Goal: Task Accomplishment & Management: Manage account settings

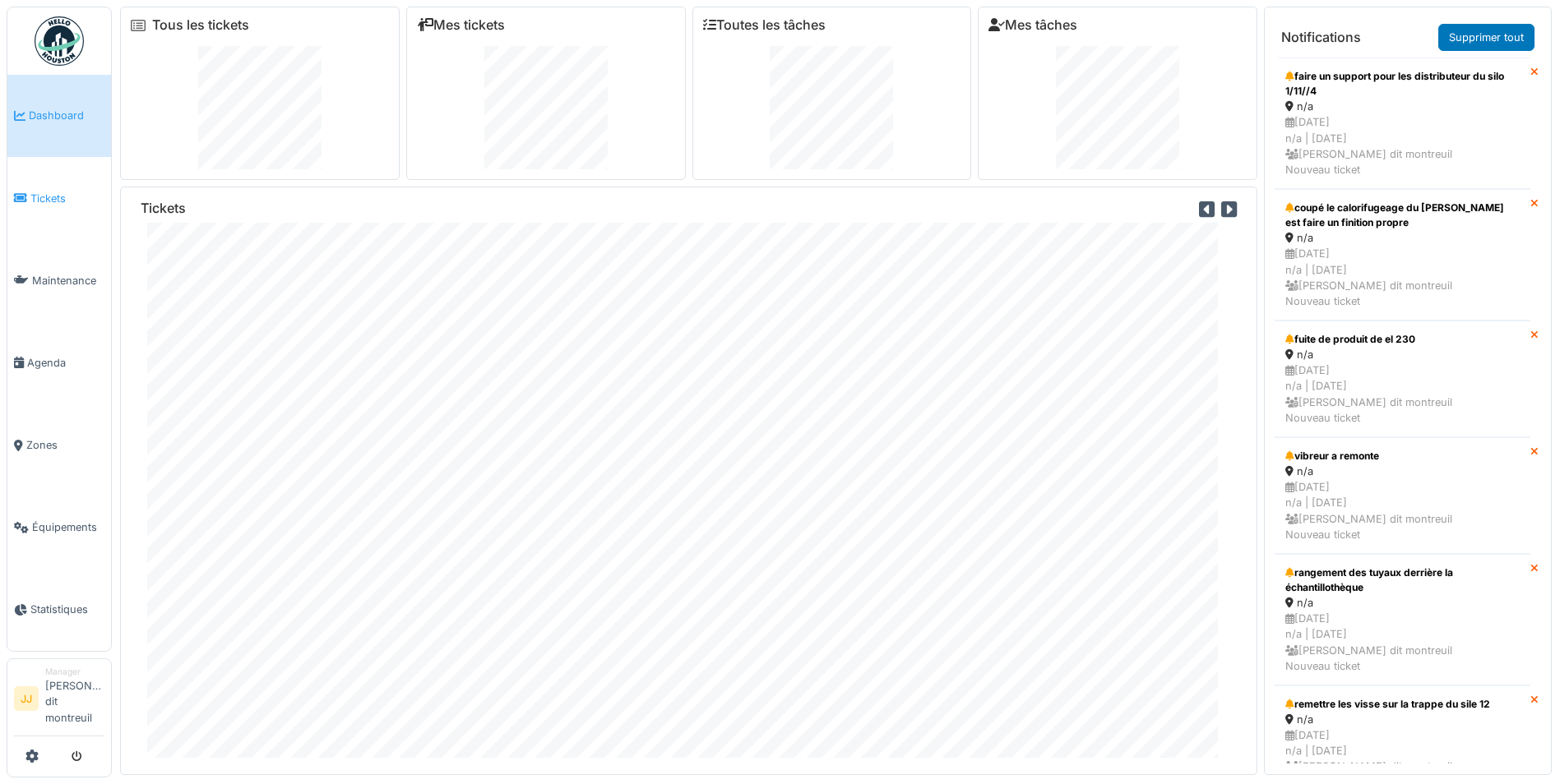
click at [45, 200] on span "Tickets" at bounding box center [67, 198] width 74 height 16
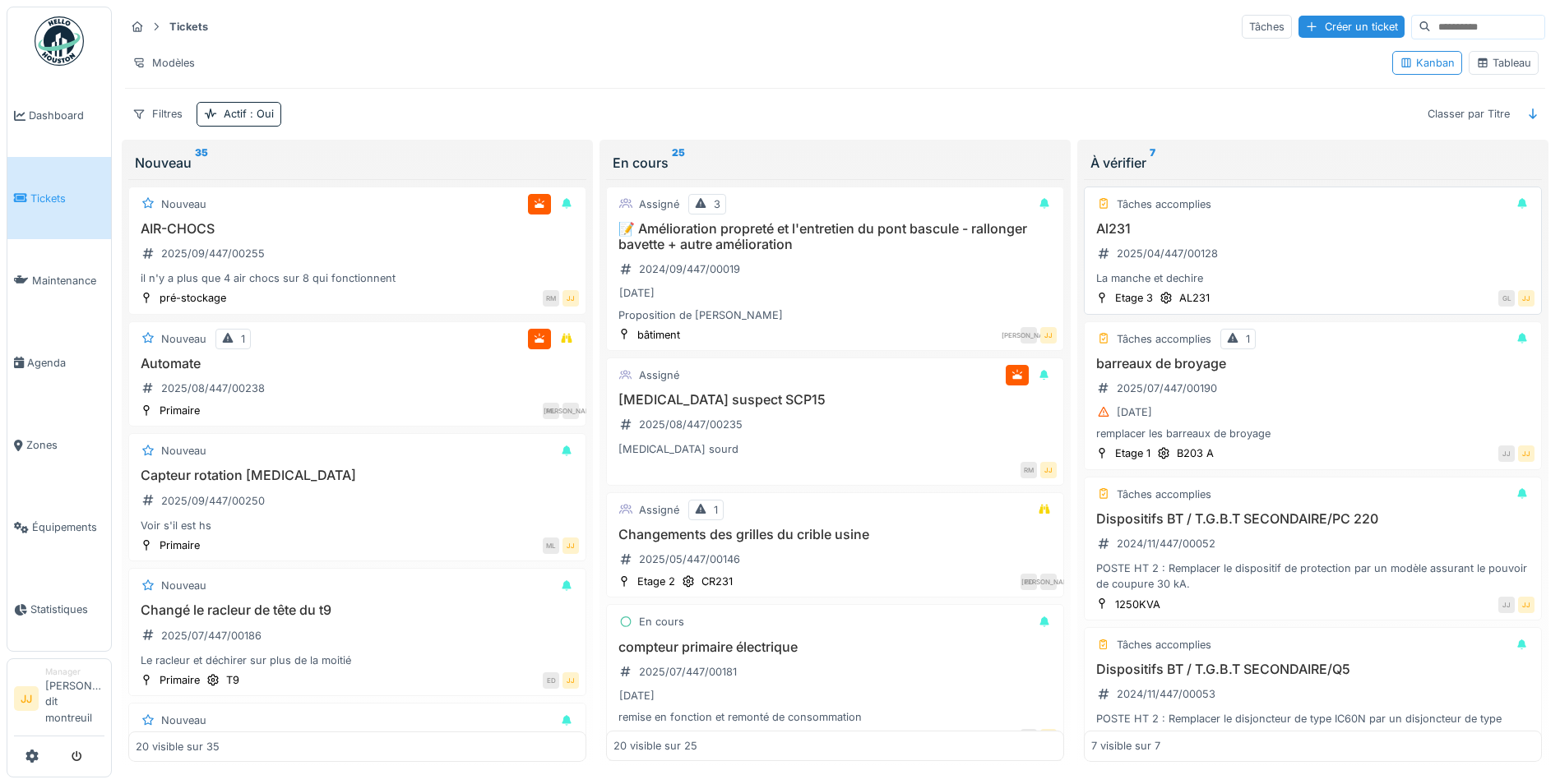
click at [1290, 281] on div "La manche et dechire" at bounding box center [1312, 278] width 443 height 16
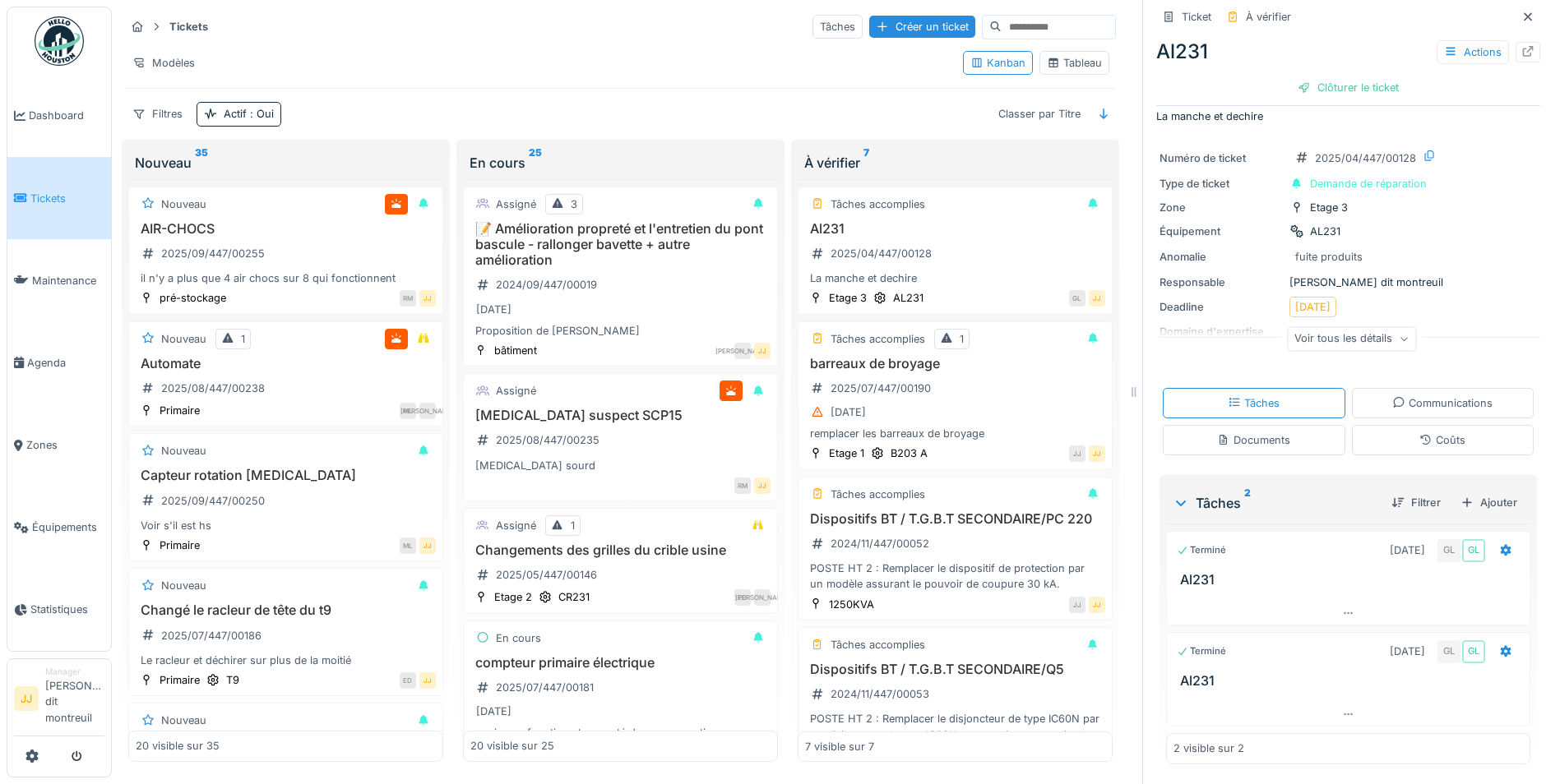
scroll to position [12, 0]
click at [1521, 46] on icon at bounding box center [1527, 50] width 13 height 10
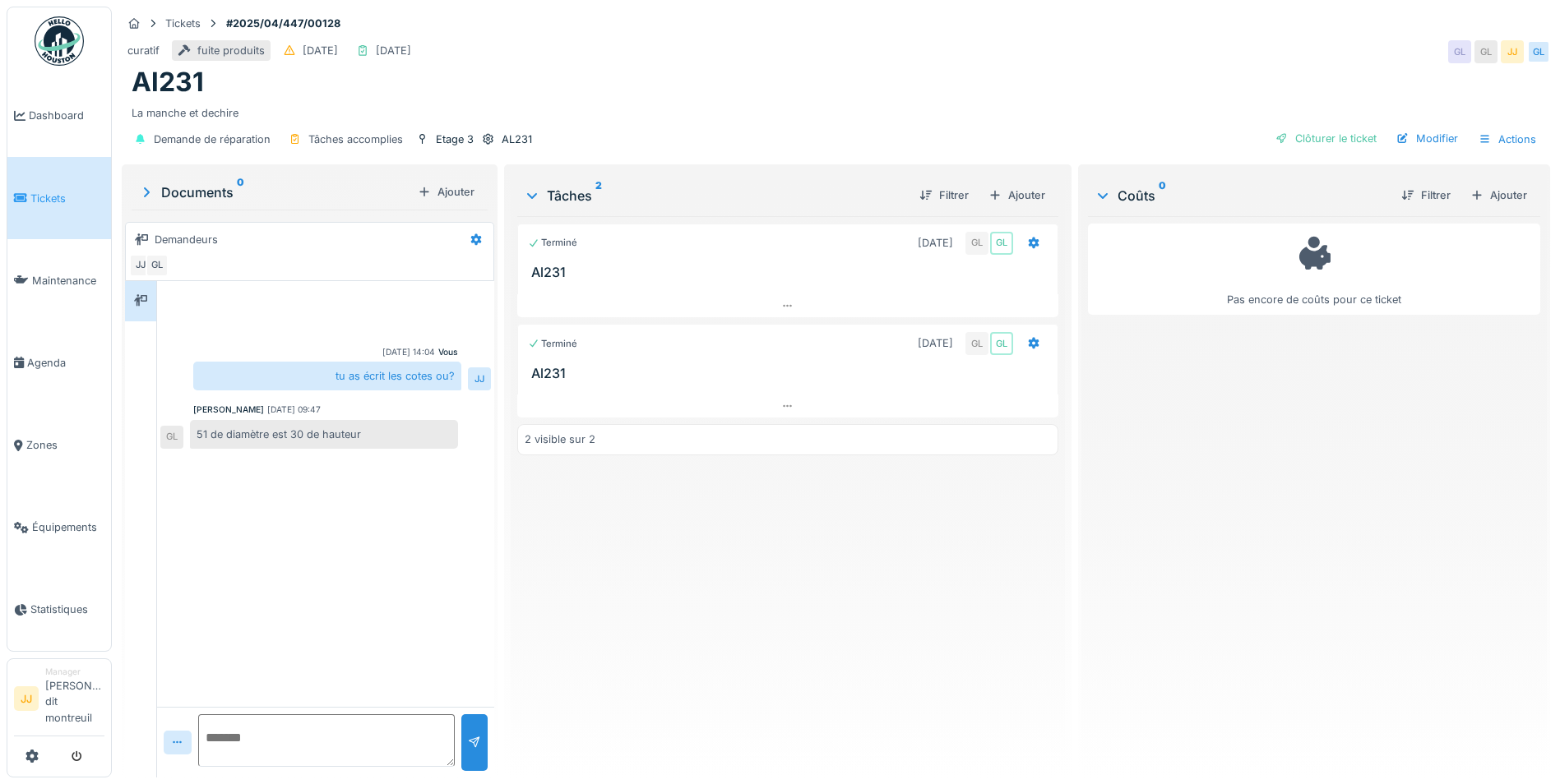
click at [658, 369] on h3 "Al231" at bounding box center [791, 373] width 520 height 16
click at [793, 294] on div at bounding box center [787, 306] width 541 height 24
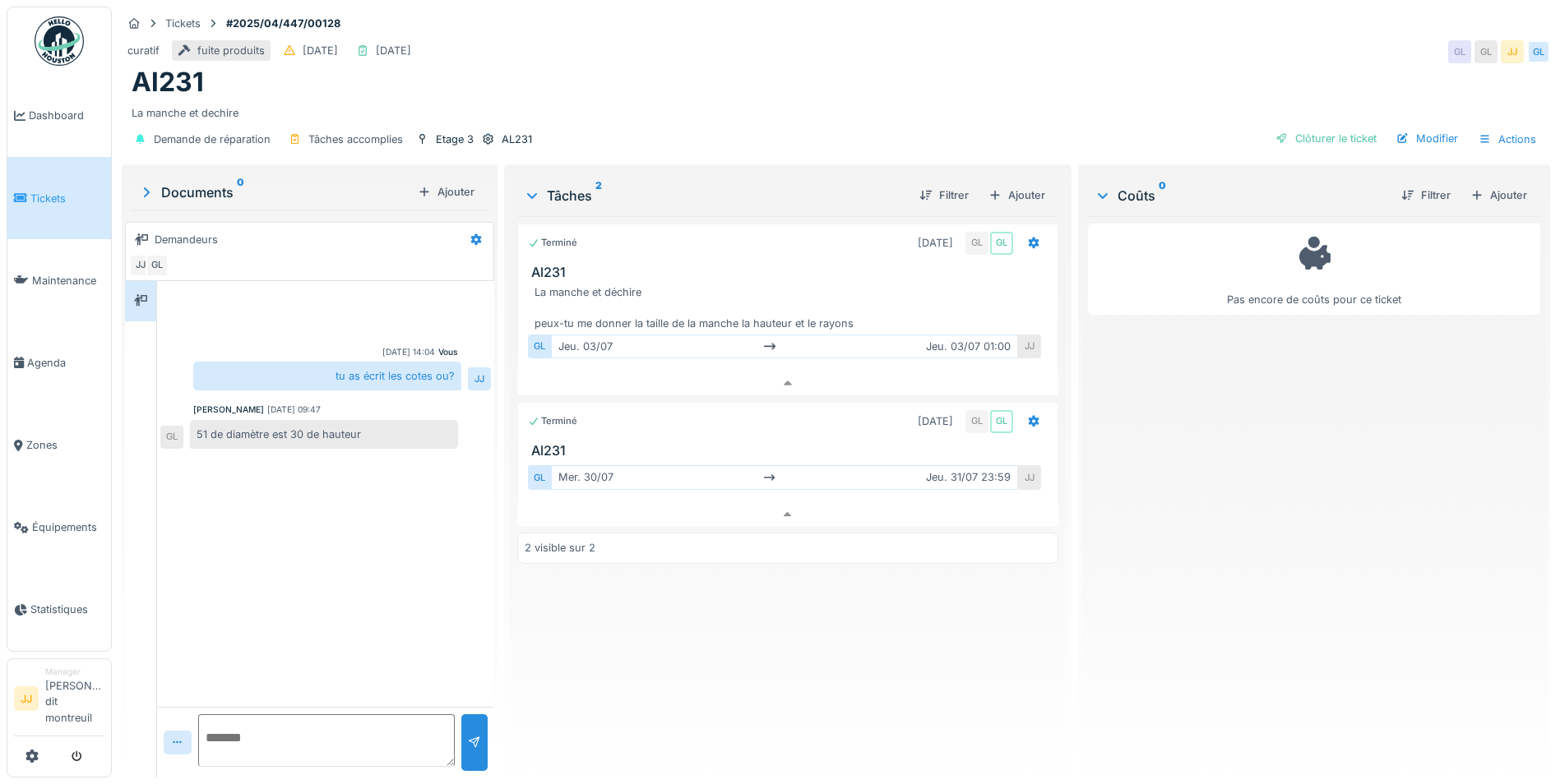
click at [35, 189] on link "Tickets" at bounding box center [59, 198] width 104 height 82
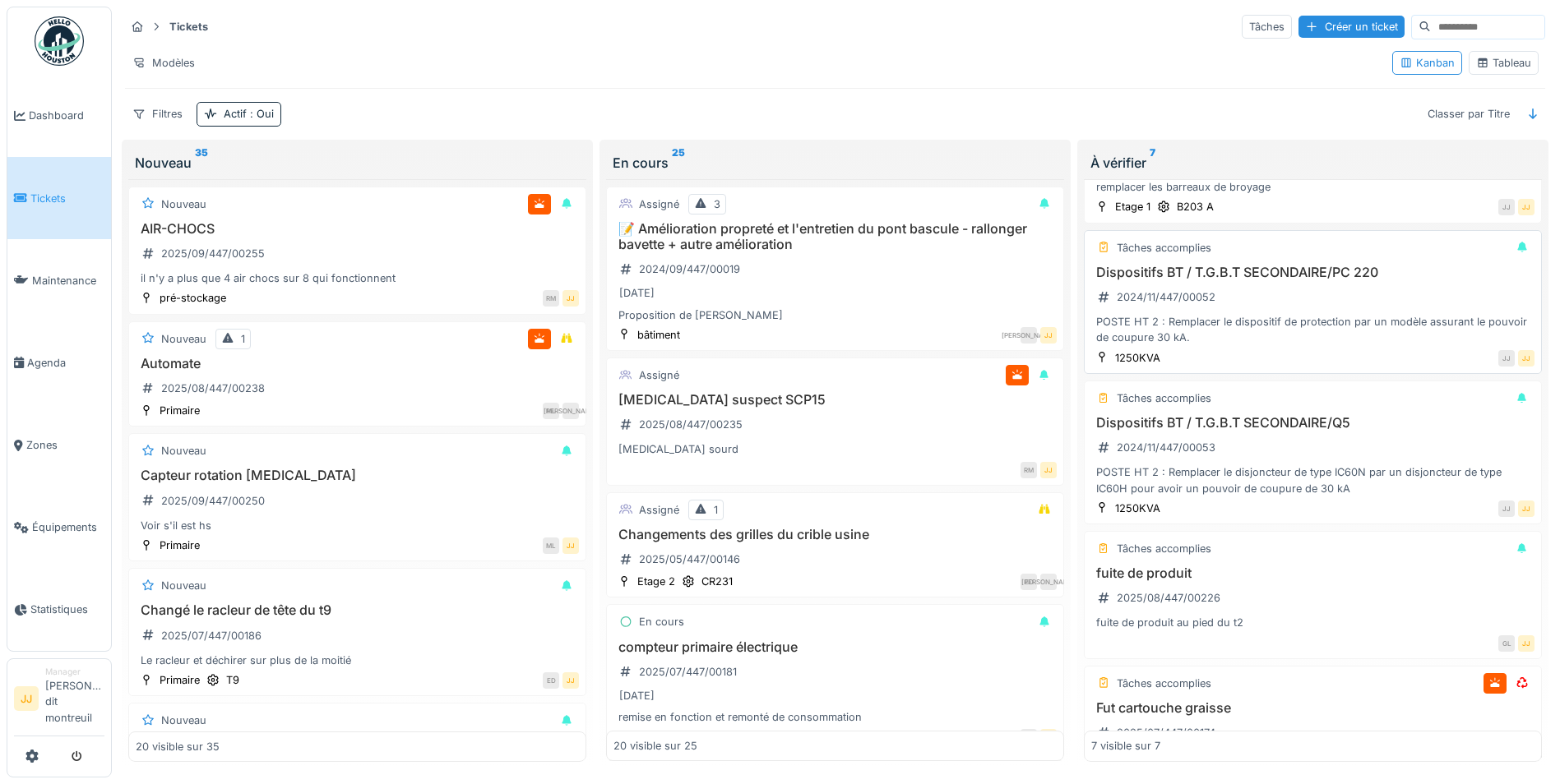
scroll to position [164, 0]
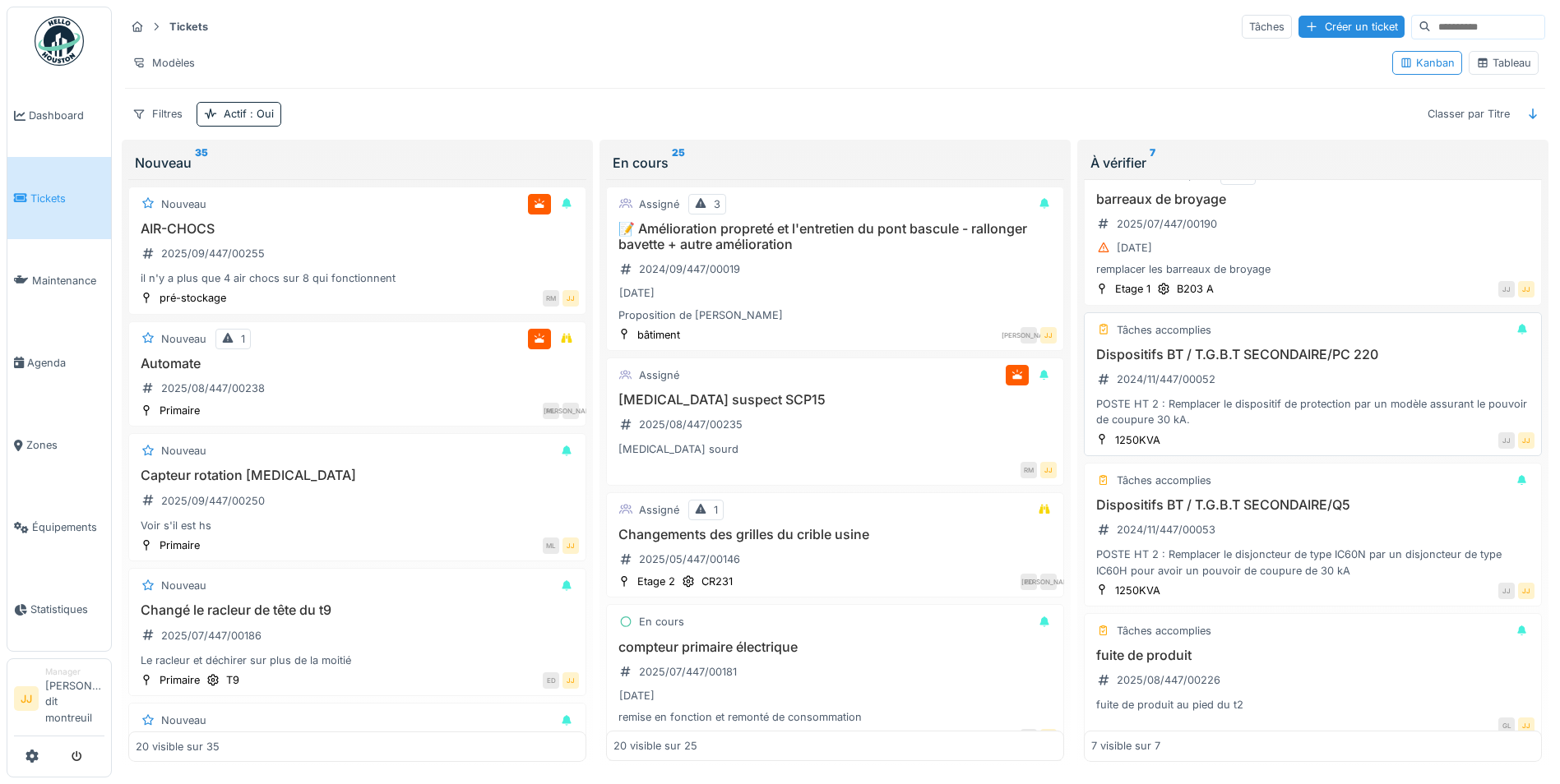
click at [1229, 353] on h3 "Dispositifs BT / T.G.B.T SECONDAIRE/PC 220" at bounding box center [1312, 354] width 443 height 16
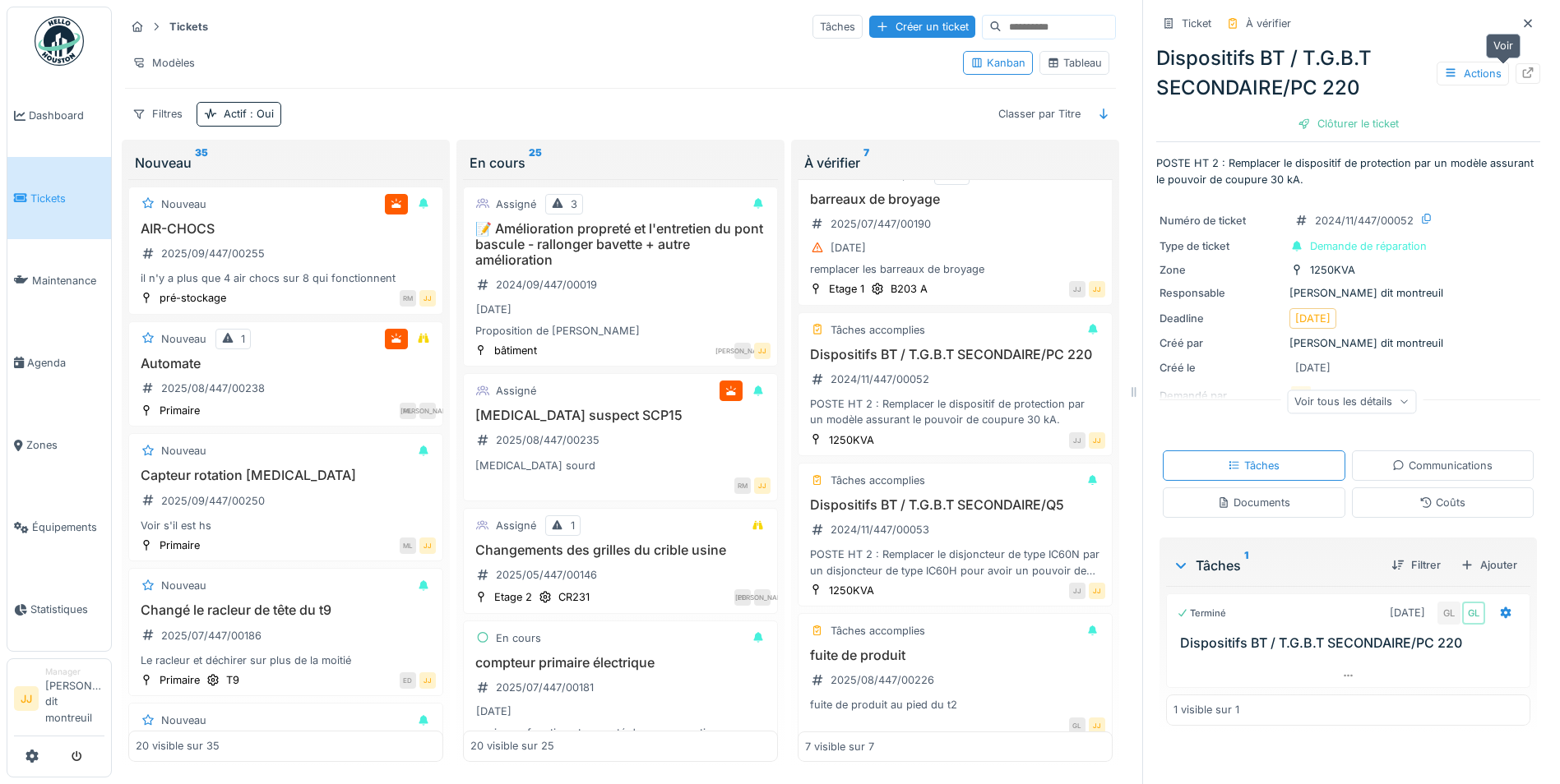
click at [1521, 75] on icon at bounding box center [1527, 72] width 13 height 10
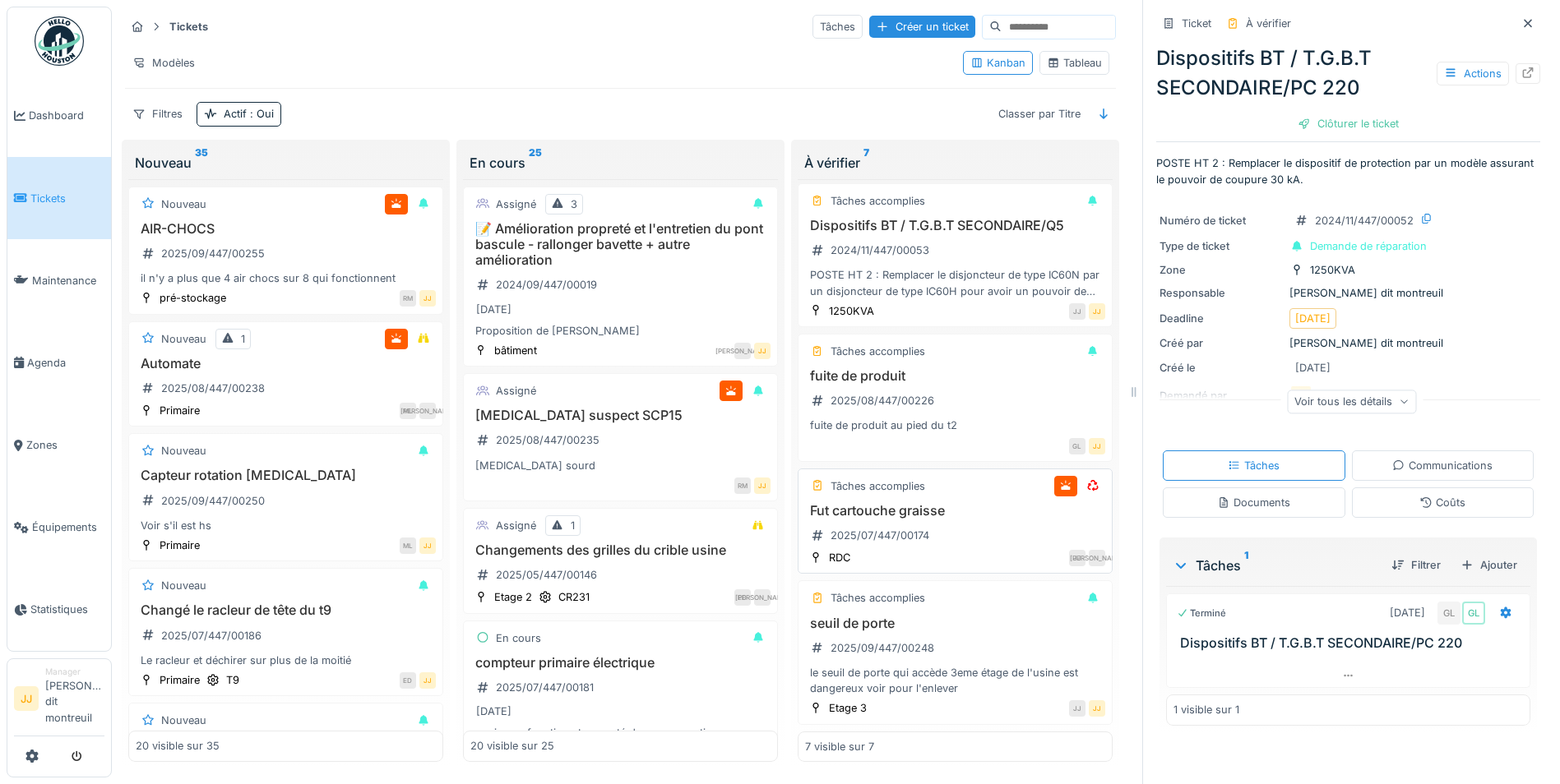
scroll to position [460, 0]
click at [995, 519] on h3 "Fut cartouche graisse" at bounding box center [954, 510] width 300 height 16
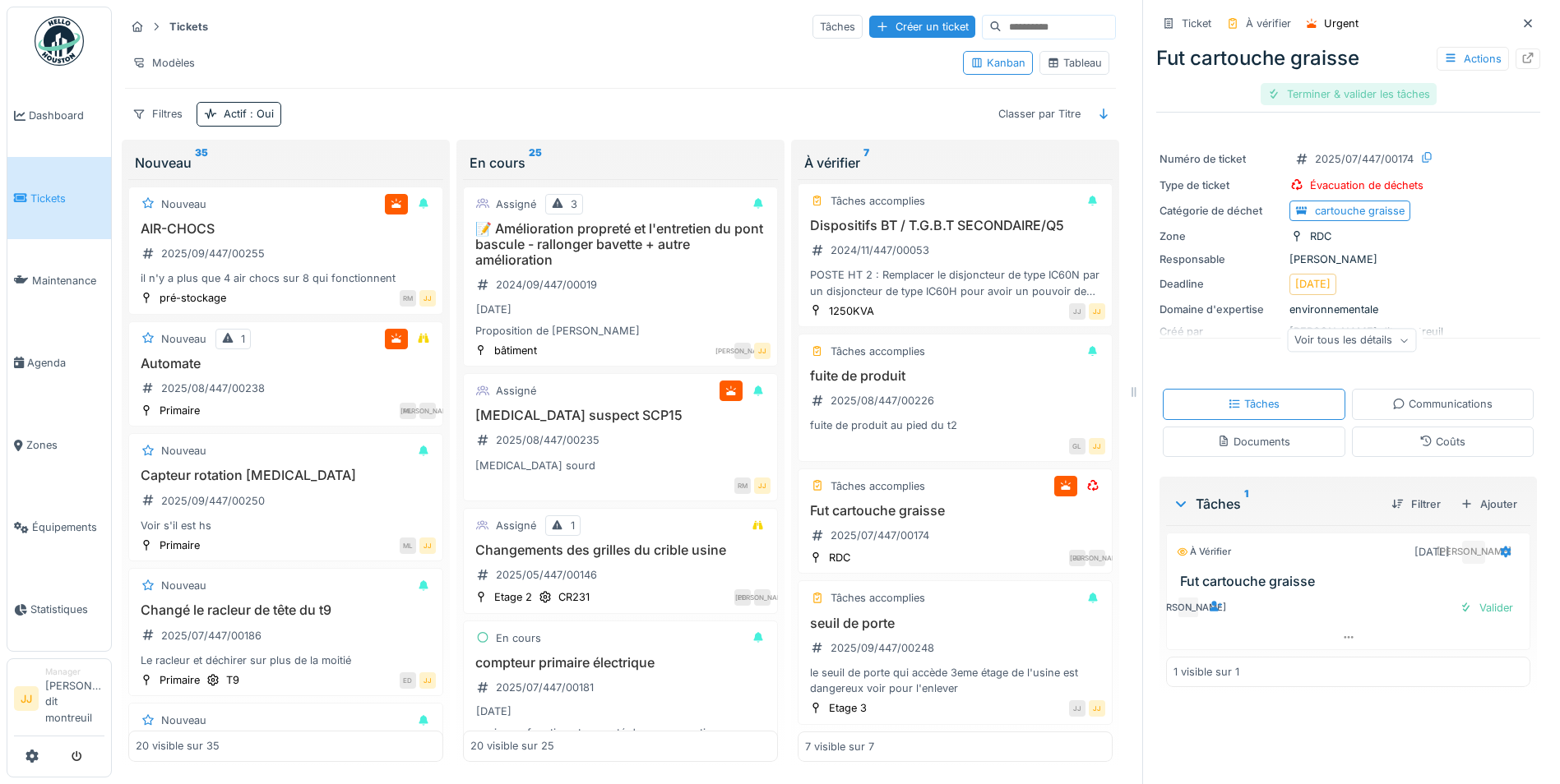
click at [1354, 87] on div "Terminer & valider les tâches" at bounding box center [1349, 94] width 176 height 22
click at [909, 640] on div "2025/09/447/00248" at bounding box center [881, 648] width 104 height 16
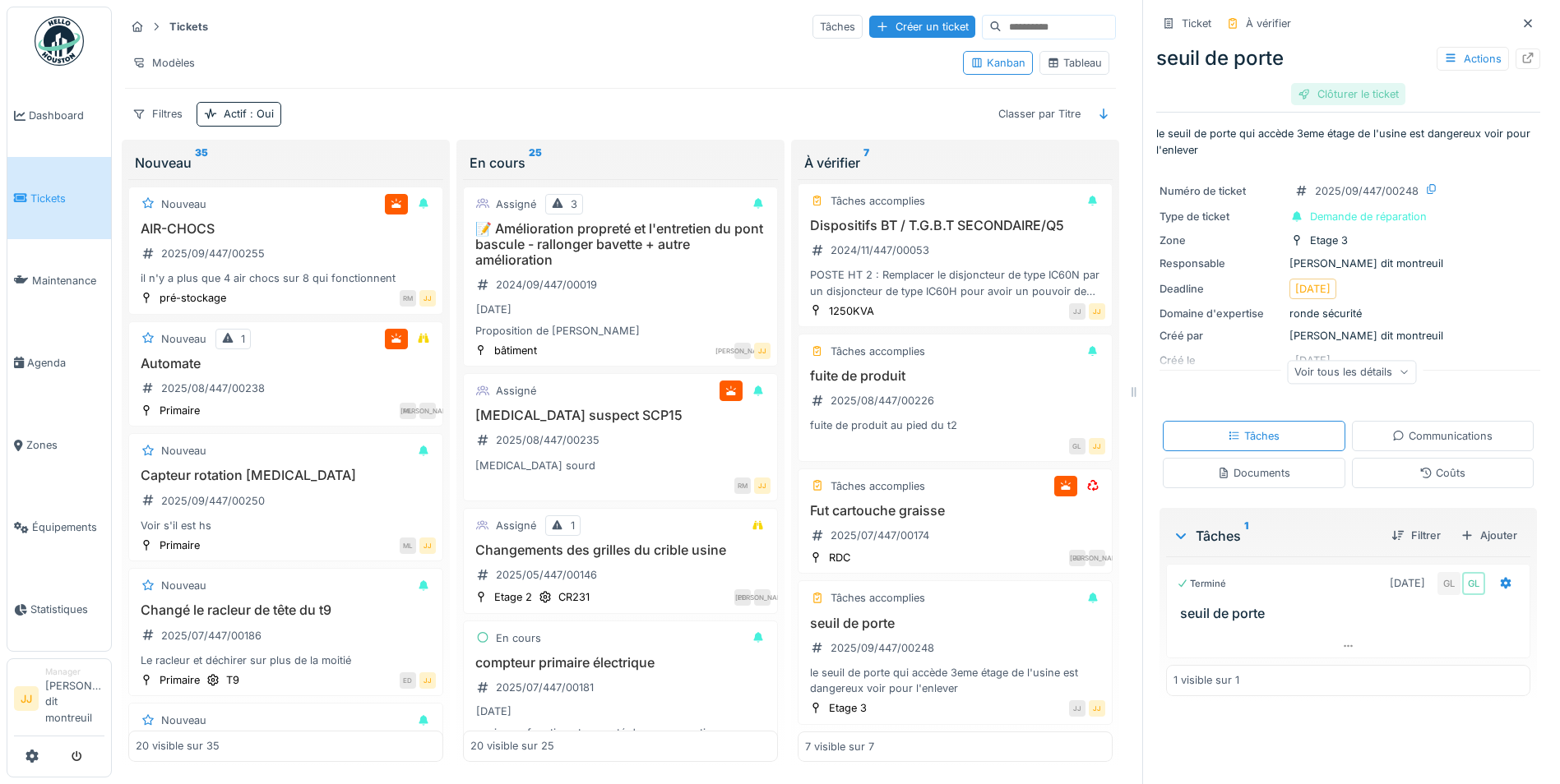
click at [1343, 83] on div "Clôturer le ticket" at bounding box center [1348, 94] width 114 height 22
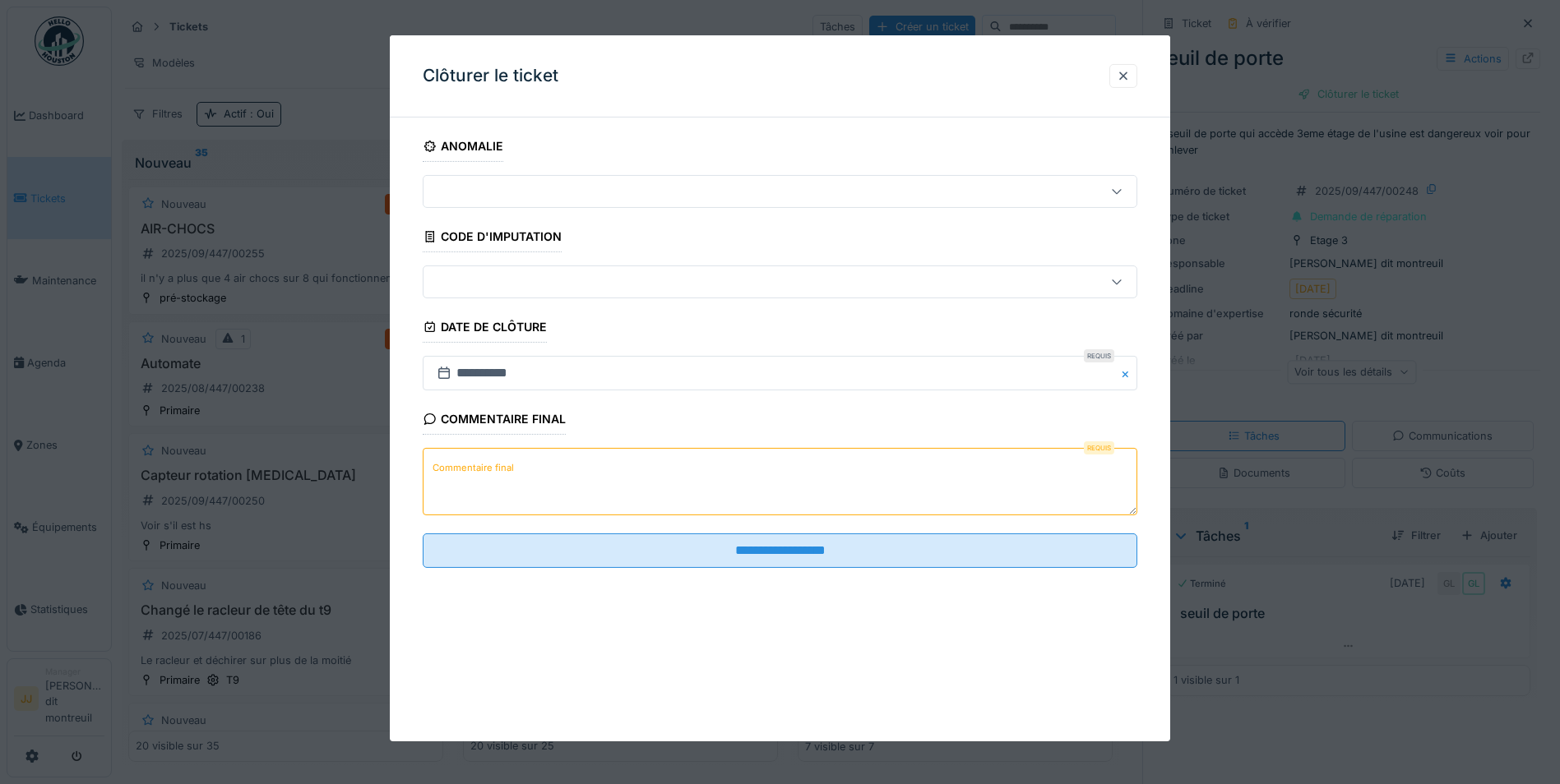
click at [680, 477] on textarea "Commentaire final" at bounding box center [780, 481] width 714 height 67
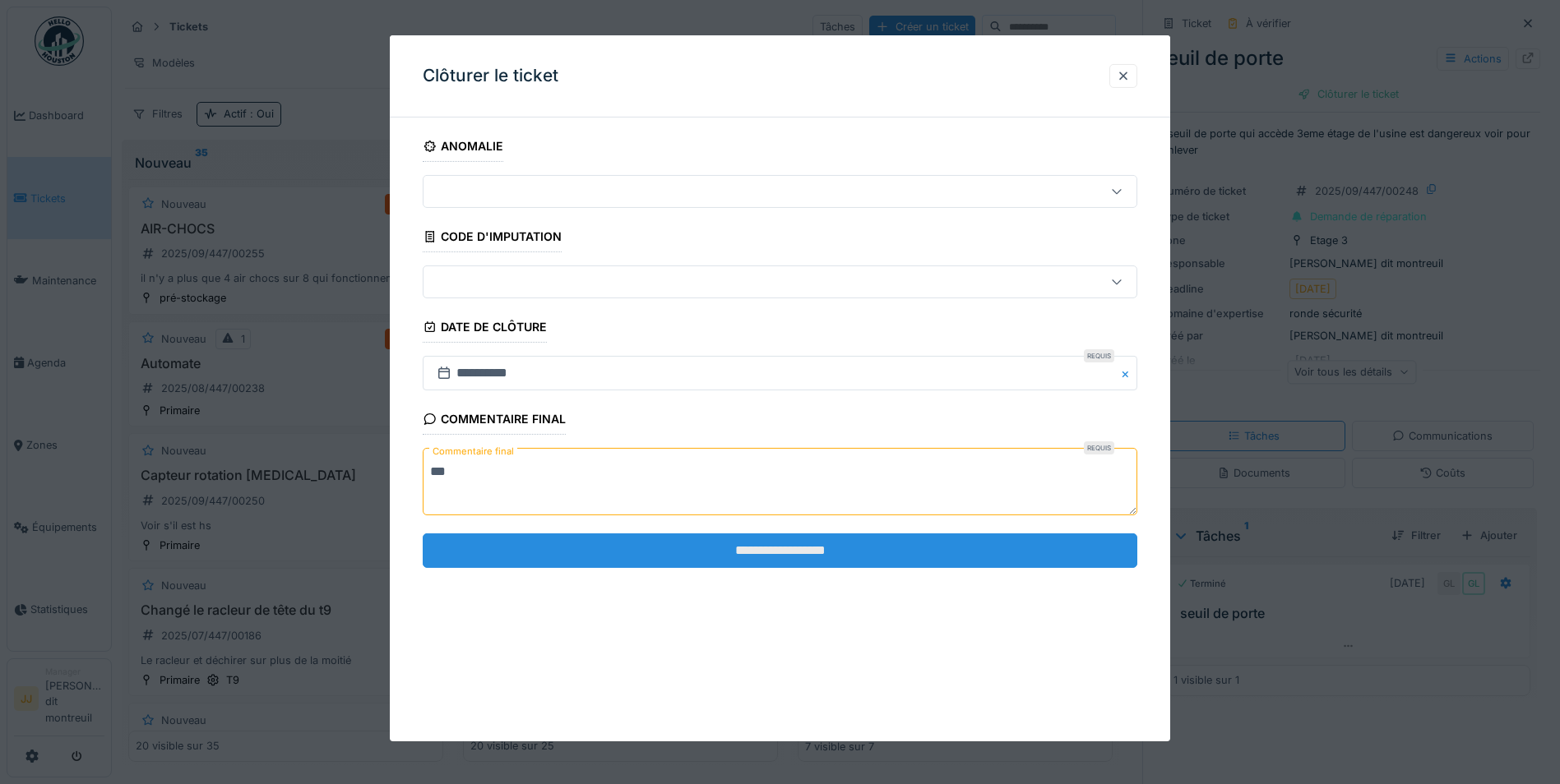
type textarea "**"
click at [687, 542] on input "**********" at bounding box center [780, 550] width 714 height 35
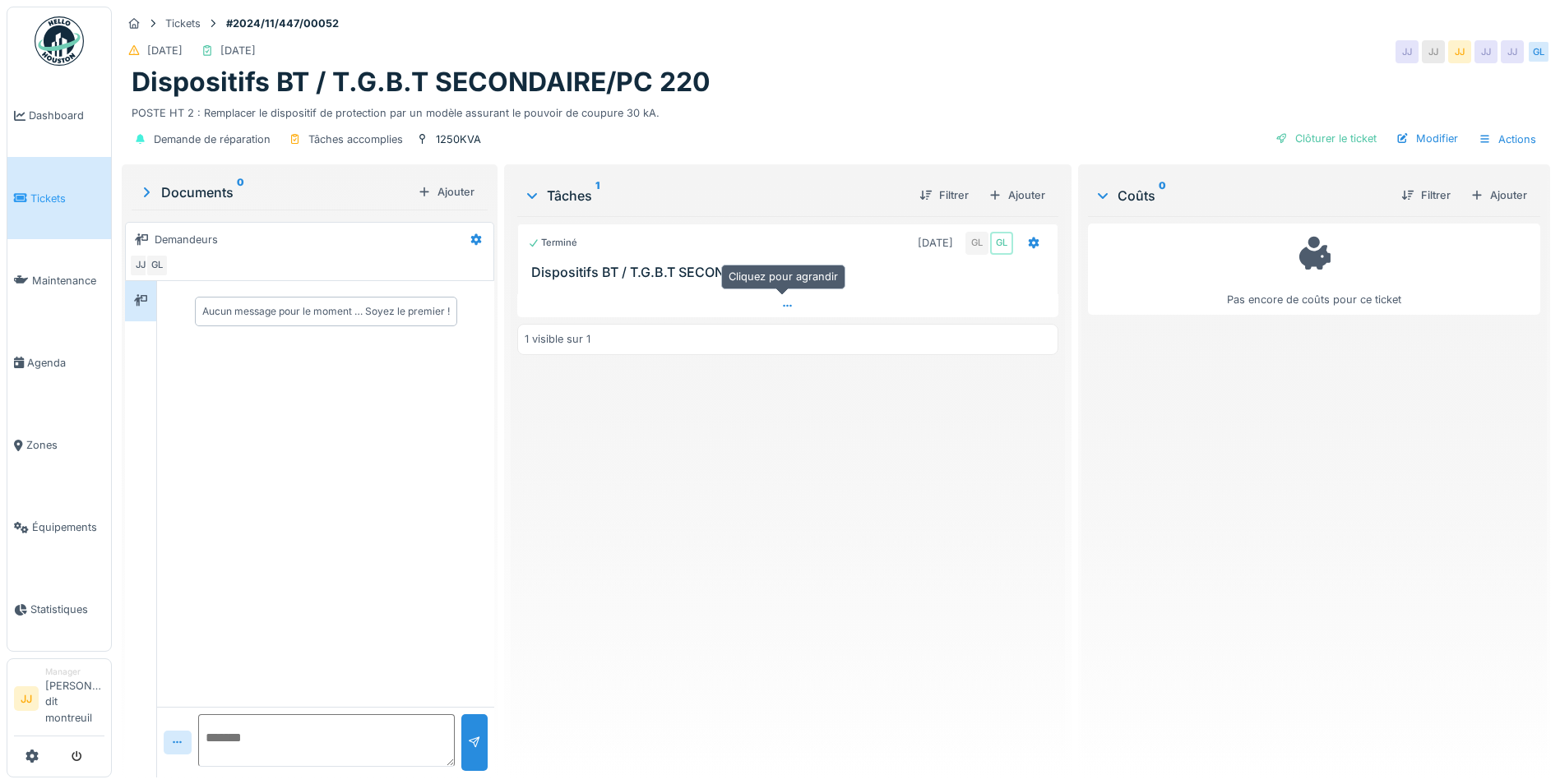
click at [798, 303] on div at bounding box center [787, 306] width 541 height 24
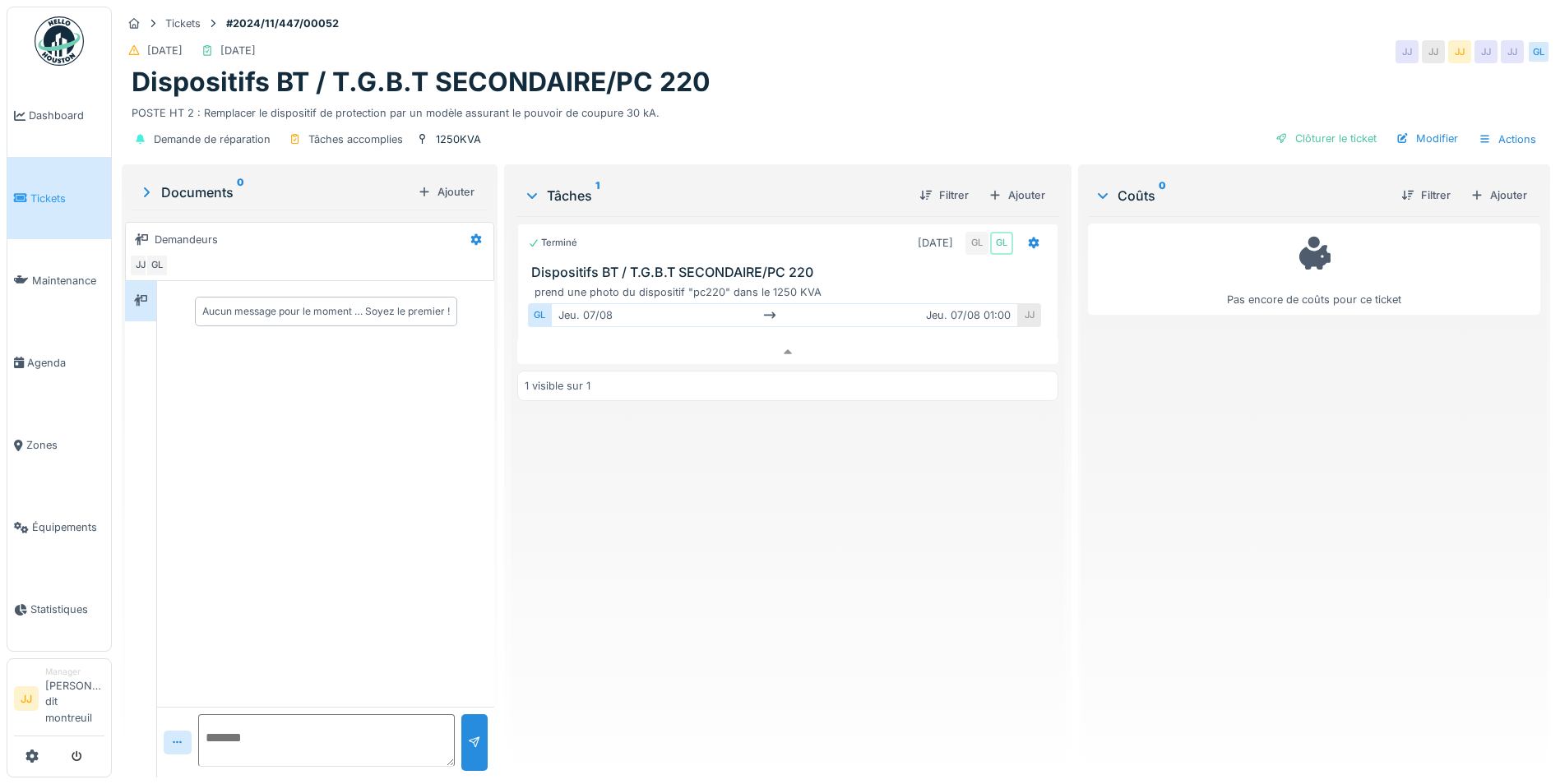
scroll to position [12, 0]
click at [448, 491] on div "Aucun message pour le moment … Soyez le premier !" at bounding box center [325, 494] width 337 height 426
click at [469, 568] on div "Aucun message pour le moment … Soyez le premier !" at bounding box center [325, 494] width 337 height 426
click at [430, 562] on div "Aucun message pour le moment … Soyez le premier !" at bounding box center [325, 494] width 337 height 426
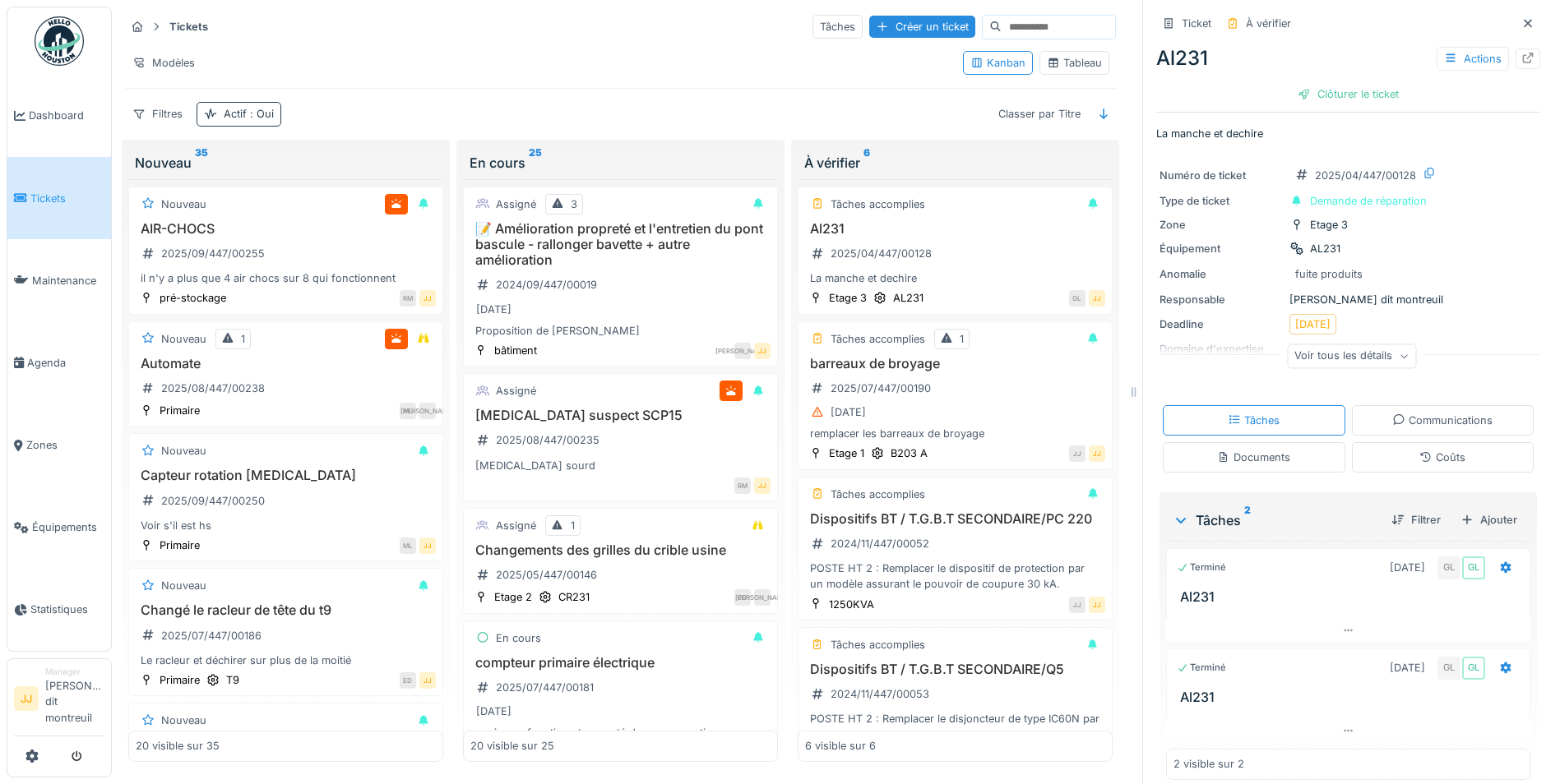
click at [241, 106] on div "Actif : Oui" at bounding box center [249, 113] width 50 height 16
click at [260, 207] on div "Ajouter une condition" at bounding box center [297, 213] width 141 height 22
click at [275, 213] on strong "est" at bounding box center [268, 221] width 17 height 16
click at [327, 243] on div "Actif" at bounding box center [295, 252] width 145 height 20
click at [338, 212] on div "Supprimer" at bounding box center [325, 221] width 85 height 22
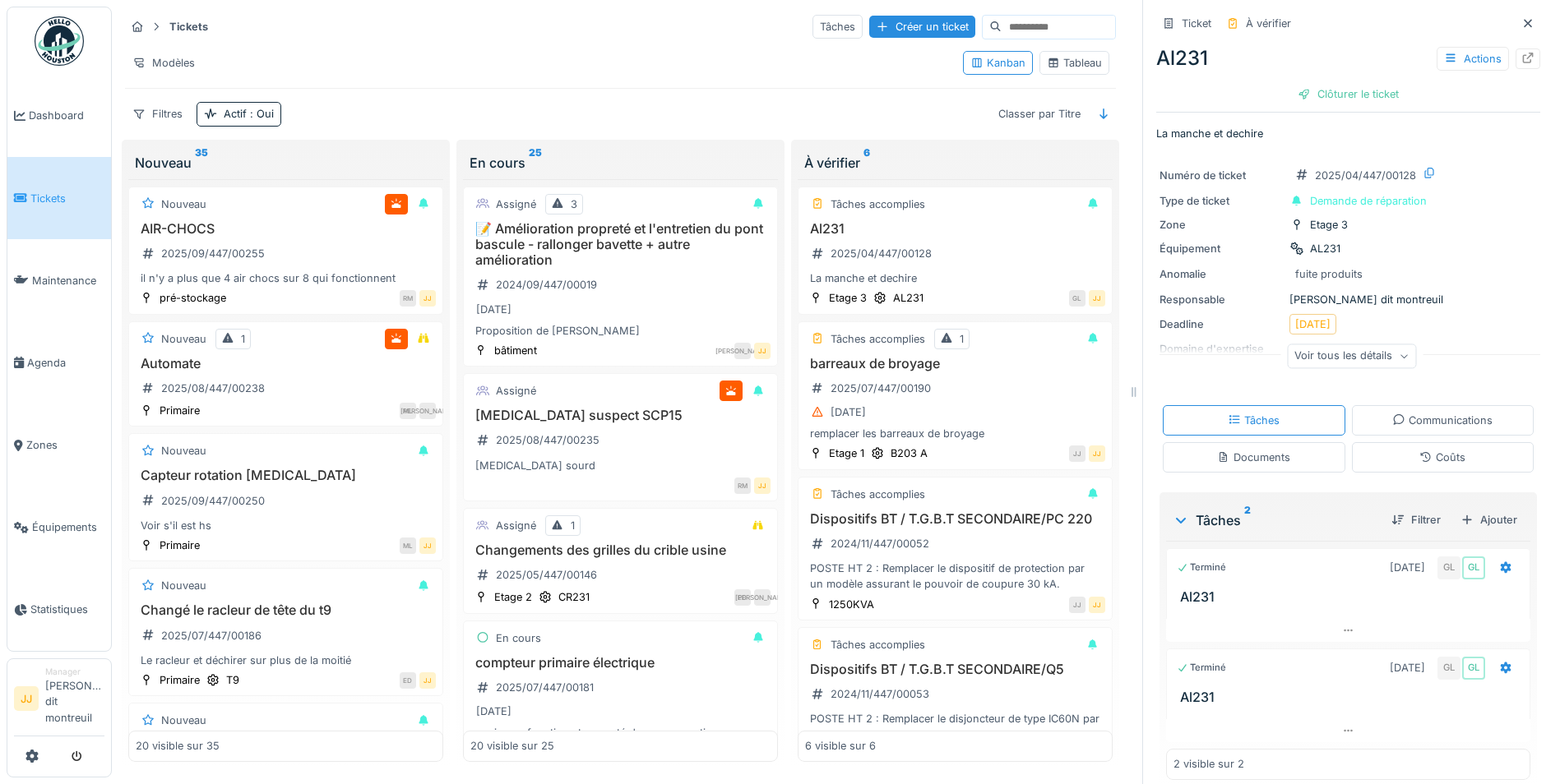
click at [322, 90] on div "Tickets Tâches Créer un ticket Modèles Kanban Tableau Filtres Actif : Oui Class…" at bounding box center [621, 69] width 1004 height 126
click at [158, 102] on div "Filtres" at bounding box center [157, 114] width 64 height 24
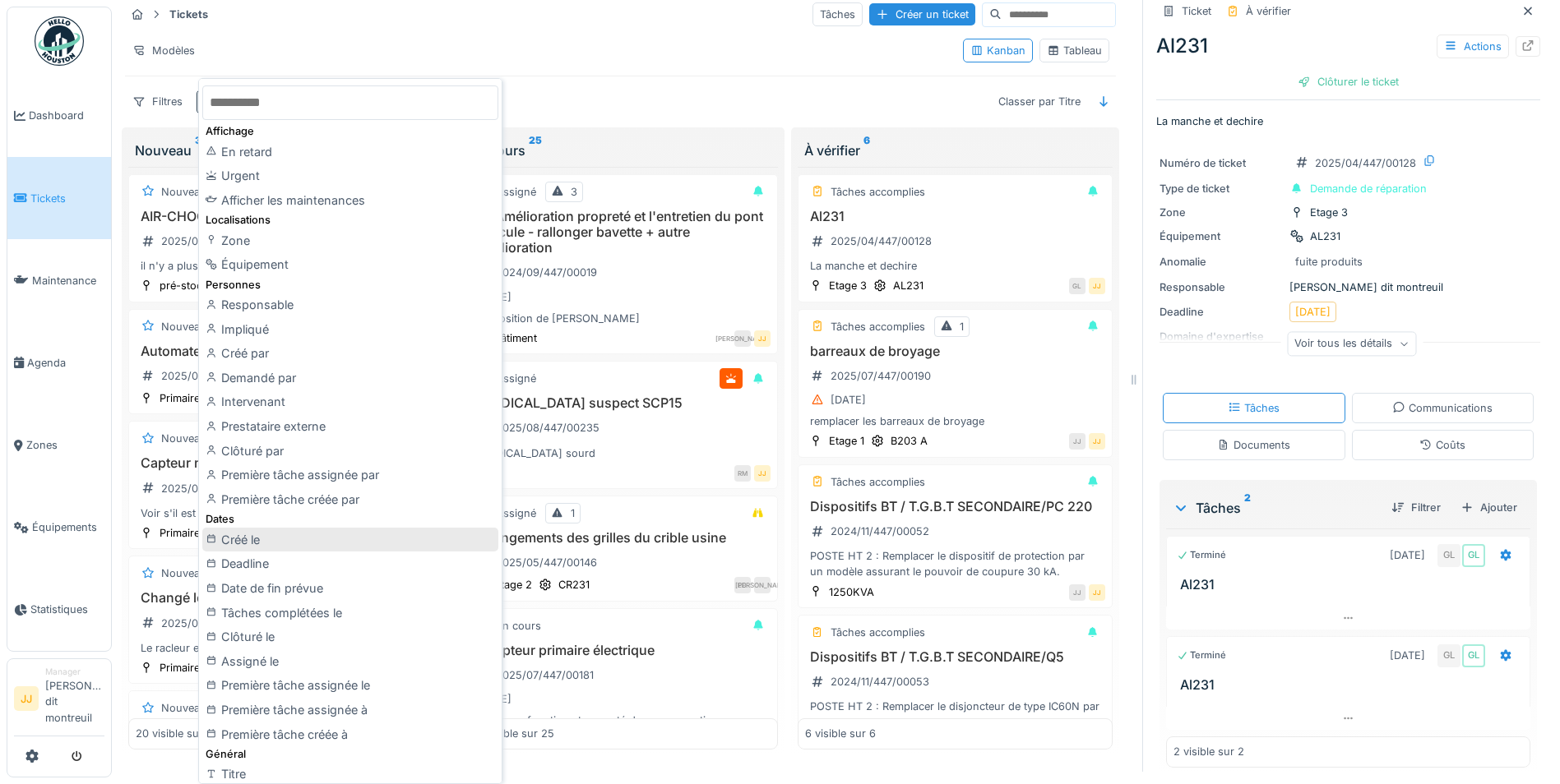
click at [325, 536] on div "Créé le" at bounding box center [350, 540] width 296 height 24
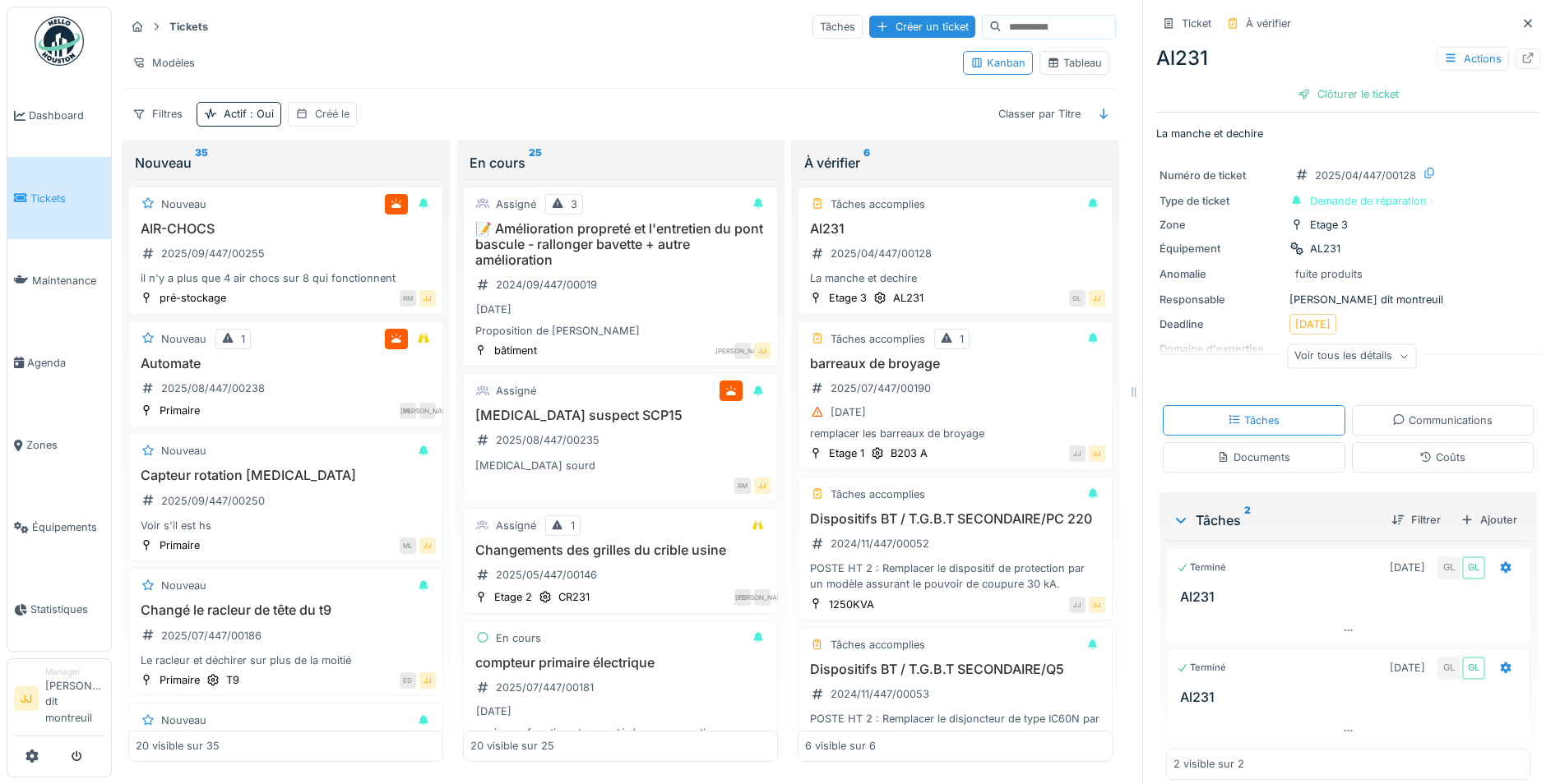
click at [336, 106] on div "Créé le" at bounding box center [332, 113] width 35 height 16
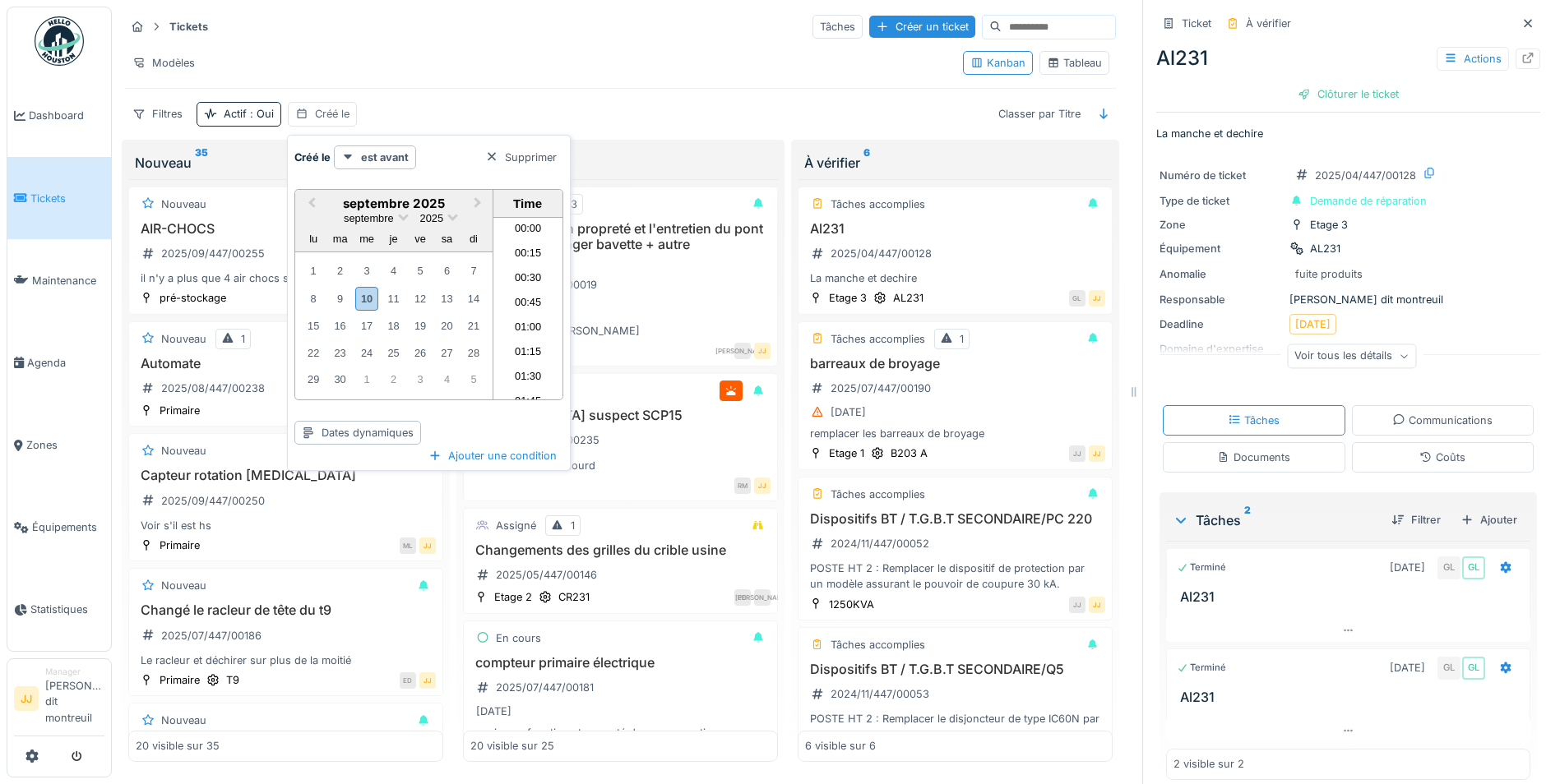
scroll to position [785, 0]
click at [342, 289] on div "9" at bounding box center [340, 299] width 22 height 22
click at [390, 421] on div "Dates dynamiques" at bounding box center [357, 433] width 126 height 24
click at [478, 408] on div "Previous Month Next Month septembre 2025 septembre 2025 lu ma me je ve sa di 1 …" at bounding box center [429, 310] width 269 height 269
click at [580, 51] on div "Modèles" at bounding box center [537, 64] width 824 height 24
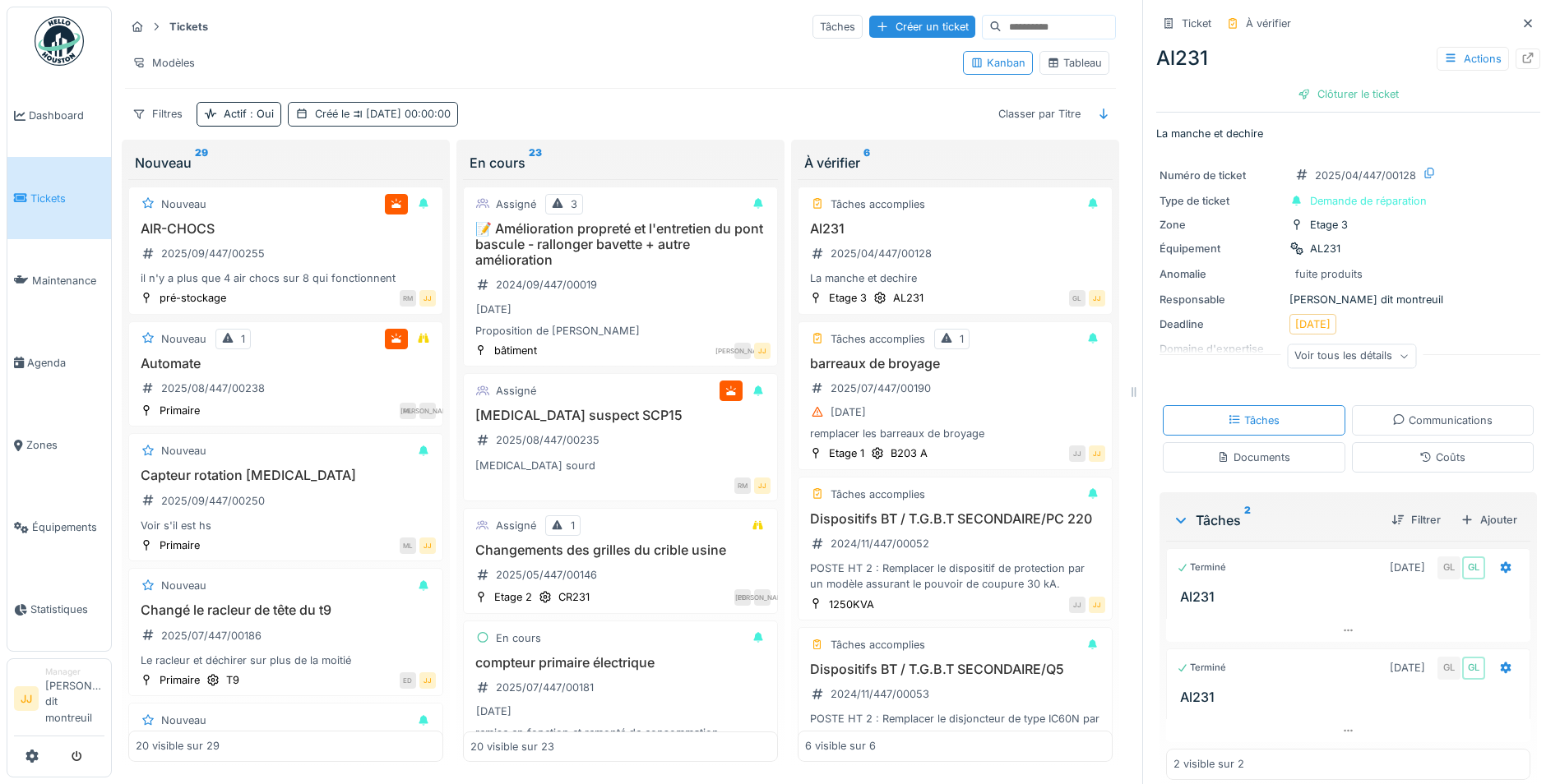
click at [415, 107] on span "09/09/2025 00:00:00" at bounding box center [400, 113] width 101 height 12
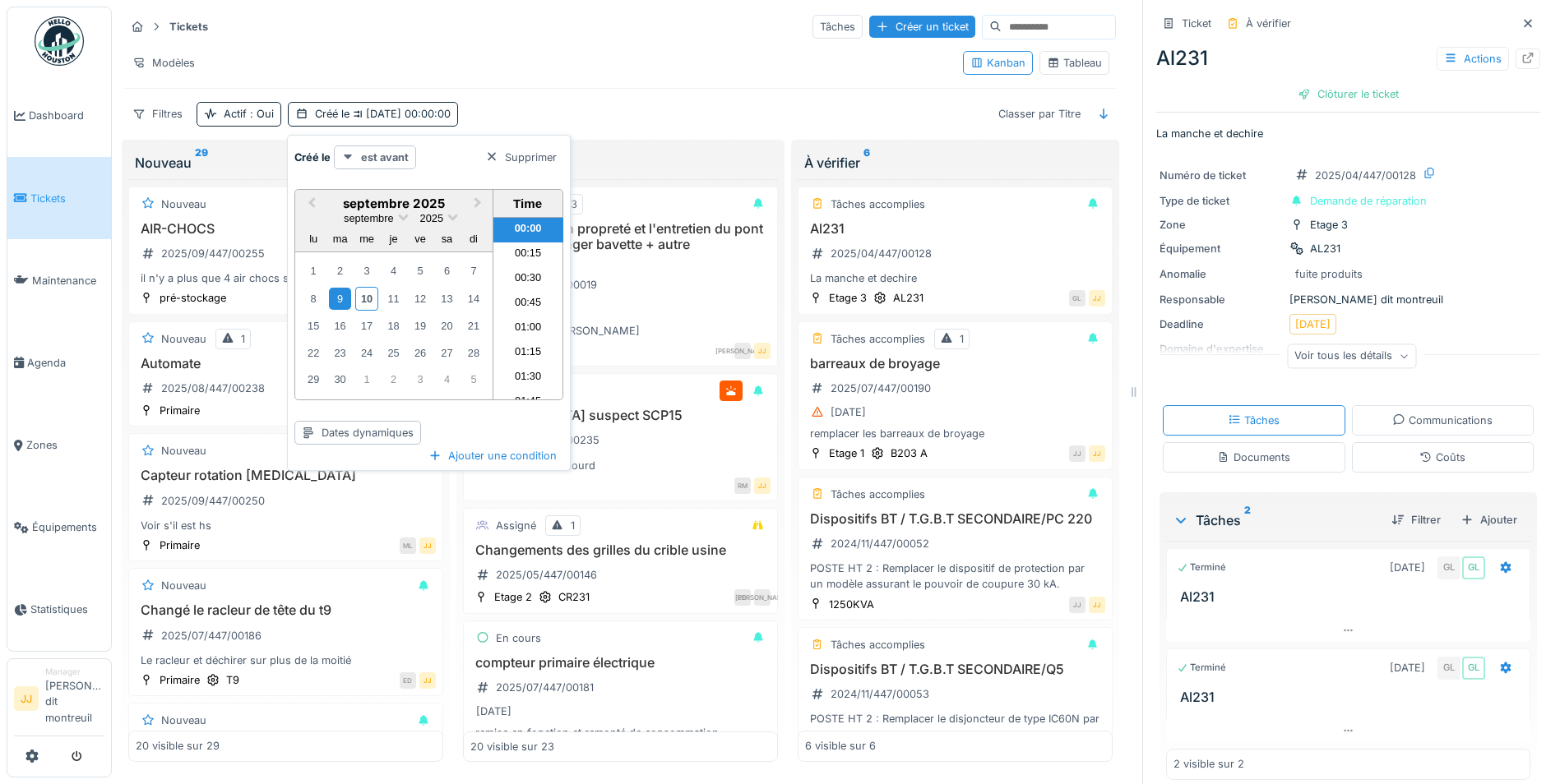
click at [394, 150] on strong "est avant" at bounding box center [384, 157] width 48 height 16
click at [406, 206] on div "n'est pas" at bounding box center [392, 218] width 109 height 24
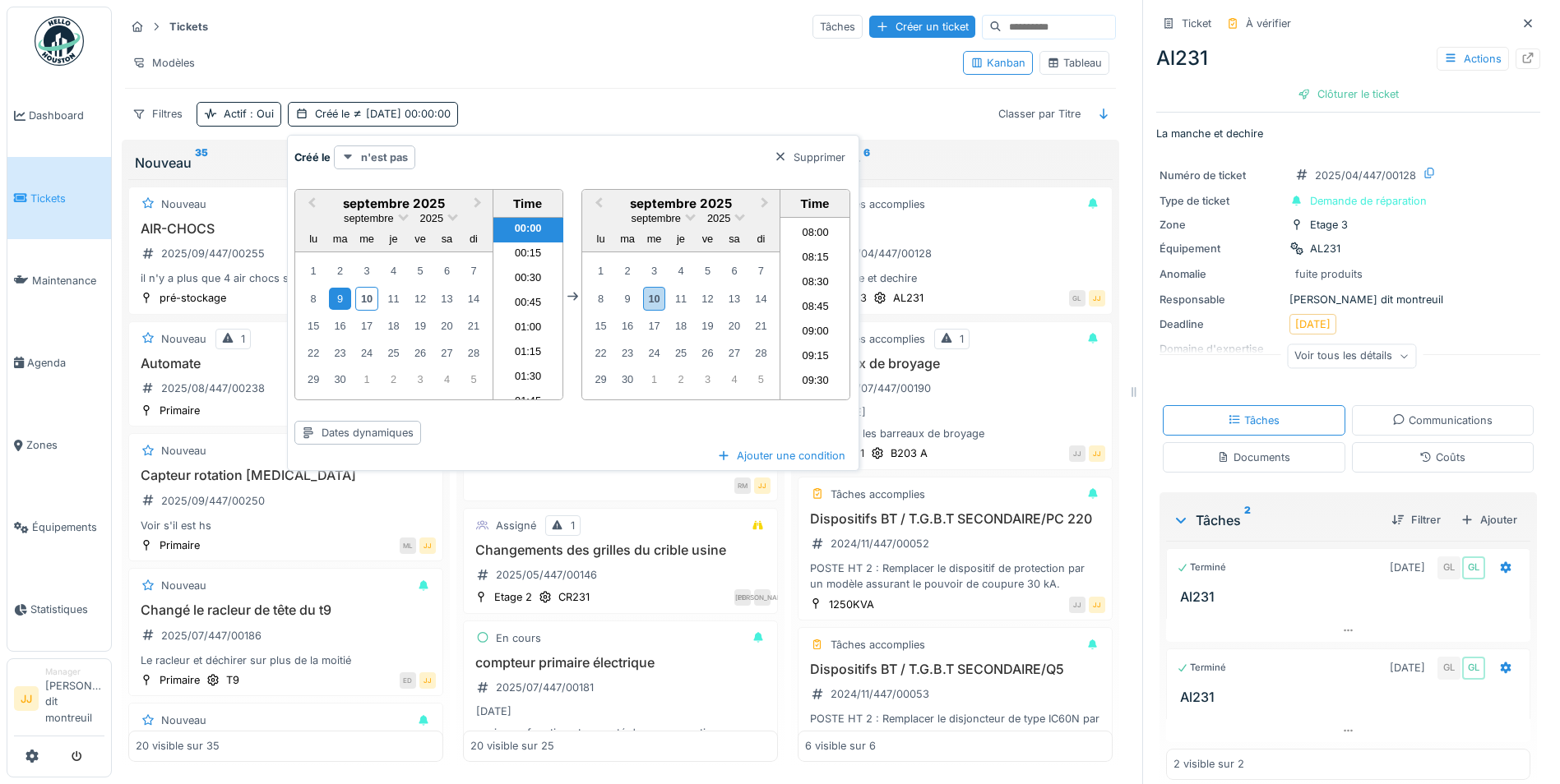
click at [378, 150] on strong "n'est pas" at bounding box center [384, 157] width 47 height 16
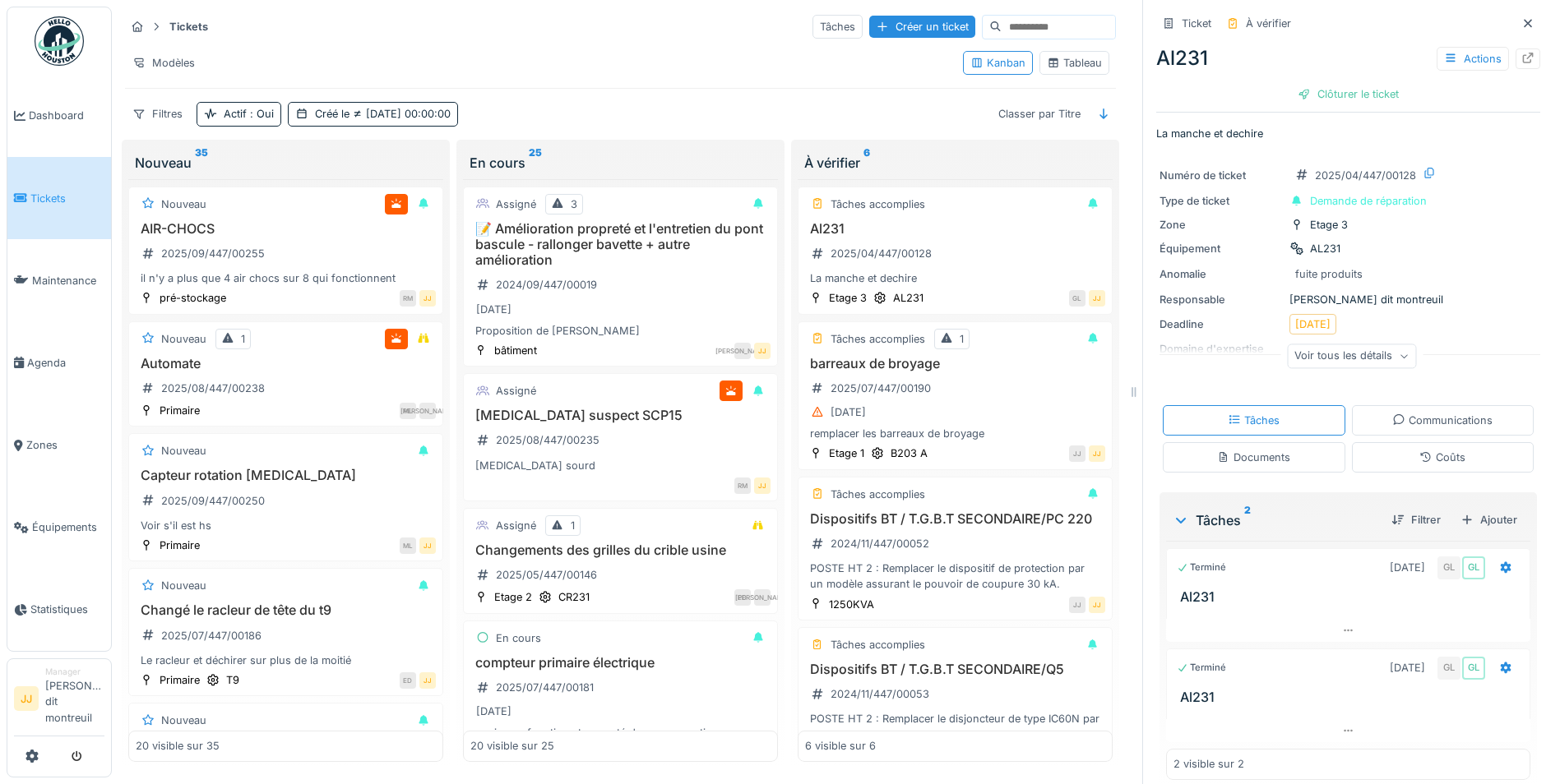
click at [736, 113] on div "Filtres Actif : Oui Créé le 09/09/2025 00:00:00 Classer par Titre" at bounding box center [621, 114] width 991 height 24
click at [428, 109] on div "Créé le 09/09/2025 00:00:00" at bounding box center [382, 113] width 136 height 16
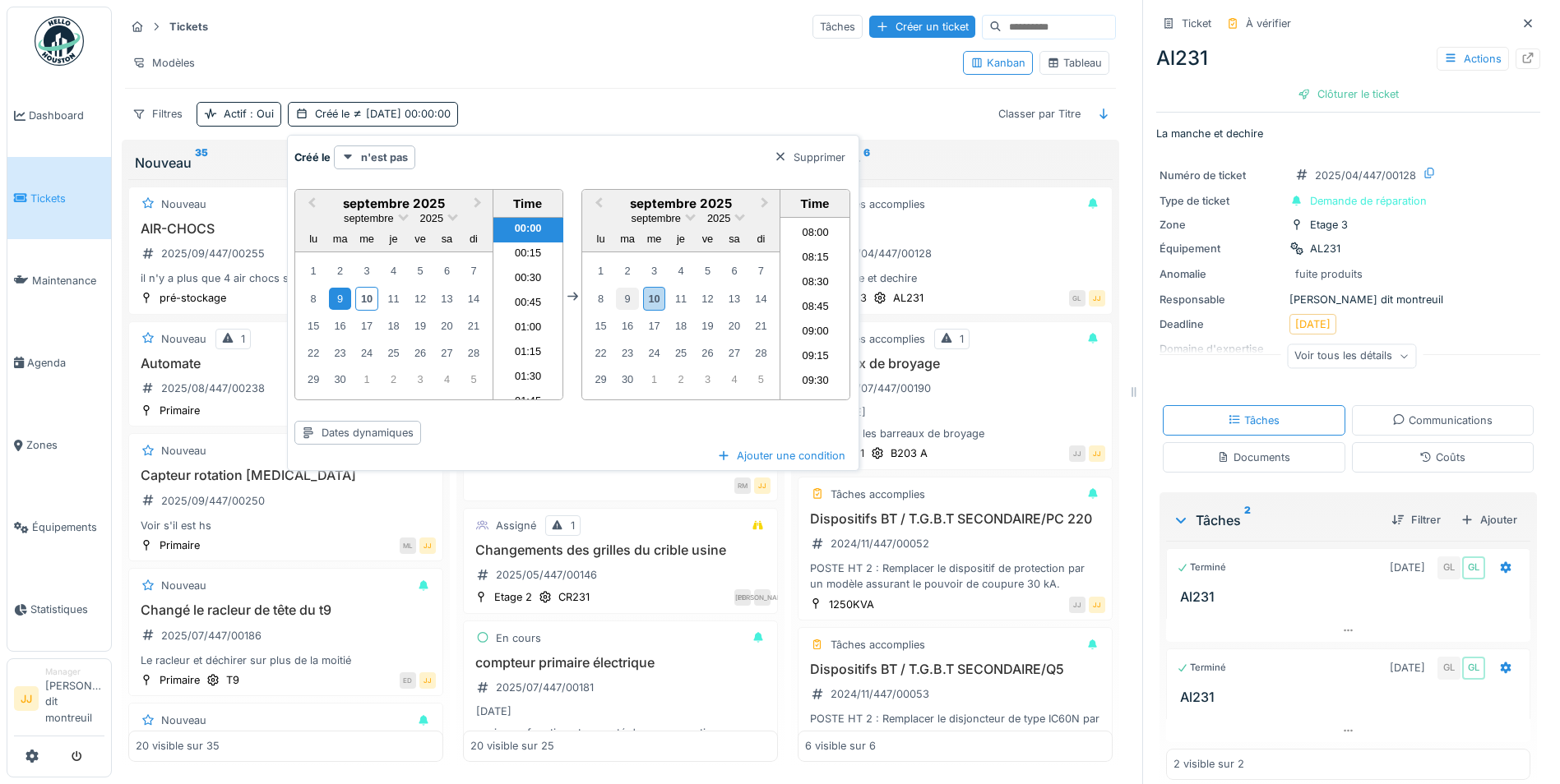
click at [637, 288] on div "9" at bounding box center [627, 299] width 22 height 22
click at [389, 150] on strong "n'est pas" at bounding box center [384, 157] width 47 height 16
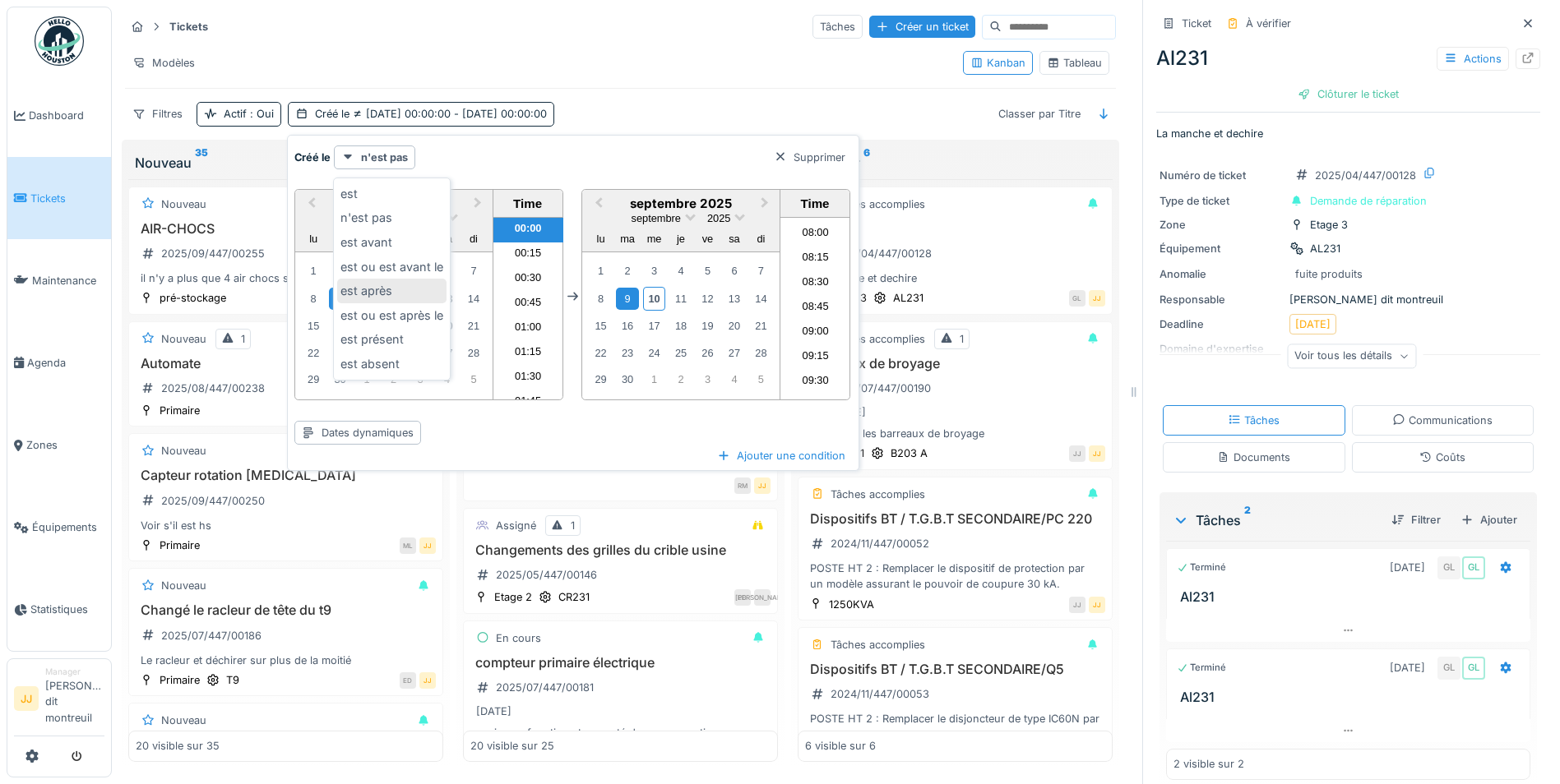
click at [375, 286] on div "est après" at bounding box center [392, 291] width 109 height 24
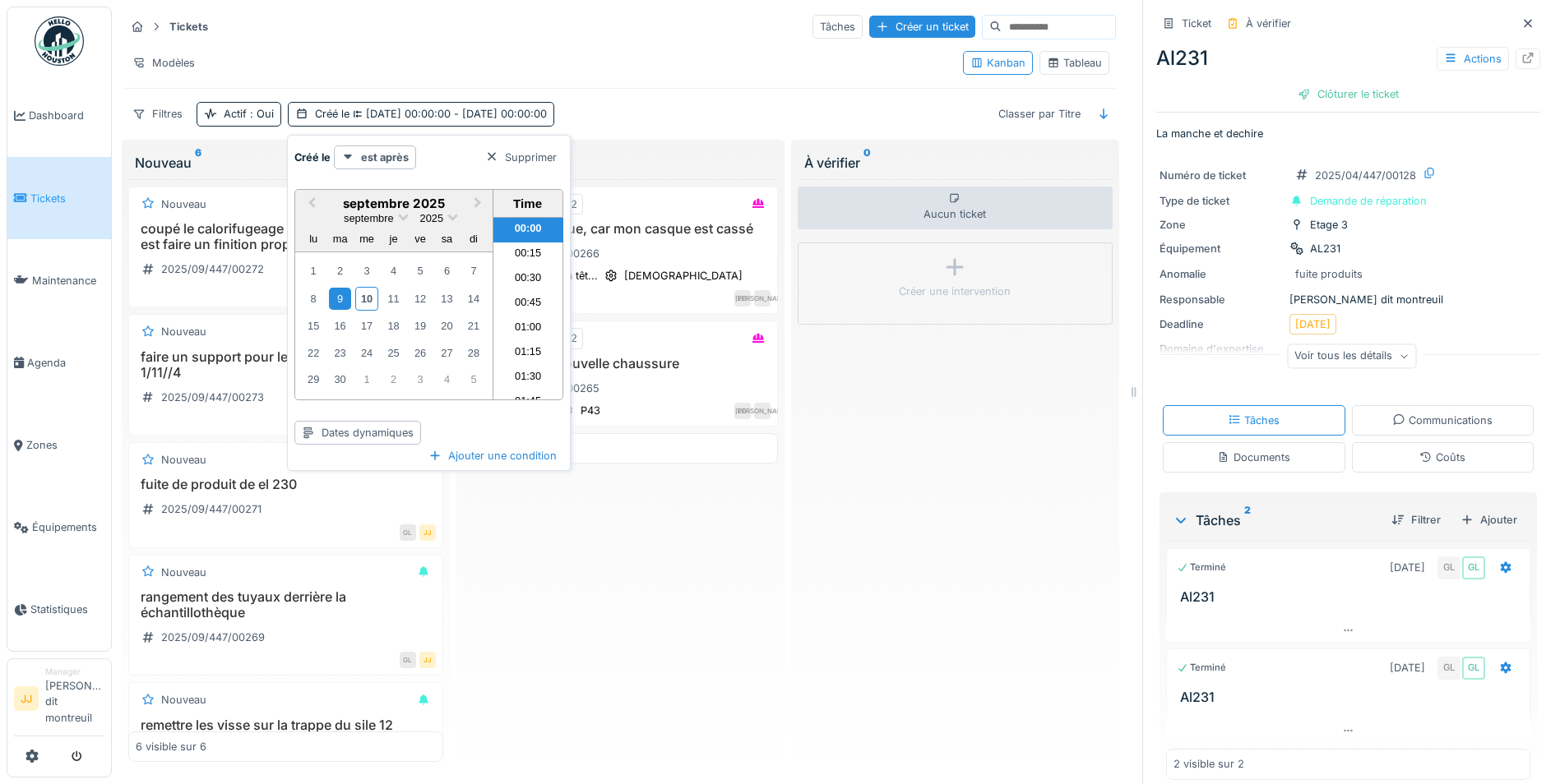
click at [345, 289] on div "9" at bounding box center [340, 299] width 22 height 22
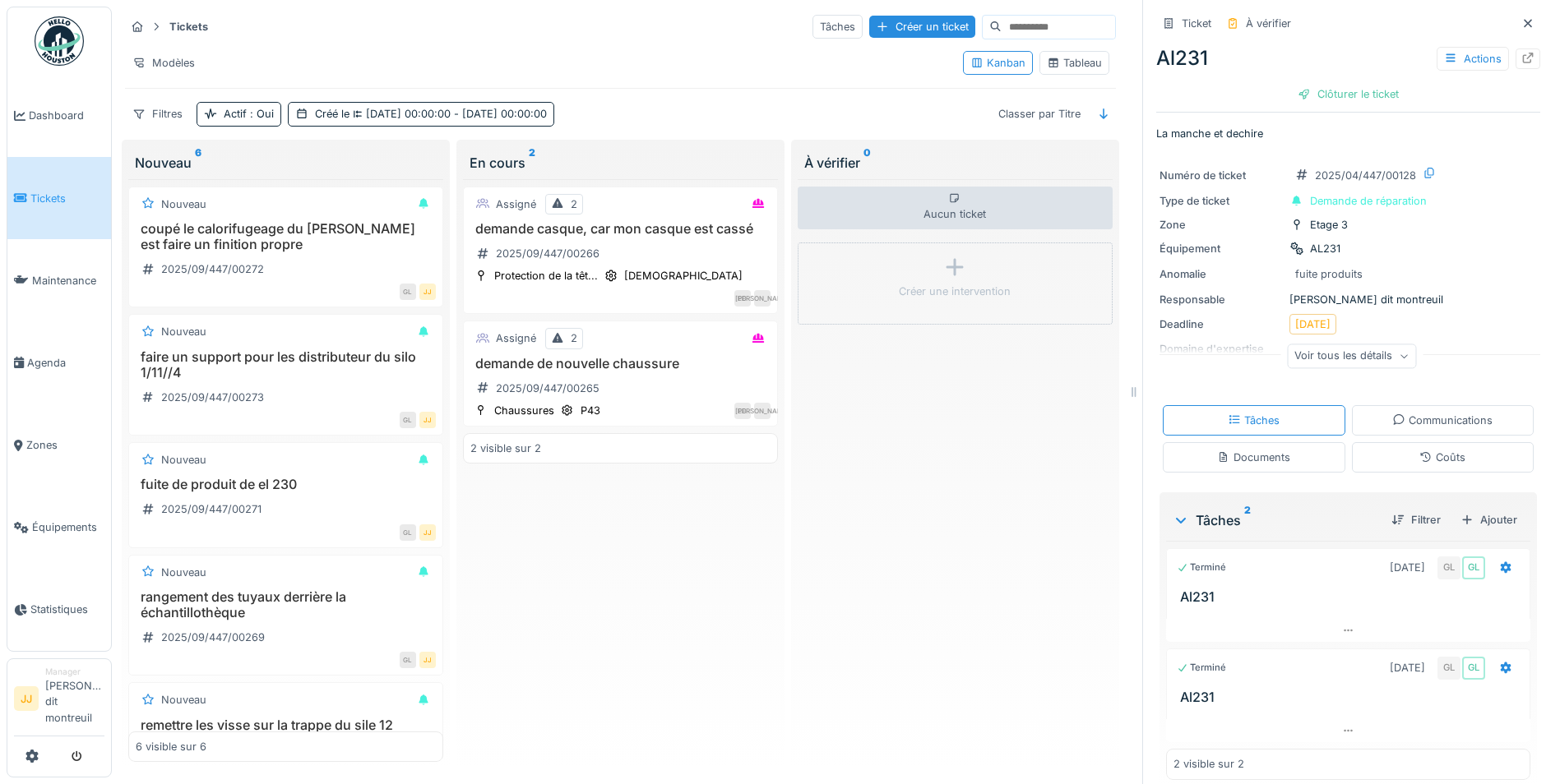
click at [543, 571] on div "Assigné 2 demande casque, car mon casque est cassé 2025/09/447/00266 Protection…" at bounding box center [620, 471] width 315 height 583
click at [1052, 55] on div "Tableau" at bounding box center [1074, 63] width 55 height 16
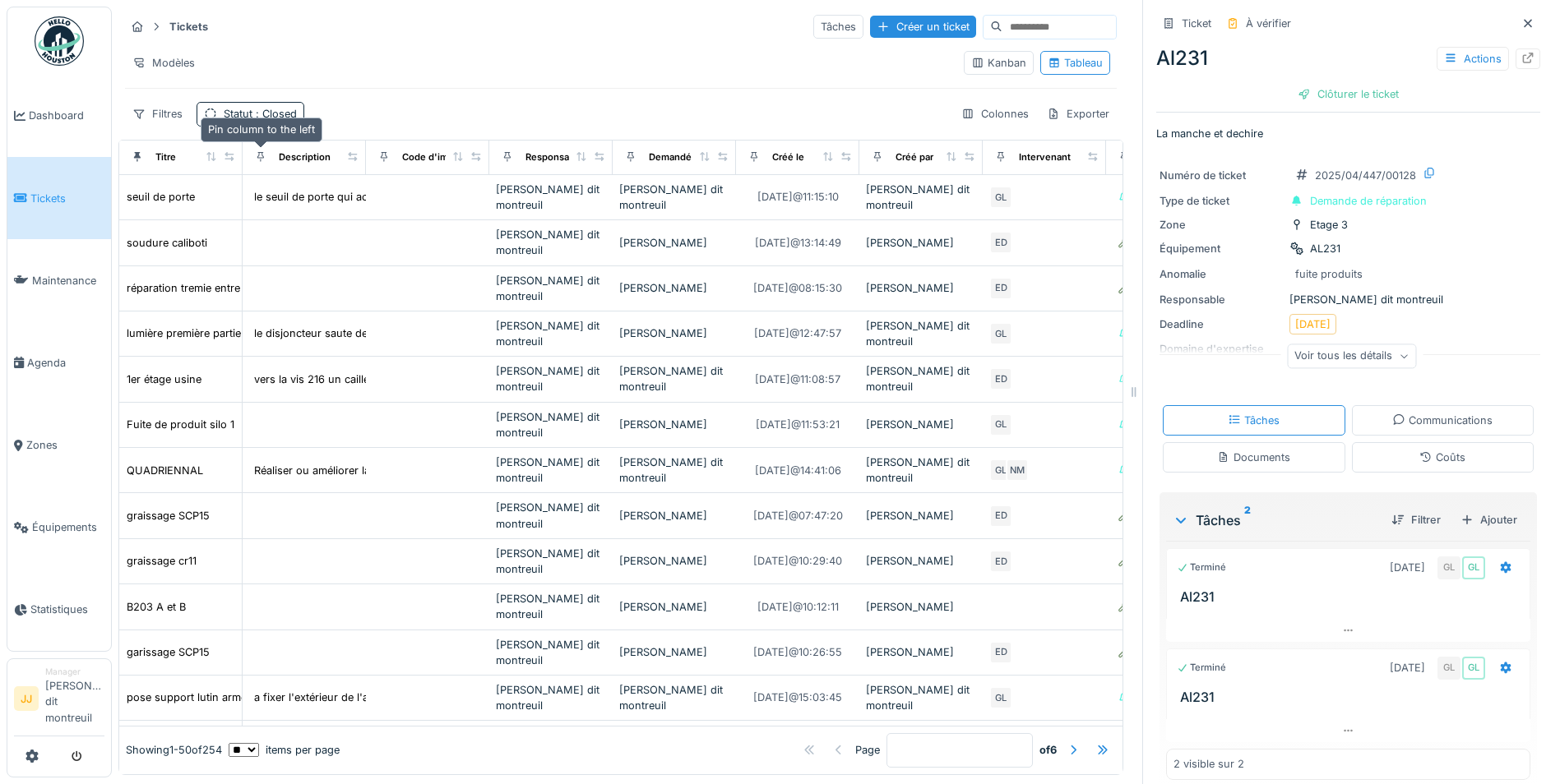
scroll to position [0, 0]
click at [262, 113] on span ": Closed" at bounding box center [275, 113] width 45 height 12
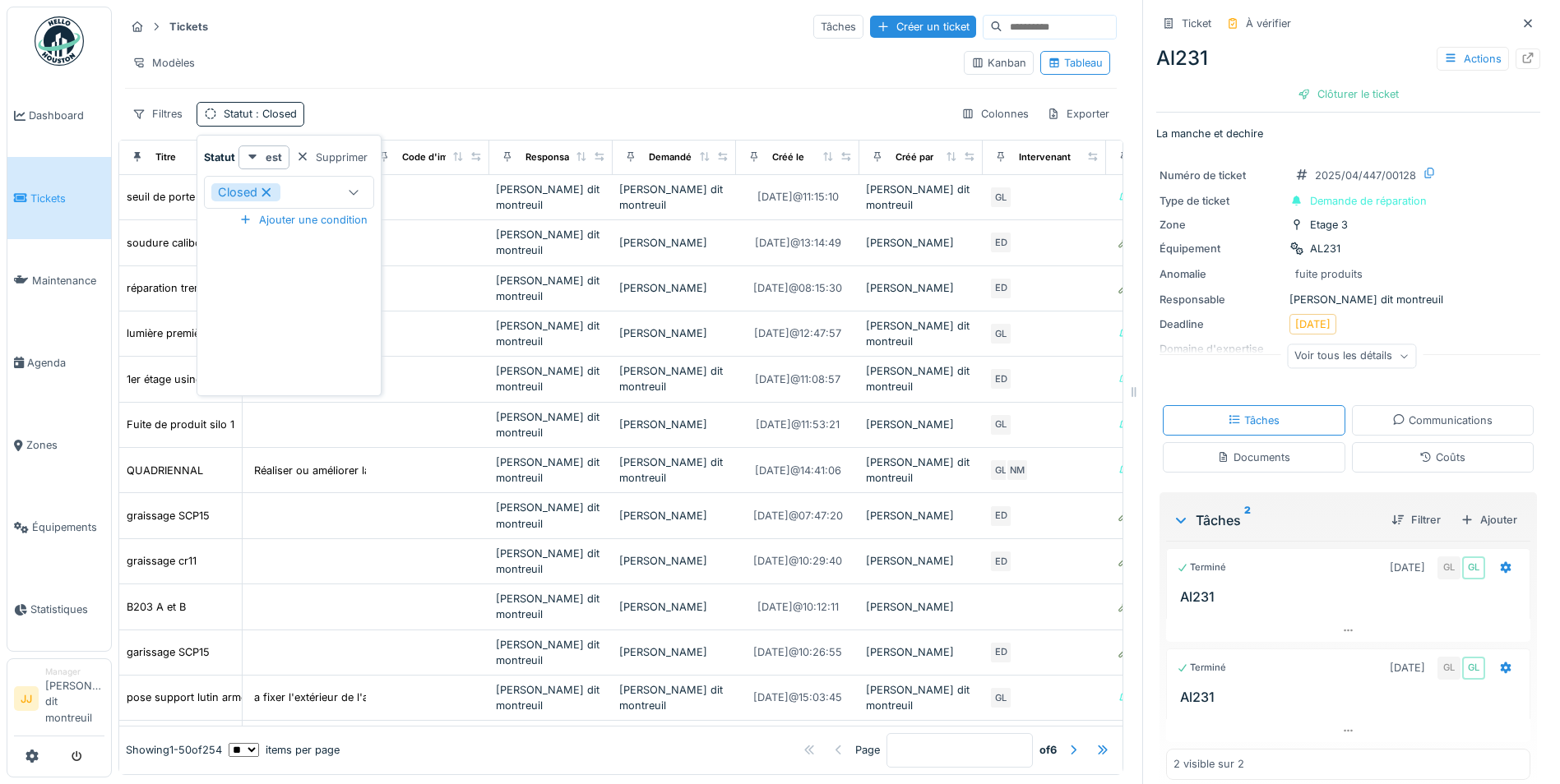
click at [150, 99] on div "Tickets Tâches Créer un ticket Modèles Kanban Tableau Filtres Statut : Closed C…" at bounding box center [621, 69] width 1005 height 126
click at [167, 107] on div "Filtres" at bounding box center [157, 114] width 64 height 24
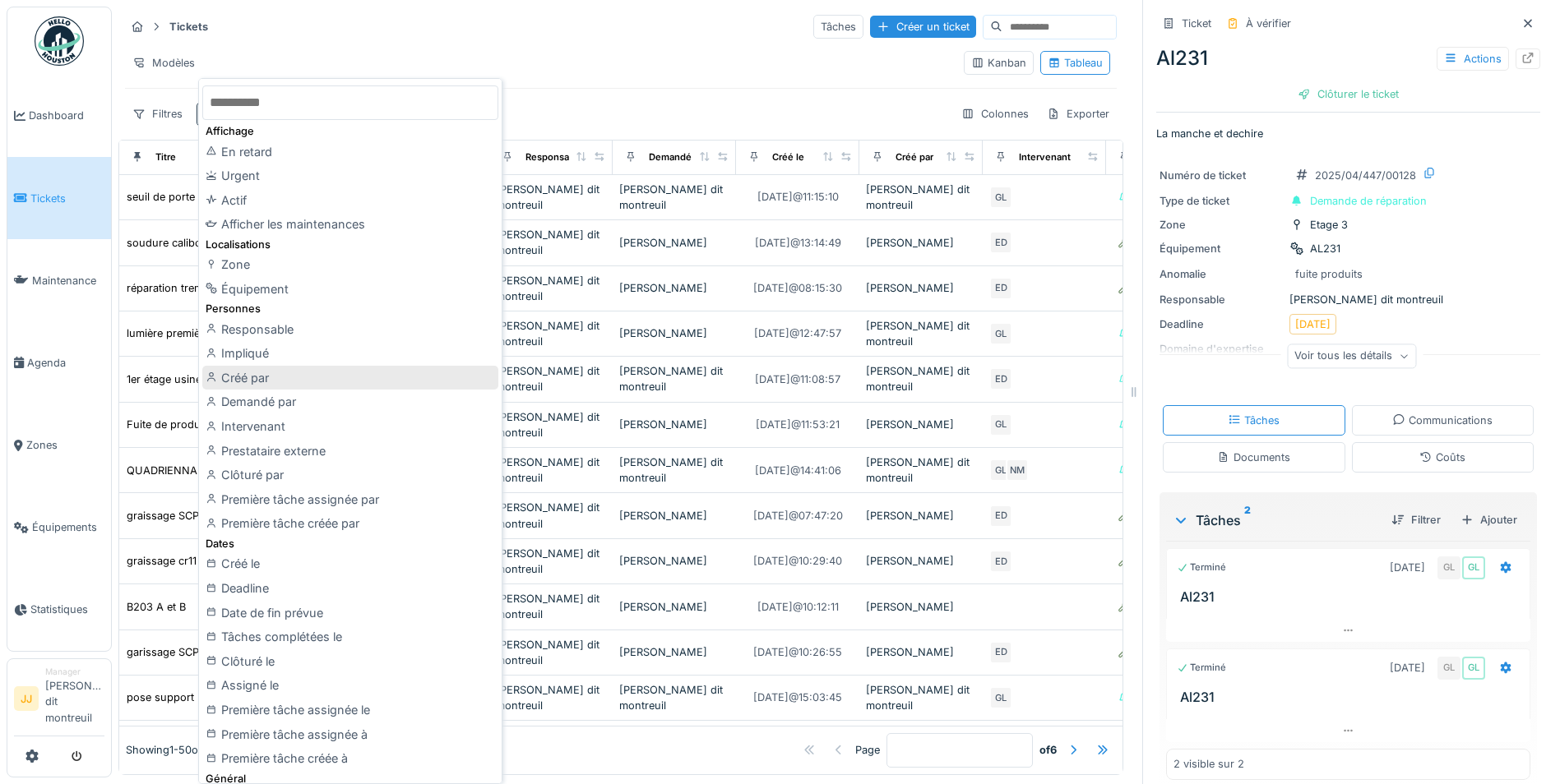
click at [324, 378] on div "Créé par" at bounding box center [350, 378] width 296 height 24
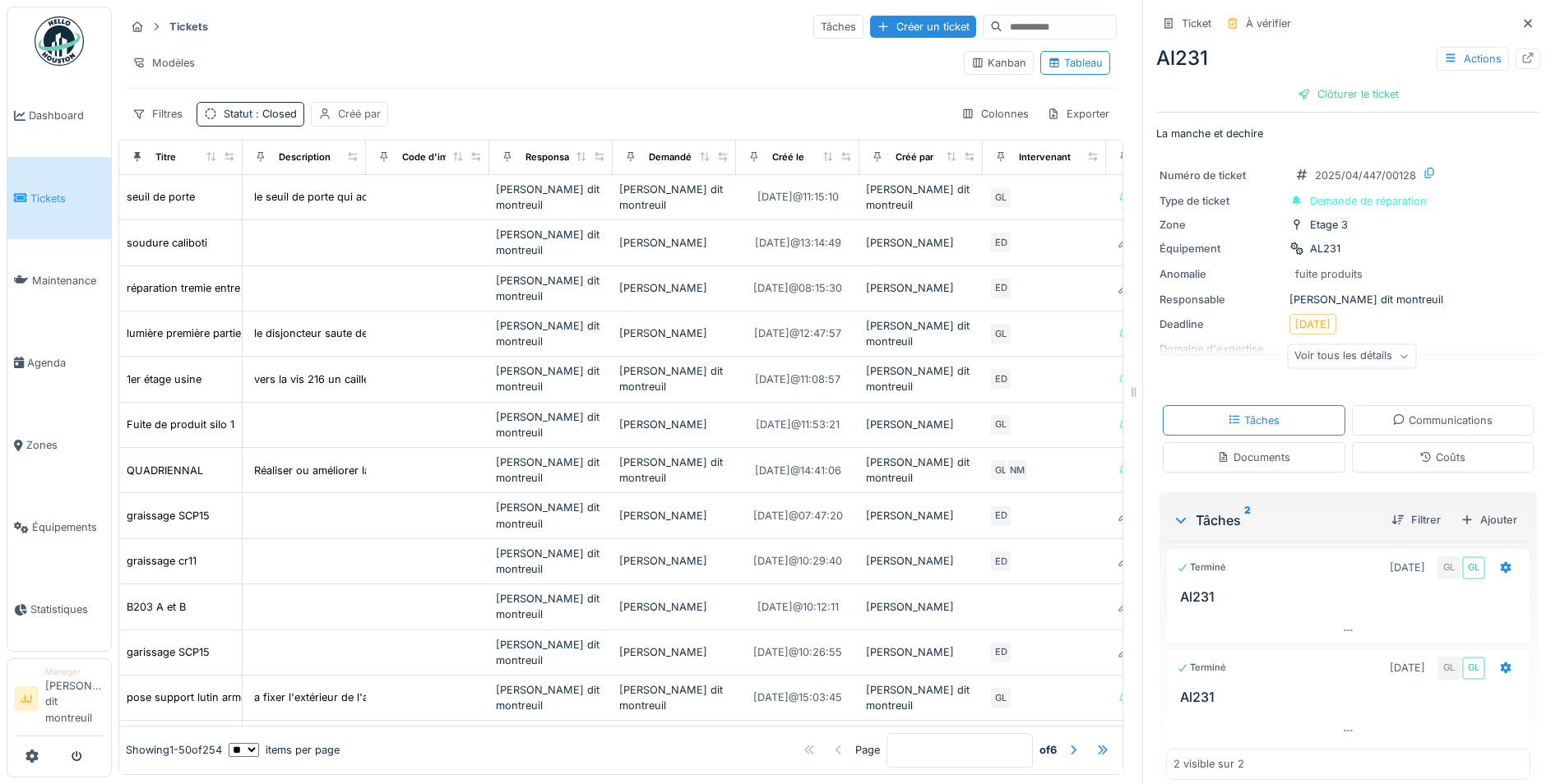
click at [357, 114] on div "Créé par" at bounding box center [360, 113] width 43 height 16
click at [366, 184] on div "Créé par" at bounding box center [361, 192] width 71 height 18
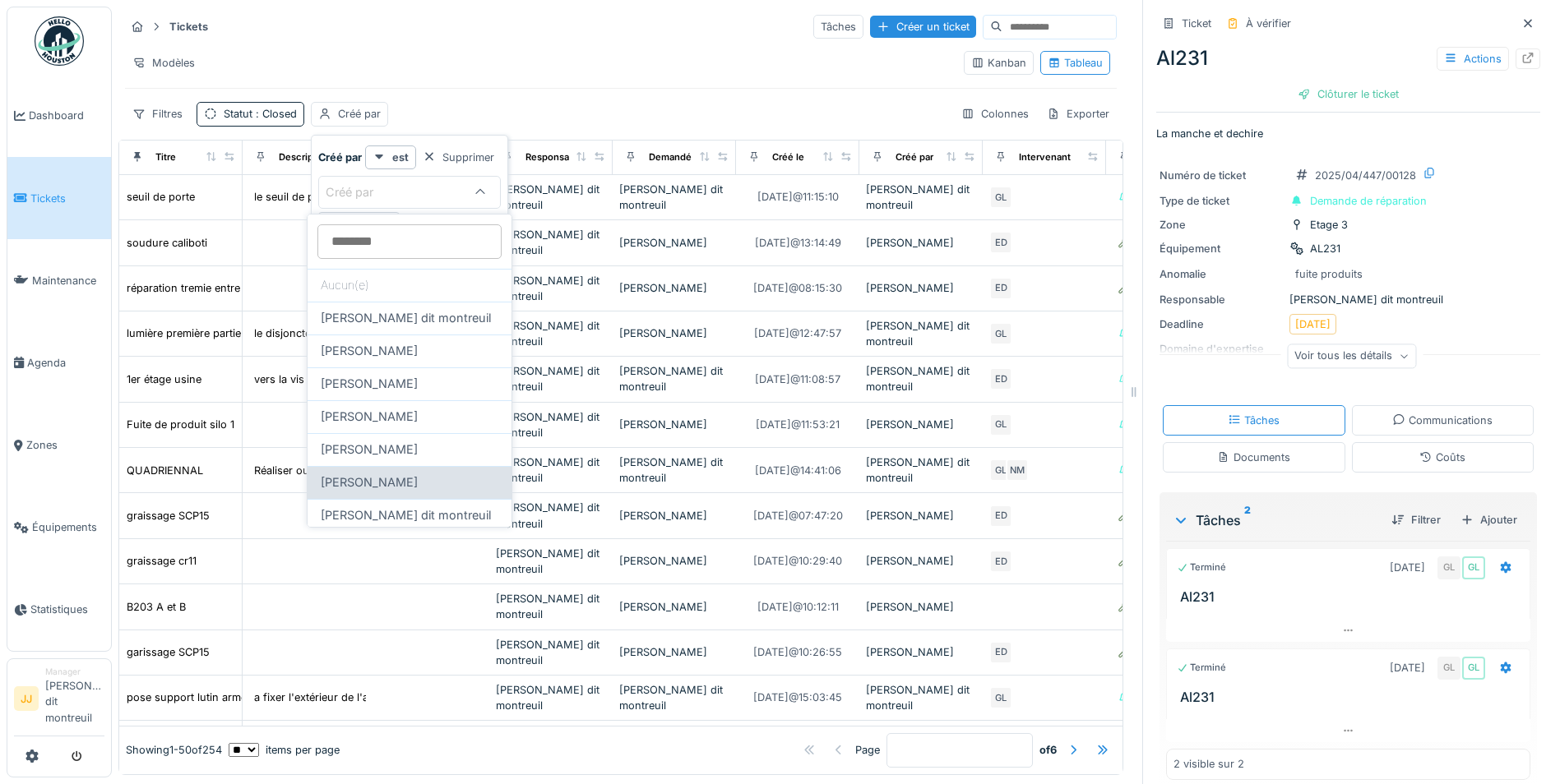
click at [350, 478] on span "[PERSON_NAME]" at bounding box center [369, 482] width 97 height 18
type input "*****"
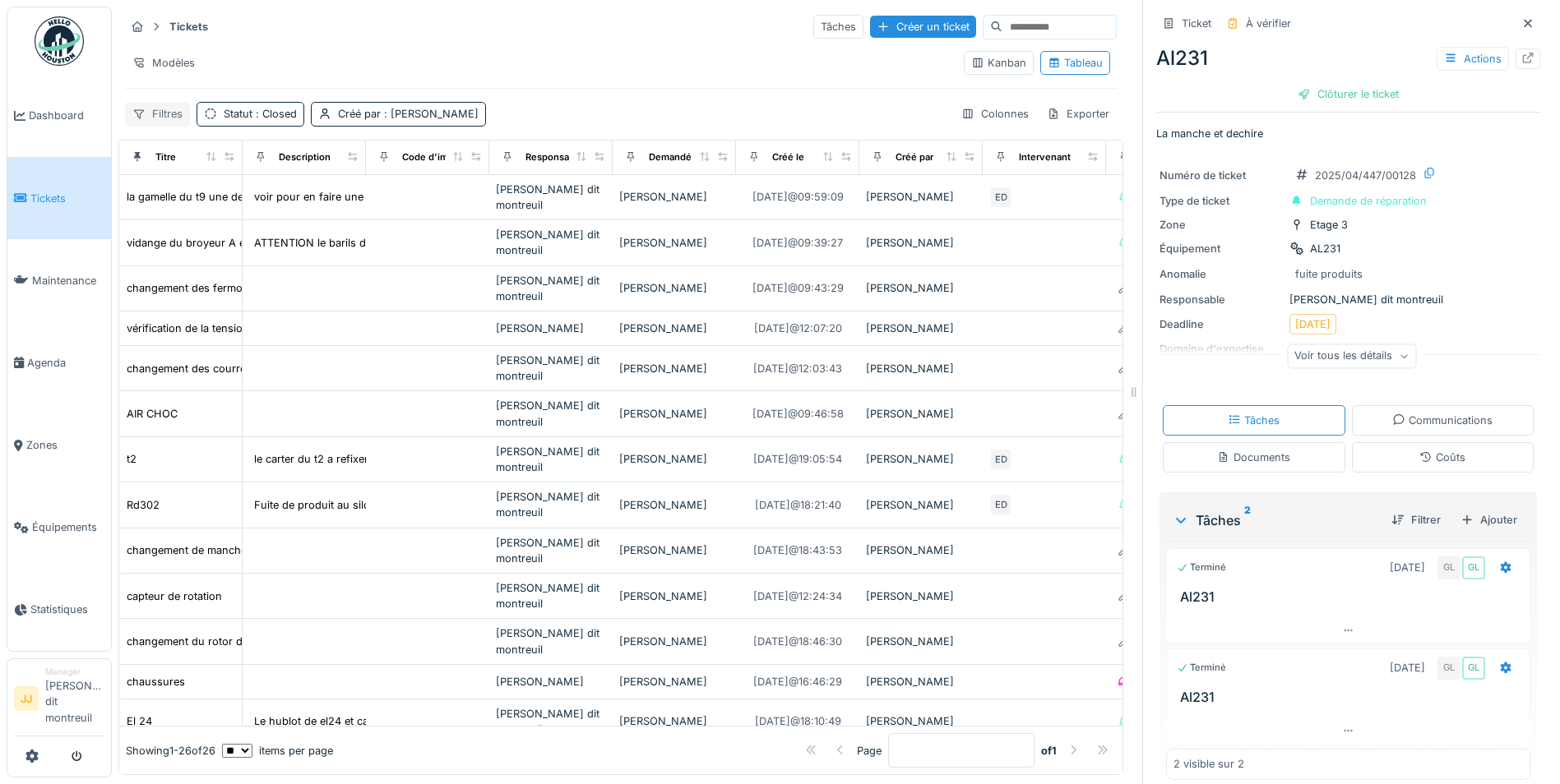
click at [181, 113] on div "Filtres" at bounding box center [157, 114] width 64 height 24
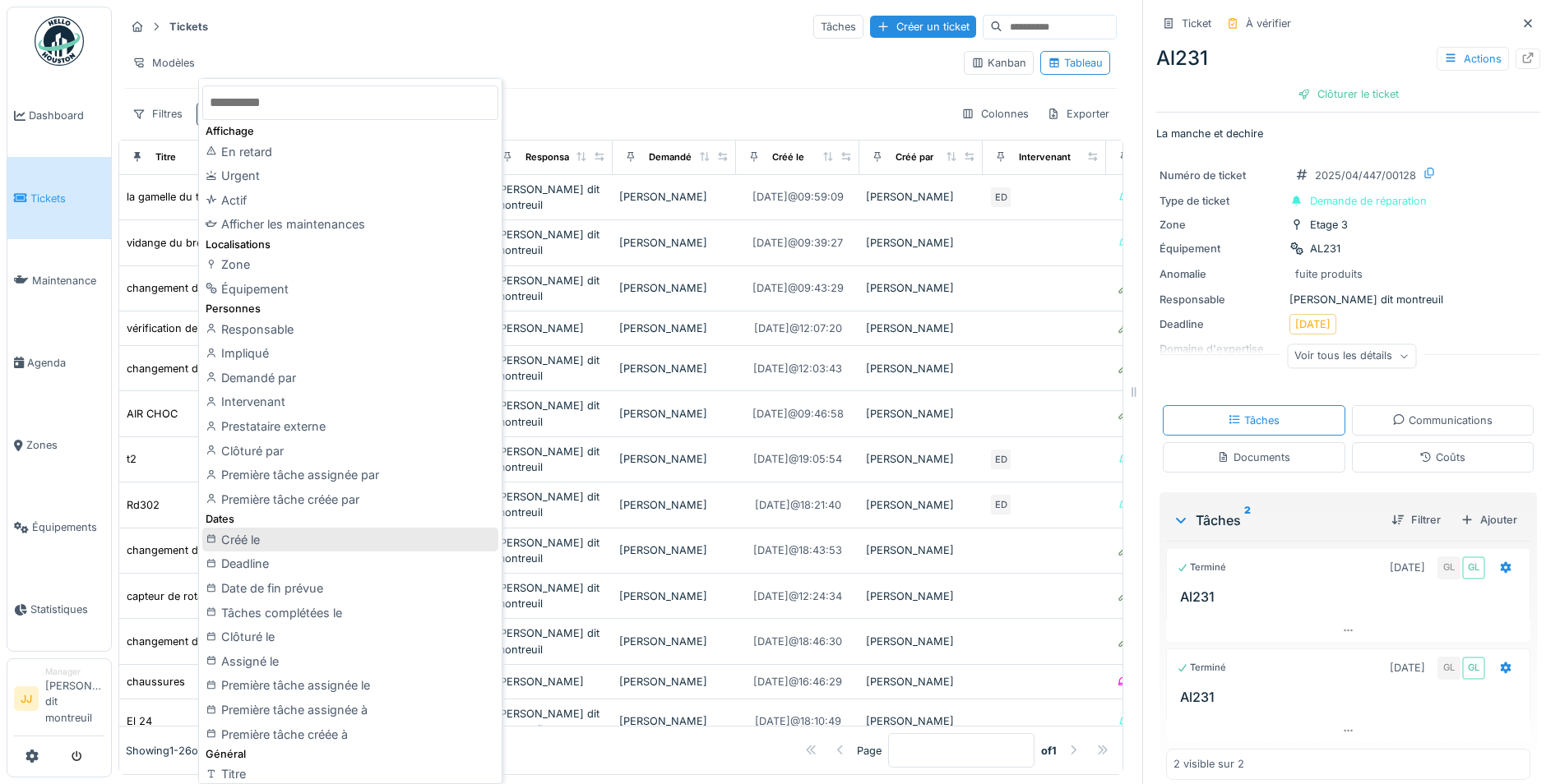
click at [315, 535] on div "Créé le" at bounding box center [350, 540] width 296 height 24
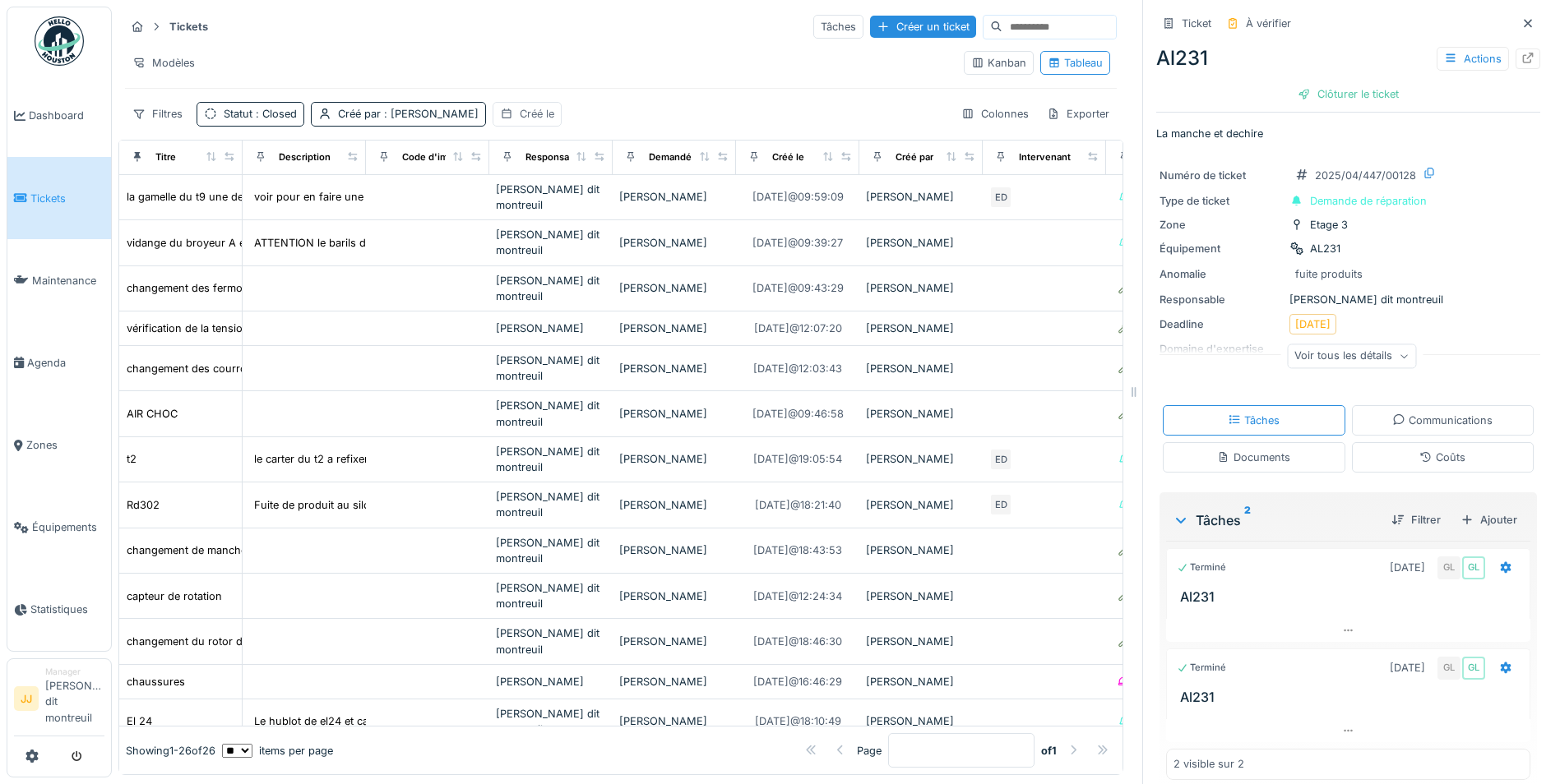
click at [520, 115] on div "Créé le" at bounding box center [537, 113] width 35 height 16
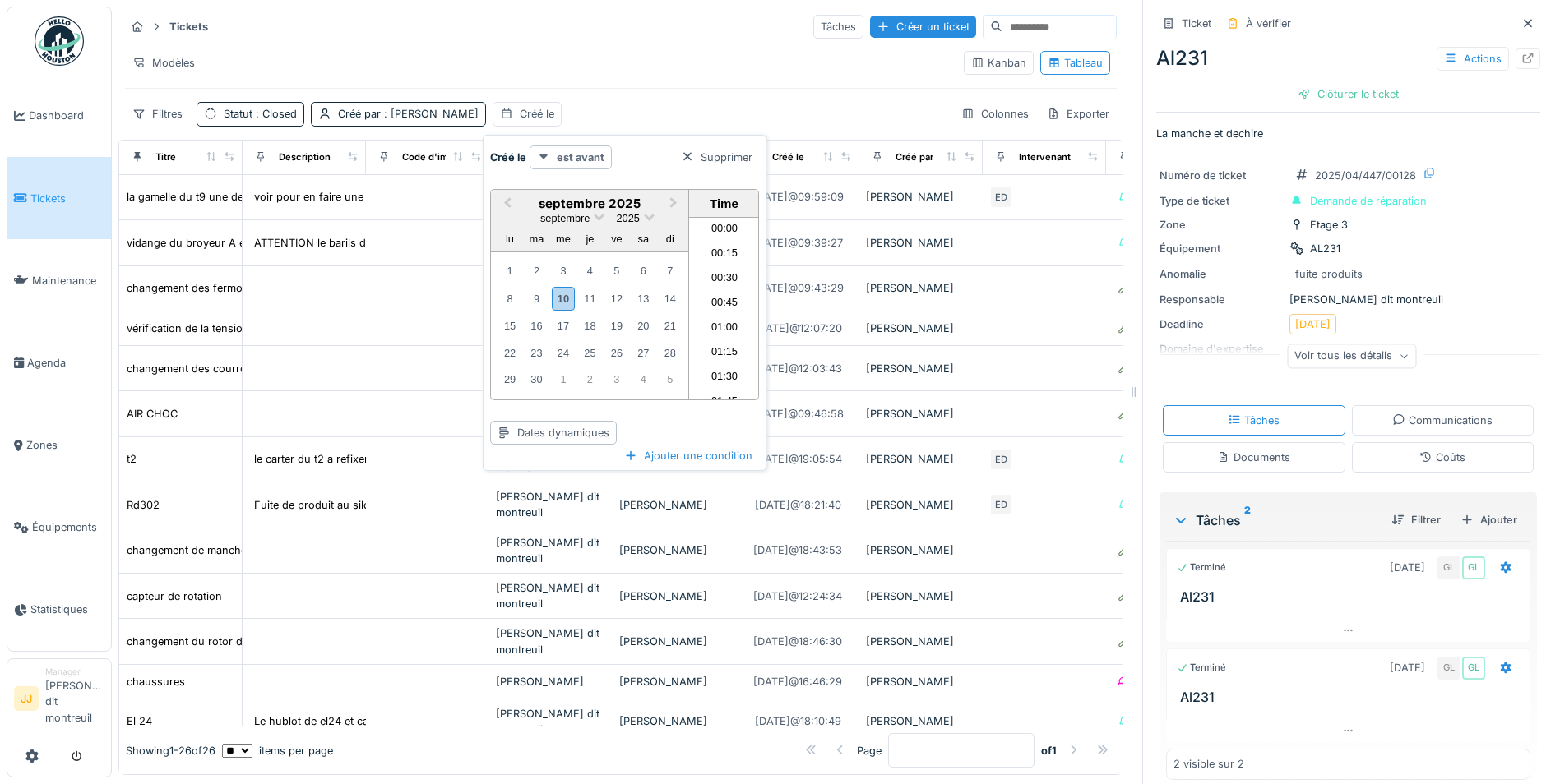
scroll to position [785, 0]
click at [557, 159] on strong "est avant" at bounding box center [580, 157] width 48 height 16
click at [592, 278] on div "est après" at bounding box center [588, 291] width 109 height 24
click at [543, 288] on div "9" at bounding box center [537, 299] width 22 height 22
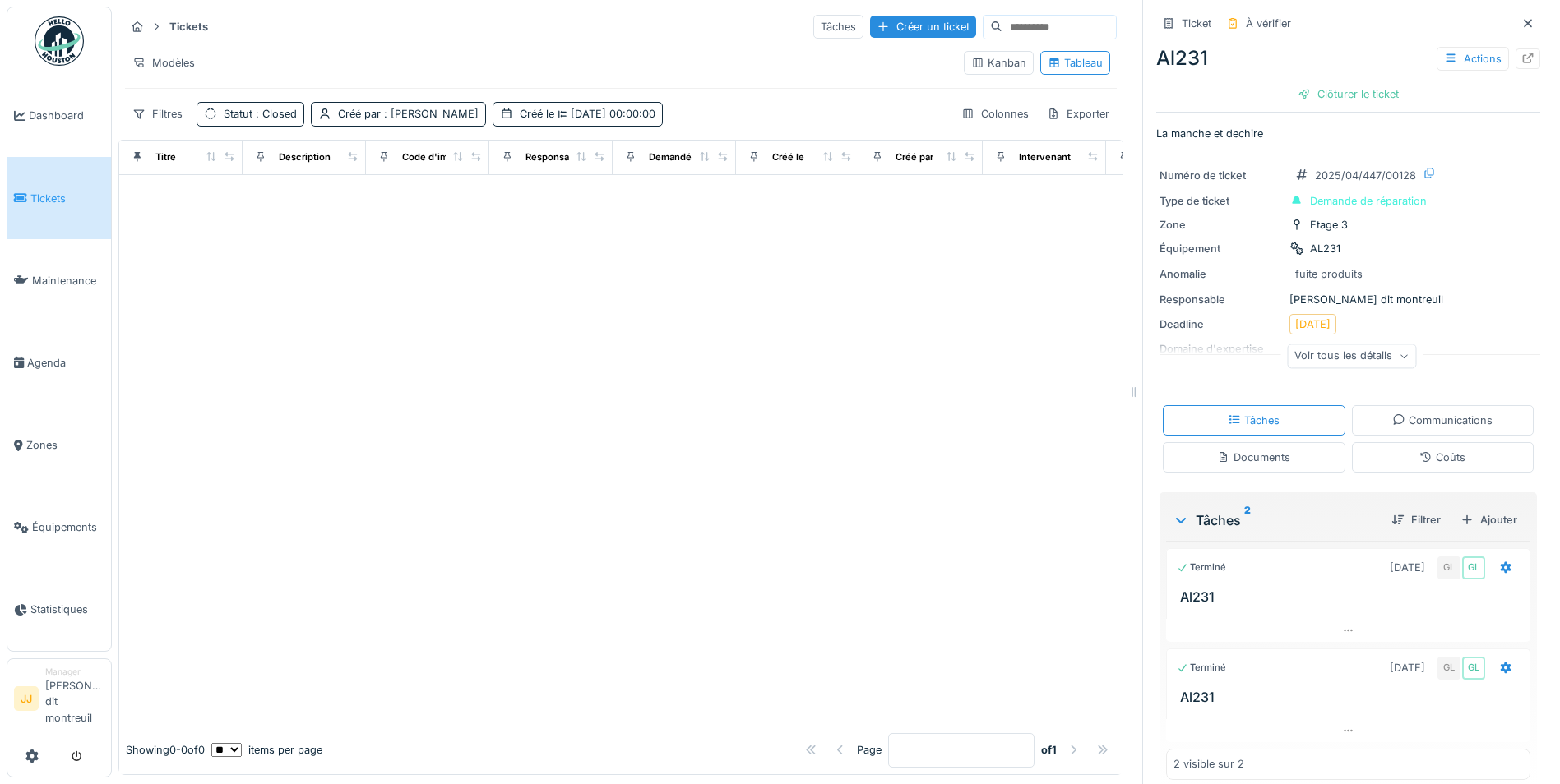
click at [680, 538] on div at bounding box center [621, 449] width 1003 height 550
click at [611, 107] on span "09/09/2025 00:00:00" at bounding box center [605, 113] width 101 height 12
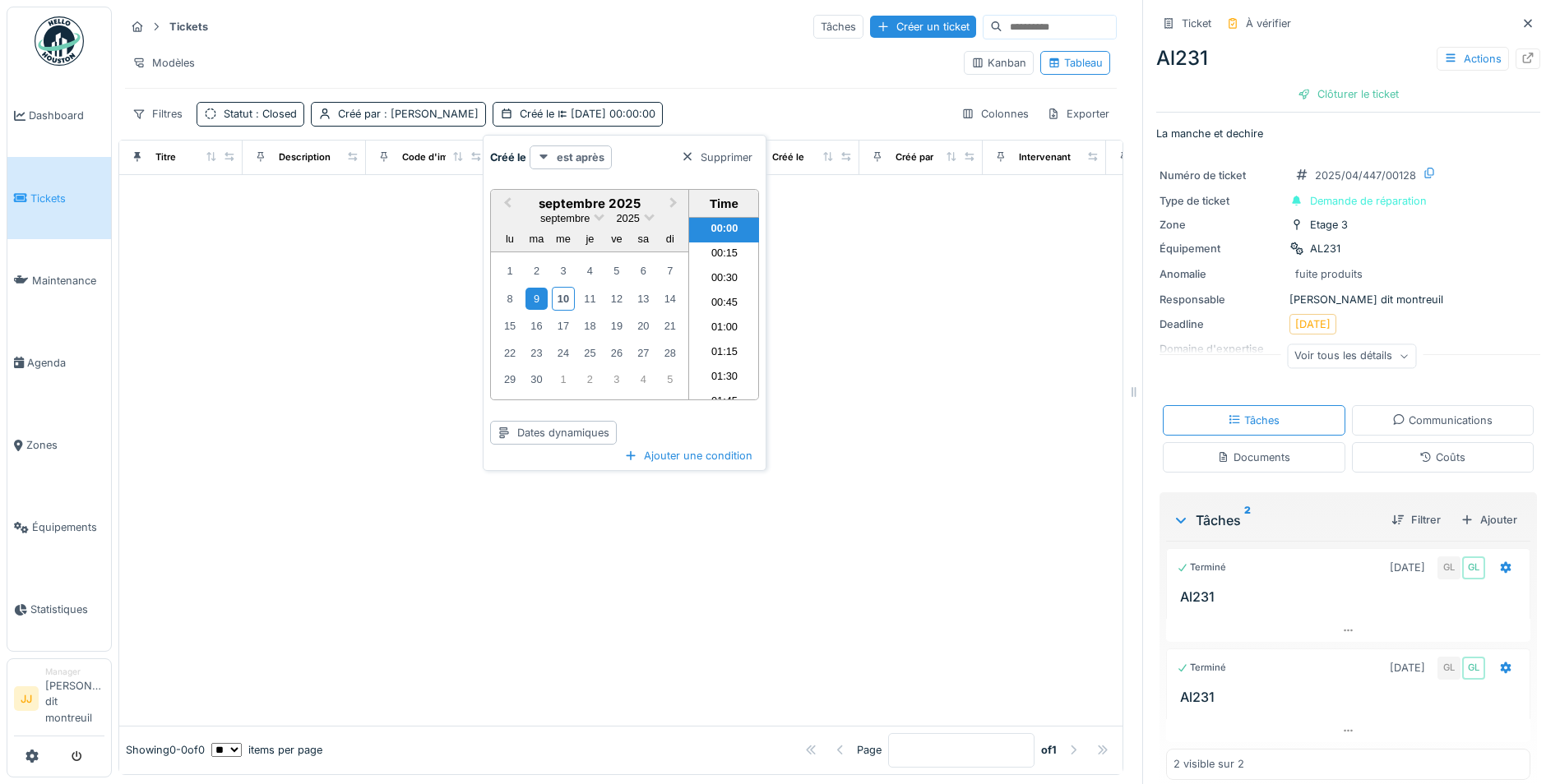
click at [568, 150] on strong "est après" at bounding box center [580, 157] width 48 height 16
click at [556, 188] on div "est" at bounding box center [588, 193] width 109 height 24
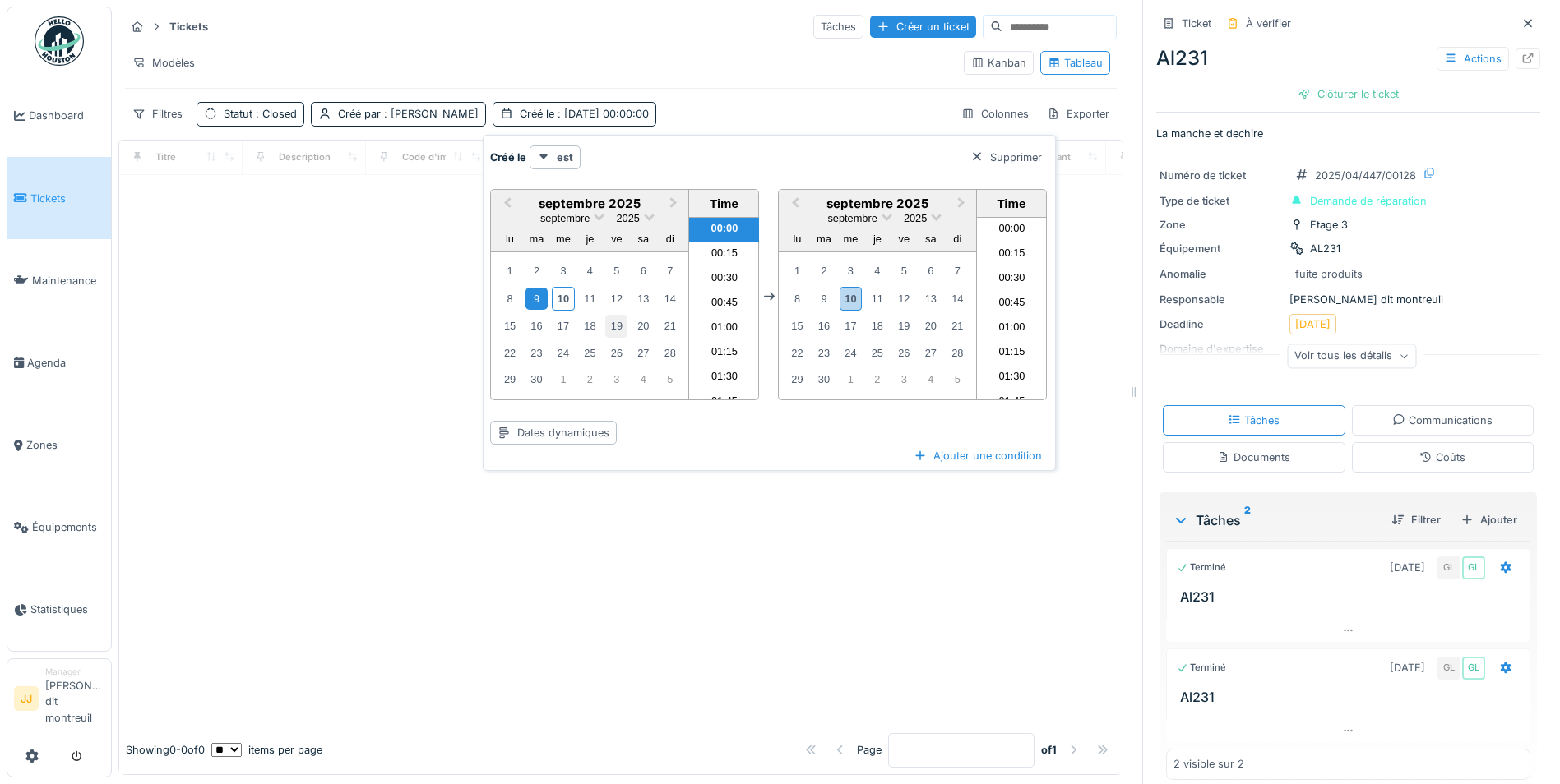
scroll to position [785, 0]
click at [827, 288] on div "9" at bounding box center [823, 299] width 22 height 22
click at [543, 530] on div at bounding box center [621, 449] width 1003 height 550
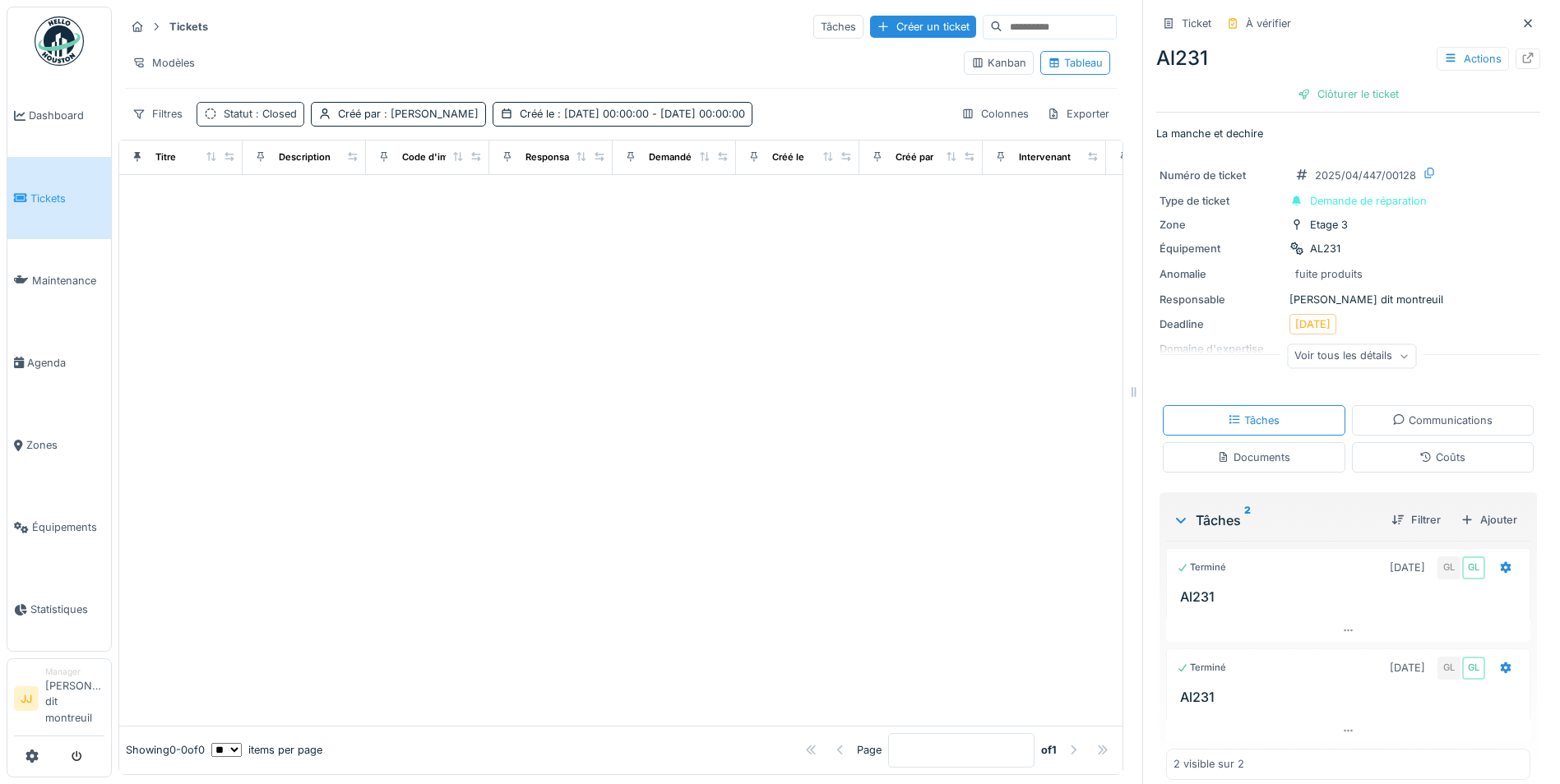
click at [250, 106] on div "Statut : Closed" at bounding box center [260, 113] width 73 height 16
click at [357, 148] on div "Supprimer" at bounding box center [332, 158] width 85 height 22
click at [562, 107] on span ": 09/09/2025 00:00:00 - 09/09/2025 00:00:00" at bounding box center [536, 113] width 191 height 12
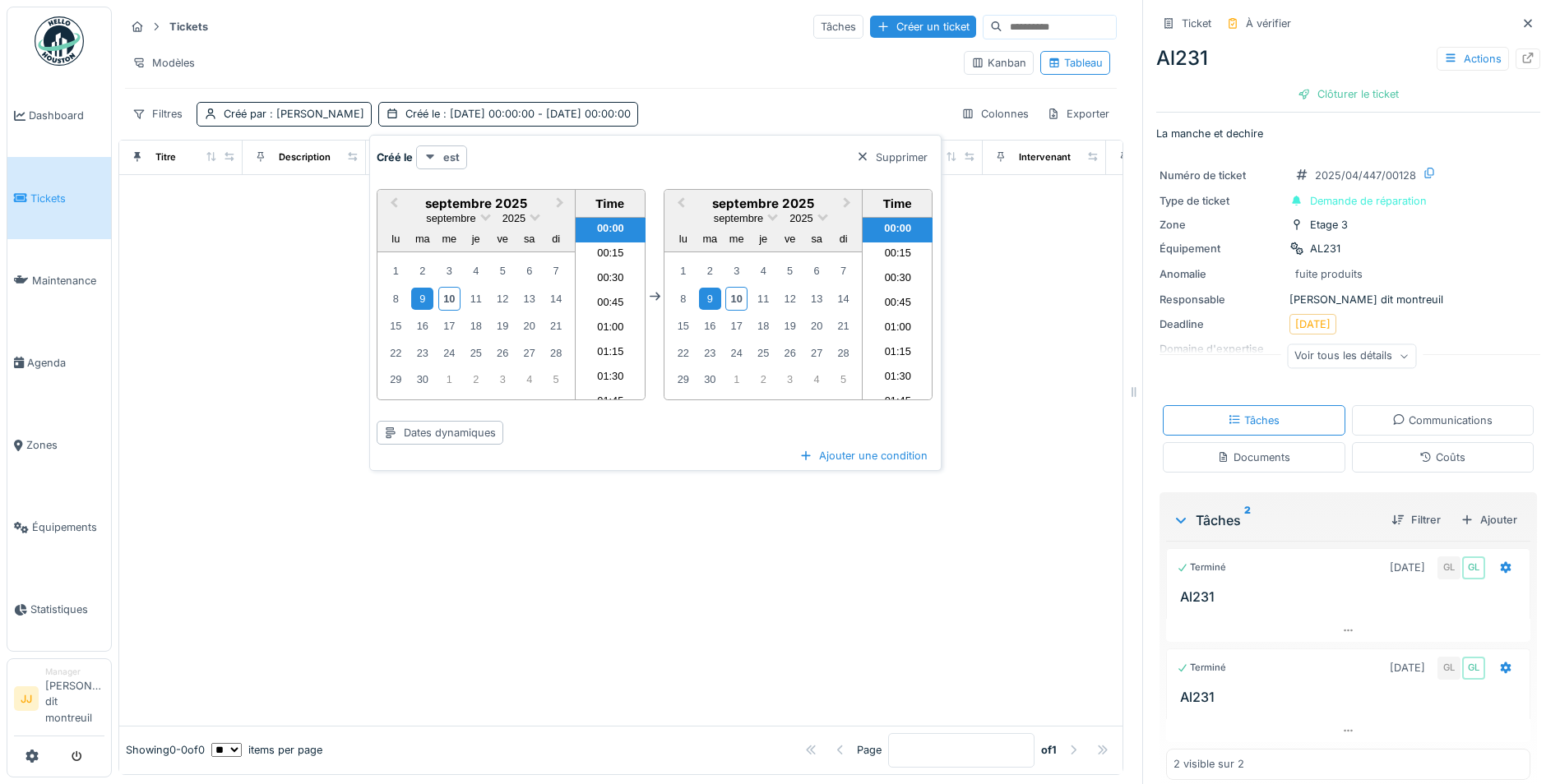
click at [450, 150] on strong "est" at bounding box center [451, 157] width 17 height 16
click at [475, 206] on div "n'est pas" at bounding box center [474, 218] width 109 height 24
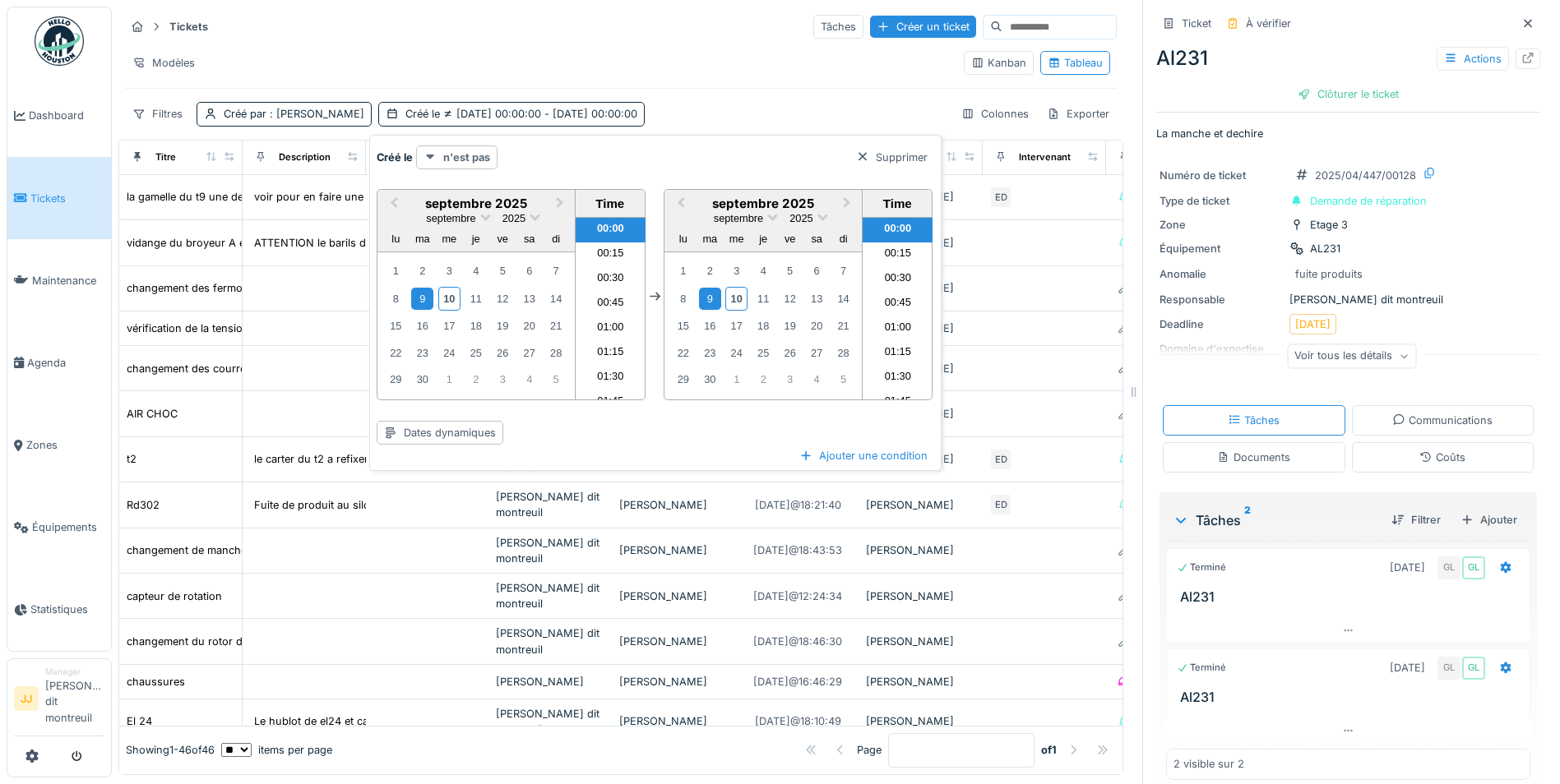
click at [450, 150] on strong "n'est pas" at bounding box center [466, 157] width 47 height 16
click at [454, 255] on div "est ou est avant le" at bounding box center [474, 267] width 109 height 24
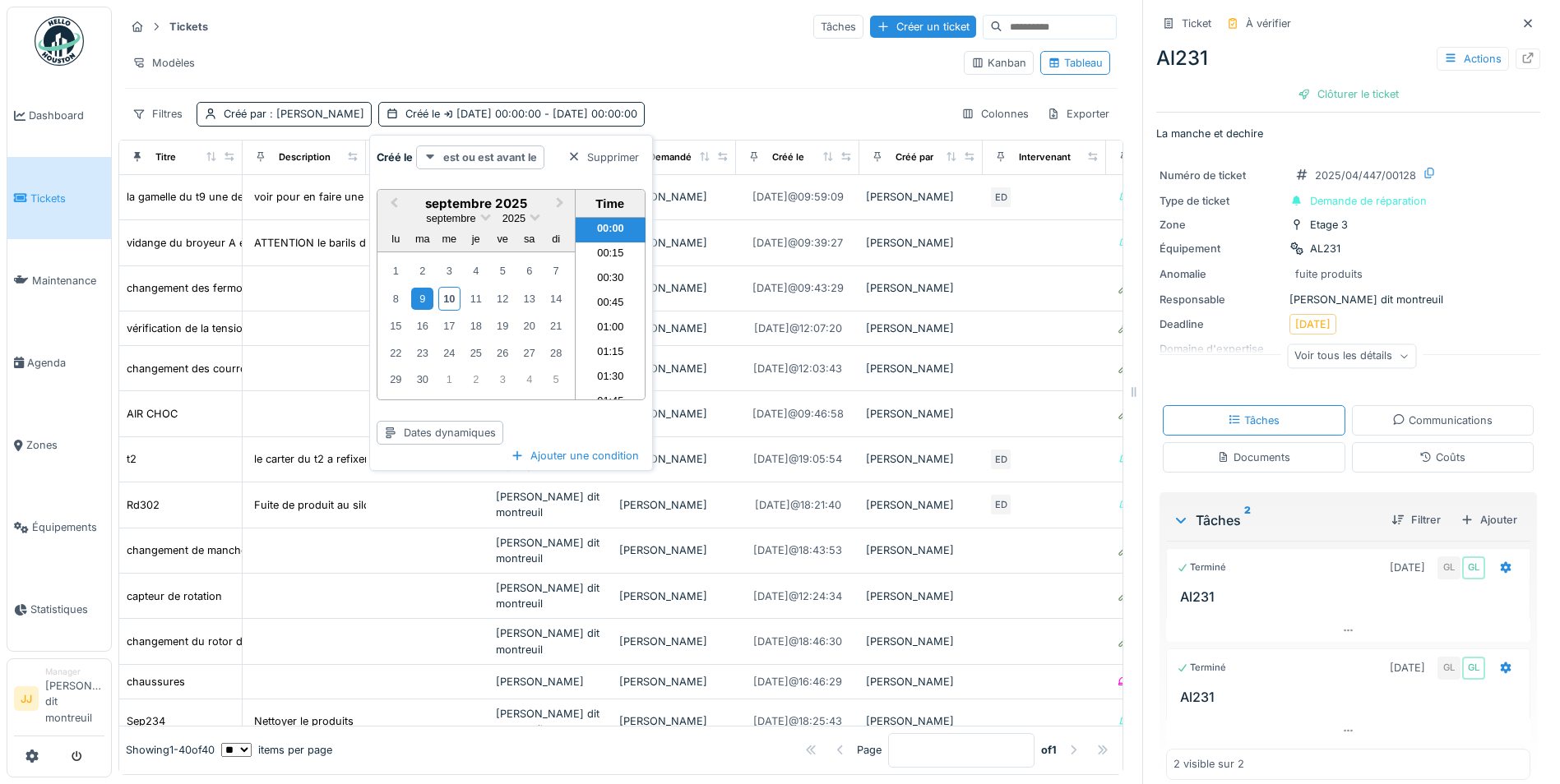
click at [502, 150] on strong "est ou est avant le" at bounding box center [490, 157] width 93 height 16
click at [481, 352] on div "est absent" at bounding box center [474, 364] width 109 height 24
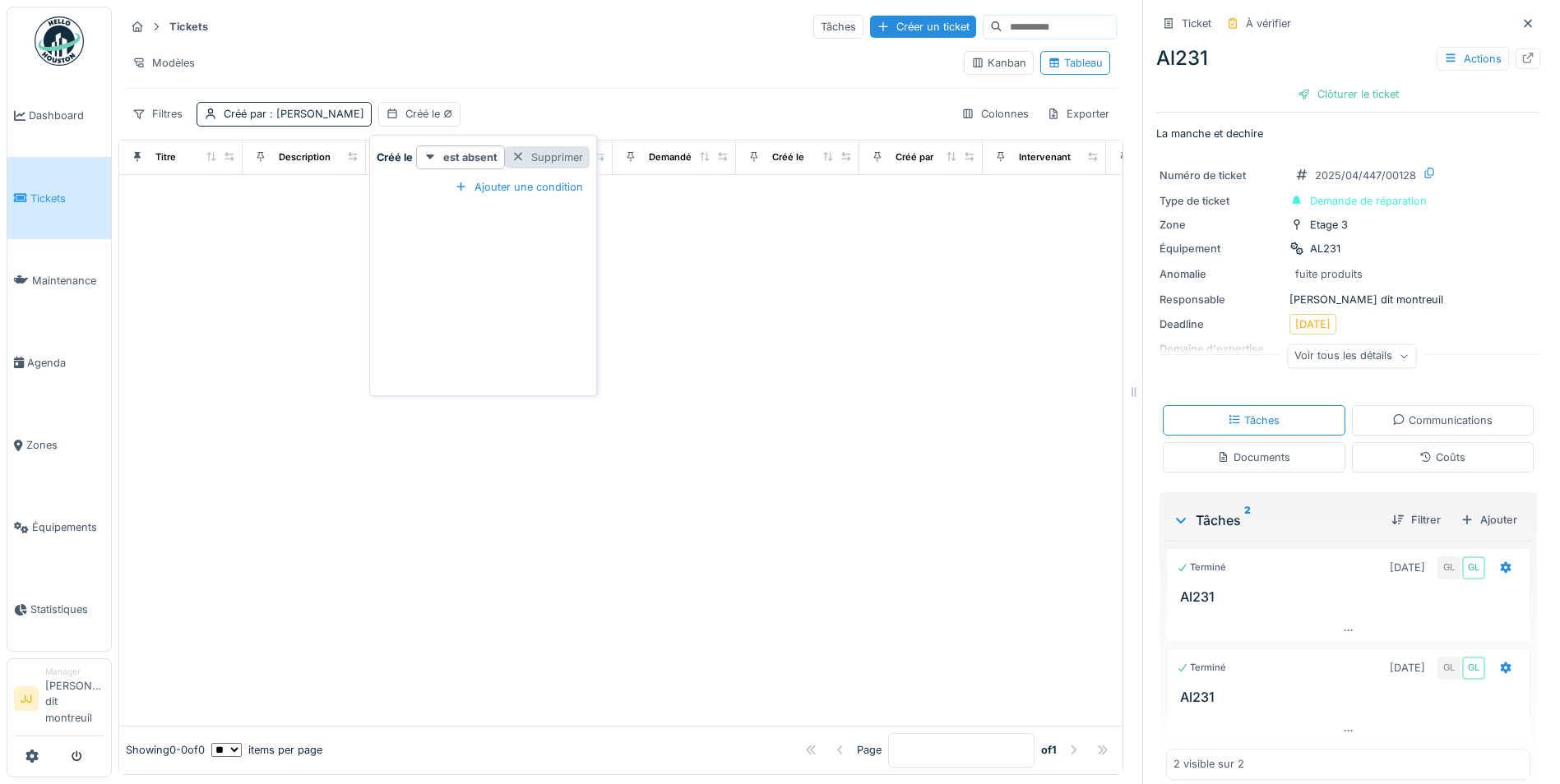
click at [544, 147] on div "Supprimer" at bounding box center [547, 158] width 85 height 22
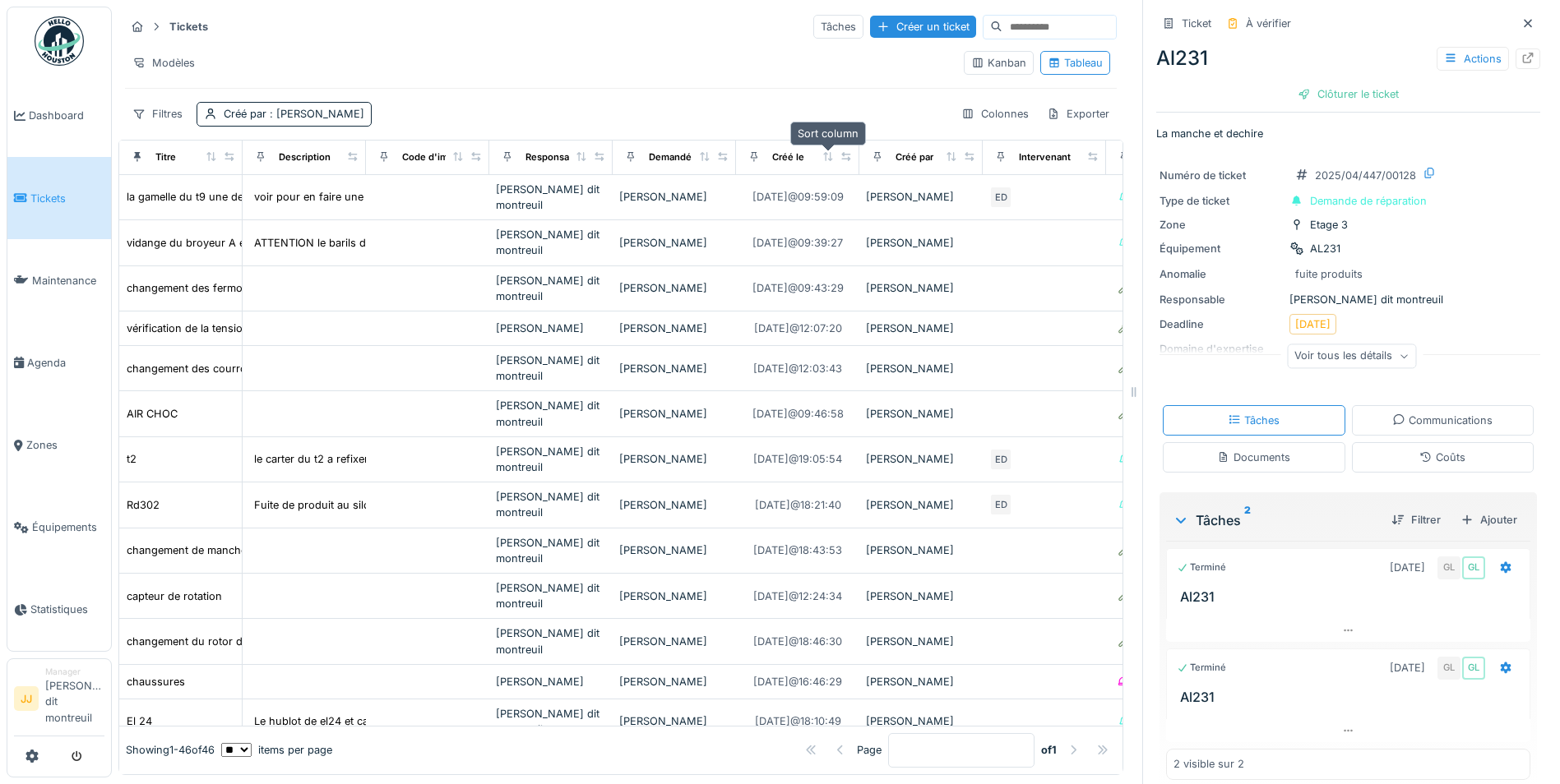
click at [830, 150] on div at bounding box center [828, 157] width 11 height 14
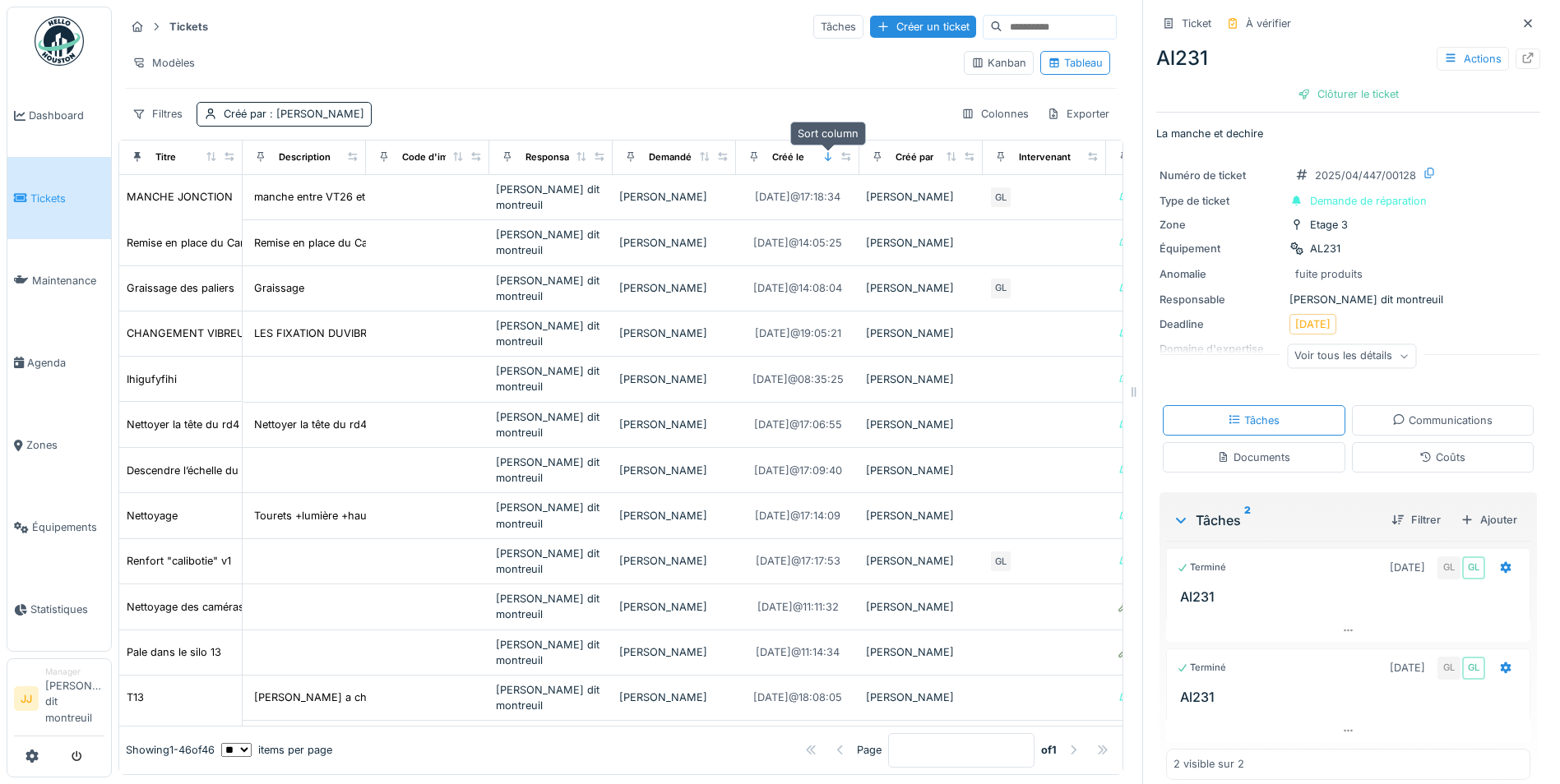
click at [830, 150] on div at bounding box center [828, 157] width 11 height 14
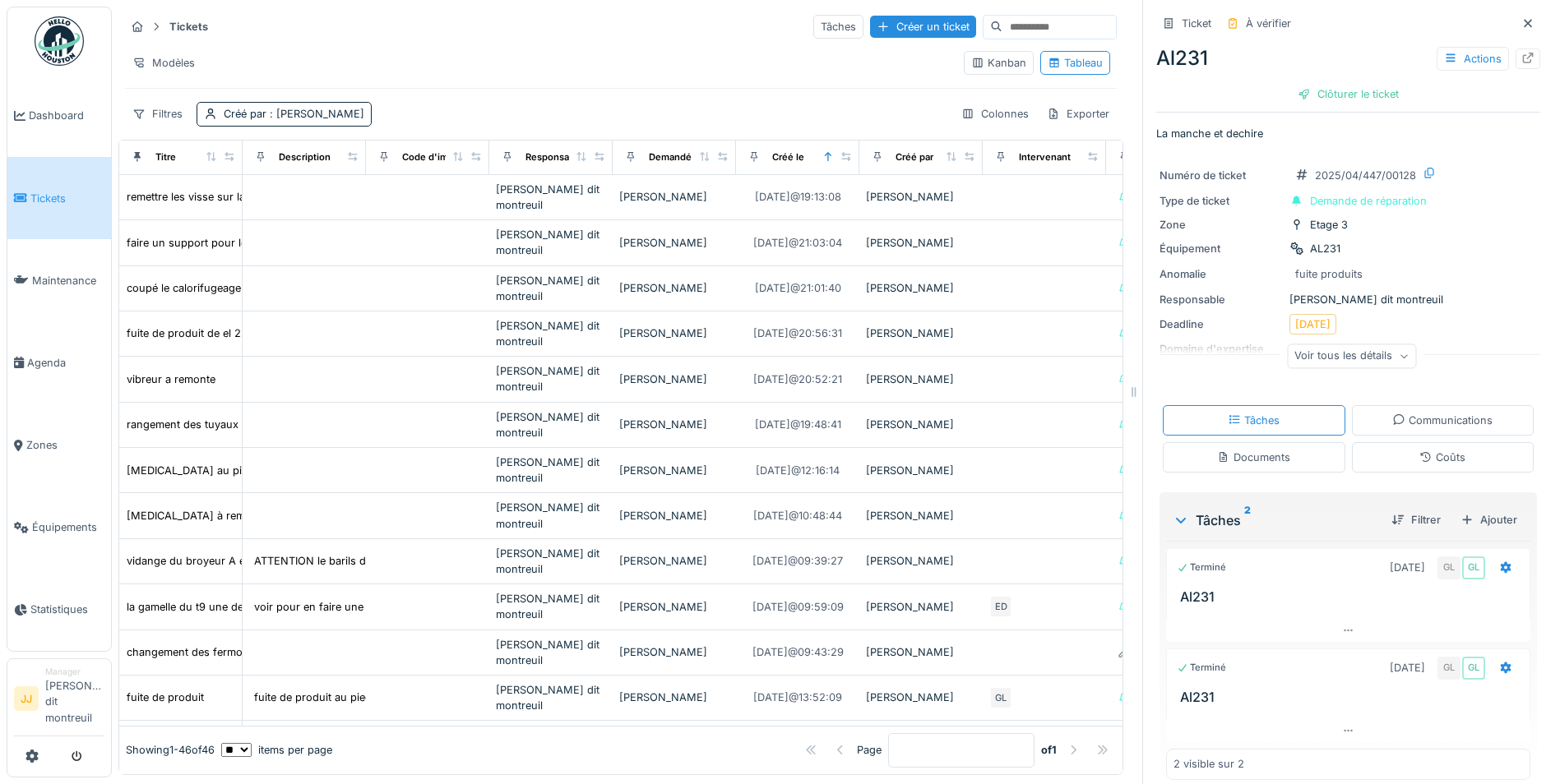
drag, startPoint x: 1000, startPoint y: 416, endPoint x: 113, endPoint y: 234, distance: 905.5
click at [112, 233] on div "Tickets Tâches Créer un ticket Modèles Kanban Tableau Filtres Créé par : Guilla…" at bounding box center [836, 392] width 1448 height 784
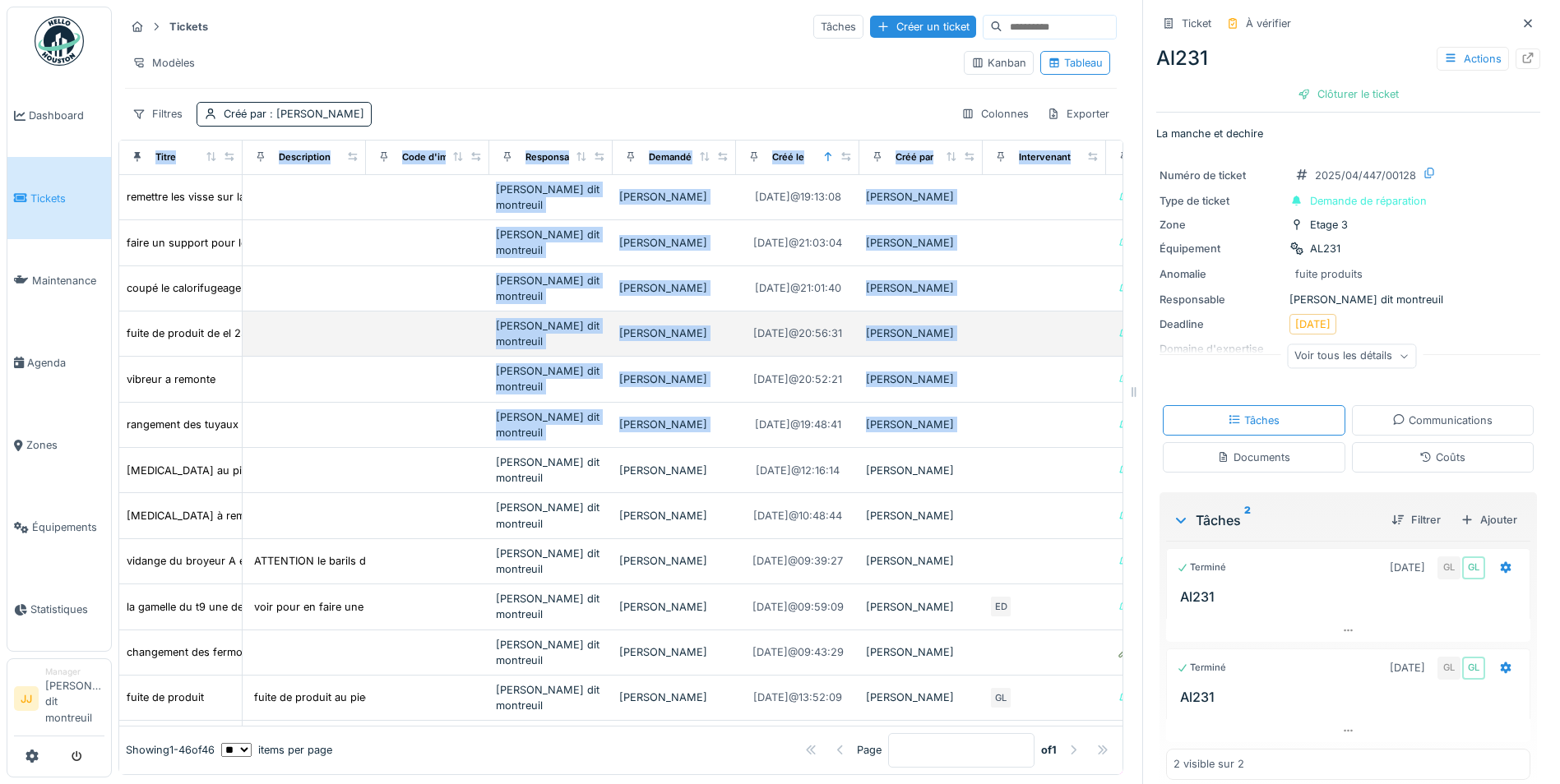
click at [1036, 318] on td at bounding box center [1044, 334] width 123 height 45
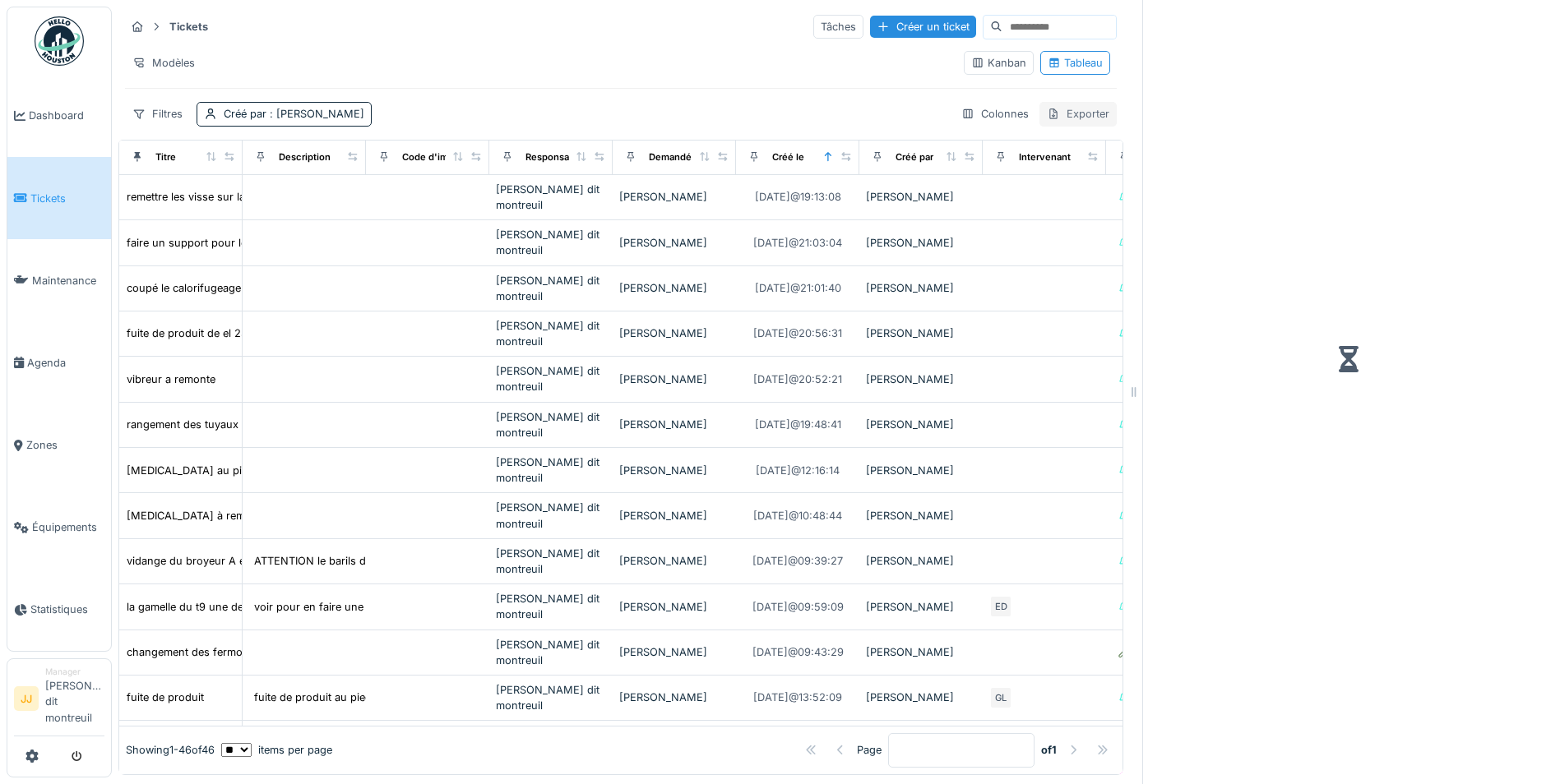
click at [1058, 103] on div "Exporter" at bounding box center [1078, 114] width 78 height 24
click at [1057, 144] on div "Export Excel" at bounding box center [1065, 151] width 93 height 24
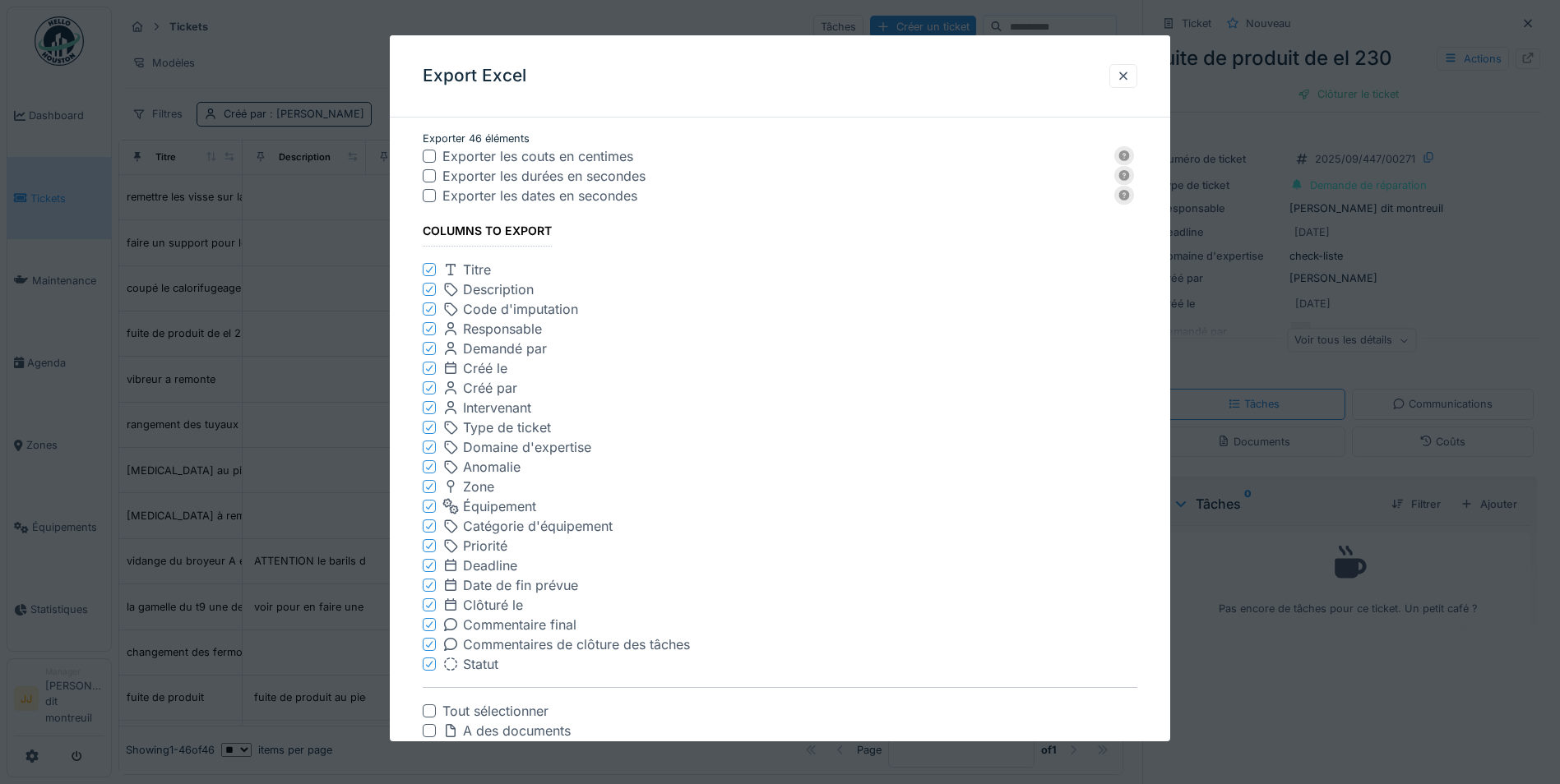
click at [426, 304] on div at bounding box center [429, 309] width 10 height 16
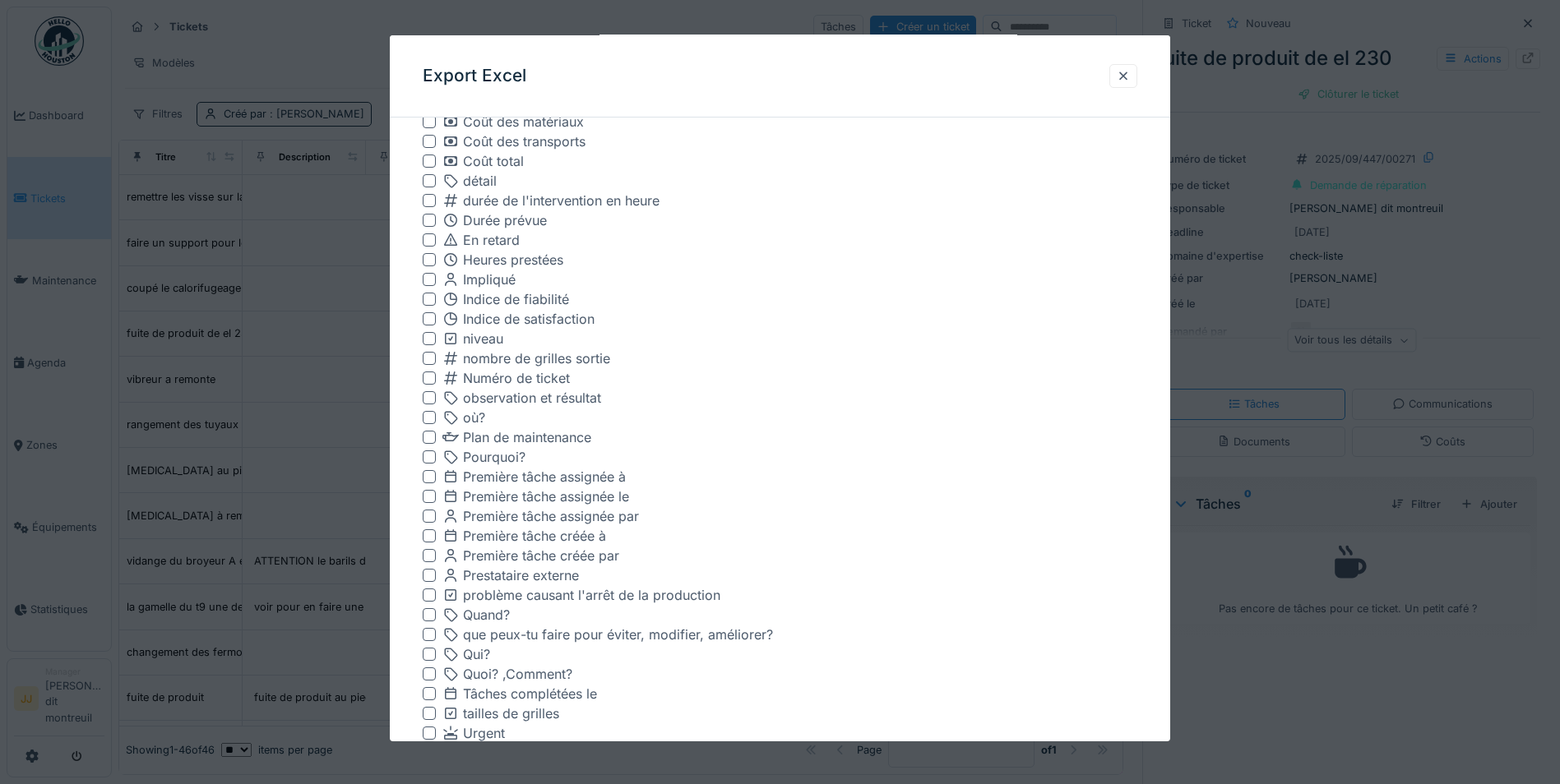
scroll to position [882, 0]
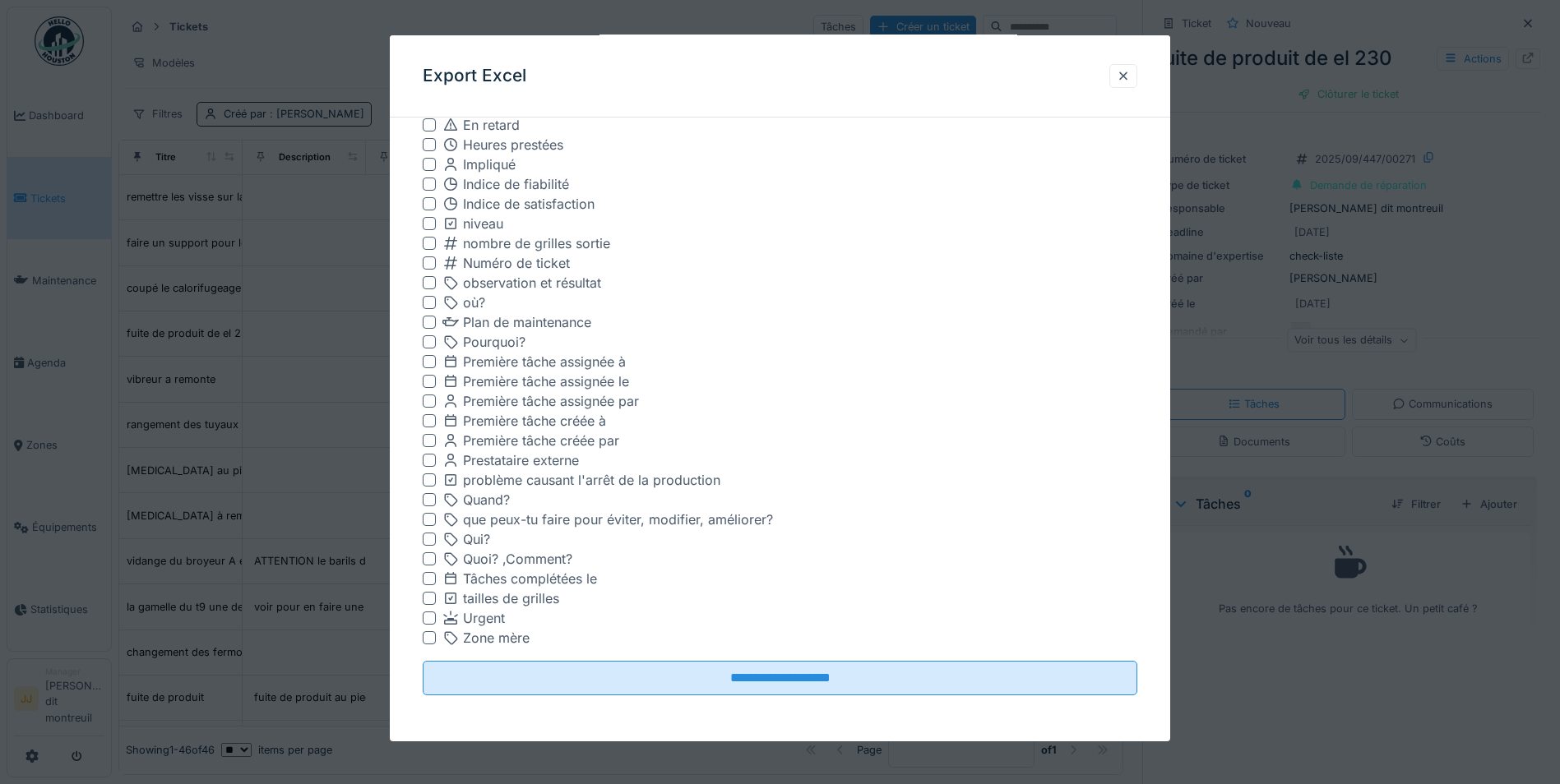
click at [808, 674] on input "**********" at bounding box center [780, 677] width 714 height 35
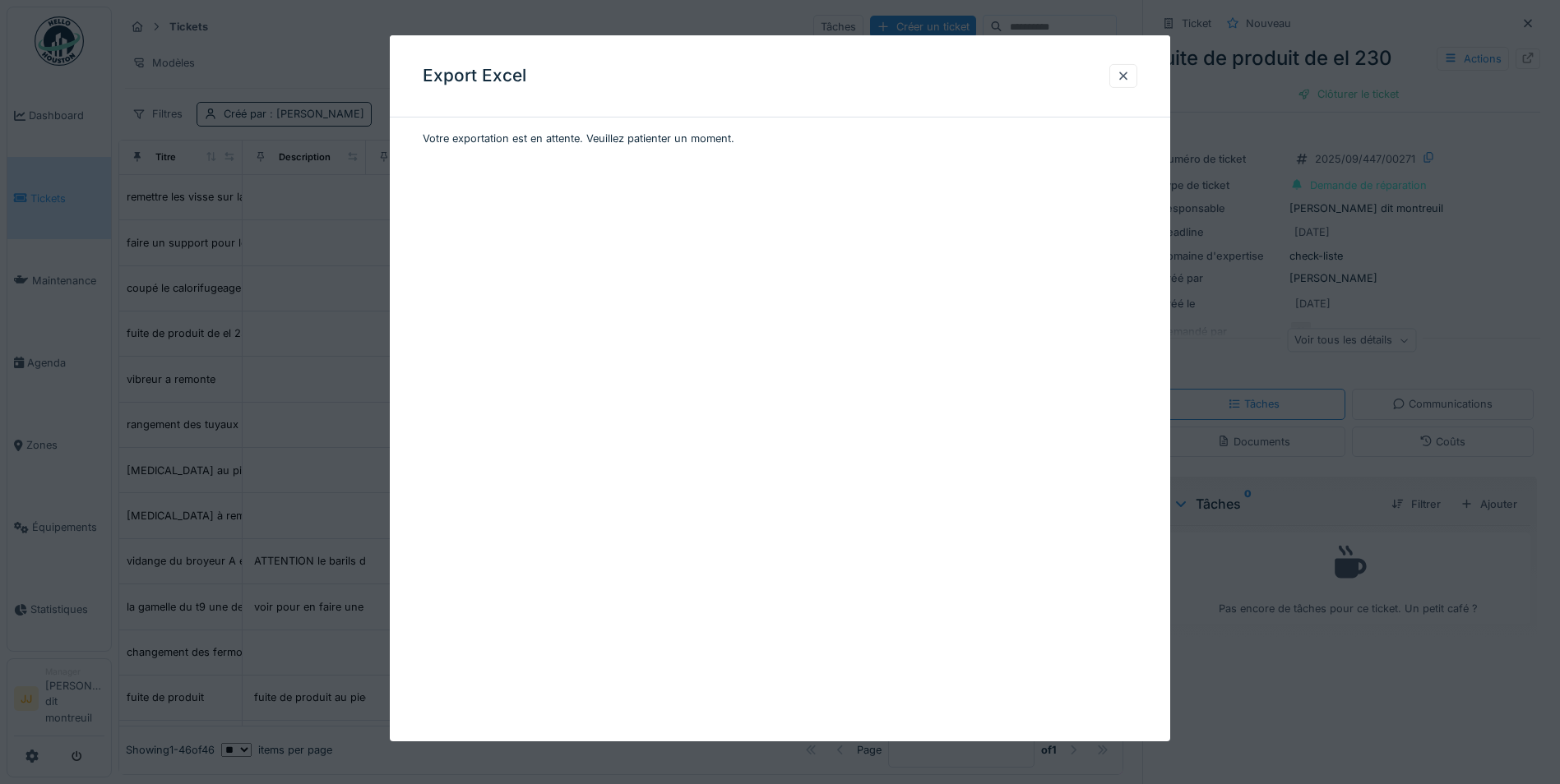
scroll to position [0, 0]
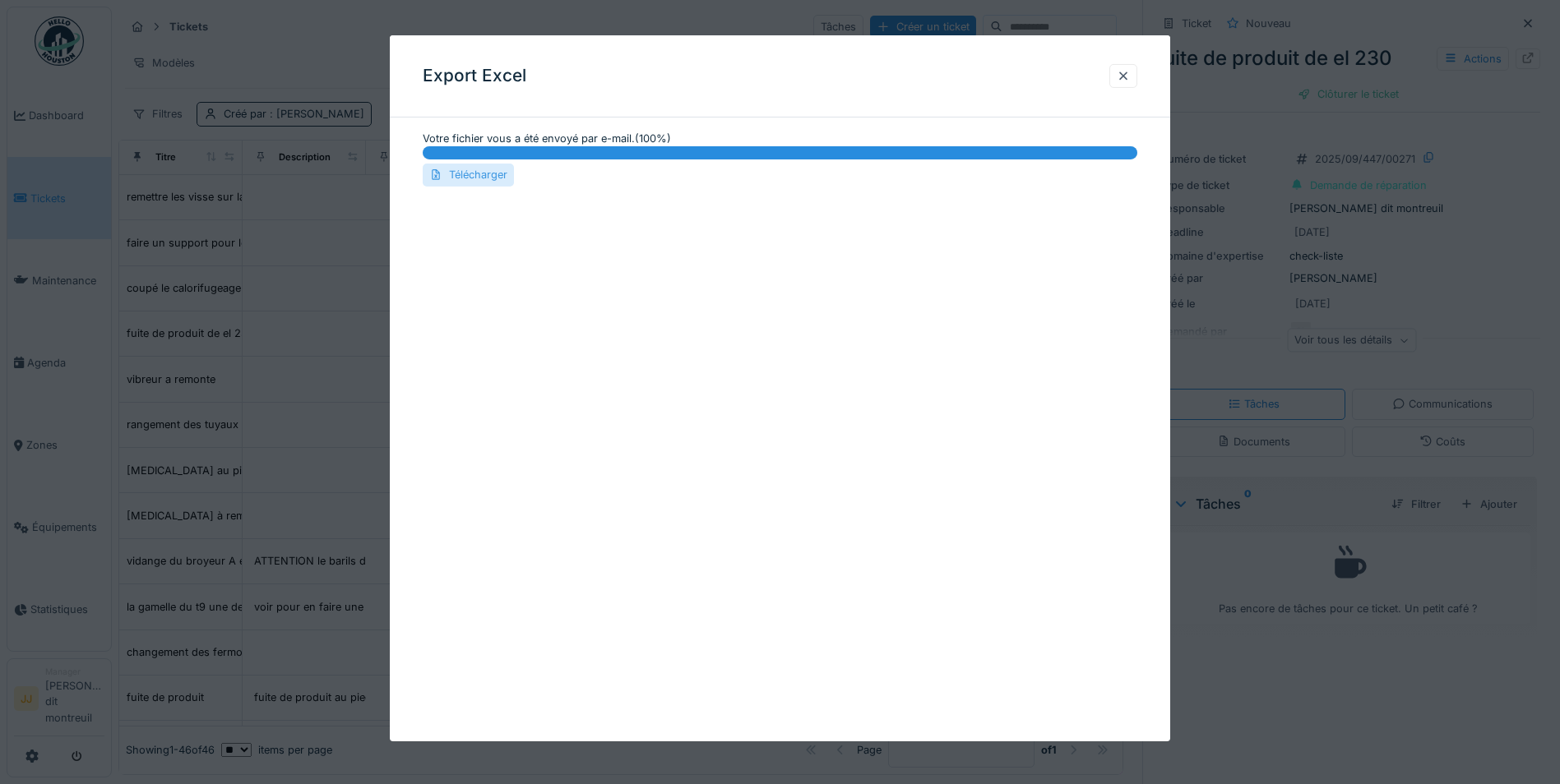
click at [440, 181] on div at bounding box center [436, 175] width 13 height 16
drag, startPoint x: 1130, startPoint y: 74, endPoint x: 447, endPoint y: 99, distance: 683.5
click at [1130, 74] on div at bounding box center [1123, 76] width 13 height 16
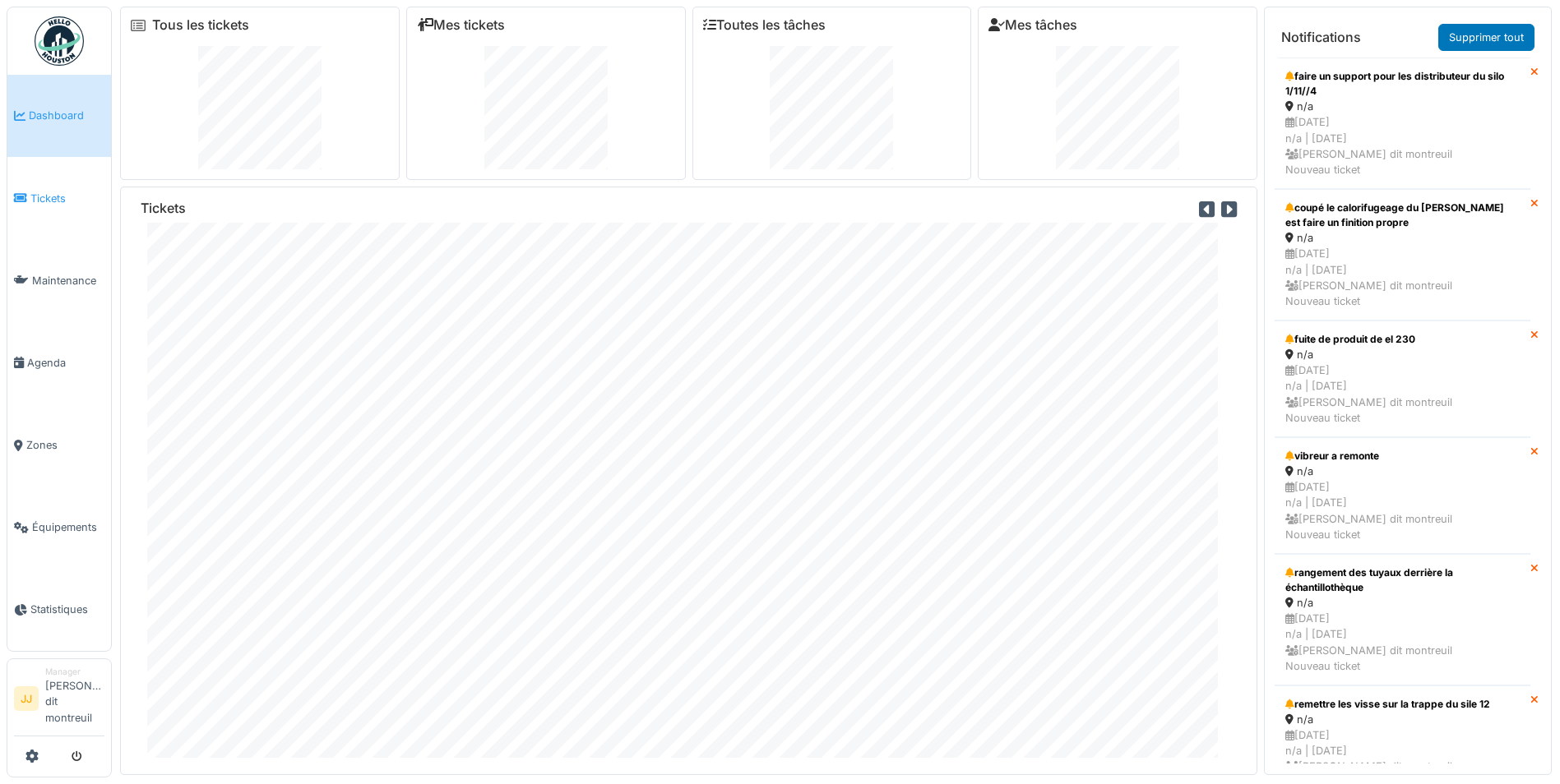
click at [42, 207] on link "Tickets" at bounding box center [59, 198] width 104 height 82
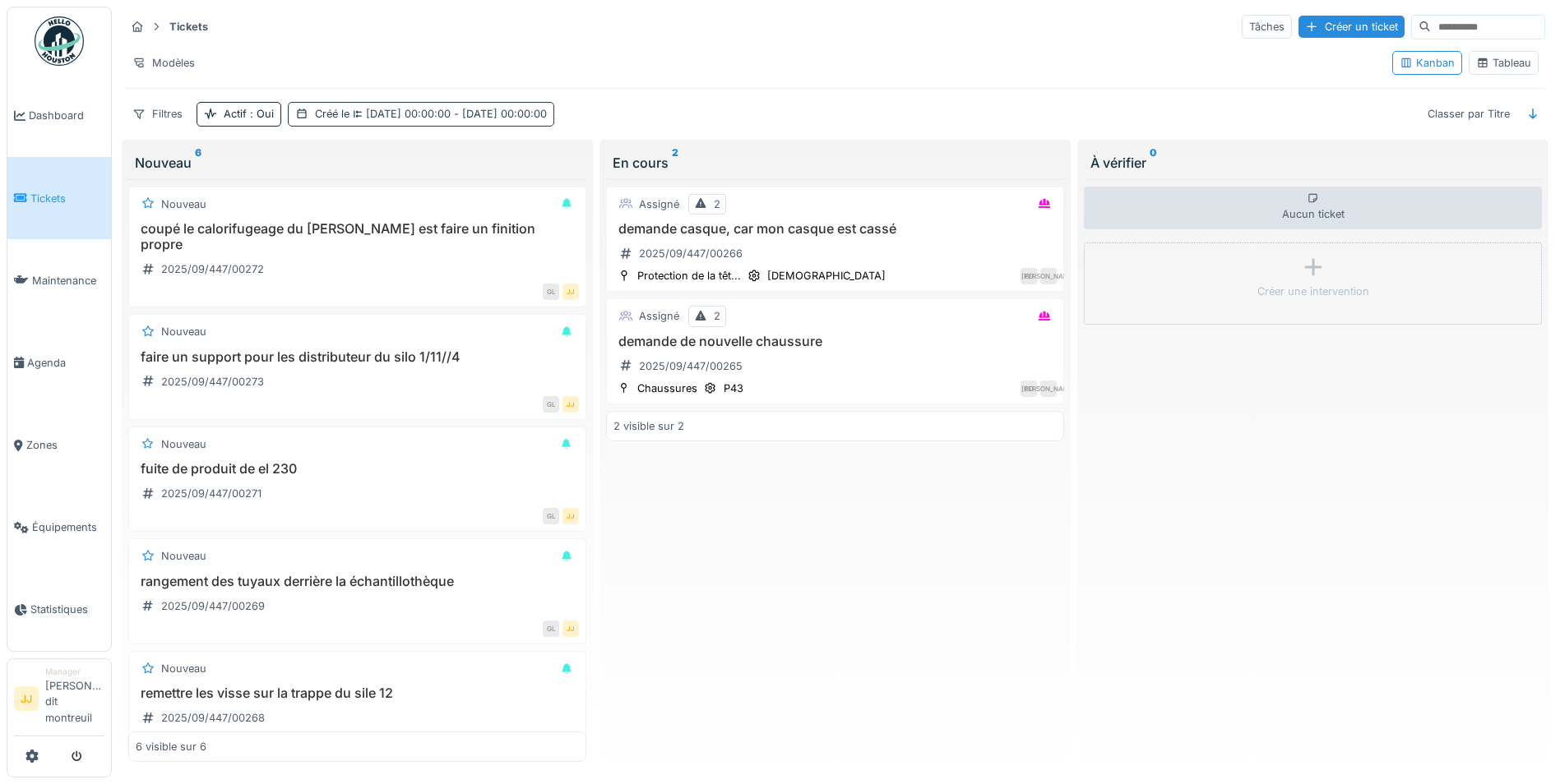
drag, startPoint x: 458, startPoint y: 107, endPoint x: 438, endPoint y: 122, distance: 25.0
click at [438, 122] on div "Créé le [DATE] 00:00:00 - [DATE] 00:00:00" at bounding box center [421, 114] width 266 height 24
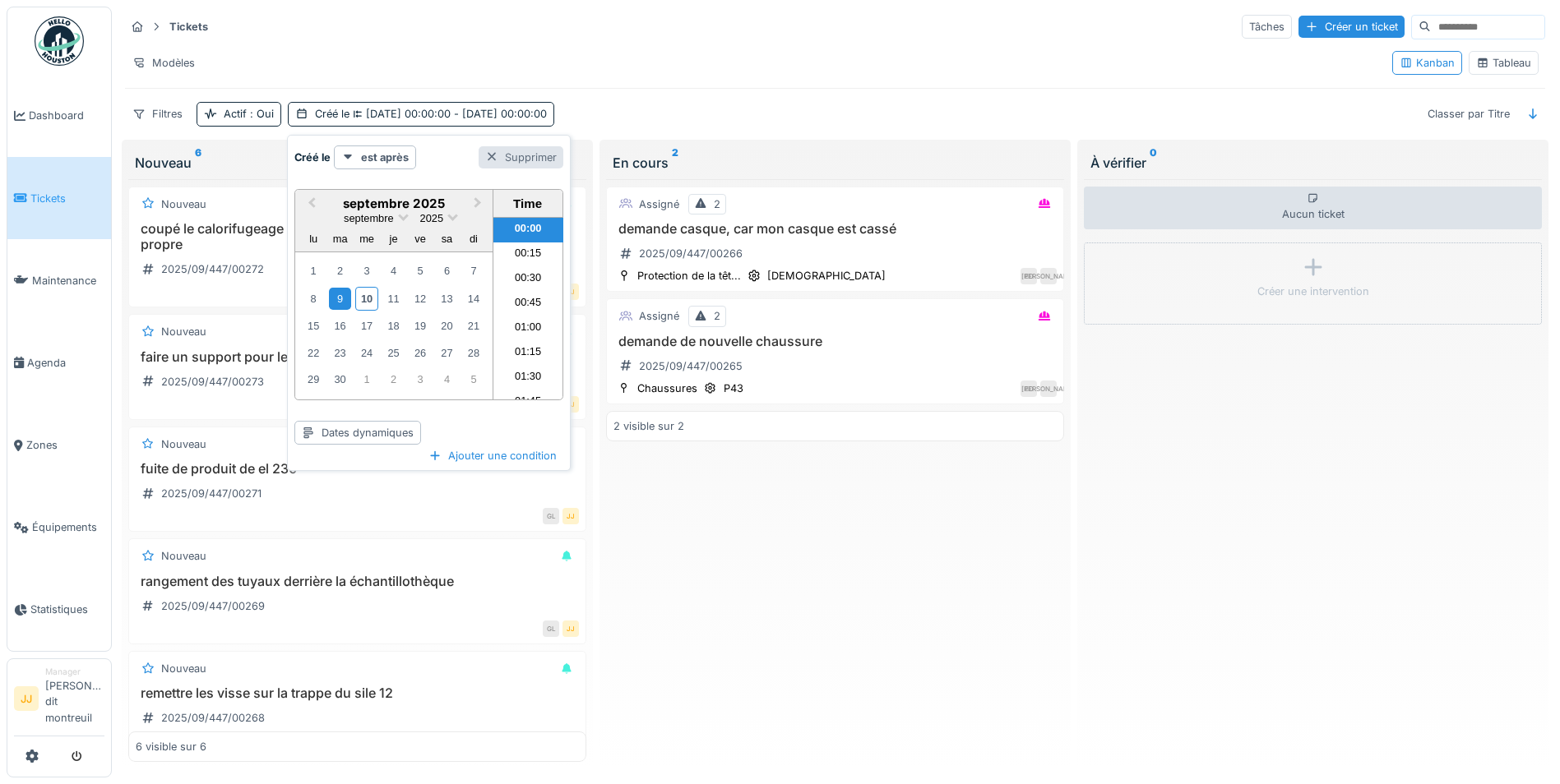
drag, startPoint x: 551, startPoint y: 165, endPoint x: 549, endPoint y: 151, distance: 14.1
click at [549, 151] on div "Créé le est après Supprimer" at bounding box center [429, 158] width 269 height 24
click at [549, 151] on div "Supprimer" at bounding box center [521, 158] width 85 height 22
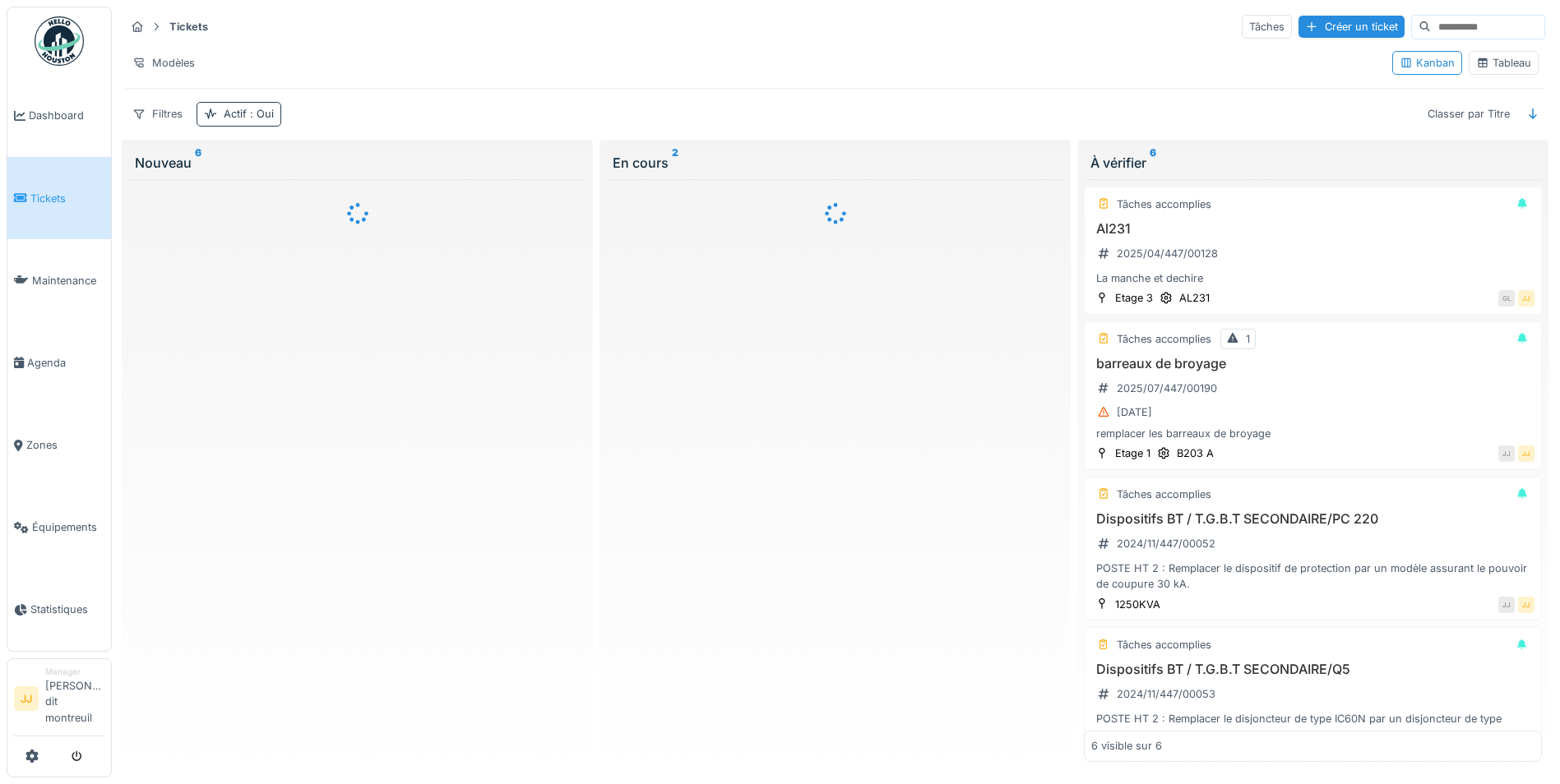
click at [256, 112] on span ": Oui" at bounding box center [260, 113] width 27 height 12
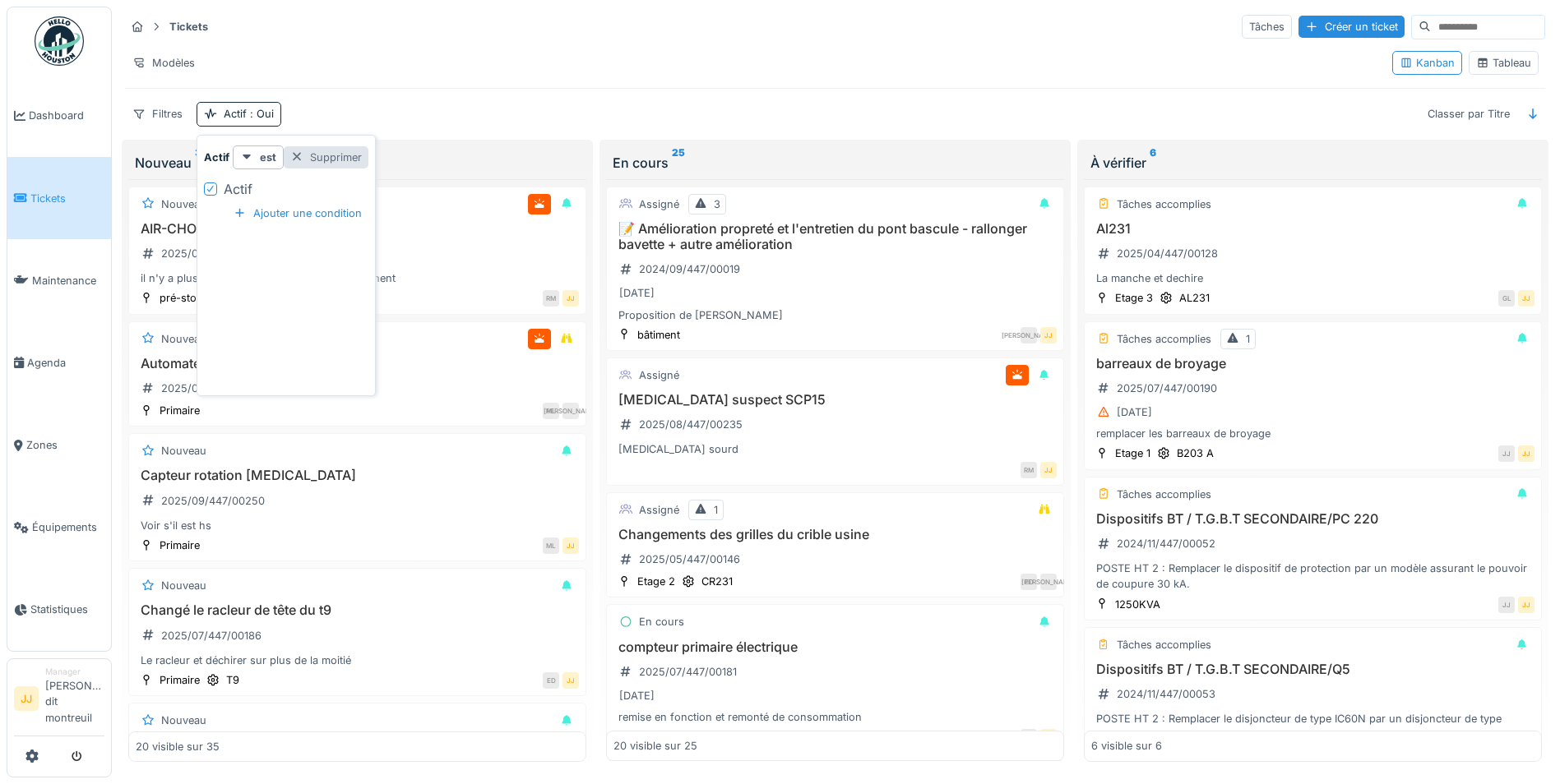
click at [329, 161] on div "Supprimer" at bounding box center [325, 158] width 85 height 22
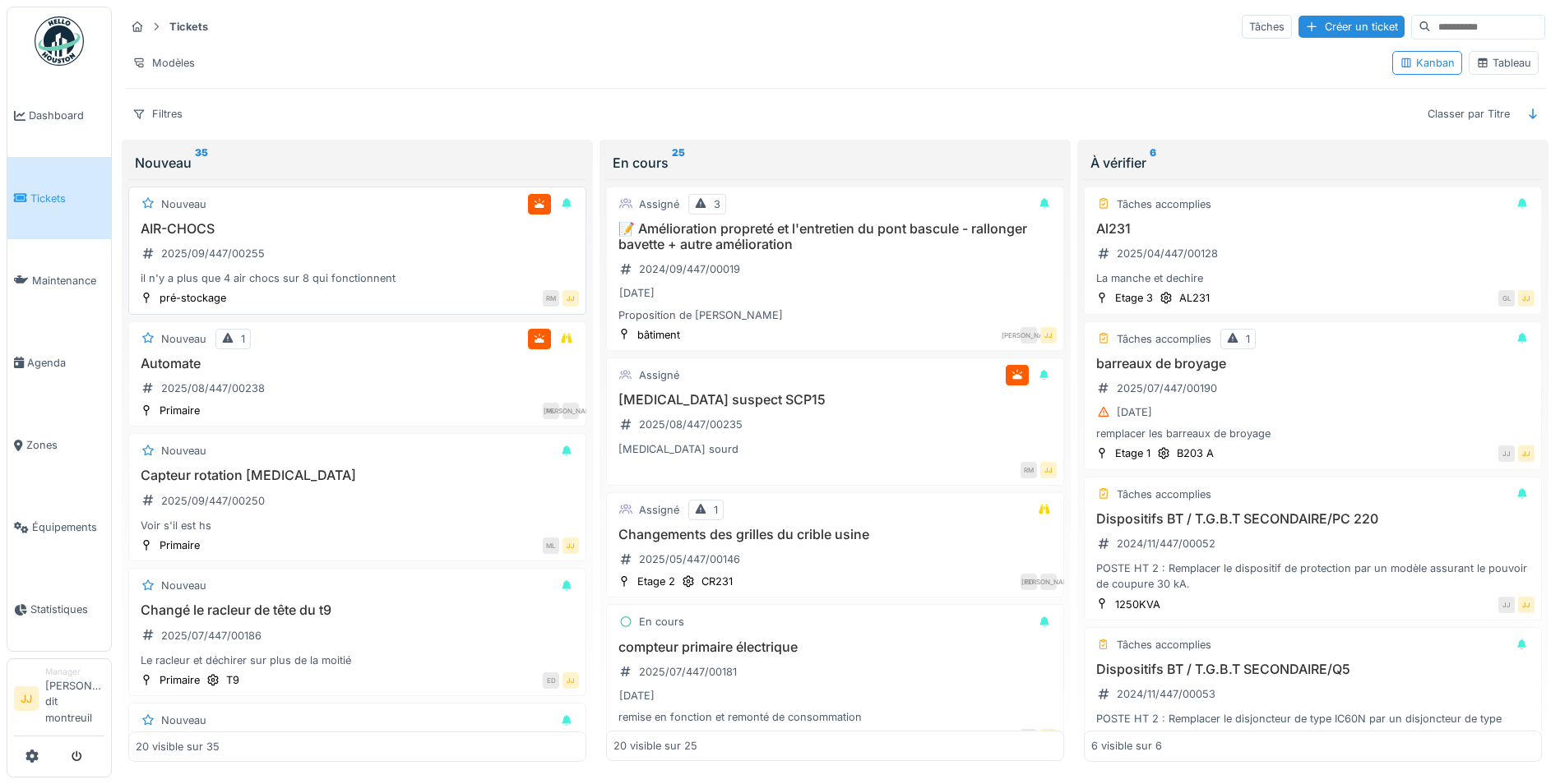
click at [412, 266] on div "AIR-CHOCS 2025/09/447/00255 il n'y a plus que 4 air chocs sur 8 qui fonctionnent" at bounding box center [357, 254] width 443 height 65
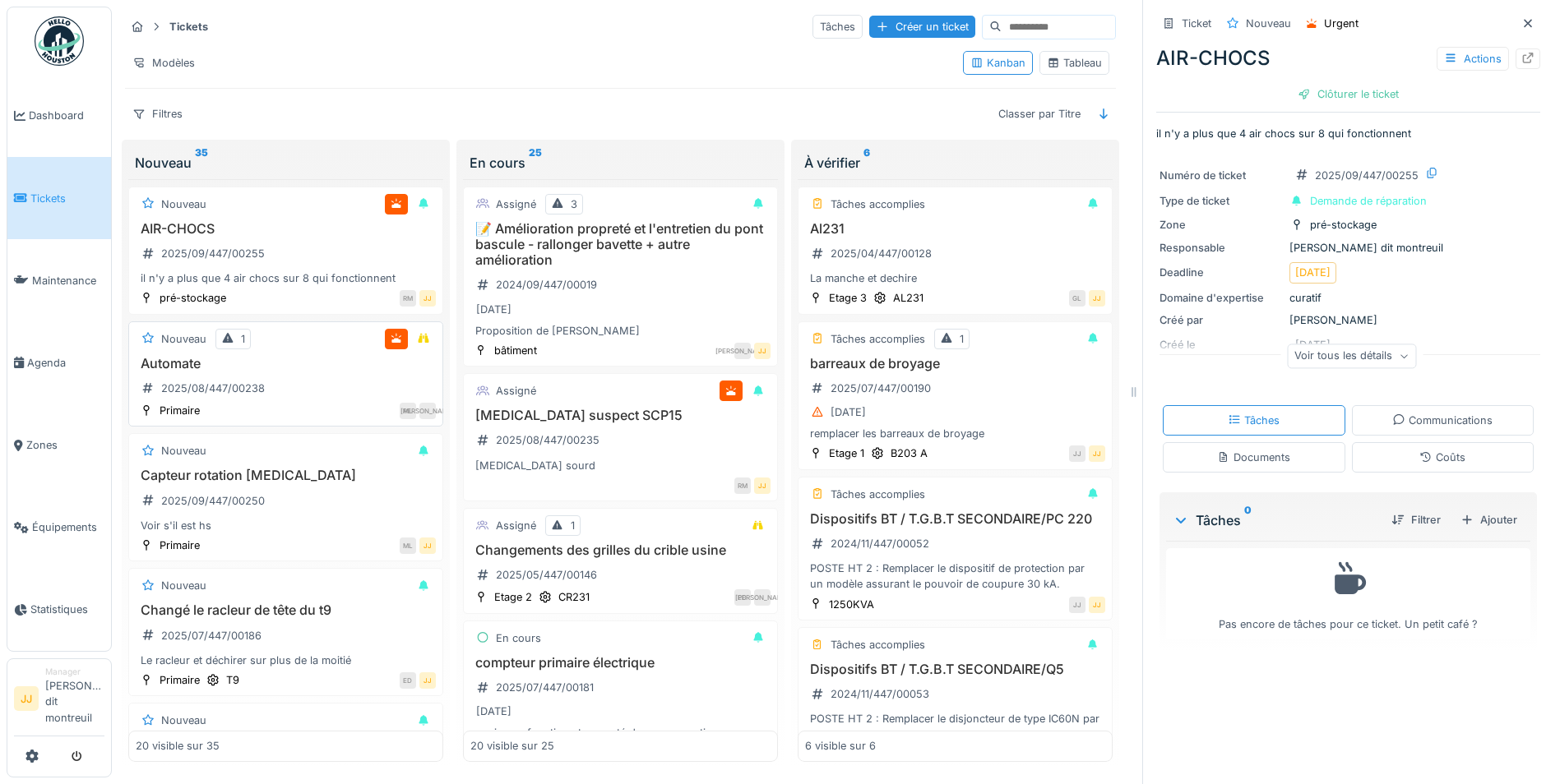
click at [229, 357] on h3 "Automate" at bounding box center [285, 363] width 300 height 16
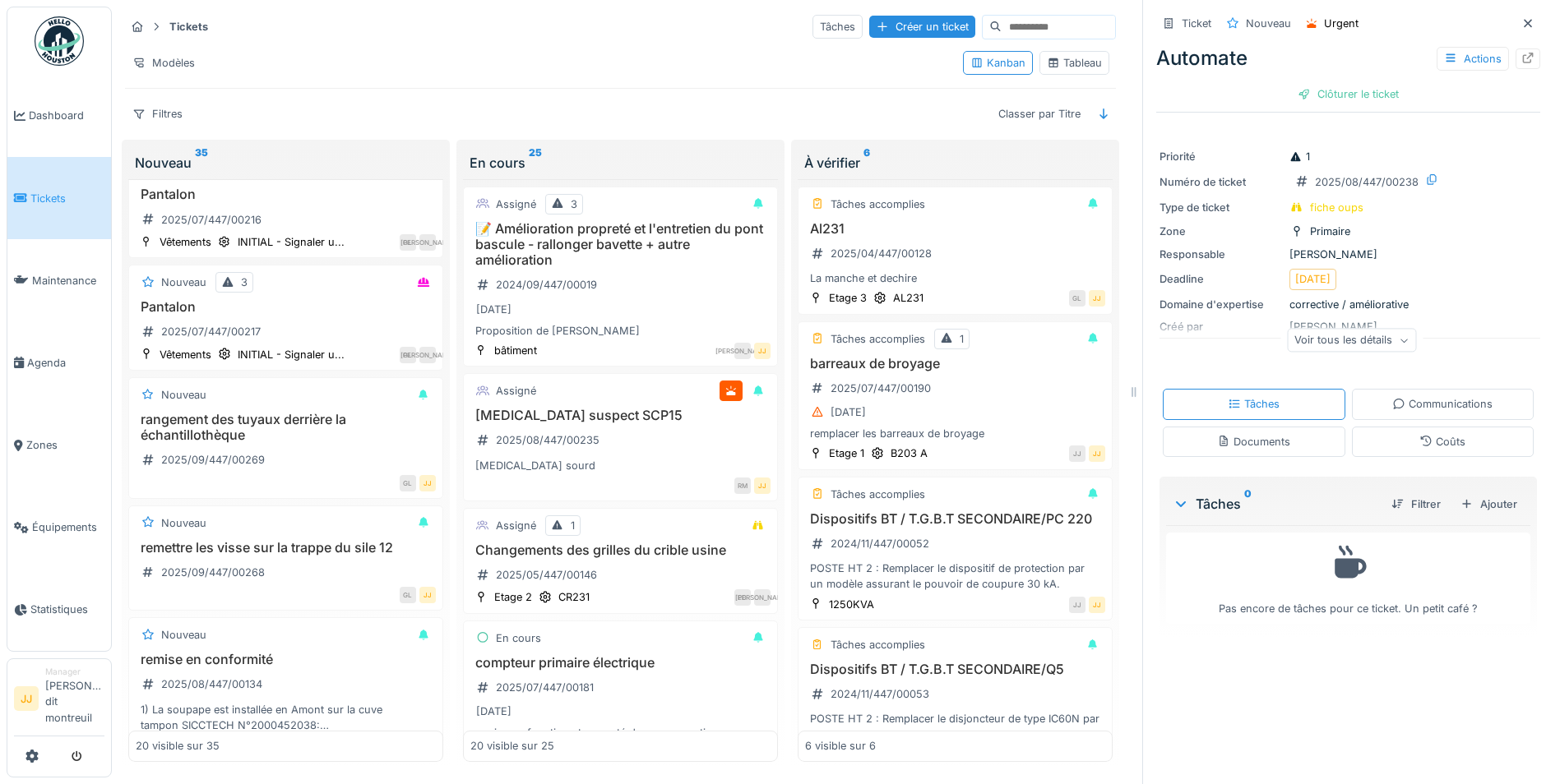
scroll to position [2055, 0]
click at [72, 277] on span "Maintenance" at bounding box center [67, 280] width 72 height 16
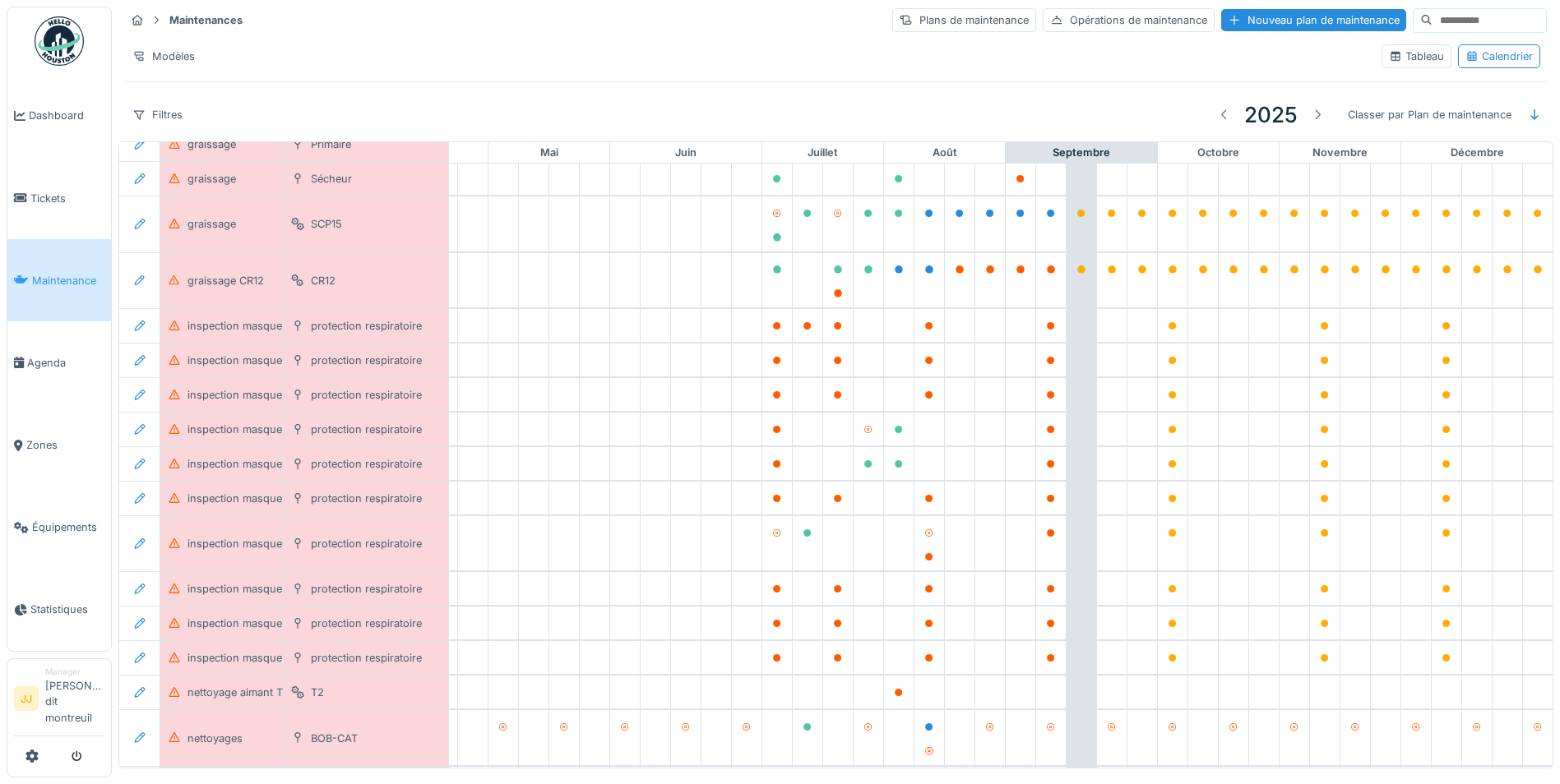
scroll to position [164, 545]
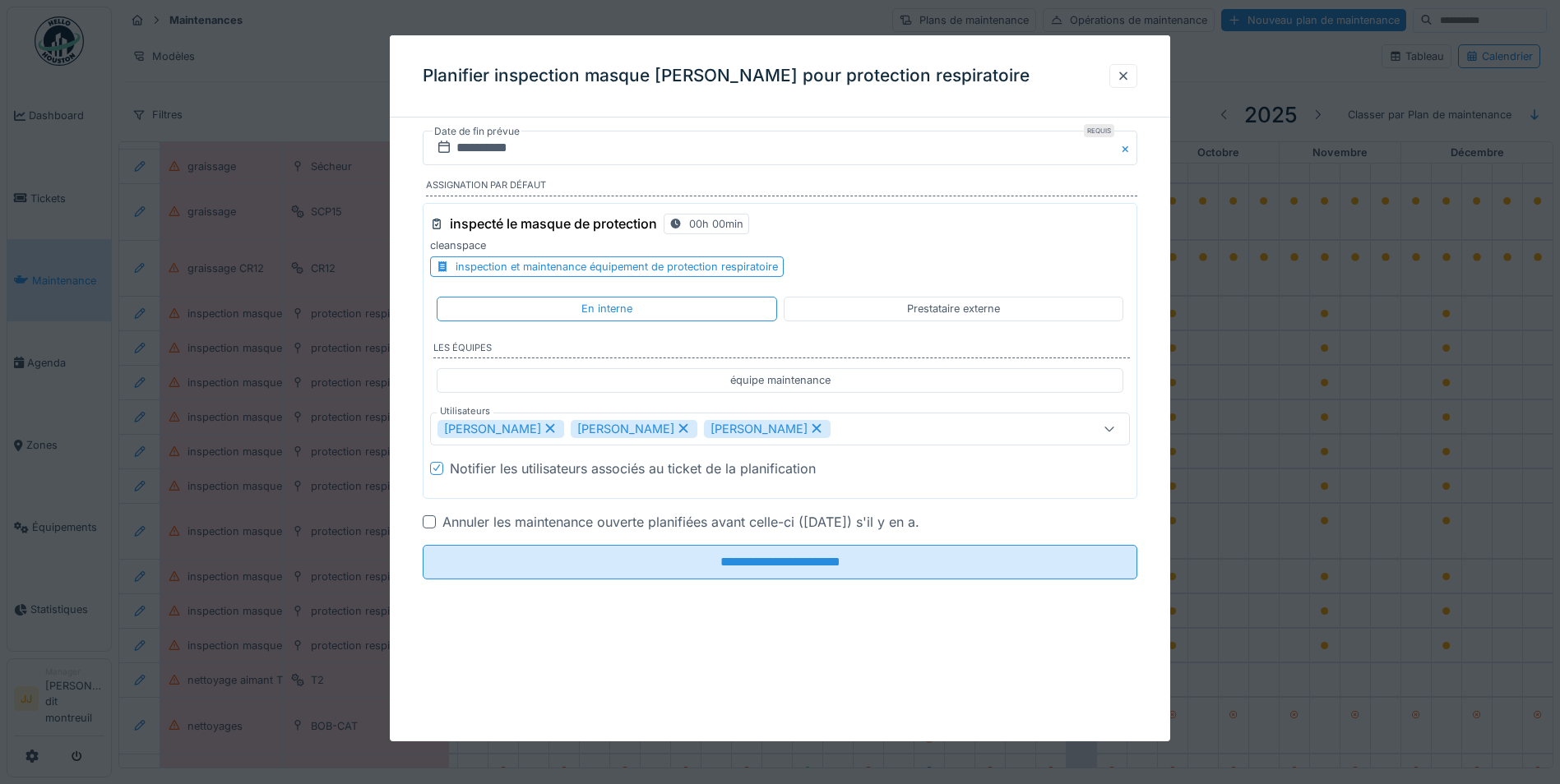
click at [428, 523] on div at bounding box center [429, 521] width 13 height 13
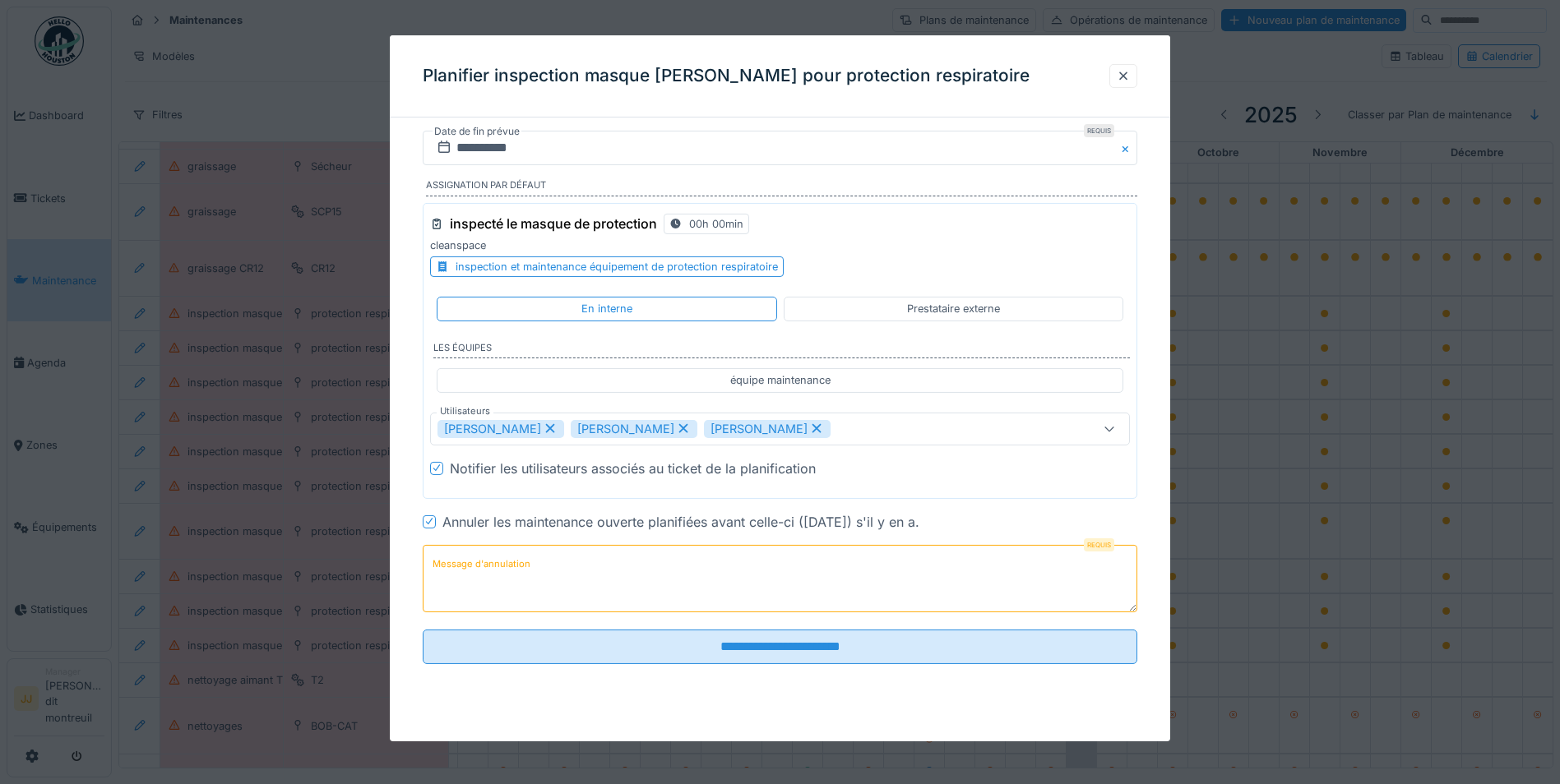
click at [613, 580] on textarea "Message d'annulation" at bounding box center [780, 577] width 714 height 67
click at [484, 566] on textarea "**********" at bounding box center [780, 577] width 714 height 67
click at [577, 572] on textarea "**********" at bounding box center [780, 577] width 714 height 67
click at [487, 568] on textarea "**********" at bounding box center [780, 577] width 714 height 67
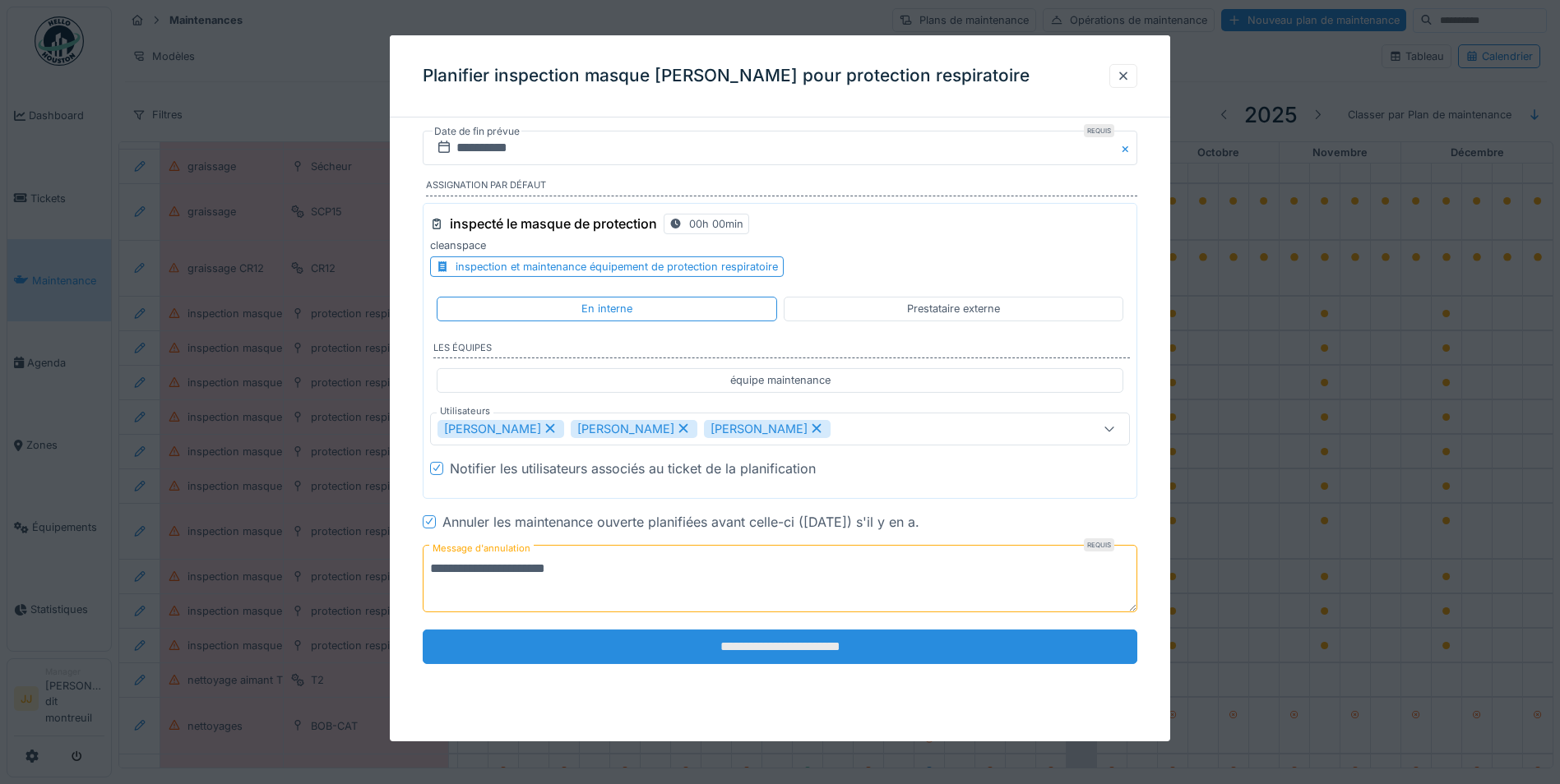
type textarea "**********"
click at [490, 637] on input "**********" at bounding box center [780, 647] width 714 height 35
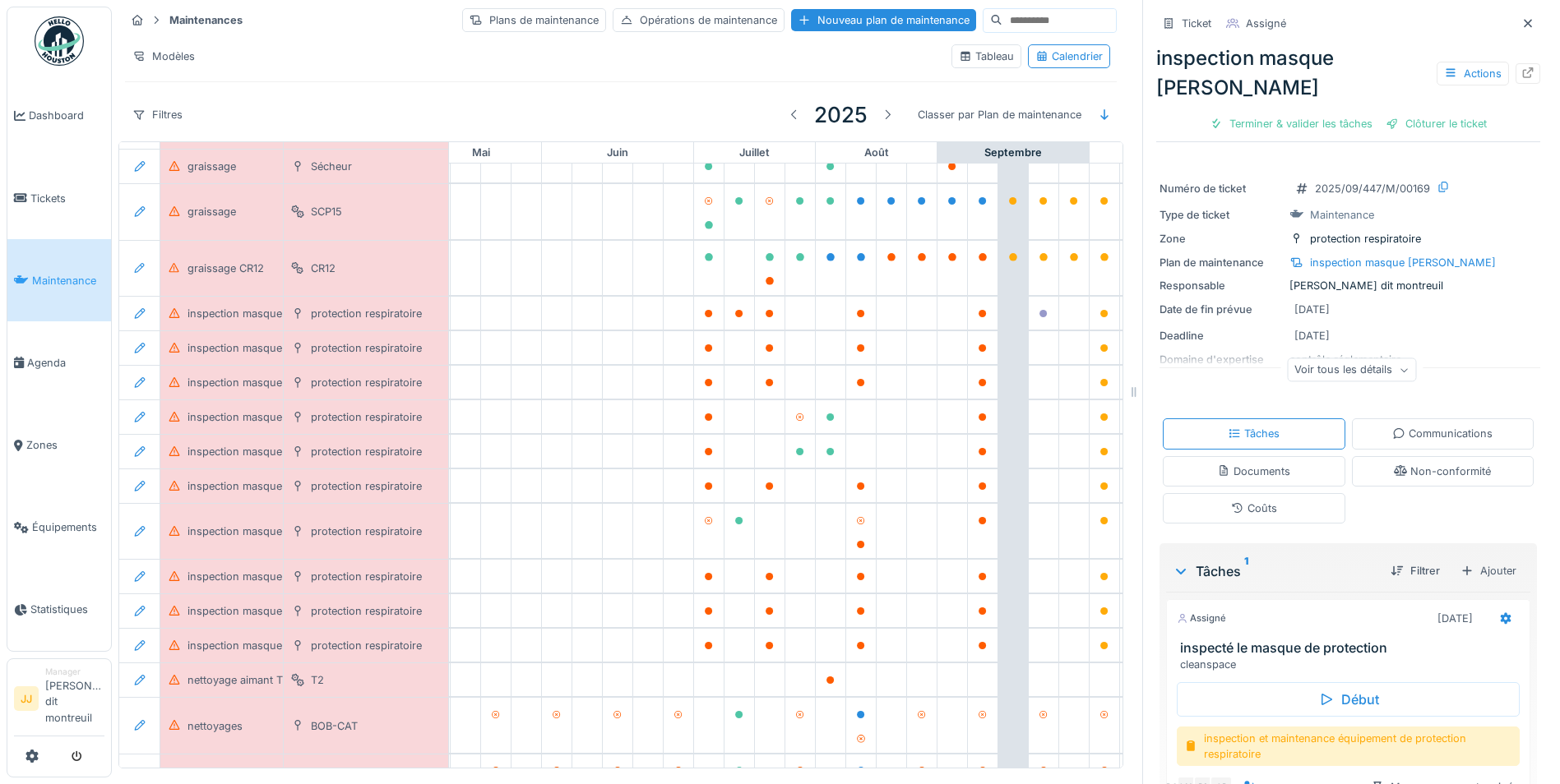
scroll to position [164, 592]
click at [135, 343] on icon at bounding box center [140, 348] width 13 height 10
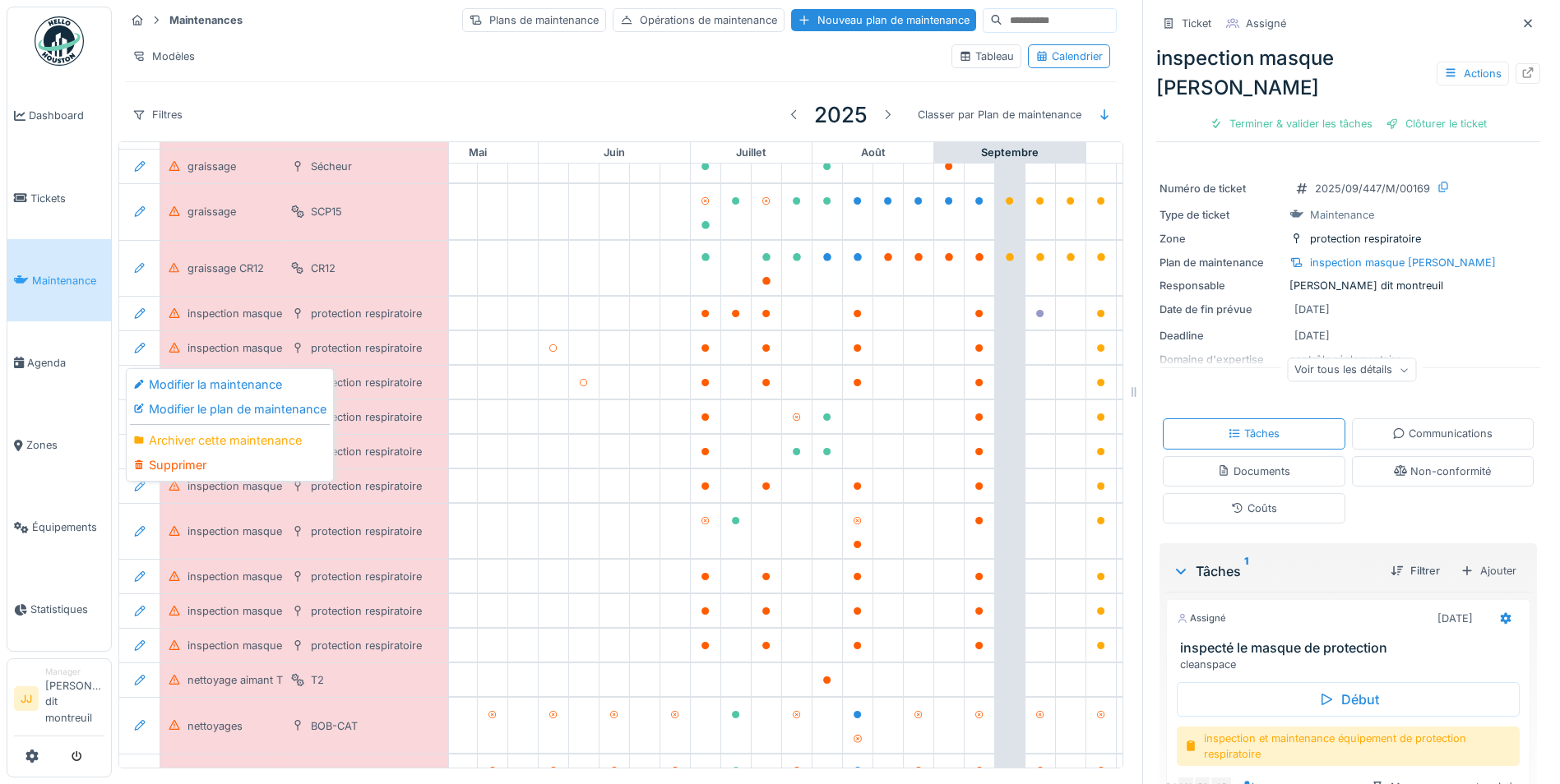
click at [375, 113] on div "Filtres 2025 Classer par Plan de maintenance" at bounding box center [621, 114] width 992 height 38
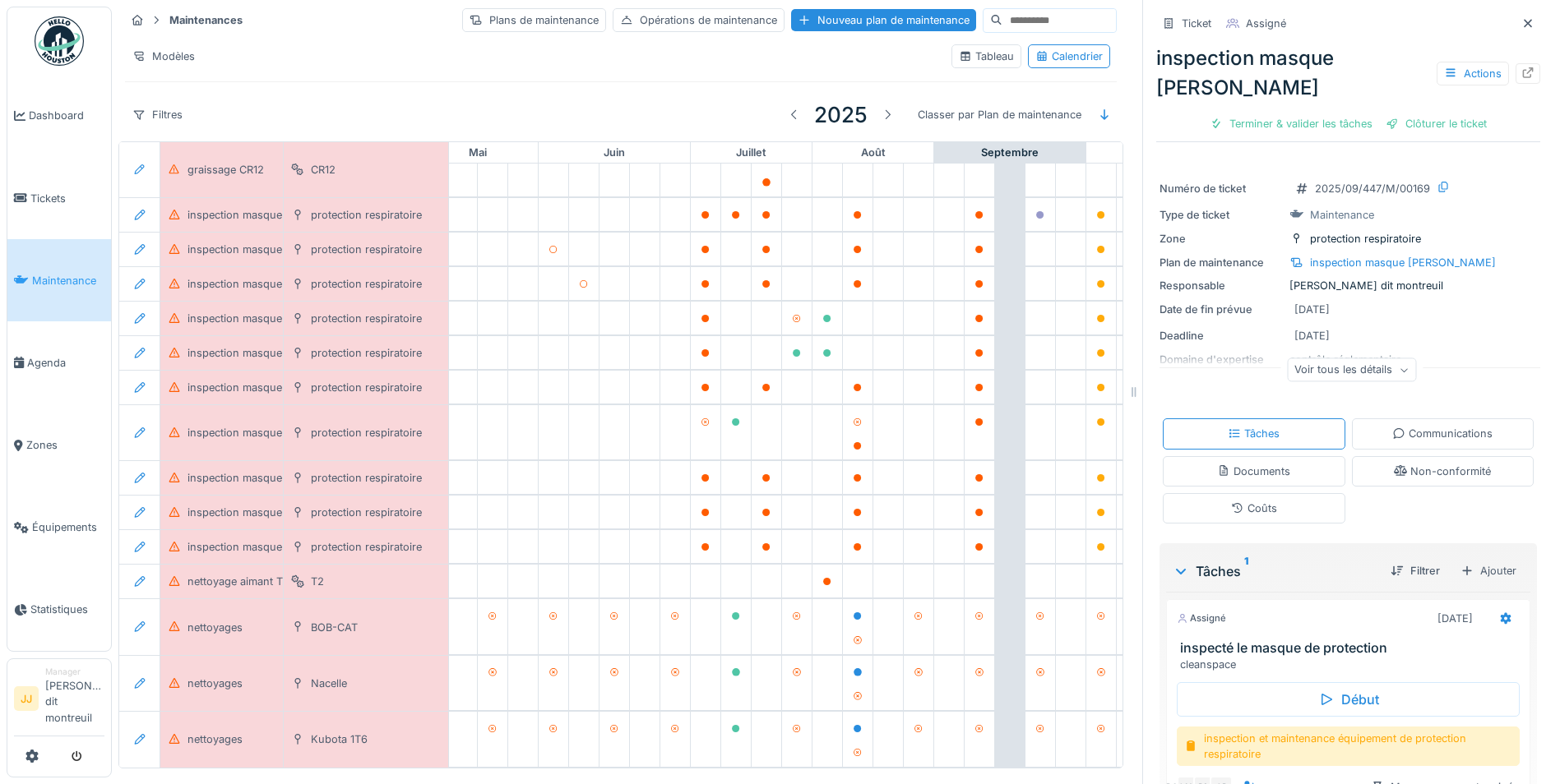
scroll to position [288, 592]
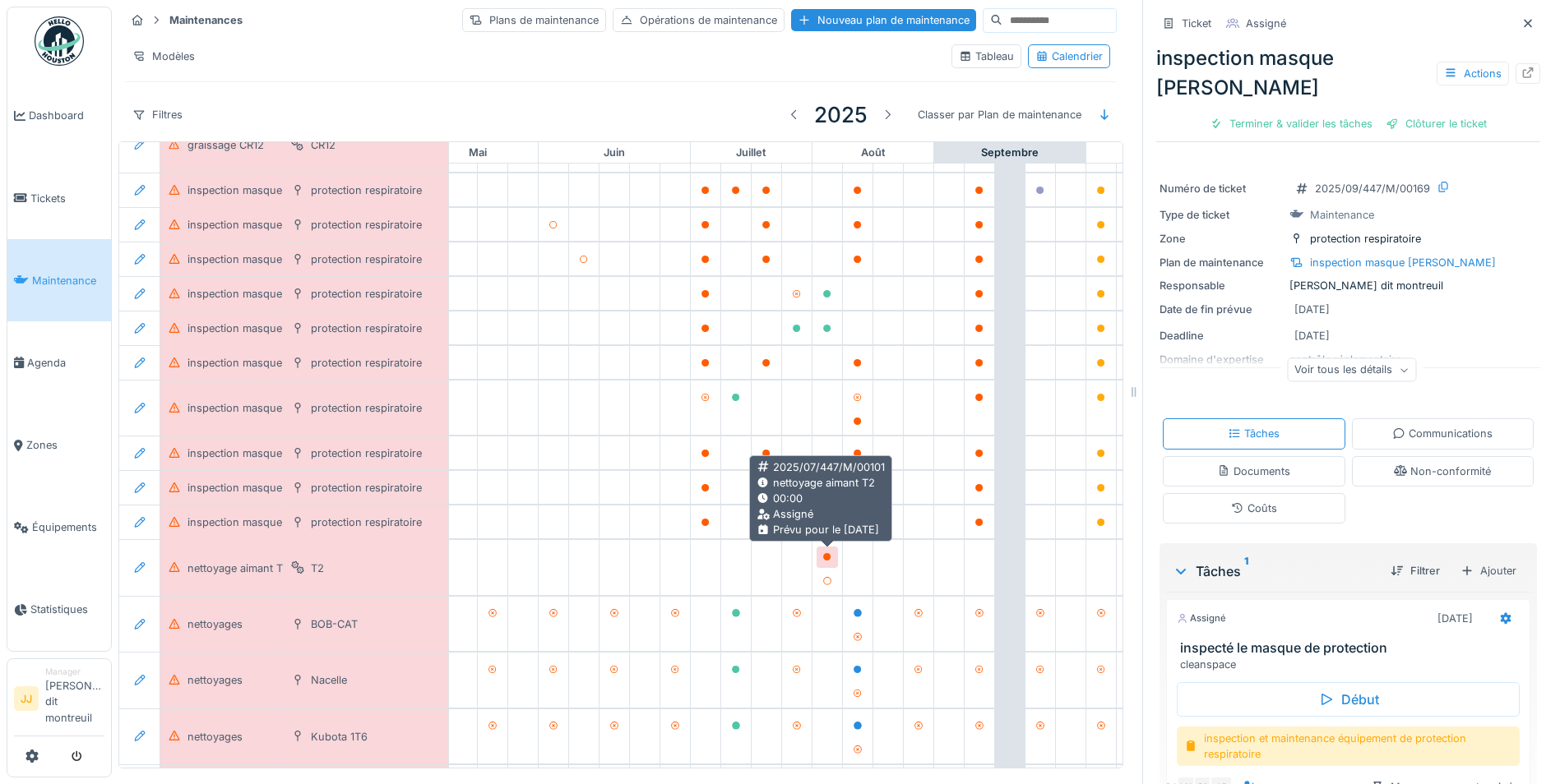
click at [823, 557] on icon at bounding box center [827, 557] width 10 height 8
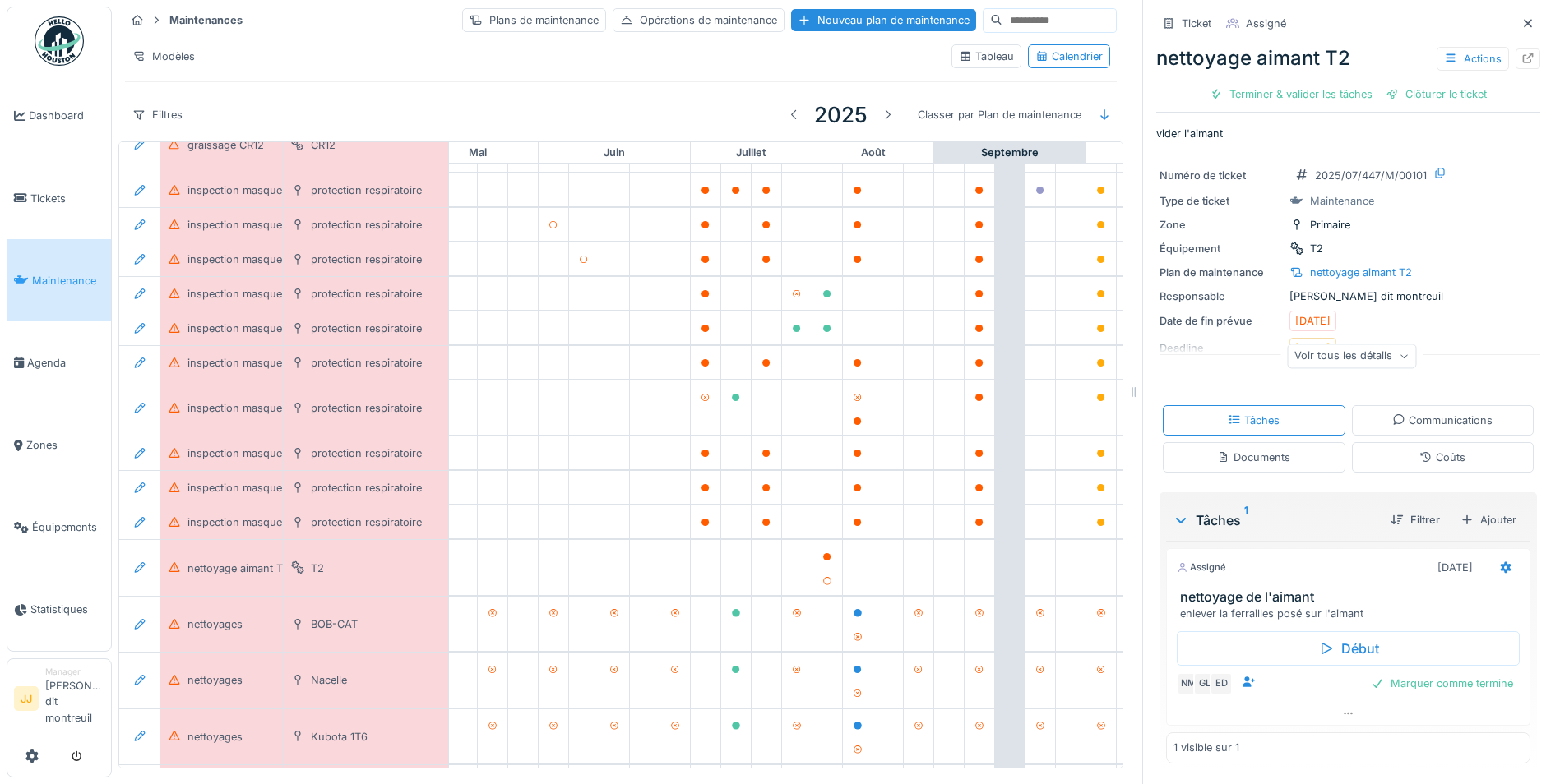
click at [1217, 80] on div "nettoyage aimant T2 Actions Terminer & valider les tâches Clôturer le ticket" at bounding box center [1348, 73] width 384 height 72
click at [1334, 97] on div "Terminer & valider les tâches" at bounding box center [1291, 94] width 176 height 22
click at [1428, 100] on div "Clôturer le ticket" at bounding box center [1436, 94] width 114 height 22
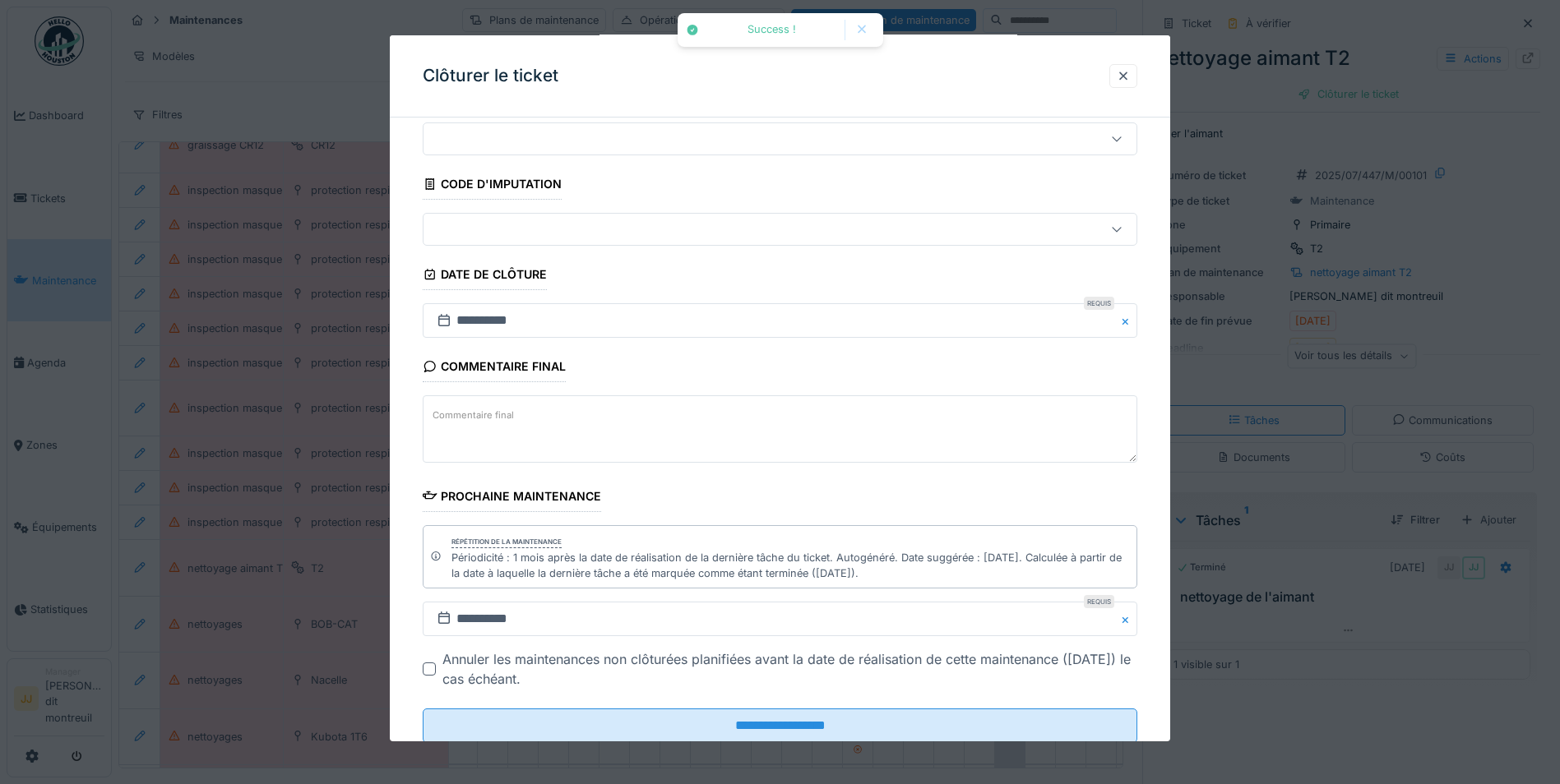
scroll to position [100, 0]
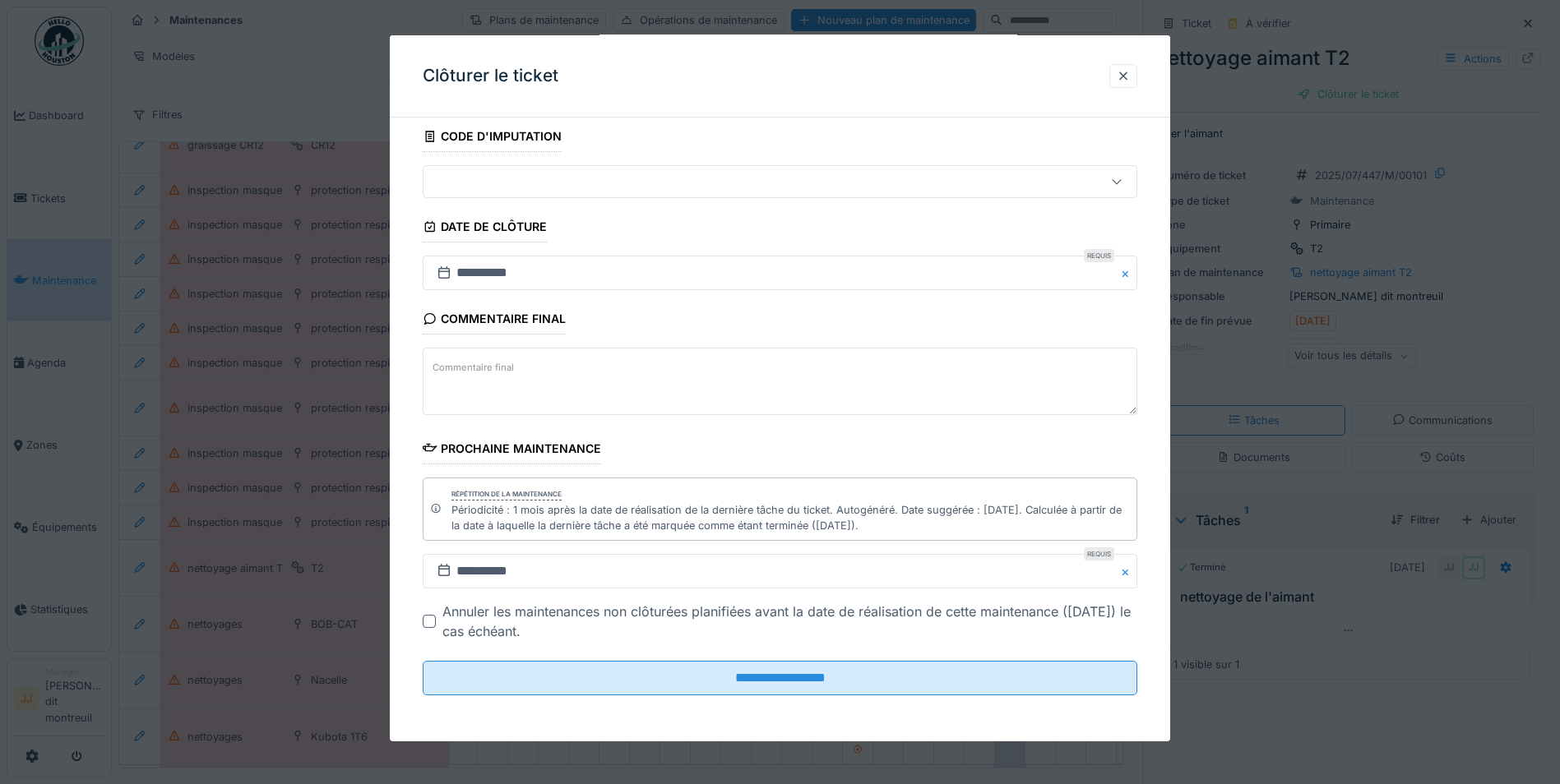
click at [425, 620] on div at bounding box center [429, 621] width 13 height 13
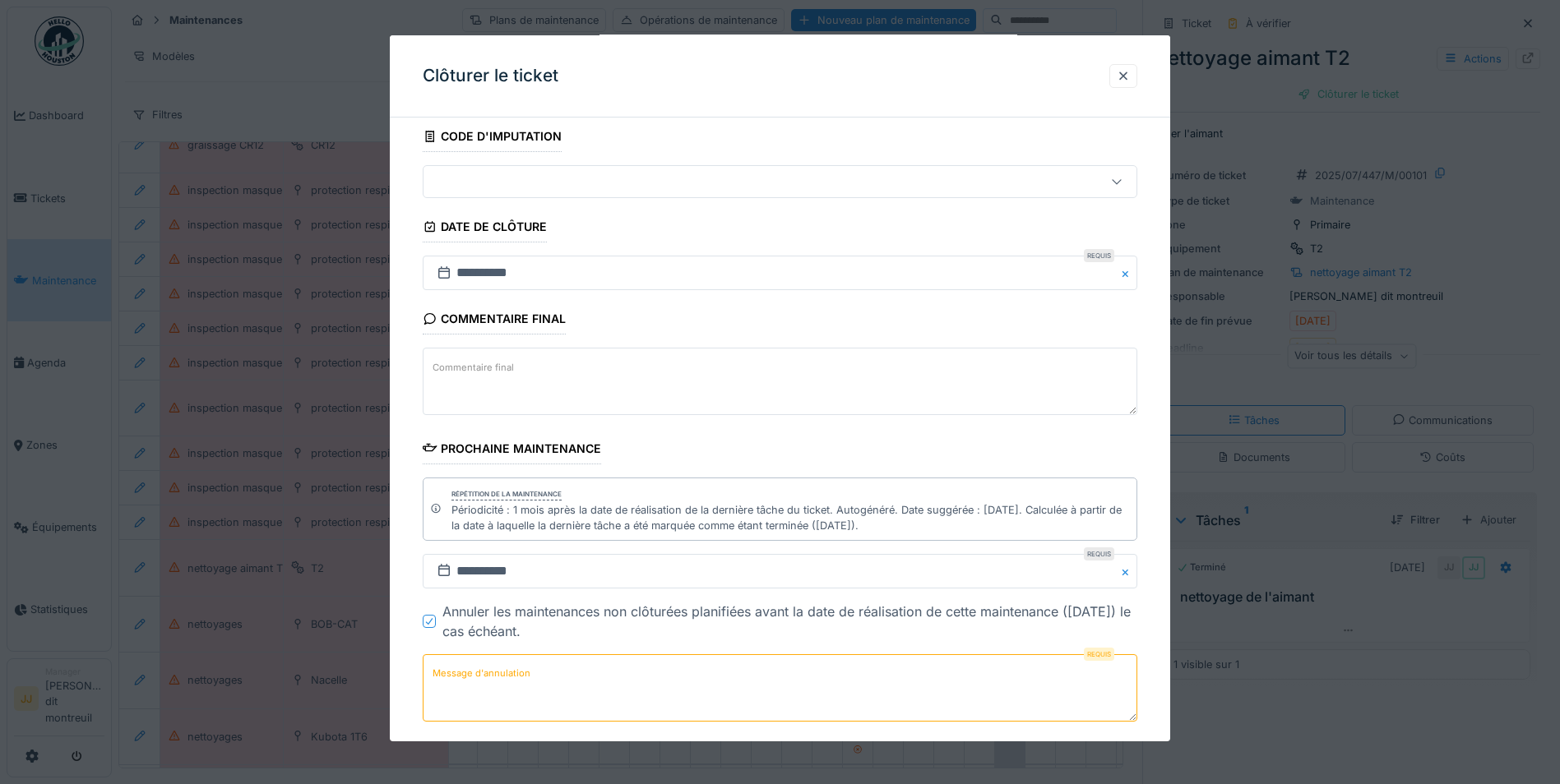
click at [489, 700] on textarea "Message d'annulation" at bounding box center [780, 688] width 714 height 67
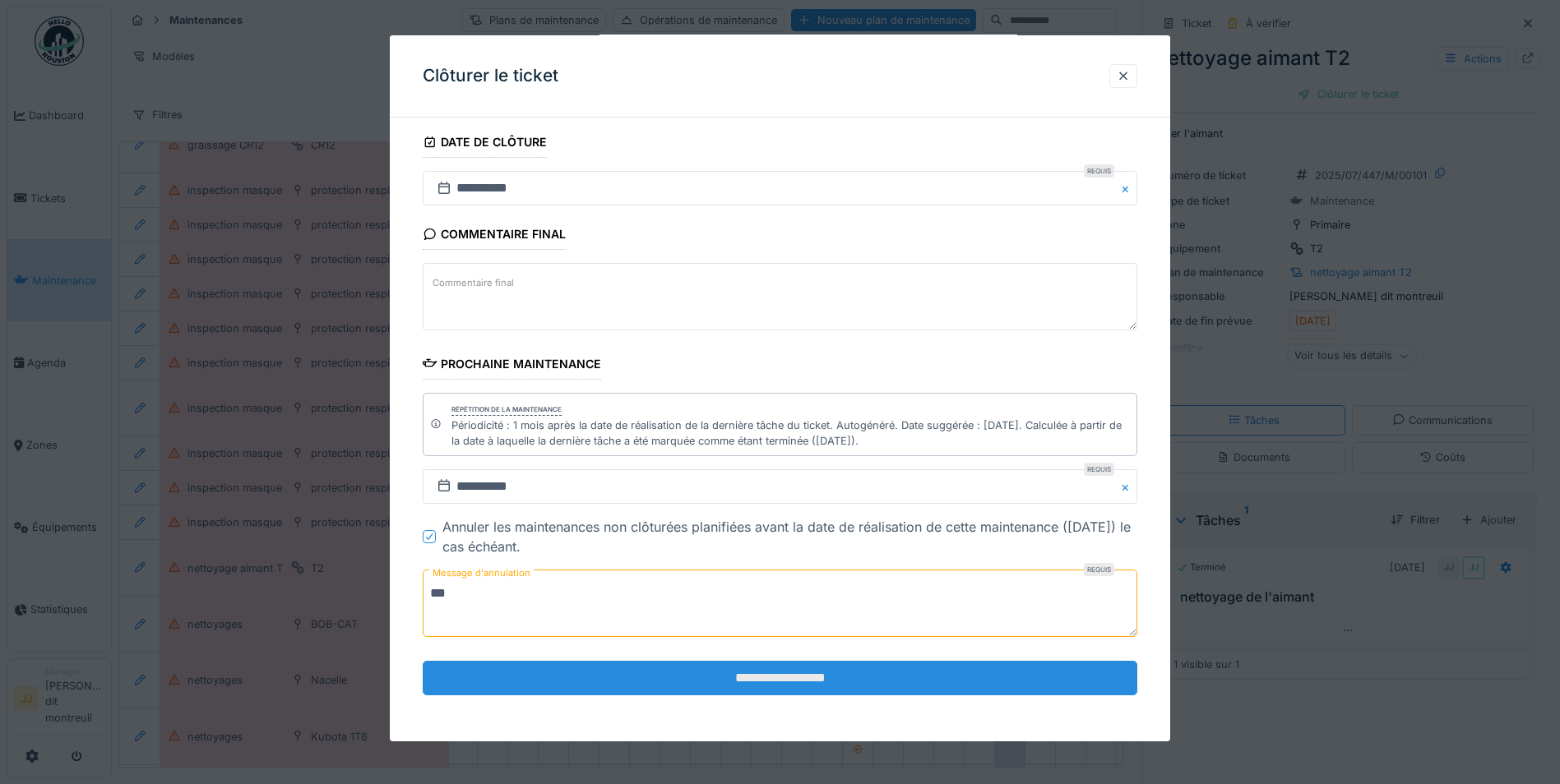
type textarea "**"
click at [637, 693] on input "**********" at bounding box center [780, 677] width 714 height 35
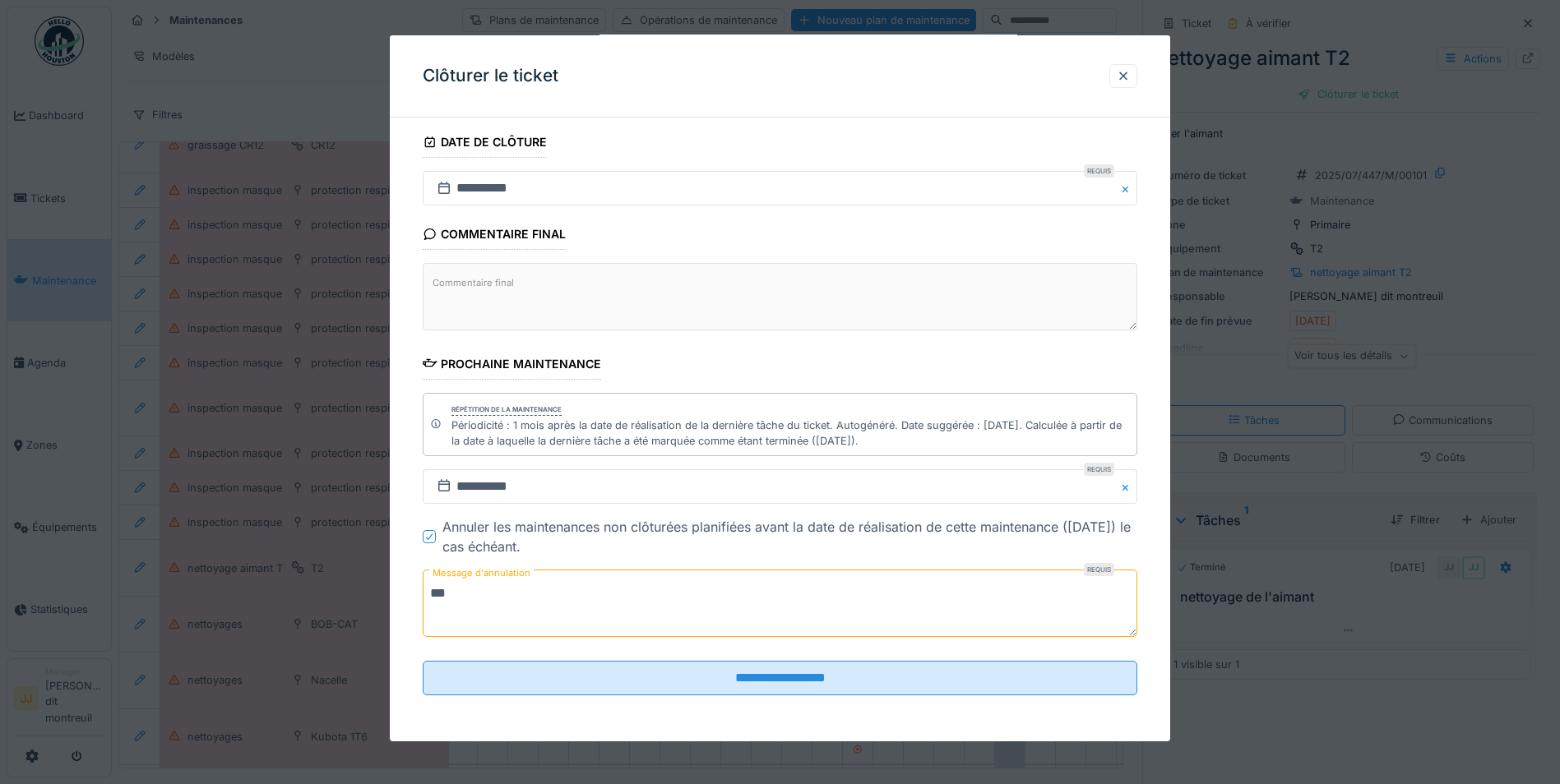
click at [708, 698] on fieldset "**********" at bounding box center [780, 327] width 714 height 763
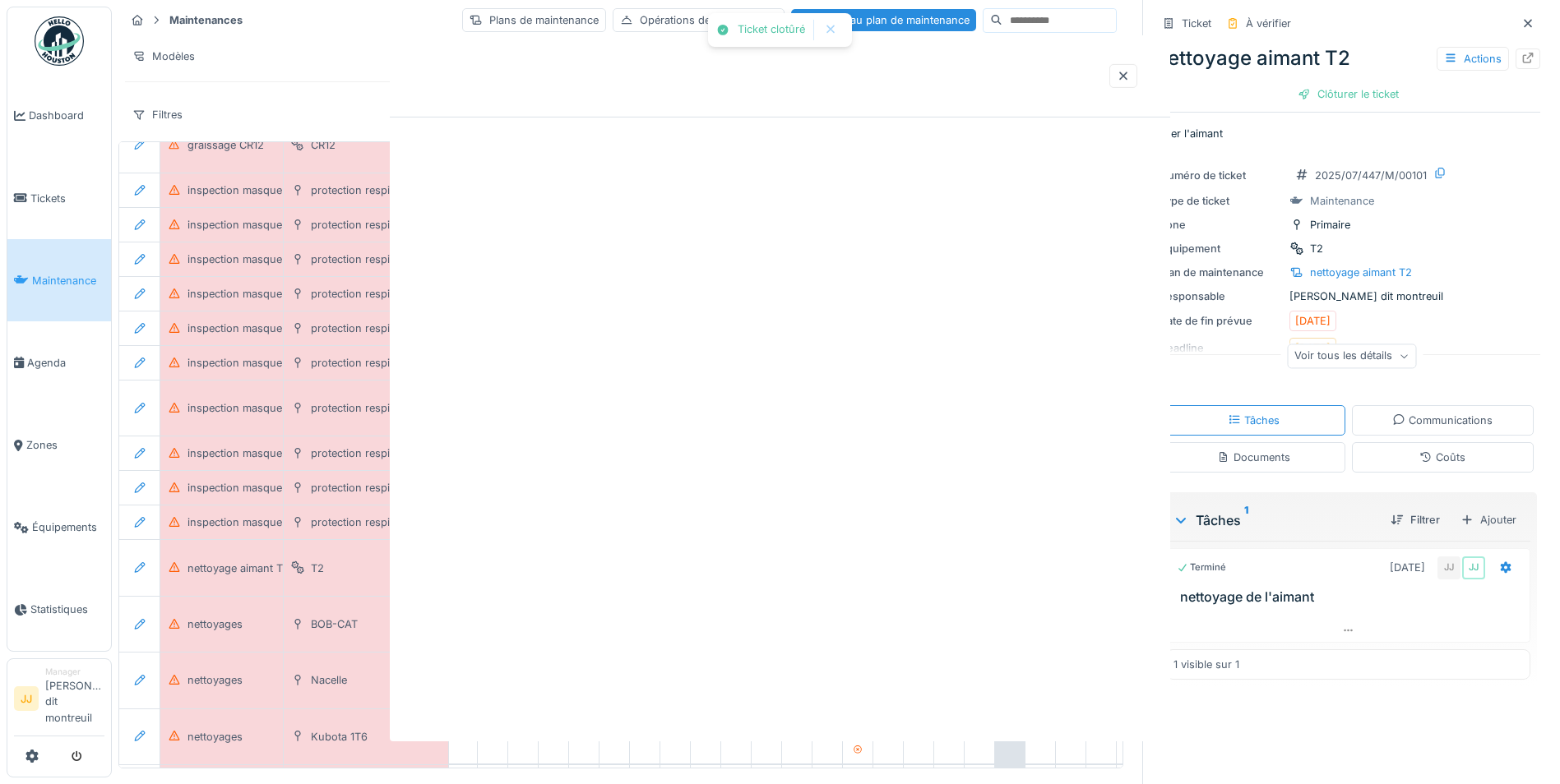
click at [713, 685] on div "Ticket clotûré Annuler Maintenances Plans de maintenance Opérations de maintena…" at bounding box center [836, 392] width 1448 height 784
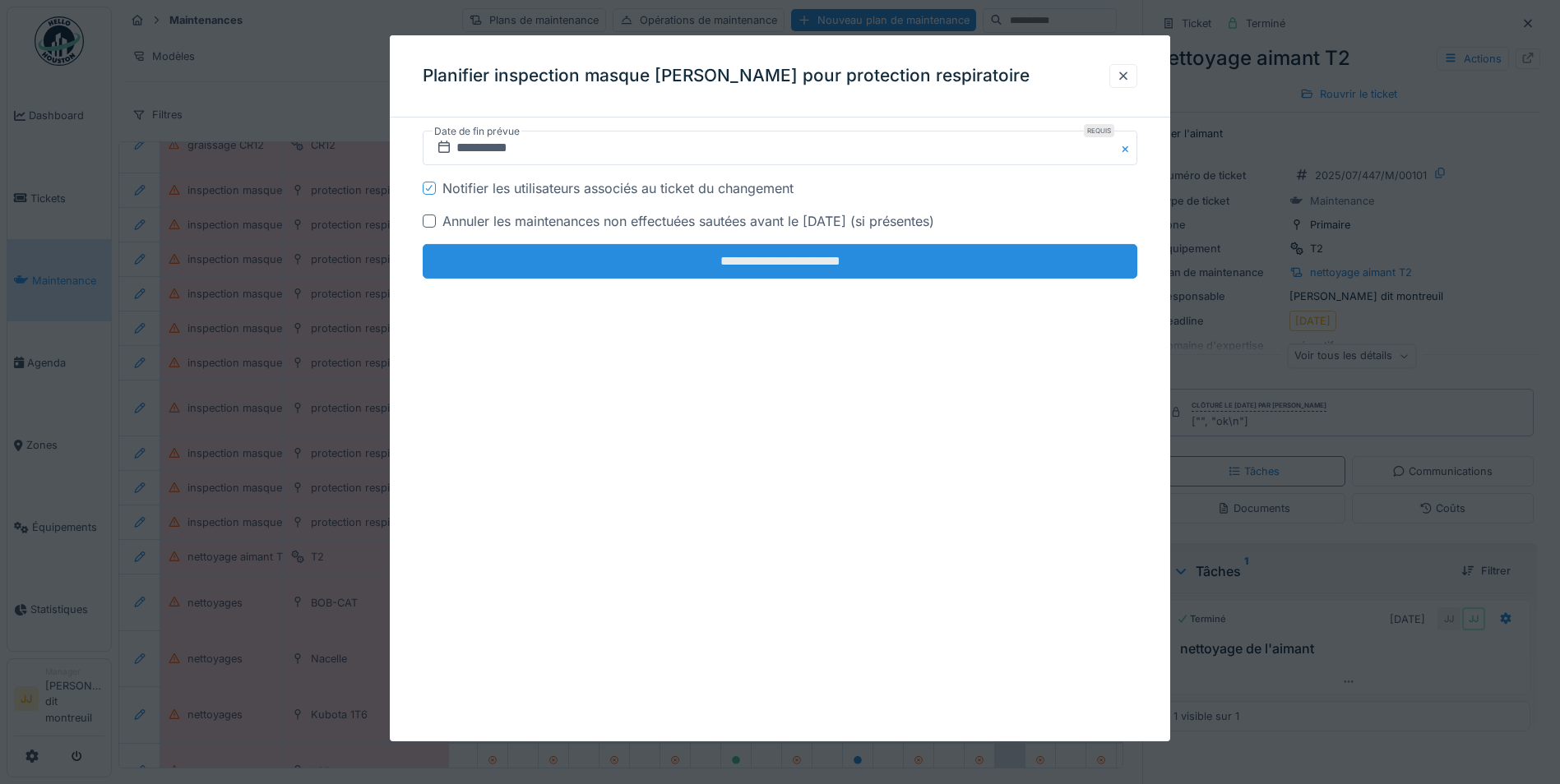
click at [484, 263] on input "**********" at bounding box center [780, 261] width 714 height 35
click at [844, 270] on input "**********" at bounding box center [780, 261] width 714 height 35
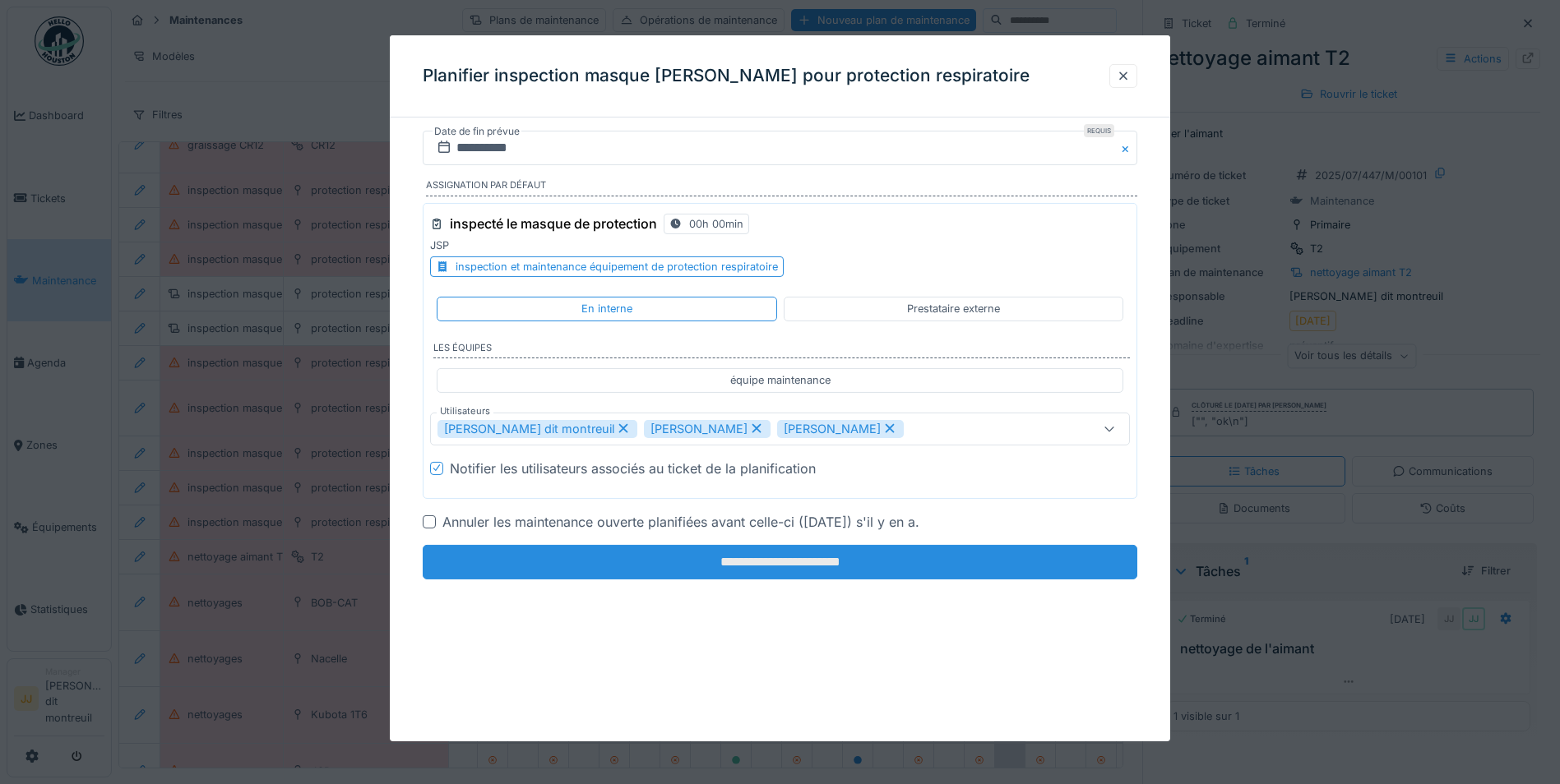
click at [810, 567] on input "**********" at bounding box center [780, 561] width 714 height 35
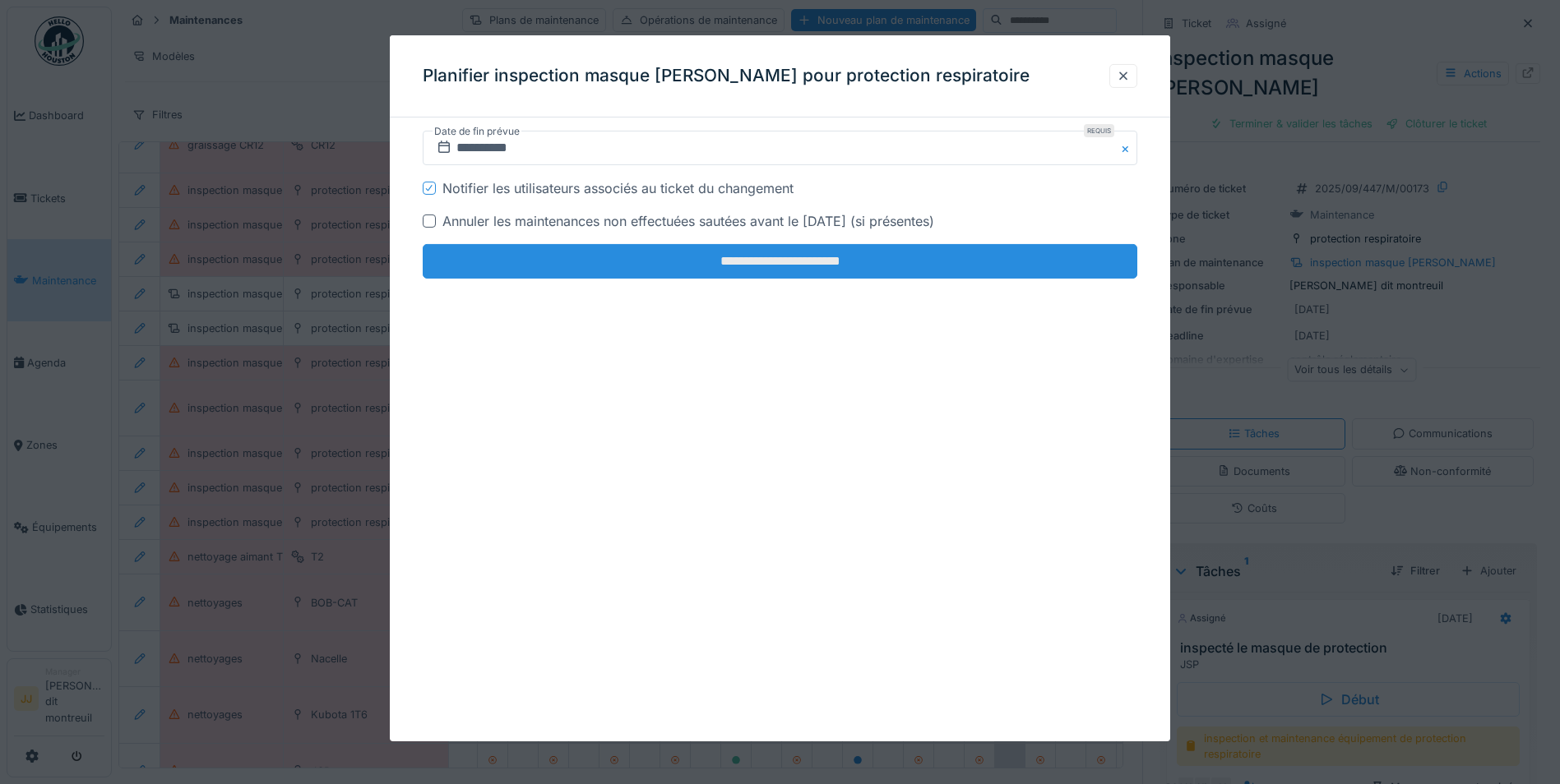
click at [893, 249] on input "**********" at bounding box center [780, 261] width 714 height 35
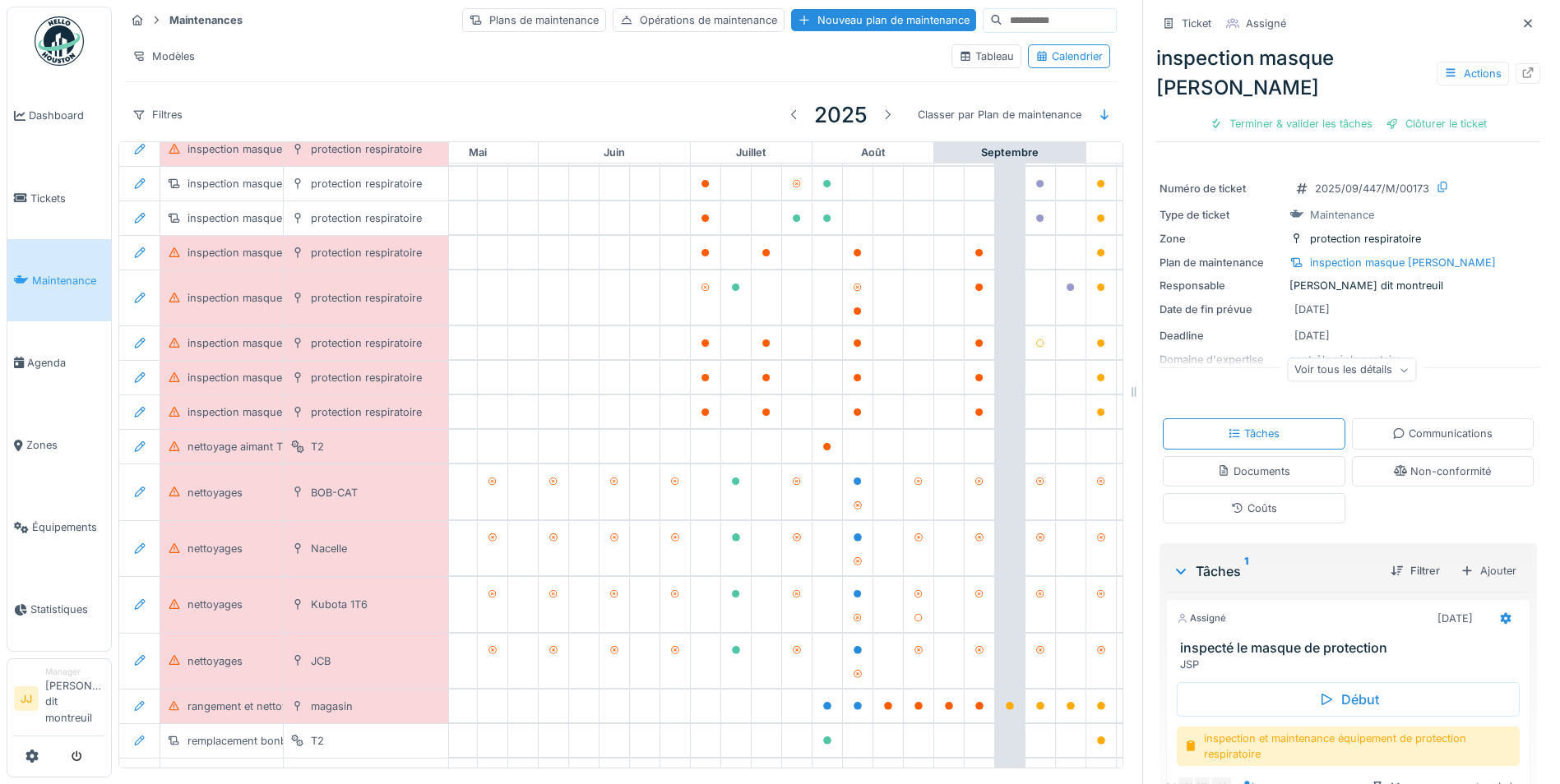
scroll to position [370, 592]
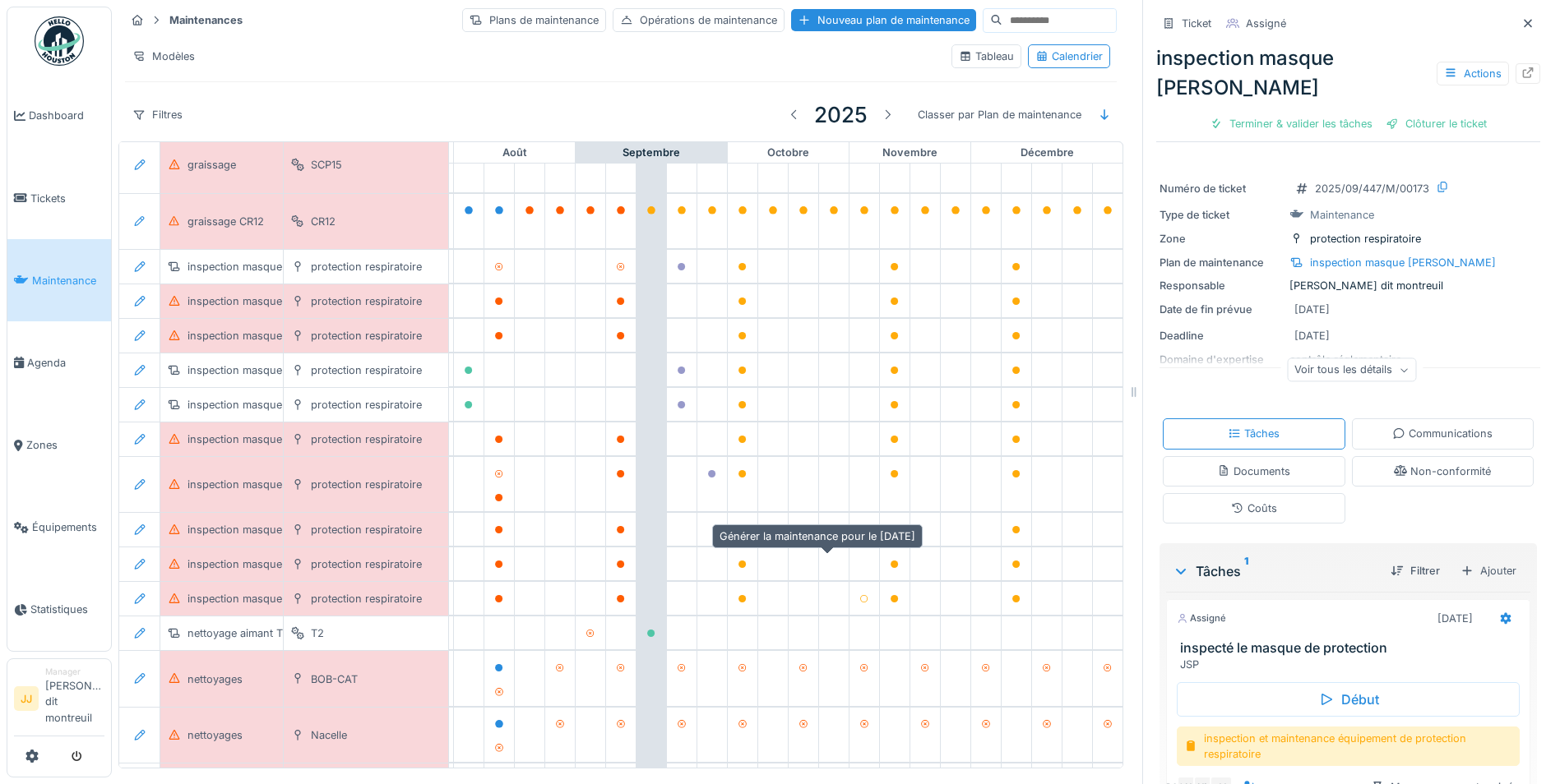
scroll to position [247, 988]
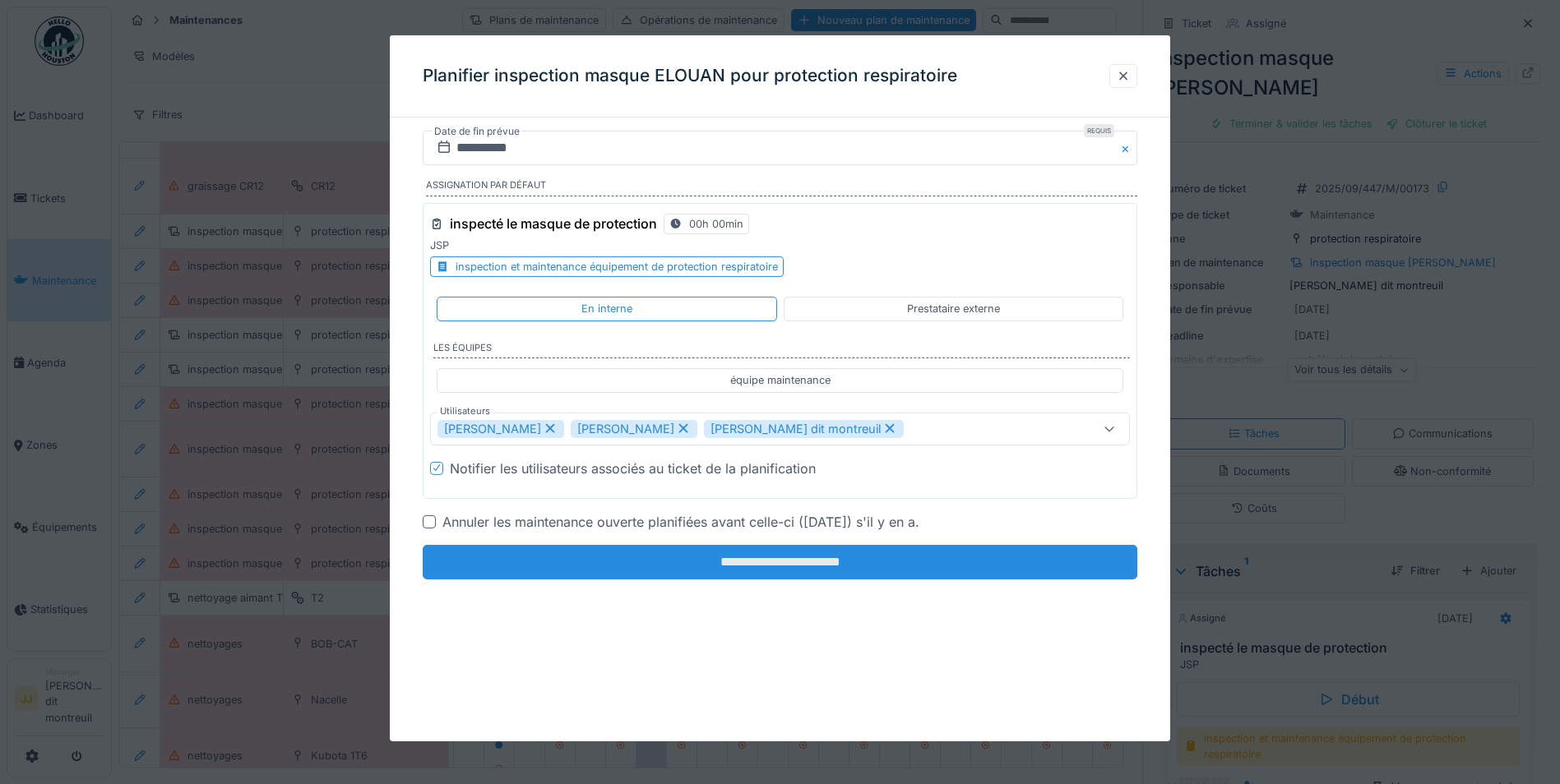
click at [654, 562] on input "**********" at bounding box center [780, 561] width 714 height 35
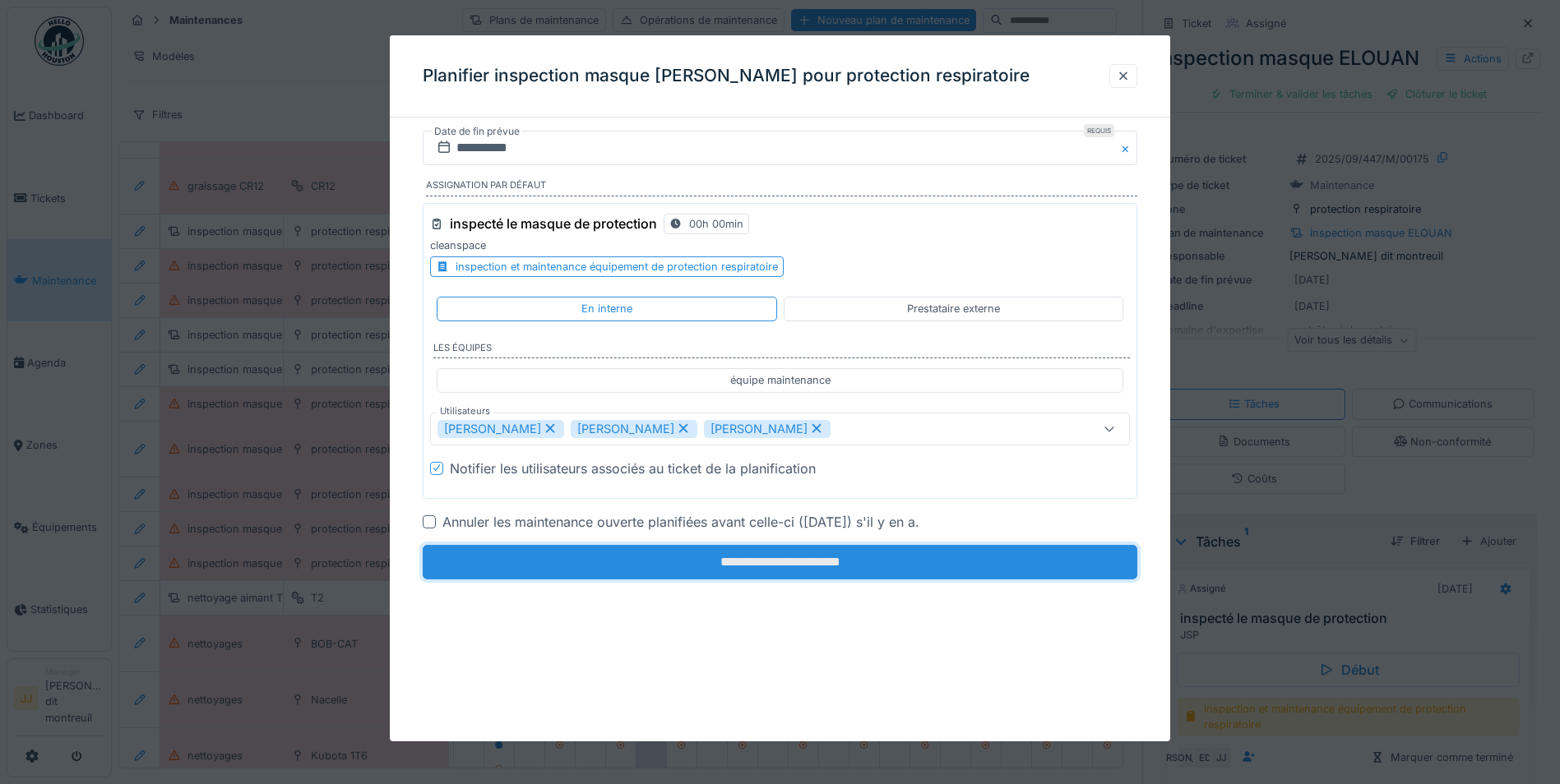
click at [795, 555] on input "**********" at bounding box center [780, 561] width 714 height 35
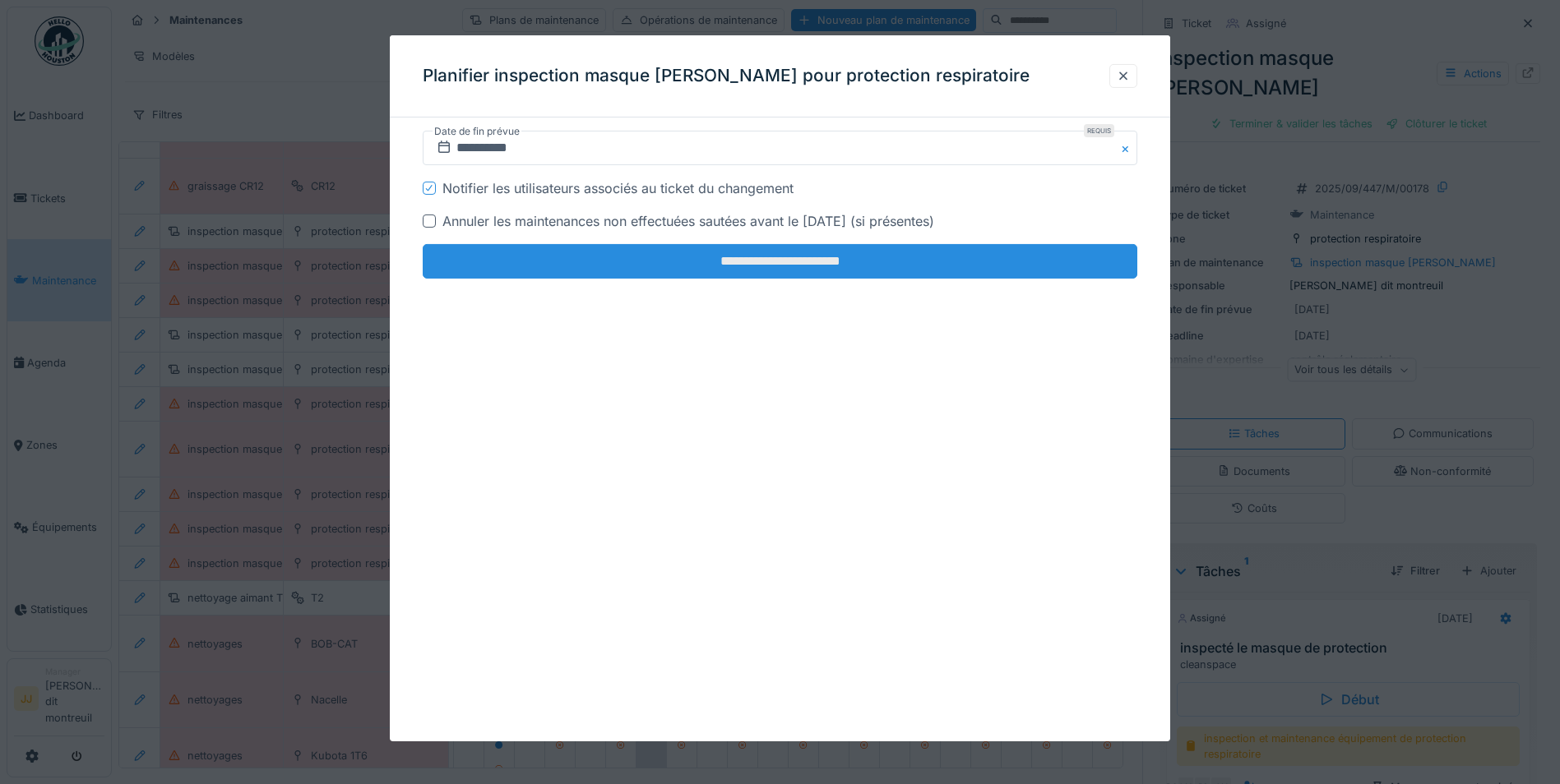
click at [777, 249] on input "**********" at bounding box center [780, 261] width 714 height 35
click at [689, 256] on input "**********" at bounding box center [780, 261] width 714 height 35
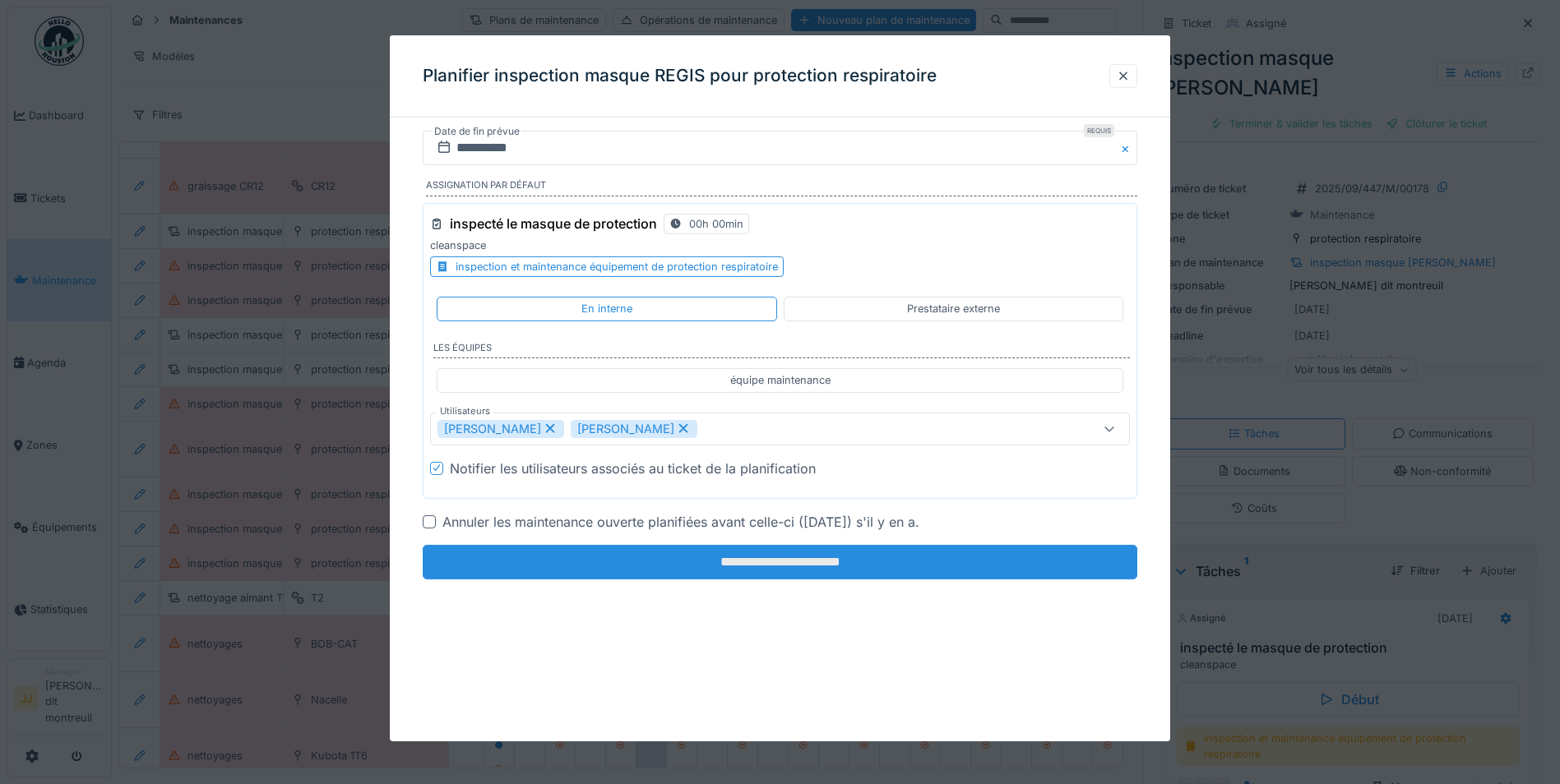
click at [688, 561] on input "**********" at bounding box center [780, 561] width 714 height 35
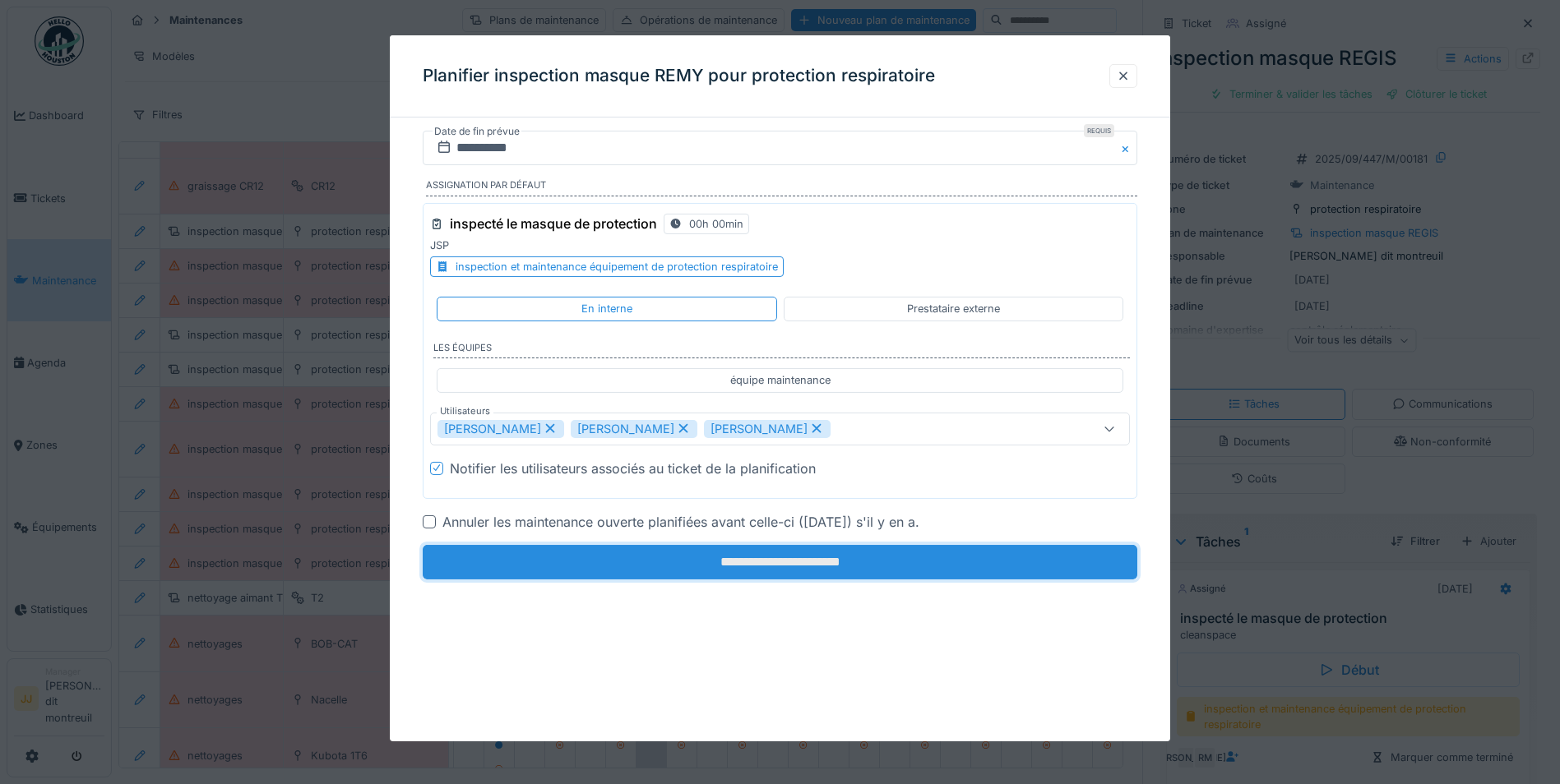
click at [669, 556] on input "**********" at bounding box center [780, 561] width 714 height 35
click at [657, 557] on input "**********" at bounding box center [780, 561] width 714 height 35
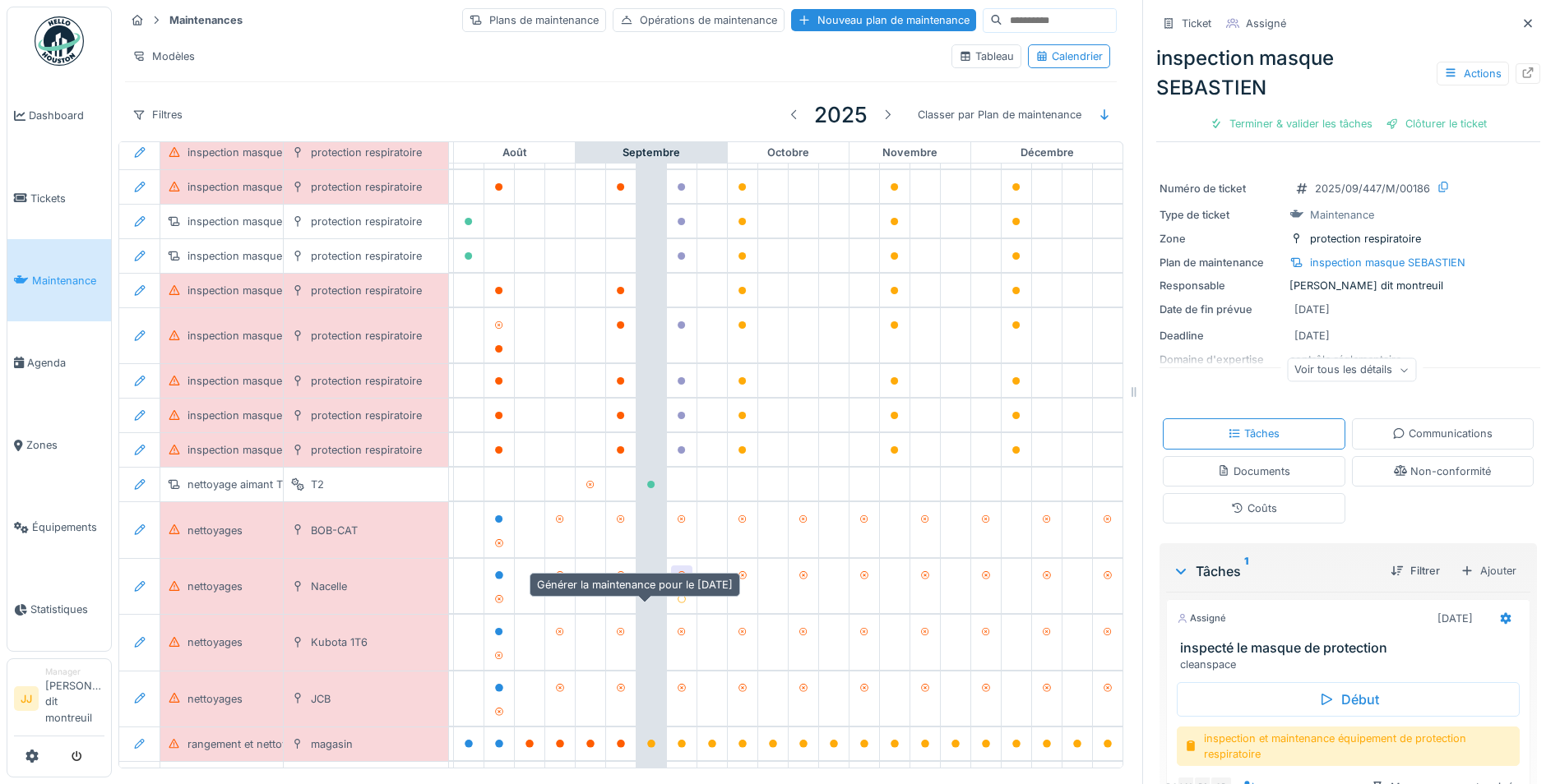
scroll to position [398, 988]
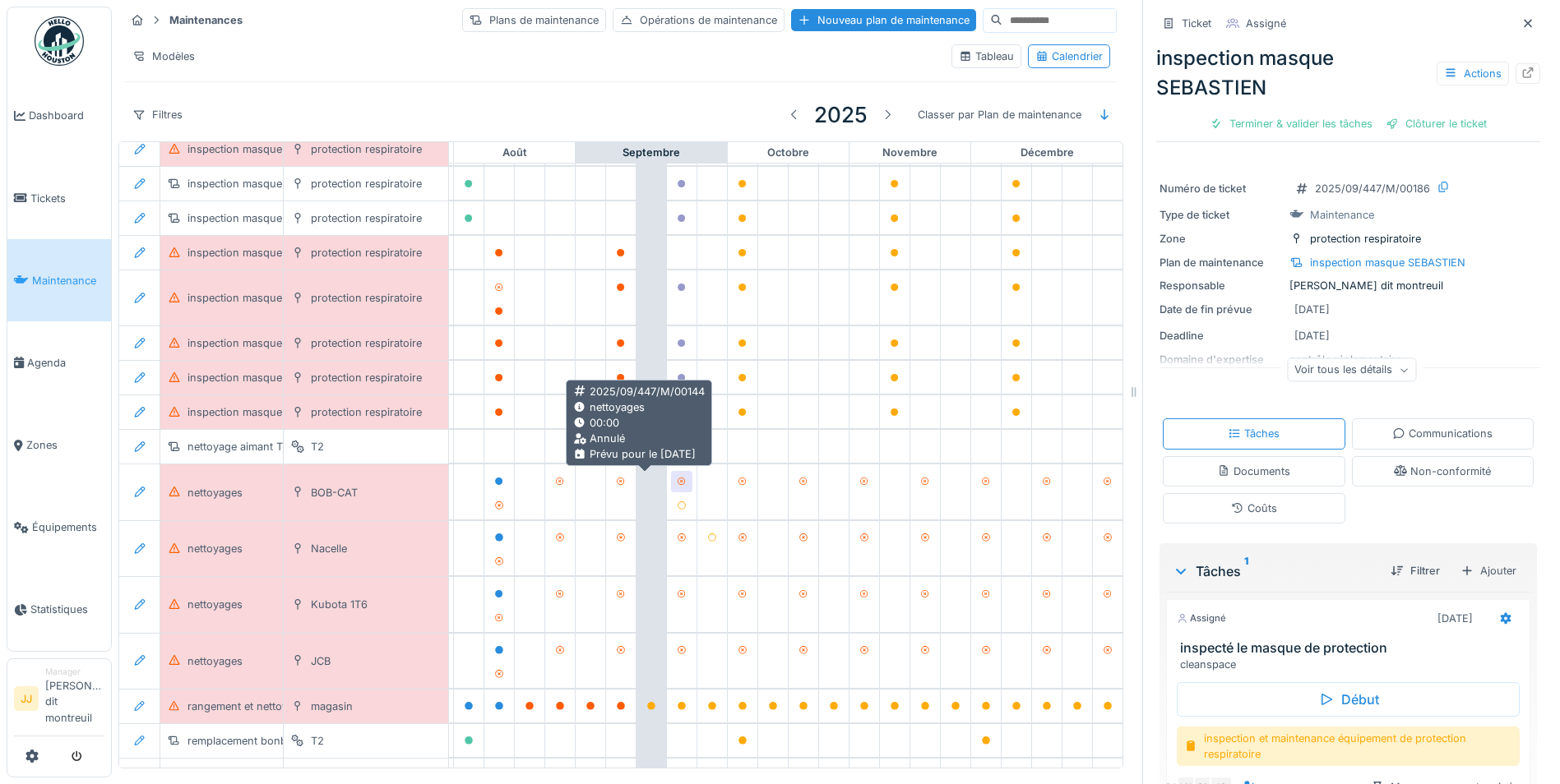
click at [678, 481] on icon at bounding box center [681, 481] width 8 height 8
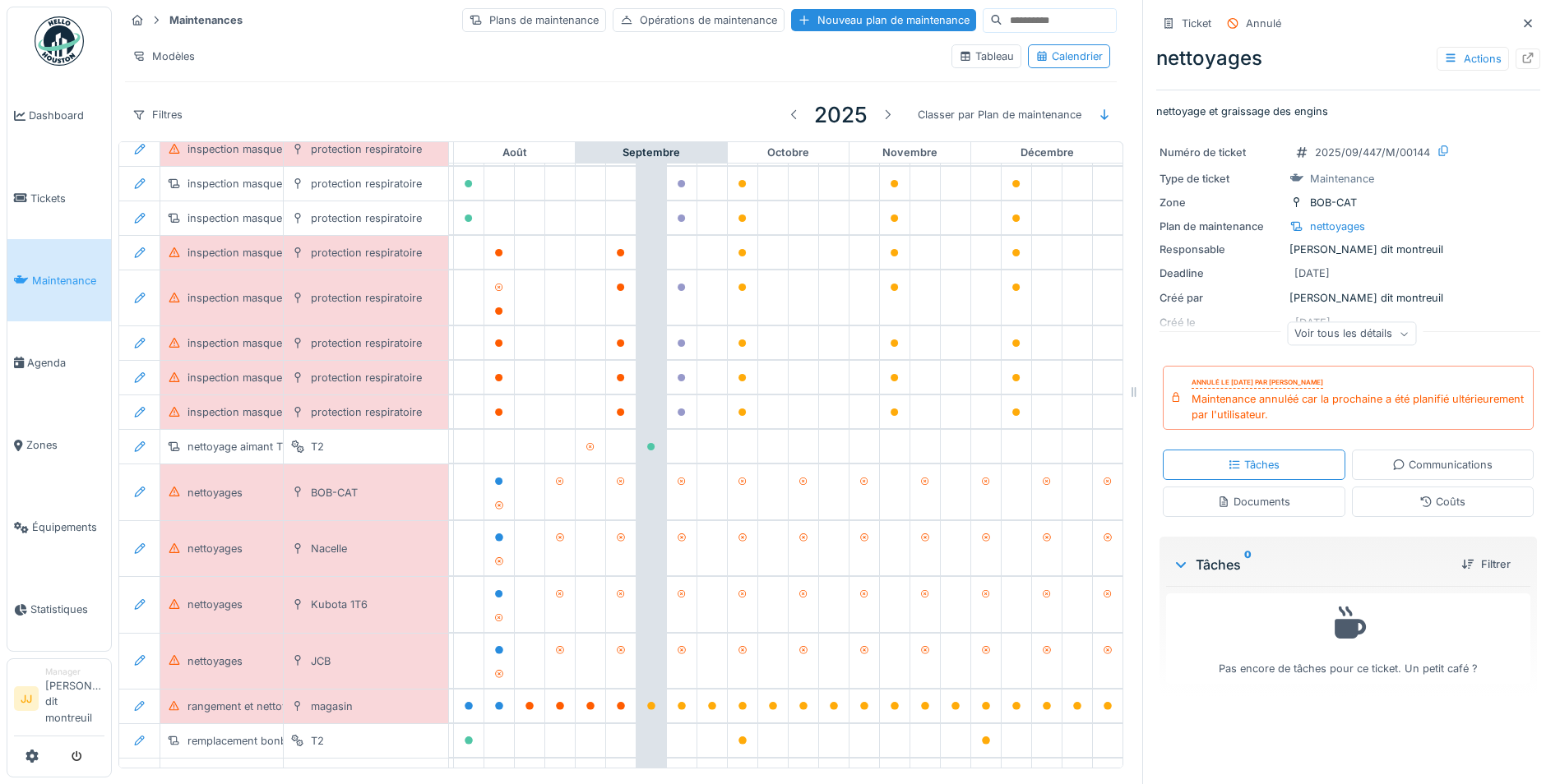
click at [1244, 403] on div "Maintenance annuléé car la prochaine a été planifié ultérieurement par l'utilis…" at bounding box center [1359, 406] width 335 height 31
click at [151, 484] on div at bounding box center [140, 493] width 28 height 24
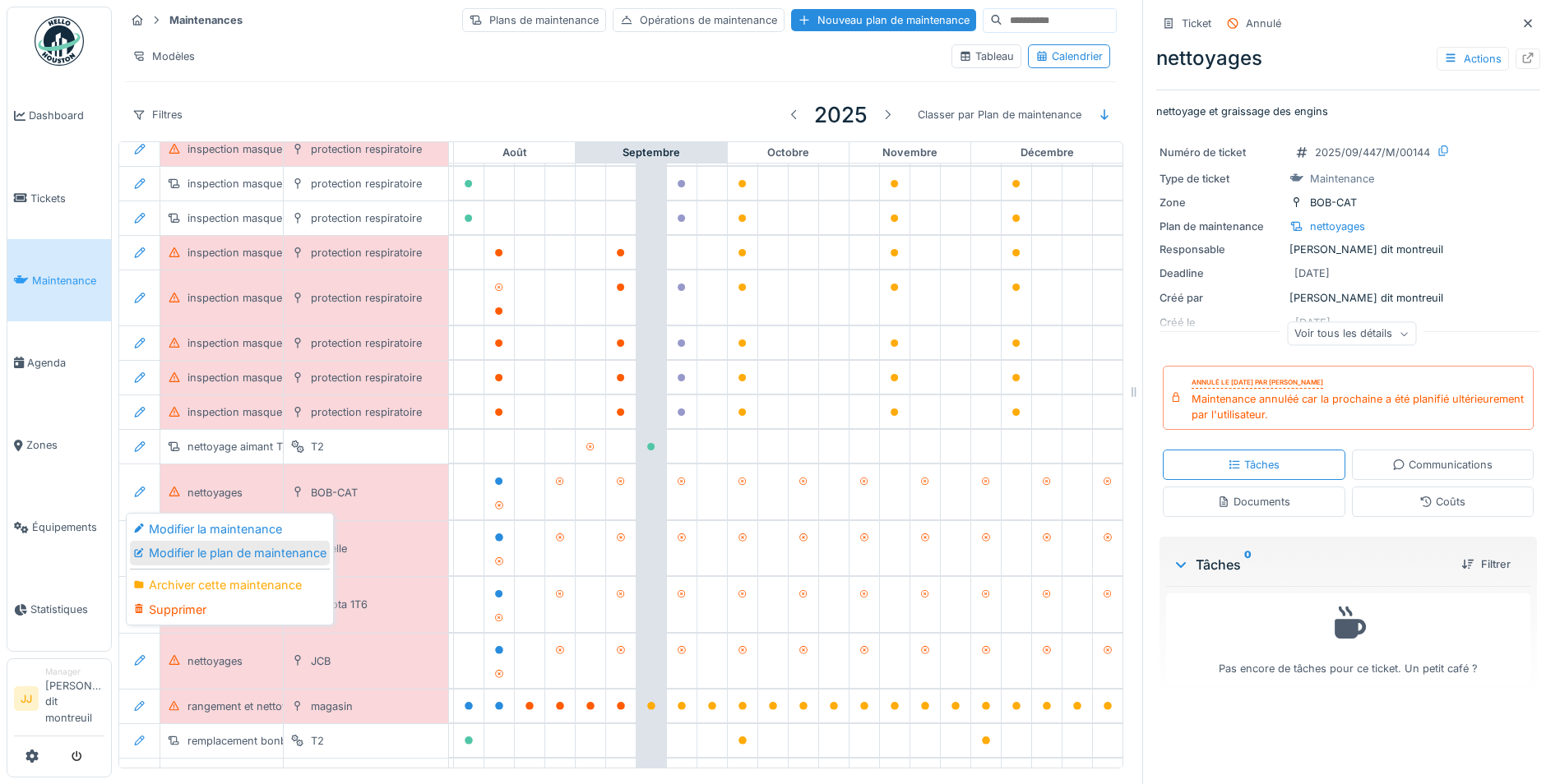
click at [237, 556] on div "Modifier le plan de maintenance" at bounding box center [230, 553] width 200 height 24
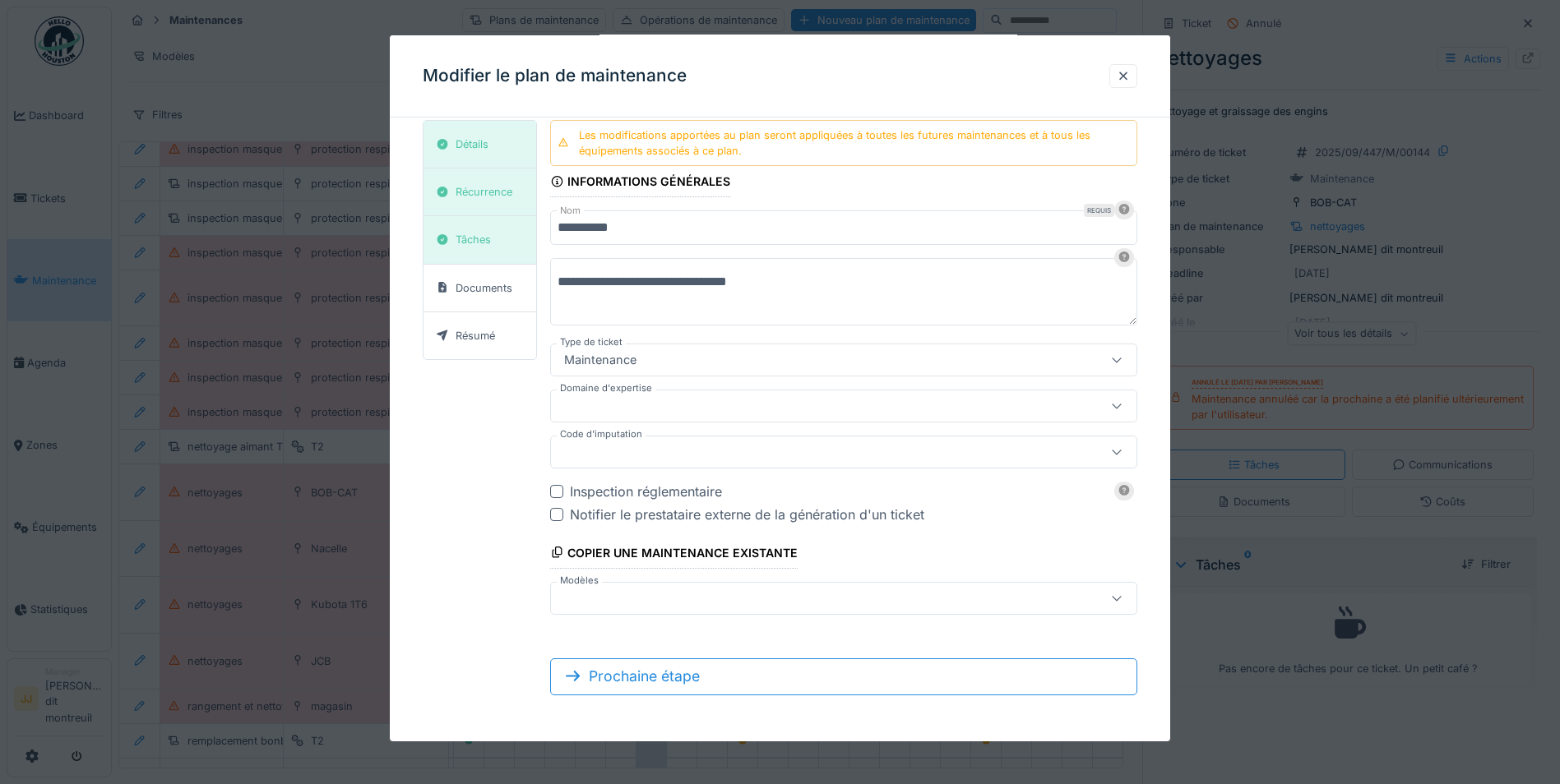
scroll to position [12, 0]
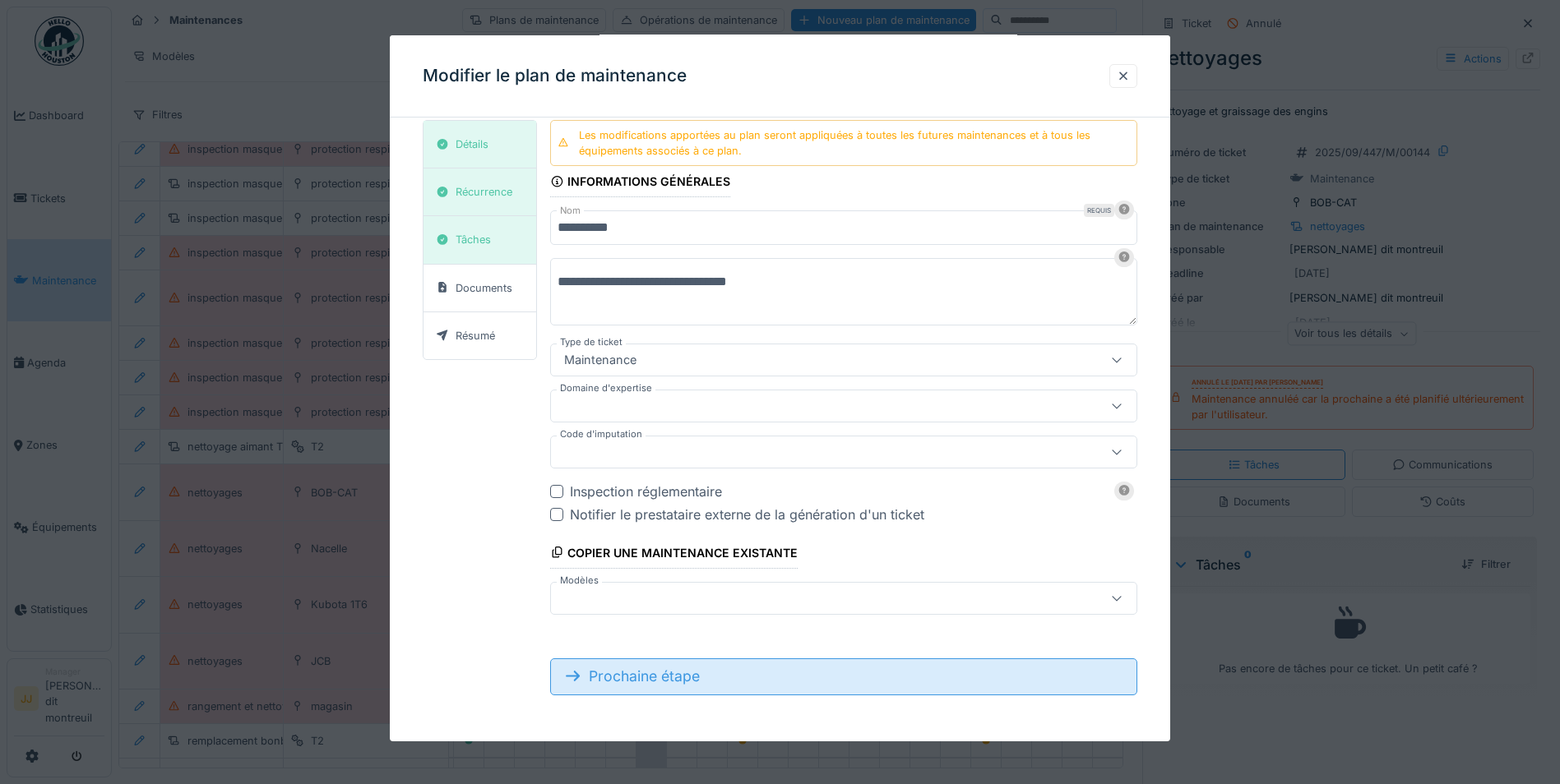
click at [713, 680] on div "Prochaine étape" at bounding box center [844, 677] width 587 height 36
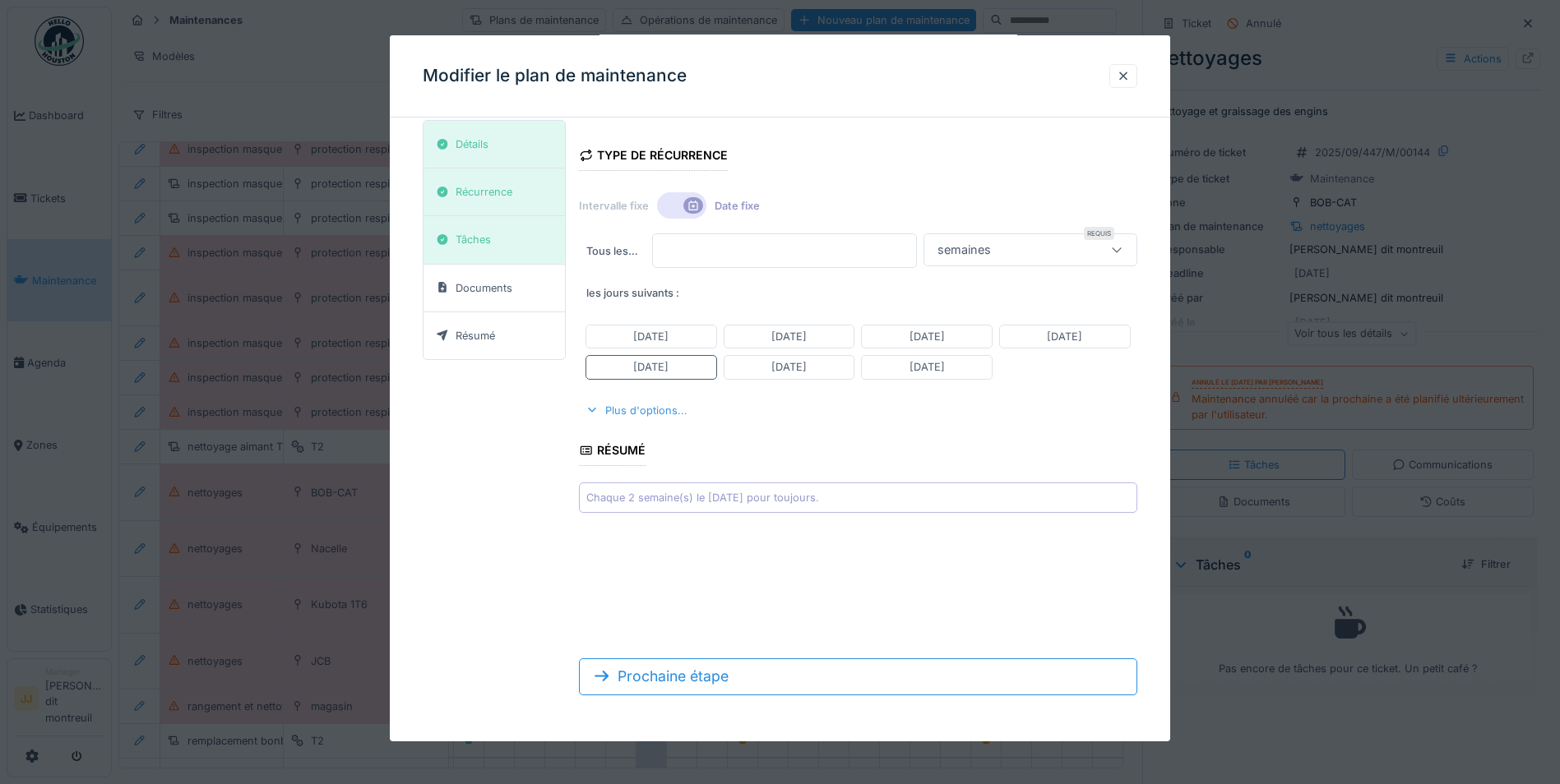
click at [660, 406] on div "Plus d'options..." at bounding box center [636, 411] width 115 height 22
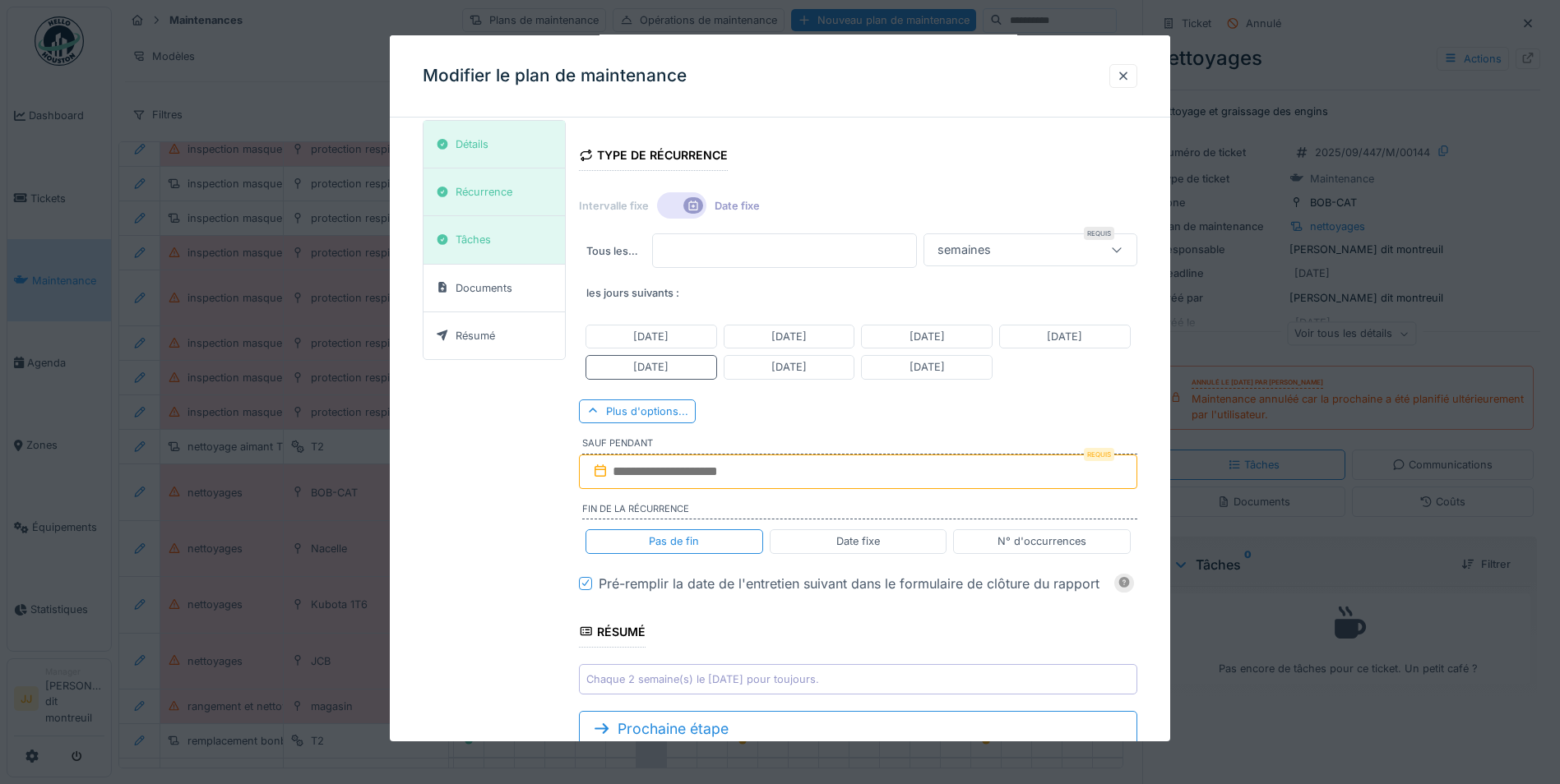
scroll to position [63, 0]
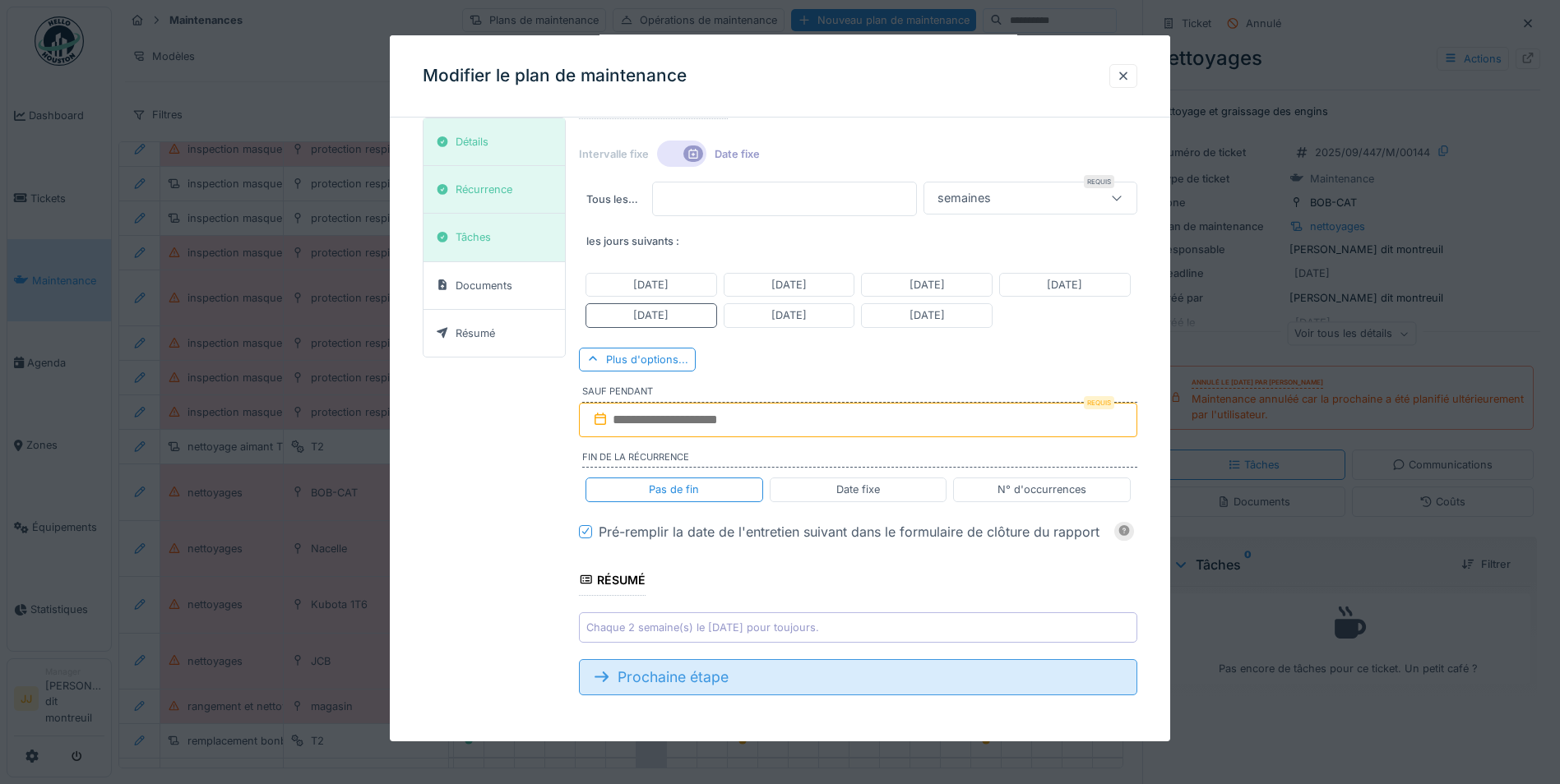
click at [830, 680] on div "Prochaine étape" at bounding box center [857, 677] width 558 height 36
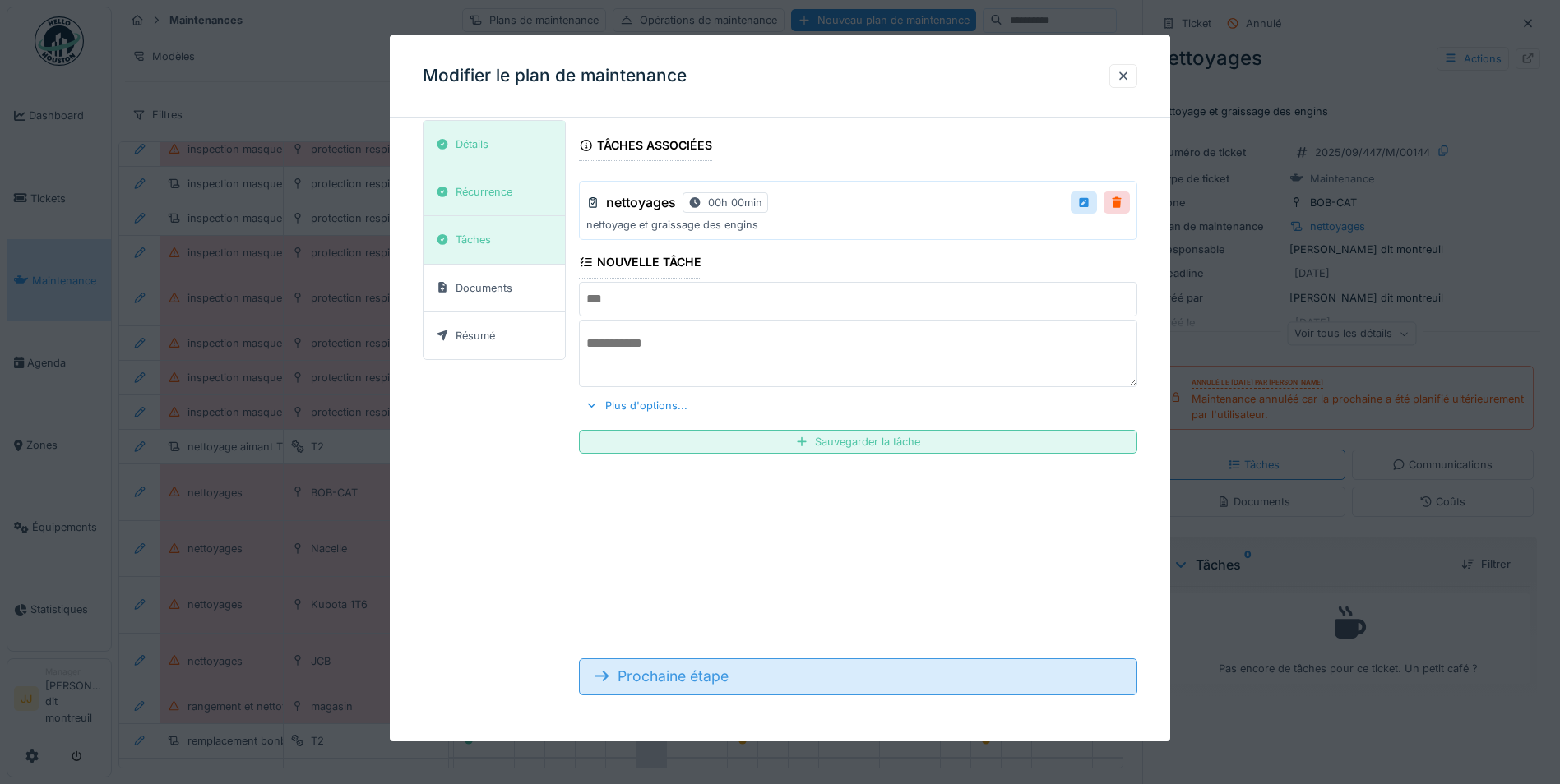
scroll to position [10, 0]
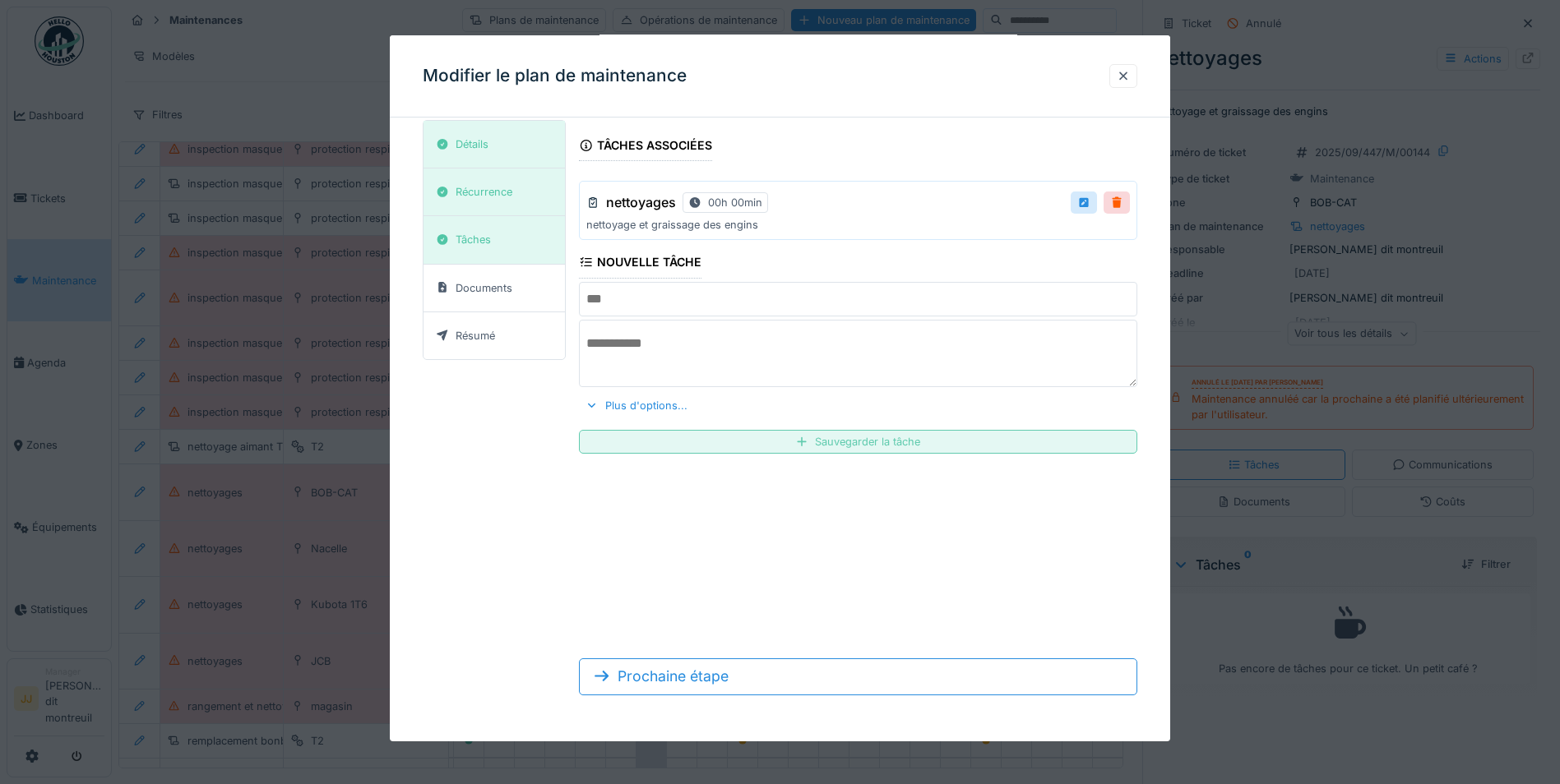
click at [857, 448] on div "Sauvegarder la tâche" at bounding box center [857, 442] width 558 height 24
click at [757, 575] on form "Tâches associées nettoyages 00h 00min nettoyage et graissage des engins Nouvell…" at bounding box center [857, 414] width 558 height 589
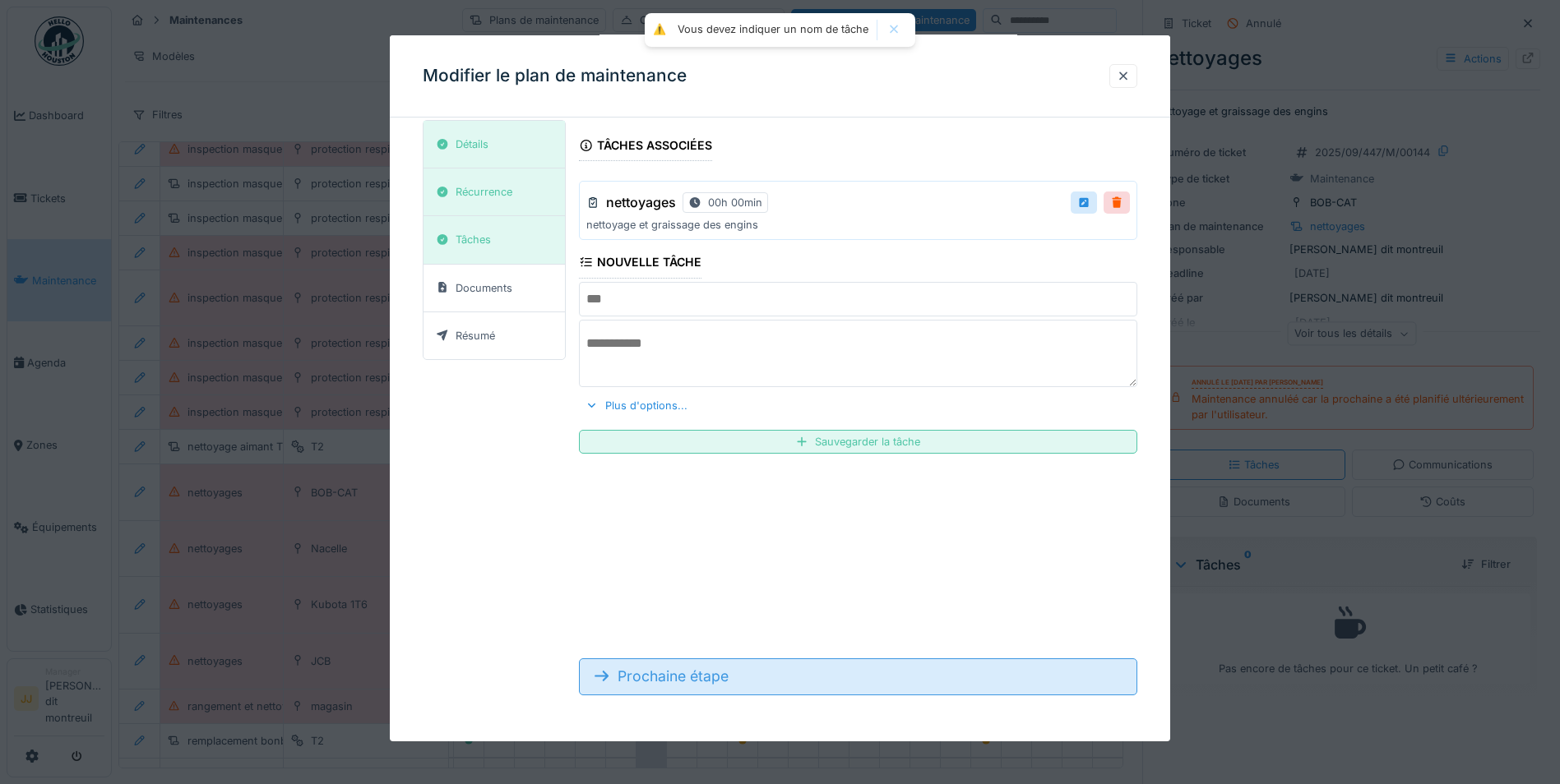
click at [714, 680] on div "Prochaine étape" at bounding box center [857, 677] width 558 height 36
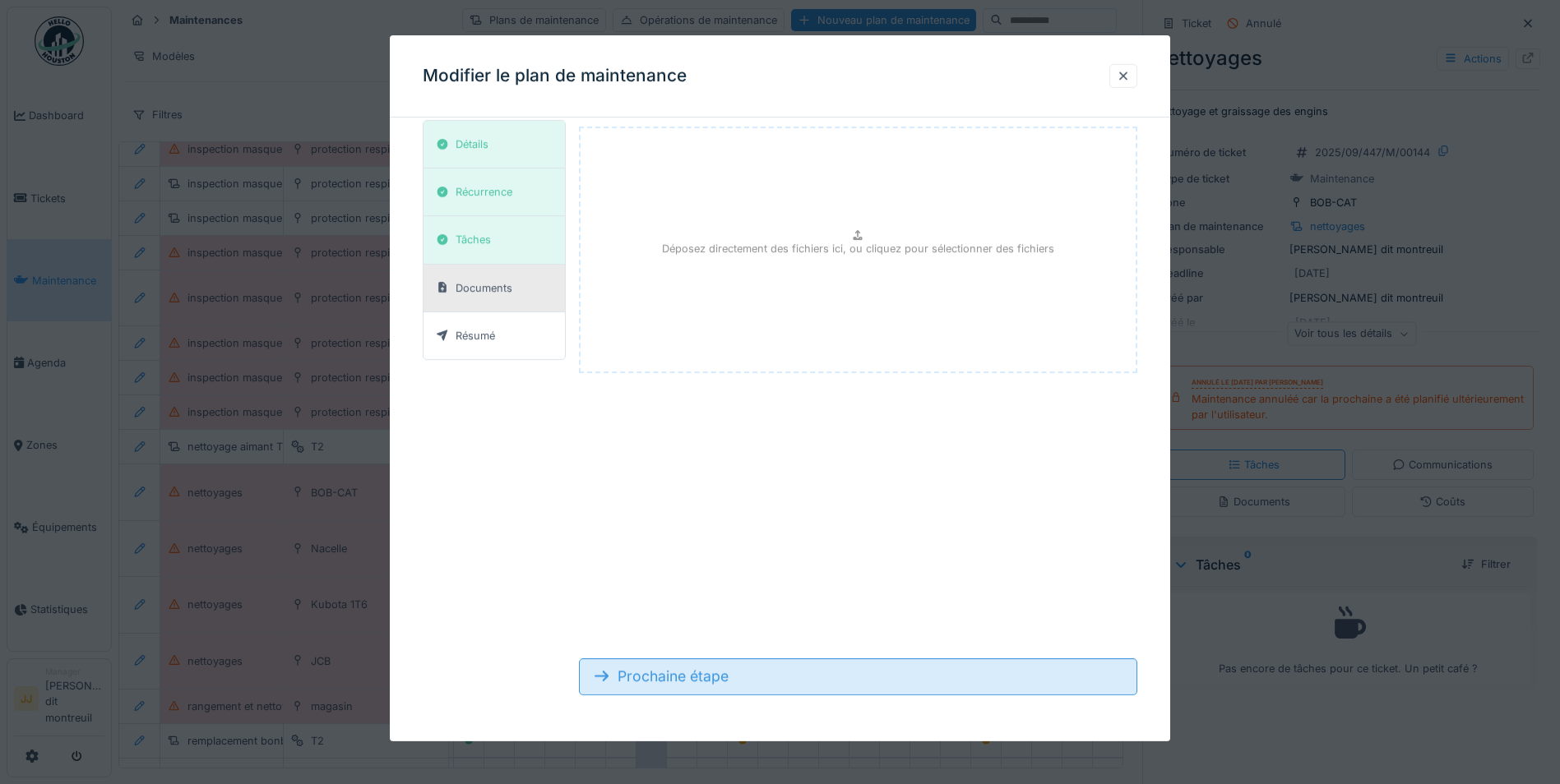
click at [714, 680] on div "Prochaine étape" at bounding box center [857, 677] width 558 height 36
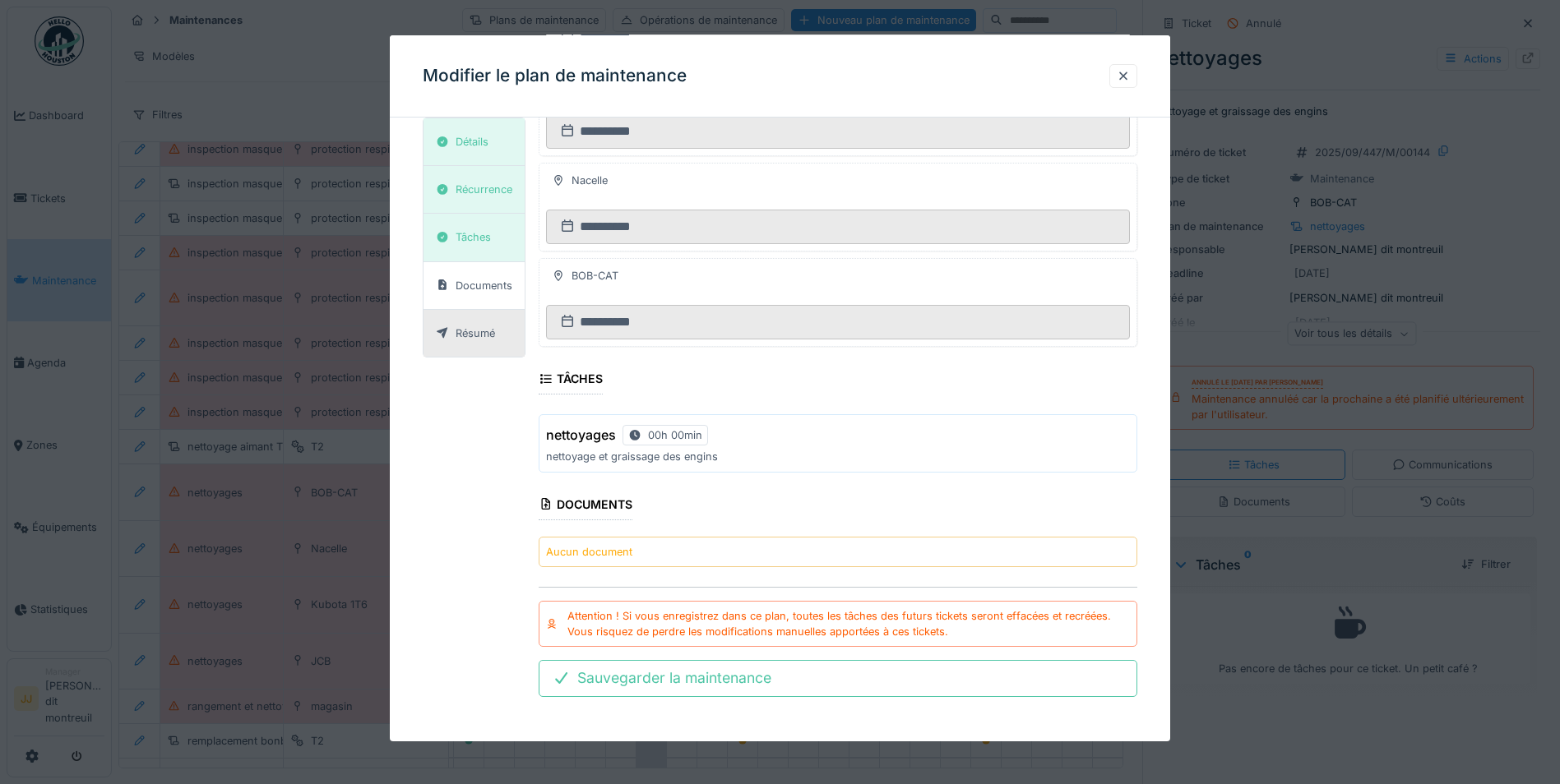
scroll to position [450, 0]
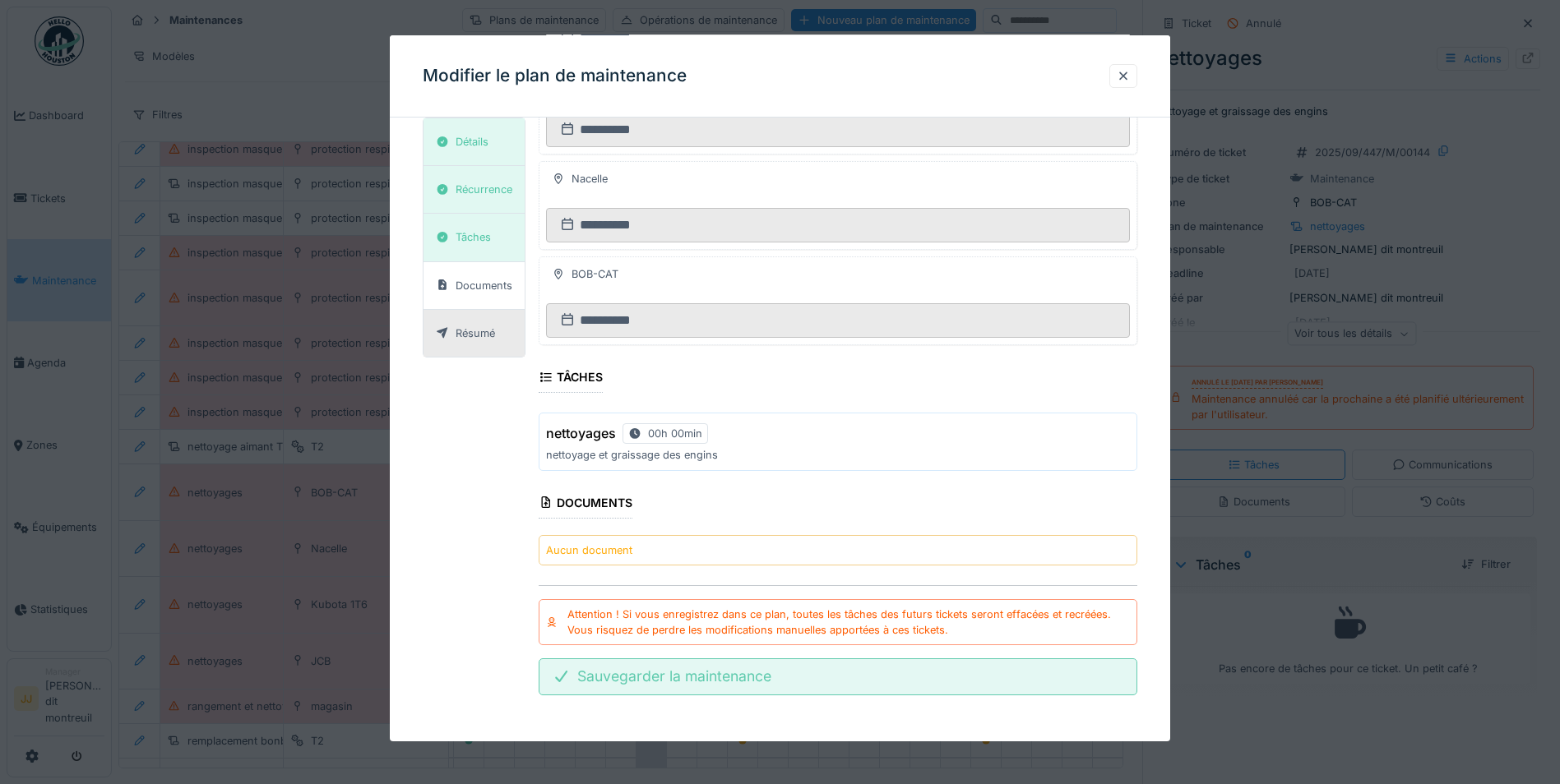
click at [769, 678] on div "Sauvegarder la maintenance" at bounding box center [837, 677] width 598 height 36
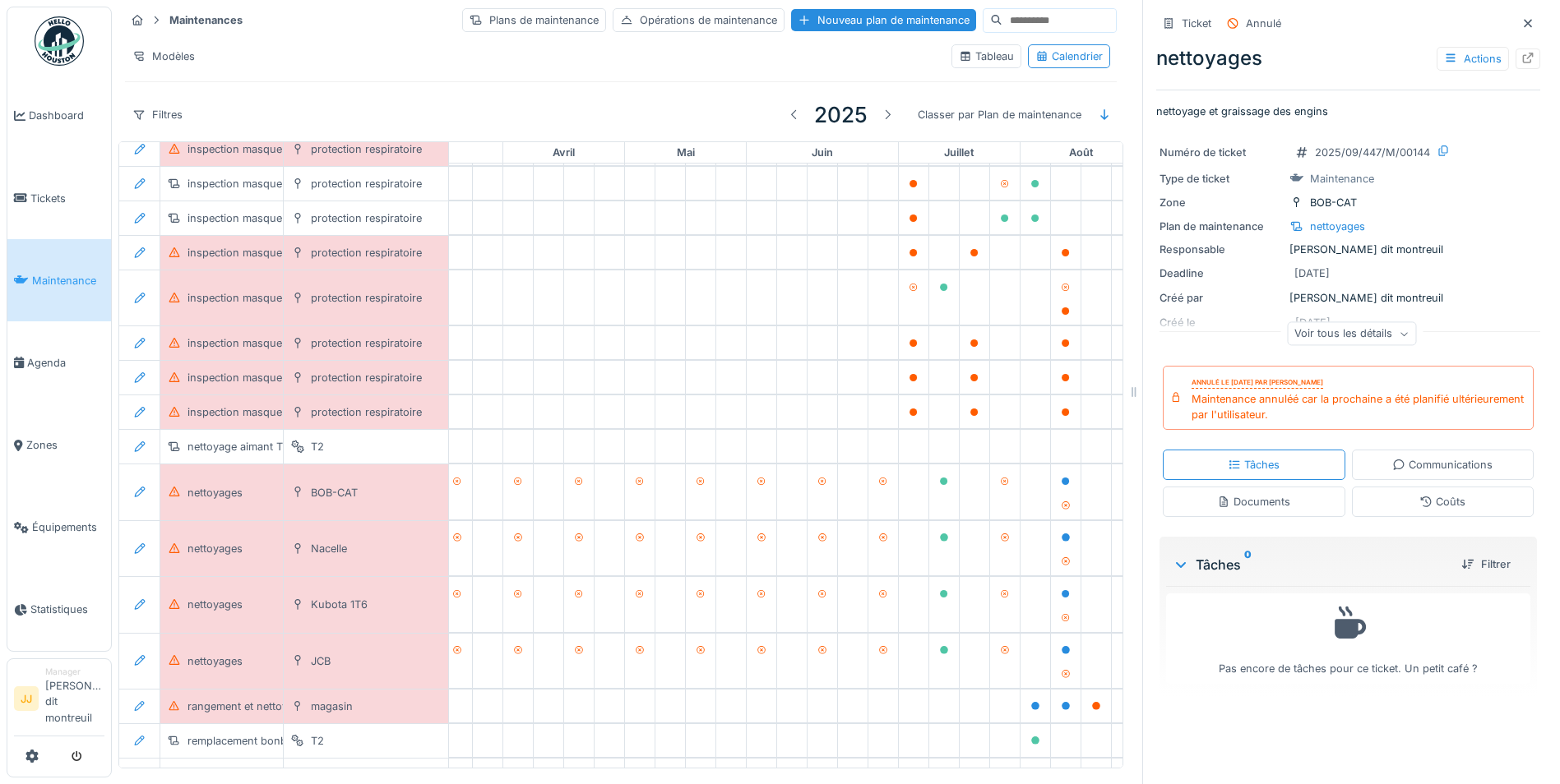
scroll to position [398, 988]
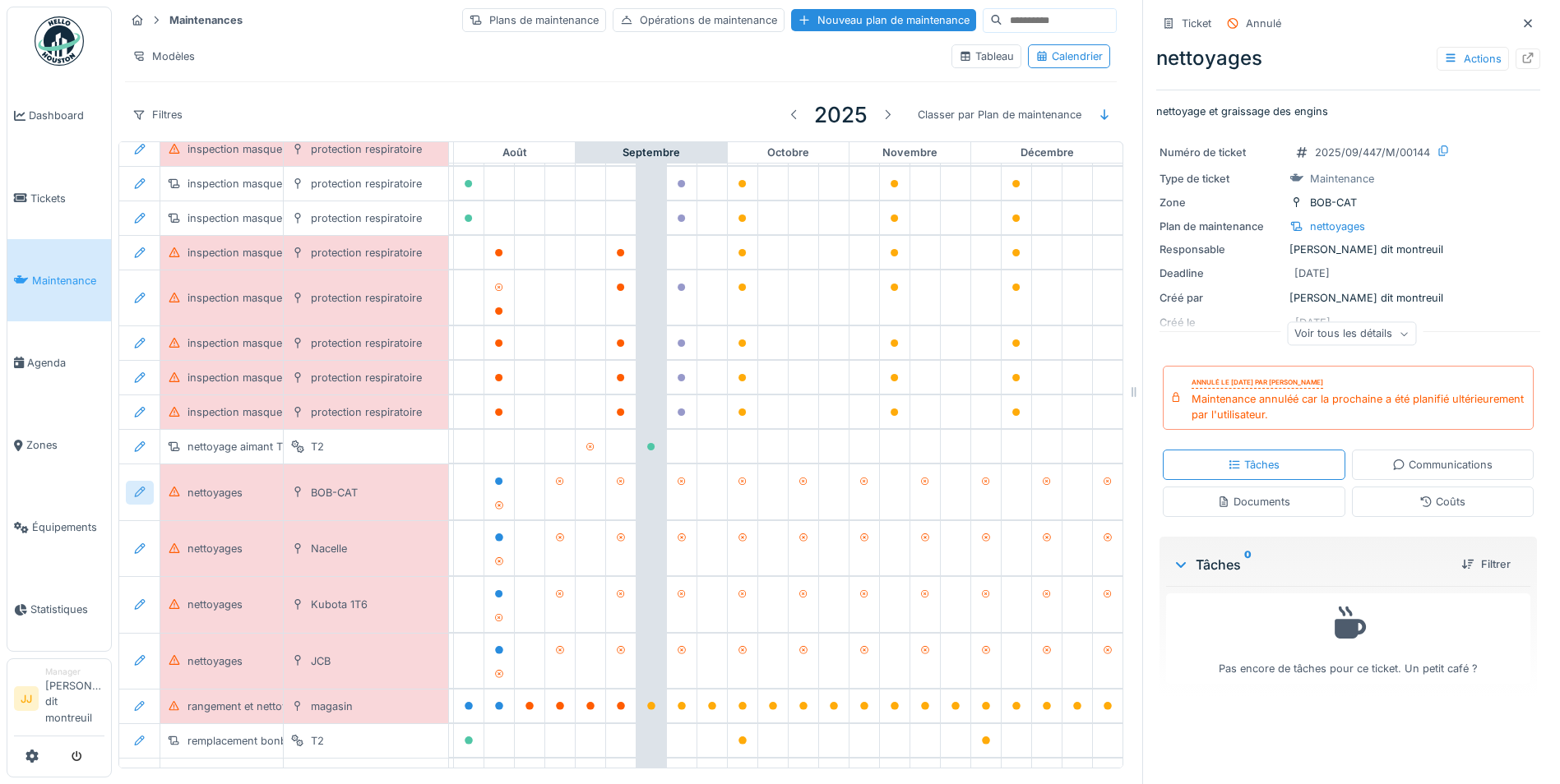
click at [130, 481] on div at bounding box center [140, 493] width 28 height 24
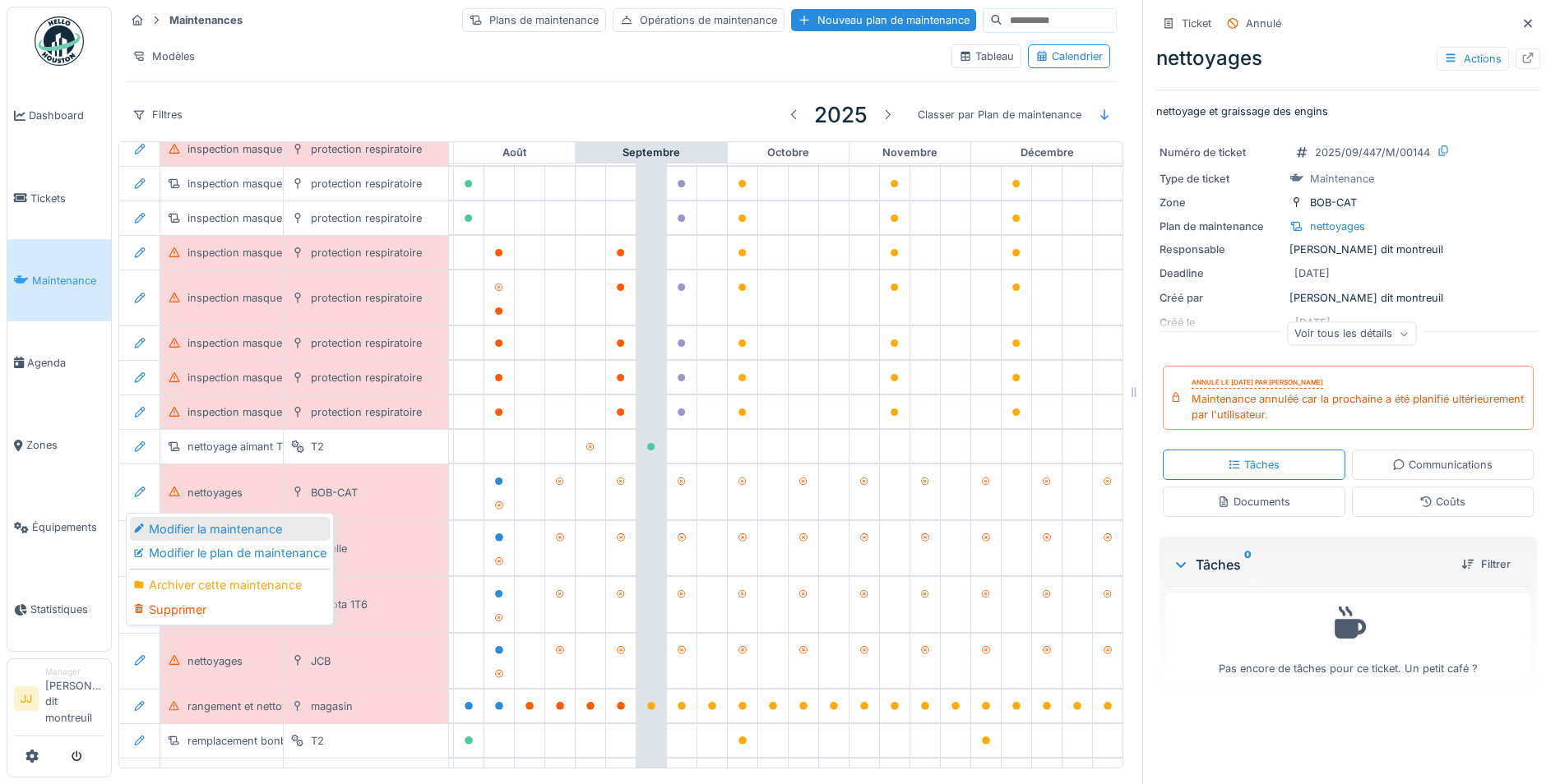
click at [171, 517] on div "Modifier la maintenance" at bounding box center [230, 529] width 200 height 24
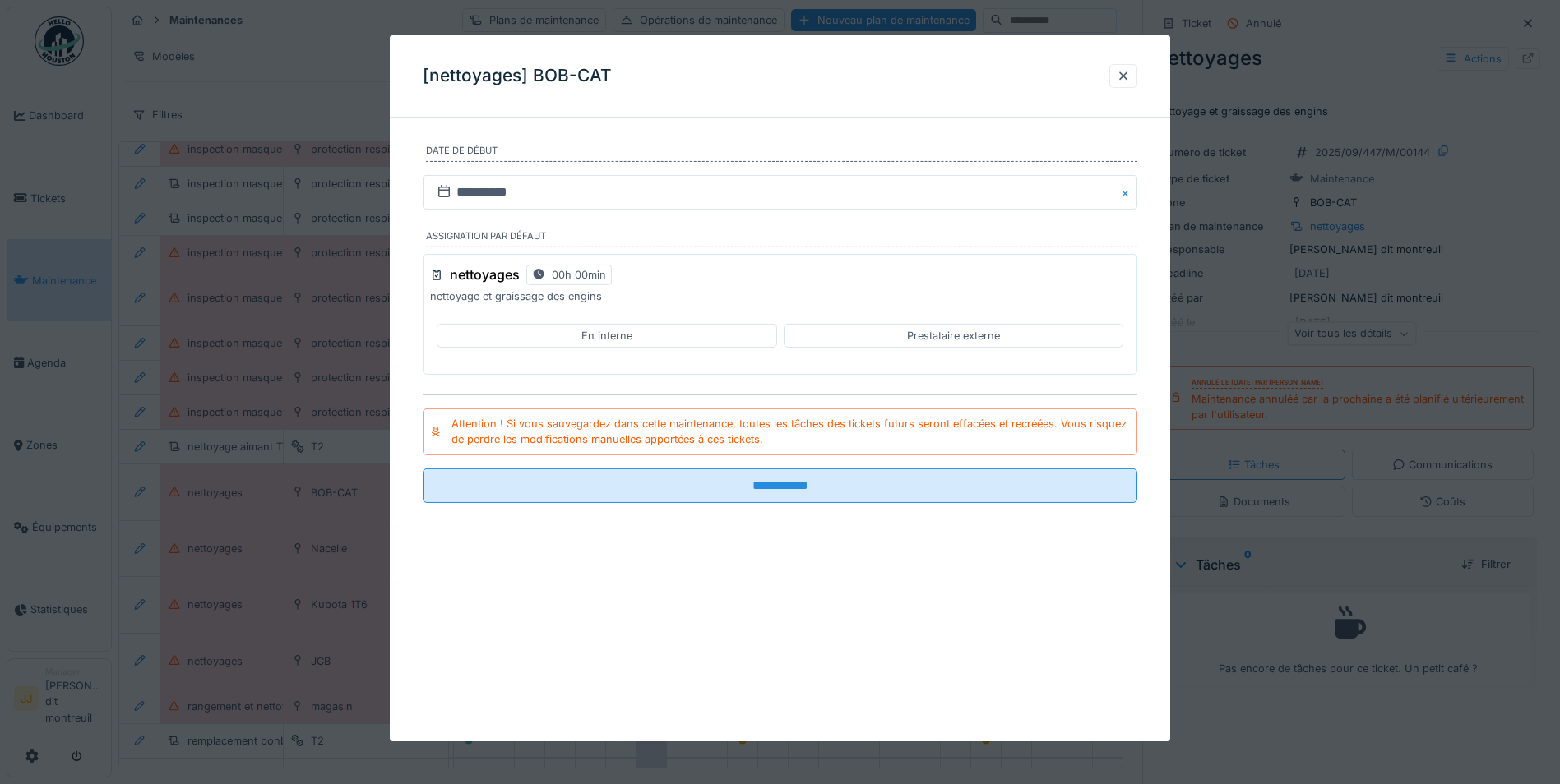
click at [519, 327] on div "En interne" at bounding box center [606, 336] width 339 height 24
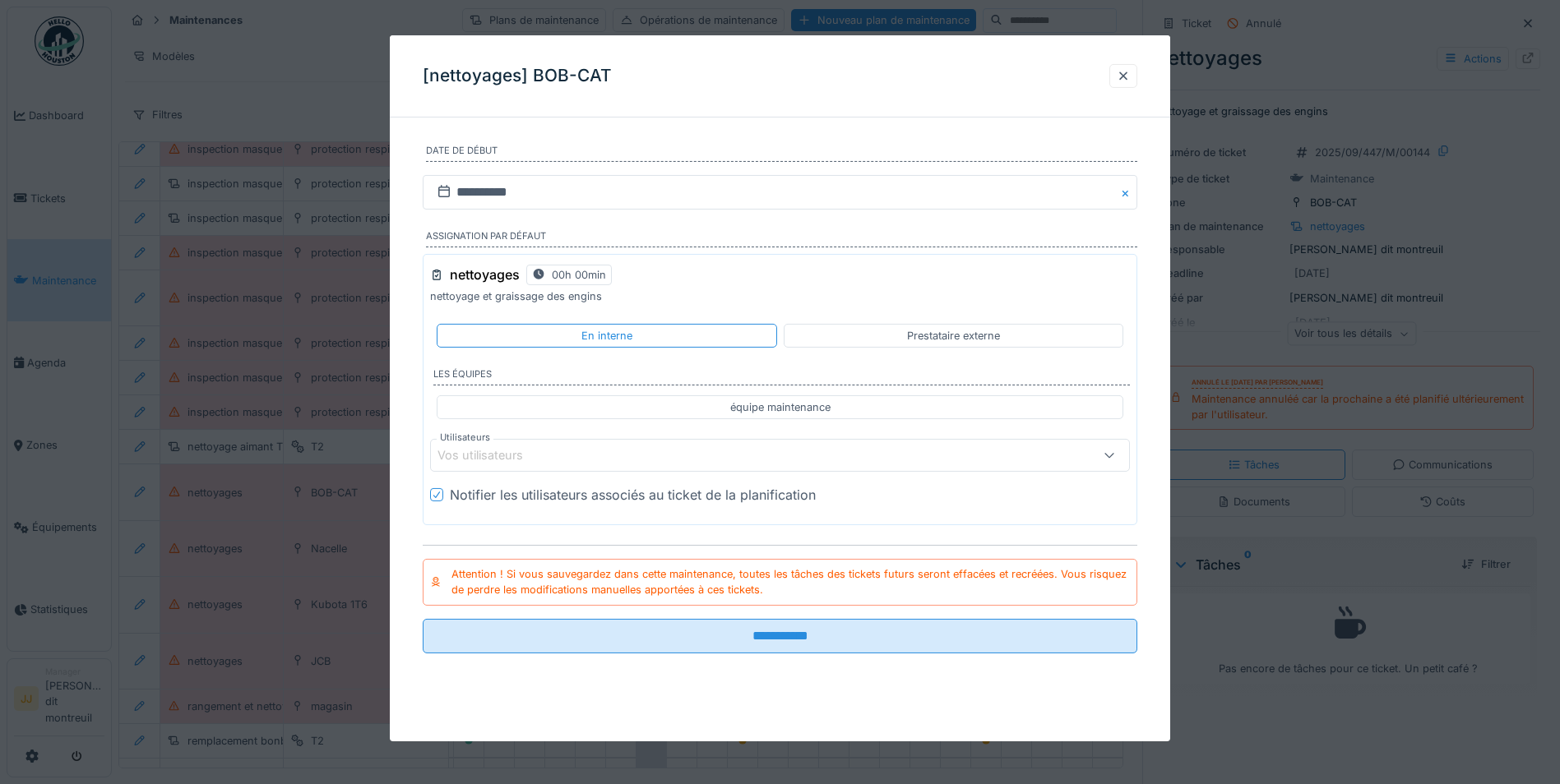
click at [550, 400] on div "équipe maintenance" at bounding box center [780, 407] width 687 height 24
type input "**********"
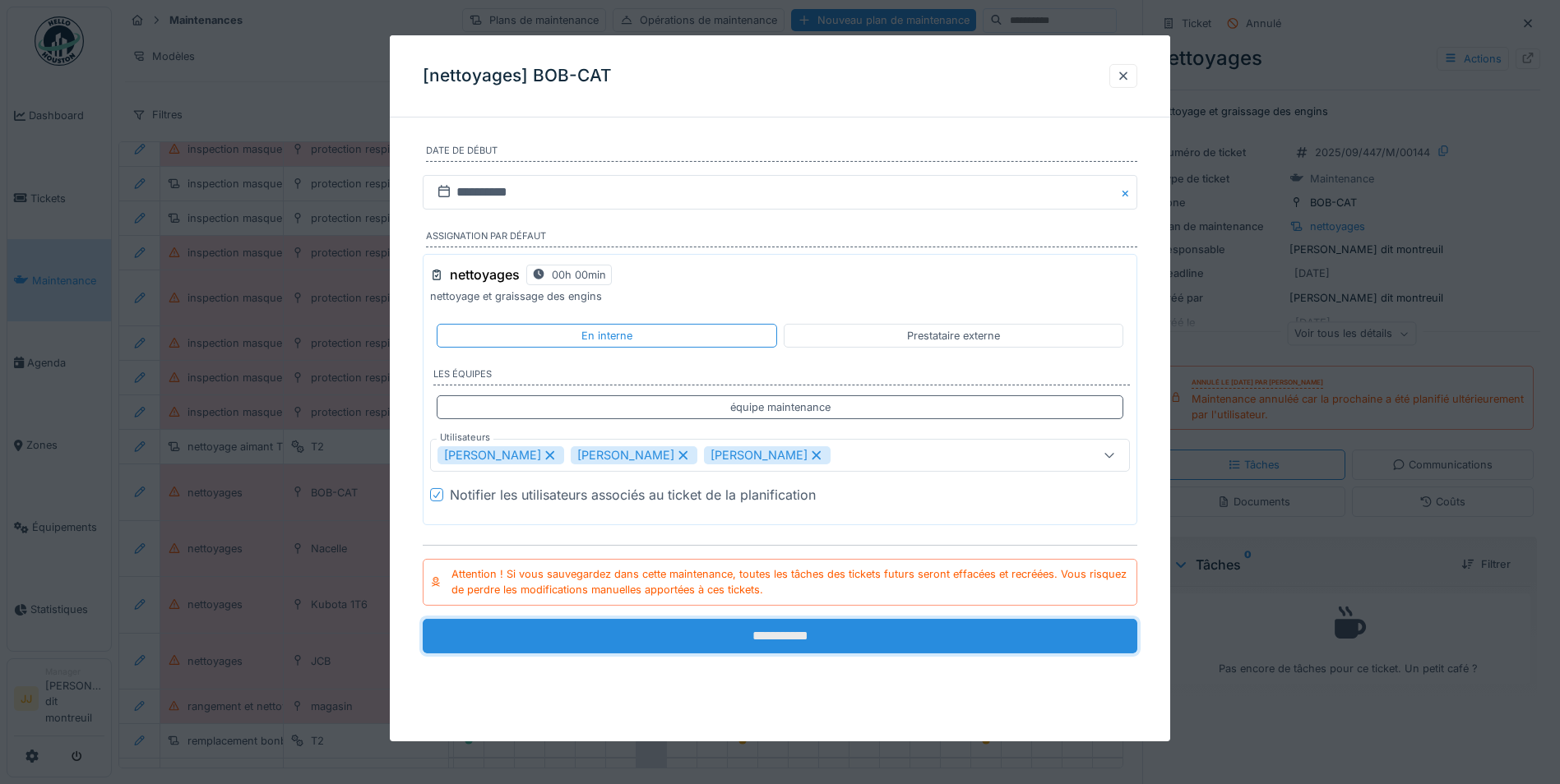
click at [601, 635] on input "**********" at bounding box center [780, 635] width 714 height 35
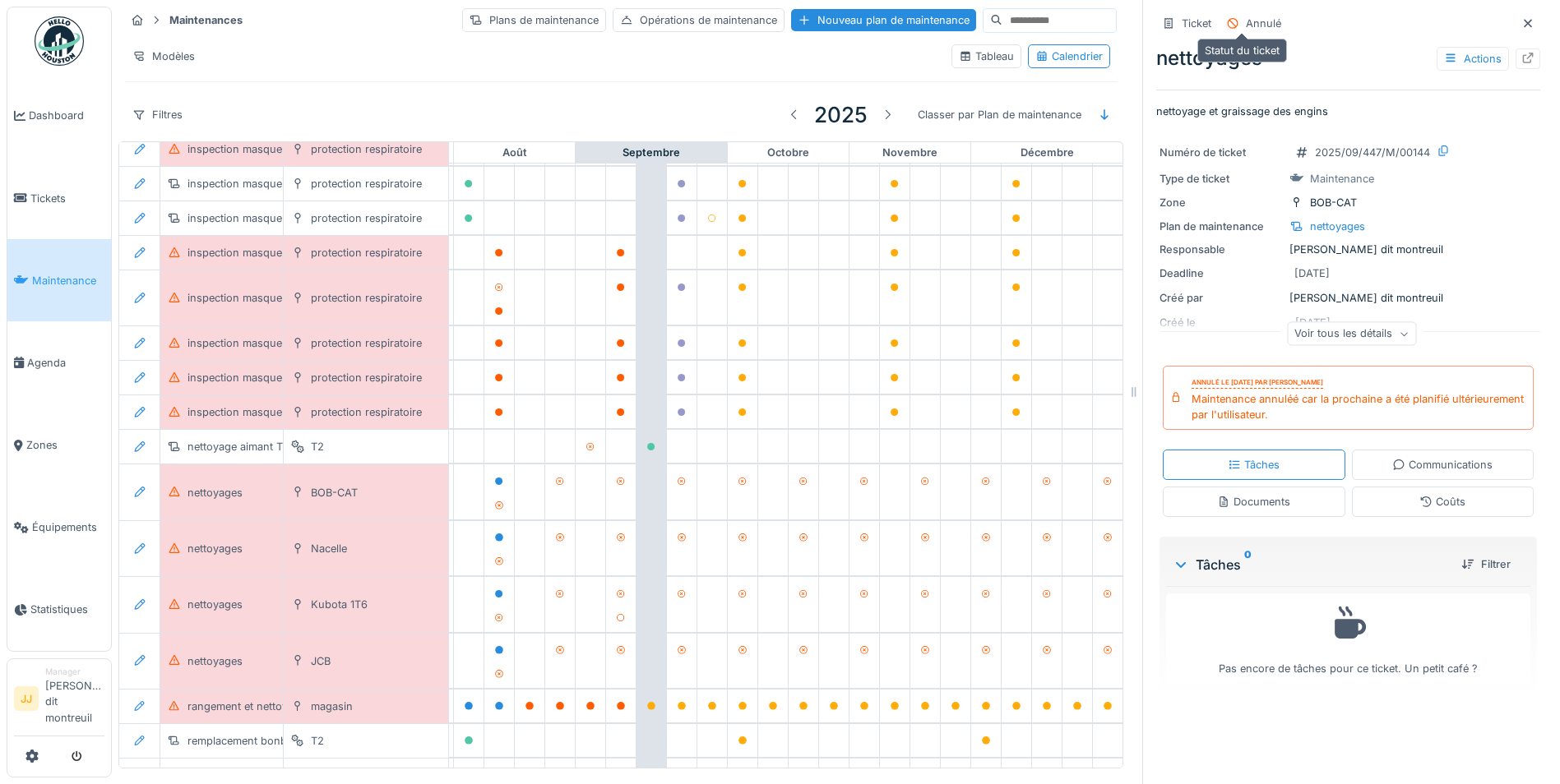
click at [1247, 16] on div "Annulé" at bounding box center [1264, 23] width 36 height 16
click at [1521, 63] on icon at bounding box center [1527, 57] width 13 height 10
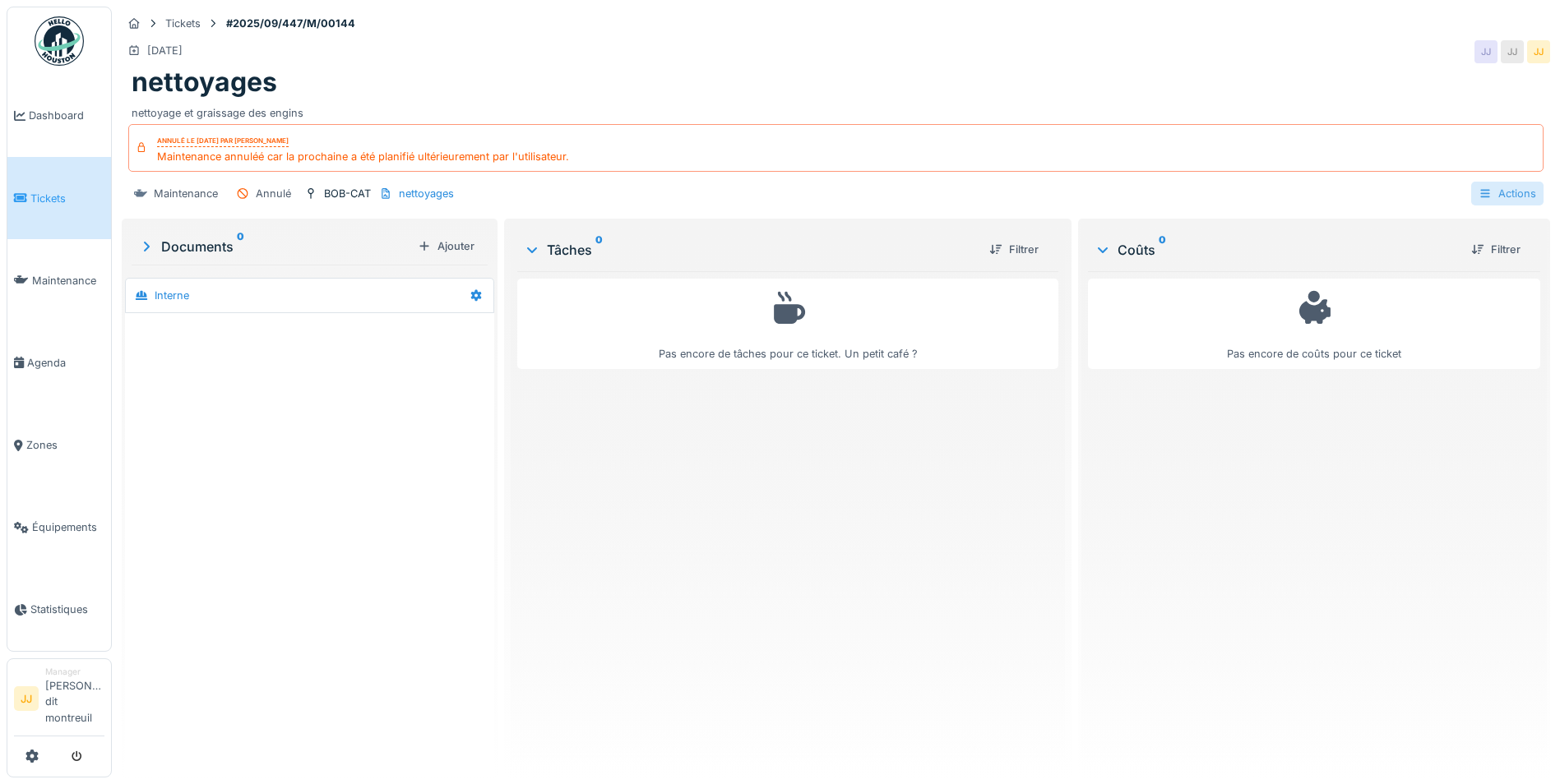
click at [1506, 194] on div "Actions" at bounding box center [1507, 193] width 72 height 24
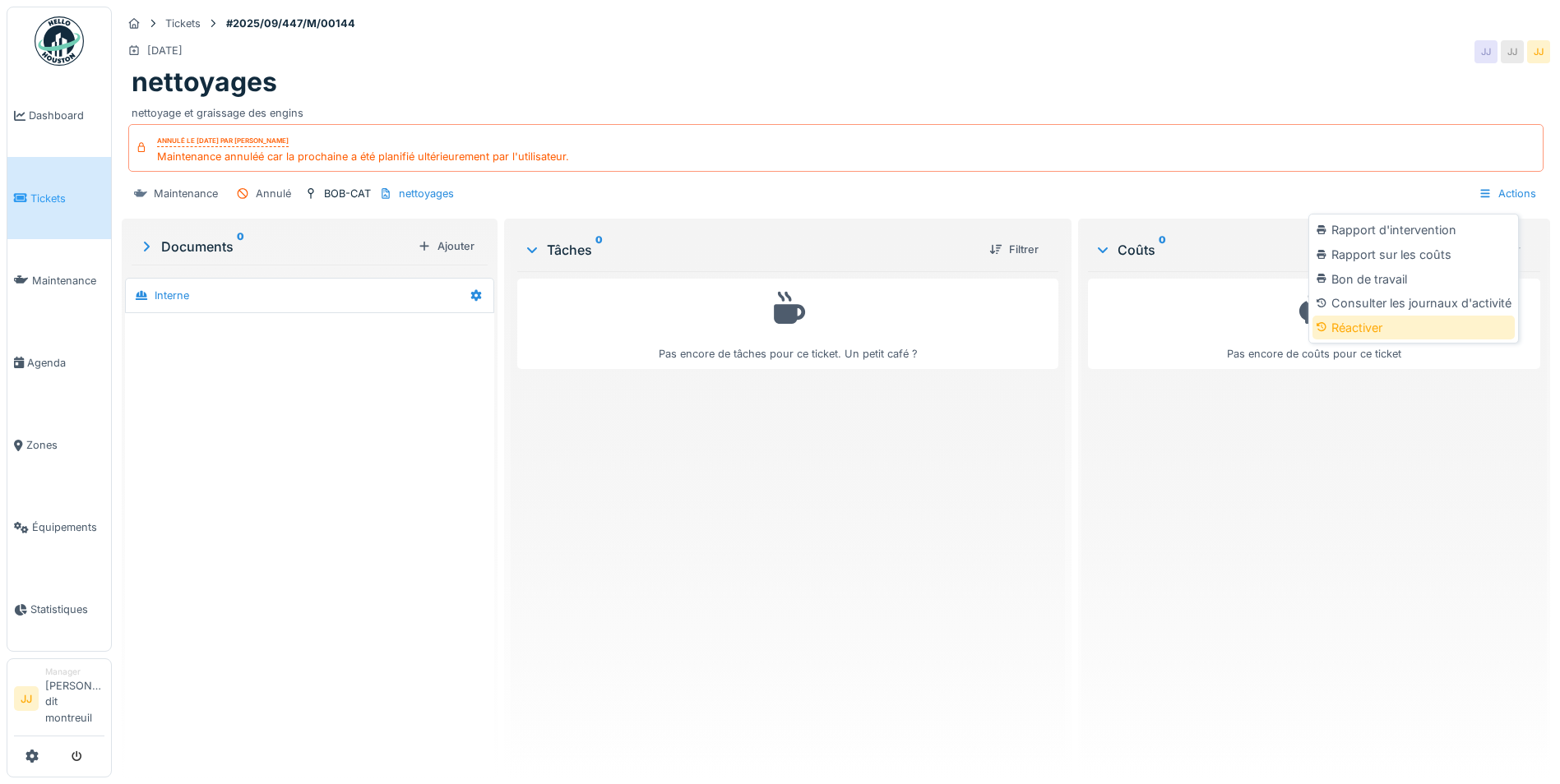
click at [1408, 321] on div "Réactiver" at bounding box center [1413, 328] width 202 height 24
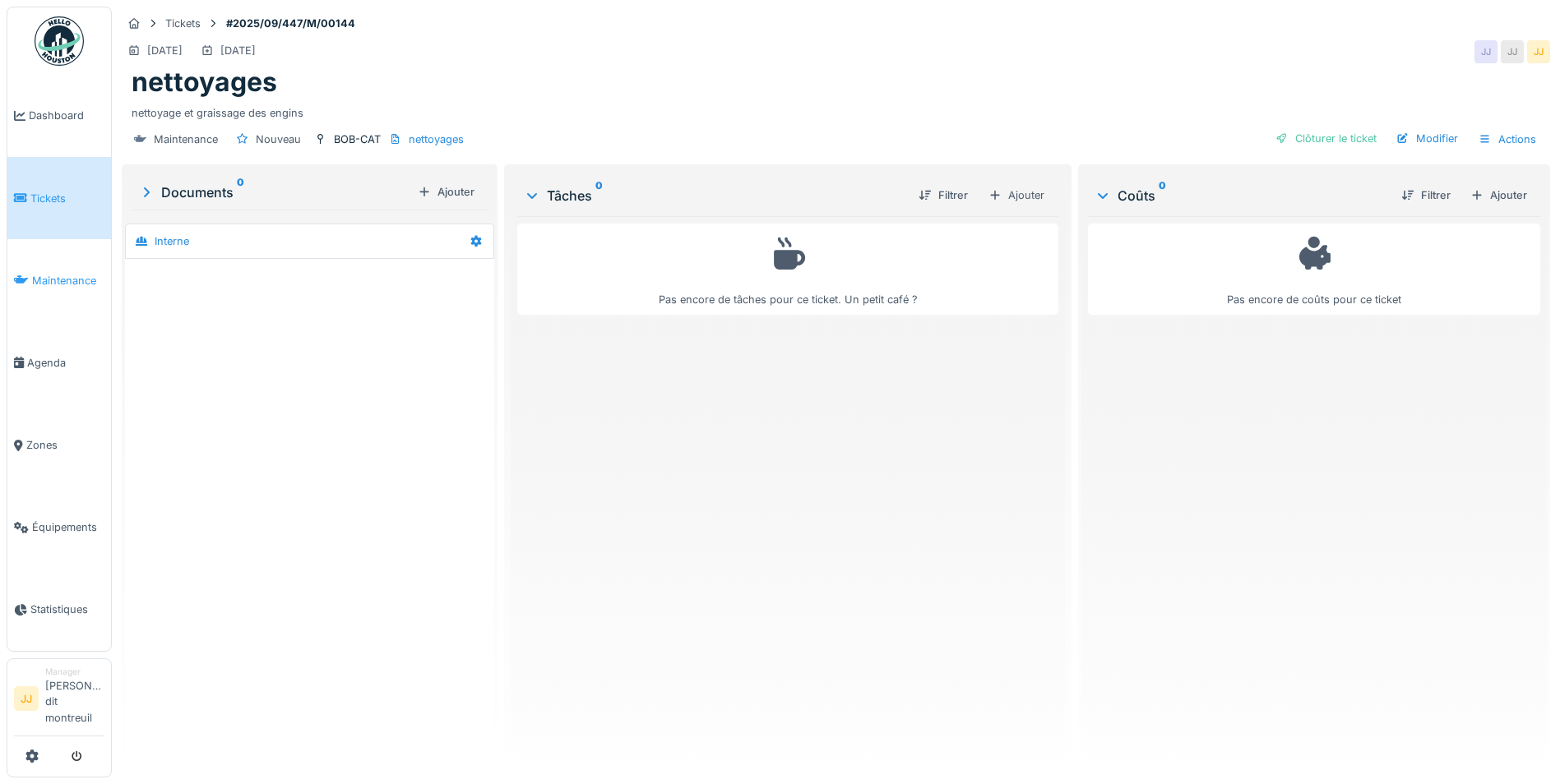
click at [51, 270] on link "Maintenance" at bounding box center [59, 280] width 104 height 82
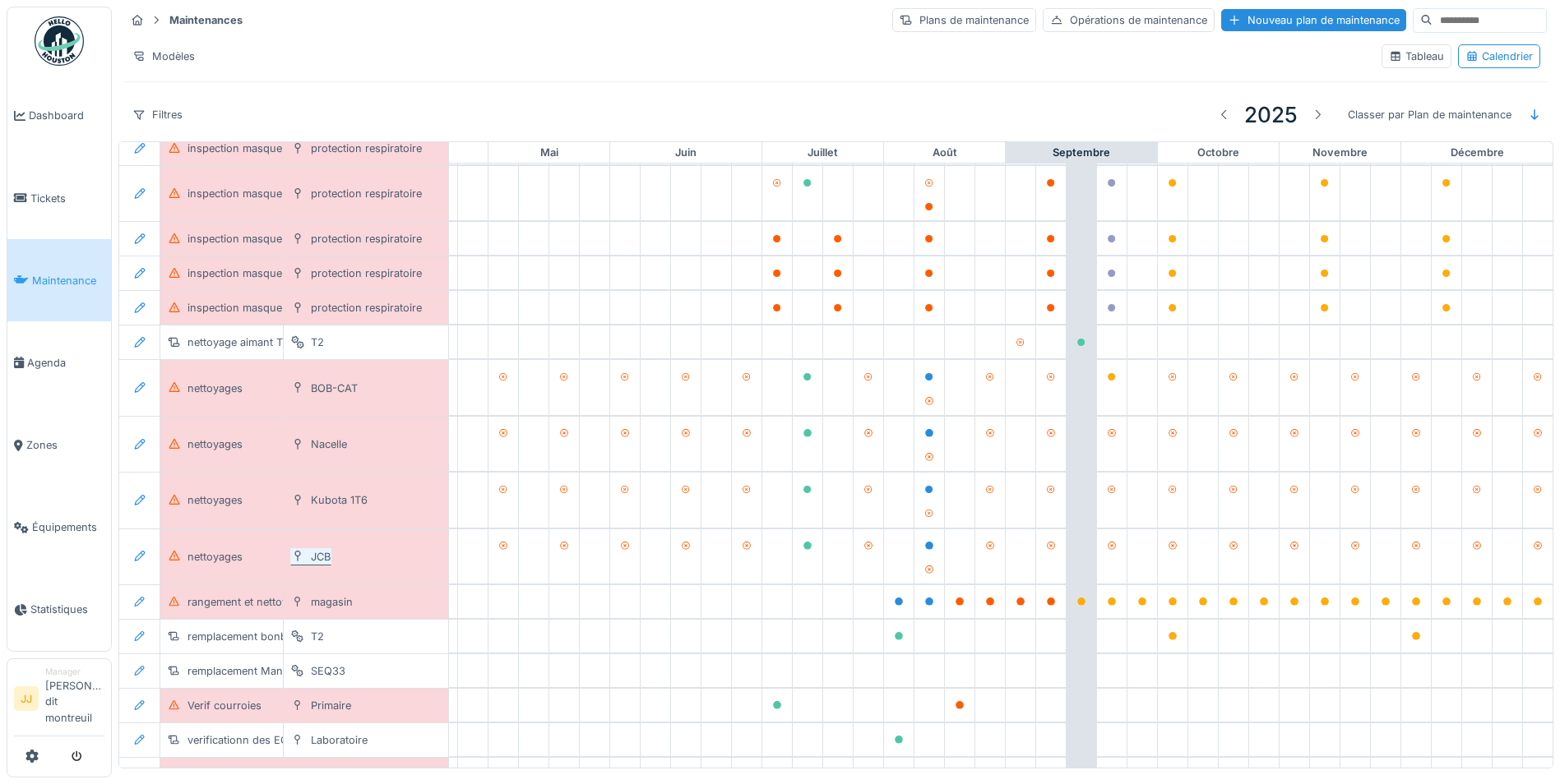
scroll to position [550, 545]
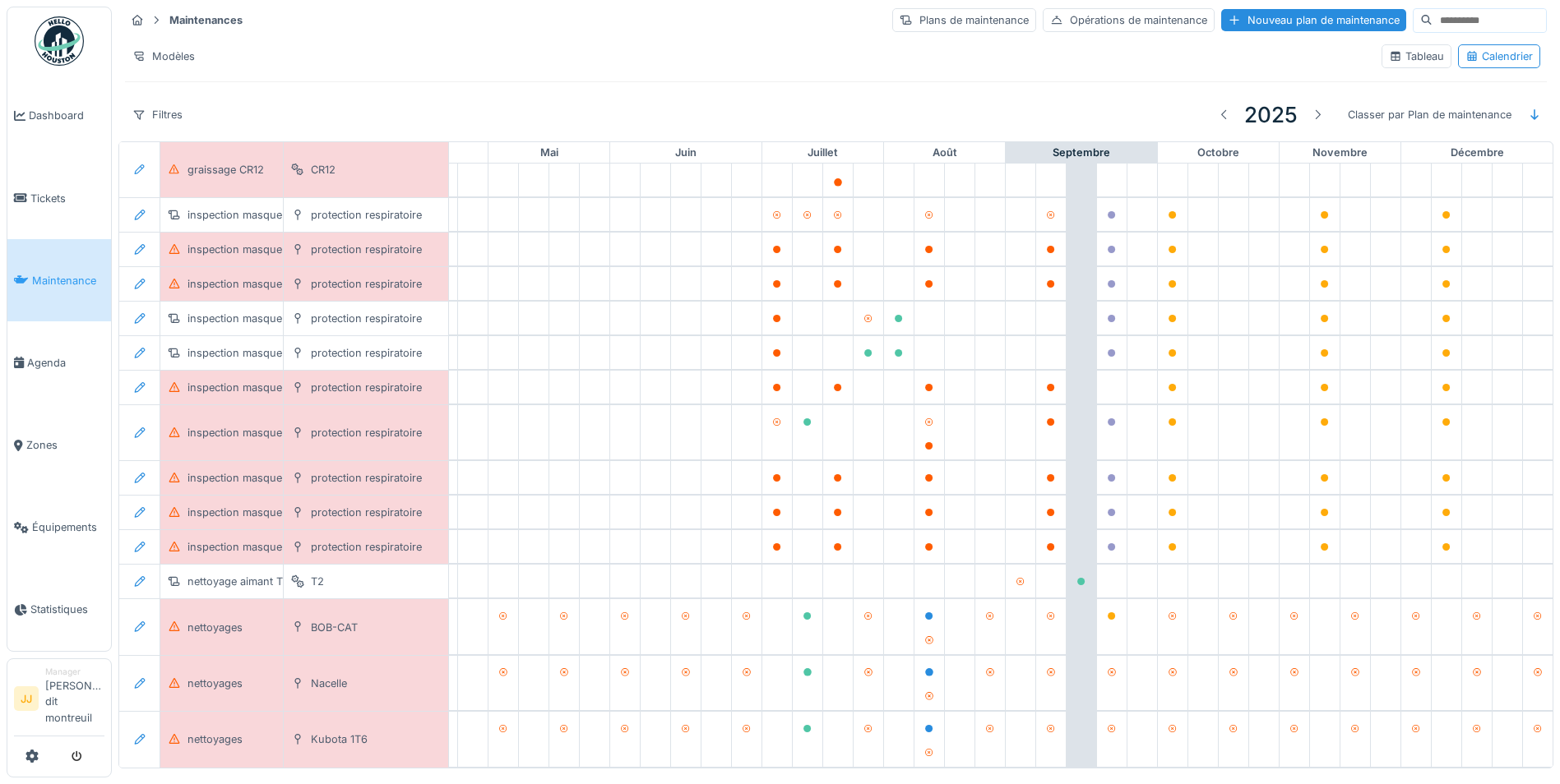
scroll to position [288, 545]
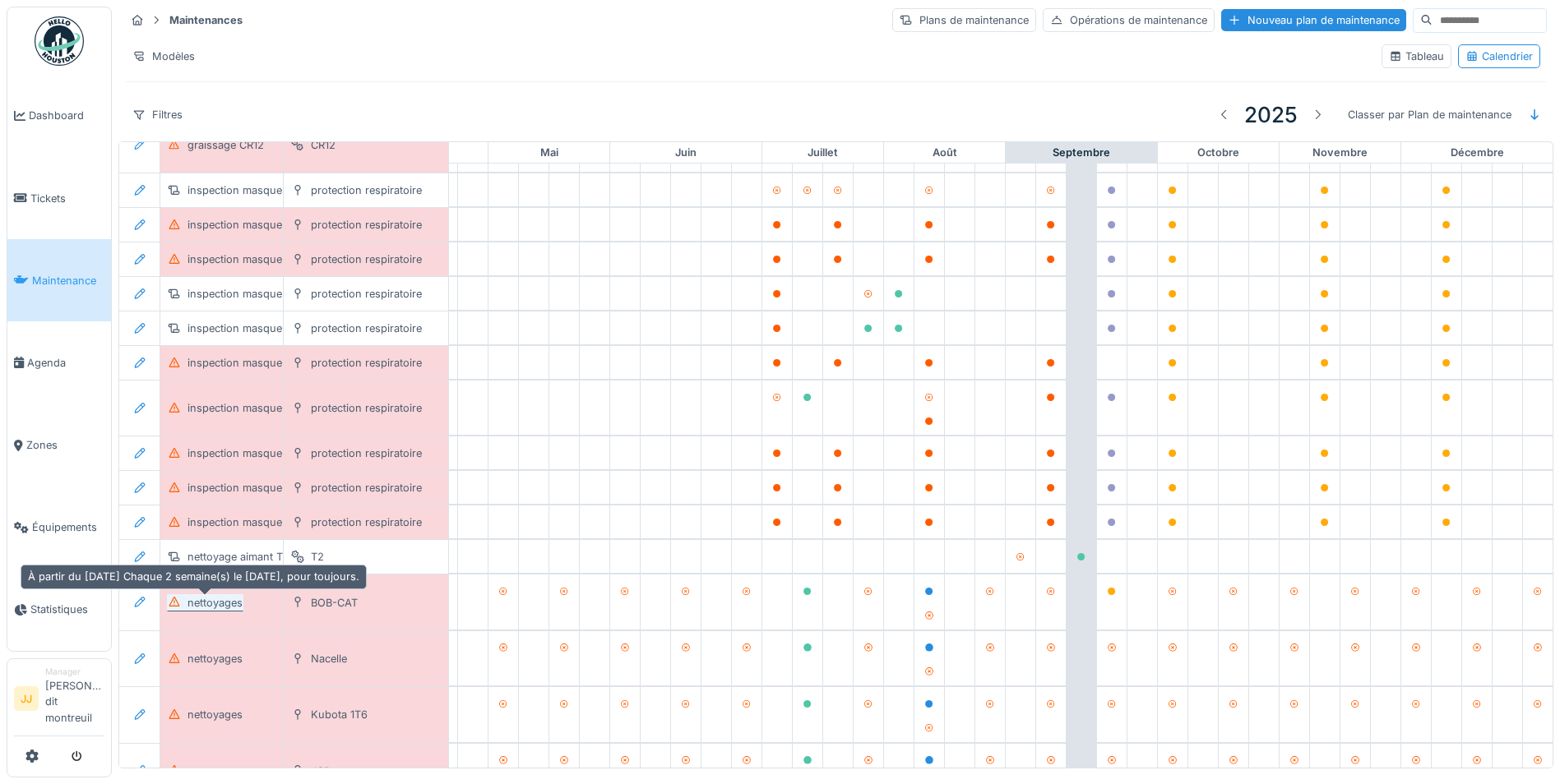
click at [197, 606] on div "nettoyages" at bounding box center [215, 603] width 55 height 16
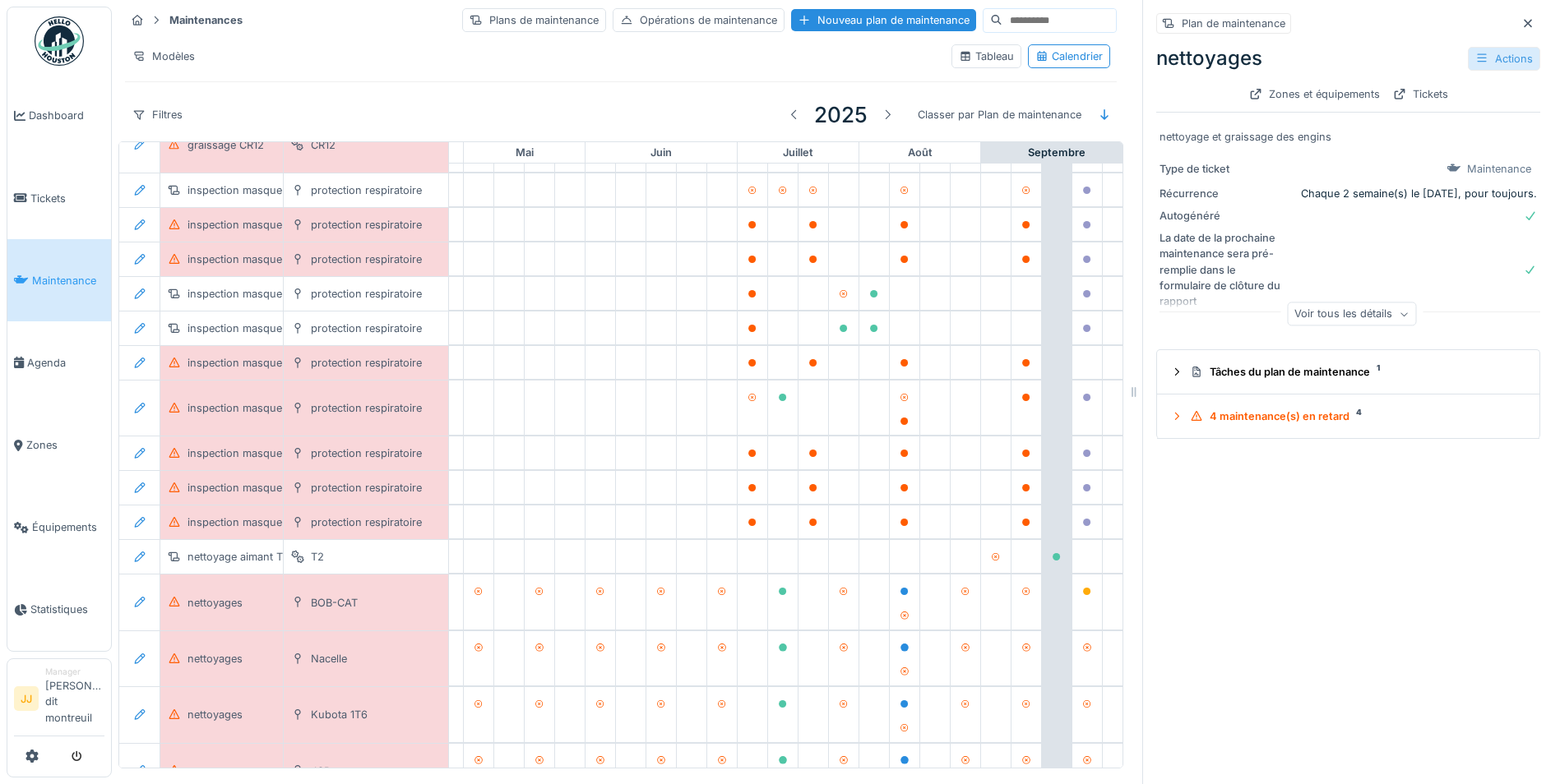
click at [1503, 58] on div "Actions" at bounding box center [1503, 59] width 72 height 24
click at [1278, 544] on div "Plan de maintenance nettoyages Actions Zones et équipements Tickets nettoyage e…" at bounding box center [1348, 392] width 411 height 784
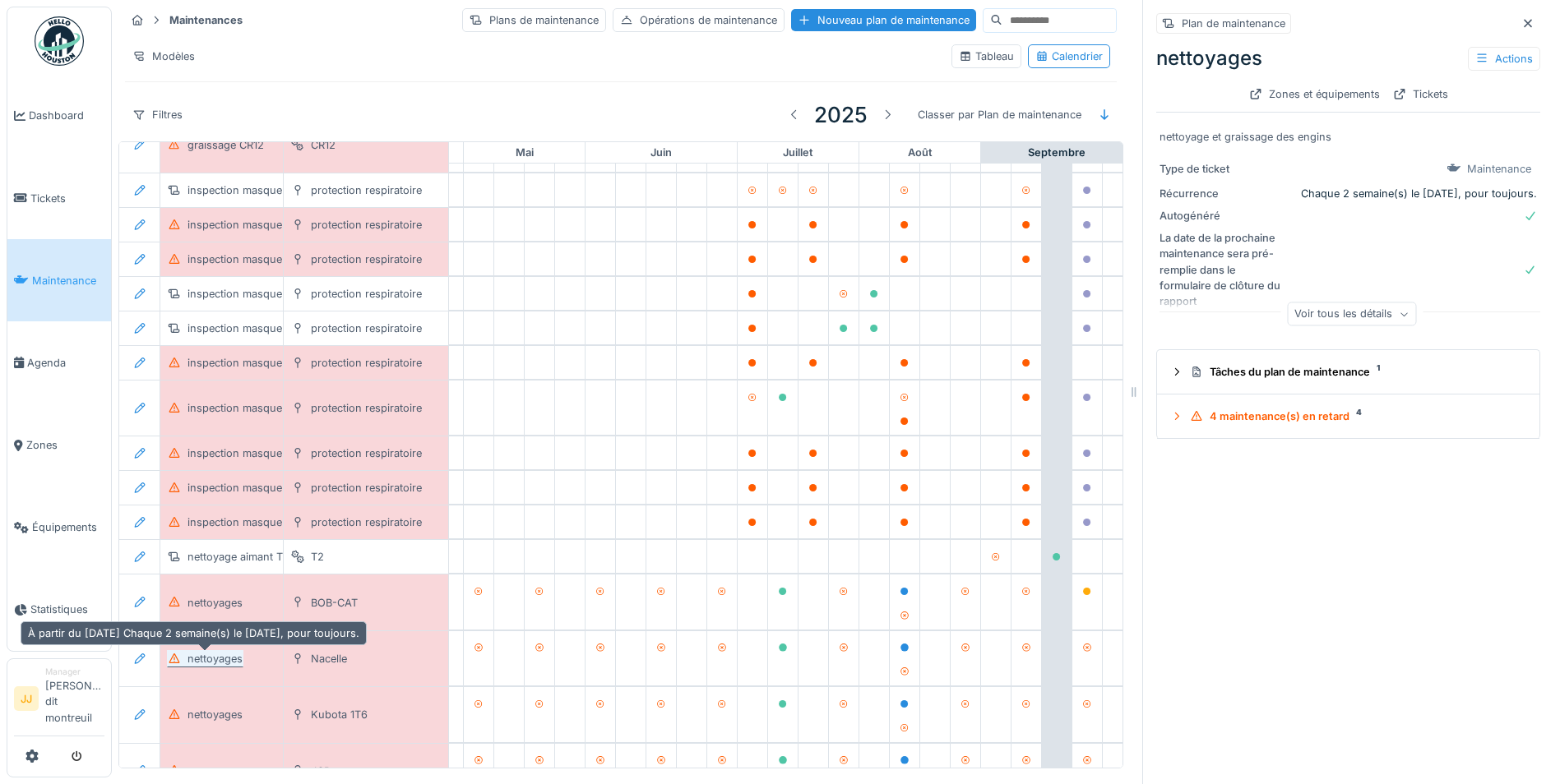
click at [195, 661] on div "nettoyages" at bounding box center [215, 659] width 55 height 16
click at [230, 665] on div "nettoyages" at bounding box center [215, 659] width 55 height 16
click at [323, 665] on div "Nacelle" at bounding box center [329, 659] width 36 height 16
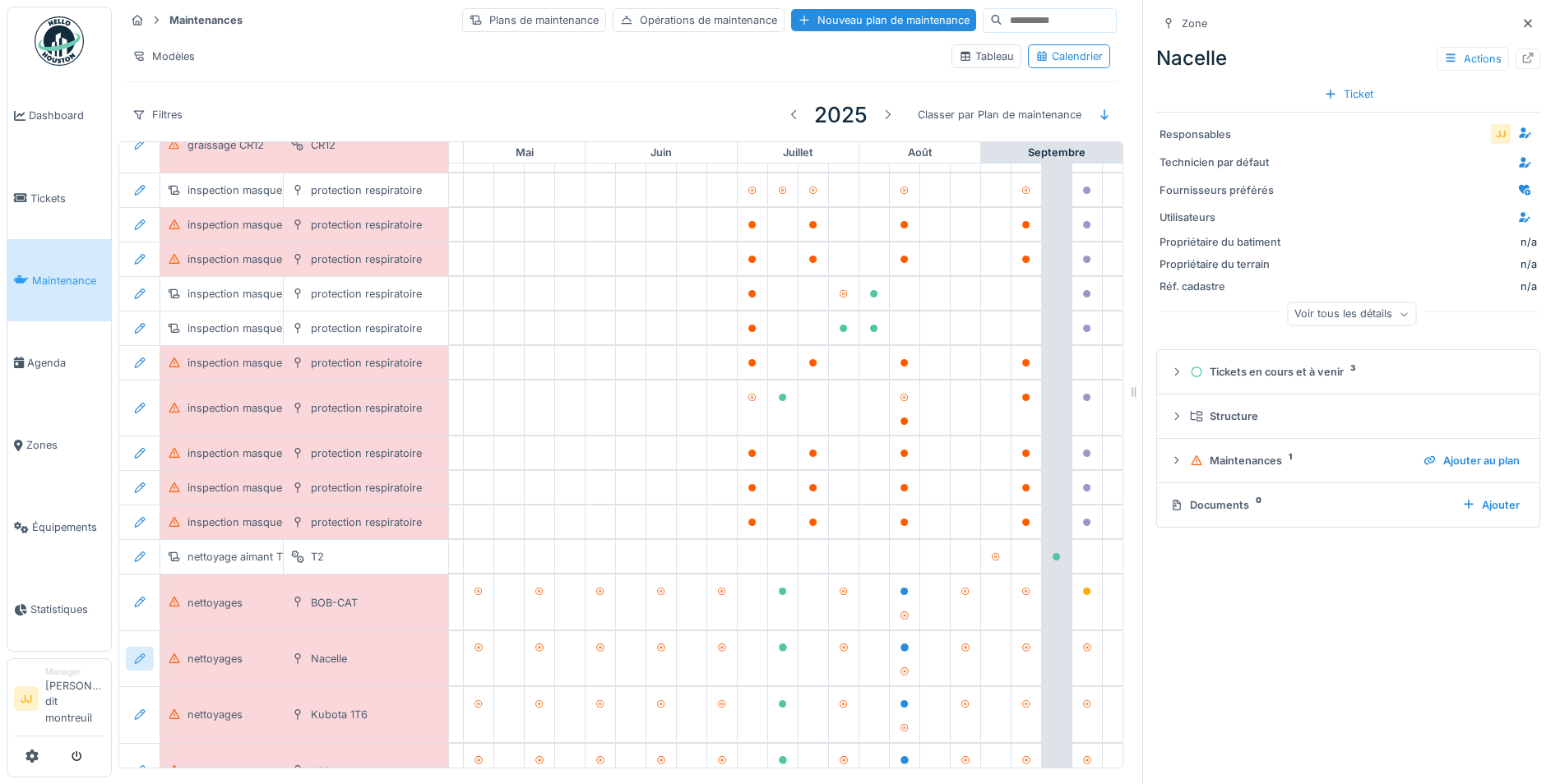
click at [150, 661] on div at bounding box center [140, 659] width 28 height 24
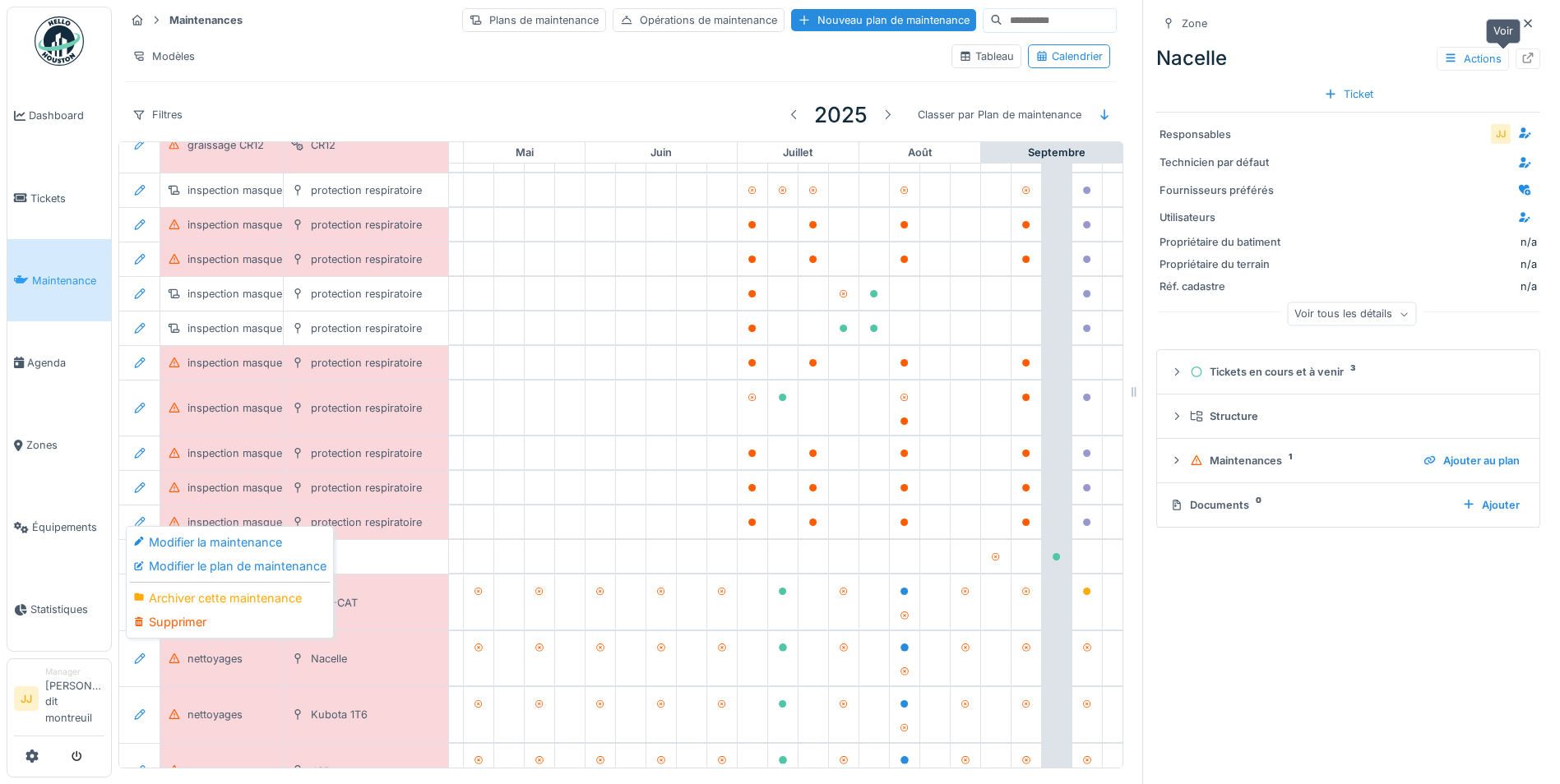
click at [1521, 52] on icon at bounding box center [1527, 57] width 13 height 10
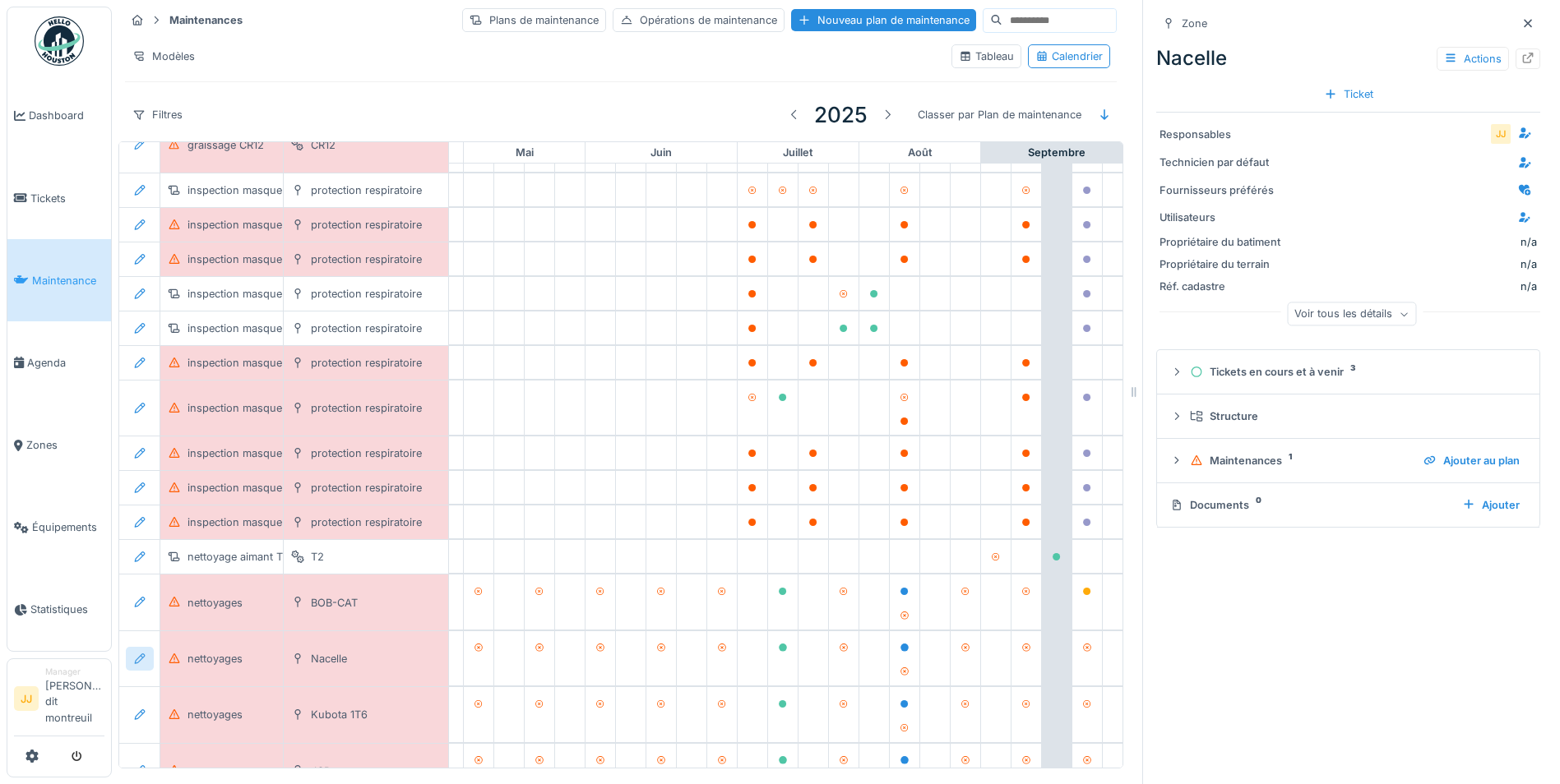
click at [146, 664] on div at bounding box center [140, 659] width 13 height 16
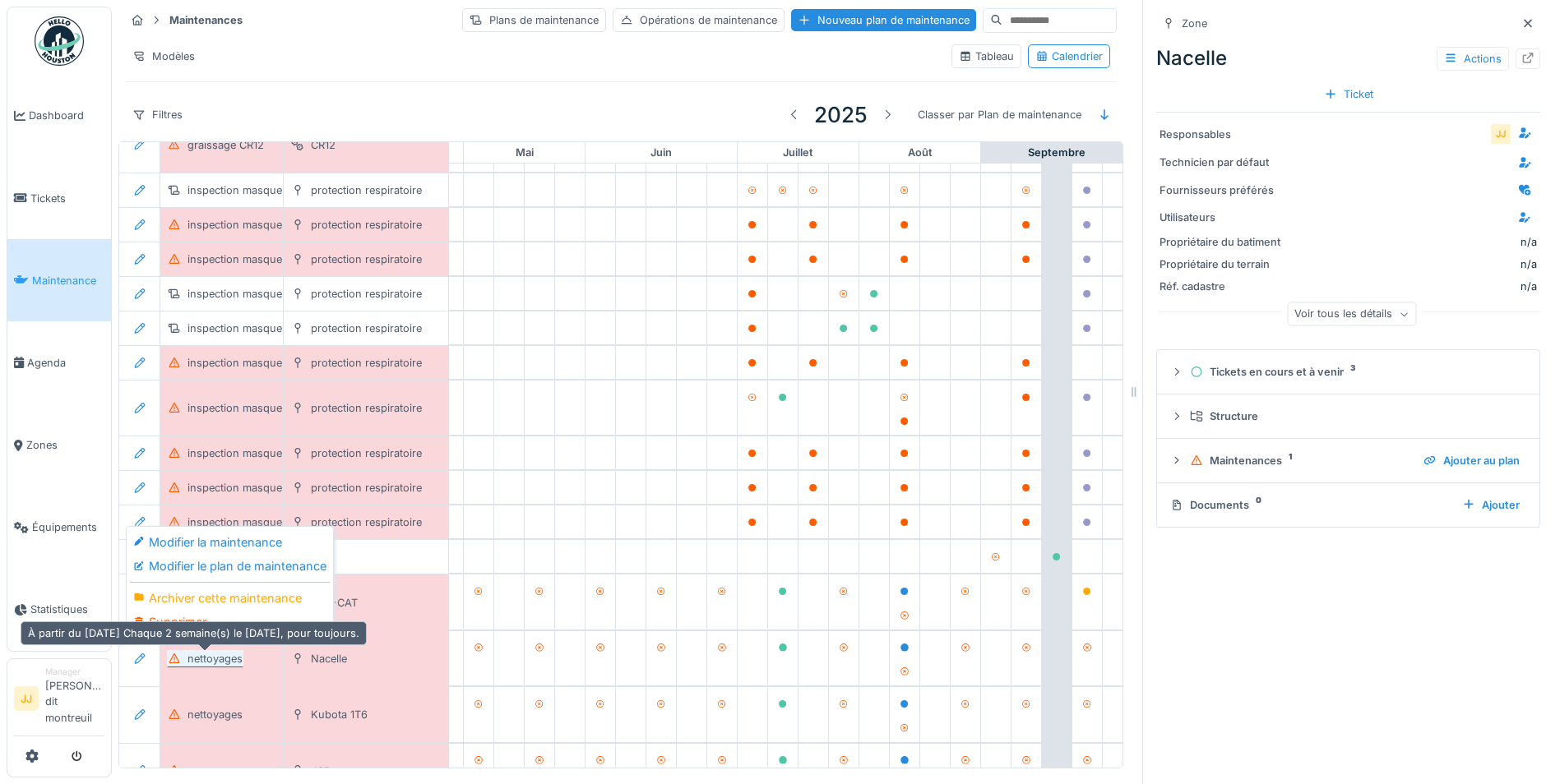
click at [229, 654] on div "nettoyages" at bounding box center [215, 659] width 55 height 16
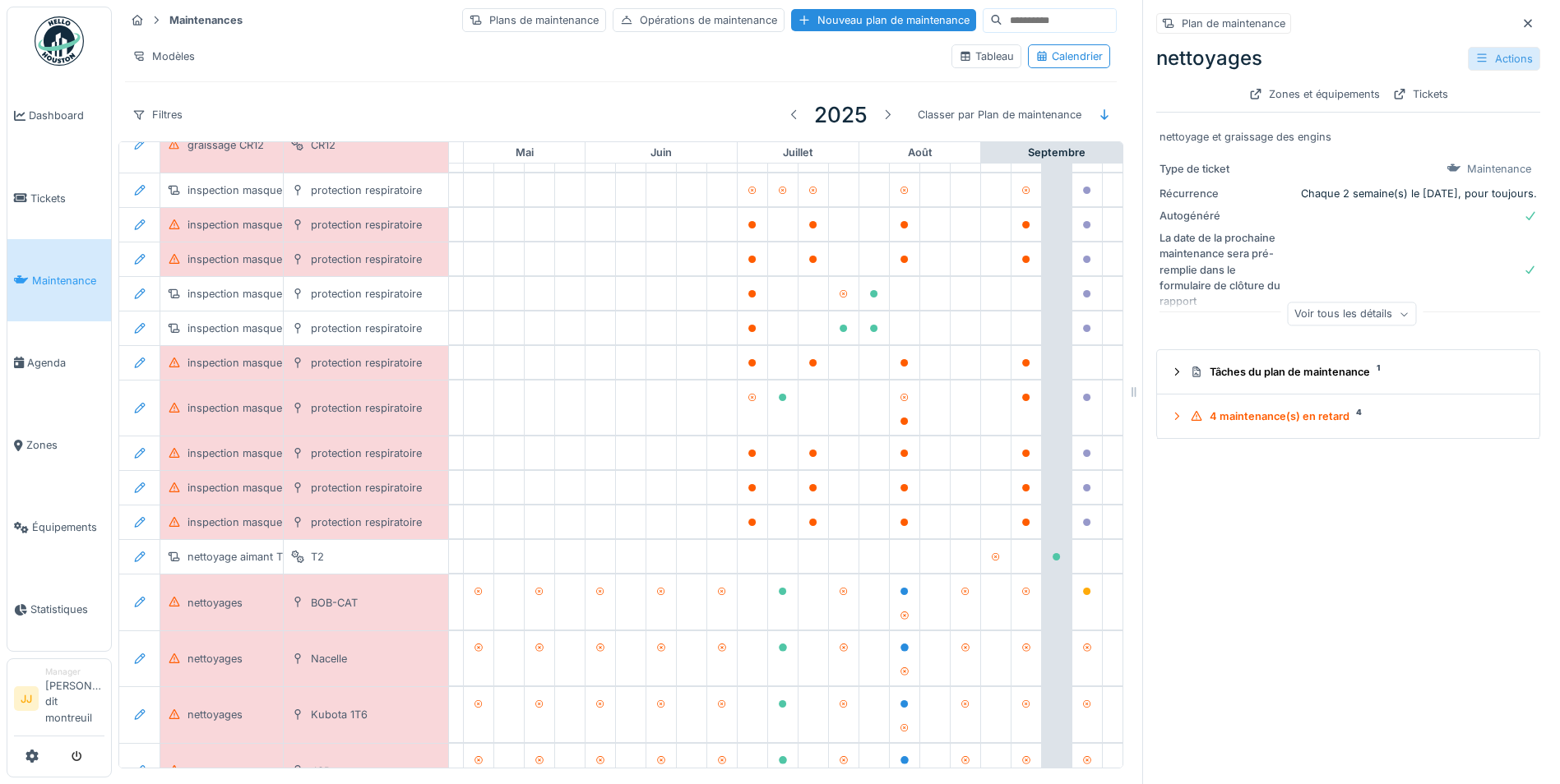
click at [1475, 50] on div "Actions" at bounding box center [1503, 59] width 72 height 24
click at [147, 659] on div at bounding box center [140, 659] width 28 height 24
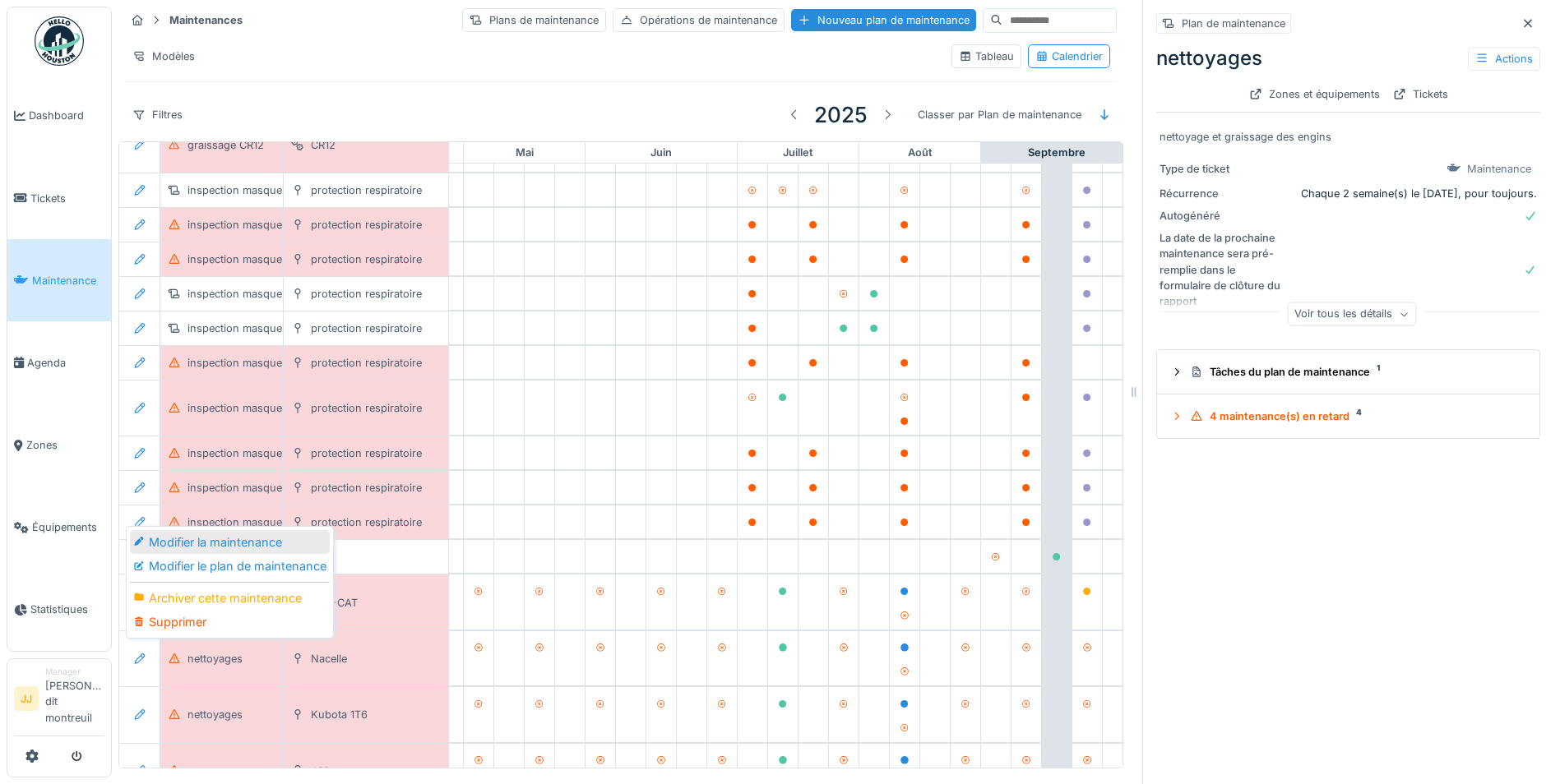
click at [189, 539] on div "Modifier la maintenance" at bounding box center [230, 542] width 200 height 24
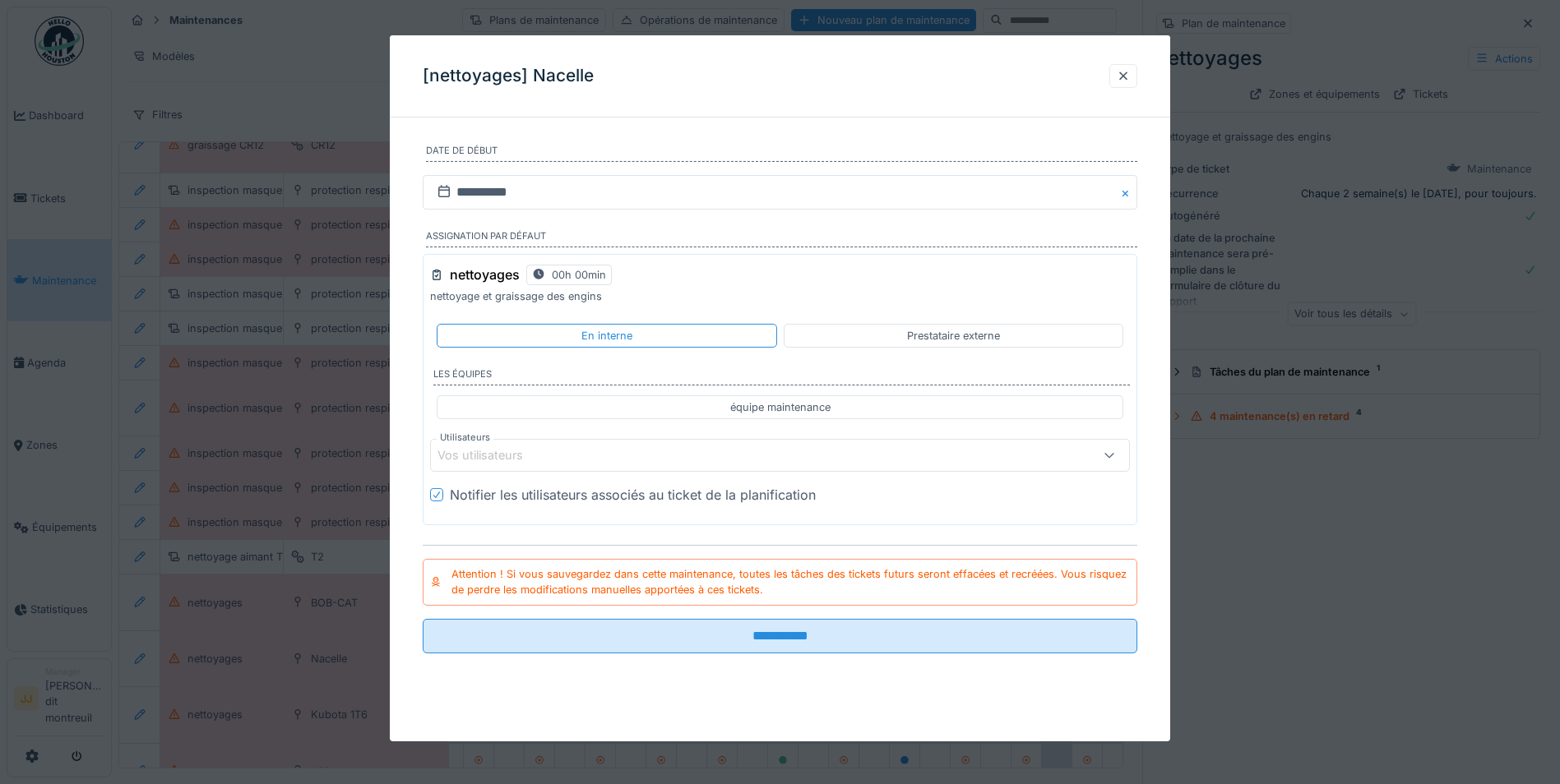
click at [648, 399] on div "équipe maintenance" at bounding box center [780, 407] width 687 height 24
type input "**********"
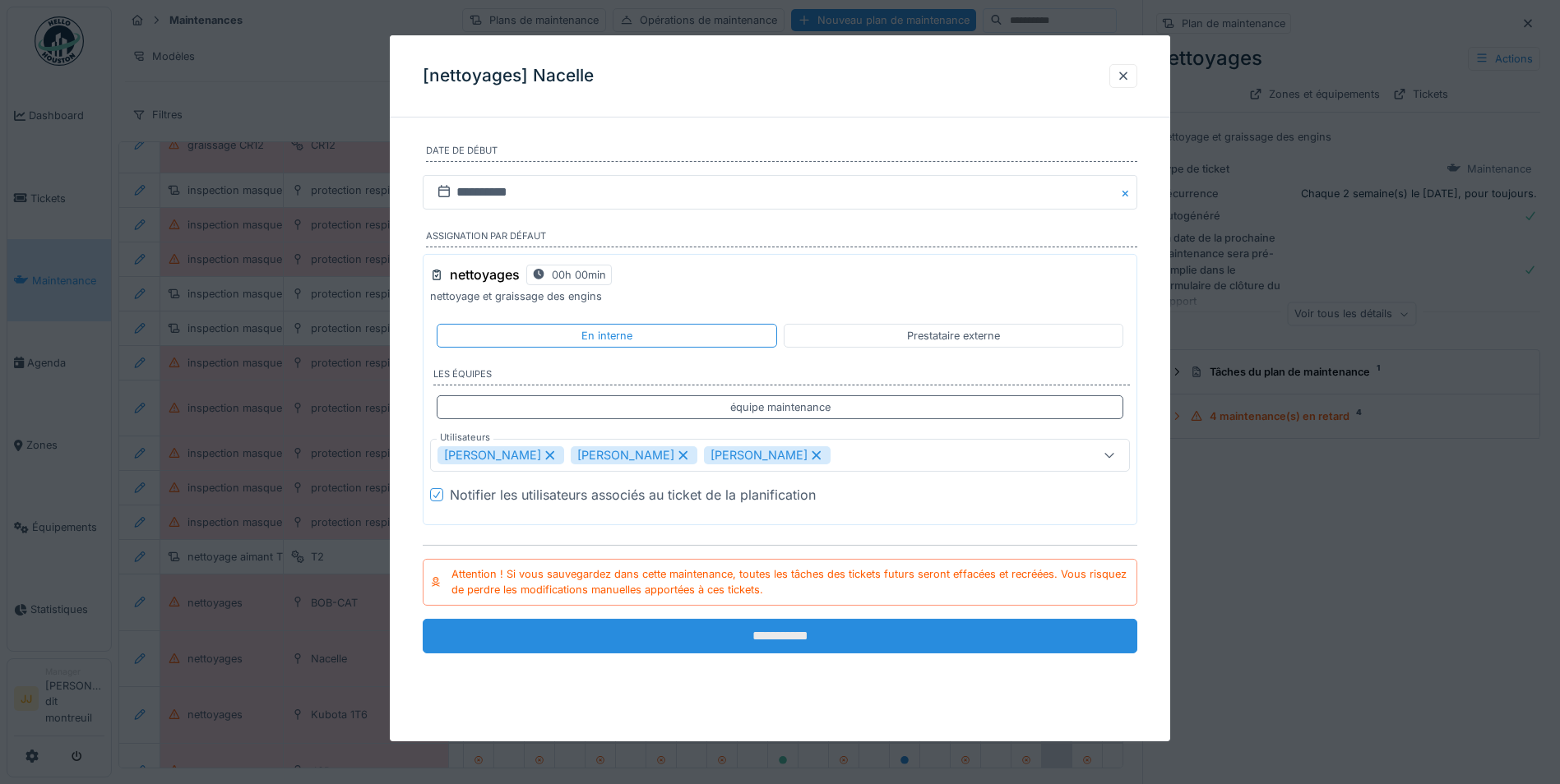
click at [719, 639] on input "**********" at bounding box center [780, 635] width 714 height 35
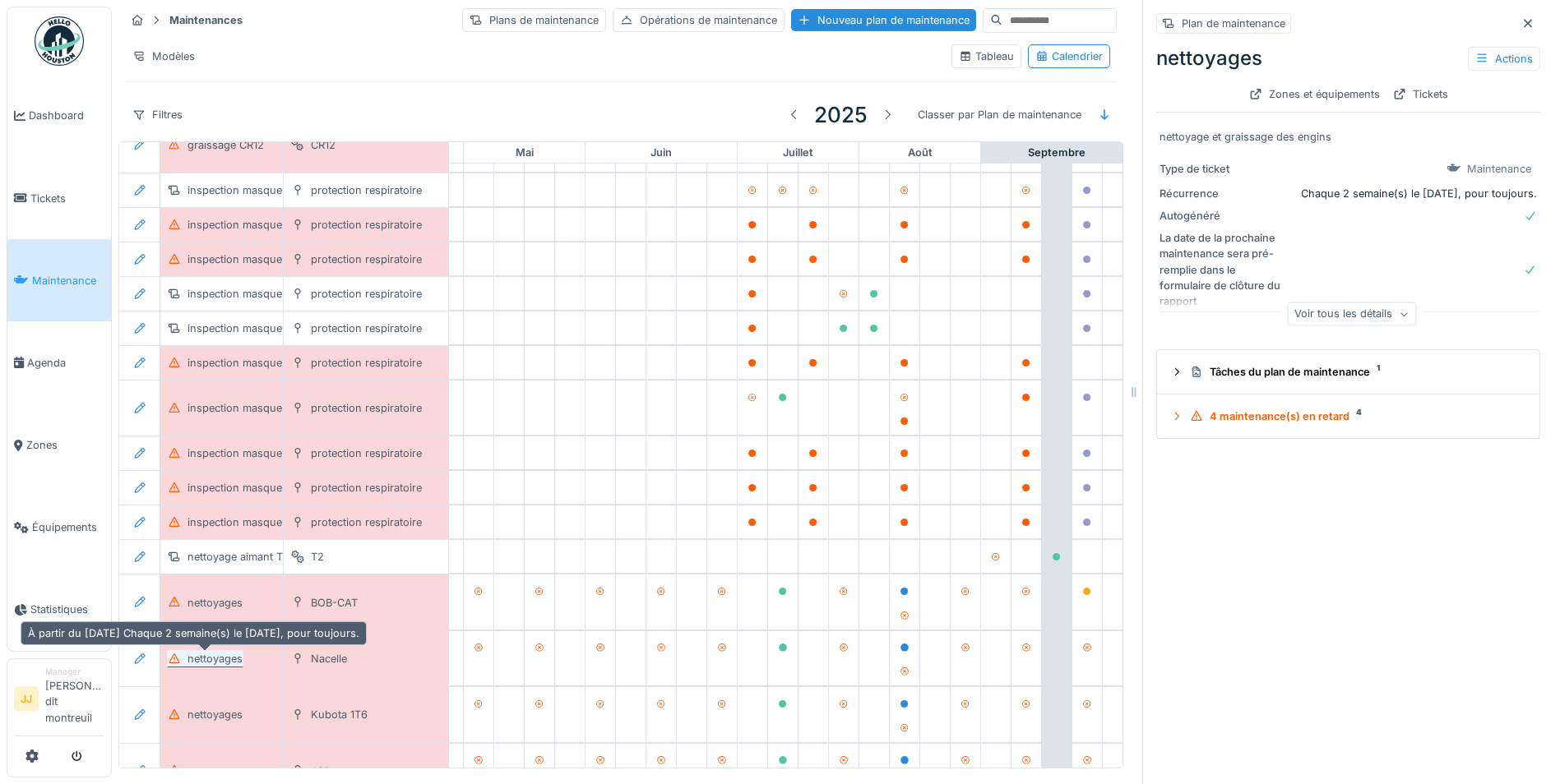
click at [230, 661] on div "nettoyages" at bounding box center [215, 659] width 55 height 16
click at [334, 662] on div "Nacelle" at bounding box center [329, 659] width 36 height 16
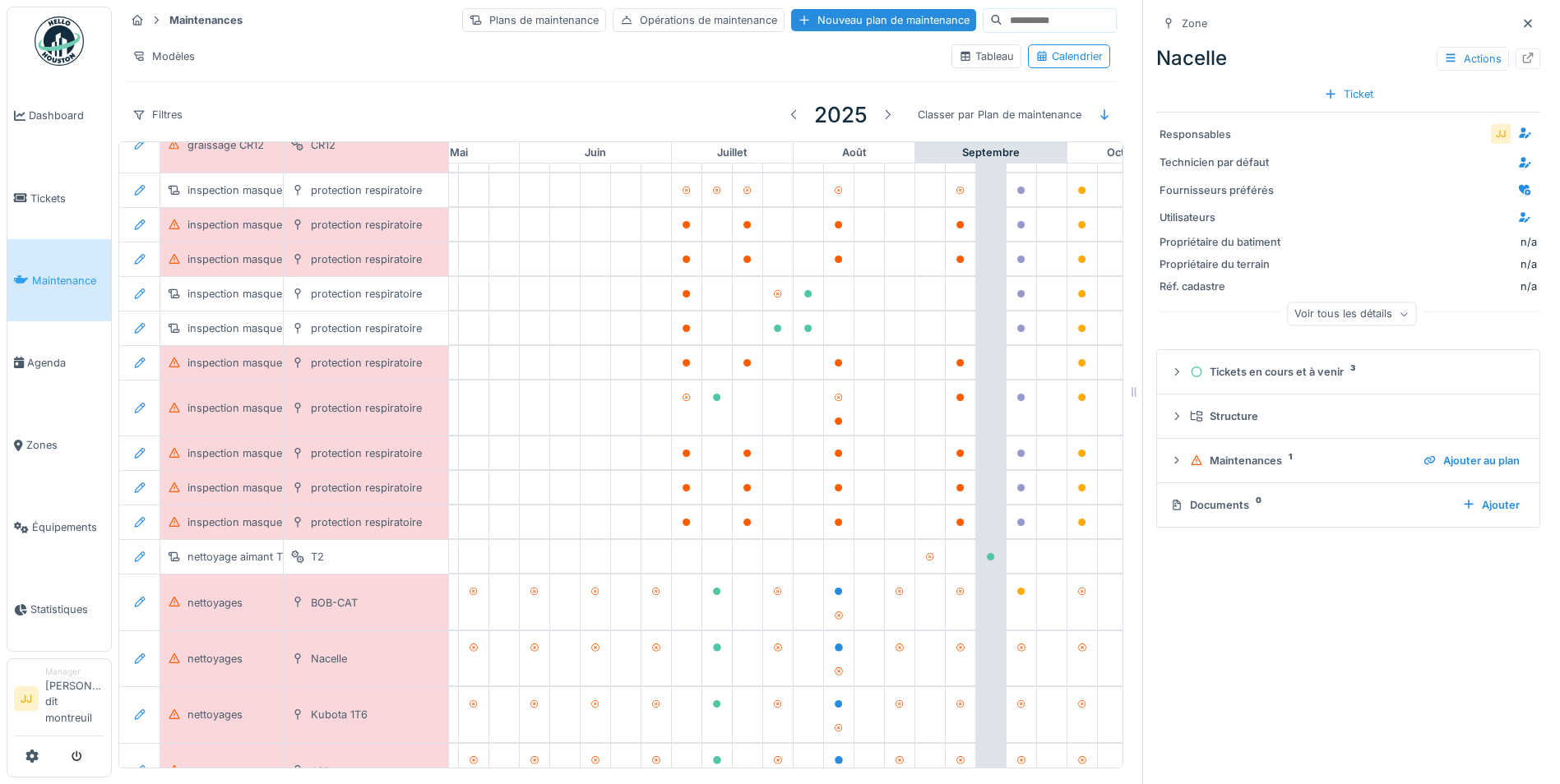
scroll to position [288, 644]
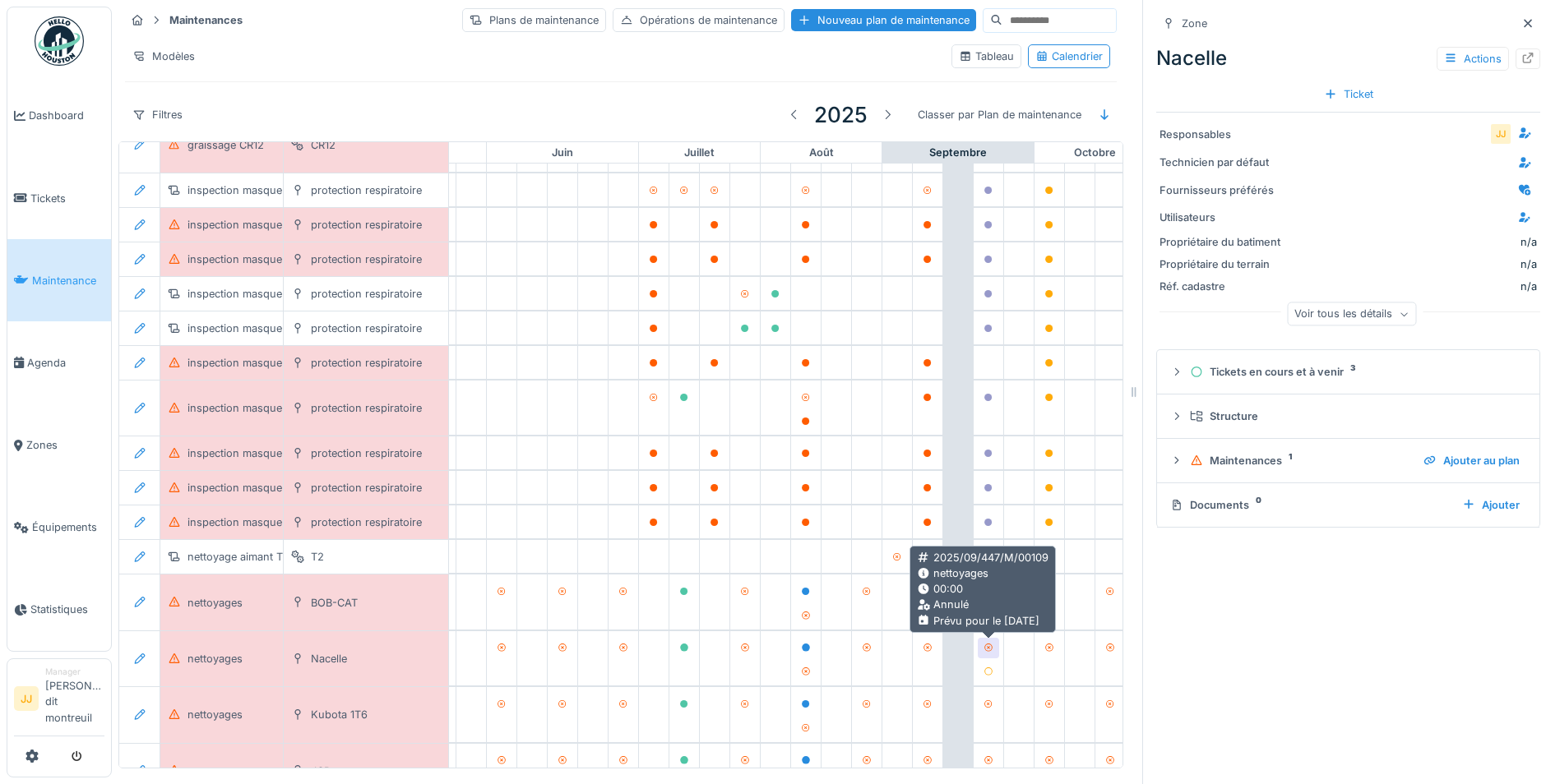
click at [987, 646] on icon at bounding box center [988, 648] width 10 height 8
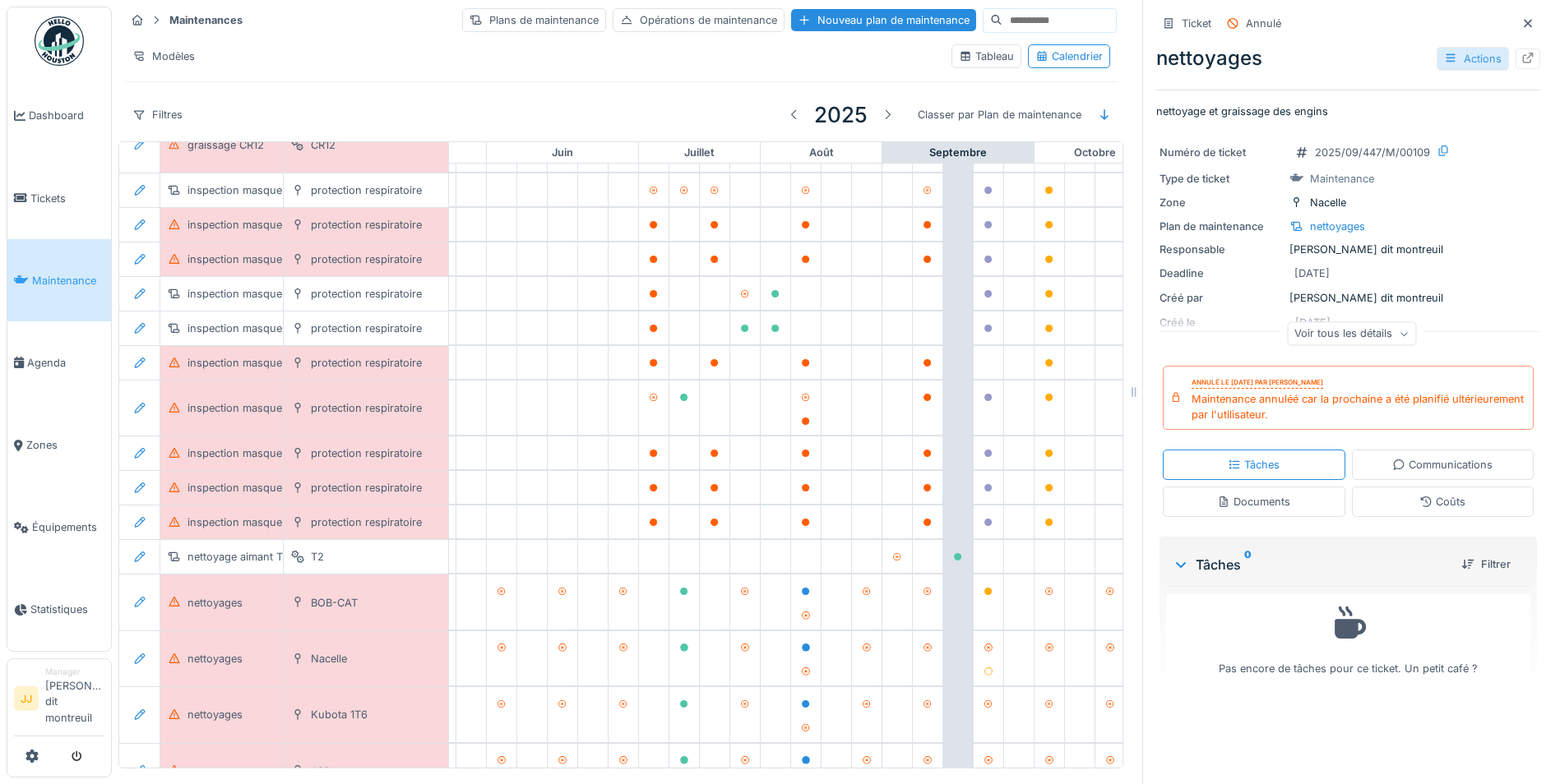
click at [1459, 50] on div "Actions" at bounding box center [1472, 59] width 72 height 24
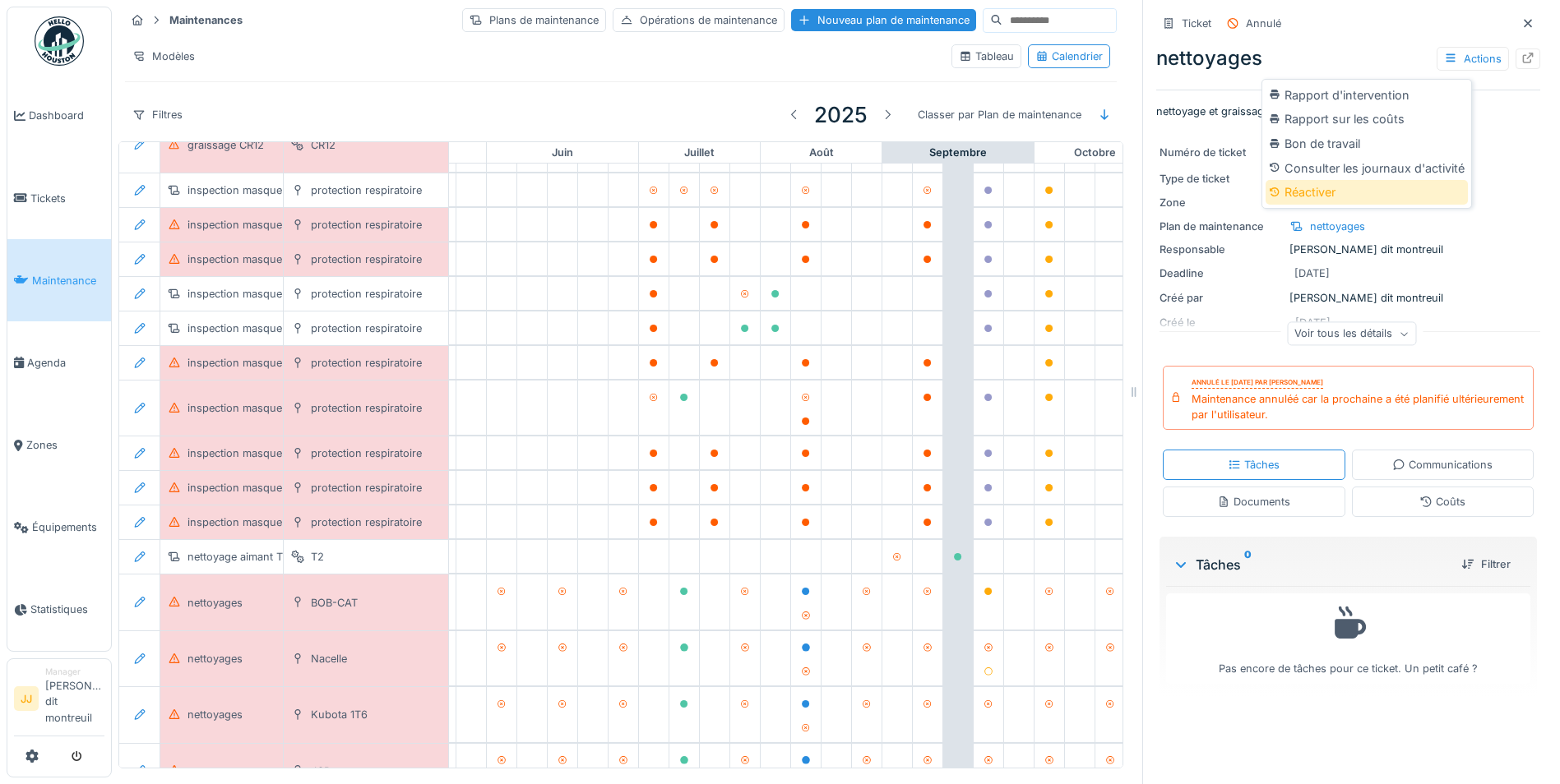
click at [1343, 189] on div "Réactiver" at bounding box center [1367, 192] width 202 height 24
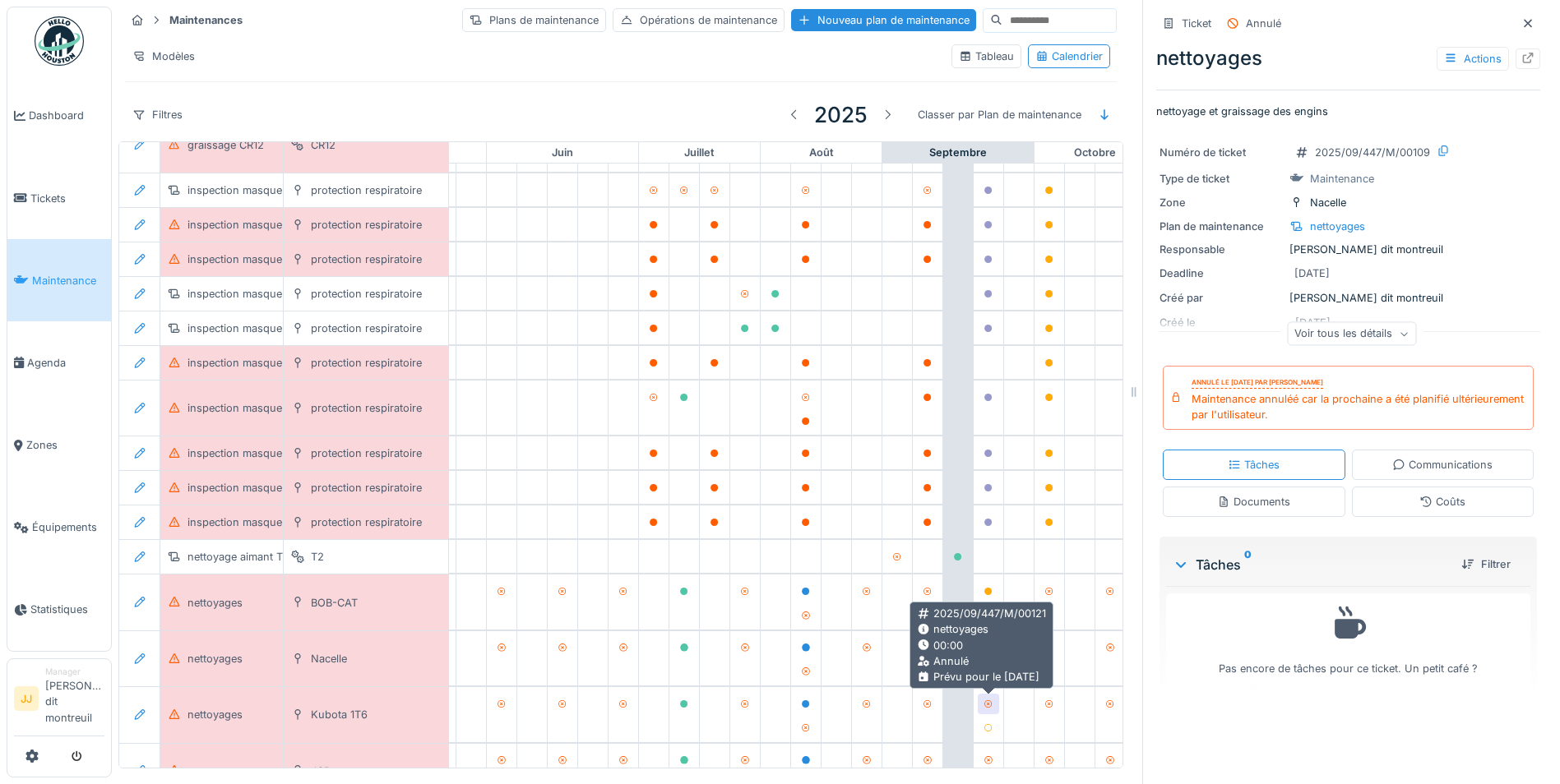
click at [988, 710] on div at bounding box center [988, 704] width 10 height 16
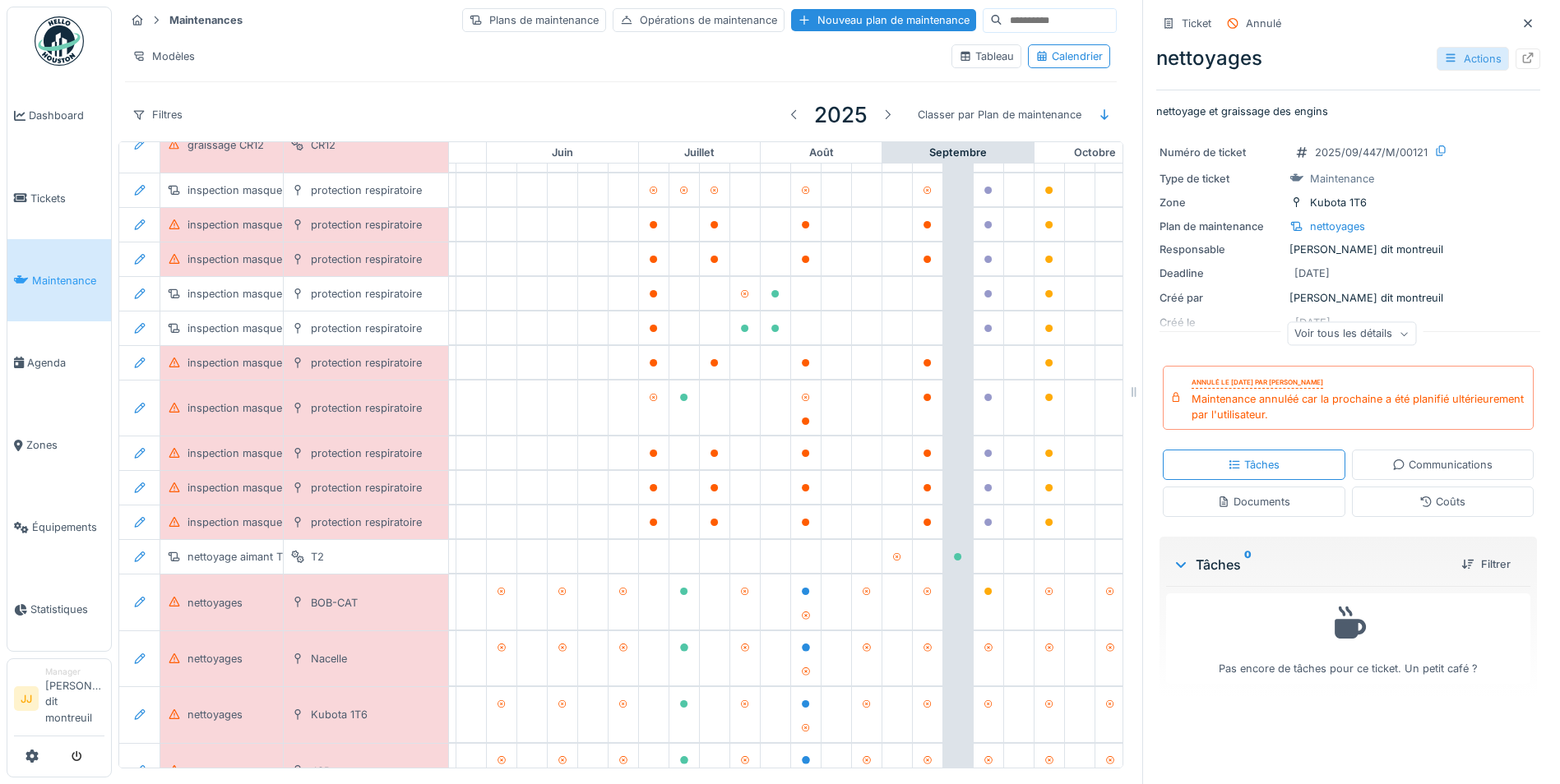
click at [1475, 64] on div "Actions" at bounding box center [1472, 59] width 72 height 24
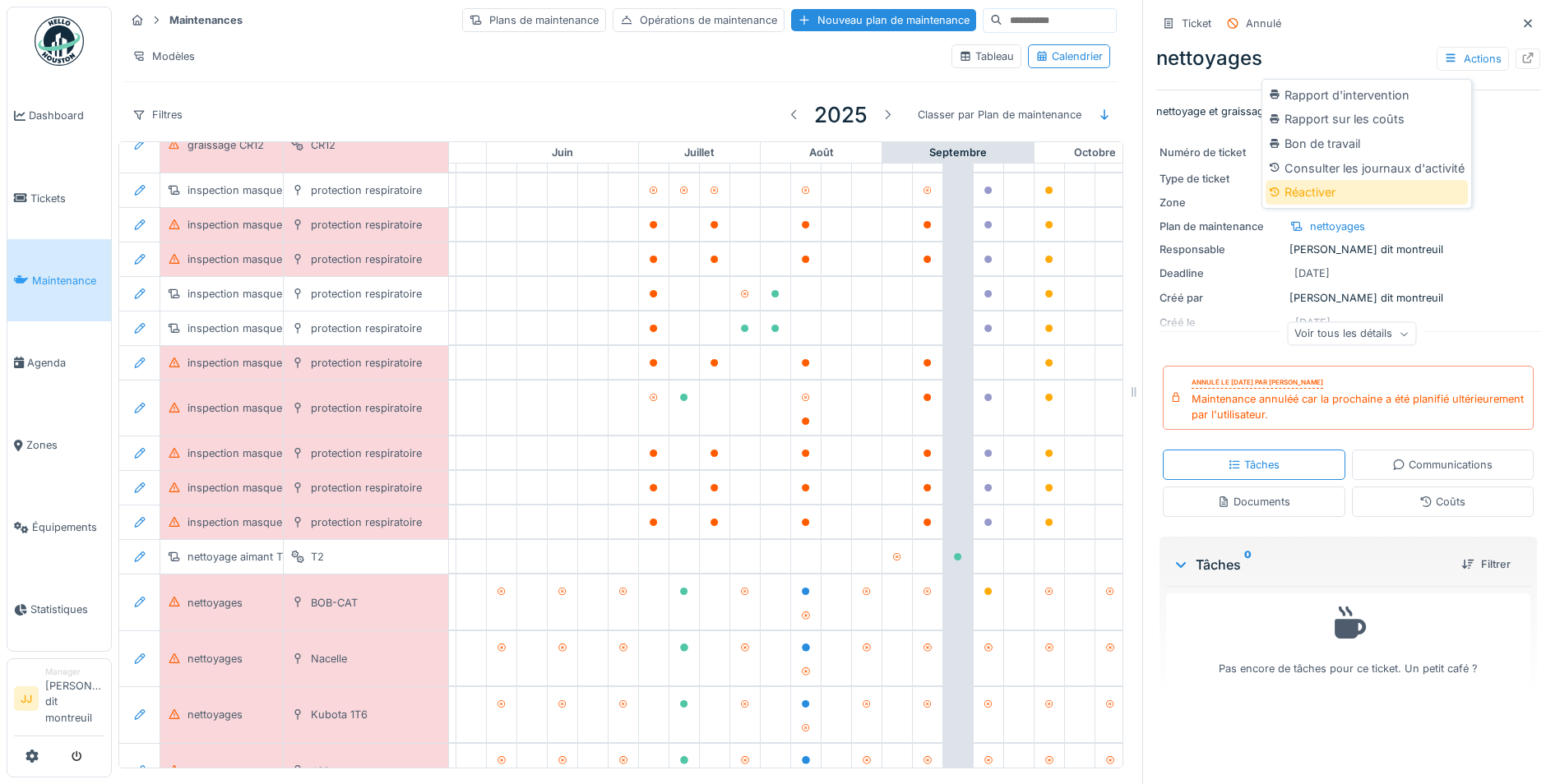
click at [1318, 196] on div "Réactiver" at bounding box center [1367, 192] width 202 height 24
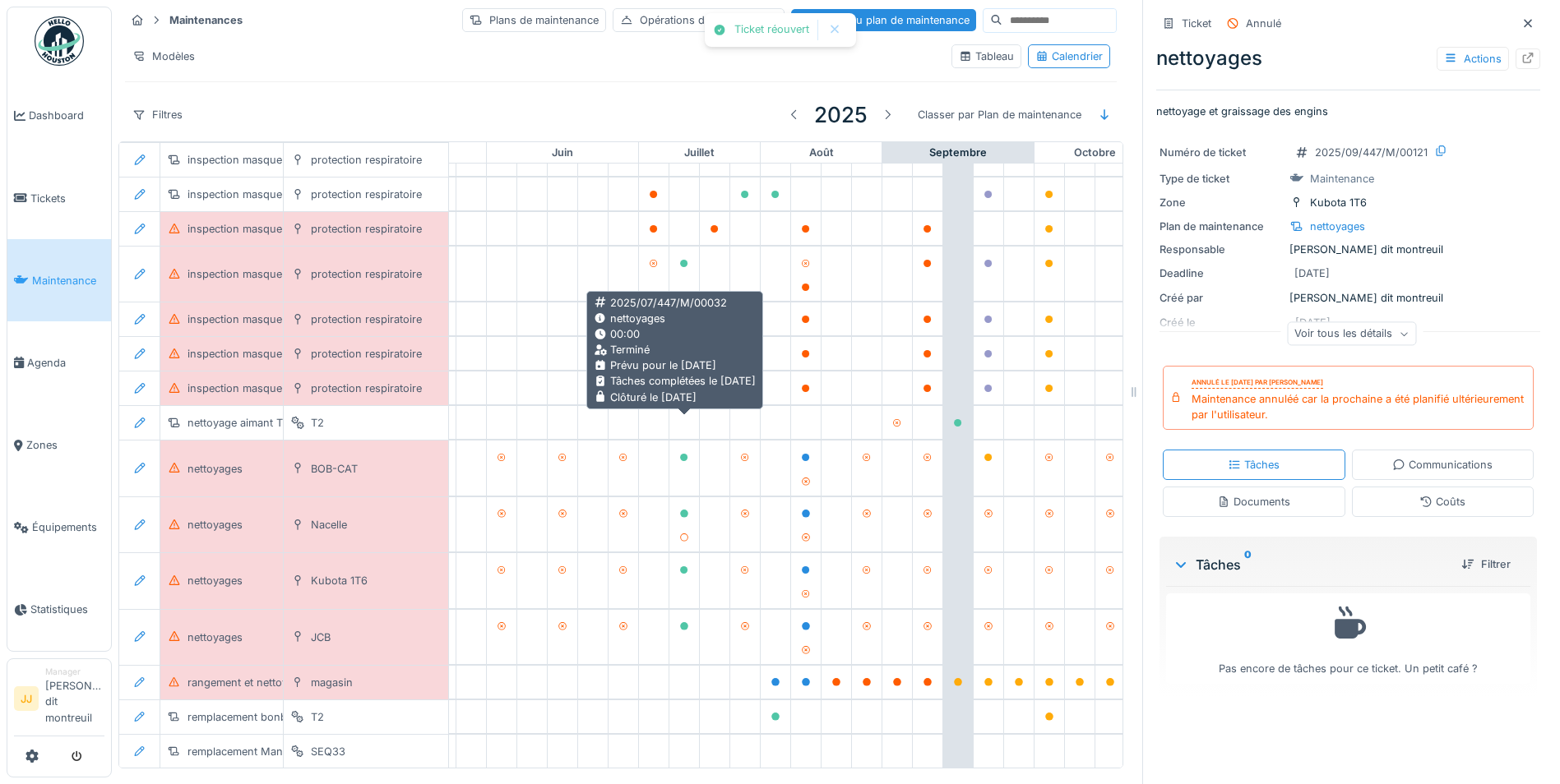
scroll to position [550, 644]
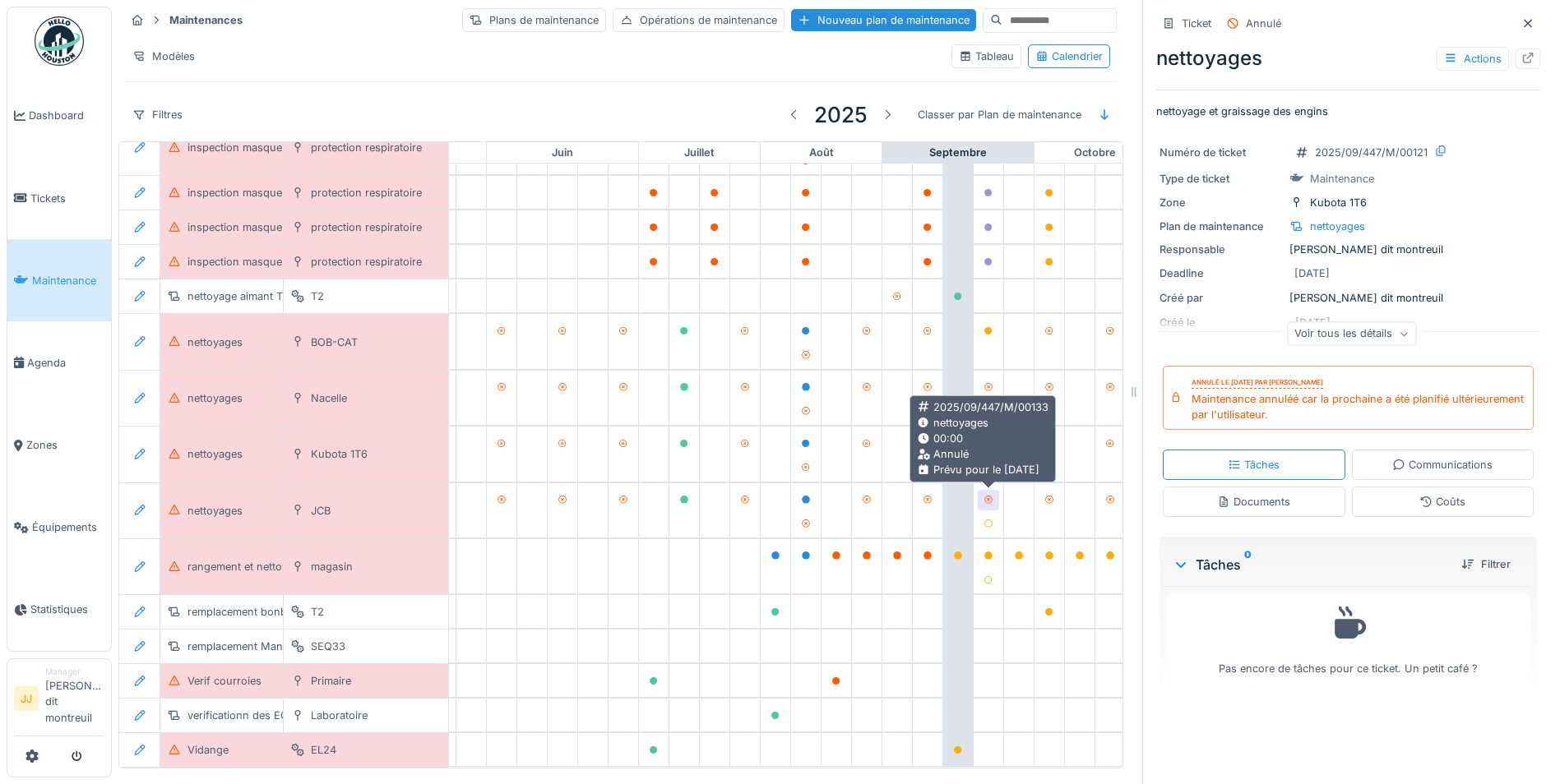
click at [983, 504] on div at bounding box center [988, 500] width 10 height 16
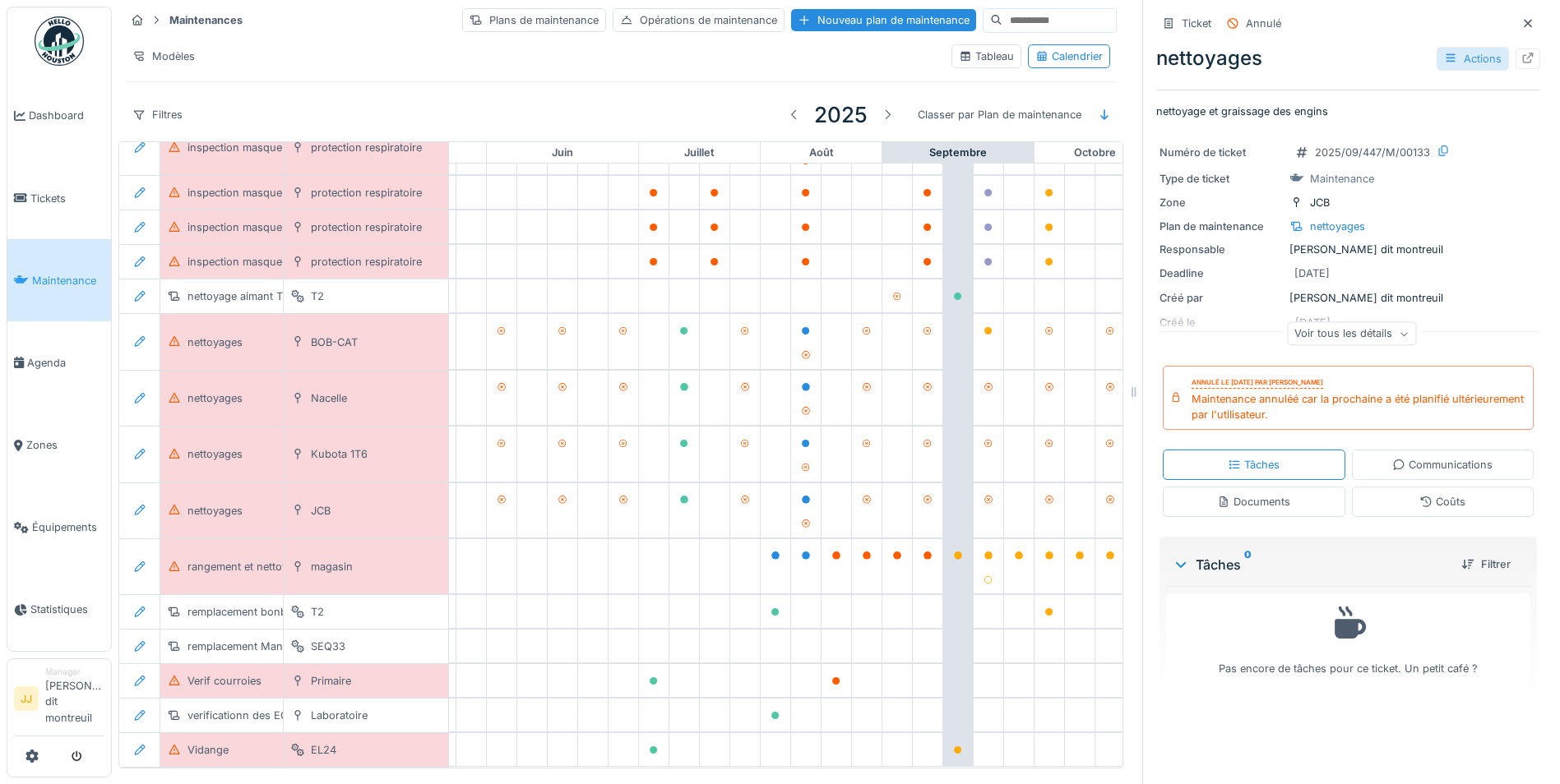
click at [1450, 51] on div "Actions" at bounding box center [1472, 59] width 72 height 24
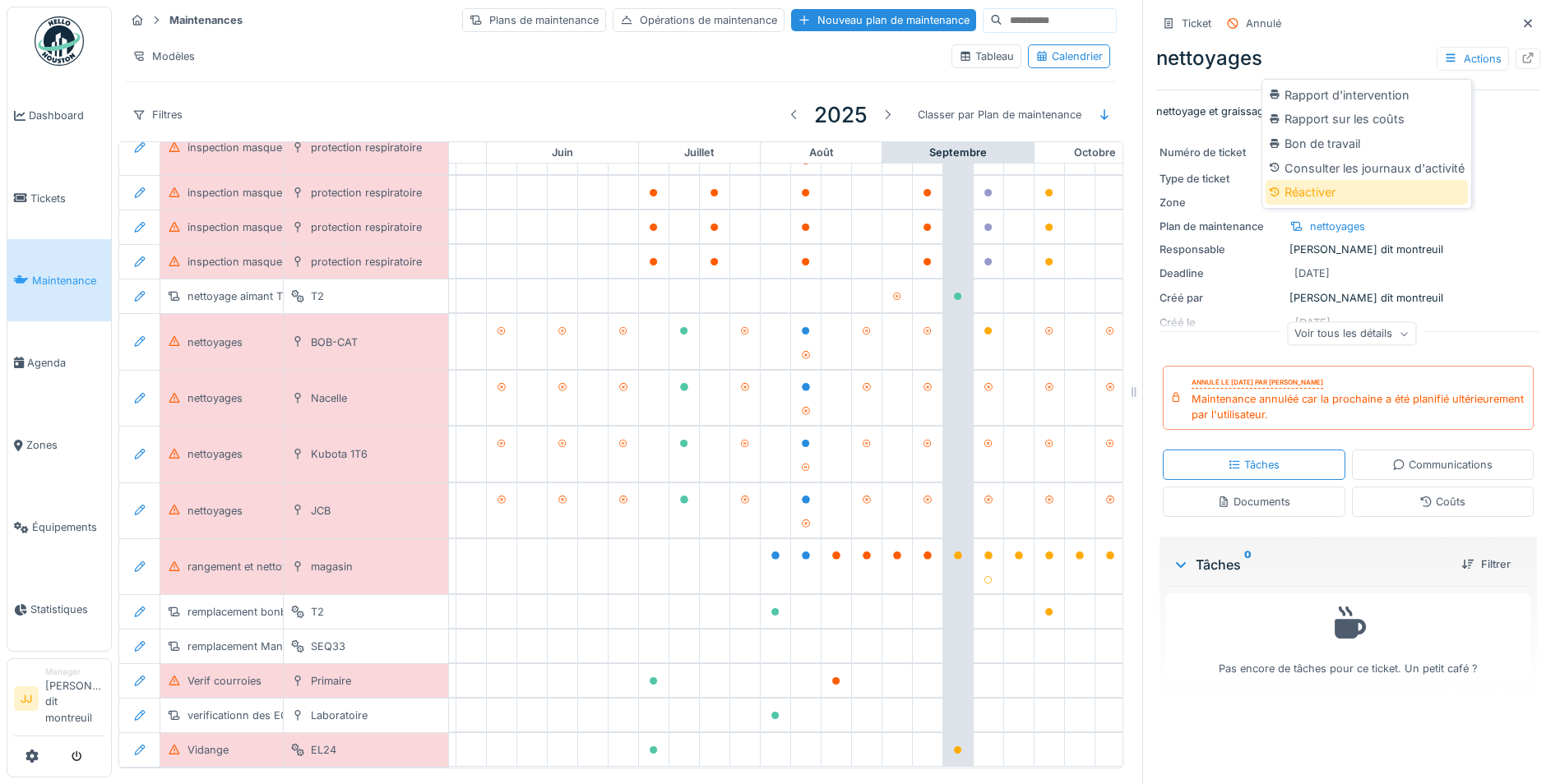
click at [1338, 182] on div "Réactiver" at bounding box center [1367, 192] width 202 height 24
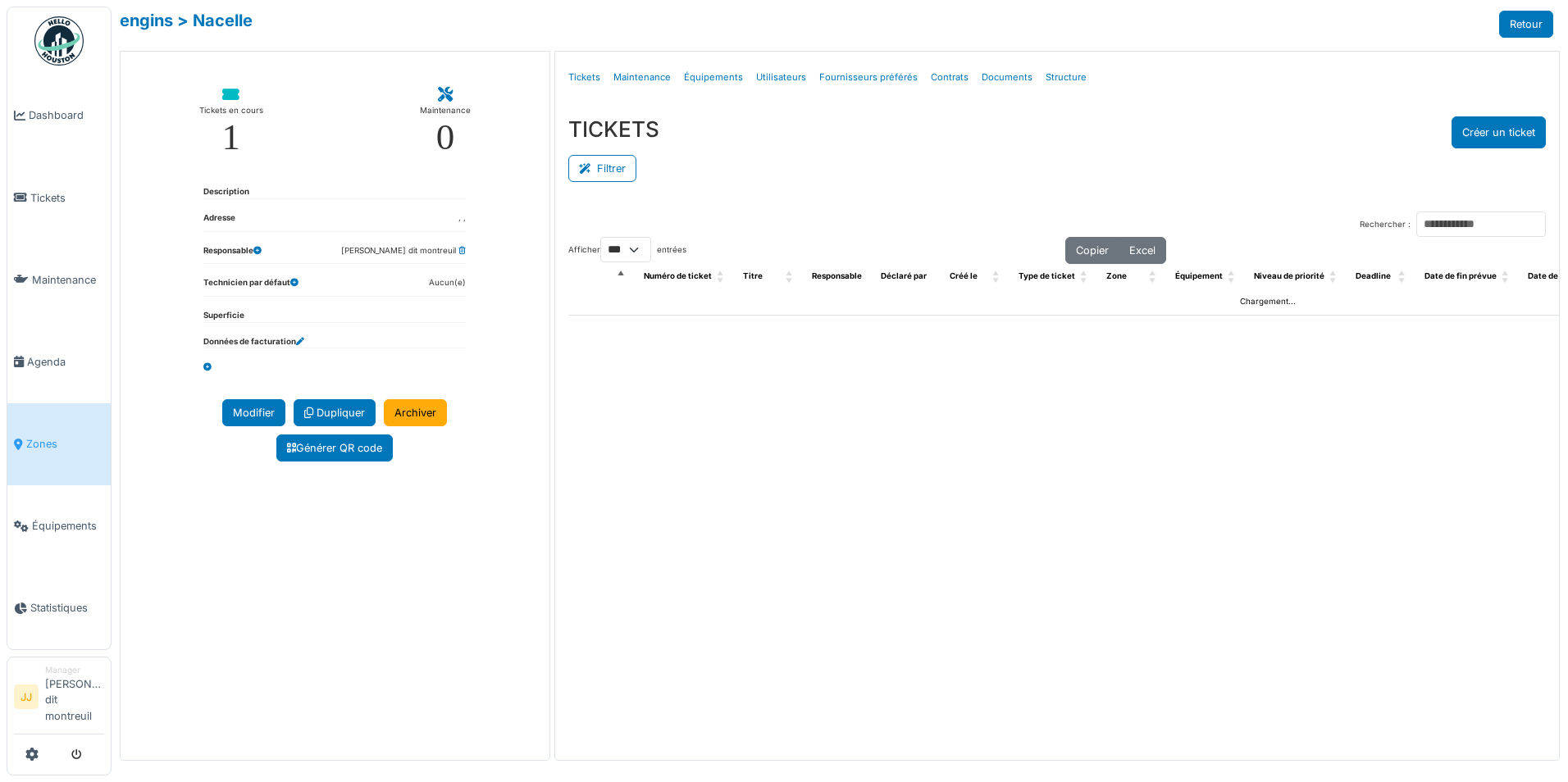
select select "***"
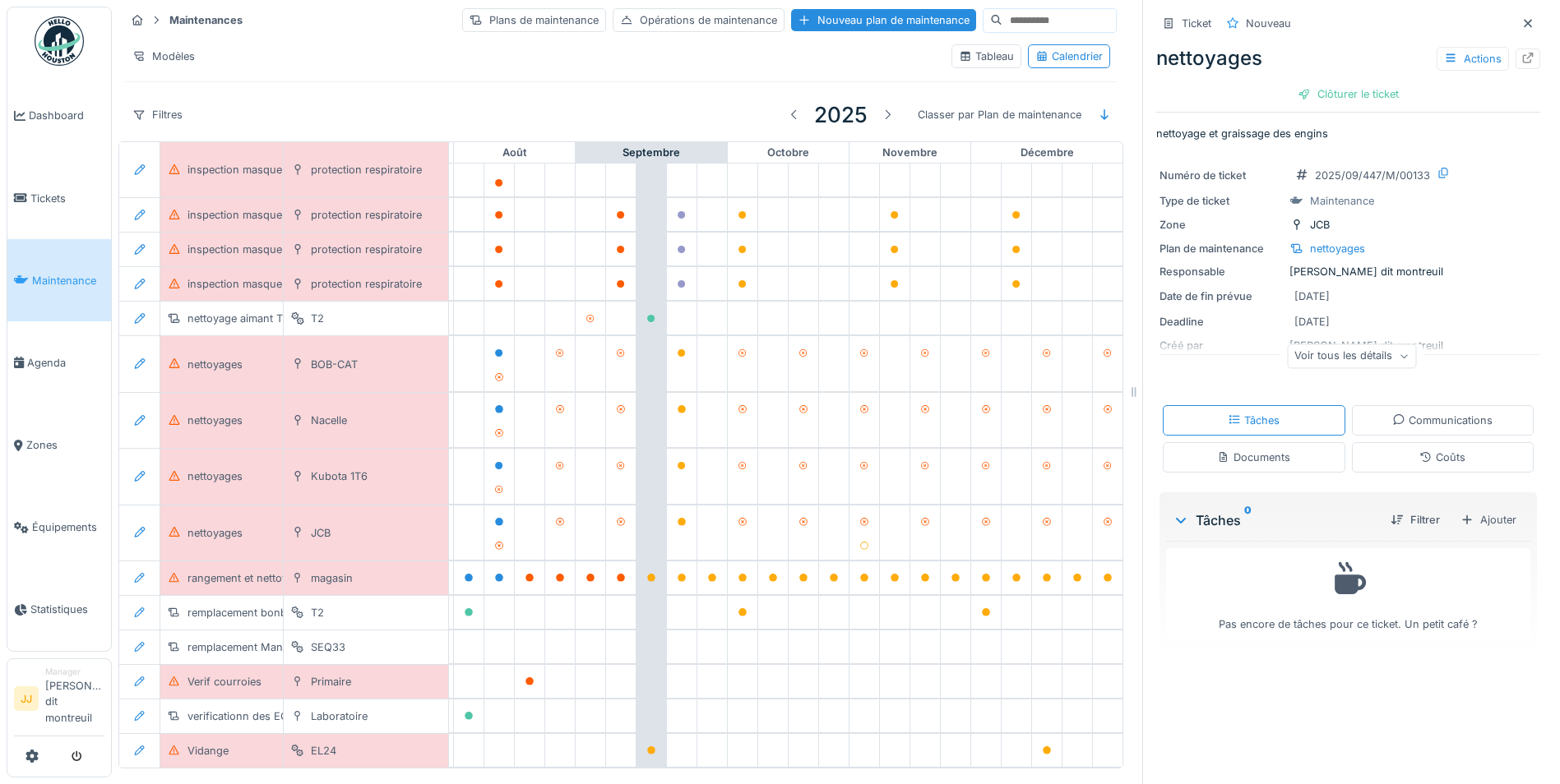
scroll to position [12, 0]
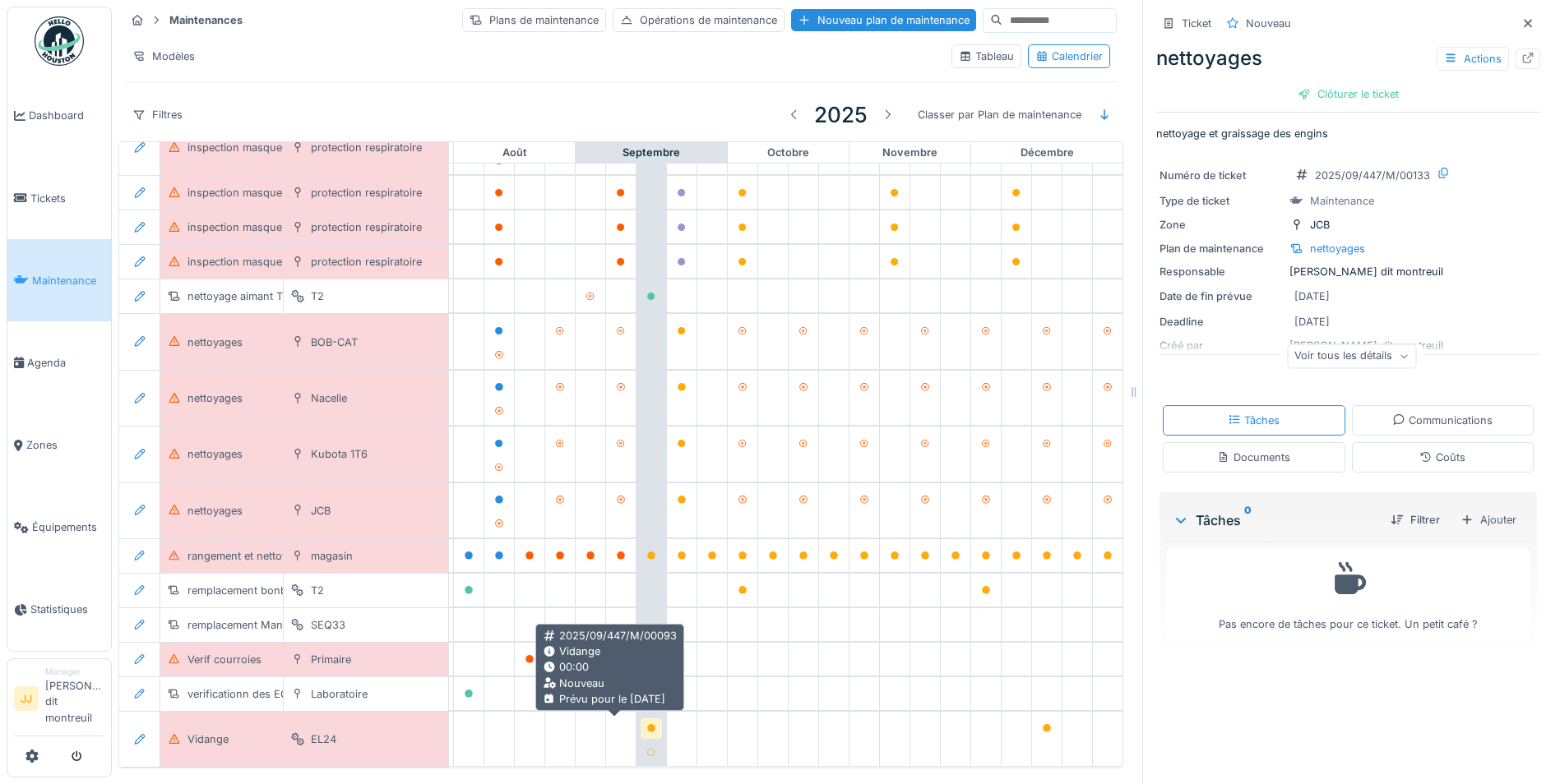
click at [646, 724] on icon at bounding box center [651, 728] width 10 height 8
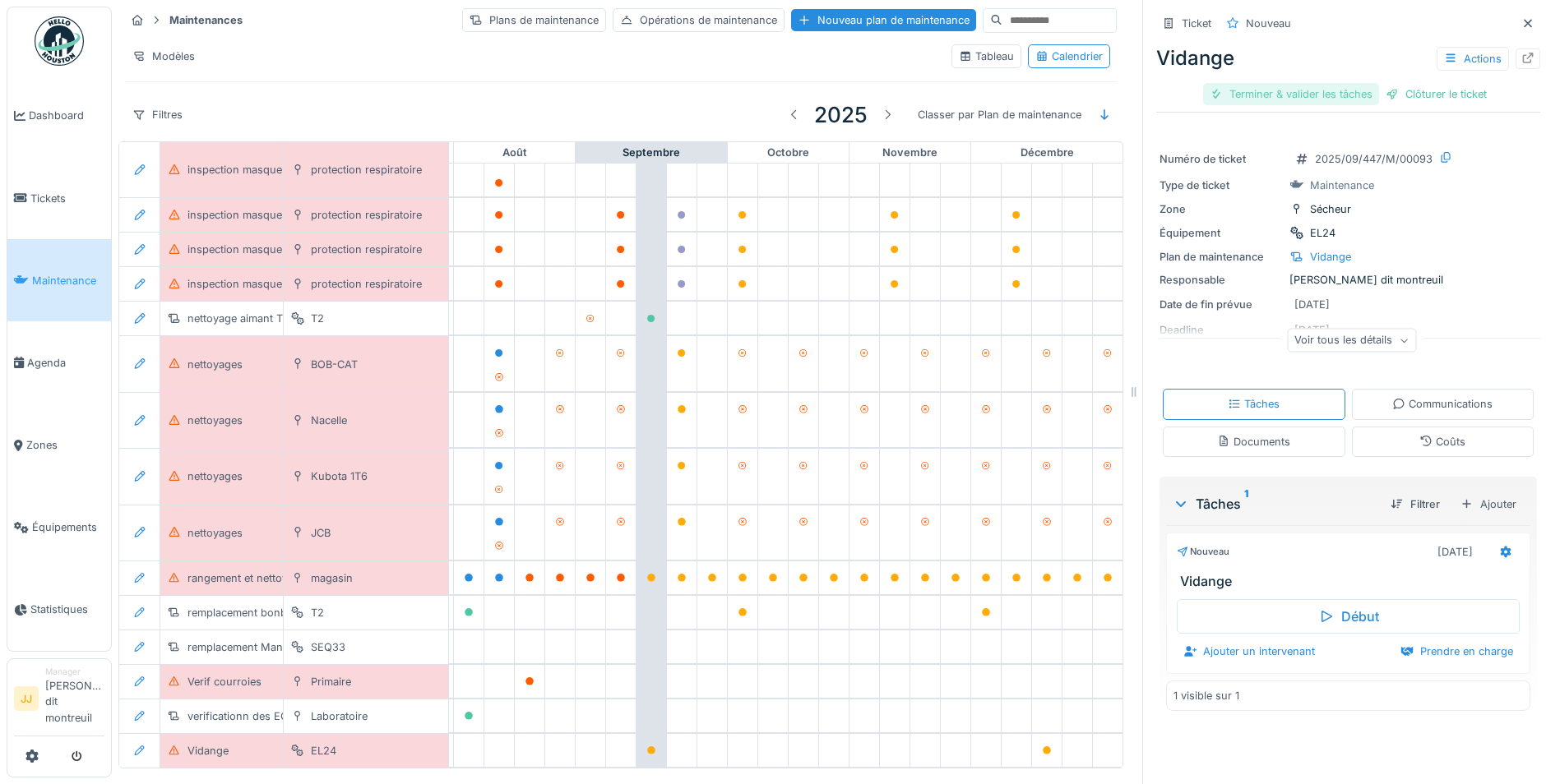
click at [1300, 85] on div "Terminer & valider les tâches" at bounding box center [1291, 94] width 176 height 22
drag, startPoint x: 1452, startPoint y: 81, endPoint x: 1460, endPoint y: 95, distance: 16.1
click at [1463, 86] on div "Clôturer le ticket" at bounding box center [1436, 94] width 114 height 22
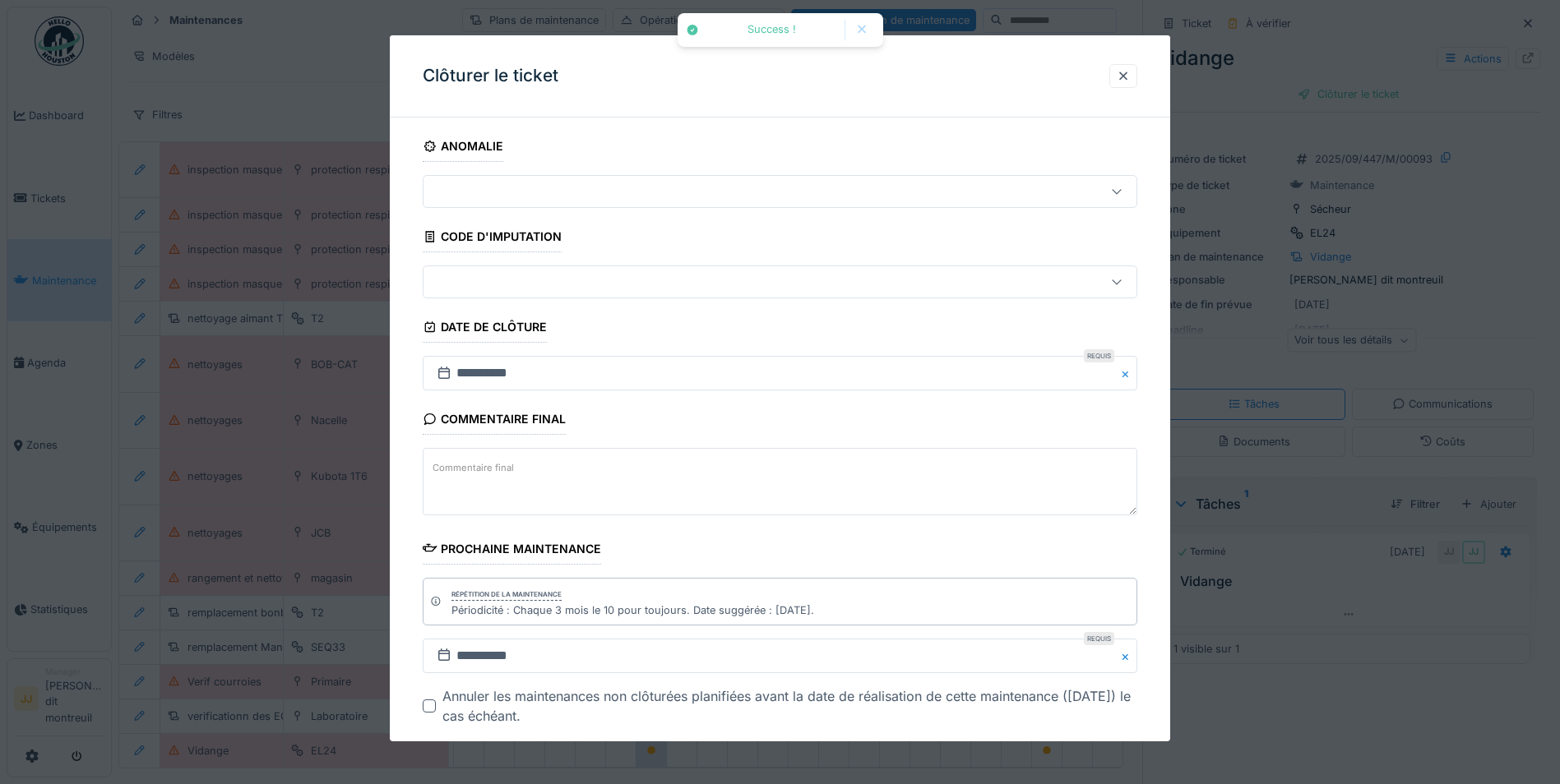
scroll to position [85, 0]
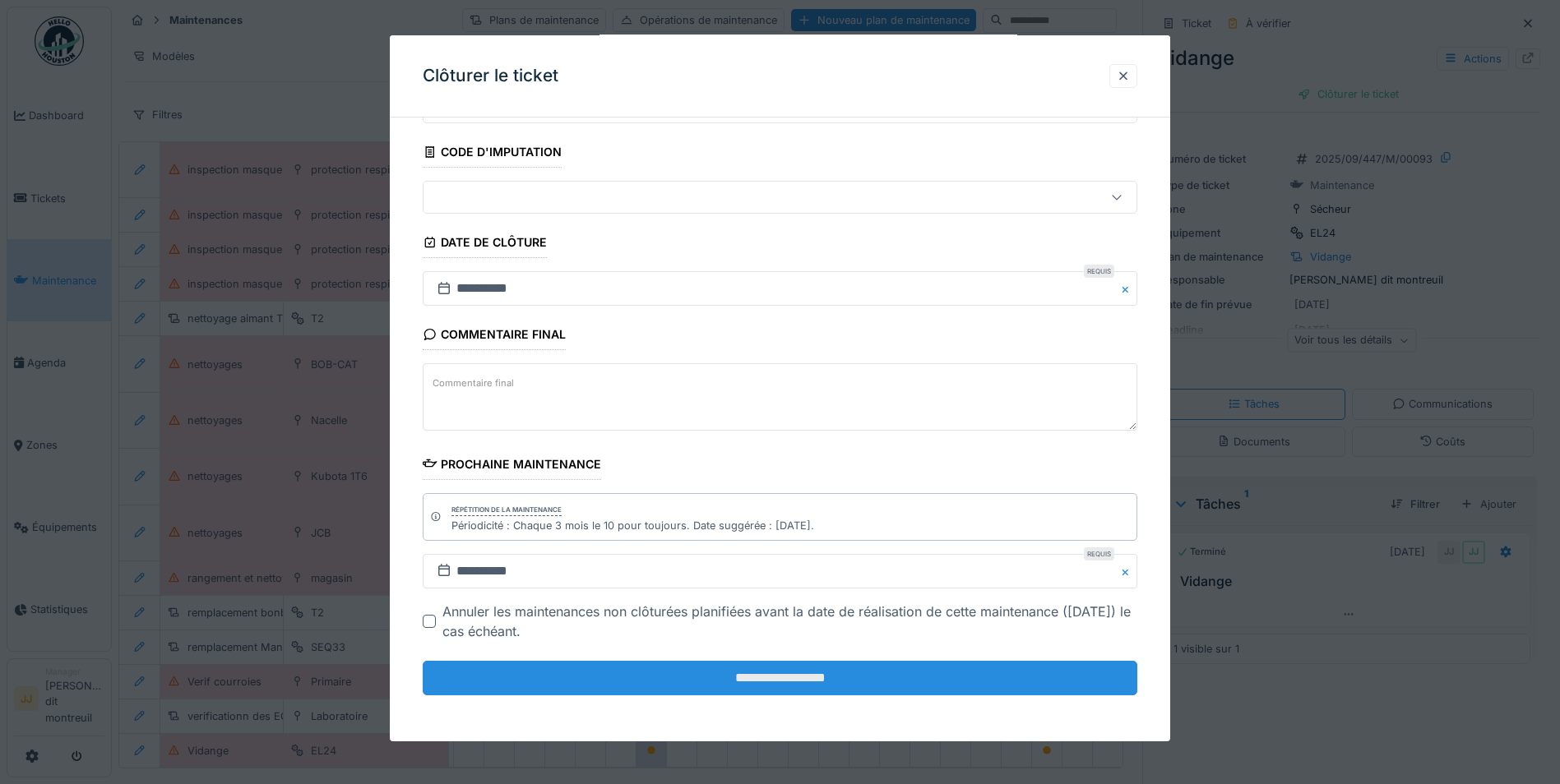
click at [543, 685] on input "**********" at bounding box center [780, 677] width 714 height 35
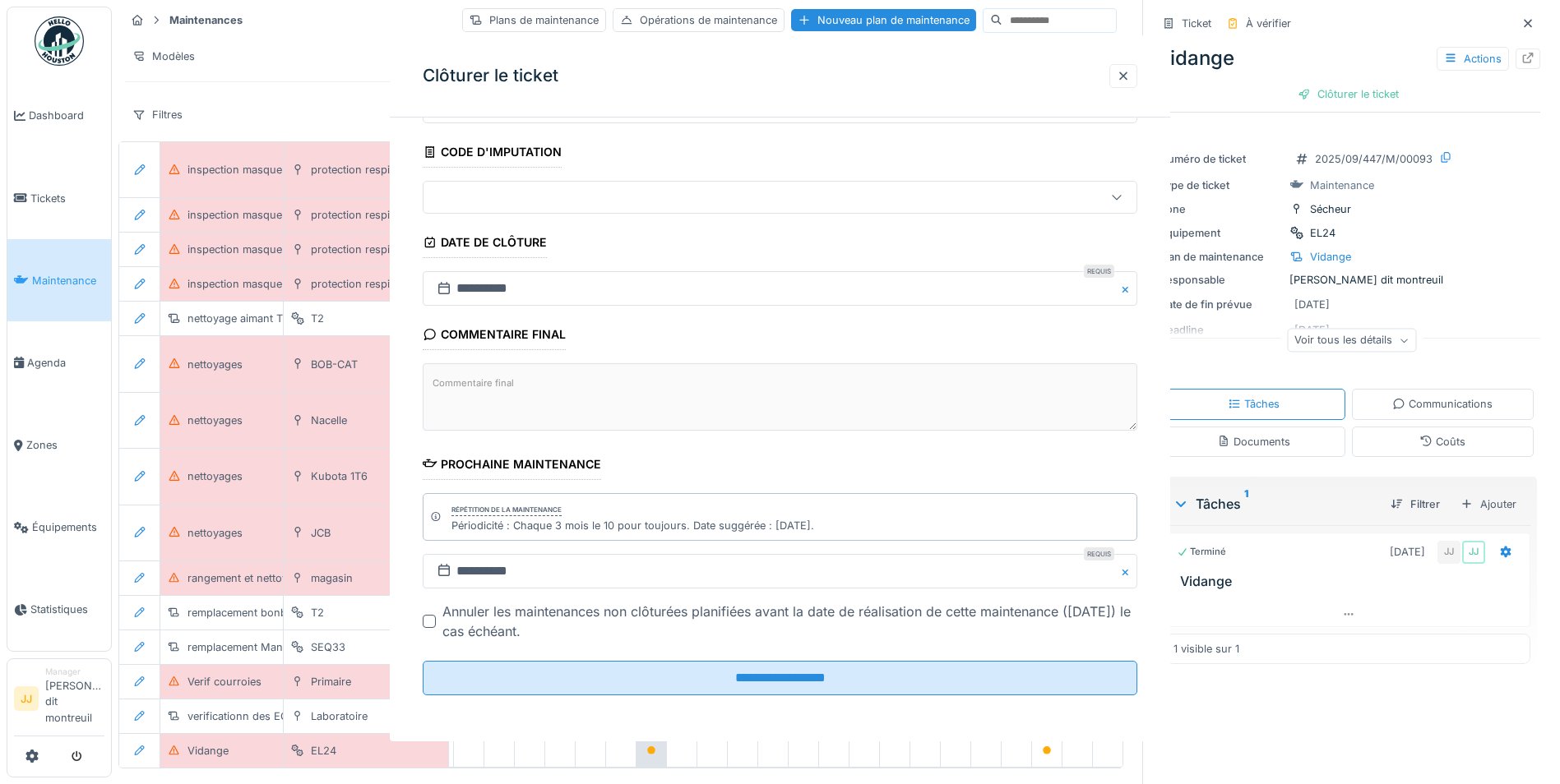
scroll to position [0, 0]
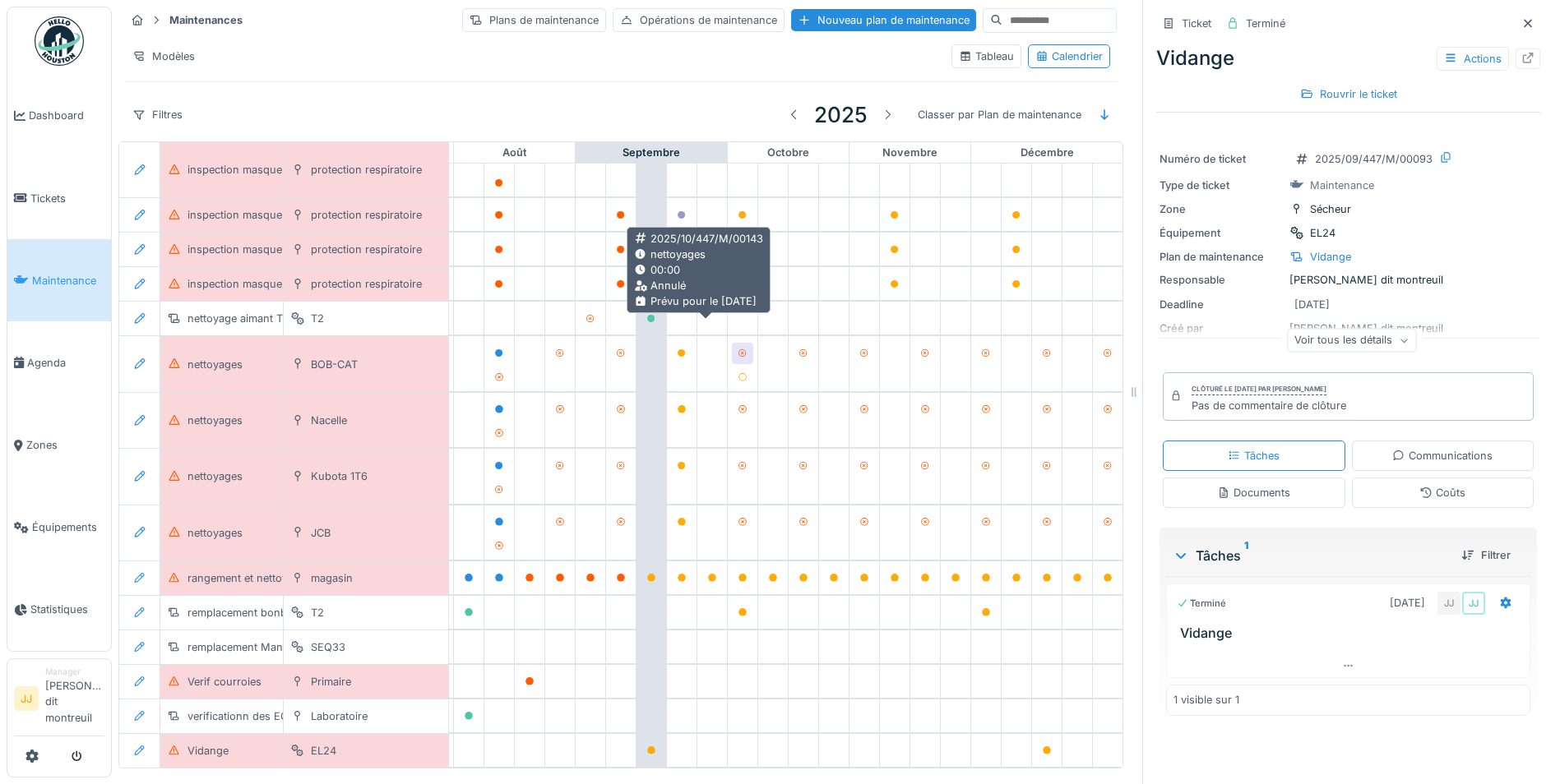
click at [737, 349] on icon at bounding box center [742, 353] width 10 height 8
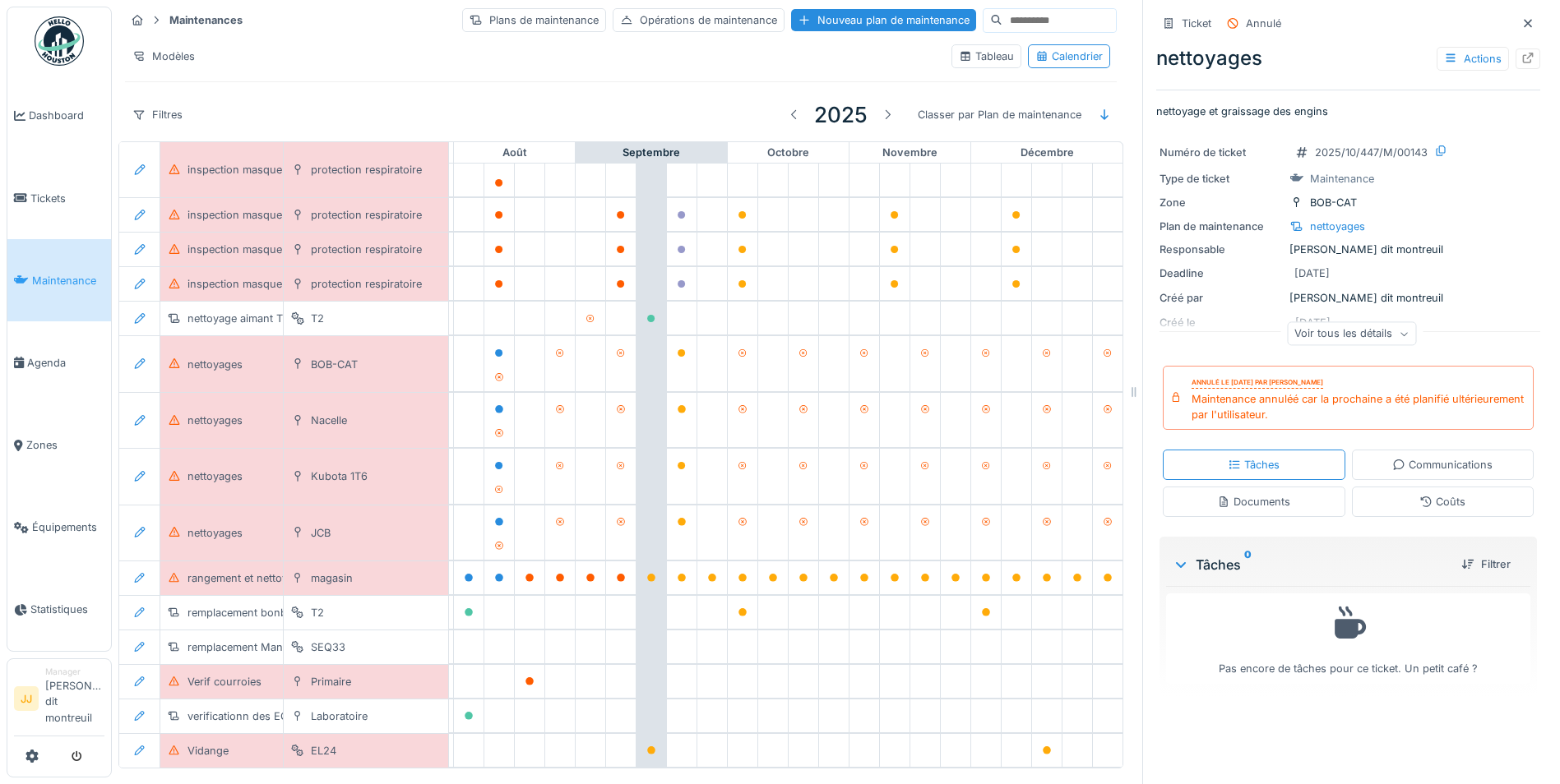
click at [1377, 322] on div "Voir tous les détails" at bounding box center [1352, 335] width 129 height 24
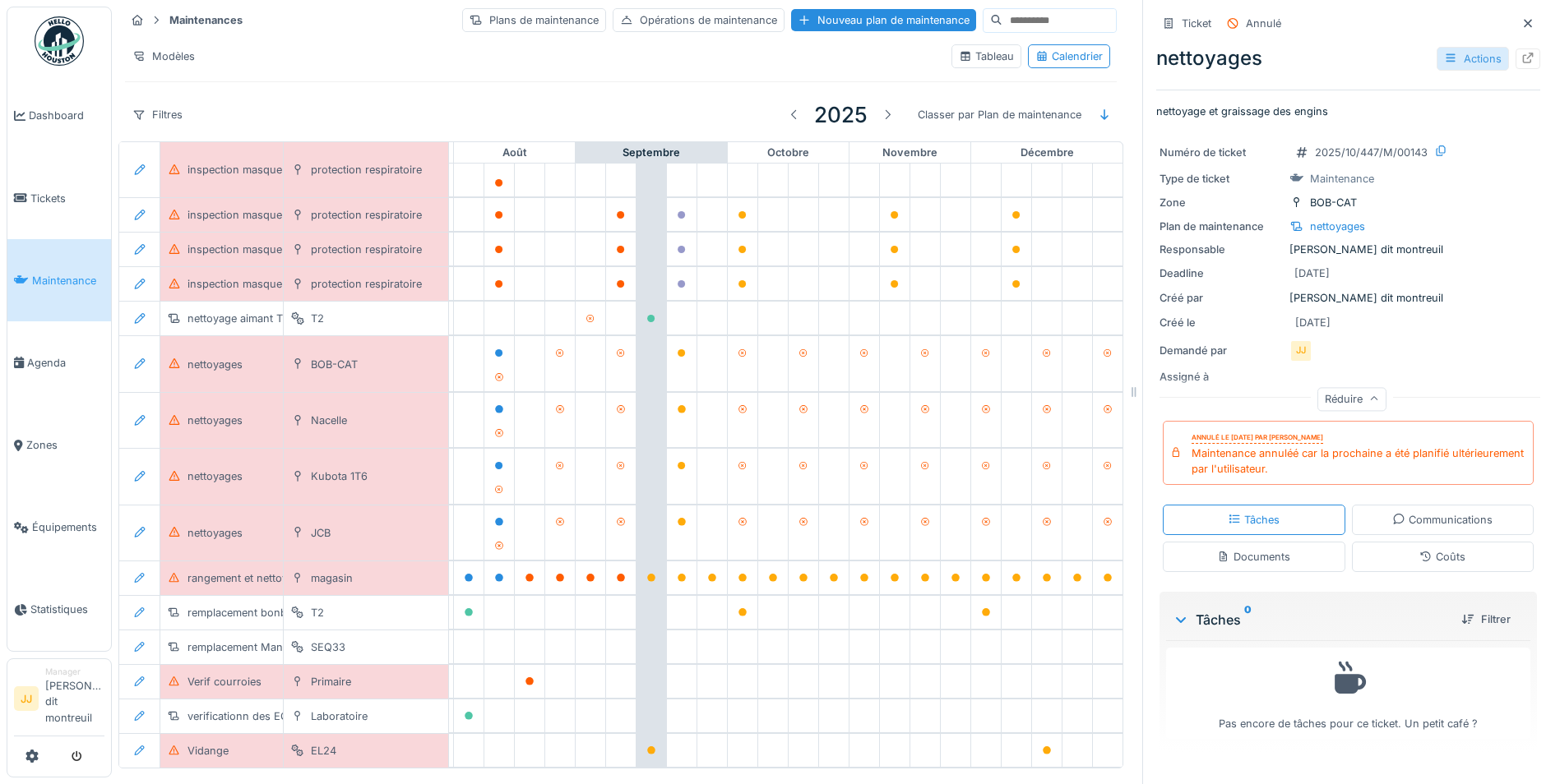
click at [1453, 47] on div "Actions" at bounding box center [1472, 59] width 72 height 24
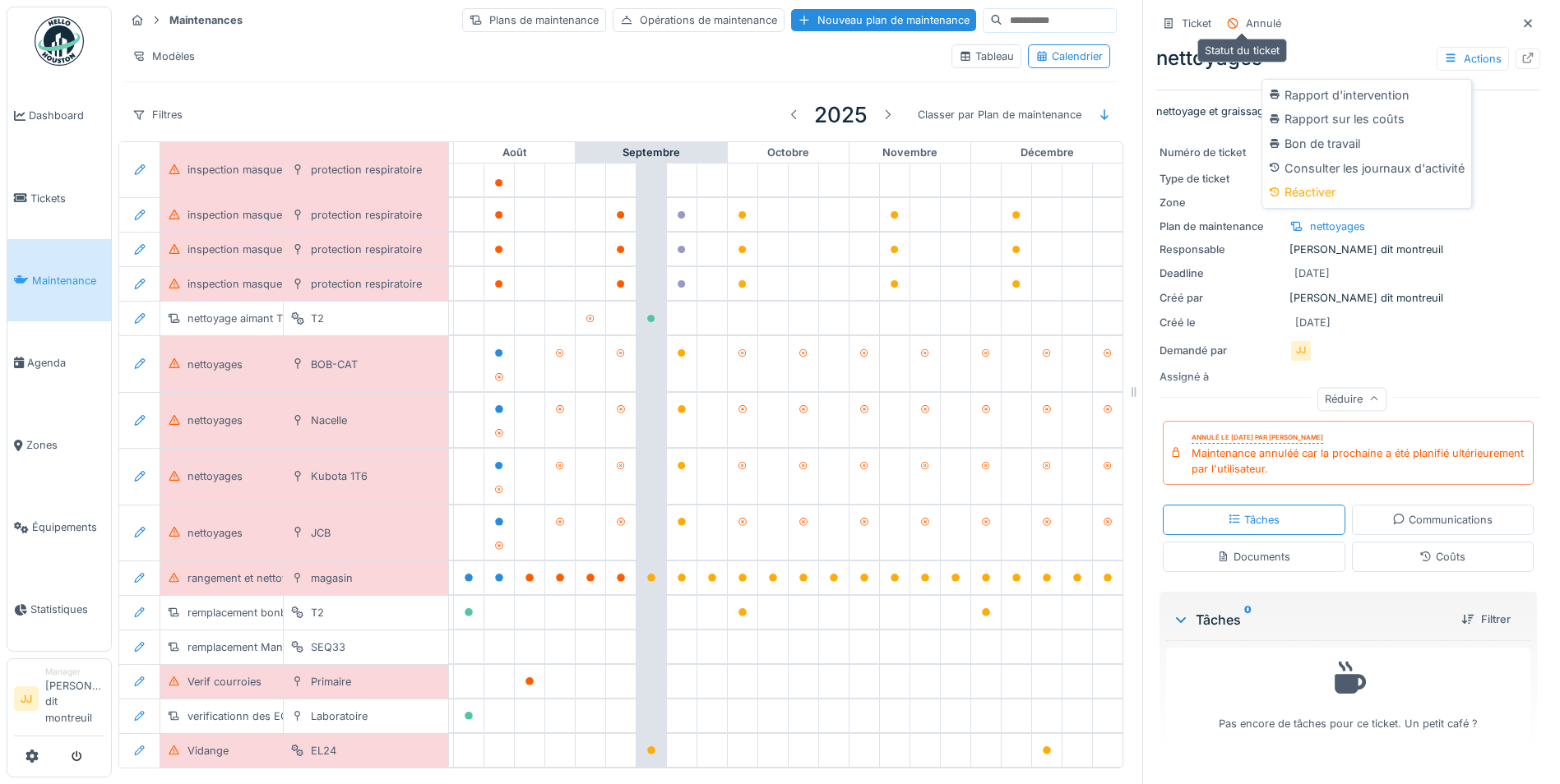
click at [1261, 16] on div "Annulé" at bounding box center [1264, 23] width 36 height 16
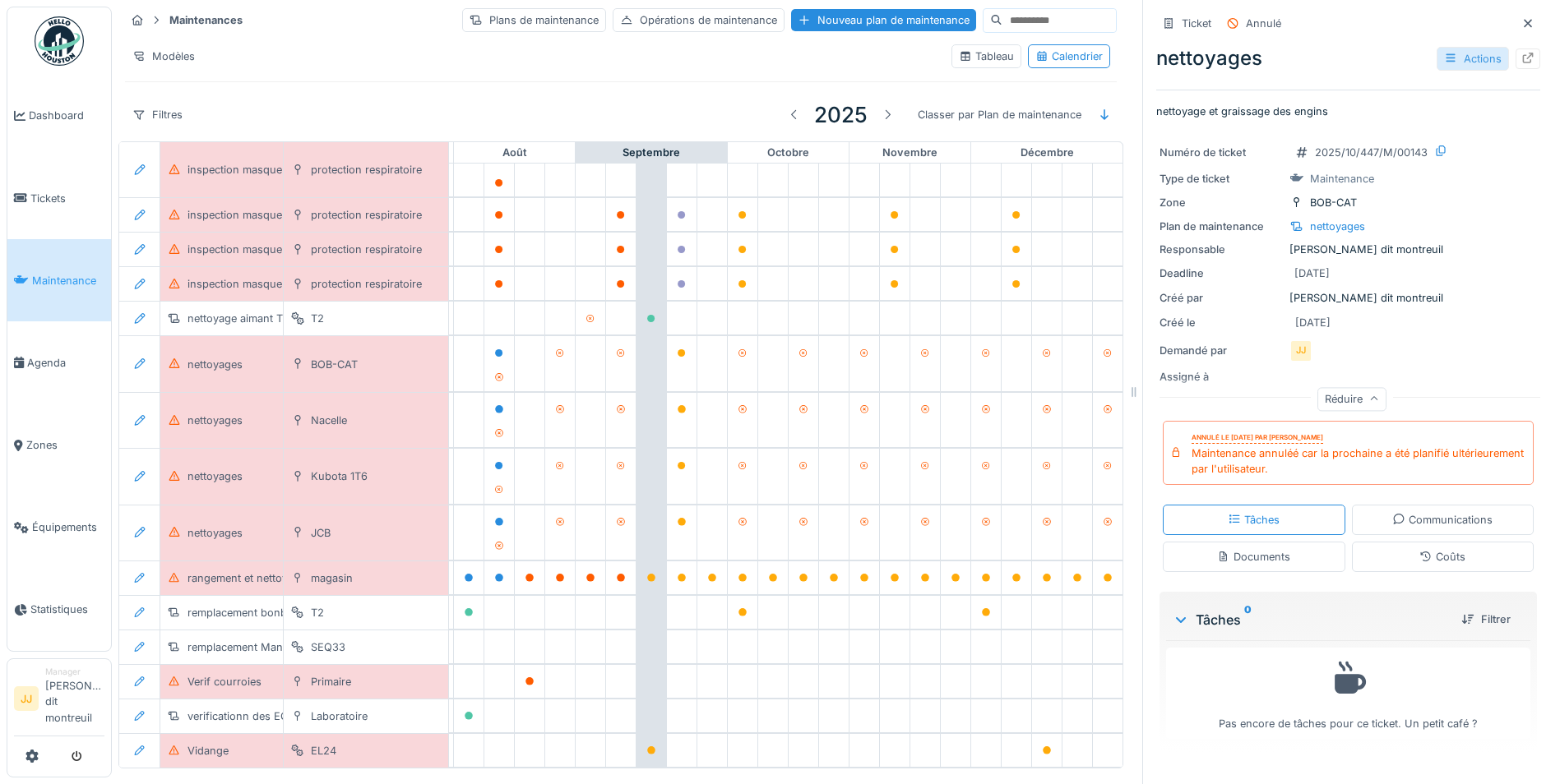
click at [1467, 47] on div "Actions" at bounding box center [1472, 59] width 72 height 24
click at [1375, 195] on div "Rapport d'intervention Rapport sur les coûts Bon de travail Consulter les journ…" at bounding box center [1366, 143] width 210 height 130
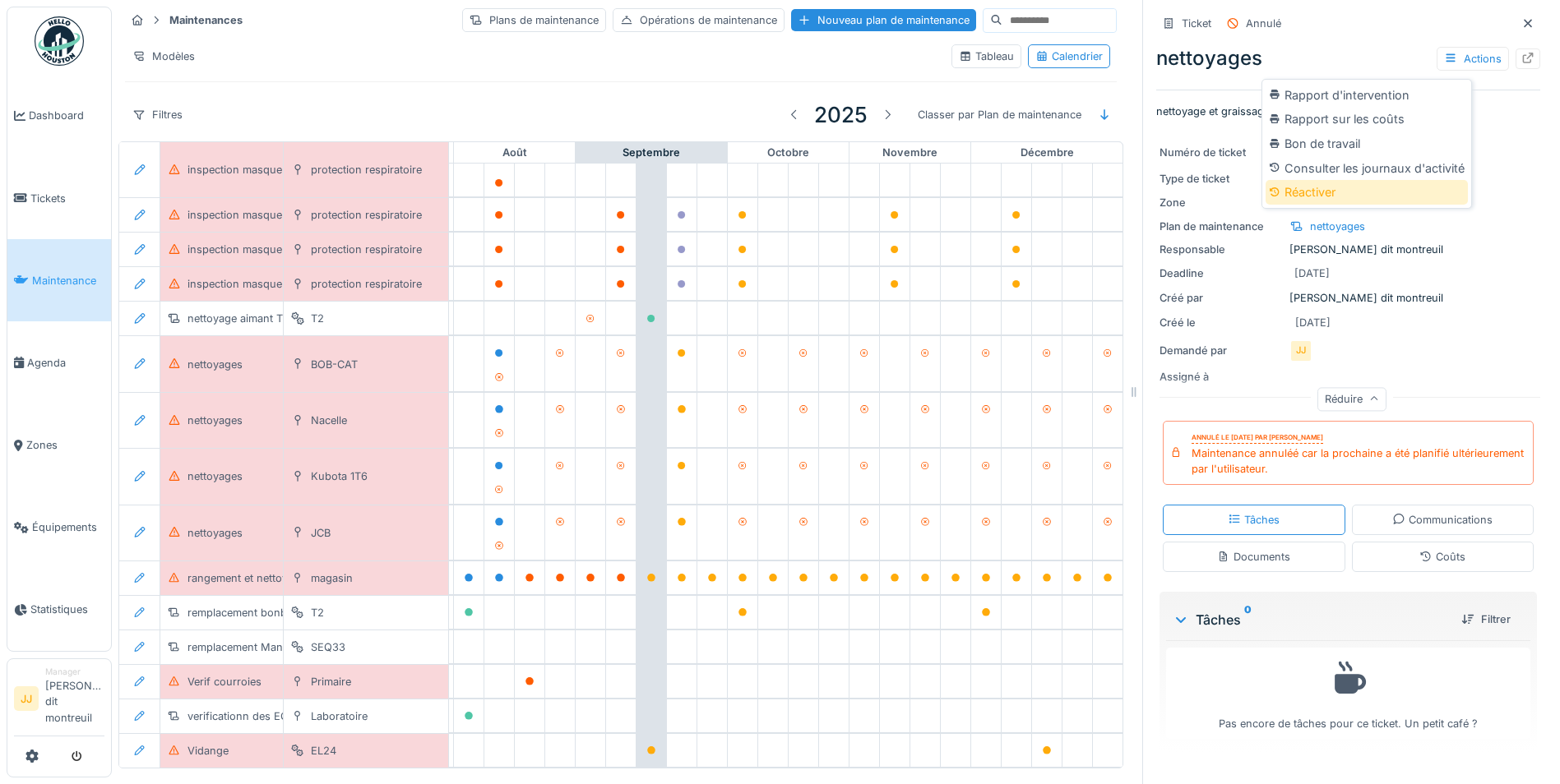
click at [1370, 180] on div "Réactiver" at bounding box center [1367, 192] width 202 height 24
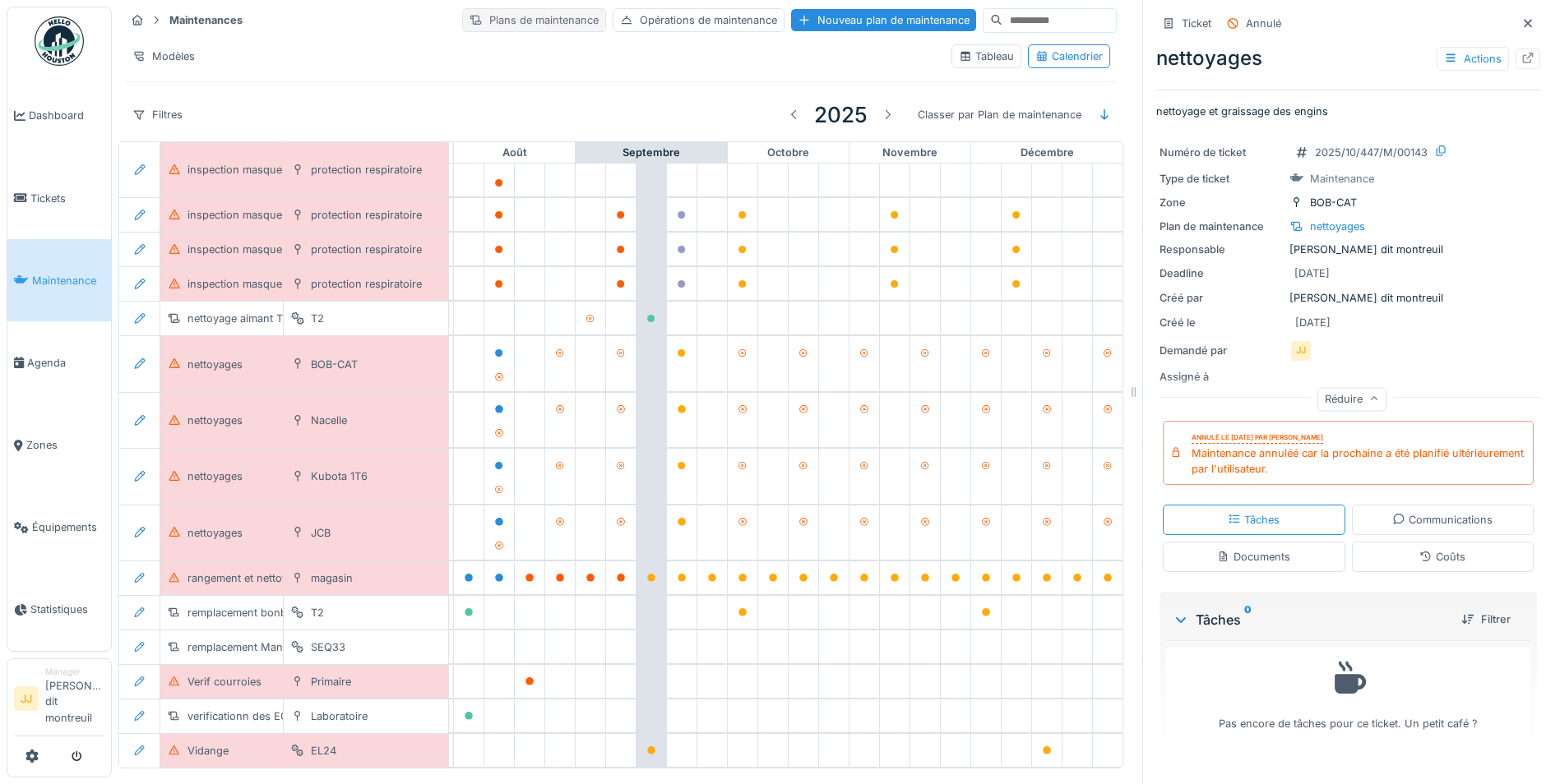
click at [489, 21] on div "Plans de maintenance" at bounding box center [534, 21] width 144 height 24
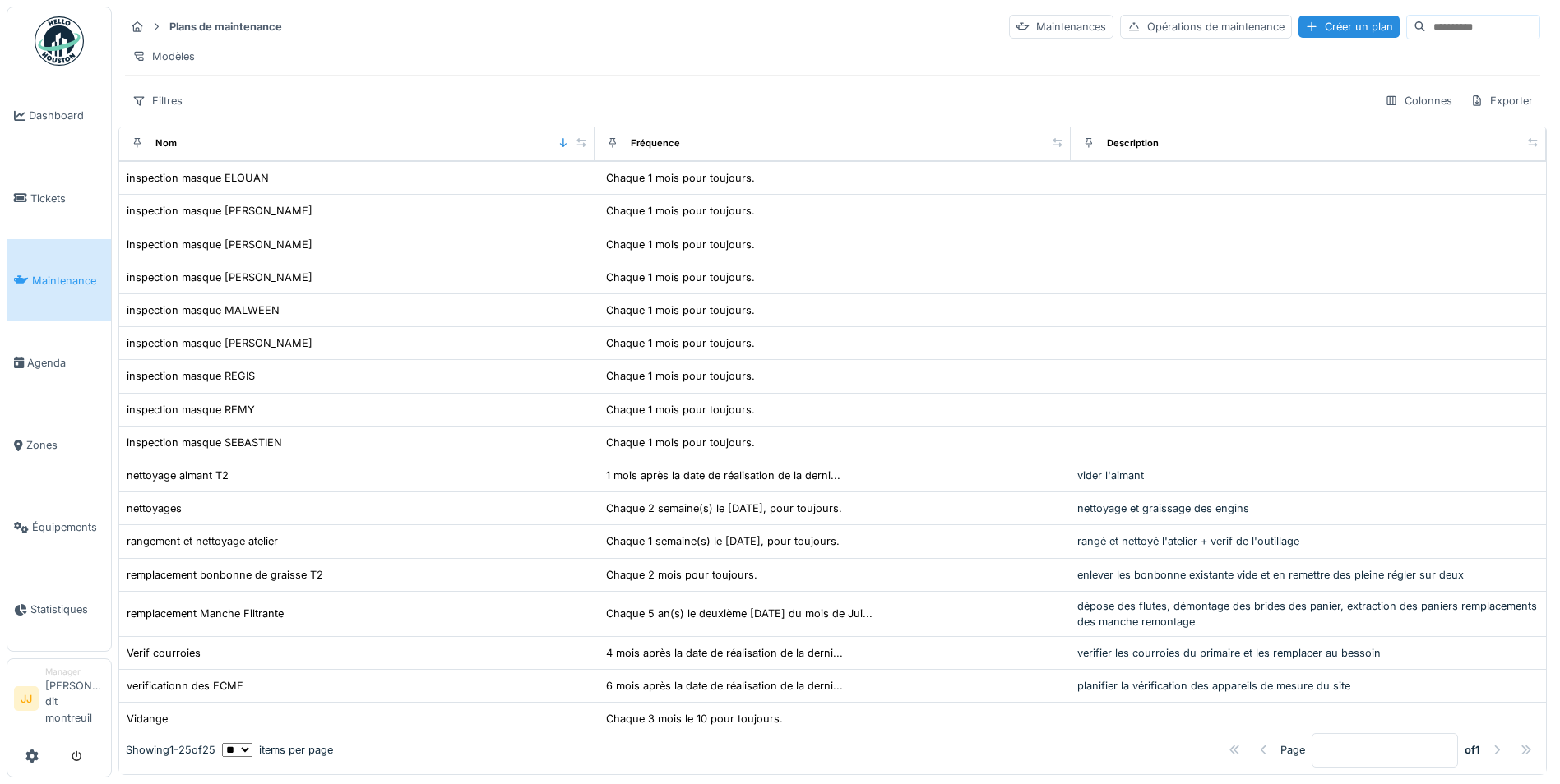
scroll to position [311, 0]
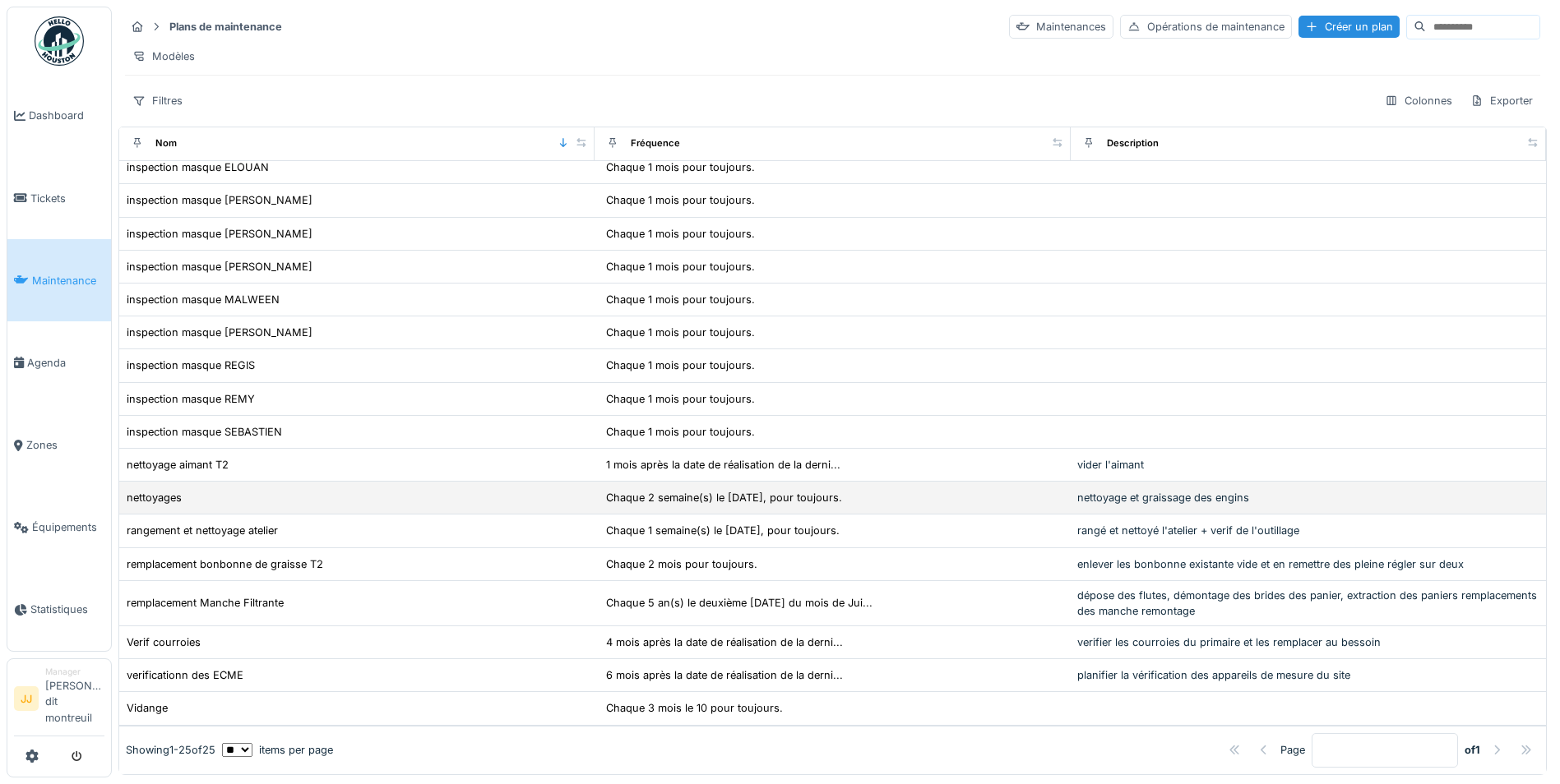
click at [386, 489] on div "nettoyages" at bounding box center [357, 497] width 462 height 17
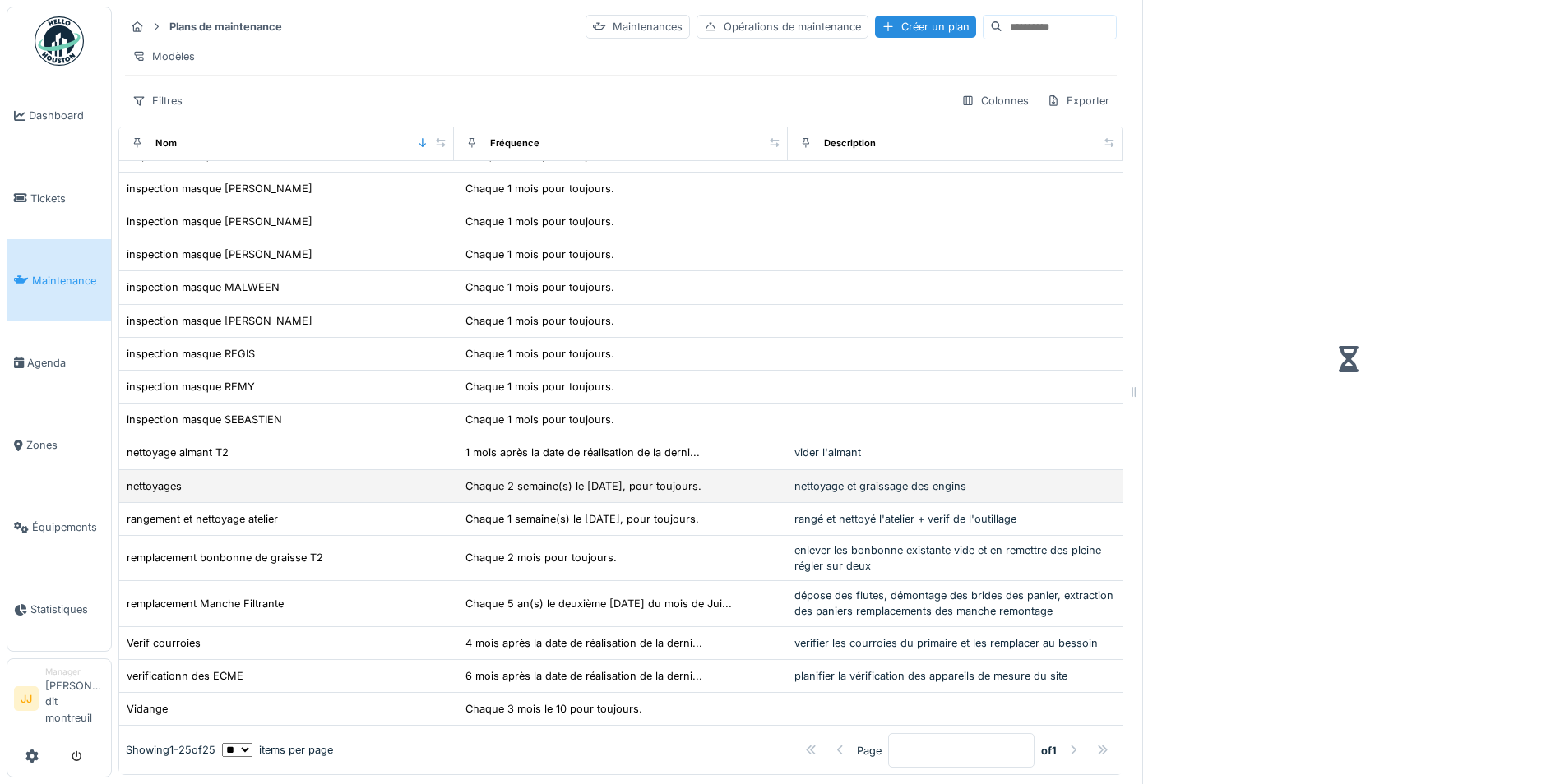
scroll to position [336, 0]
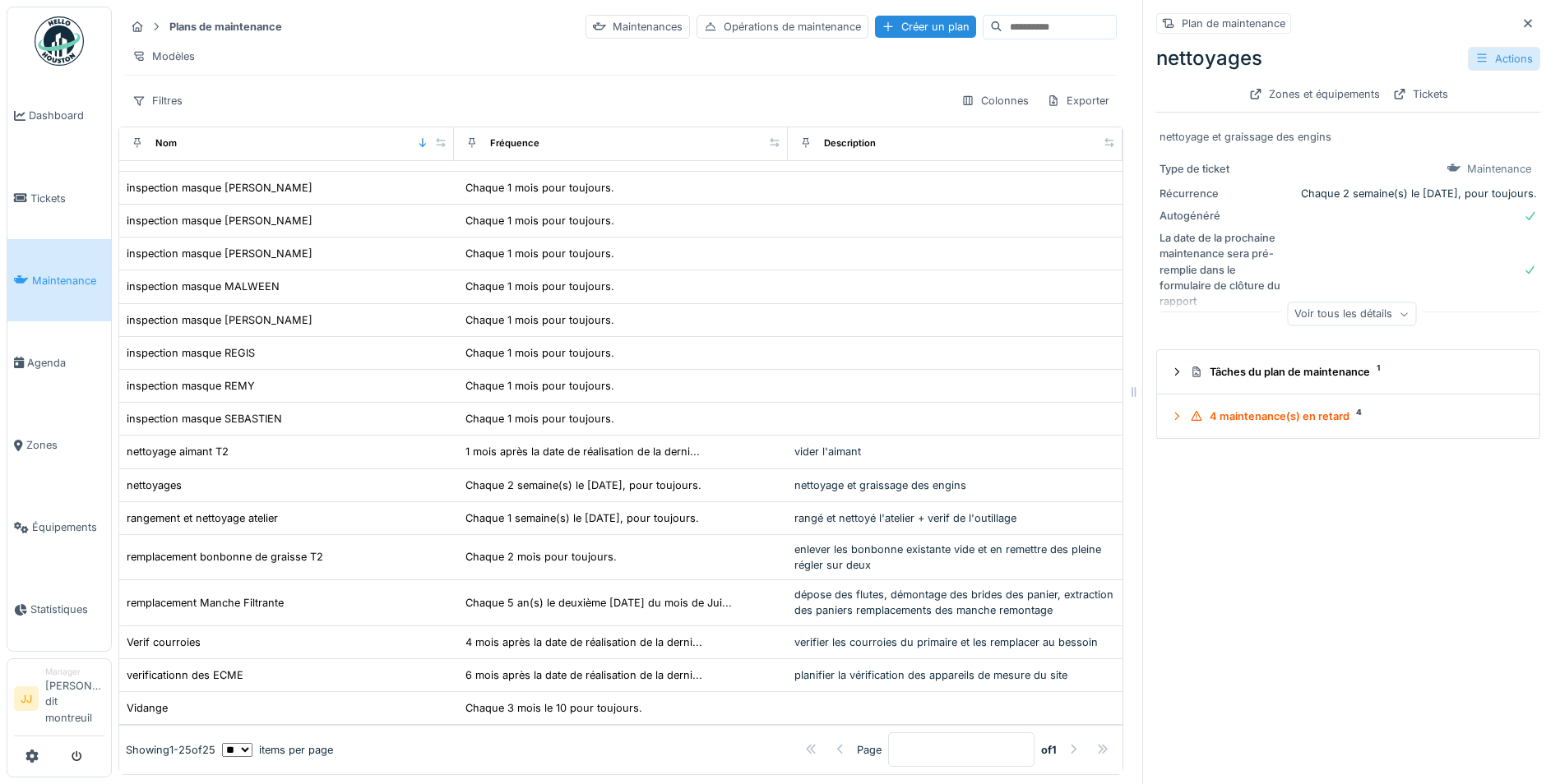
click at [1486, 58] on div "Actions" at bounding box center [1503, 59] width 72 height 24
click at [1439, 105] on div "Modifier" at bounding box center [1424, 95] width 148 height 24
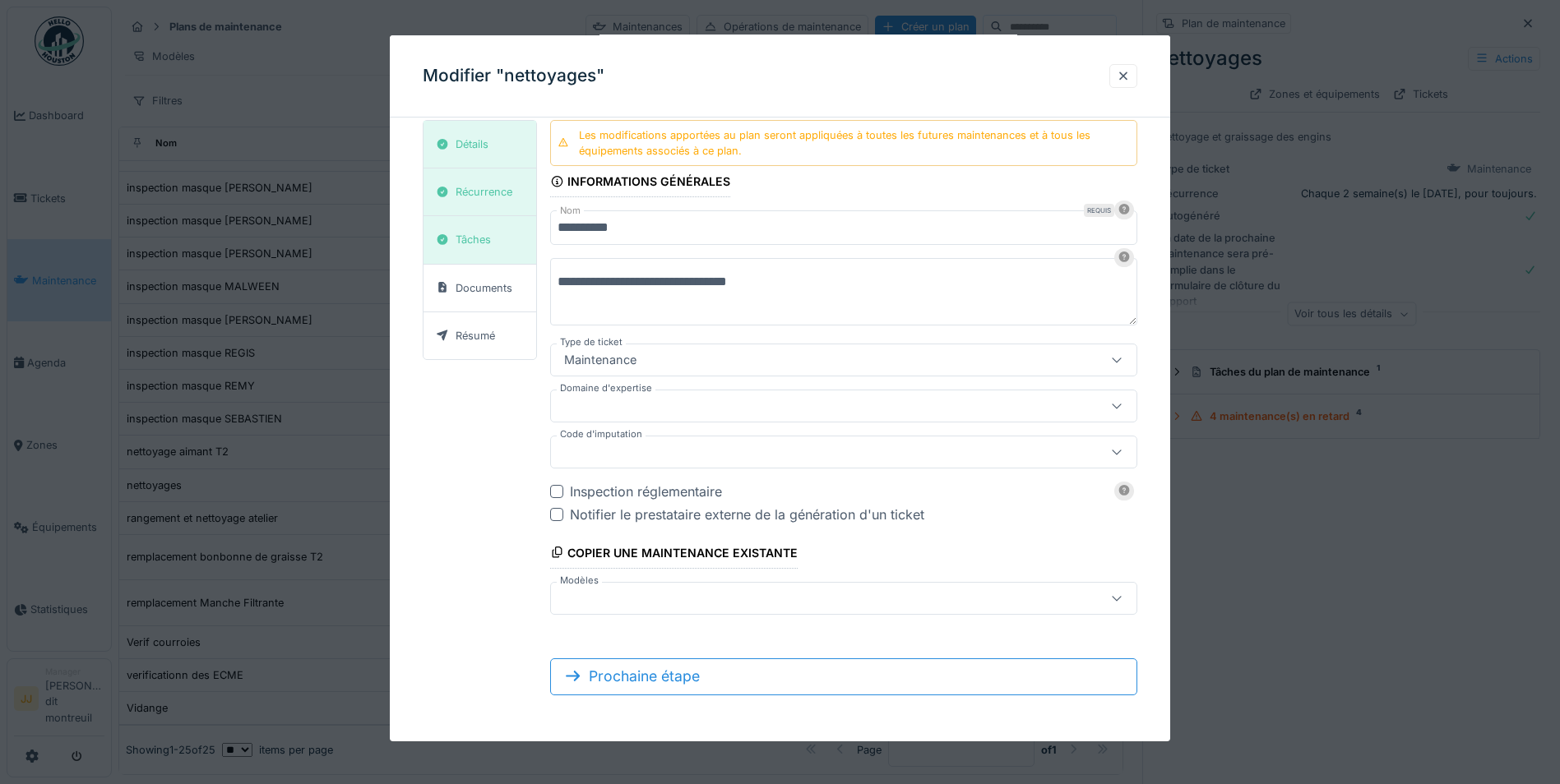
scroll to position [12, 0]
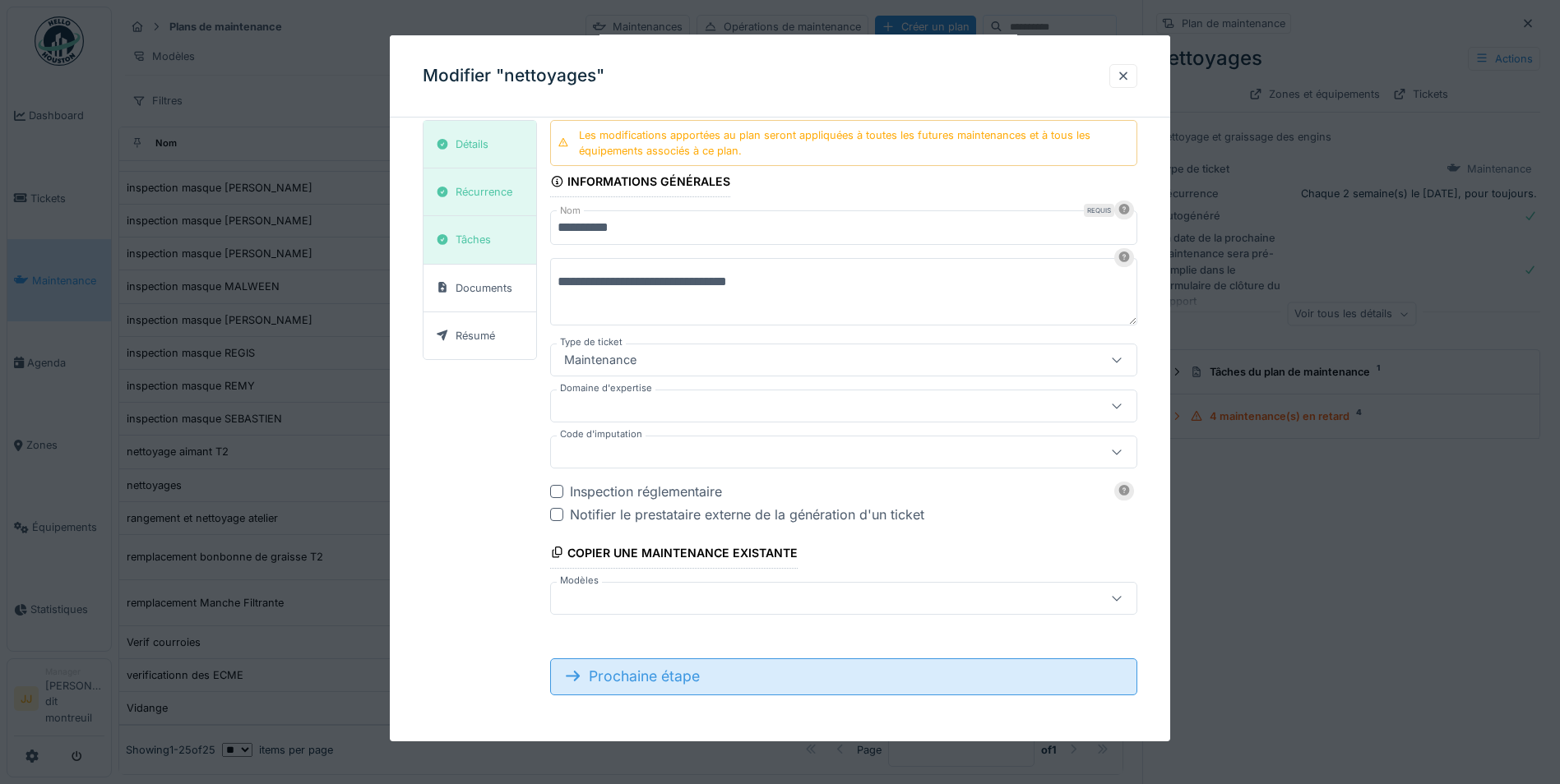
click at [650, 677] on div "Prochaine étape" at bounding box center [844, 677] width 587 height 36
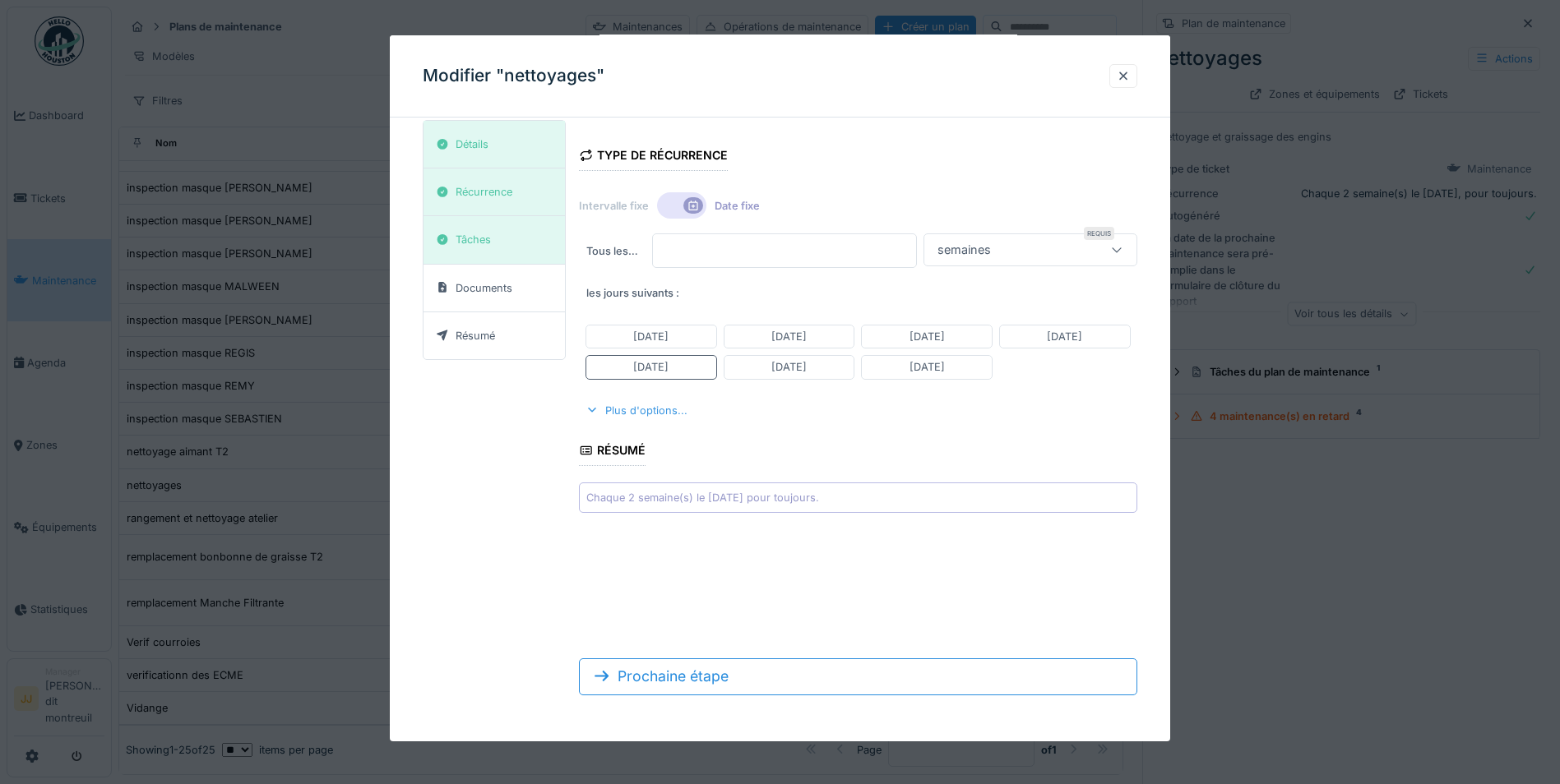
click at [653, 414] on div "Plus d'options..." at bounding box center [636, 411] width 115 height 22
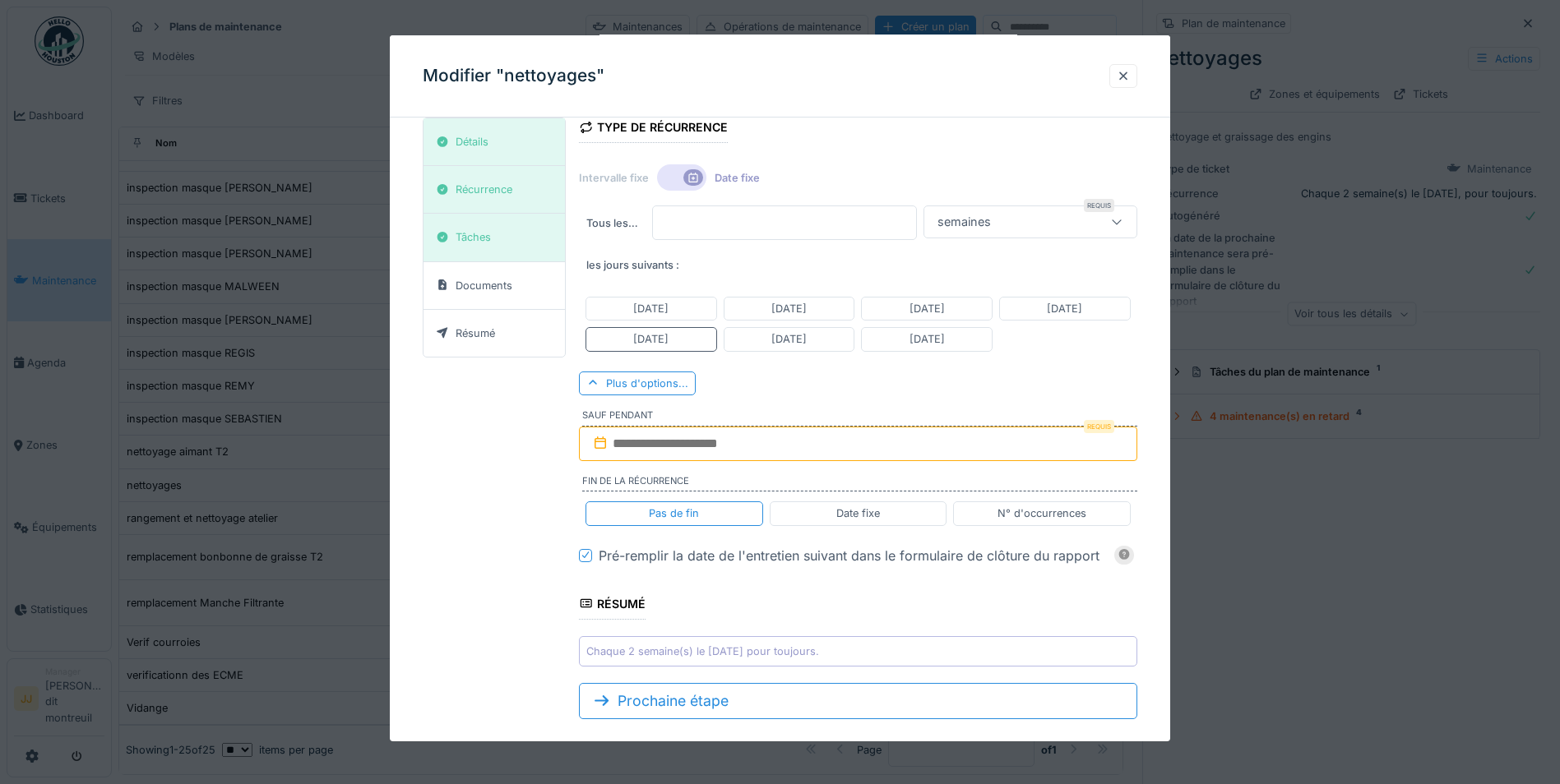
scroll to position [63, 0]
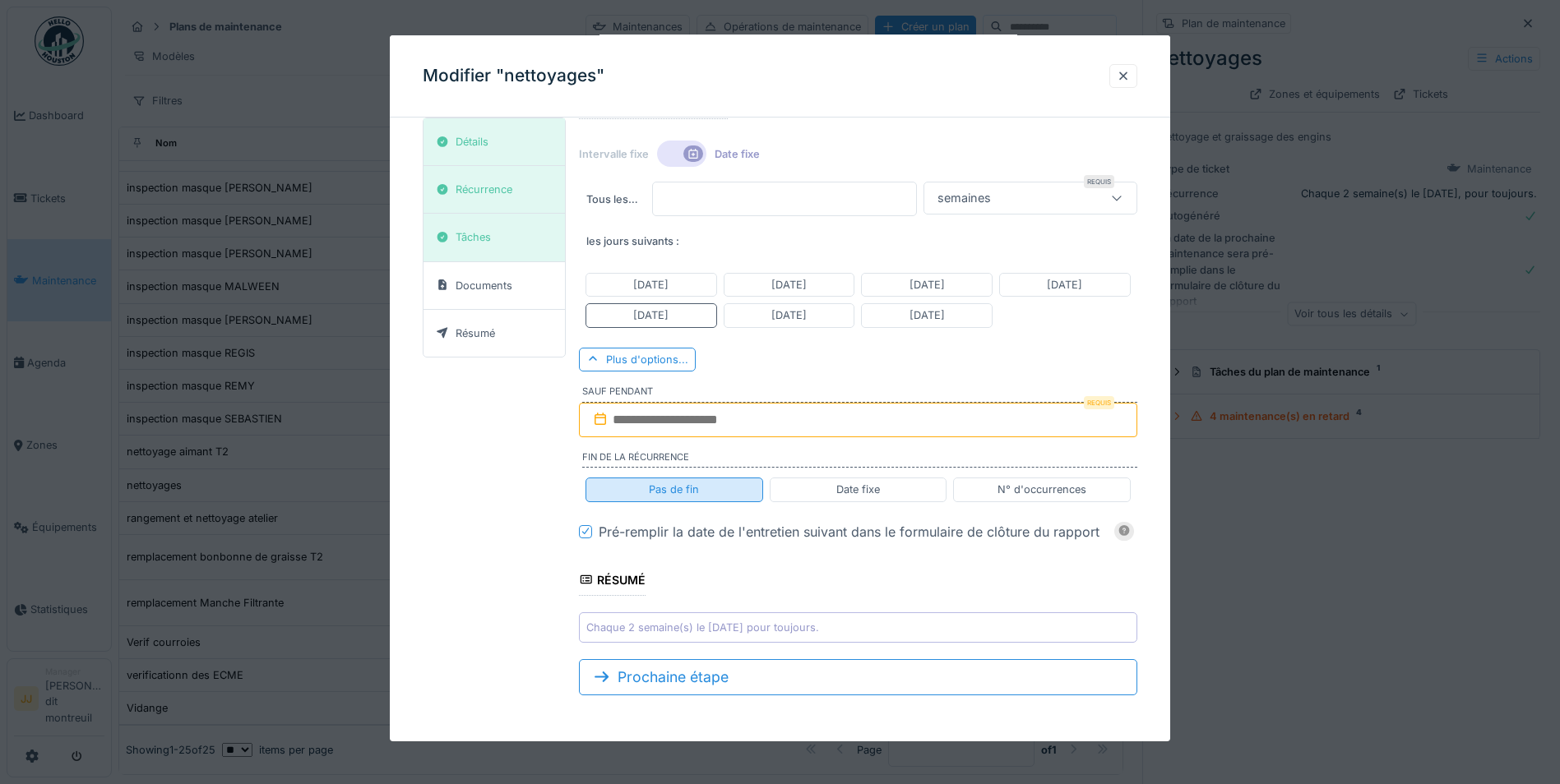
click at [687, 488] on div "Pas de fin" at bounding box center [674, 489] width 50 height 16
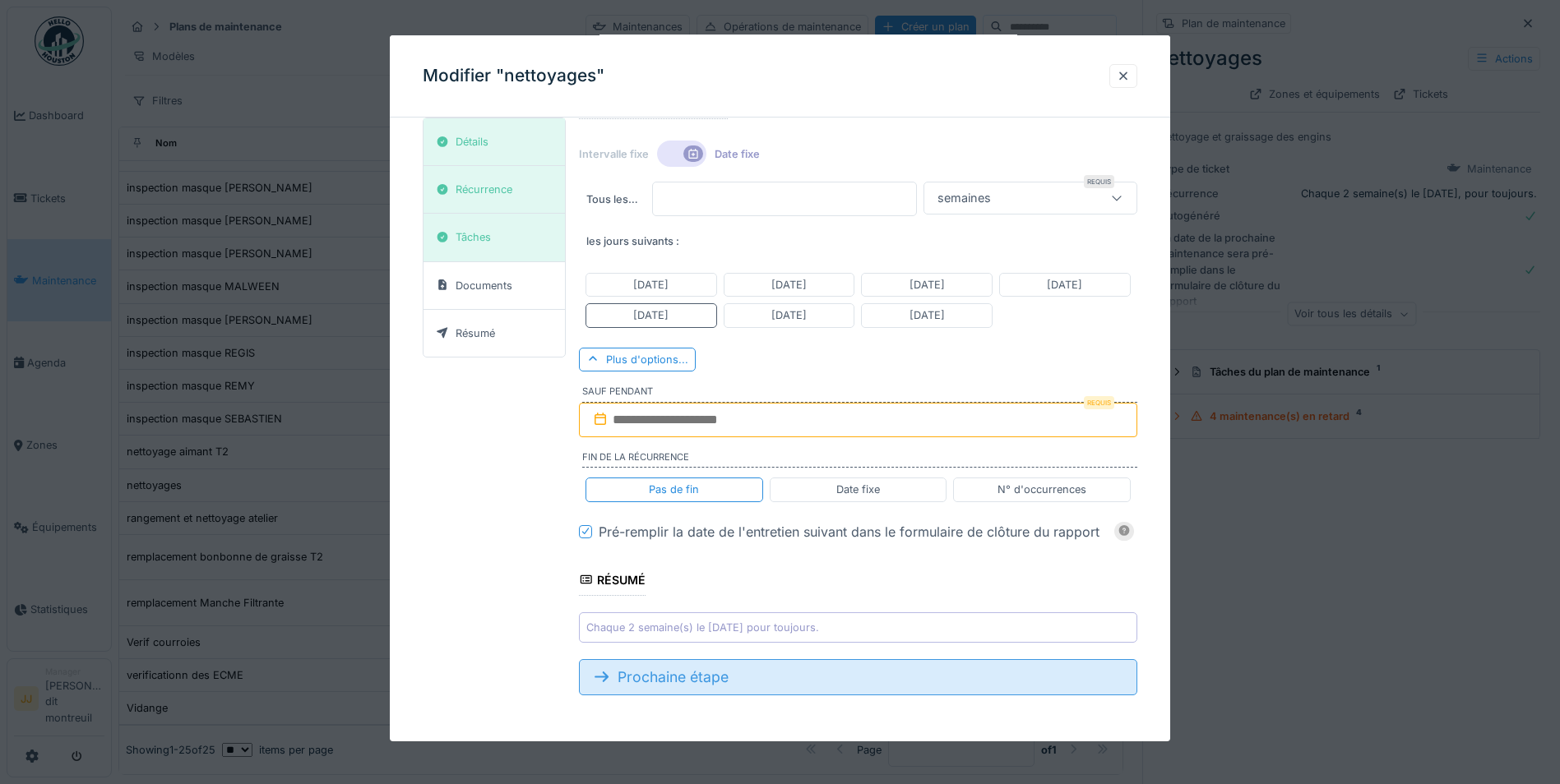
click at [653, 677] on div "Prochaine étape" at bounding box center [857, 677] width 558 height 36
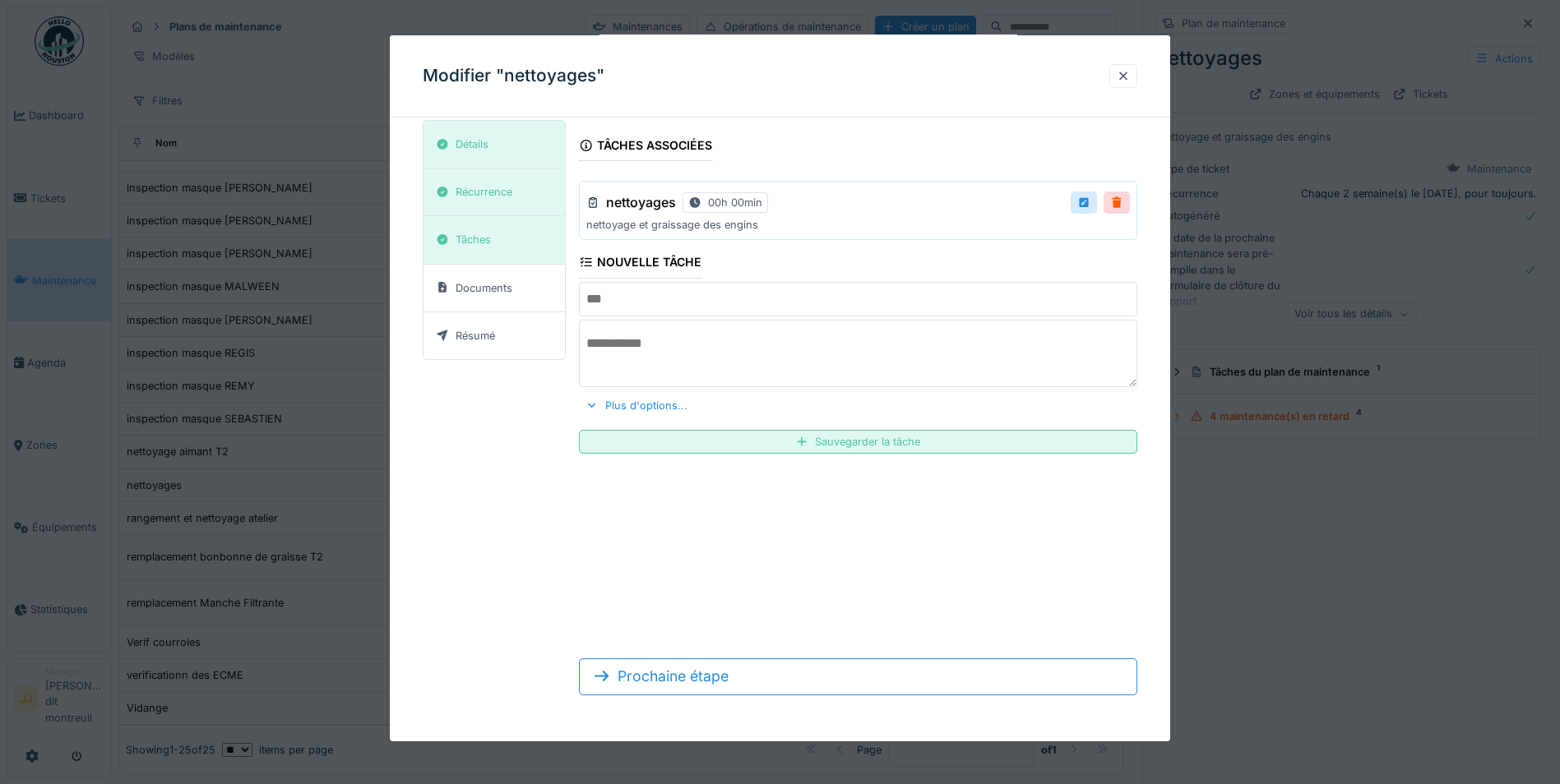
click at [875, 199] on div "nettoyages 00h 00min" at bounding box center [857, 202] width 543 height 29
click at [1090, 208] on div at bounding box center [1083, 202] width 13 height 16
type input "**********"
type textarea "**********"
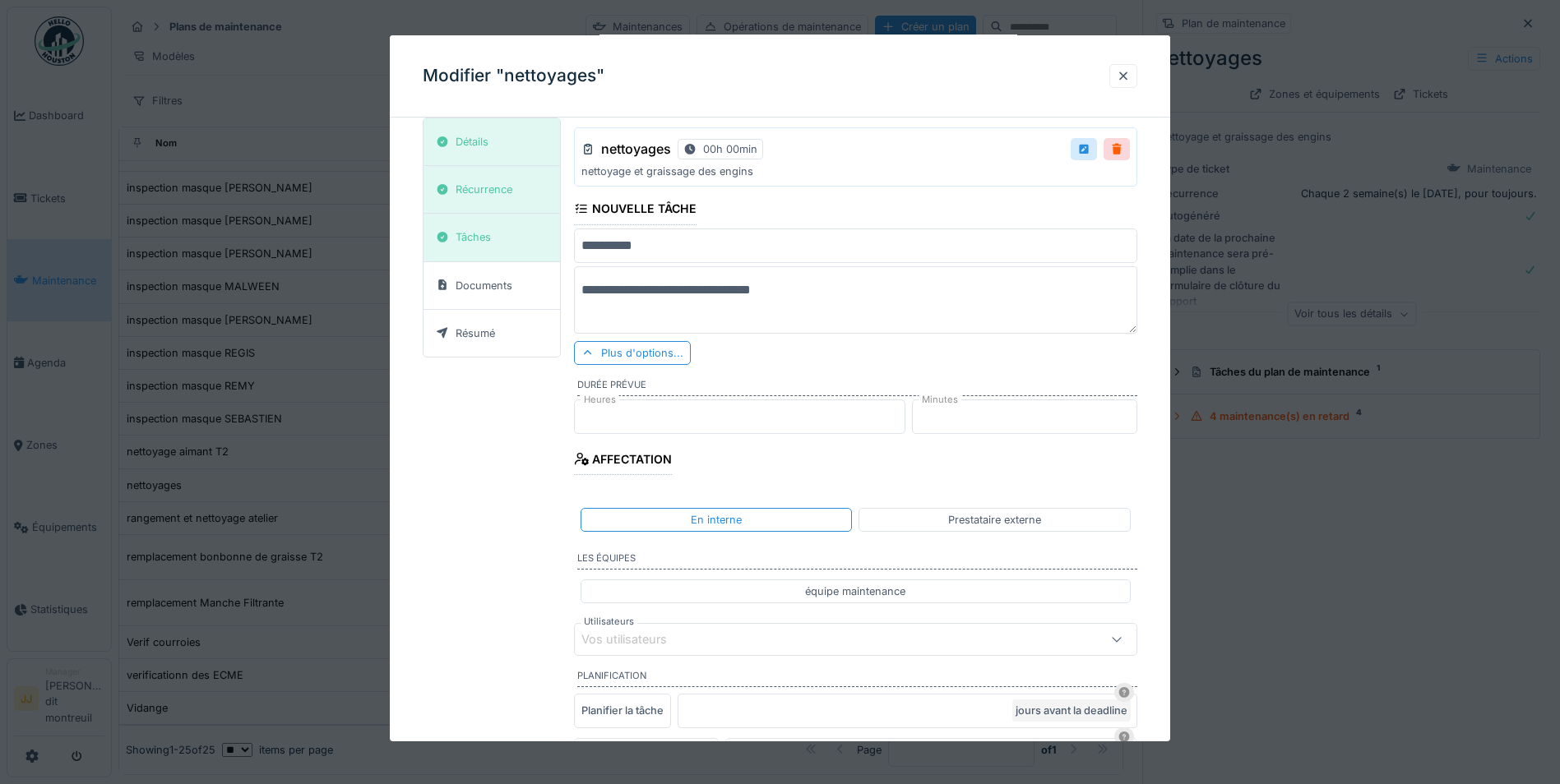
scroll to position [93, 0]
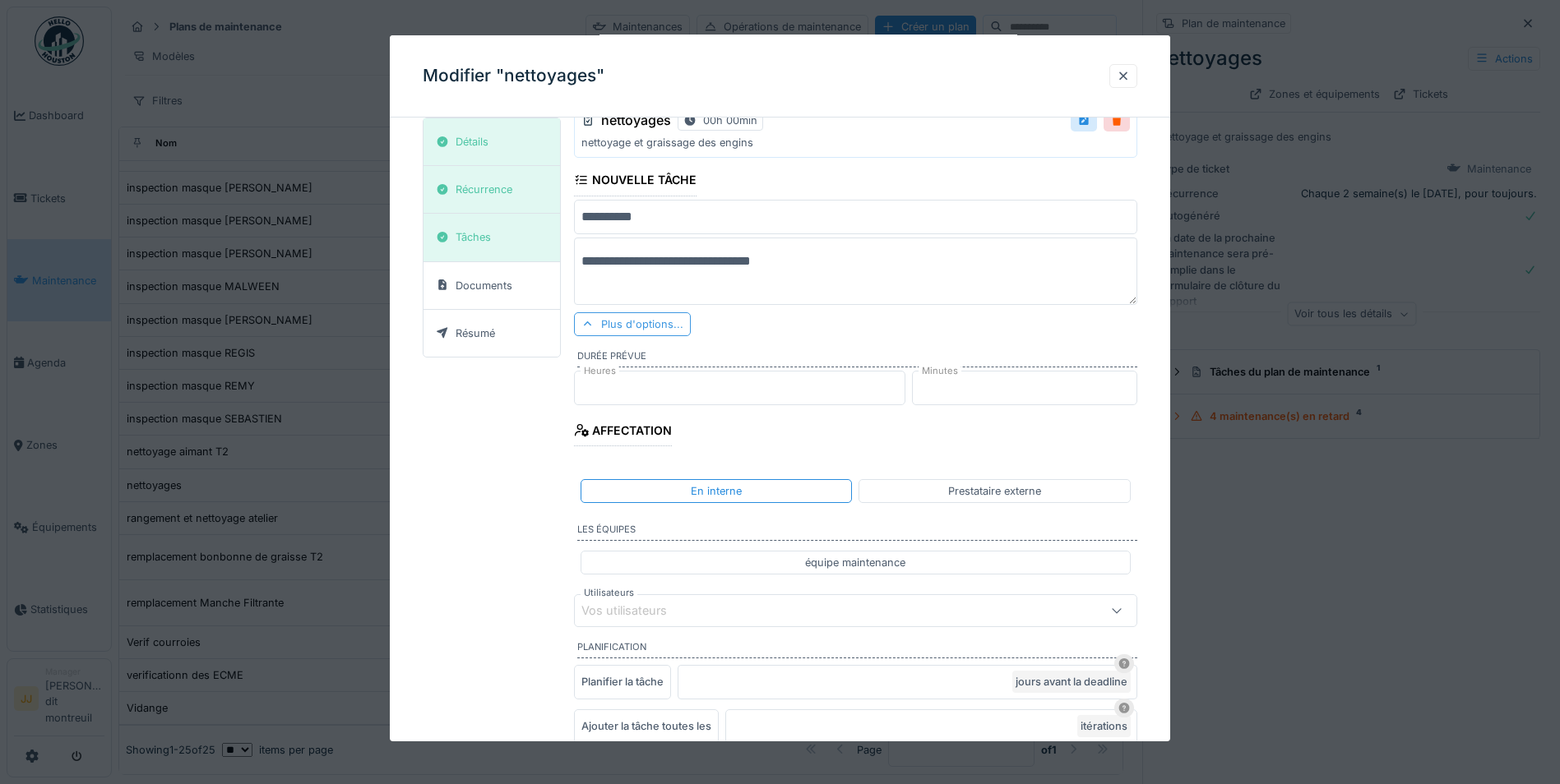
click at [657, 322] on div "Plus d'options..." at bounding box center [632, 324] width 117 height 24
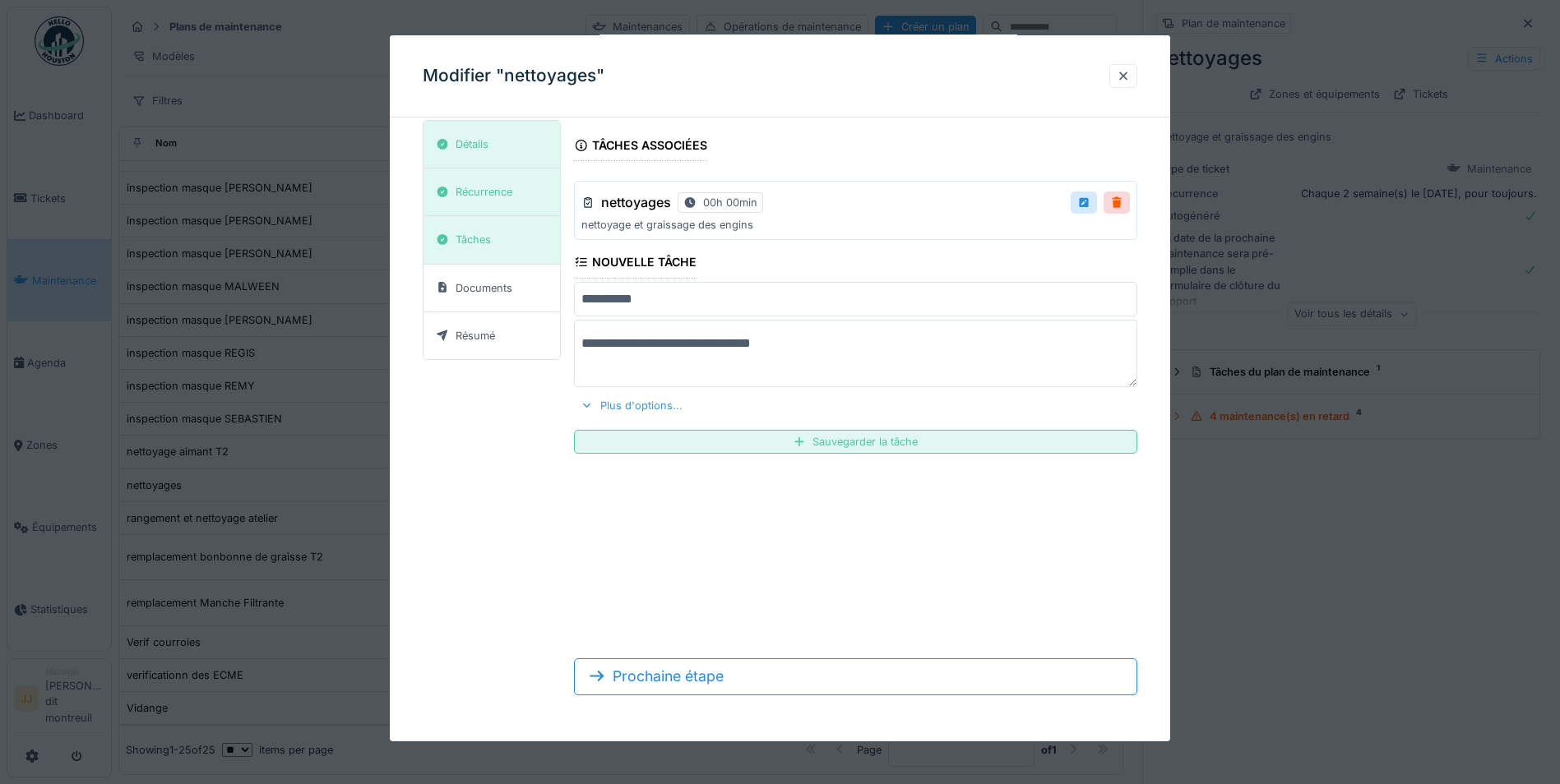
scroll to position [10, 0]
click at [620, 412] on div "Plus d'options..." at bounding box center [631, 406] width 115 height 22
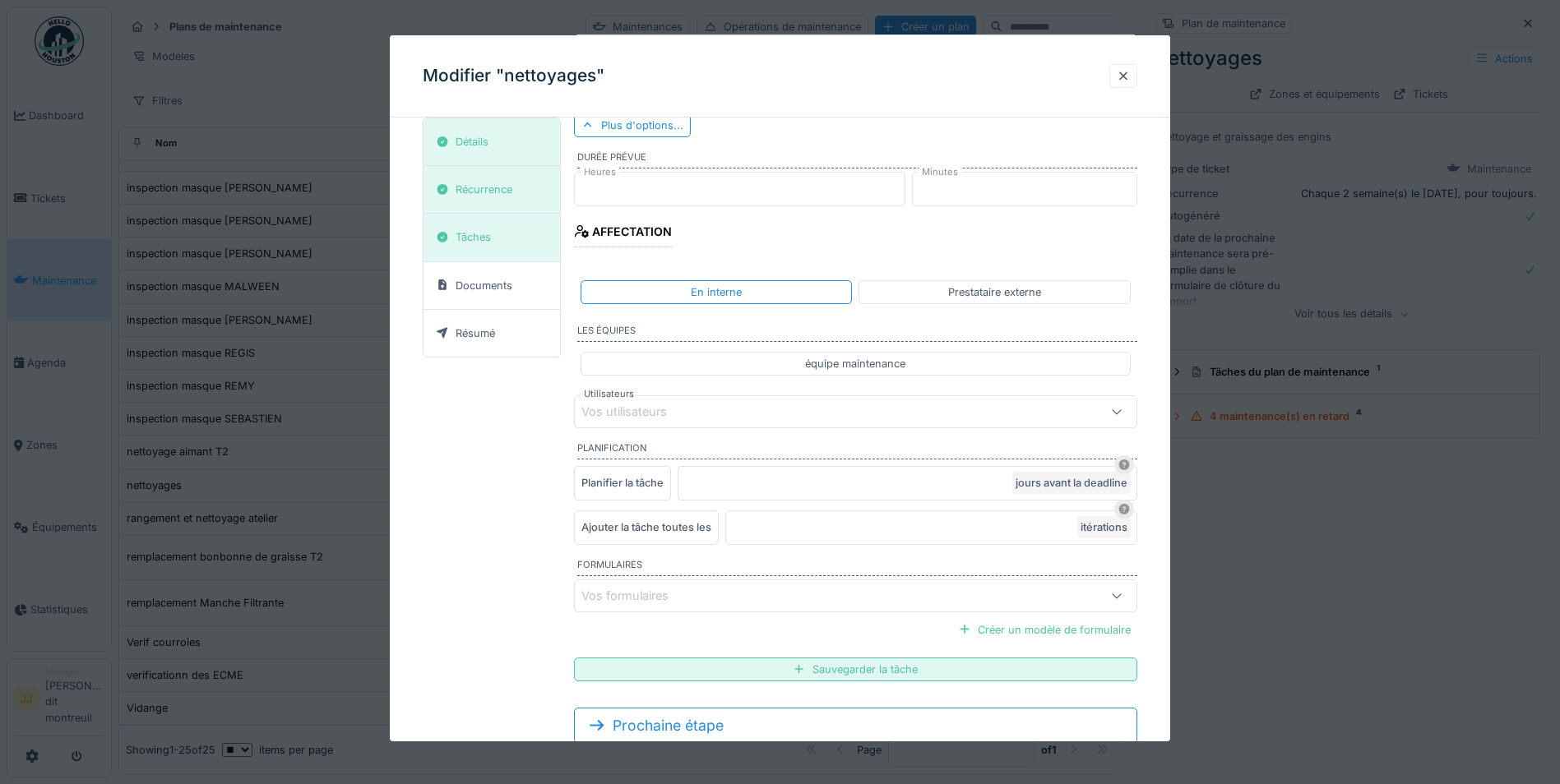
scroll to position [339, 0]
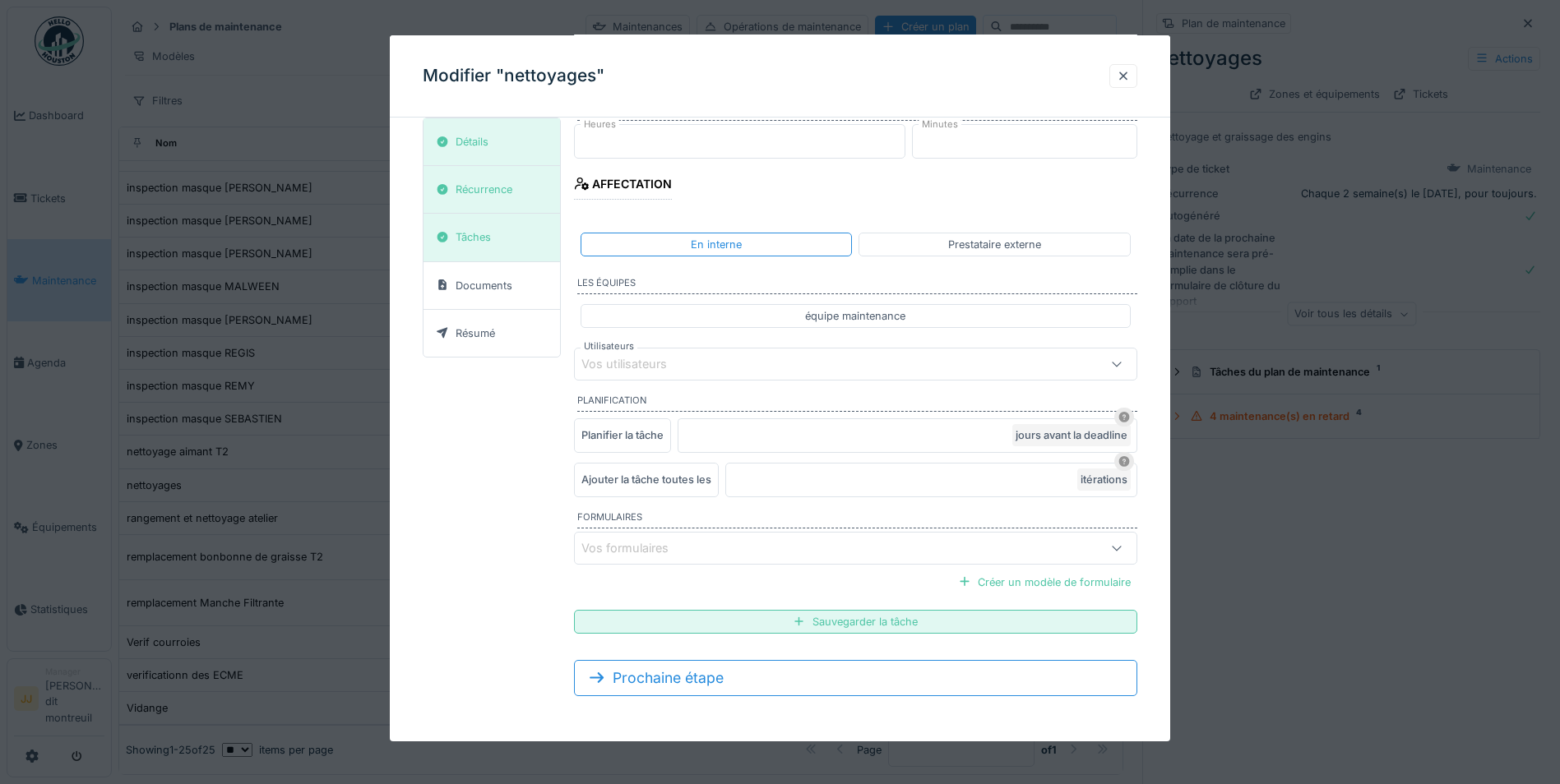
click at [699, 320] on div "équipe maintenance" at bounding box center [855, 316] width 551 height 24
type input "**********"
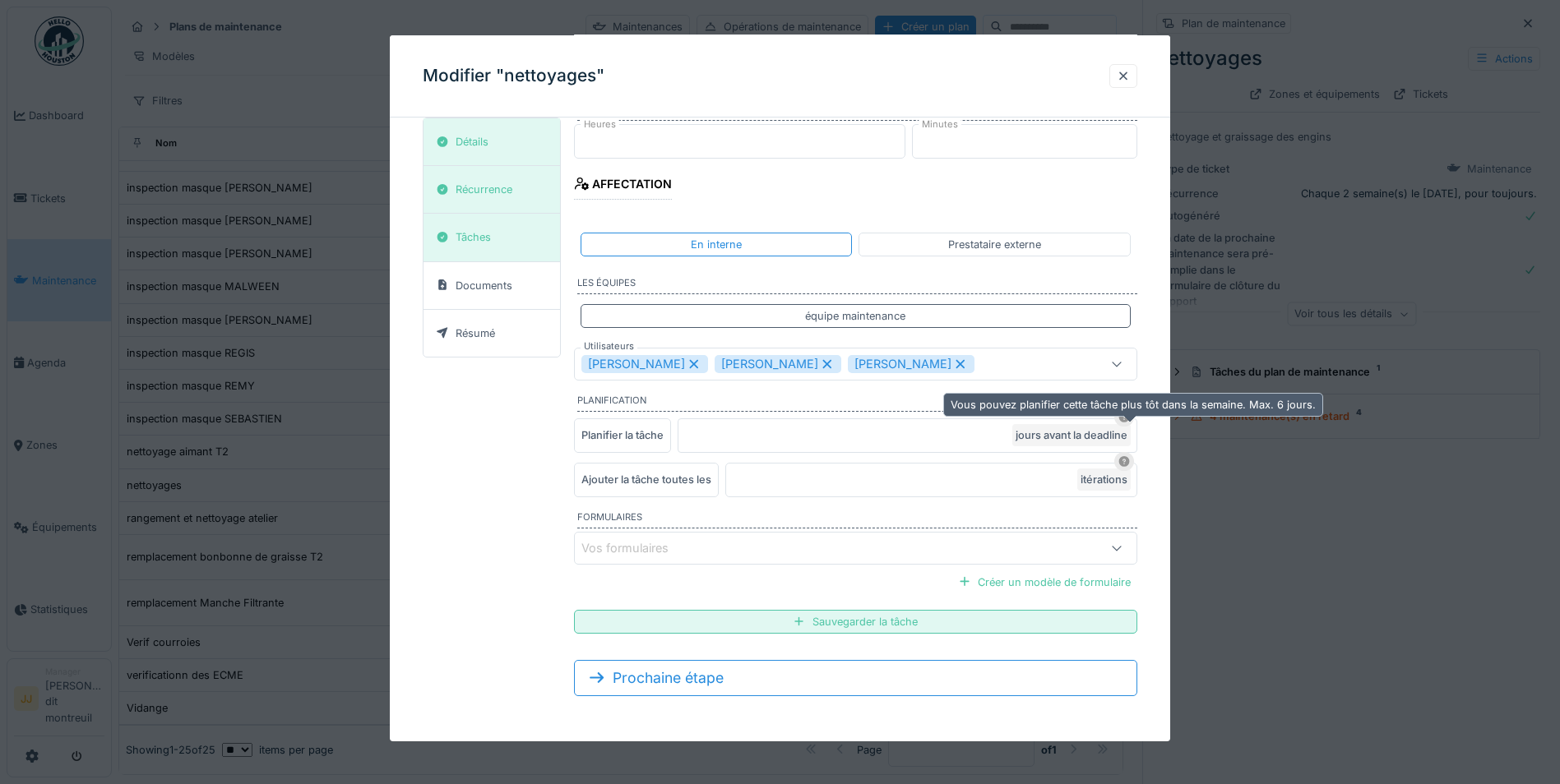
click at [1124, 419] on icon at bounding box center [1123, 417] width 13 height 10
click at [888, 625] on div "Sauvegarder la tâche" at bounding box center [855, 622] width 564 height 24
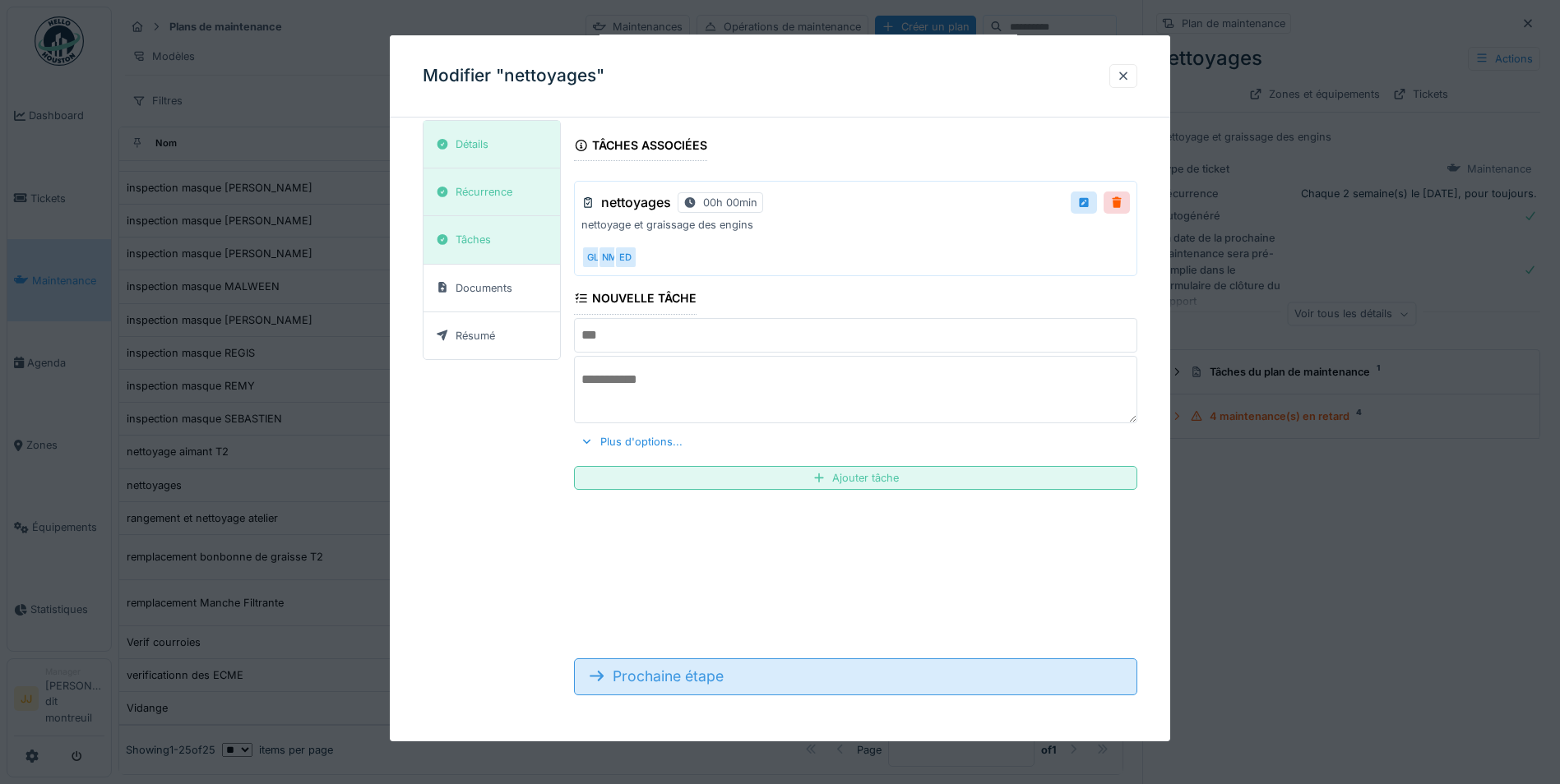
click at [815, 679] on div "Prochaine étape" at bounding box center [855, 677] width 564 height 36
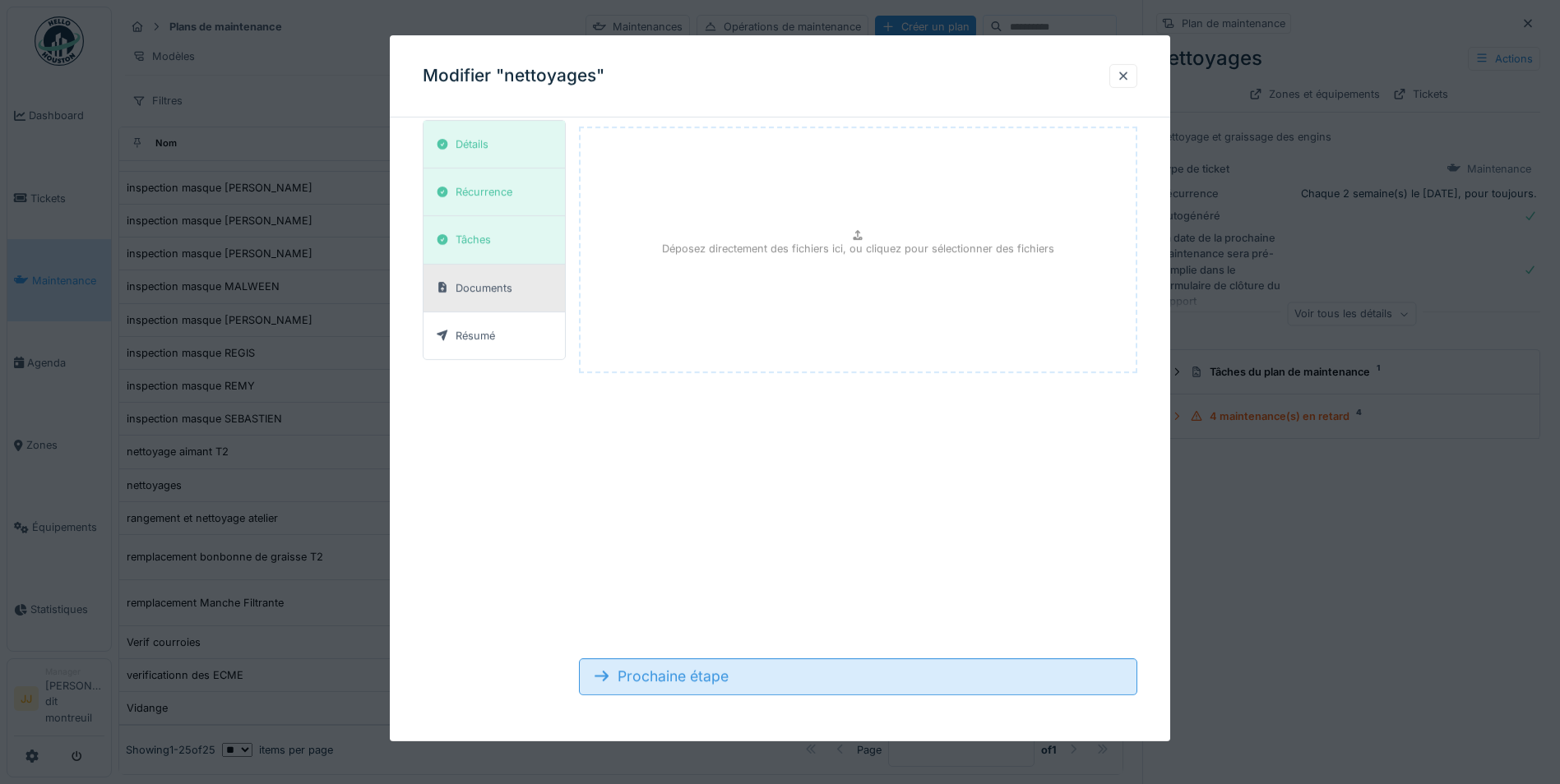
click at [813, 679] on div "Prochaine étape" at bounding box center [857, 677] width 558 height 36
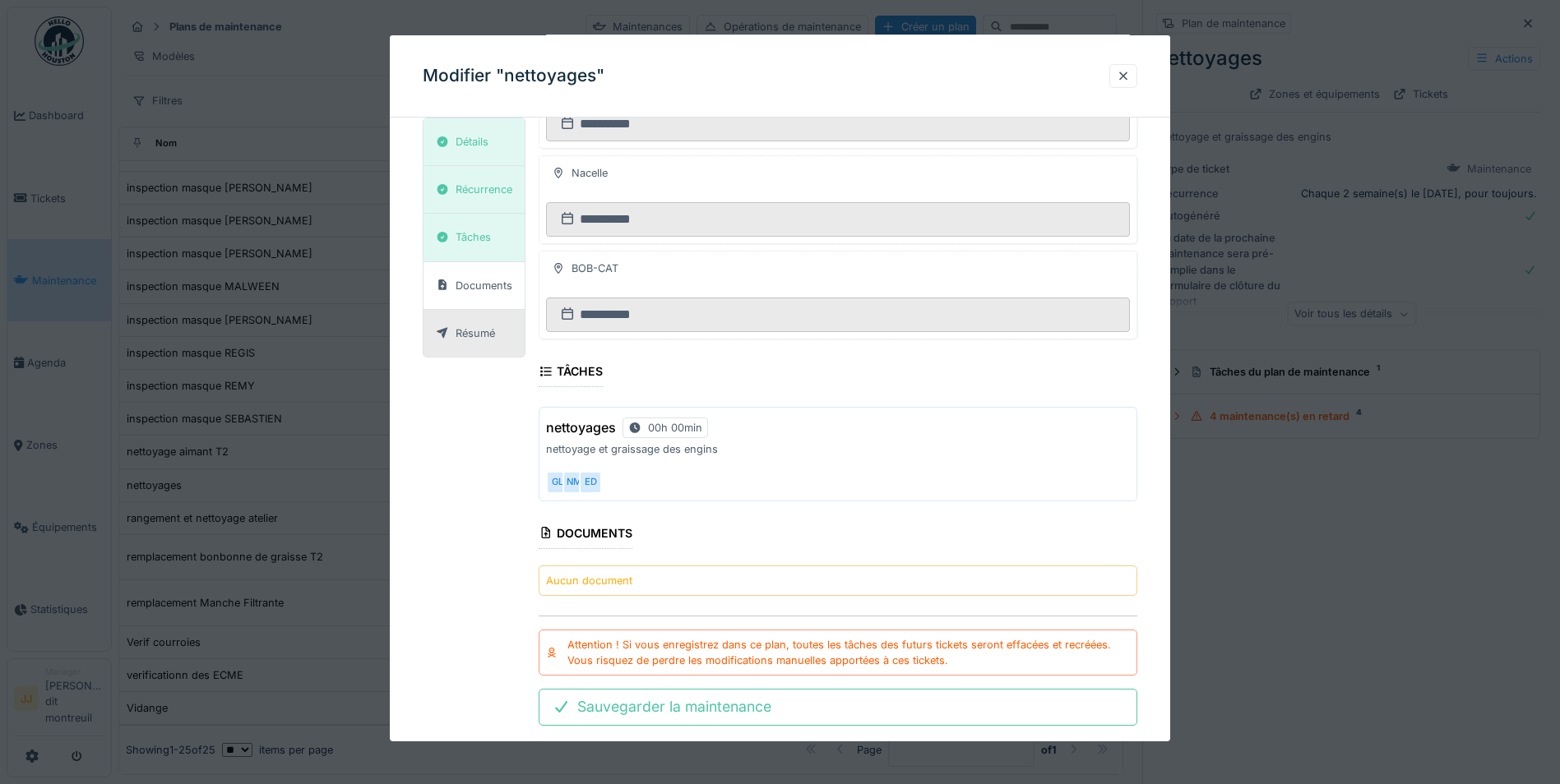
scroll to position [487, 0]
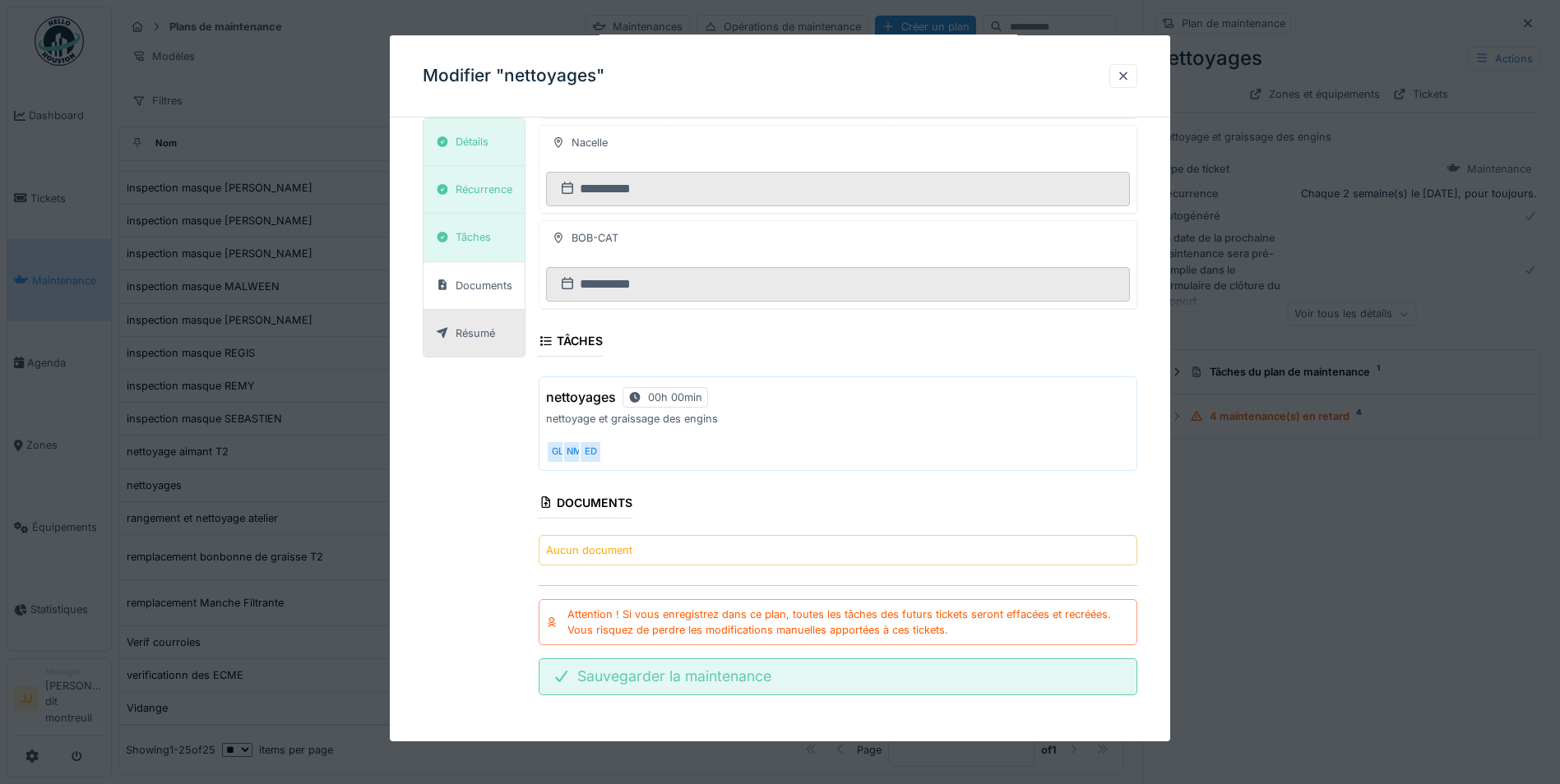
click at [789, 677] on div "Sauvegarder la maintenance" at bounding box center [837, 677] width 598 height 36
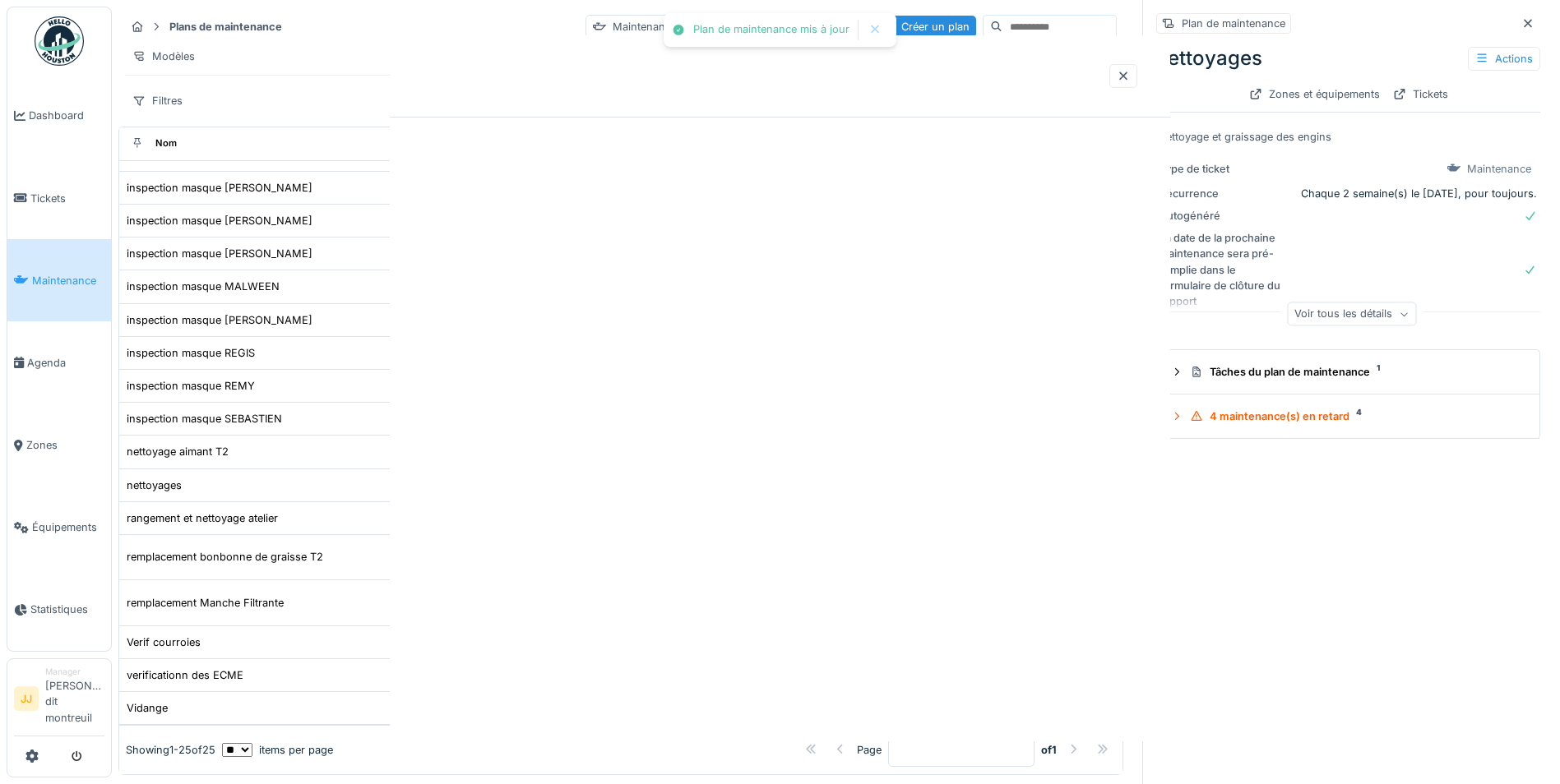
scroll to position [0, 0]
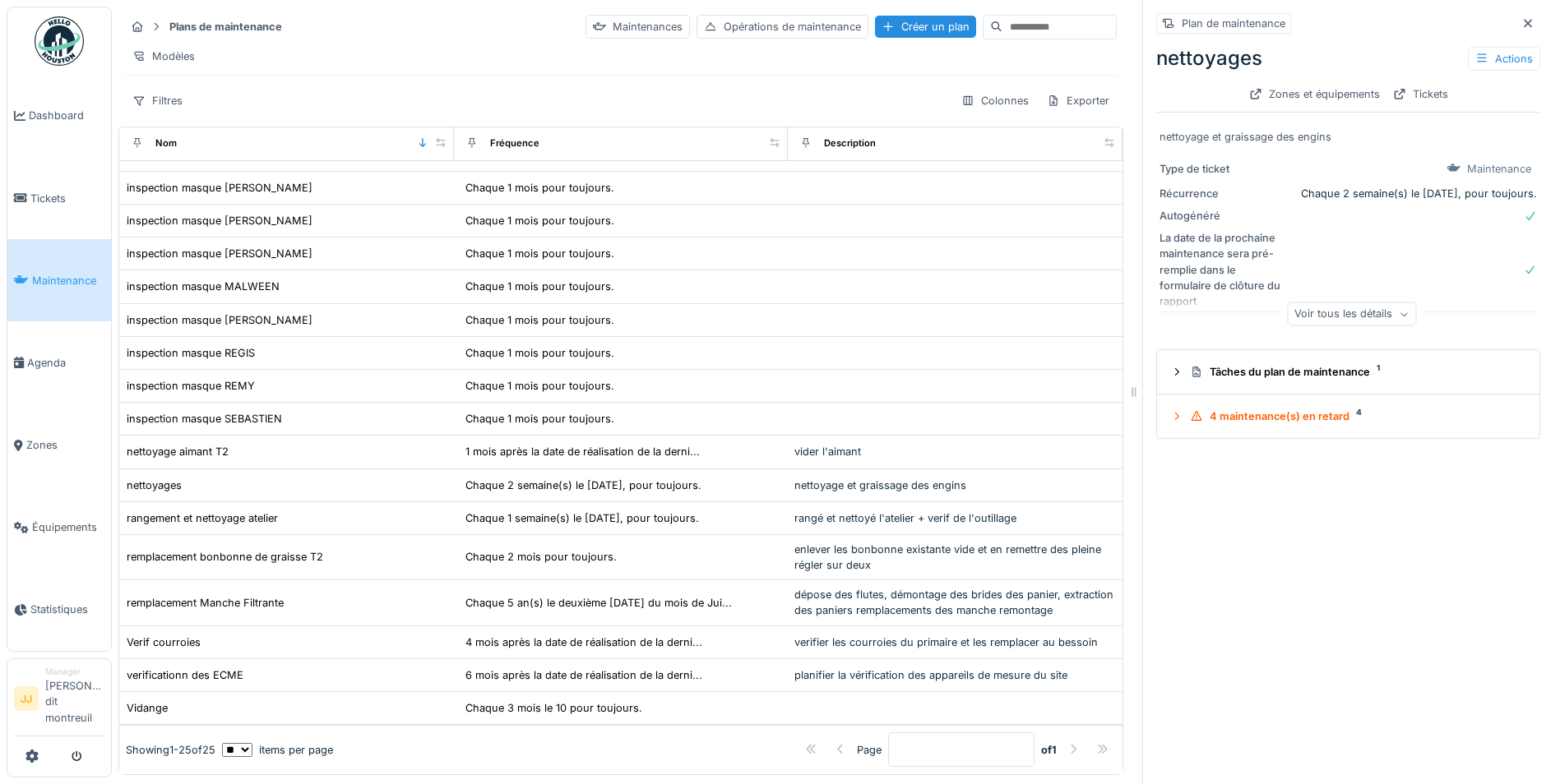
click at [53, 254] on link "Maintenance" at bounding box center [59, 280] width 104 height 82
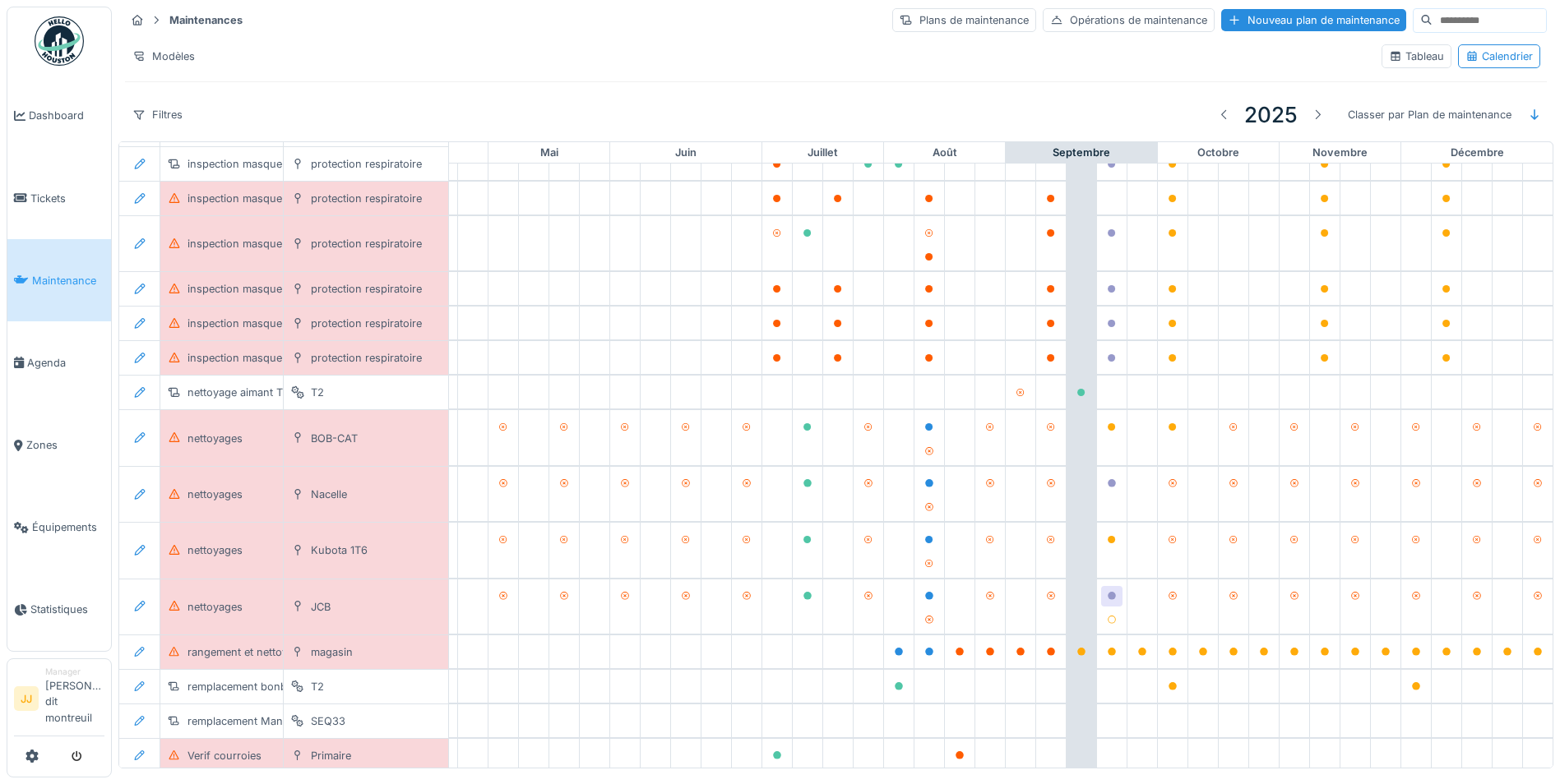
scroll to position [535, 545]
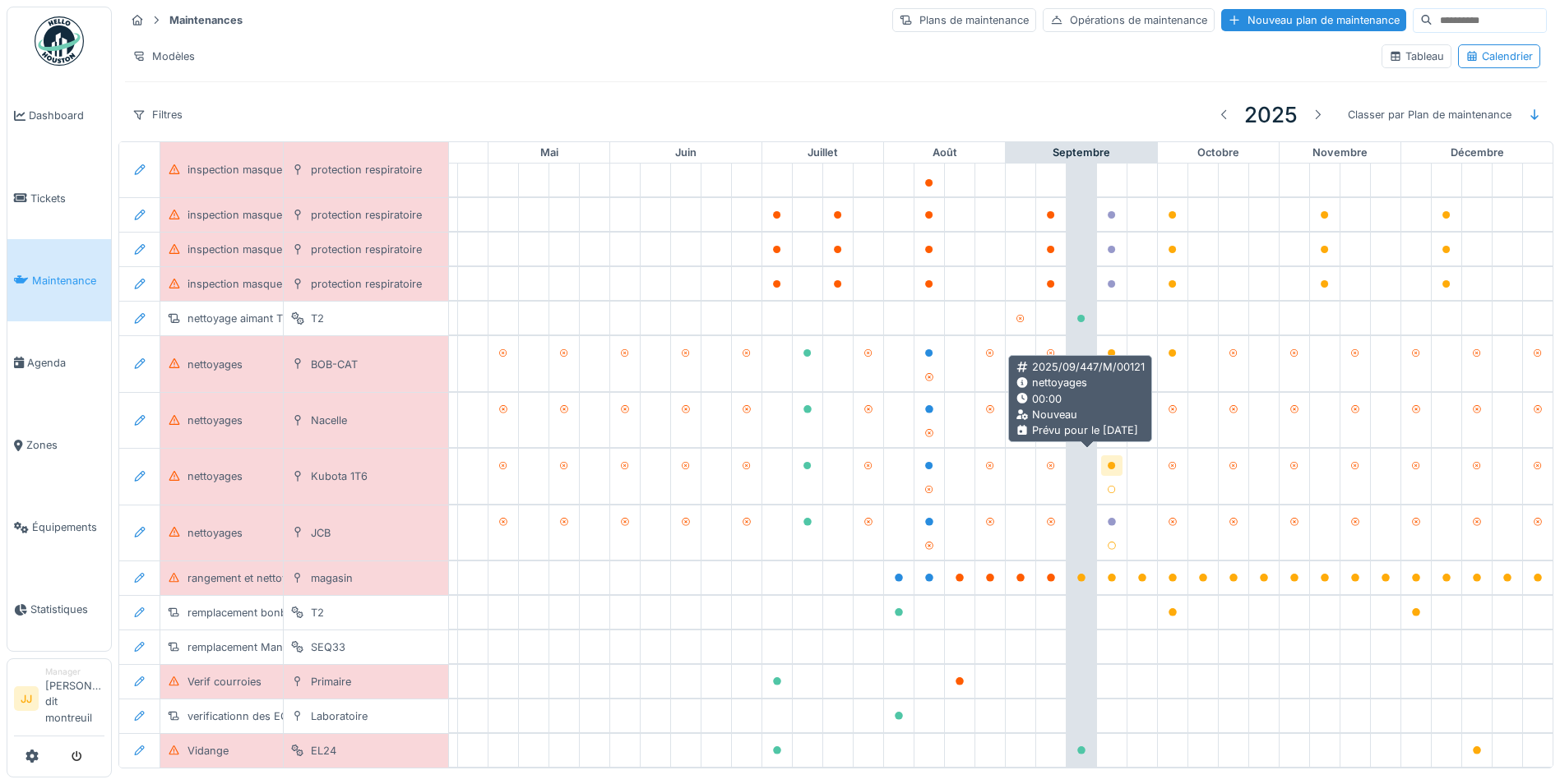
click at [1108, 462] on icon at bounding box center [1111, 465] width 8 height 8
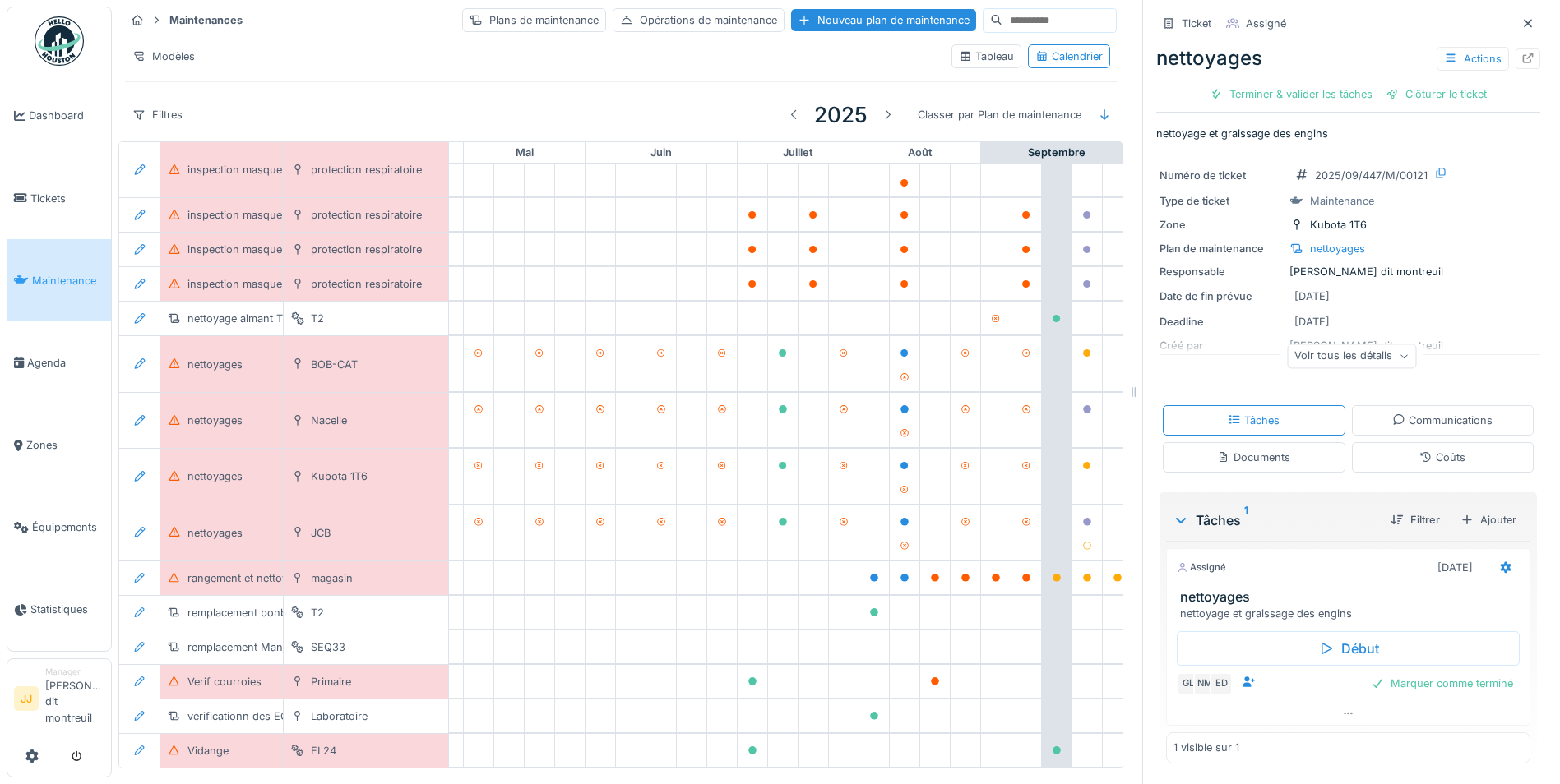
scroll to position [12, 0]
click at [1463, 268] on div "Numéro de ticket 2025/09/447/M/00121 Type de ticket Maintenance Zone Kubota 1T6…" at bounding box center [1348, 270] width 384 height 230
click at [562, 45] on div "Modèles" at bounding box center [532, 57] width 813 height 24
click at [665, 17] on div "Opérations de maintenance" at bounding box center [698, 21] width 172 height 24
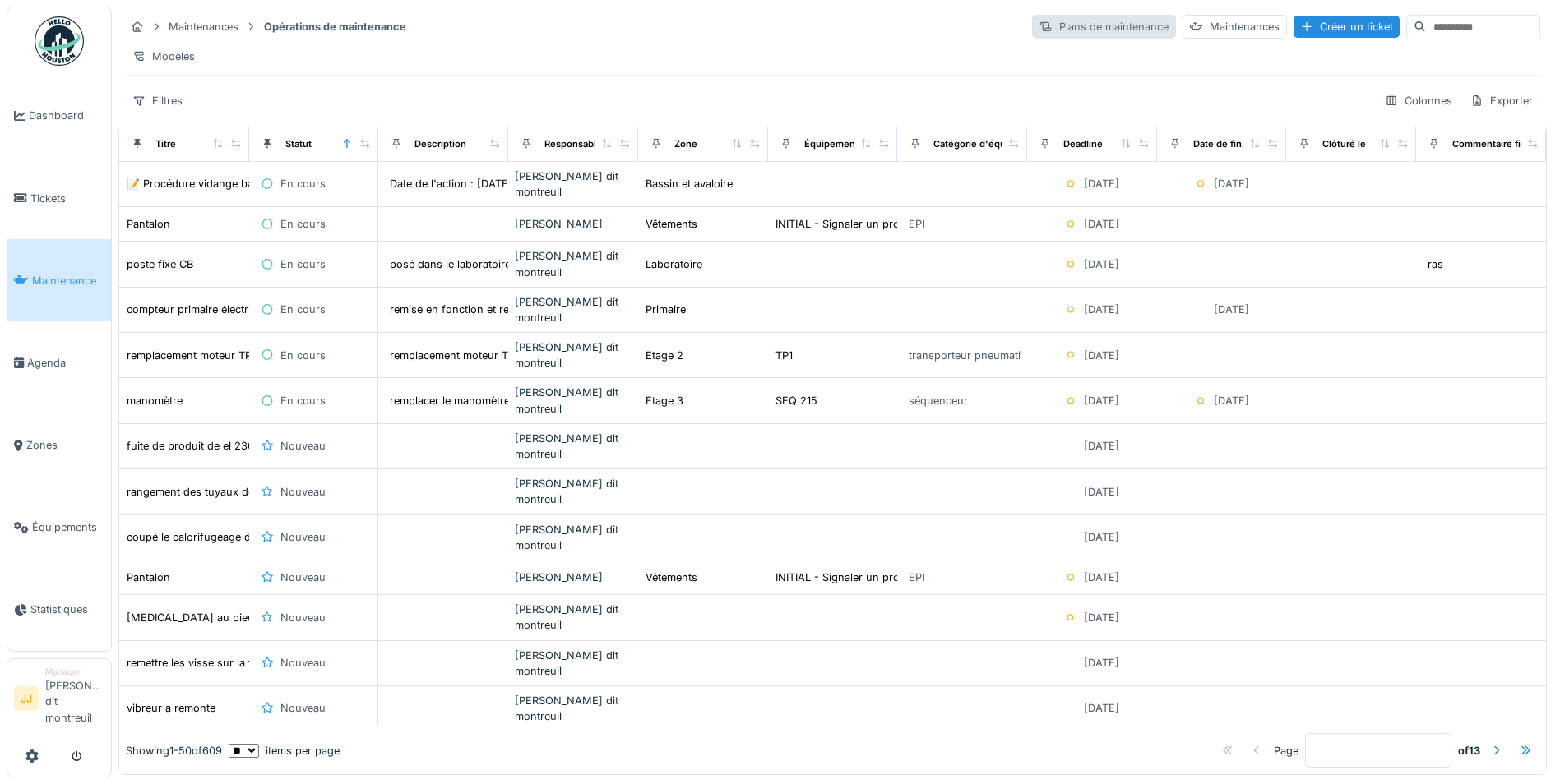
click at [1032, 22] on div "Plans de maintenance" at bounding box center [1104, 27] width 144 height 24
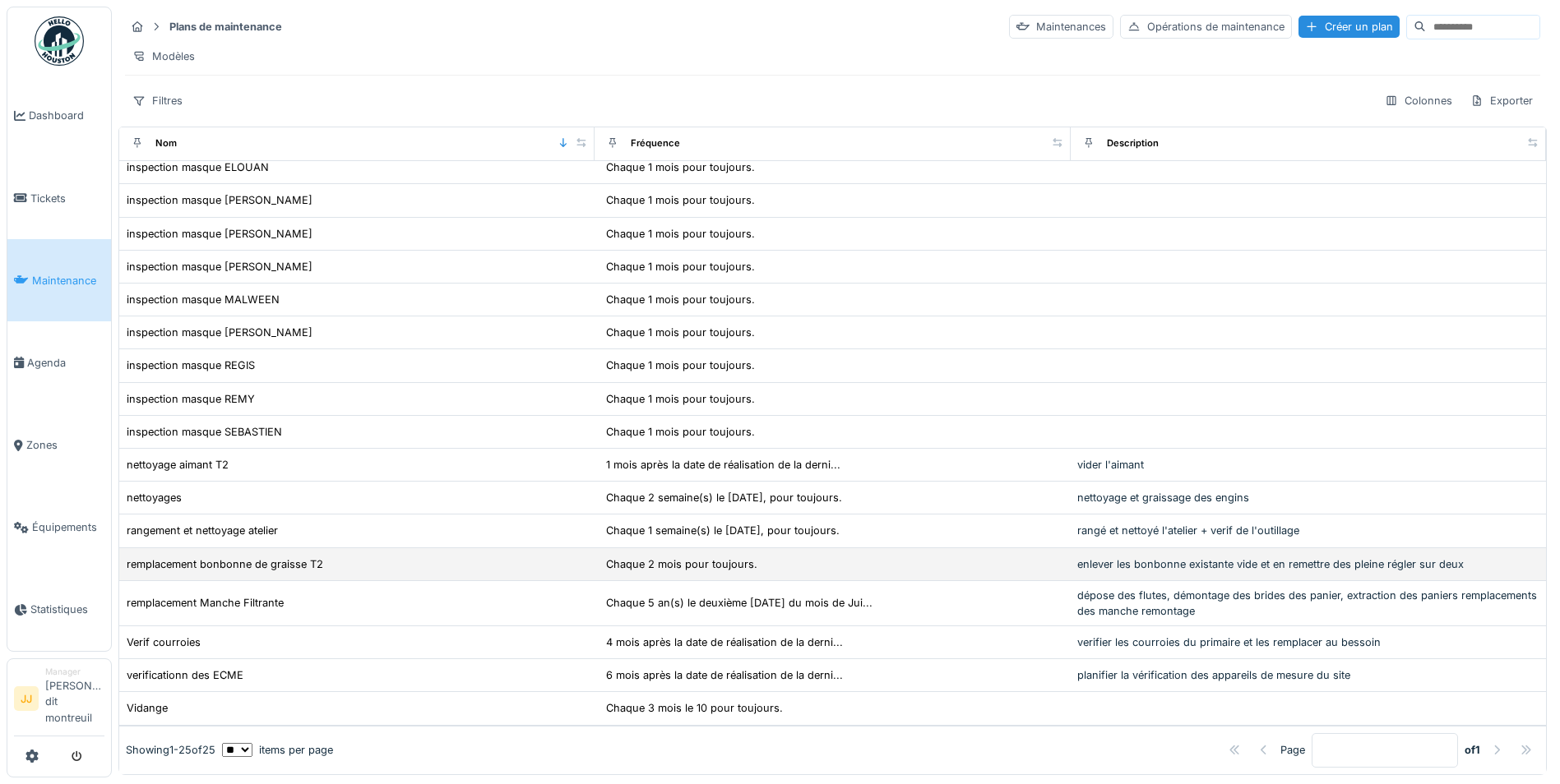
scroll to position [10, 0]
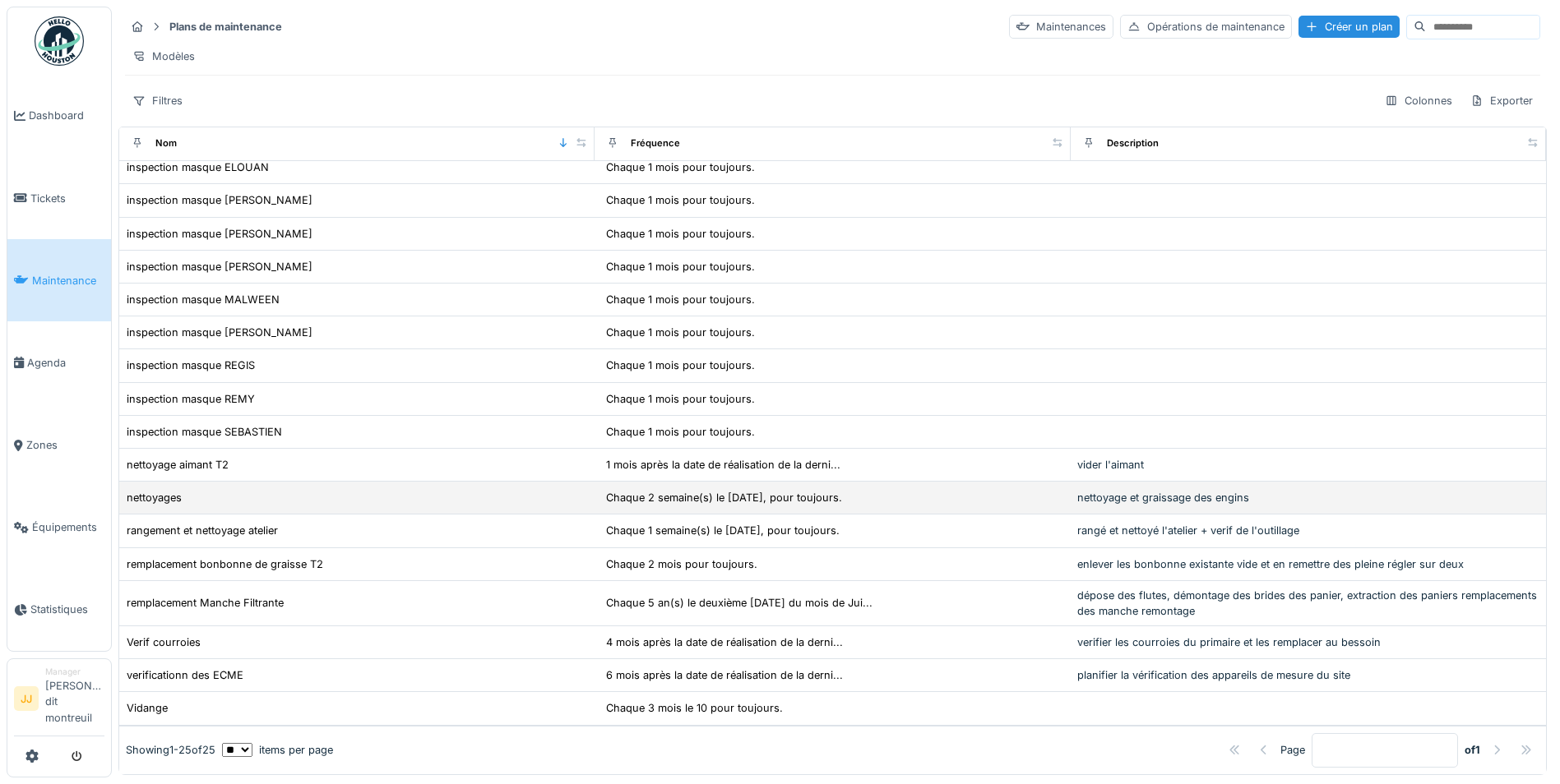
click at [290, 489] on div "nettoyages" at bounding box center [357, 497] width 462 height 17
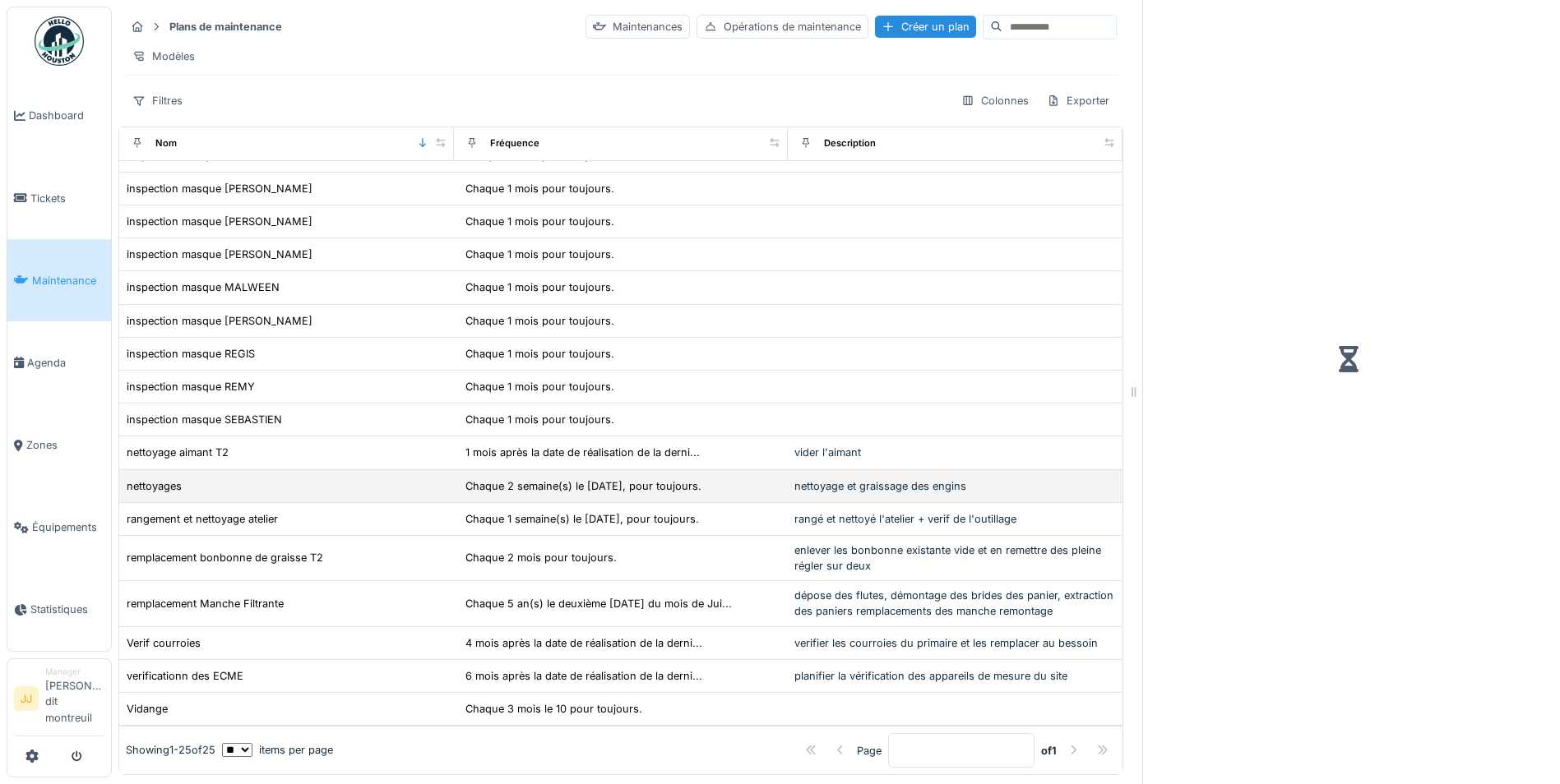
scroll to position [336, 0]
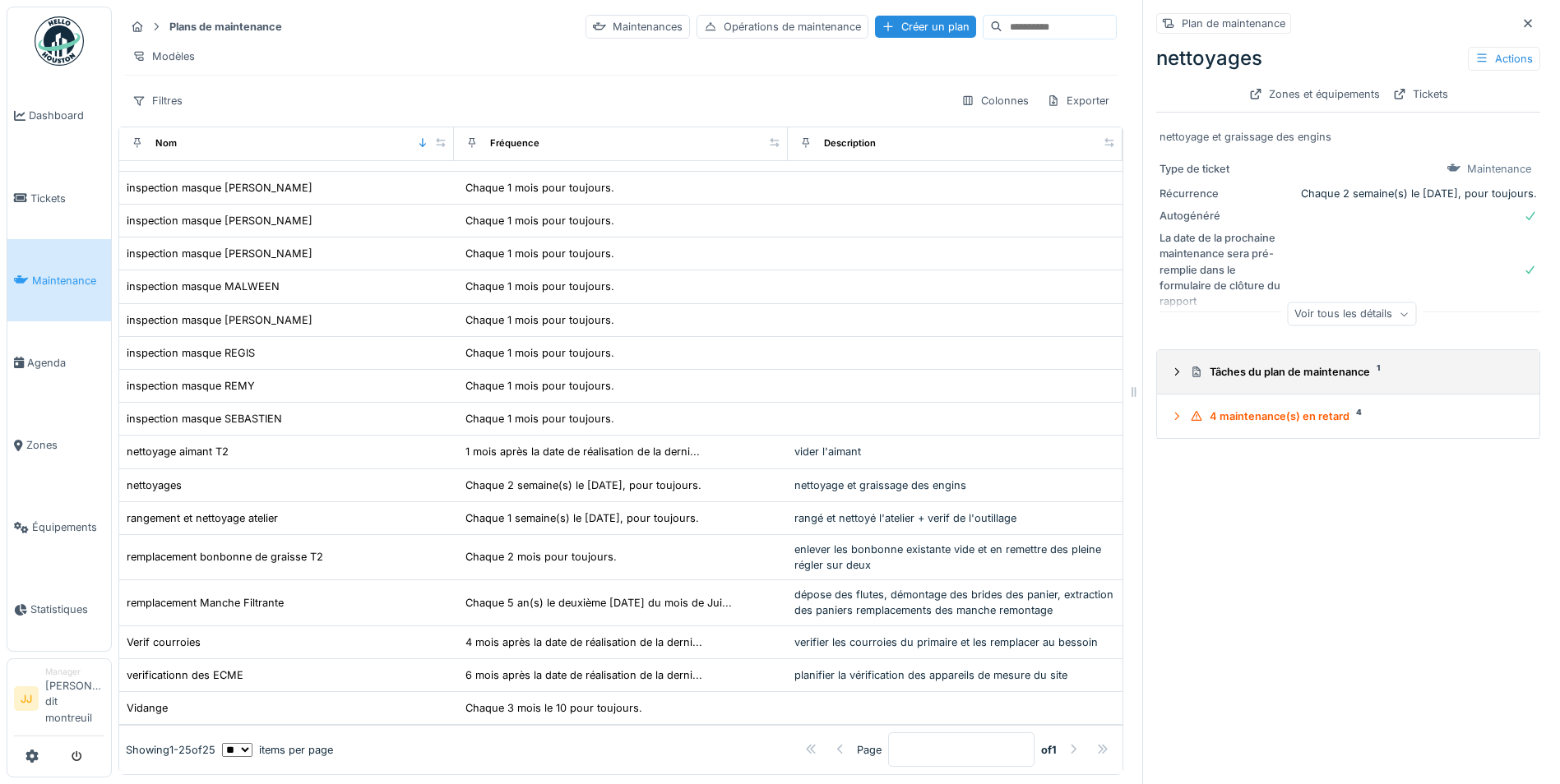
click at [1294, 368] on div "Tâches du plan de maintenance 1" at bounding box center [1354, 372] width 330 height 16
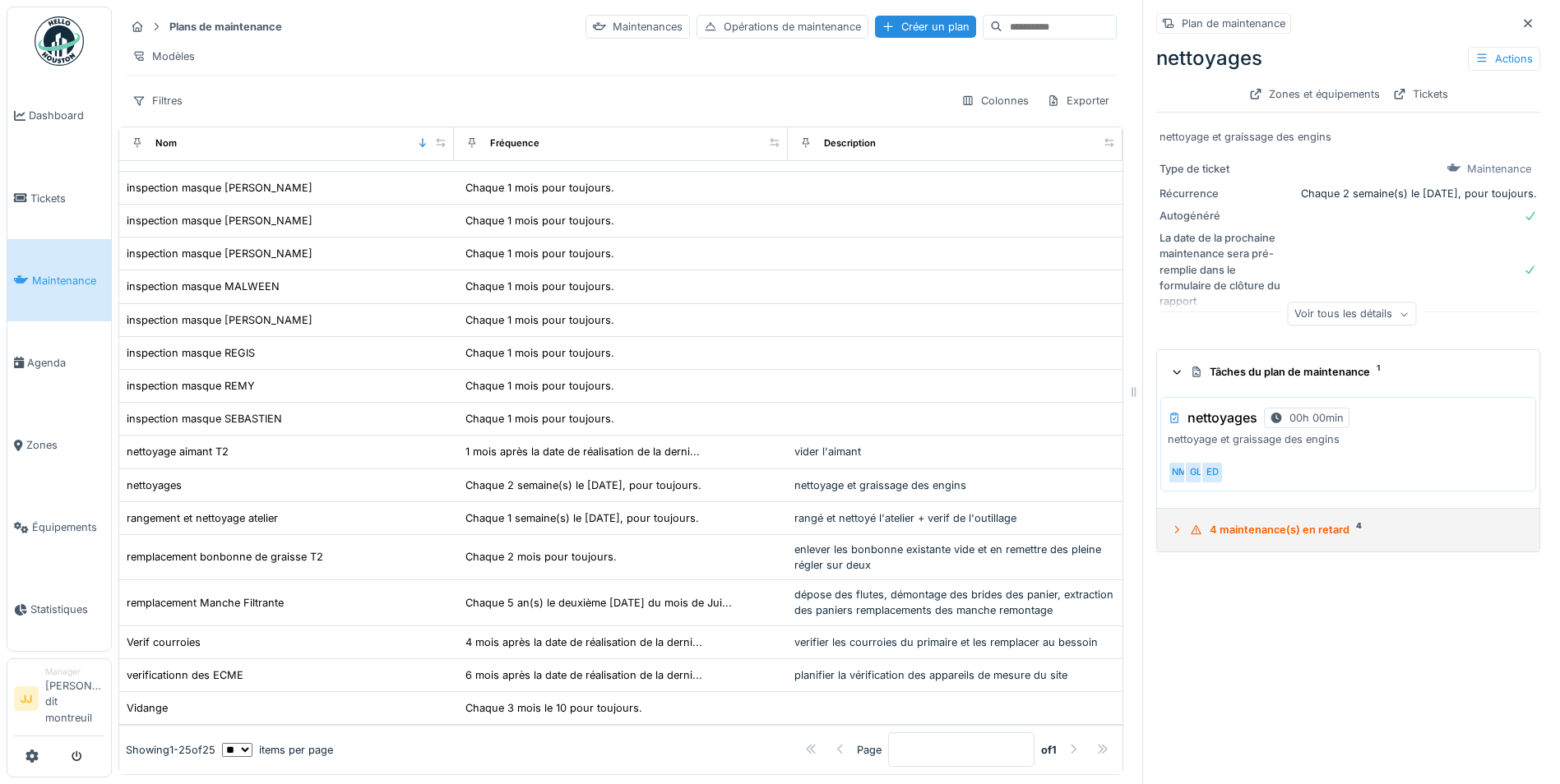
click at [1240, 533] on summary "4 maintenance(s) en retard 4" at bounding box center [1348, 531] width 369 height 31
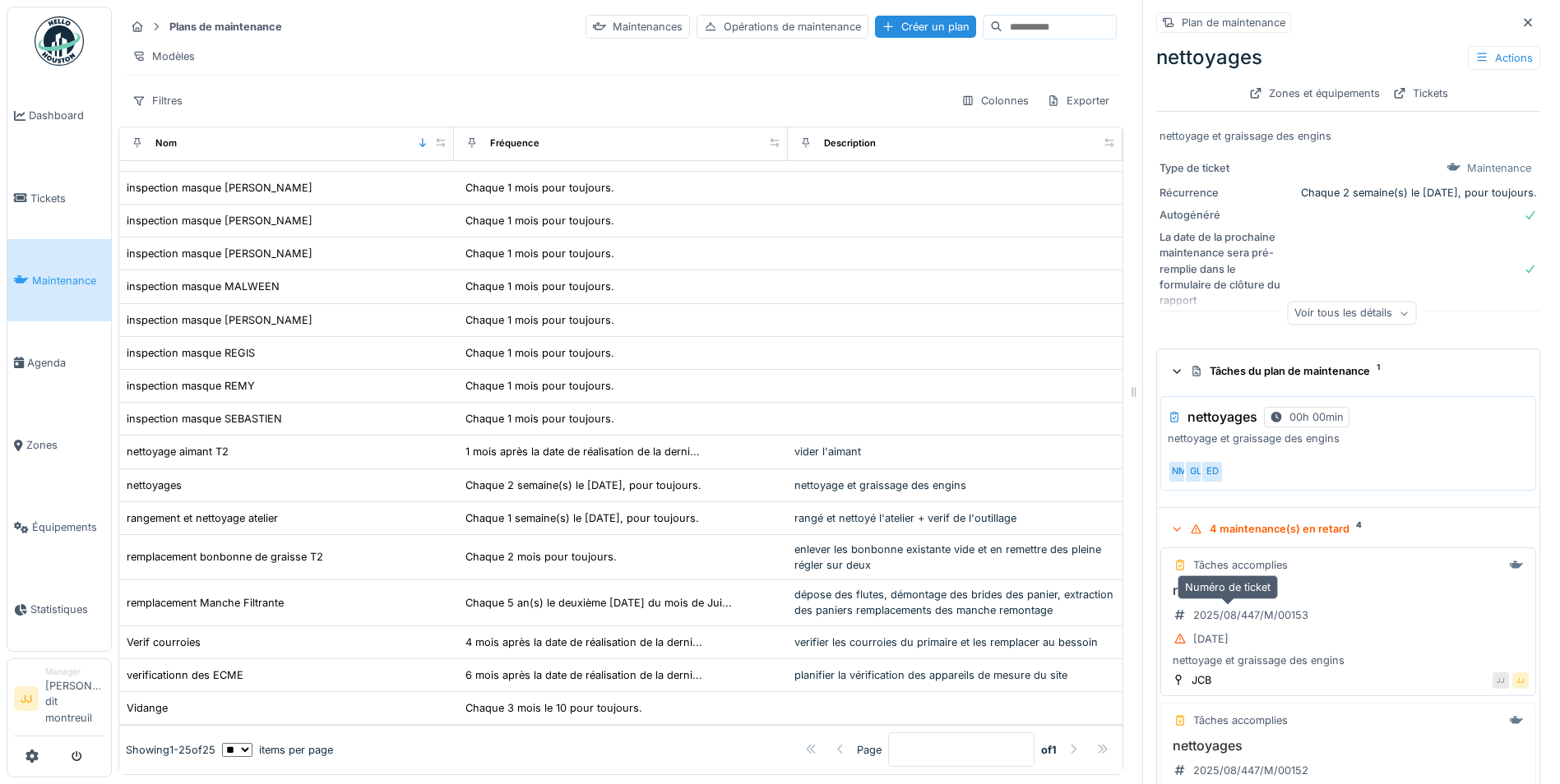
scroll to position [0, 0]
click at [1500, 47] on div "Actions" at bounding box center [1503, 59] width 72 height 24
click at [1383, 37] on div "nettoyages Actions Zones et équipements Tickets" at bounding box center [1348, 73] width 384 height 72
click at [1467, 58] on div "Actions" at bounding box center [1503, 59] width 72 height 24
click at [1454, 83] on div "Modifier" at bounding box center [1424, 95] width 148 height 24
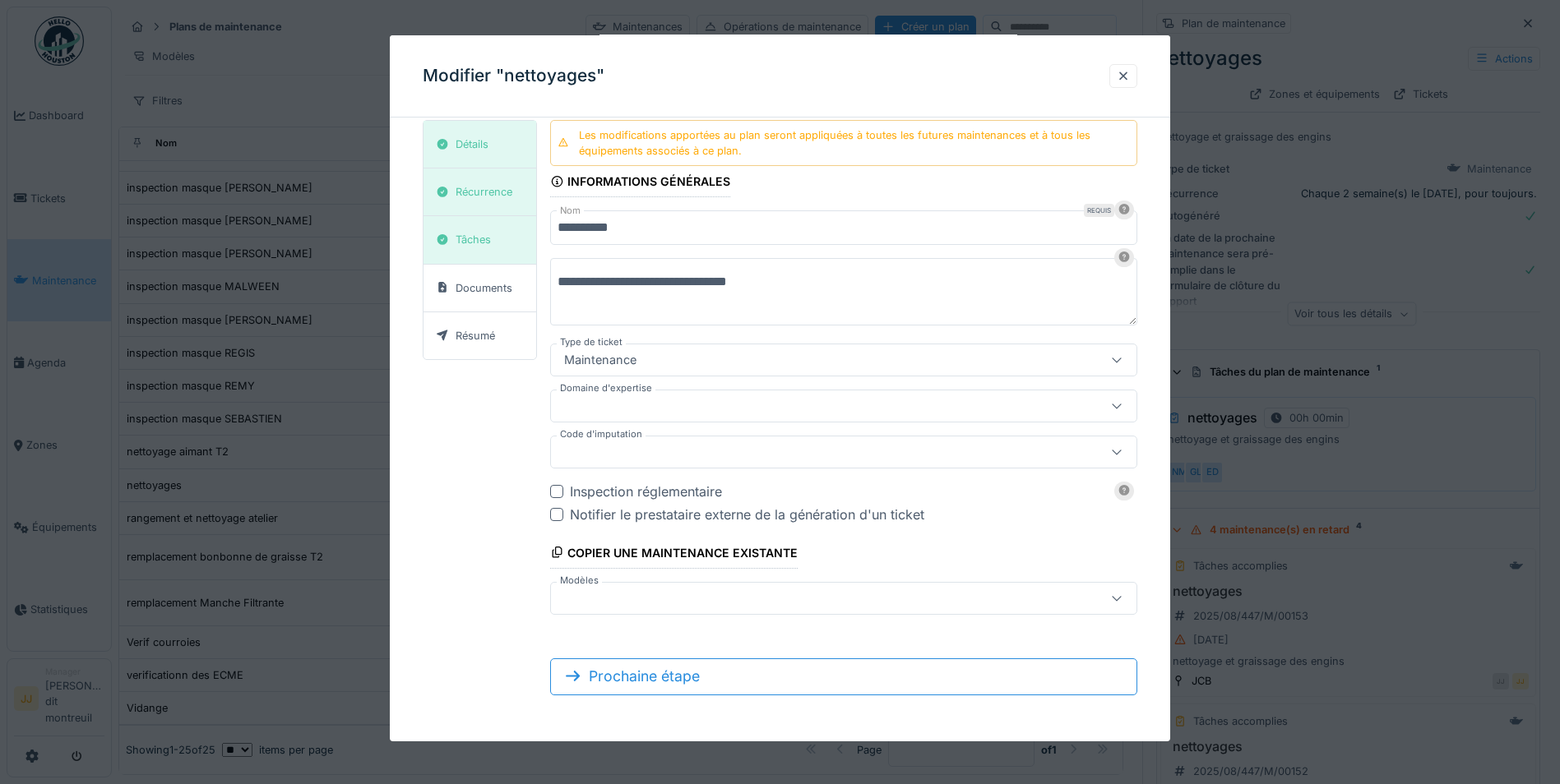
scroll to position [12, 0]
click at [619, 587] on div at bounding box center [844, 598] width 587 height 33
click at [516, 556] on div "**********" at bounding box center [780, 414] width 714 height 589
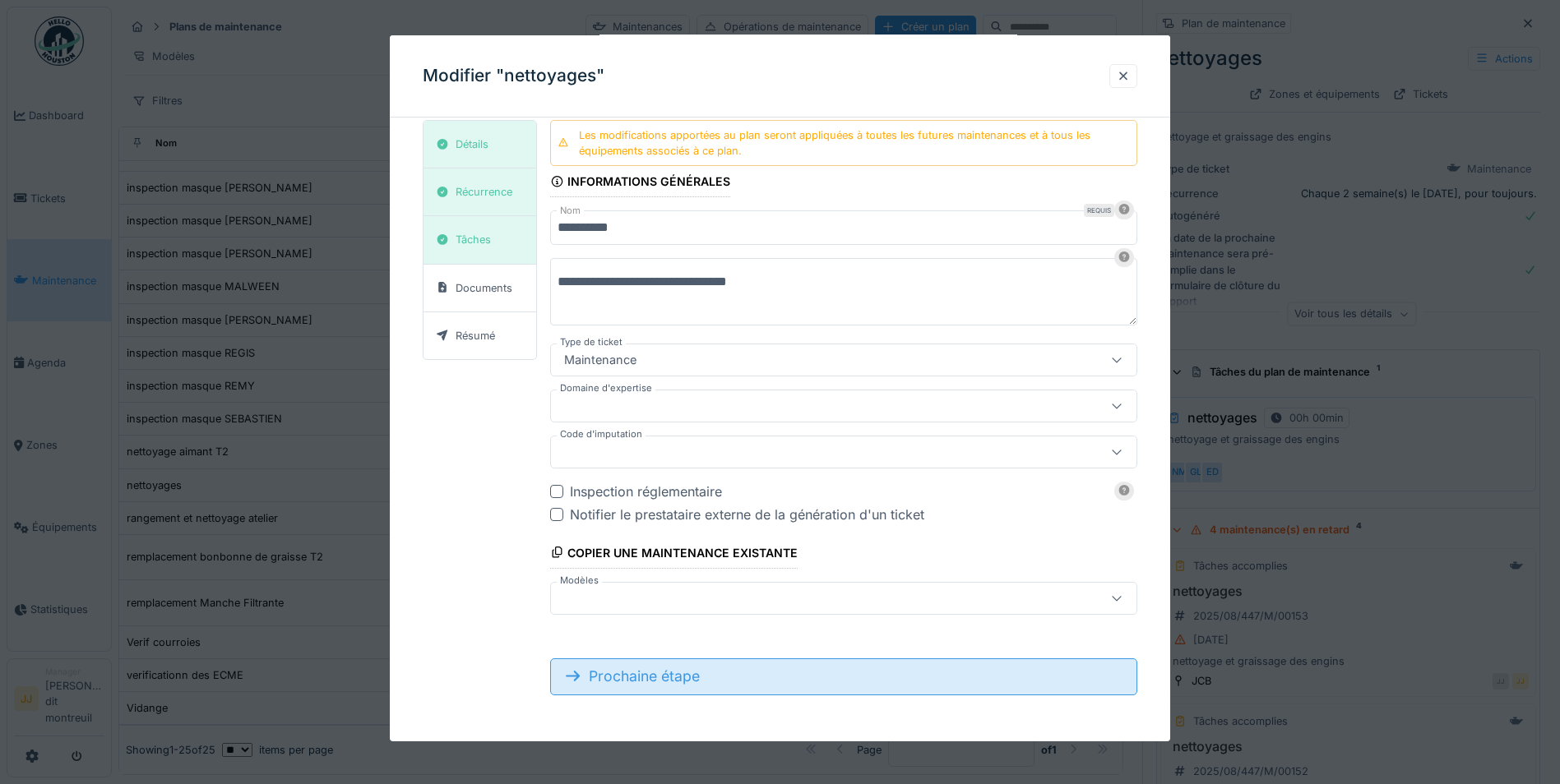
click at [696, 691] on div "Prochaine étape" at bounding box center [844, 677] width 587 height 36
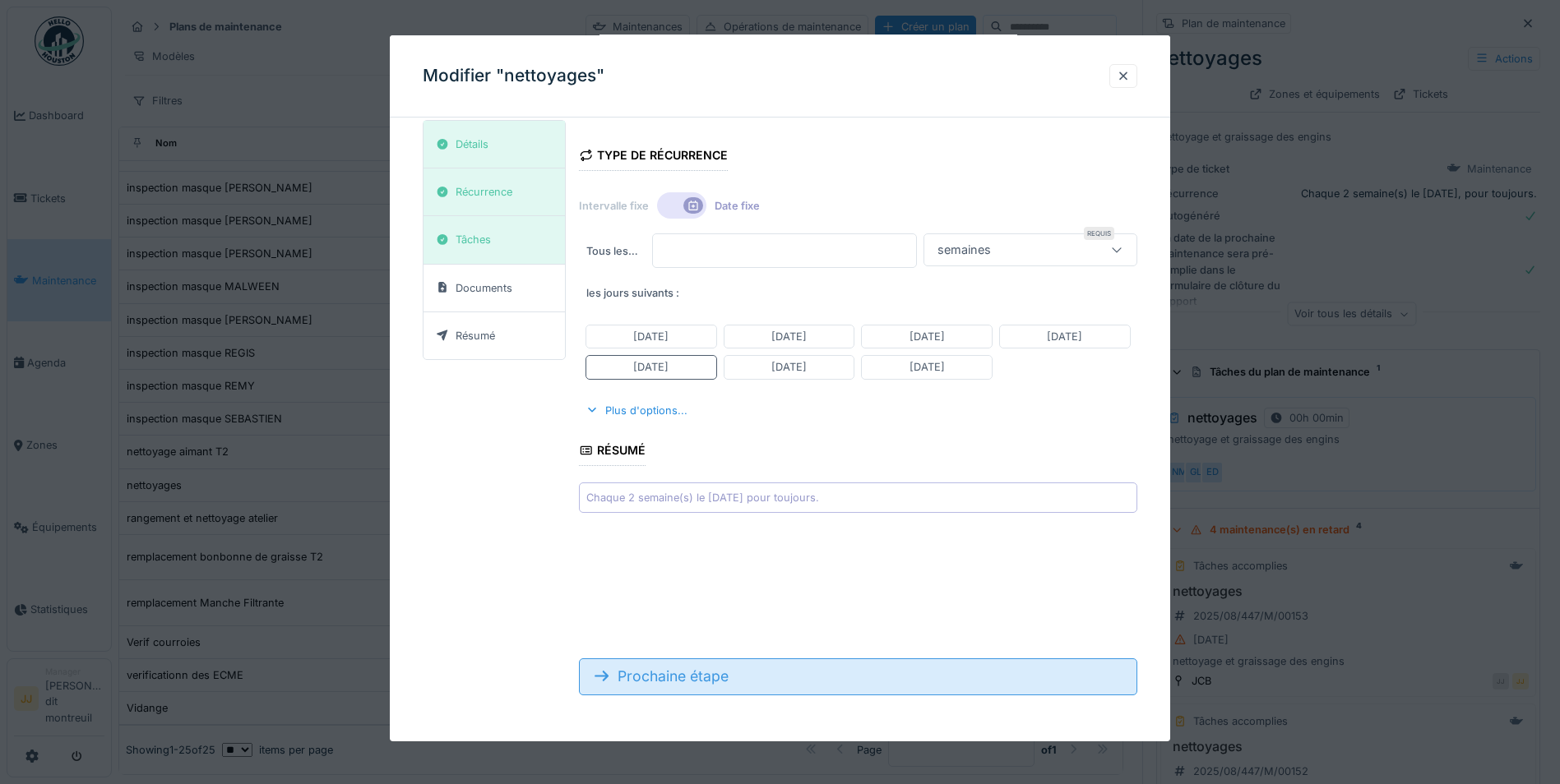
click at [696, 691] on div "Prochaine étape" at bounding box center [857, 677] width 558 height 36
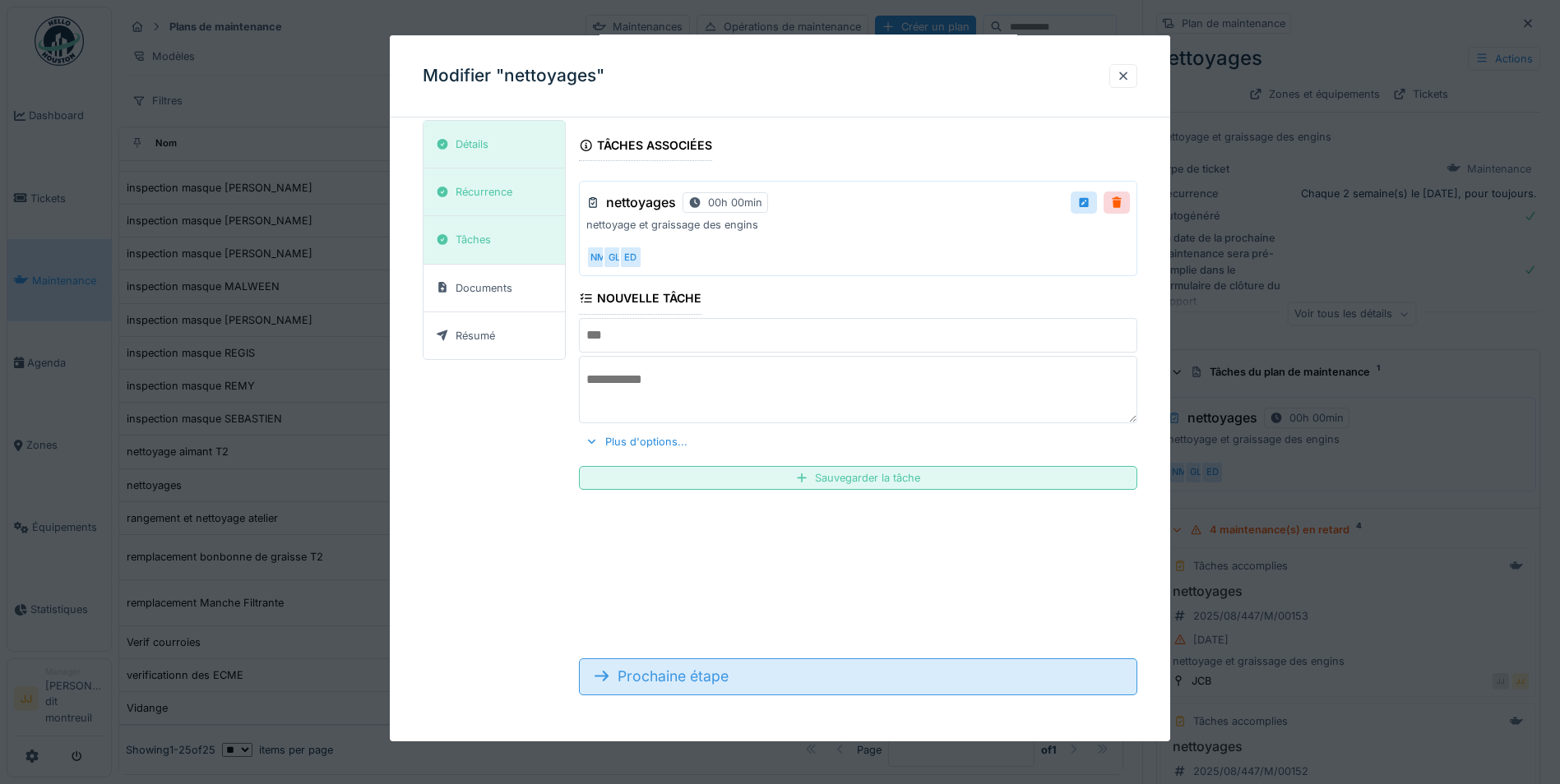
click at [696, 691] on div "Prochaine étape" at bounding box center [857, 677] width 558 height 36
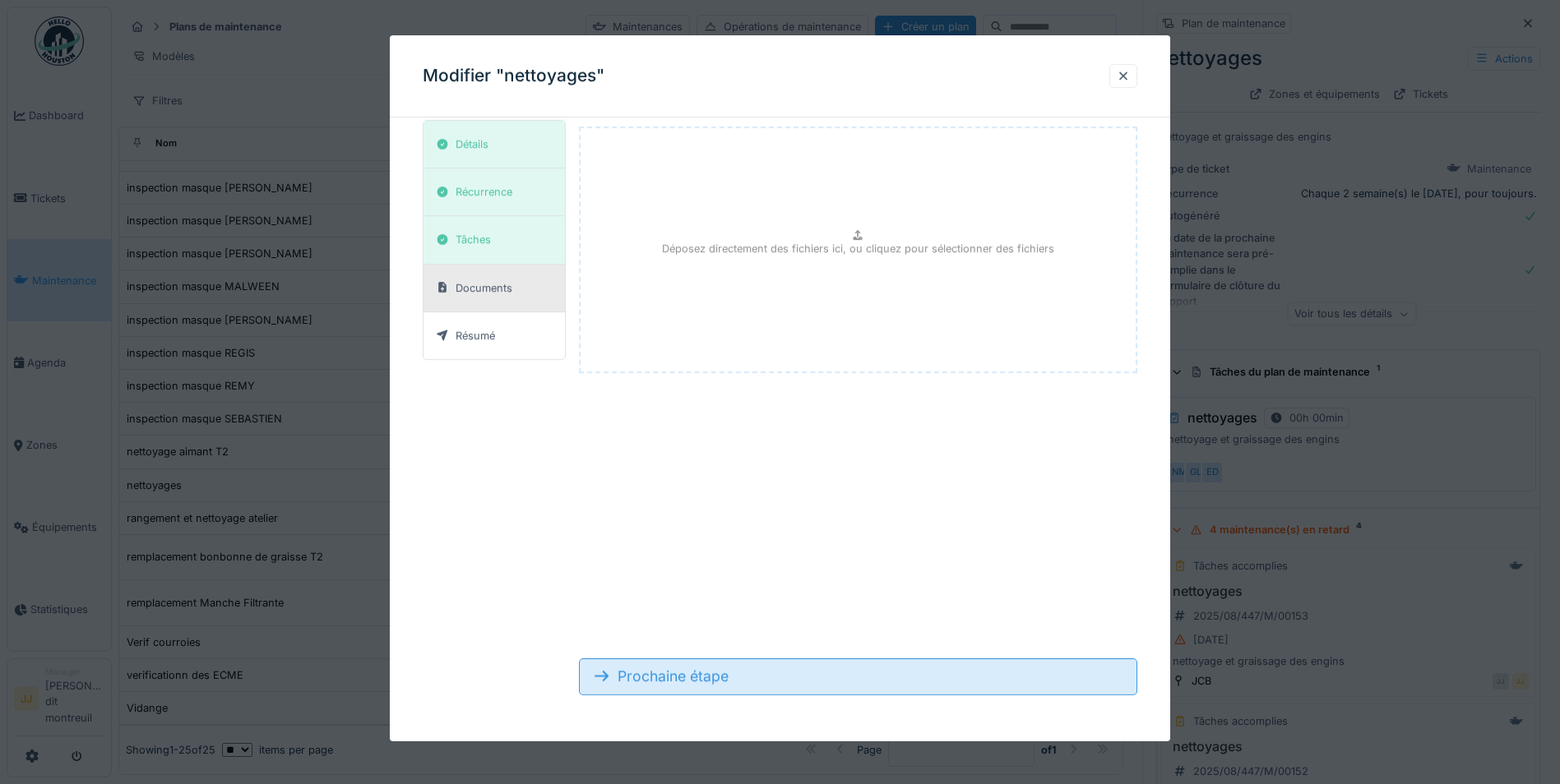
click at [696, 691] on div "Prochaine étape" at bounding box center [857, 677] width 558 height 36
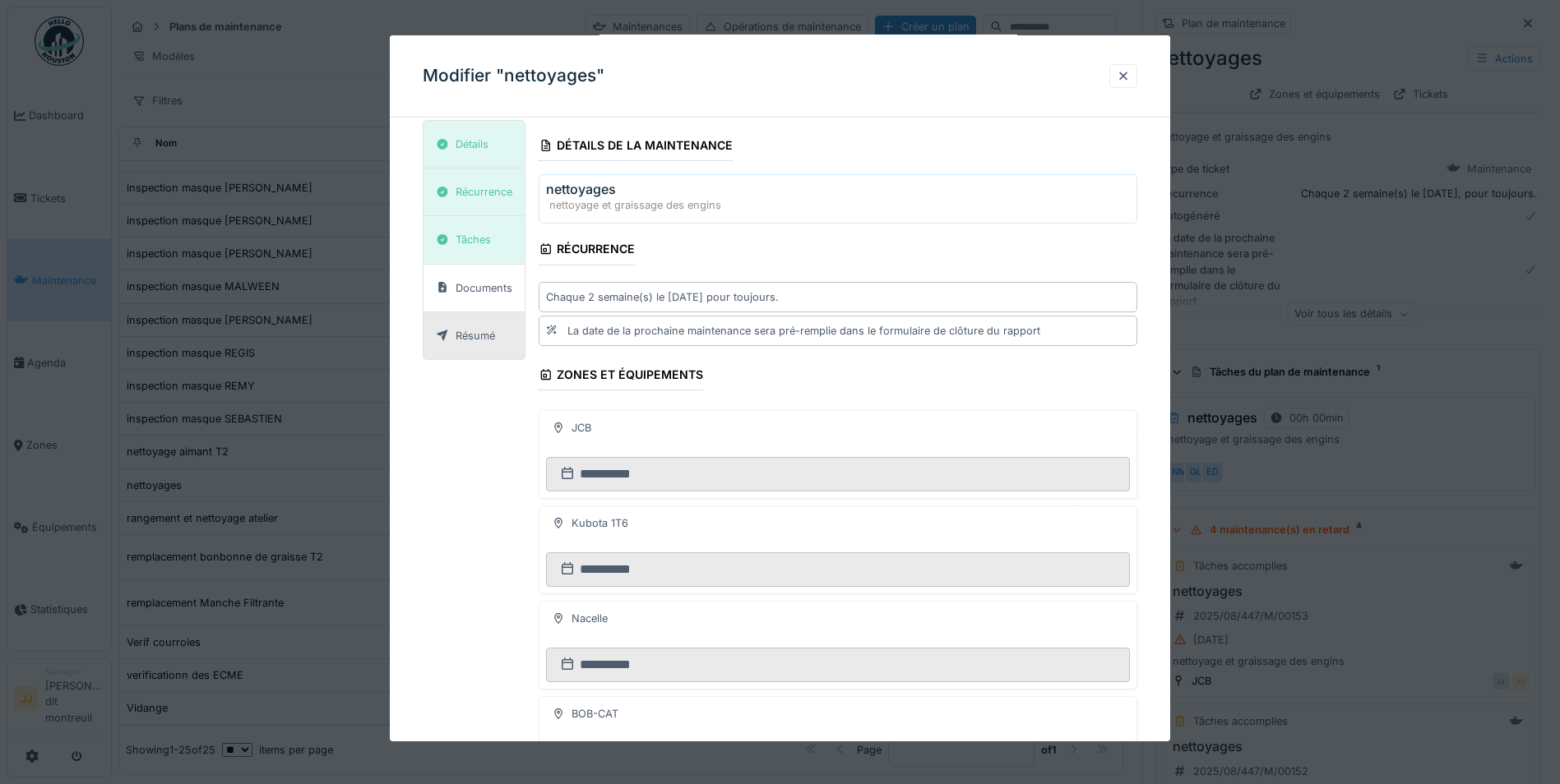
scroll to position [339, 0]
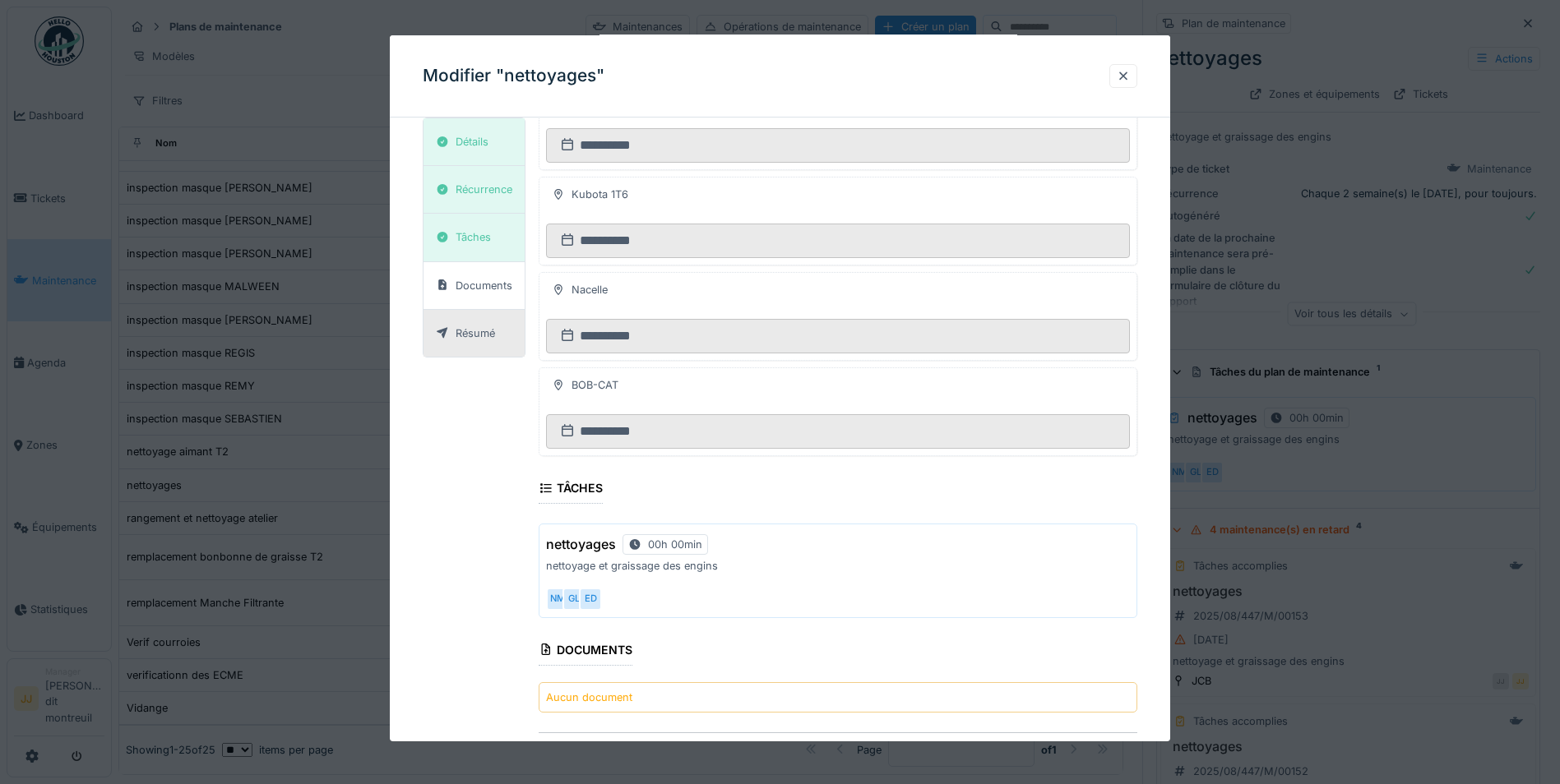
click at [696, 691] on div "Aucun document" at bounding box center [837, 697] width 598 height 31
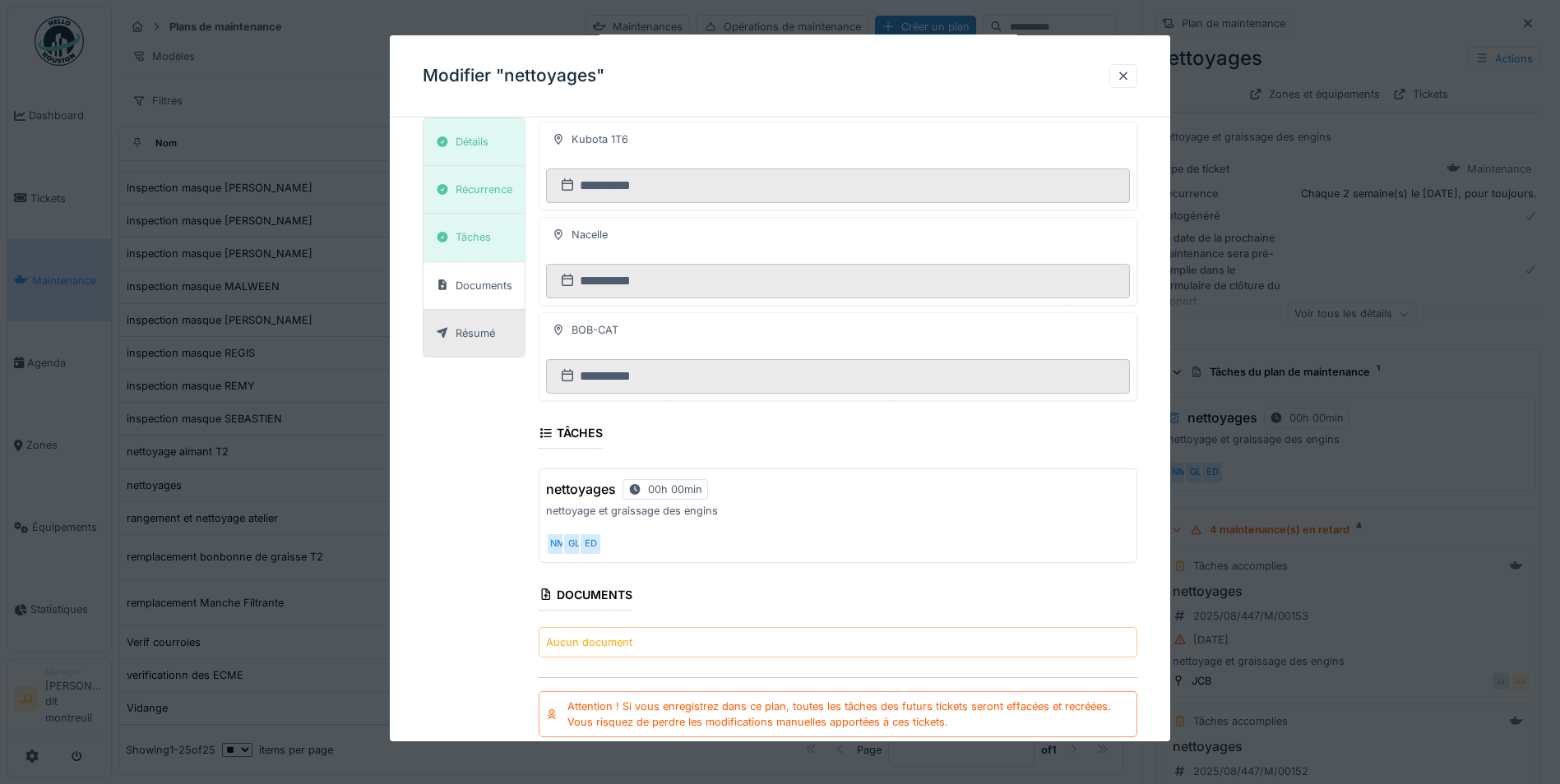
scroll to position [487, 0]
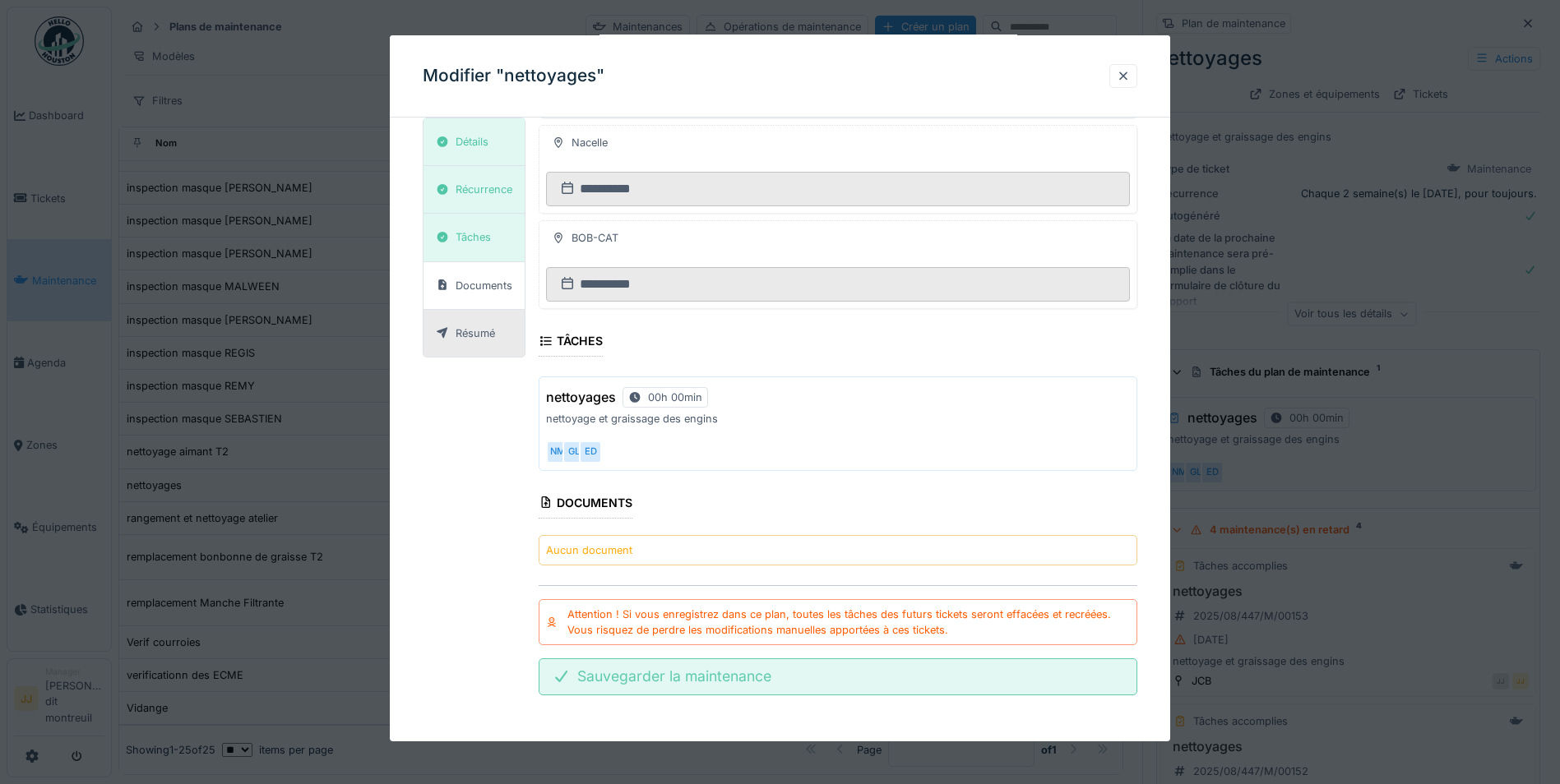
click at [645, 680] on div "Sauvegarder la maintenance" at bounding box center [837, 677] width 598 height 36
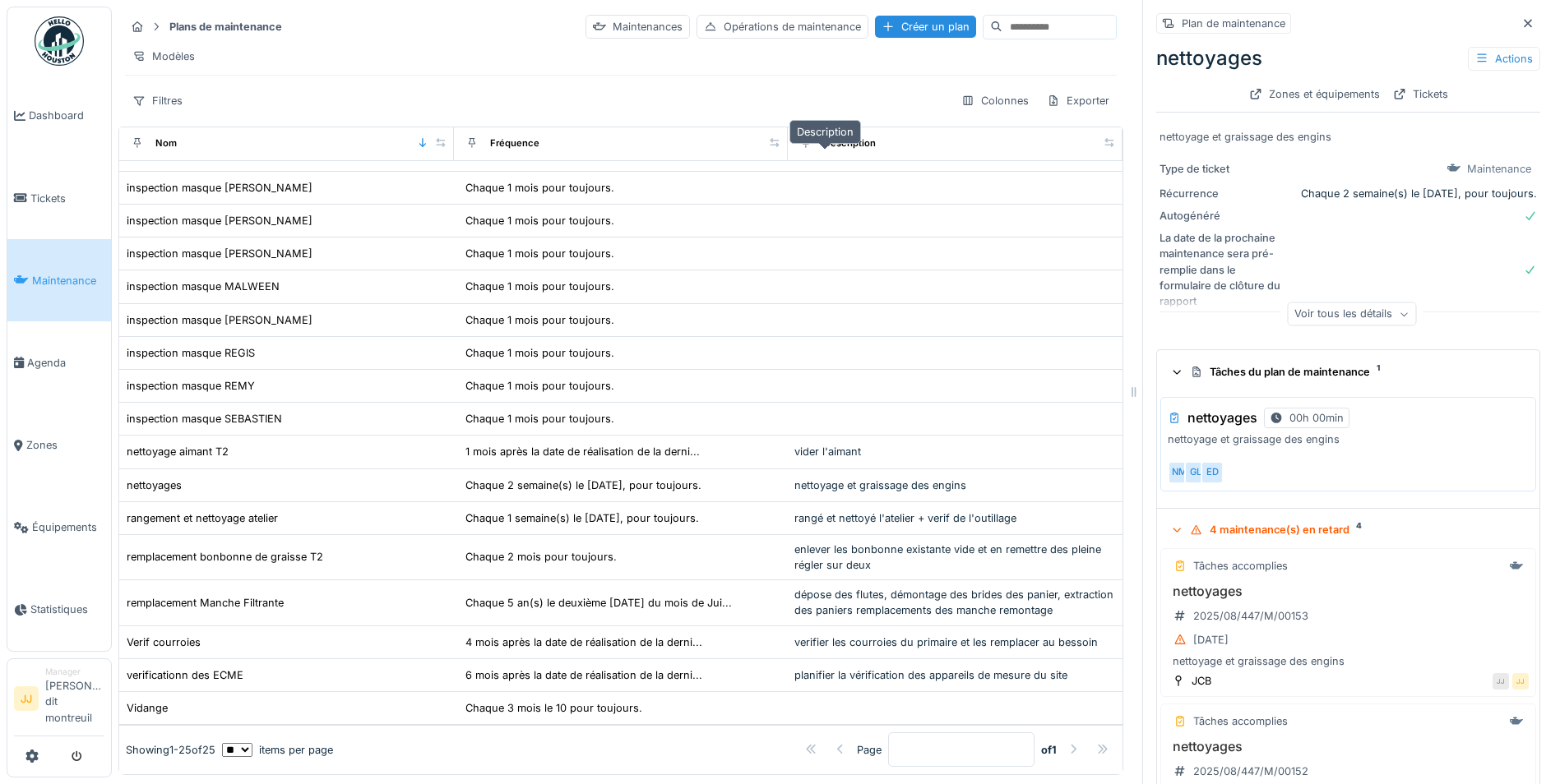
scroll to position [0, 0]
click at [19, 281] on icon at bounding box center [21, 280] width 15 height 11
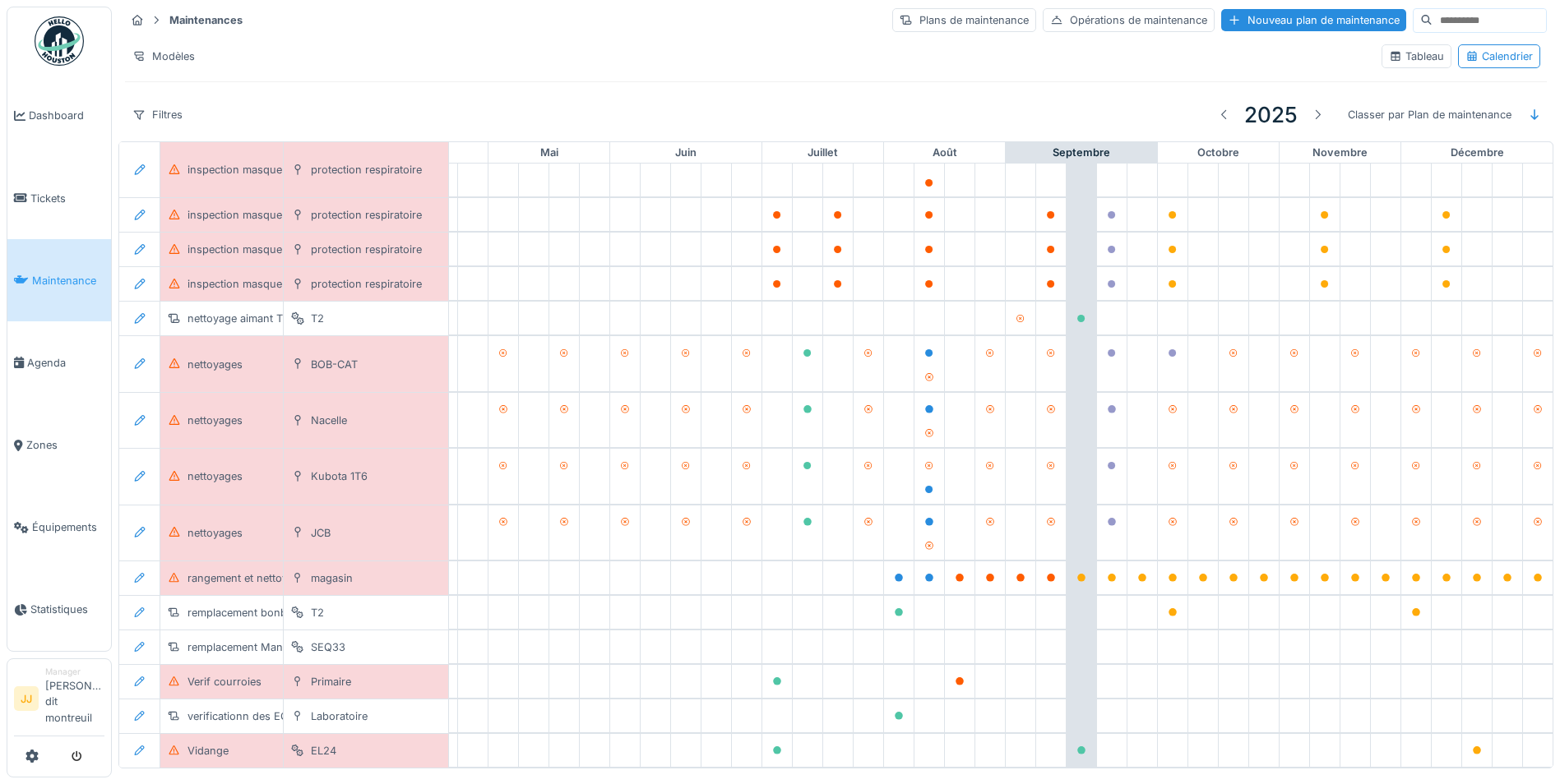
scroll to position [550, 545]
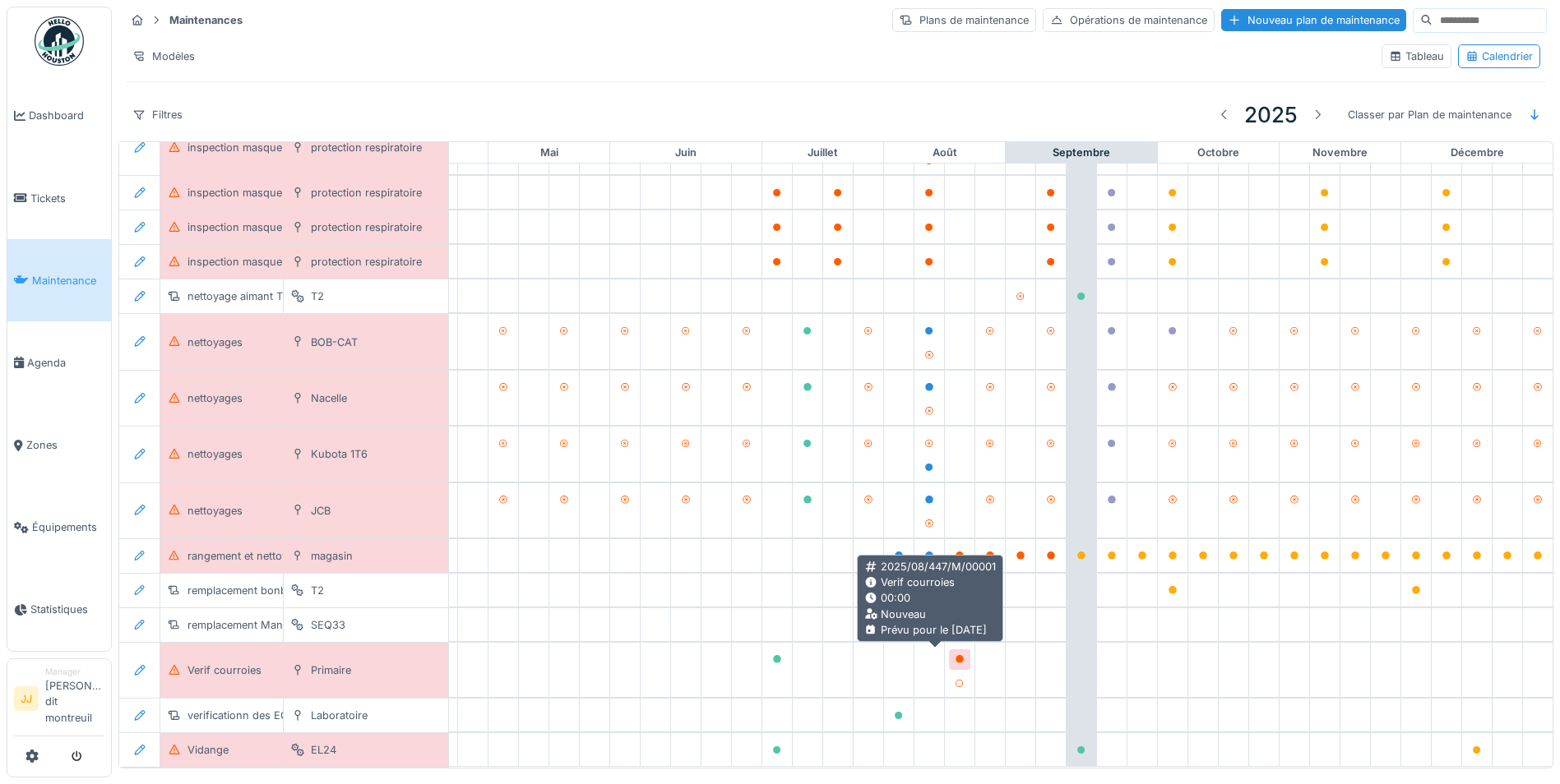
click at [954, 661] on div at bounding box center [959, 660] width 10 height 16
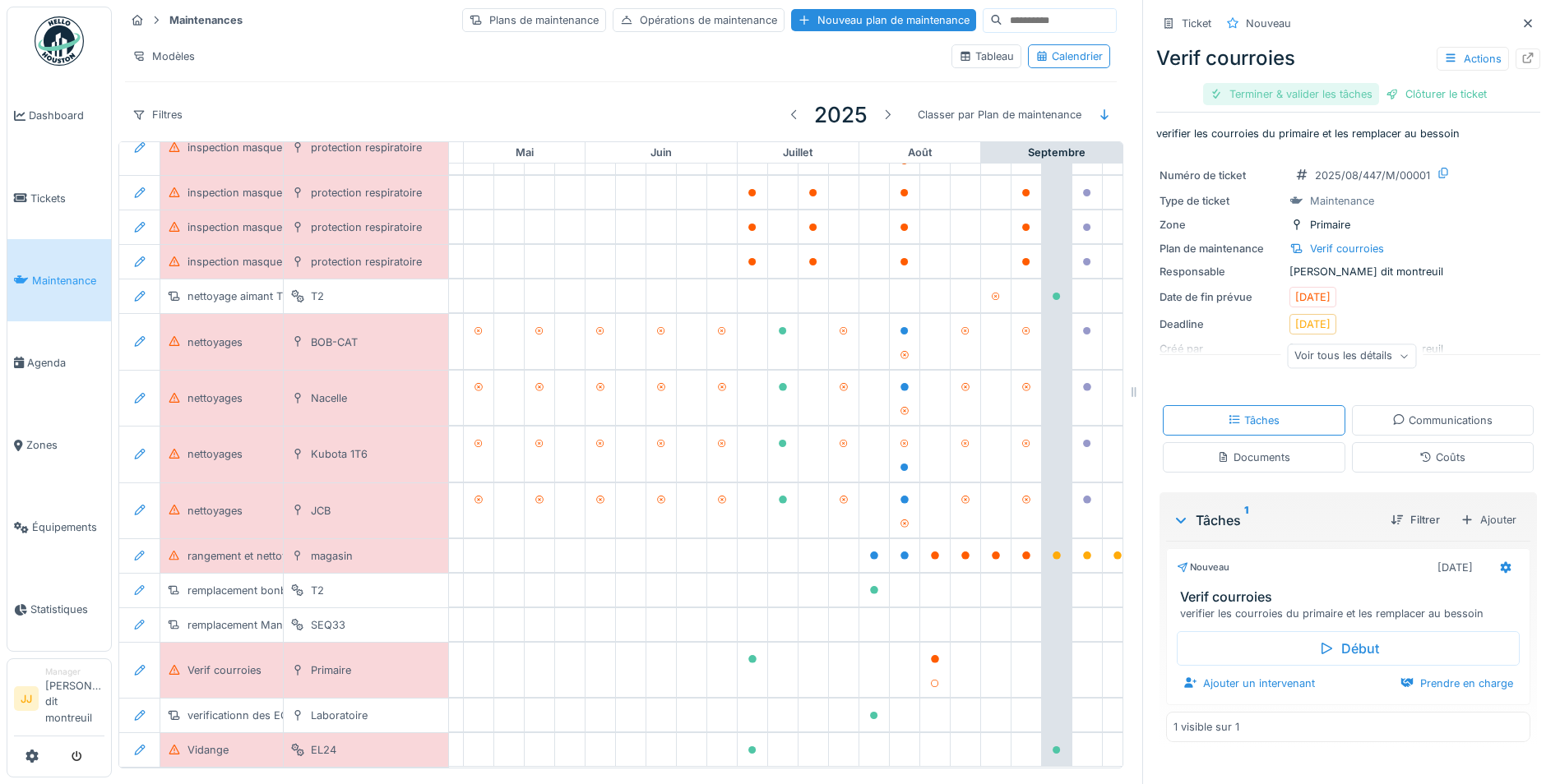
click at [1336, 88] on div "Terminer & valider les tâches" at bounding box center [1291, 94] width 176 height 22
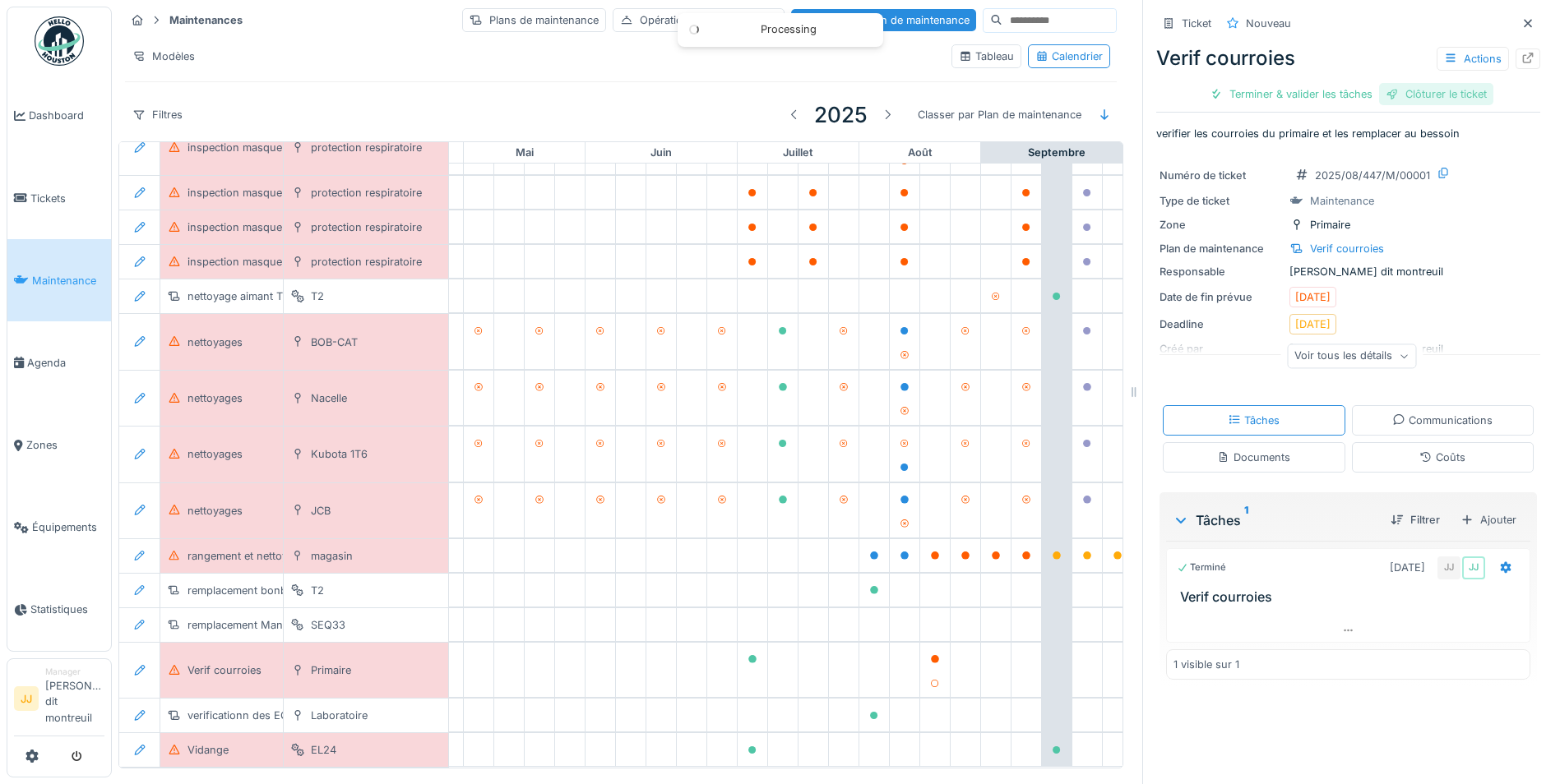
click at [1409, 86] on div "Clôturer le ticket" at bounding box center [1436, 94] width 114 height 22
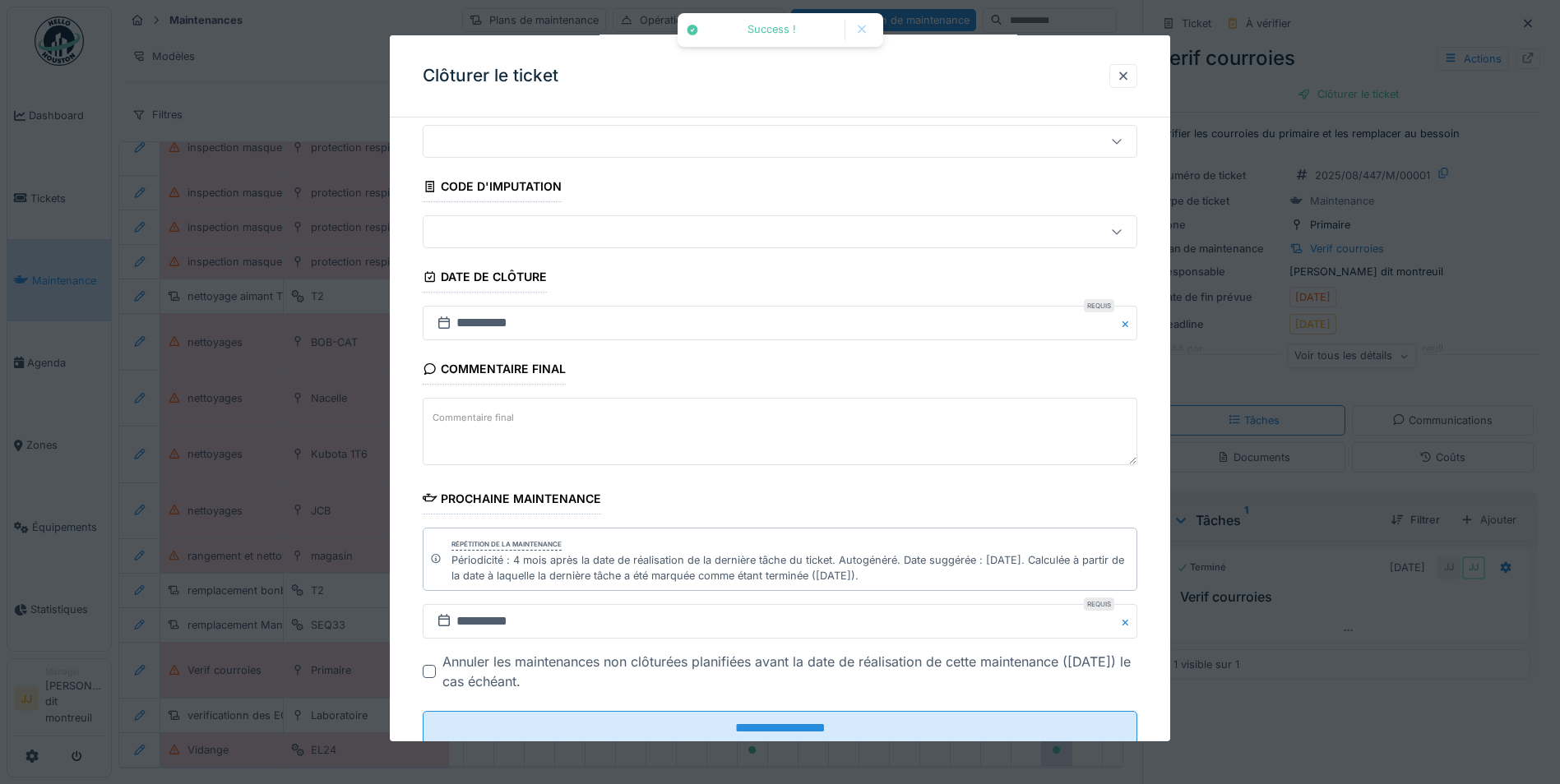
scroll to position [100, 0]
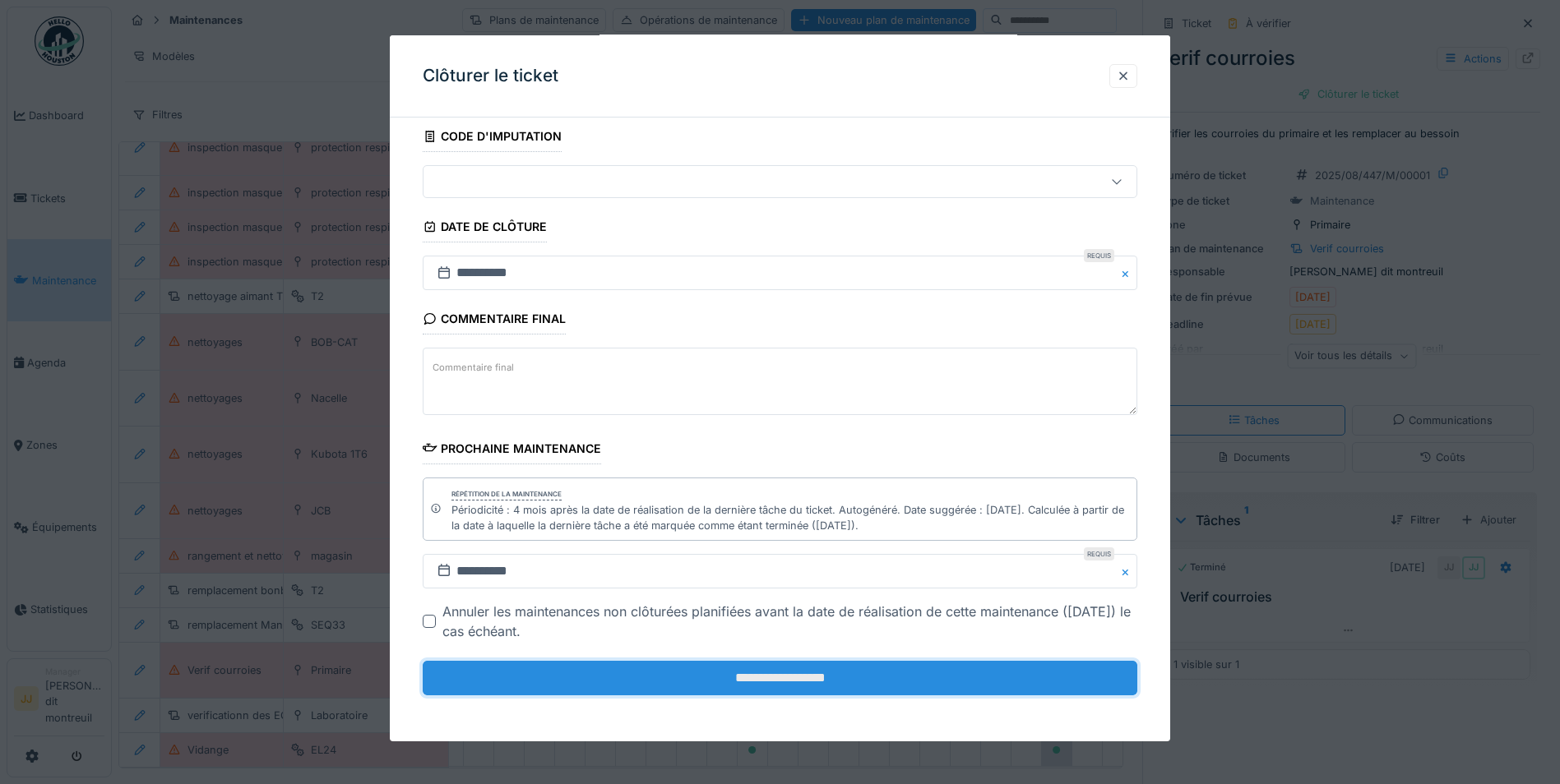
click at [522, 684] on input "**********" at bounding box center [780, 677] width 714 height 35
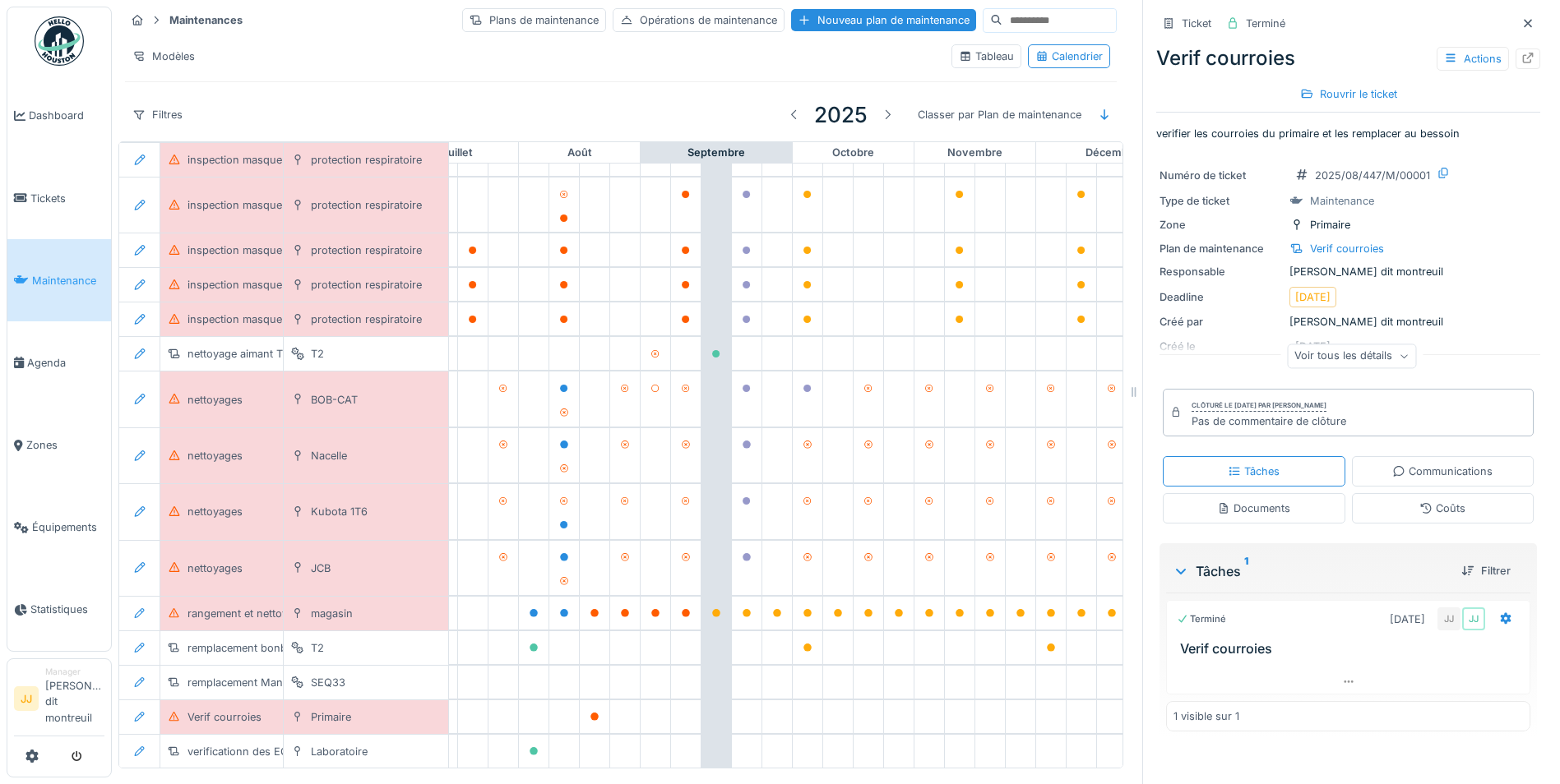
scroll to position [493, 885]
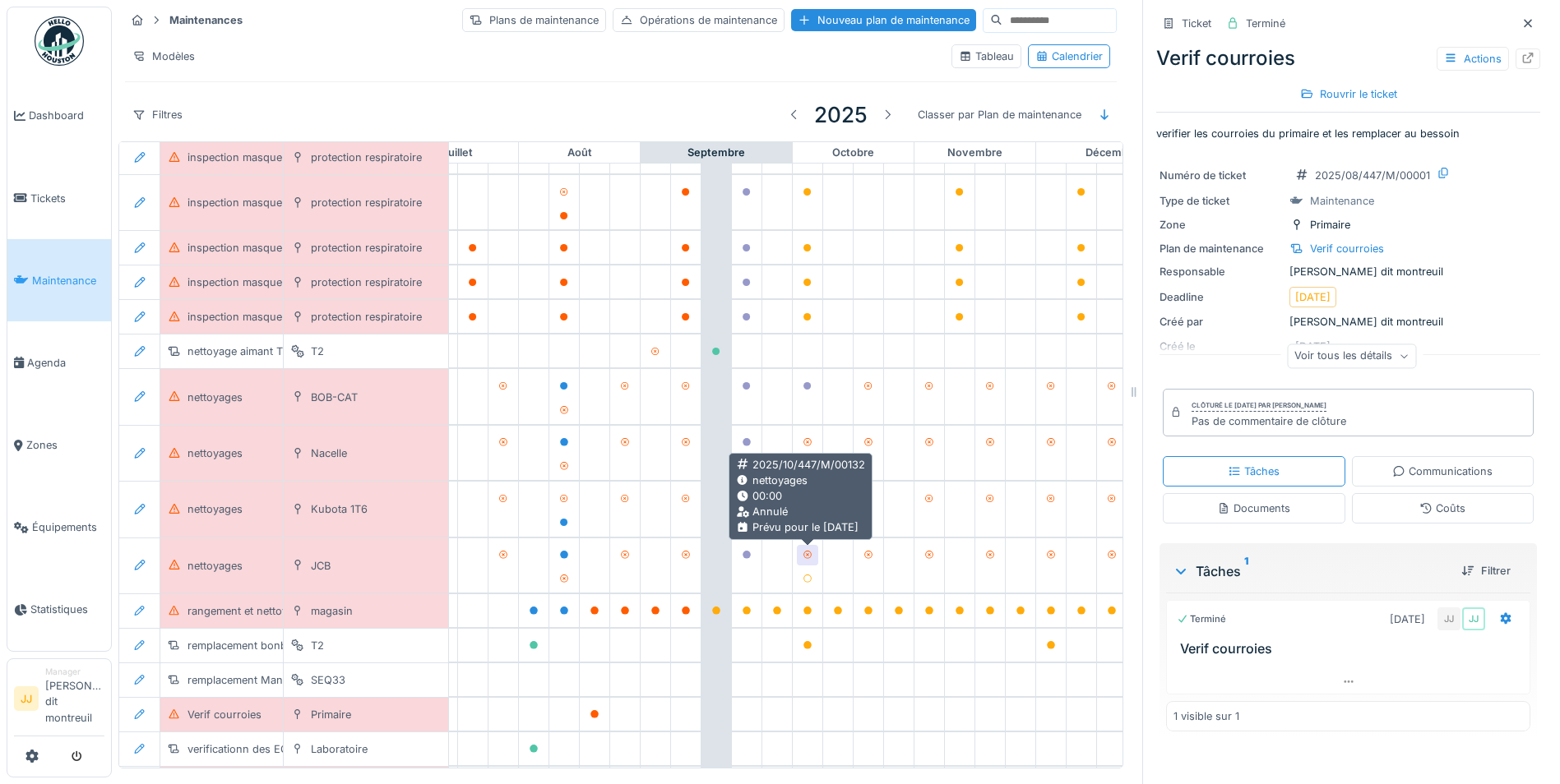
click at [809, 557] on icon at bounding box center [808, 554] width 10 height 8
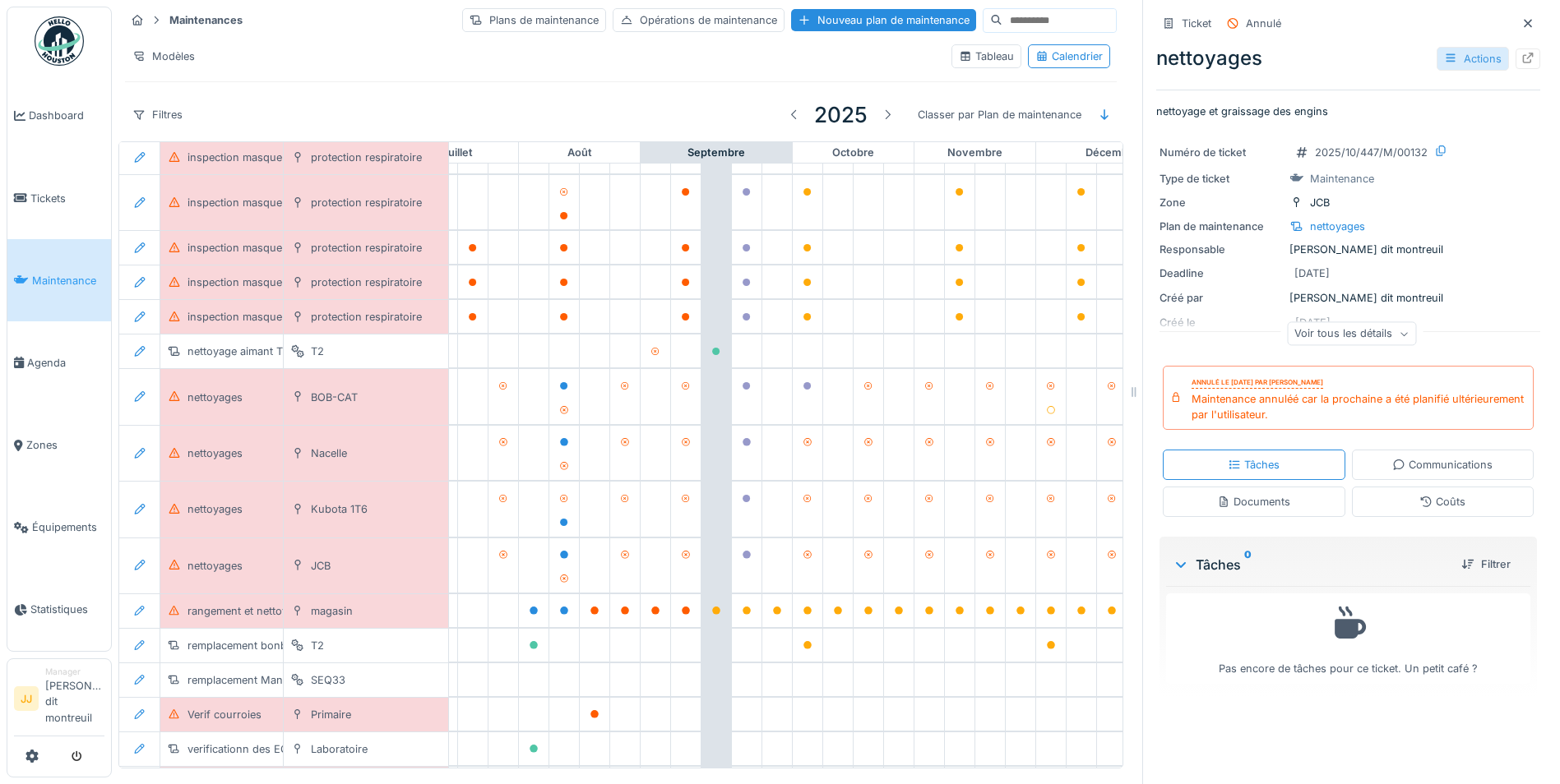
click at [1460, 59] on div "Actions" at bounding box center [1472, 59] width 72 height 24
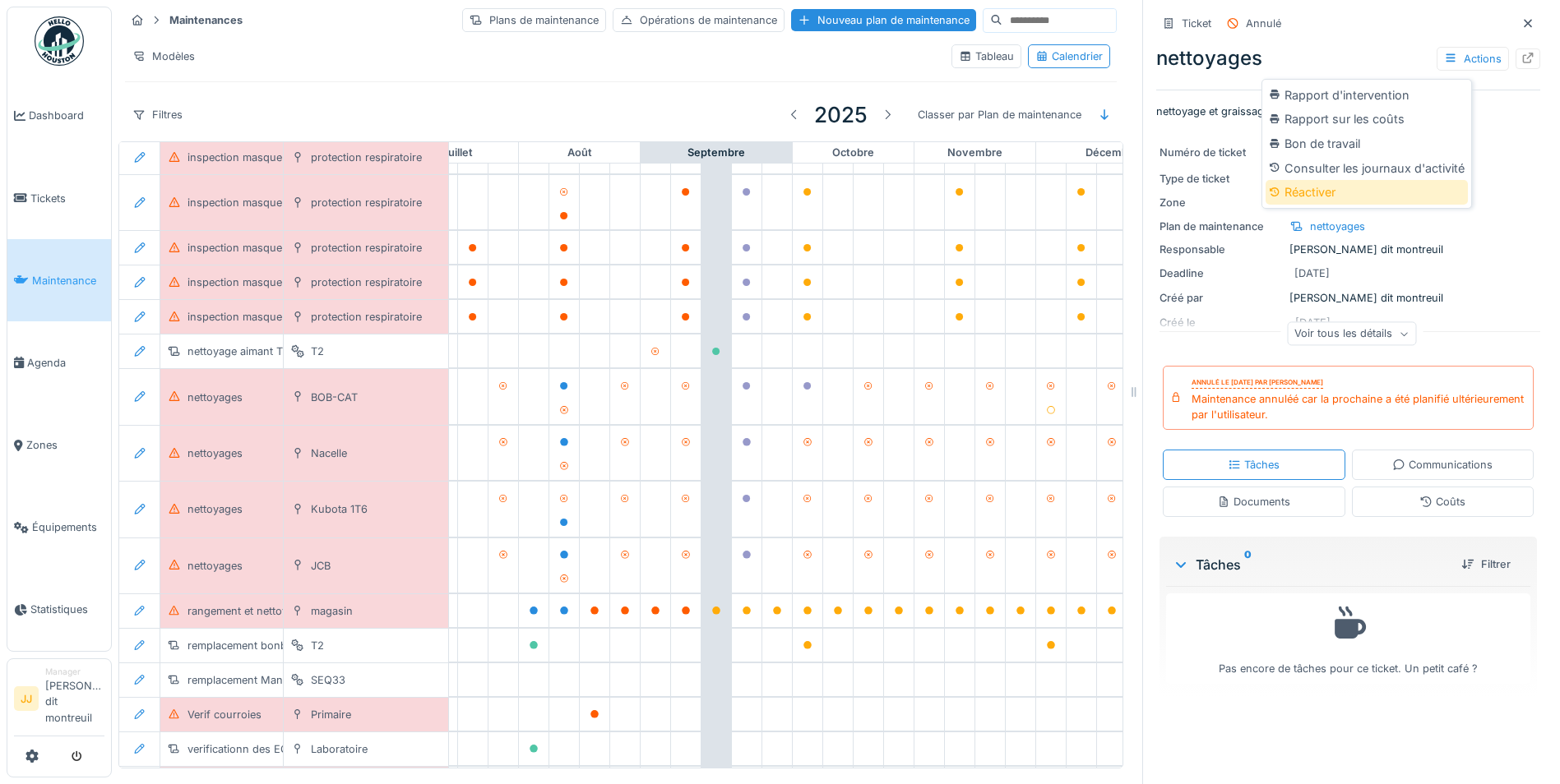
click at [1362, 188] on div "Réactiver" at bounding box center [1367, 192] width 202 height 24
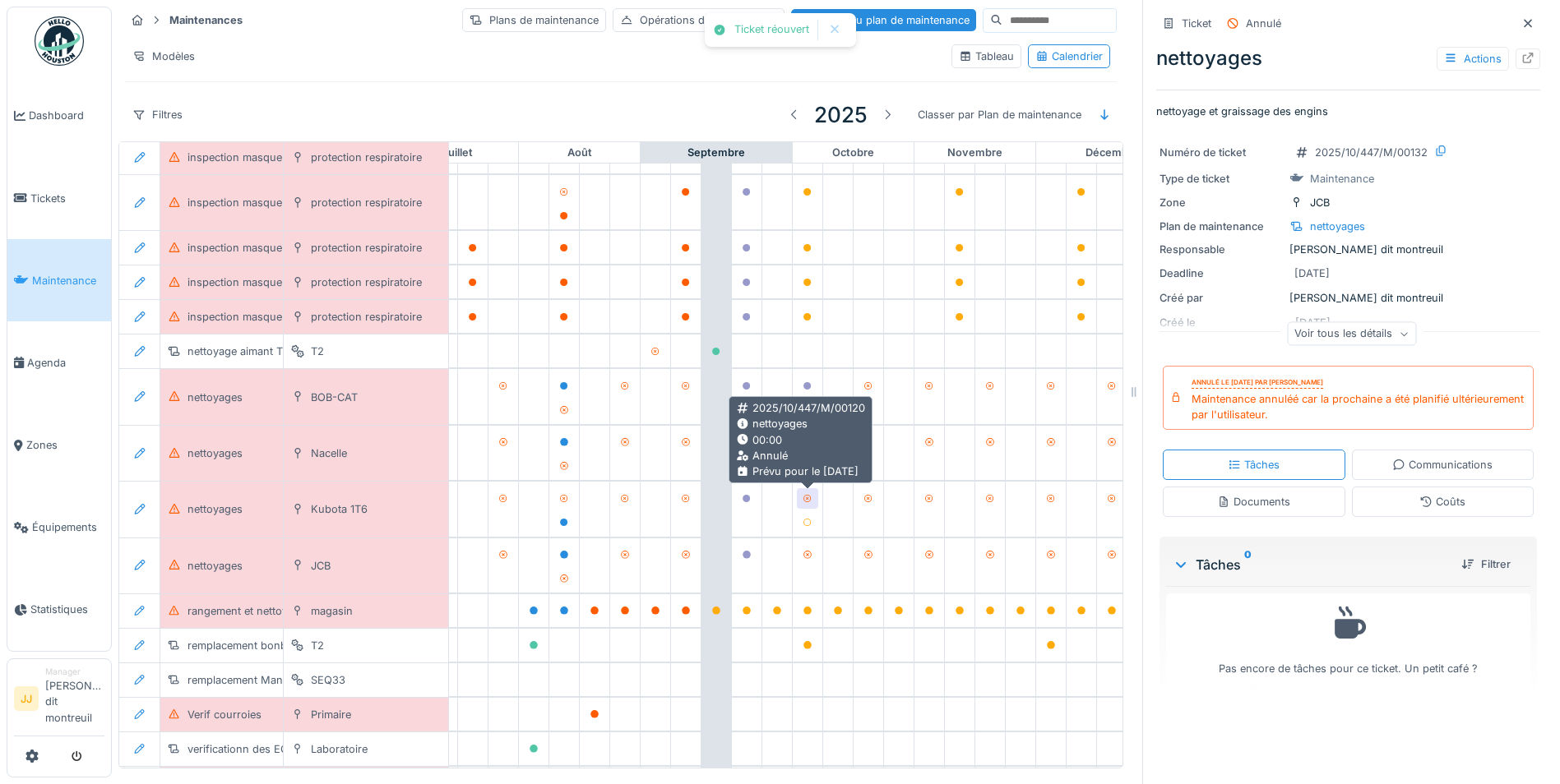
drag, startPoint x: 803, startPoint y: 495, endPoint x: 817, endPoint y: 493, distance: 14.1
click at [804, 495] on icon at bounding box center [808, 499] width 10 height 8
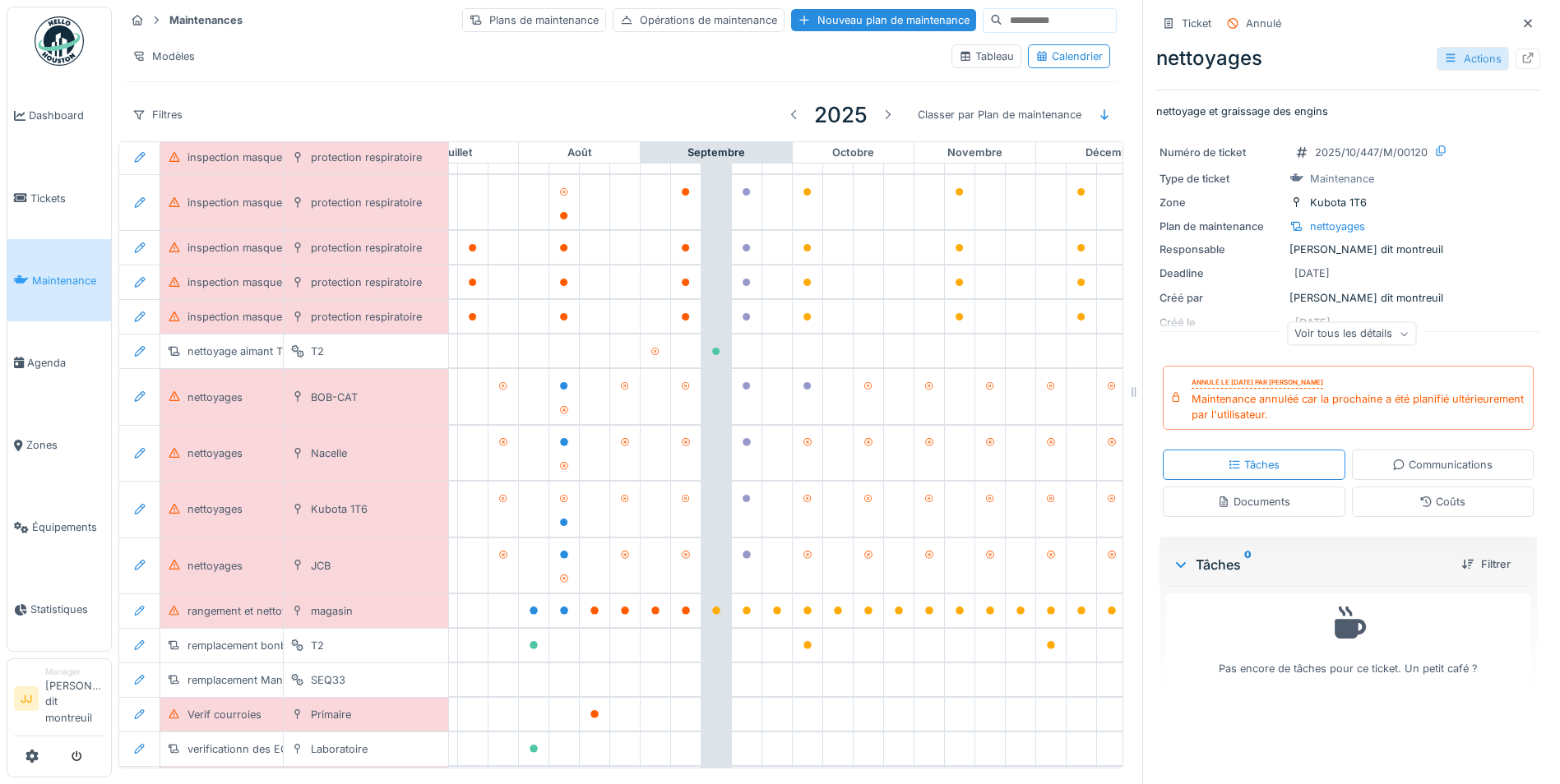
click at [1444, 52] on icon at bounding box center [1451, 57] width 13 height 10
drag, startPoint x: 1321, startPoint y: 188, endPoint x: 1257, endPoint y: 221, distance: 72.0
click at [1306, 196] on div "Réactiver" at bounding box center [1367, 192] width 202 height 24
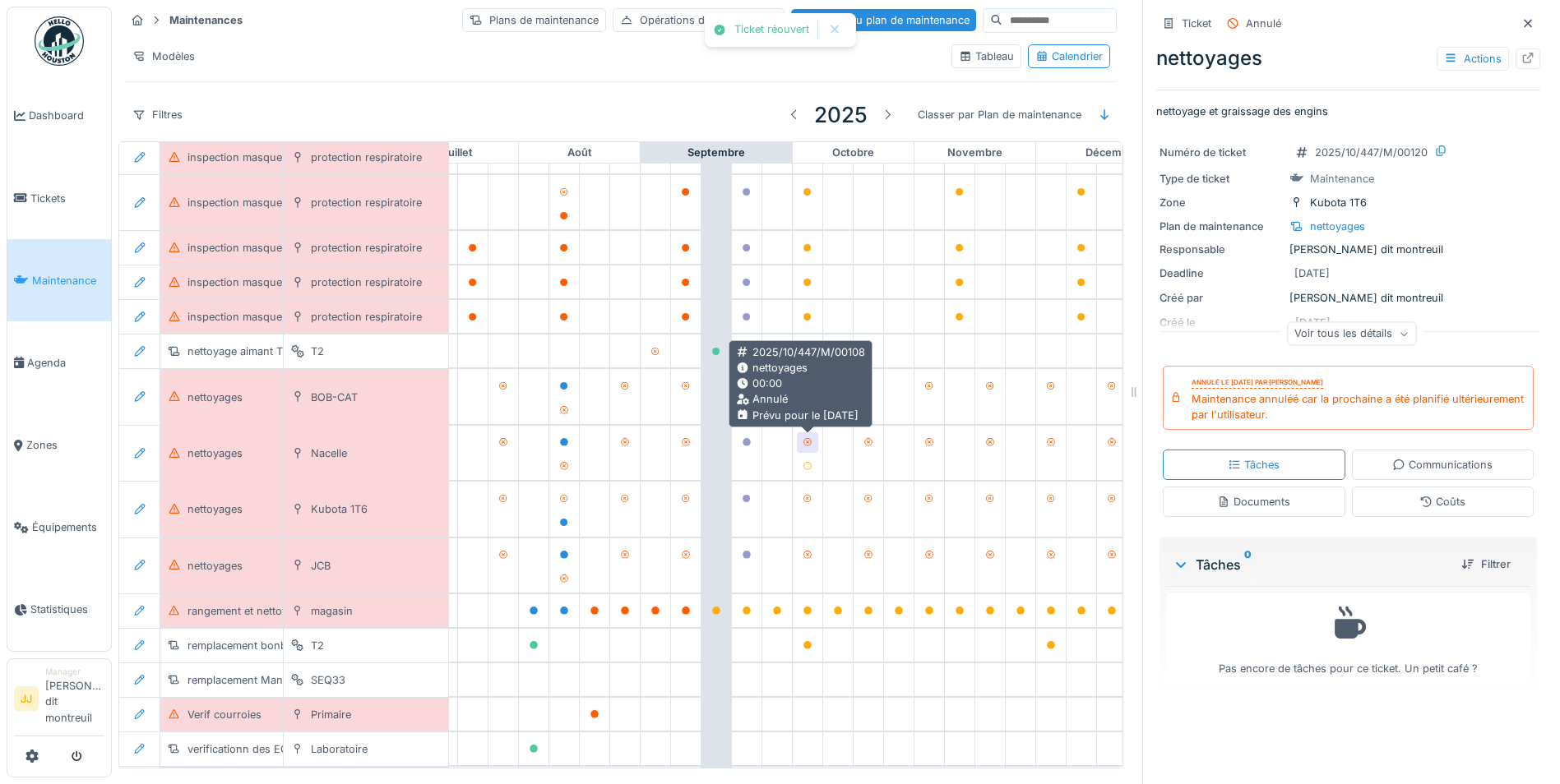
click at [809, 441] on icon at bounding box center [808, 442] width 10 height 8
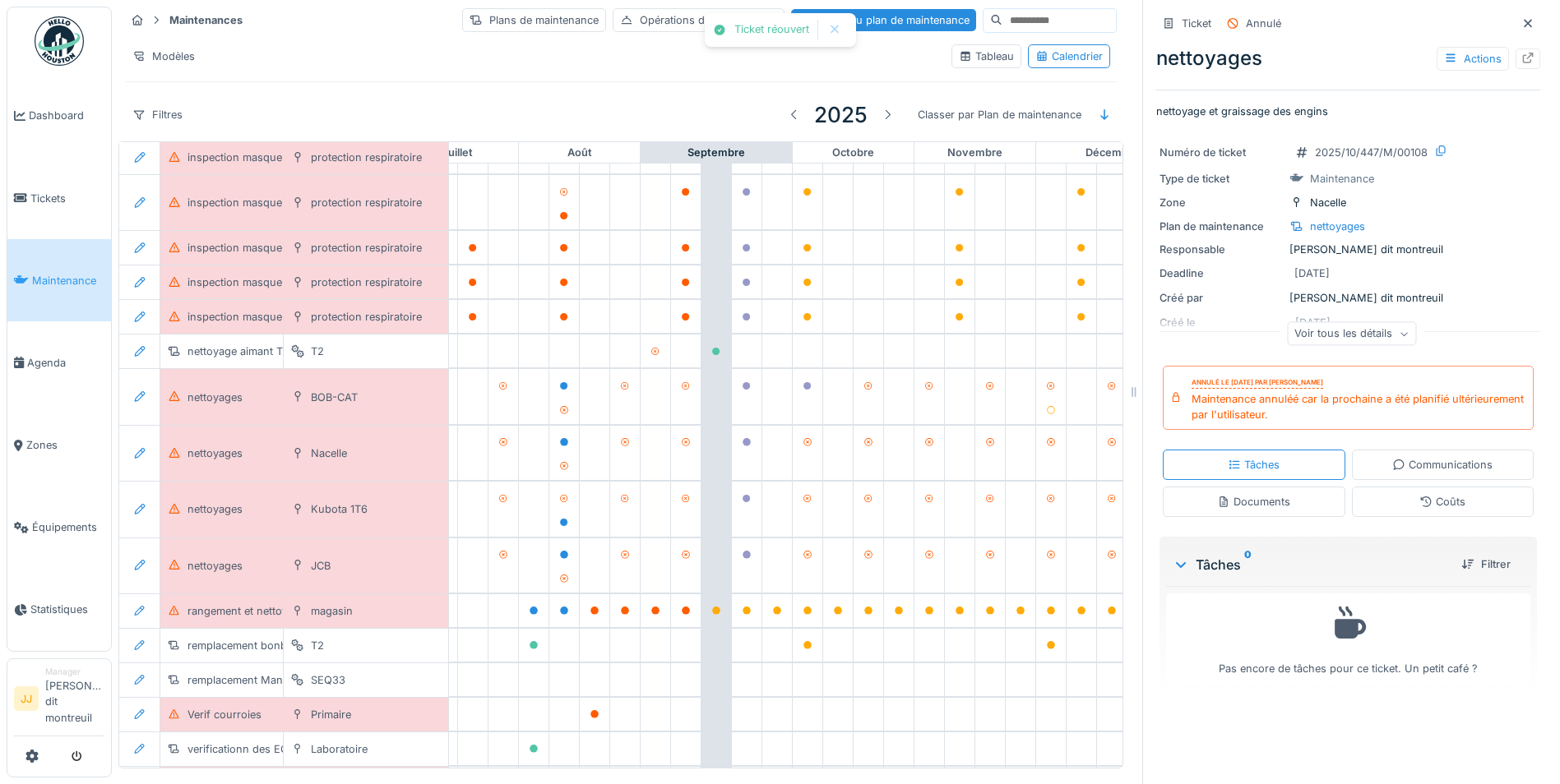
click at [1411, 49] on div "nettoyages Actions" at bounding box center [1348, 59] width 384 height 30
copy div "Actions"
click at [1461, 59] on div "Actions" at bounding box center [1472, 59] width 72 height 24
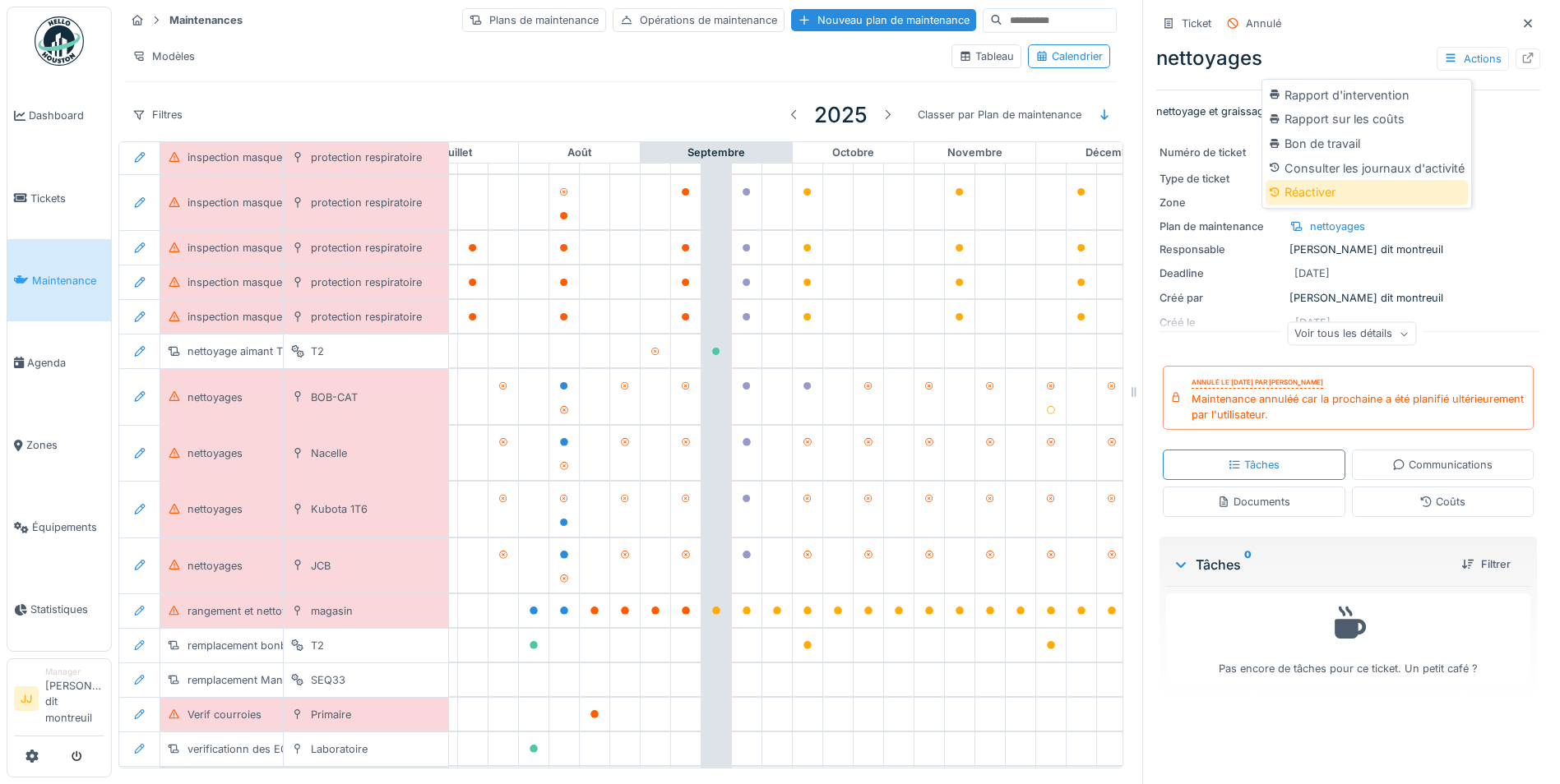
click at [1344, 186] on div "Réactiver" at bounding box center [1367, 192] width 202 height 24
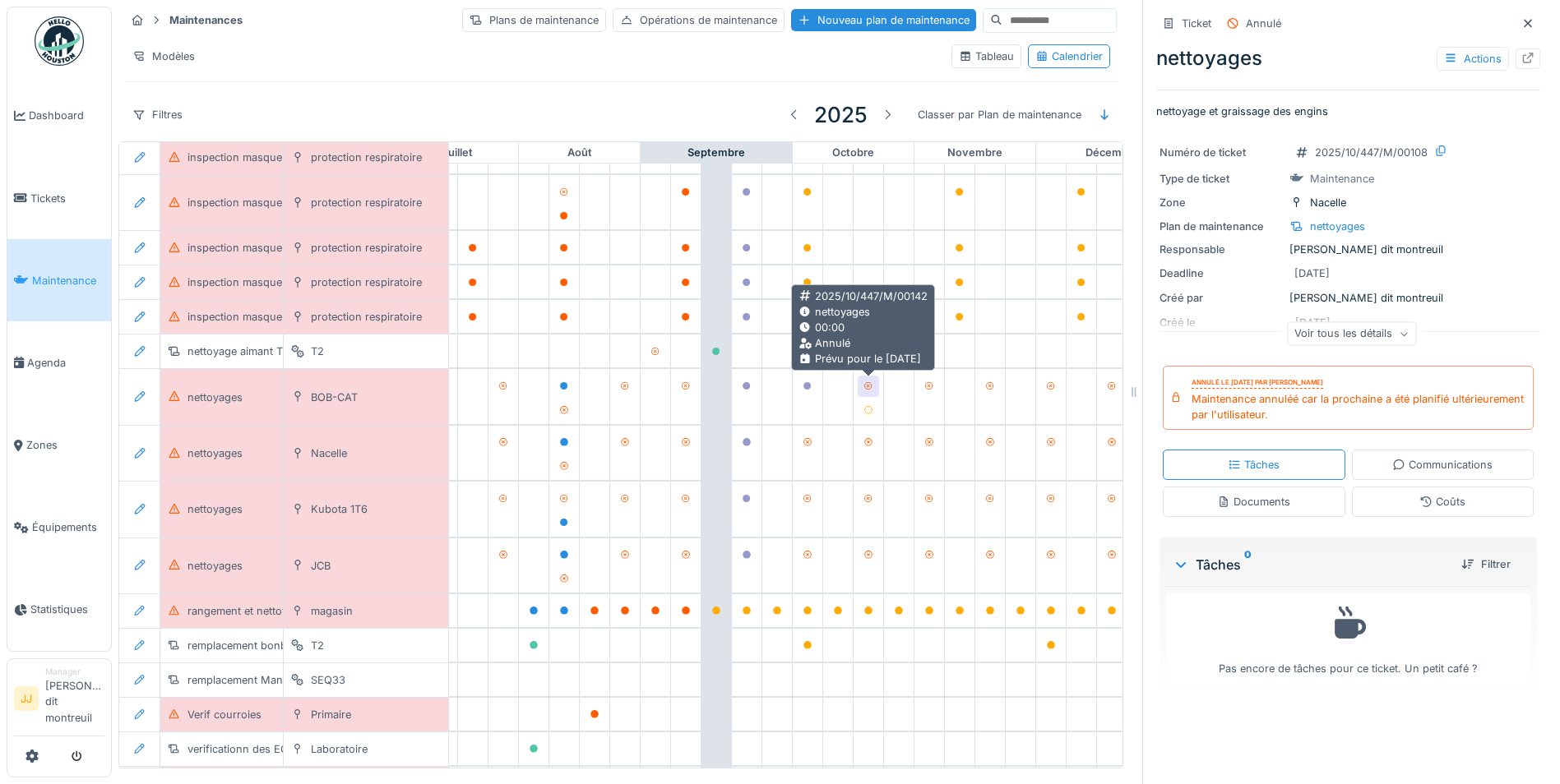
click at [862, 386] on div at bounding box center [868, 386] width 21 height 21
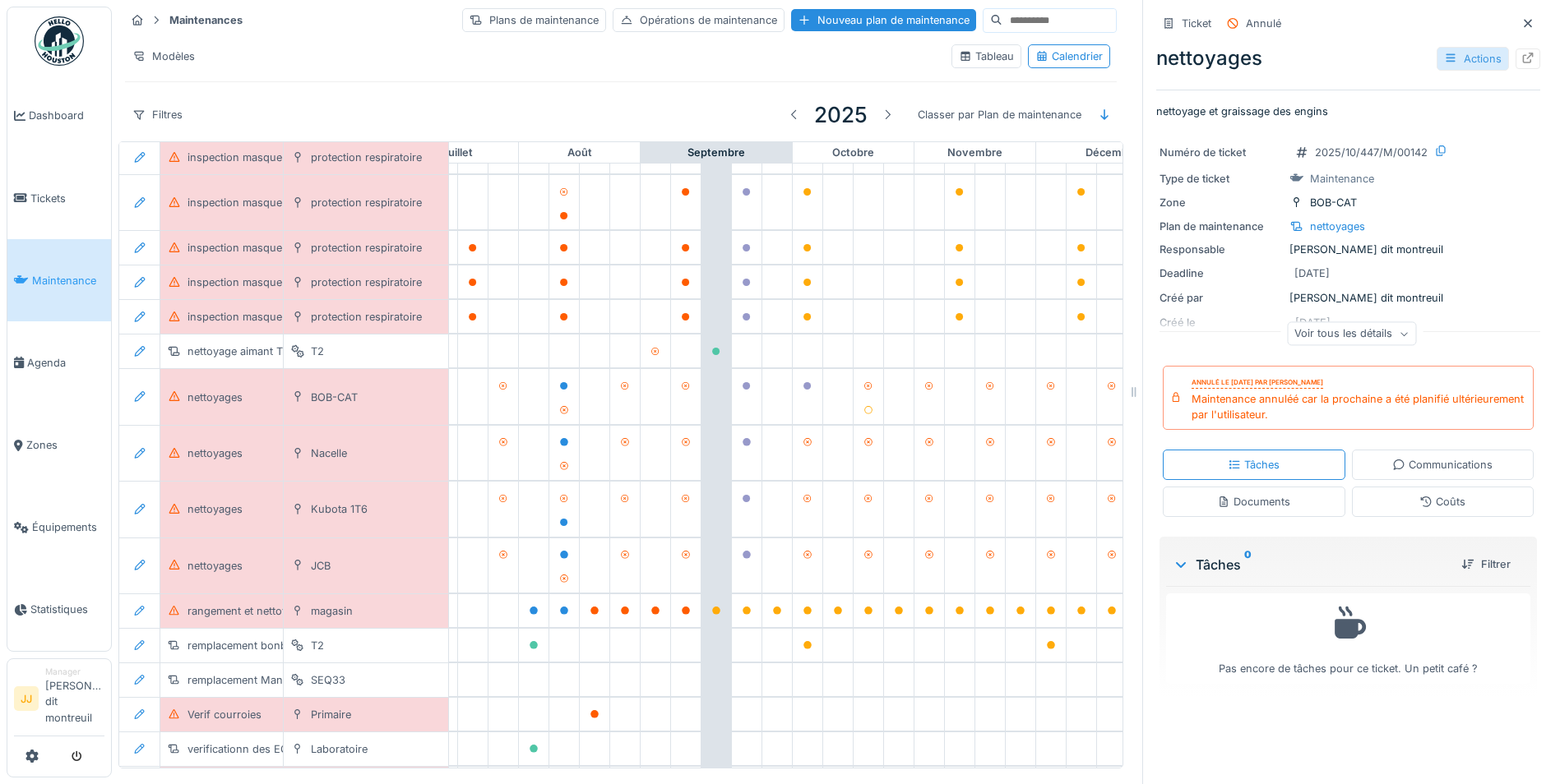
click at [1445, 58] on div "Actions" at bounding box center [1472, 59] width 72 height 24
click at [1356, 171] on div "Consulter les journaux d'activité" at bounding box center [1367, 168] width 202 height 24
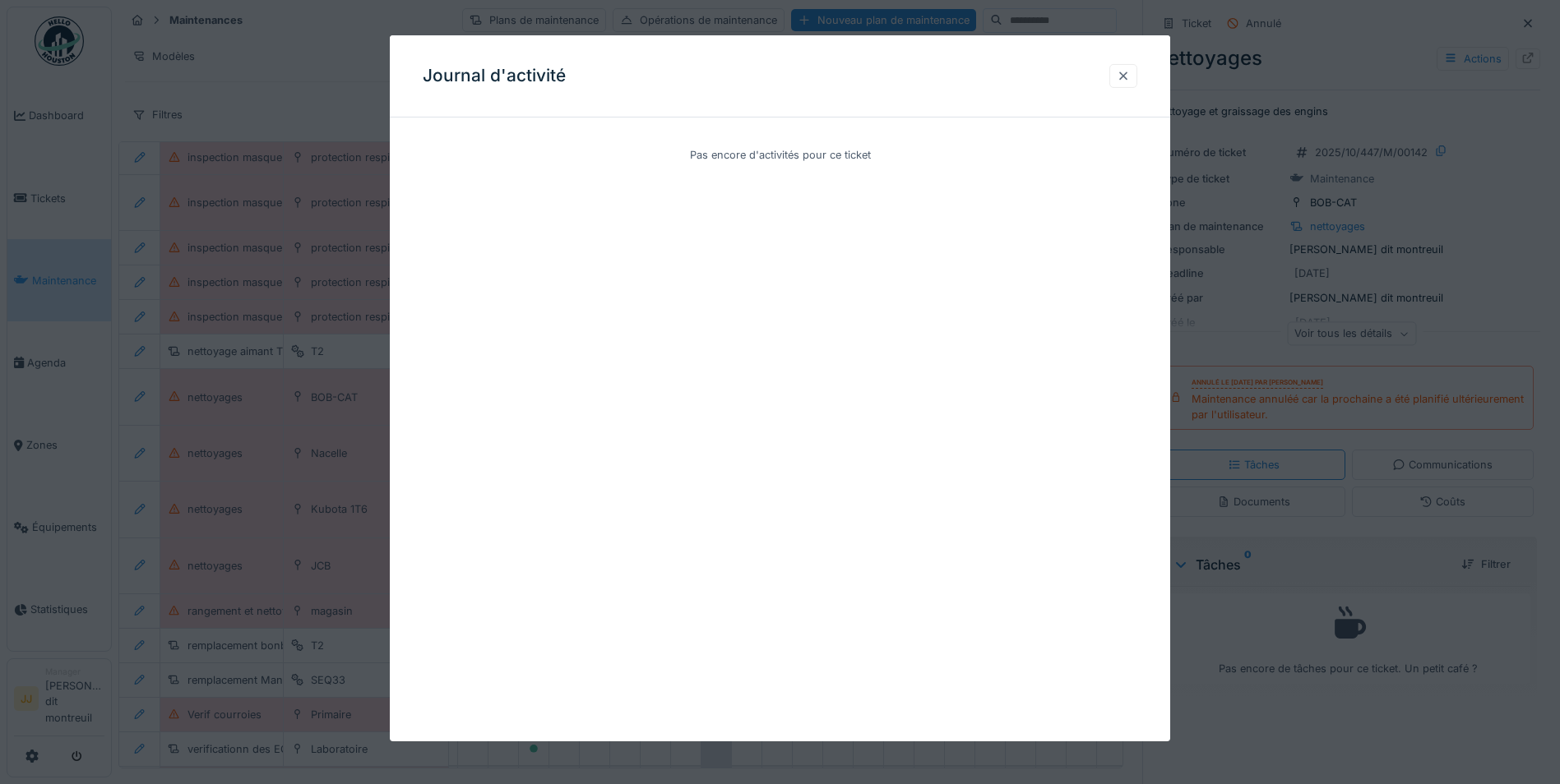
click at [1130, 75] on div at bounding box center [1123, 76] width 13 height 16
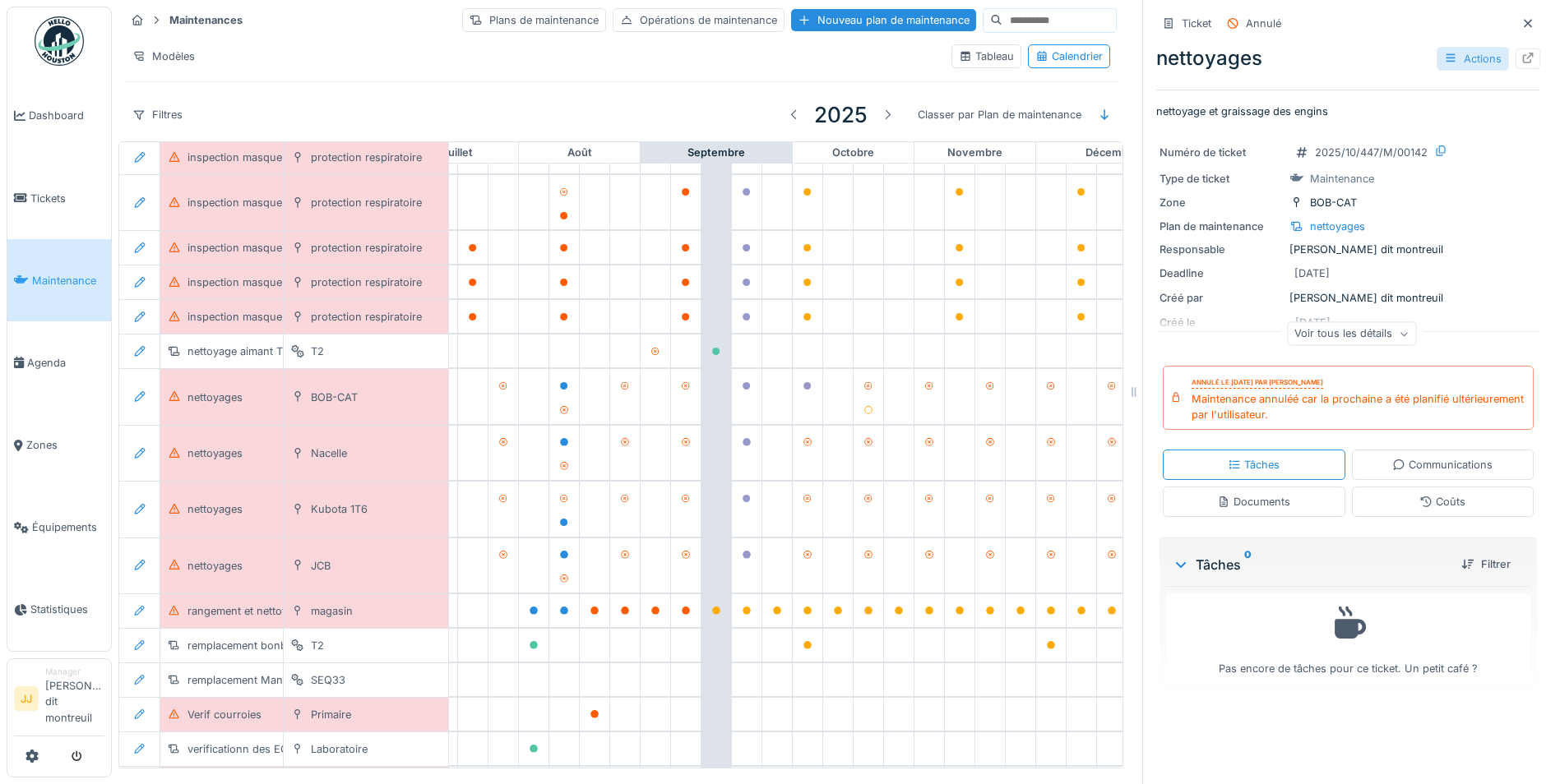
click at [1449, 53] on div "Actions" at bounding box center [1472, 59] width 72 height 24
click at [1320, 184] on div "Réactiver" at bounding box center [1367, 192] width 202 height 24
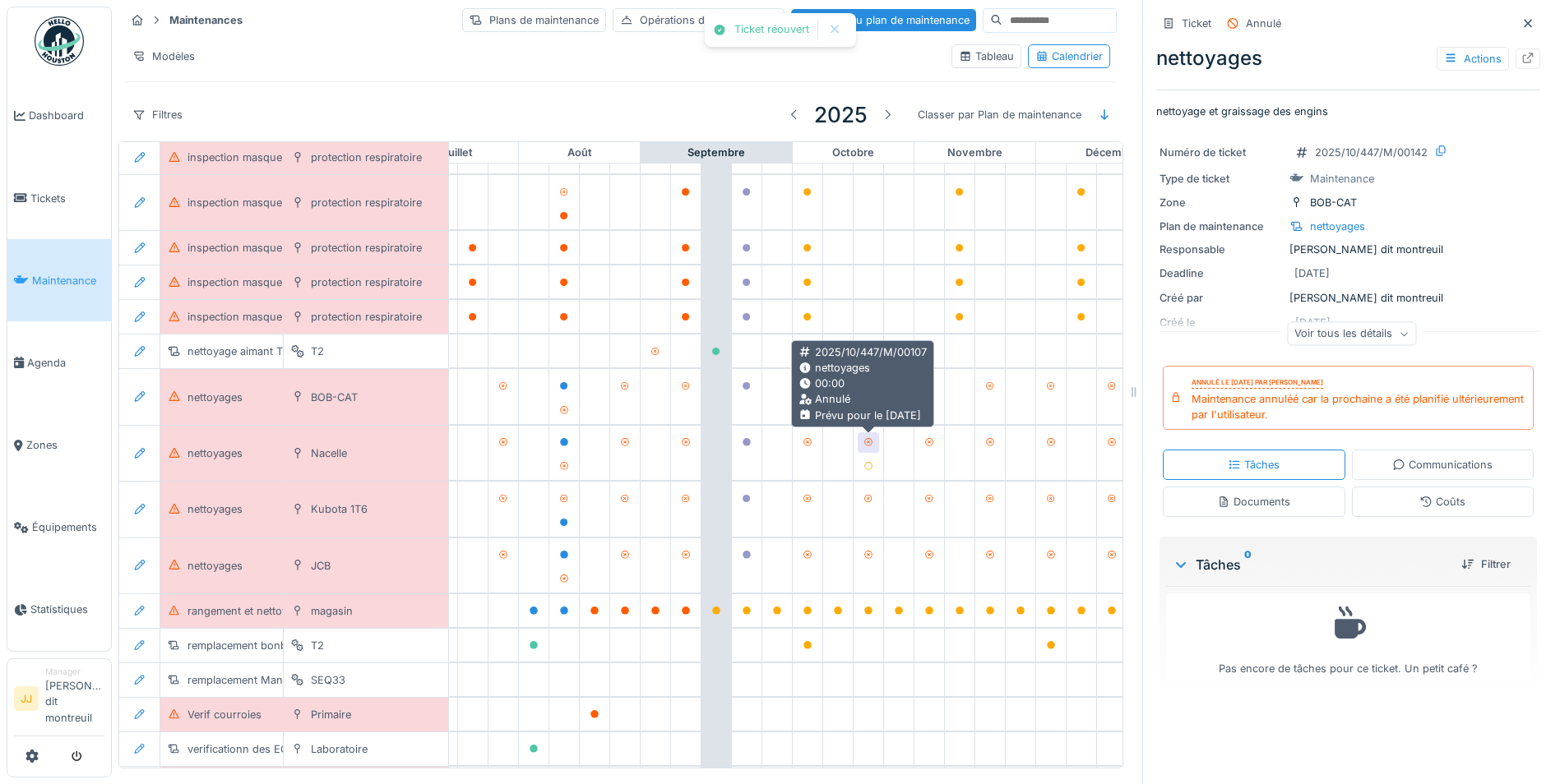
click at [869, 435] on div at bounding box center [868, 442] width 10 height 16
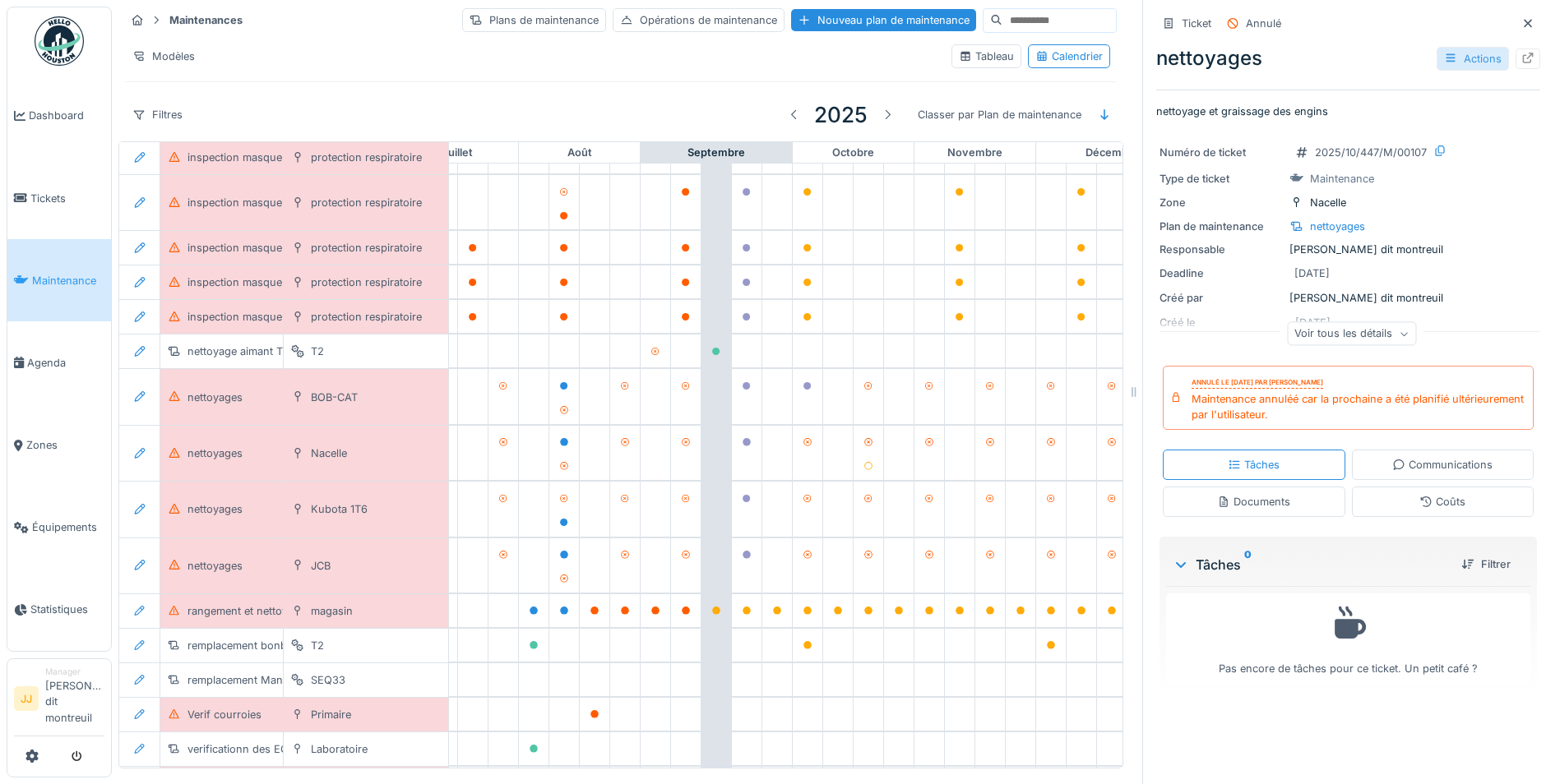
click at [1444, 64] on icon at bounding box center [1451, 57] width 13 height 10
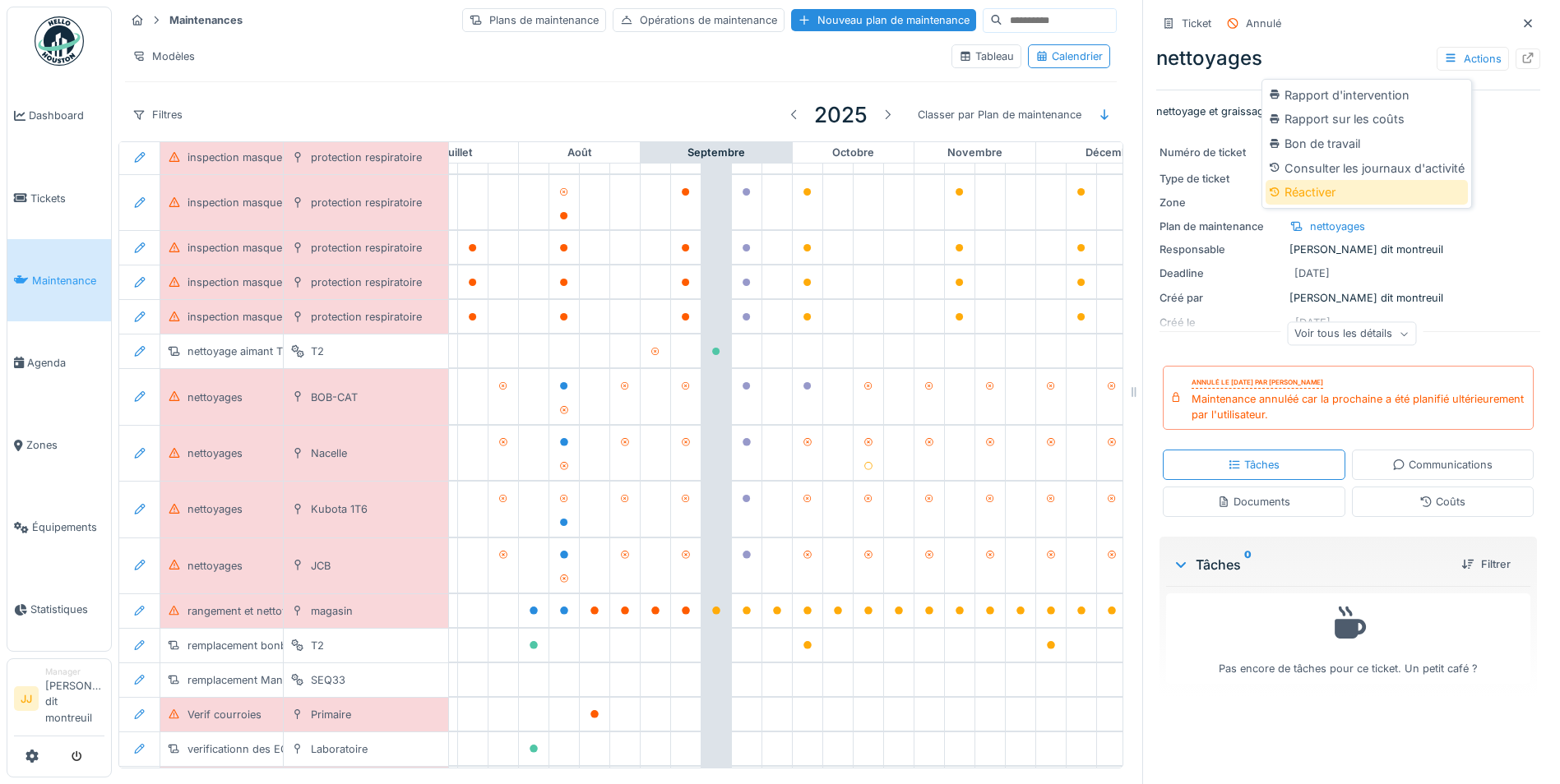
click at [1344, 181] on div "Réactiver" at bounding box center [1367, 192] width 202 height 24
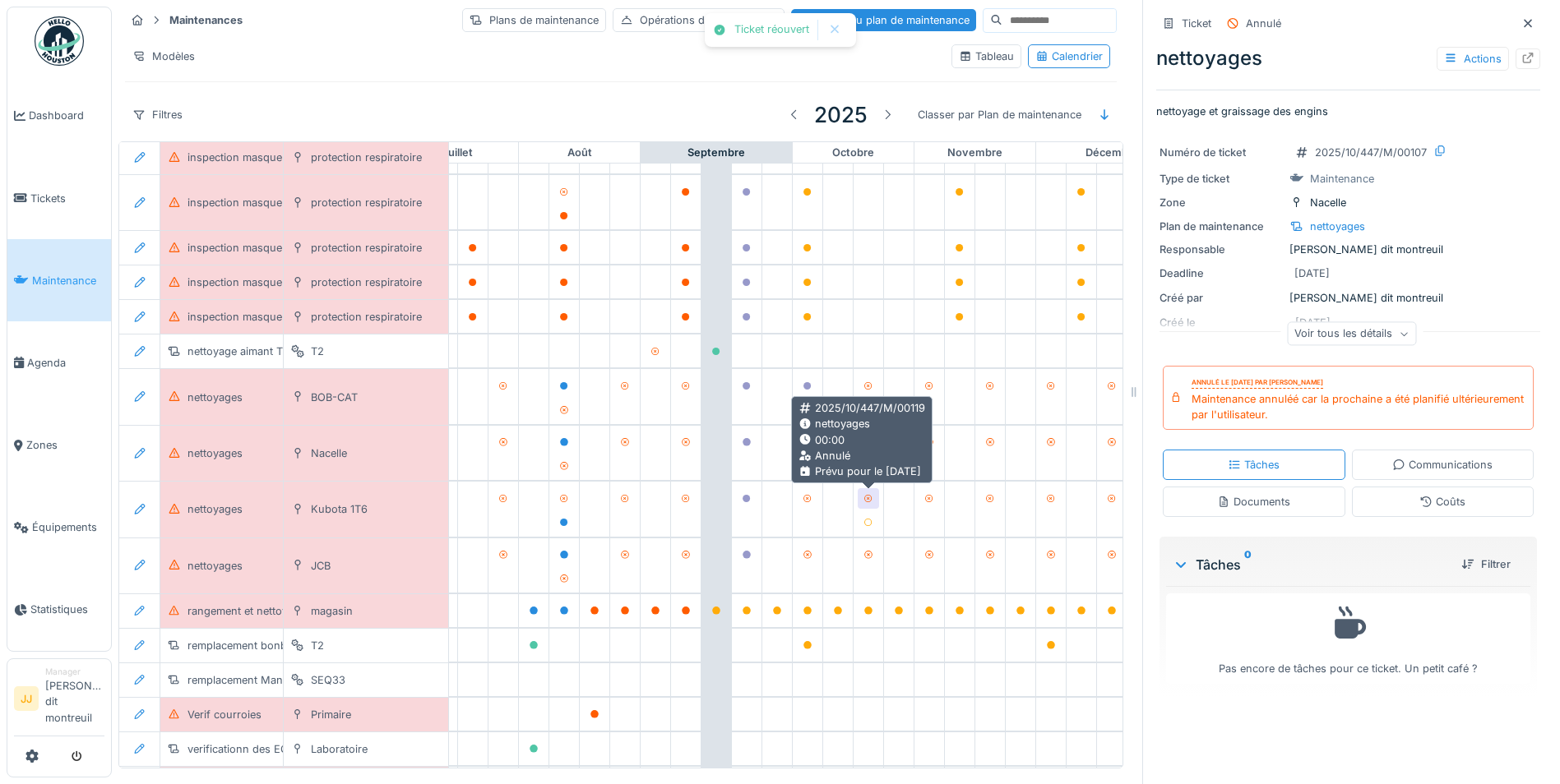
click at [870, 496] on icon at bounding box center [868, 499] width 10 height 8
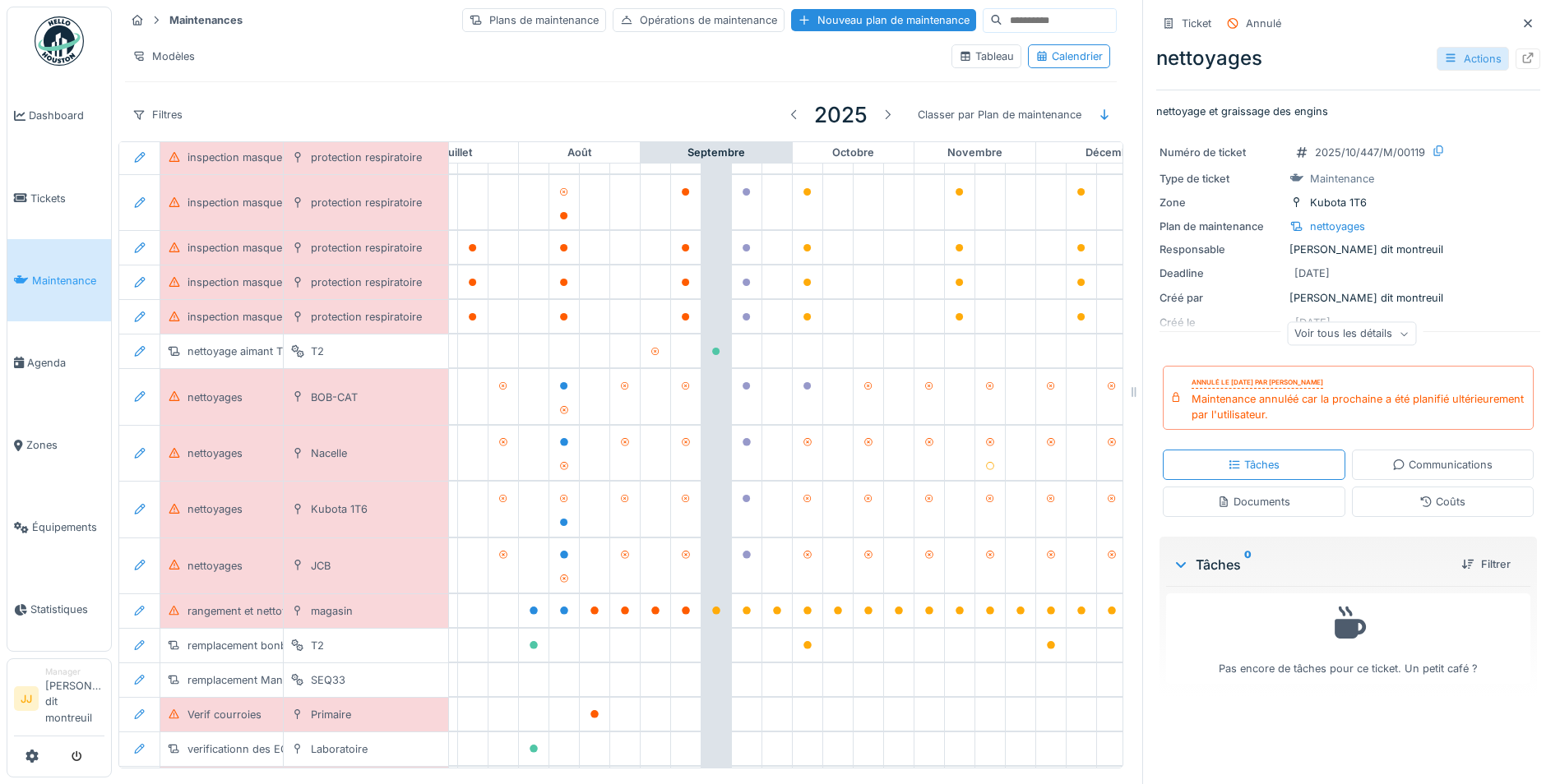
click at [1464, 58] on div "Actions" at bounding box center [1472, 59] width 72 height 24
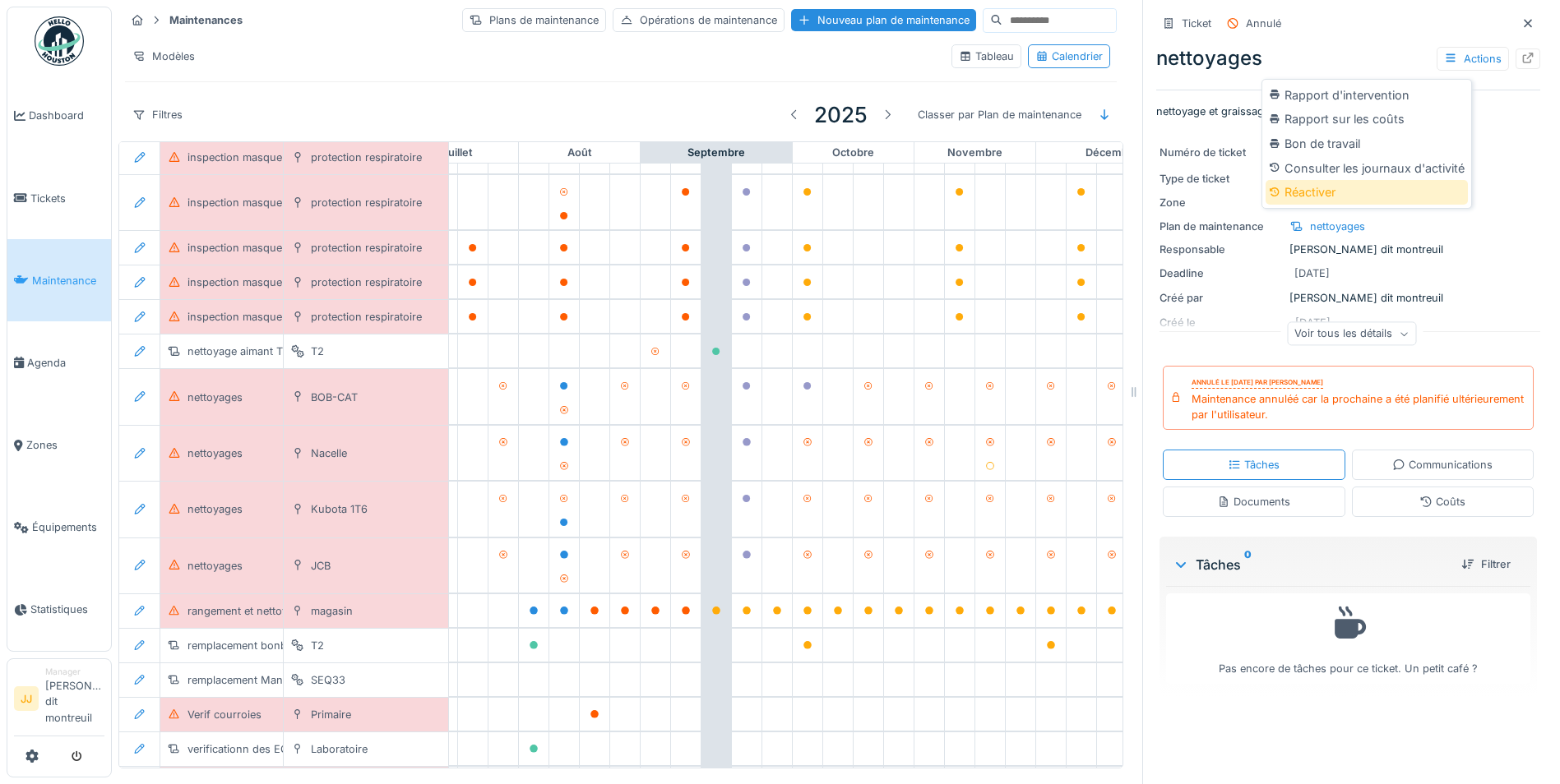
click at [1363, 188] on div "Réactiver" at bounding box center [1367, 192] width 202 height 24
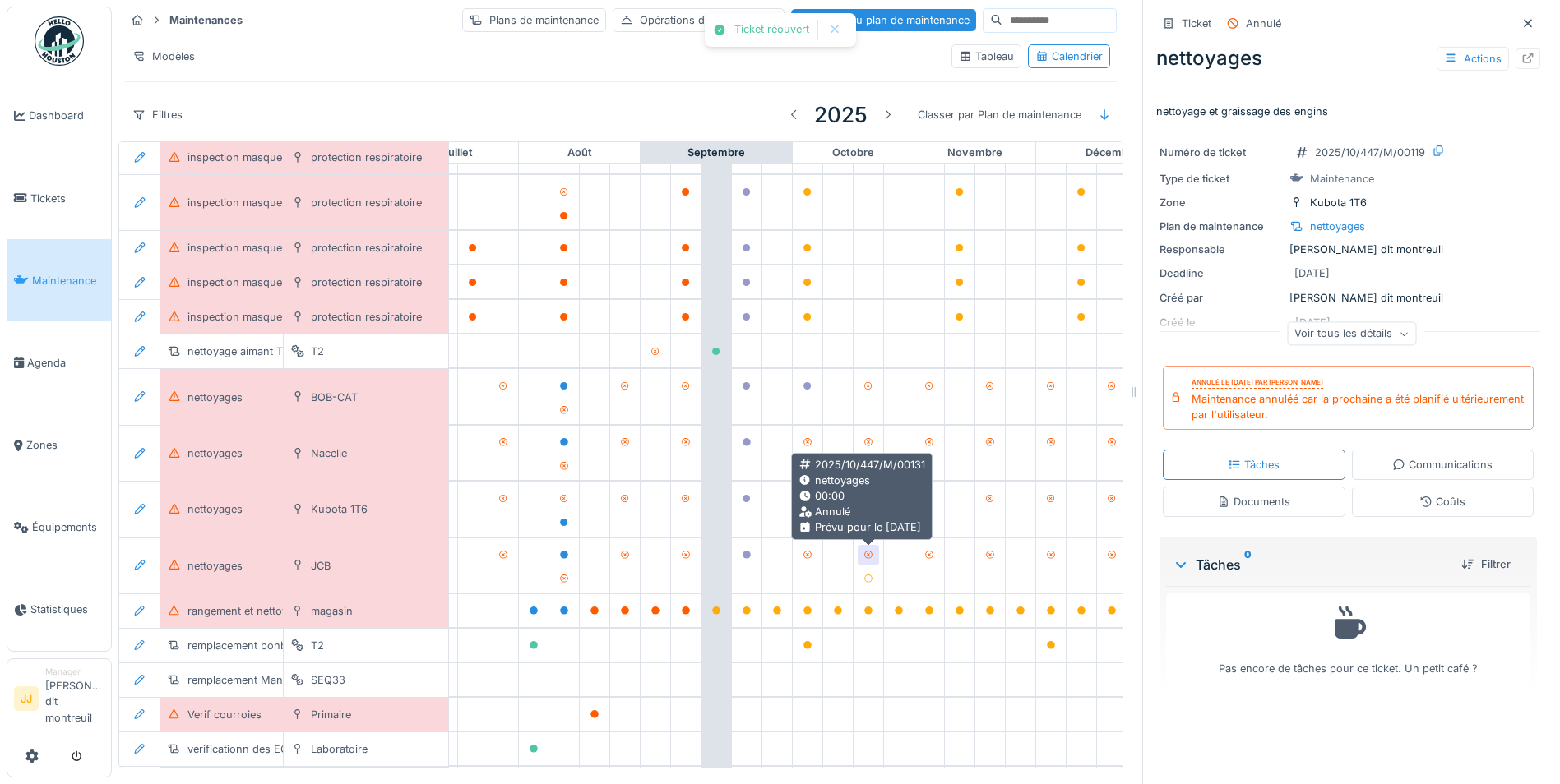
click at [862, 557] on div at bounding box center [868, 555] width 21 height 21
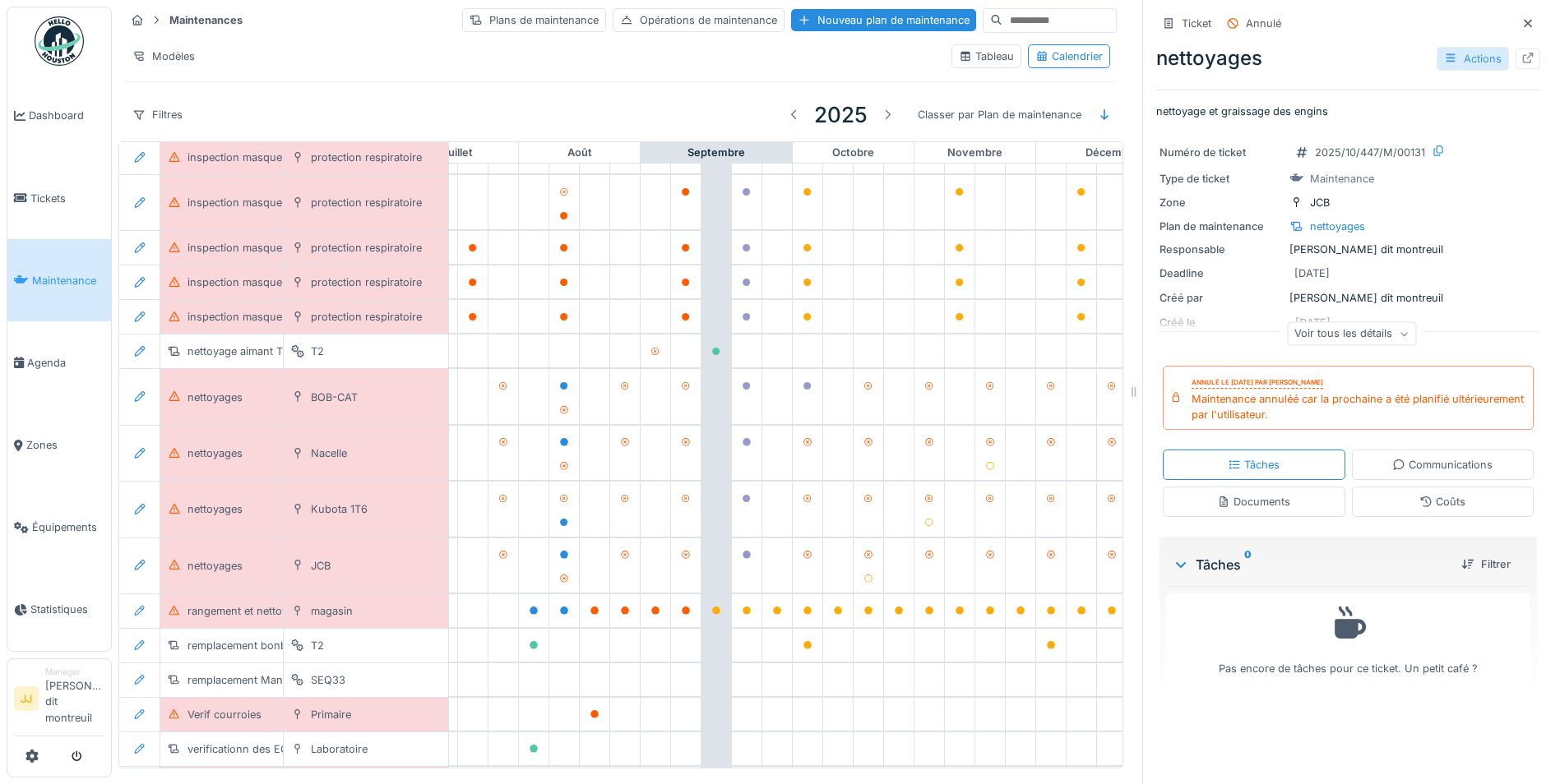
click at [1445, 61] on icon at bounding box center [1450, 58] width 9 height 8
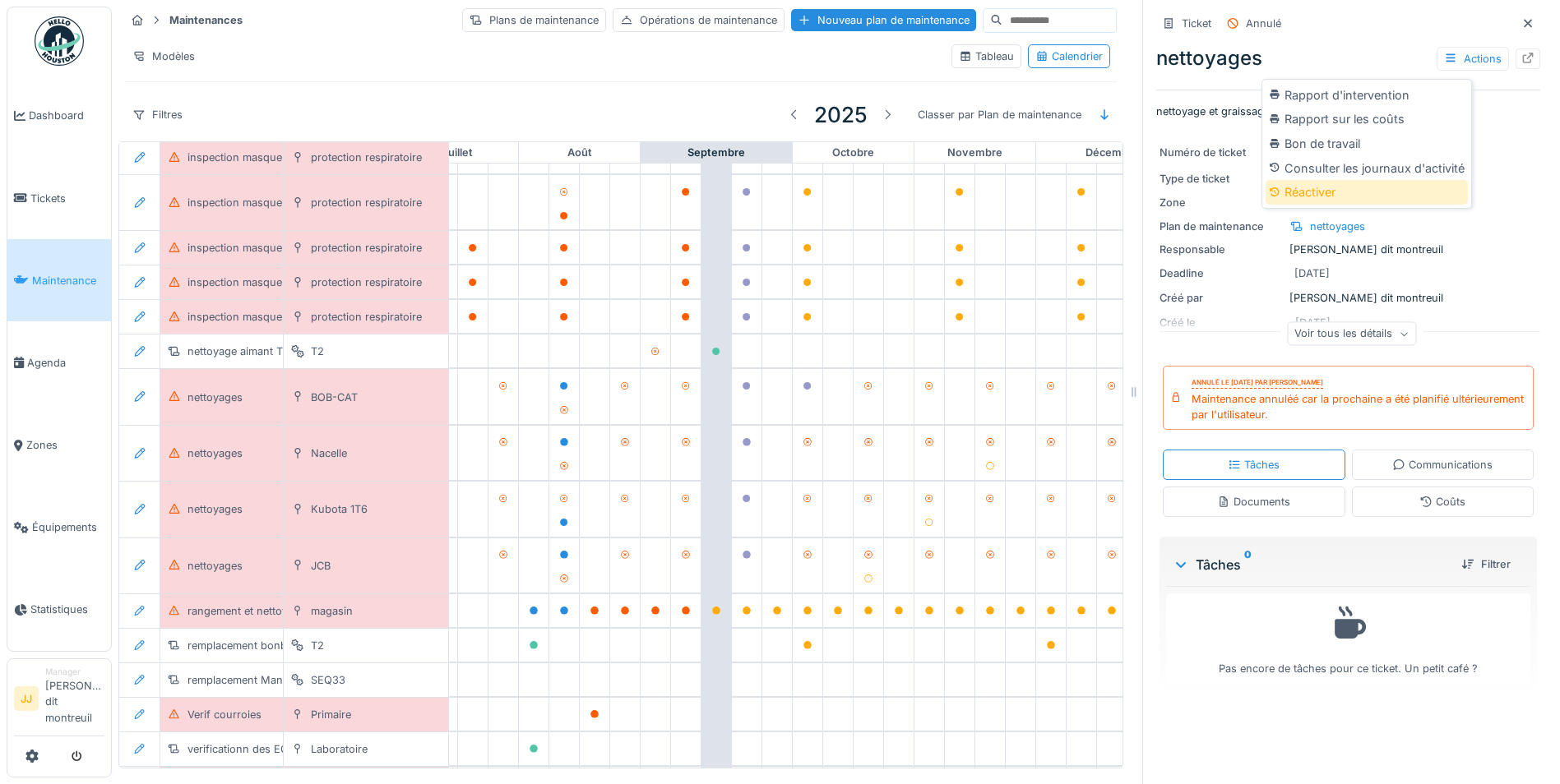
click at [1358, 196] on div "Réactiver" at bounding box center [1367, 192] width 202 height 24
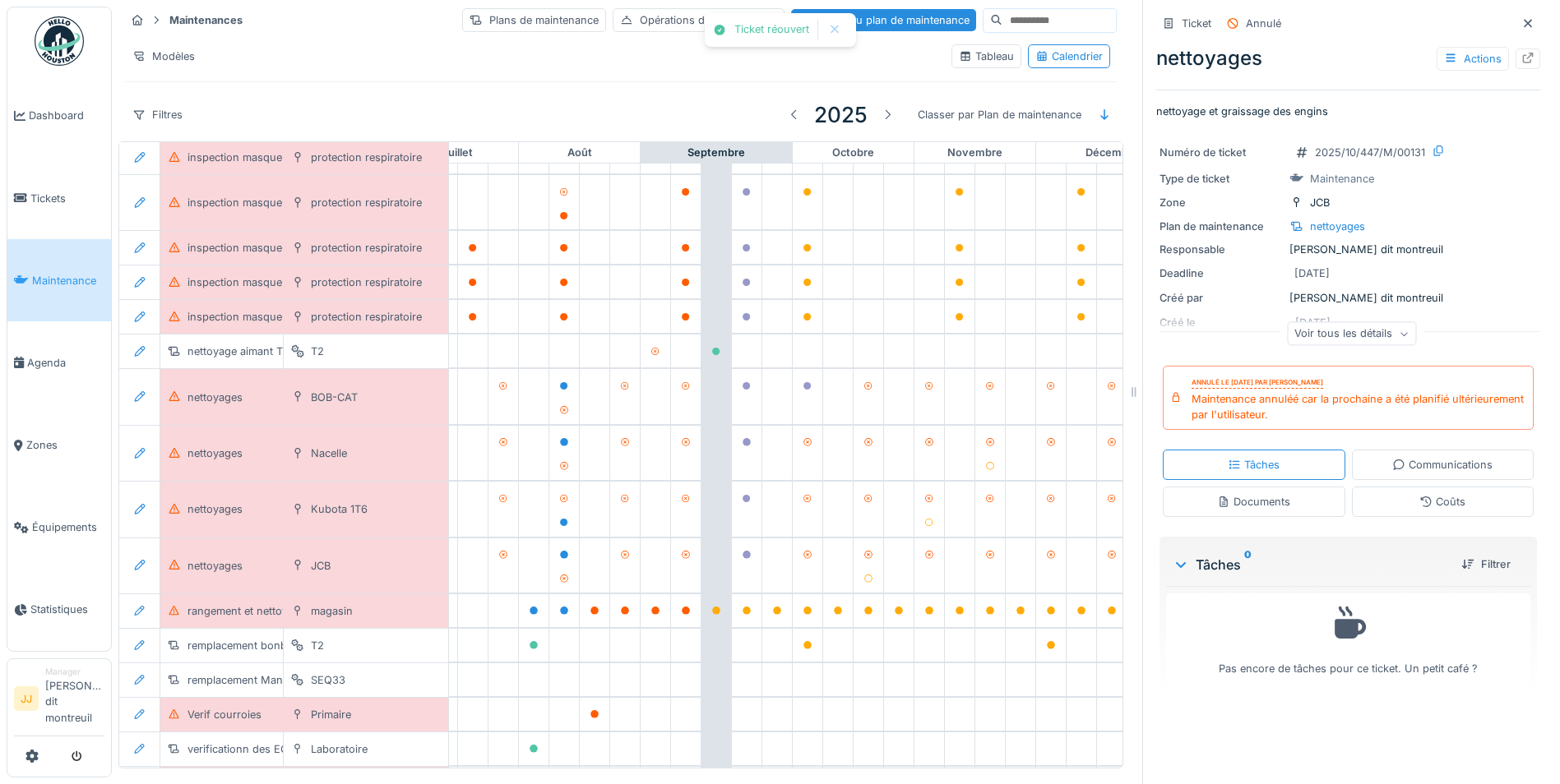
click at [1452, 266] on div "Deadline 17/10/2025" at bounding box center [1348, 273] width 378 height 19
click at [1339, 400] on div "Maintenance annuléé car la prochaine a été planifié ultérieurement par l'utilis…" at bounding box center [1359, 406] width 335 height 31
drag, startPoint x: 1339, startPoint y: 400, endPoint x: 1164, endPoint y: 395, distance: 175.1
click at [1170, 395] on icon at bounding box center [1176, 397] width 11 height 9
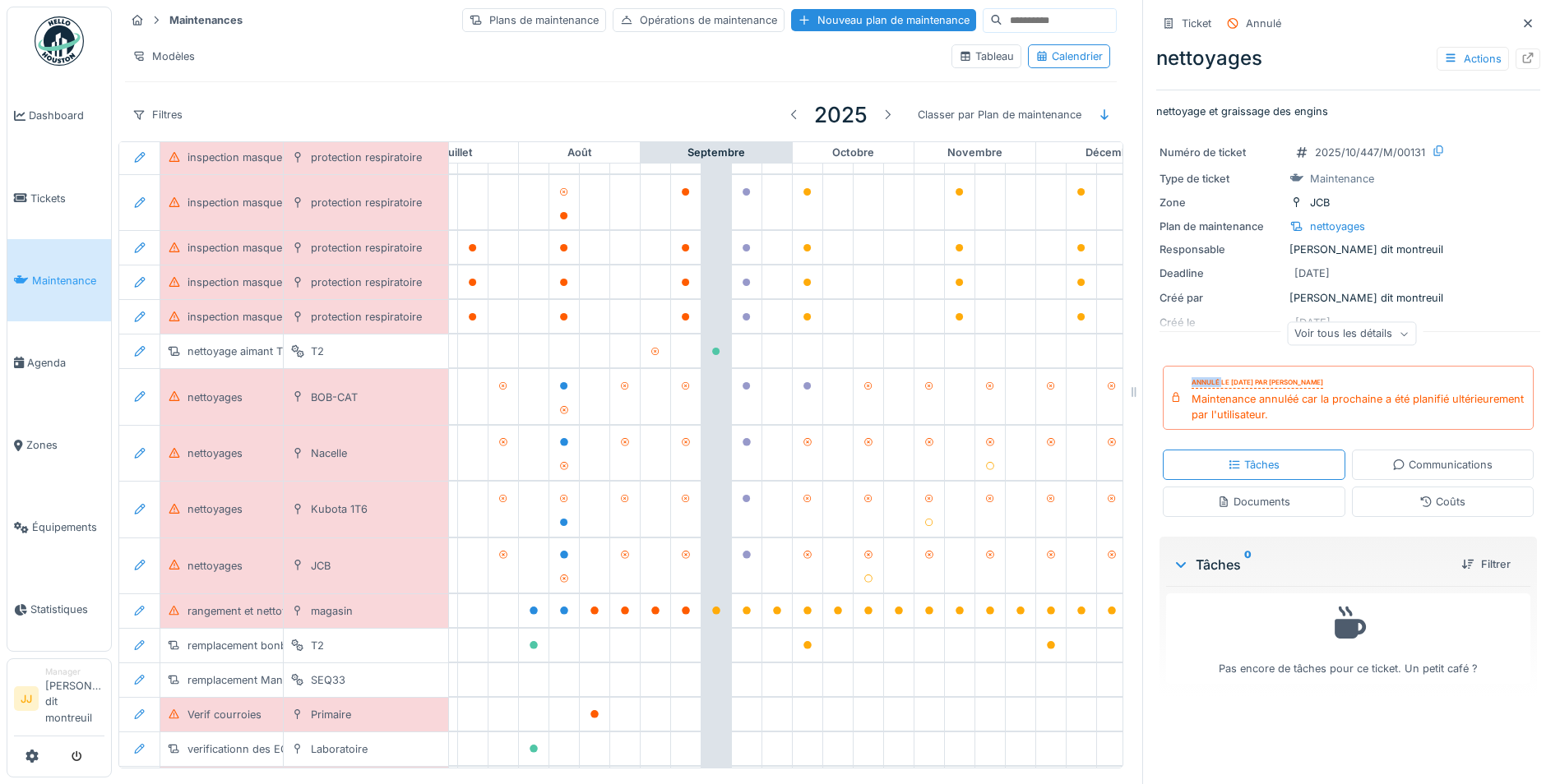
click at [1170, 395] on icon at bounding box center [1176, 397] width 11 height 9
drag, startPoint x: 1164, startPoint y: 395, endPoint x: 1211, endPoint y: 420, distance: 53.2
click at [1211, 420] on div "Maintenance annuléé car la prochaine a été planifié ultérieurement par l'utilis…" at bounding box center [1359, 406] width 335 height 31
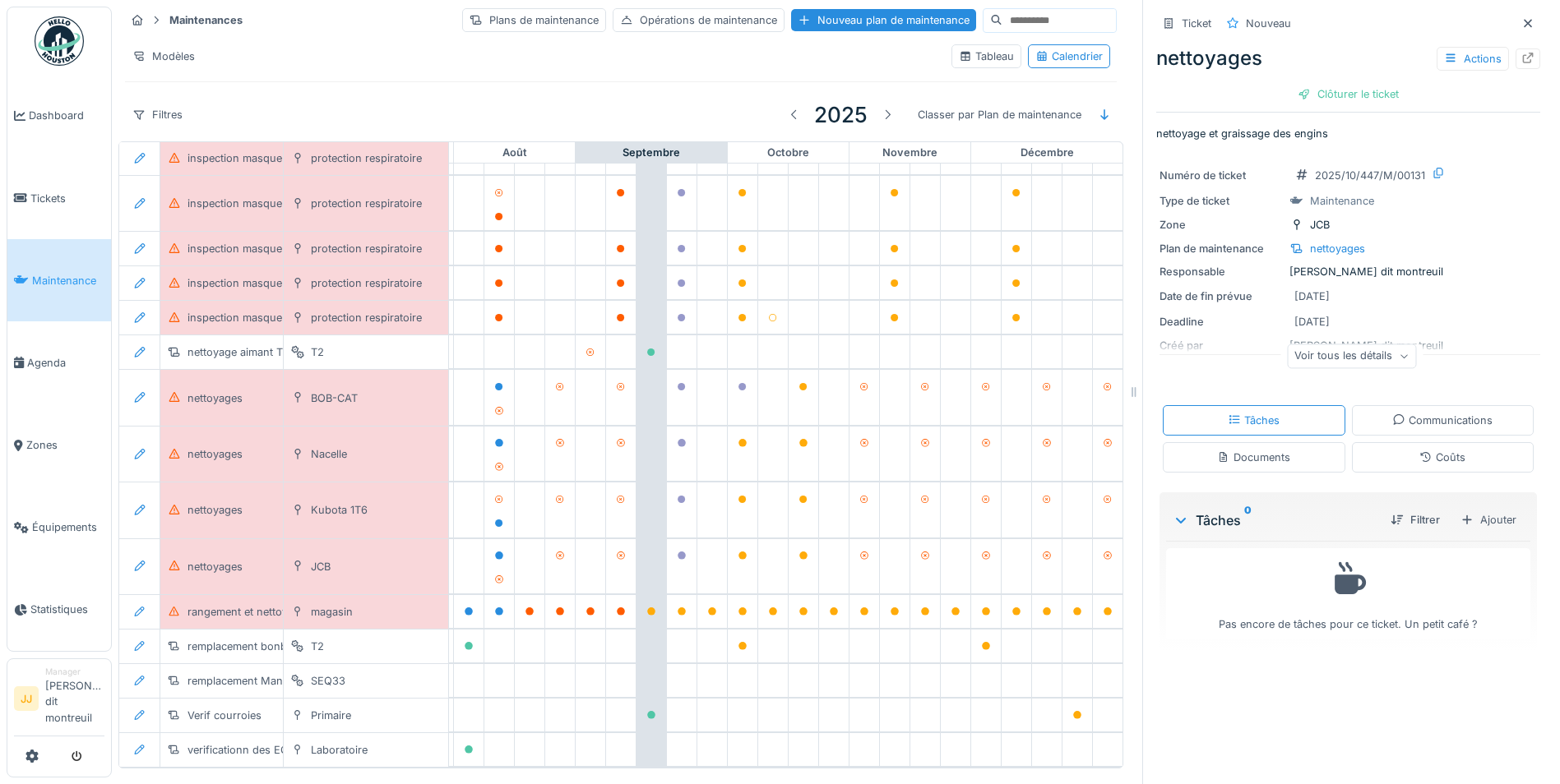
scroll to position [550, 988]
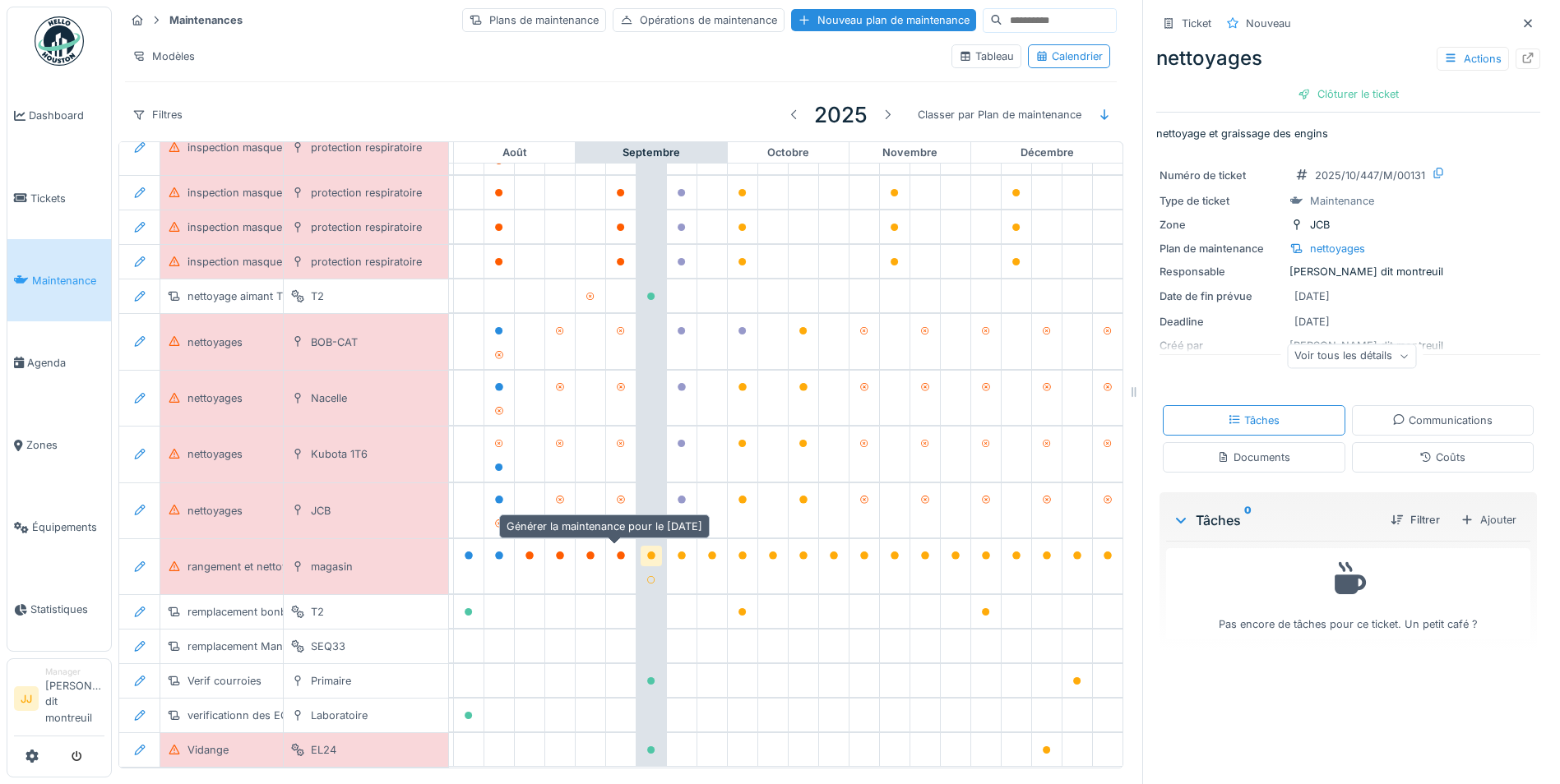
click at [646, 554] on icon at bounding box center [651, 555] width 10 height 8
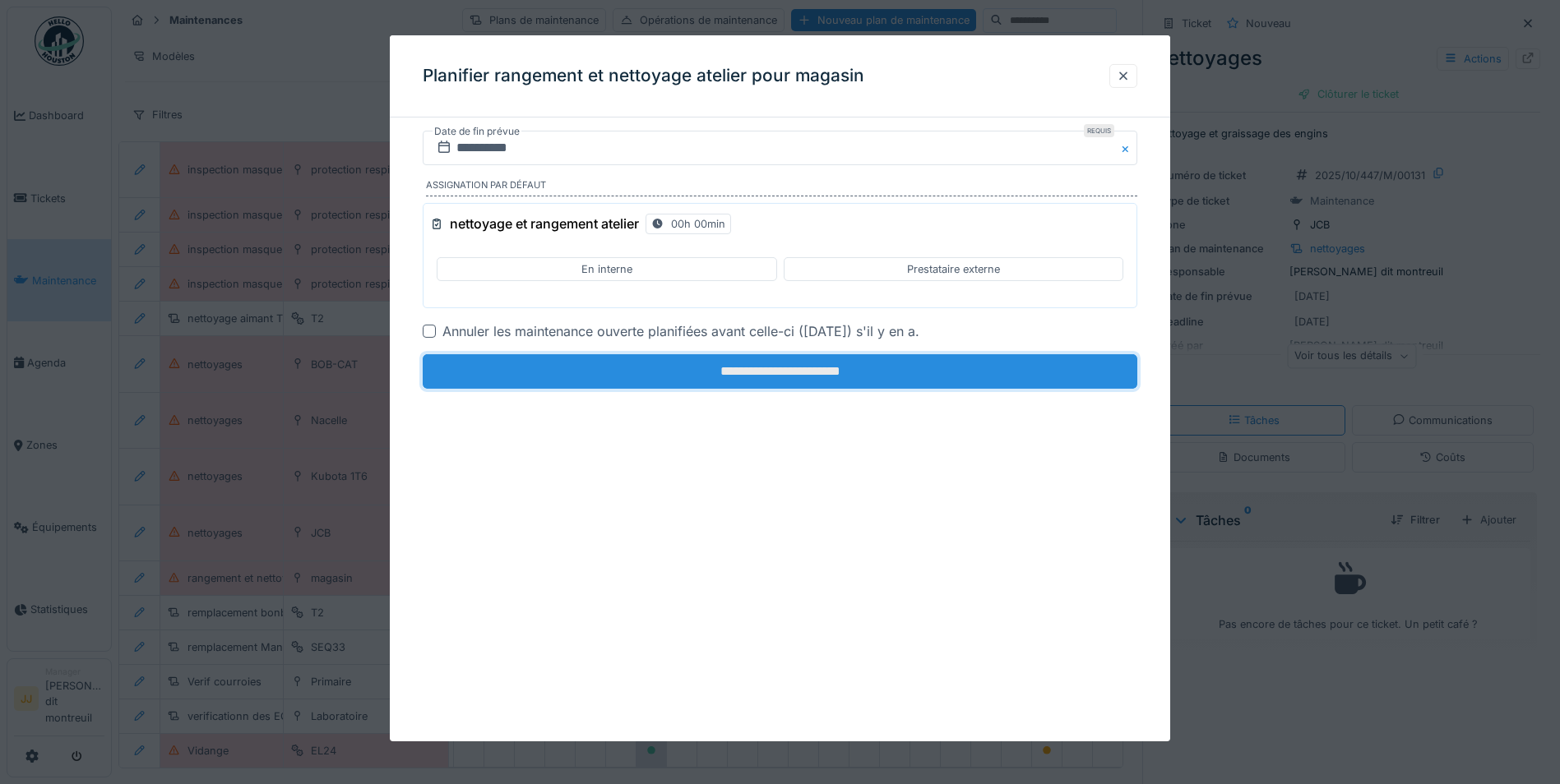
click at [912, 370] on input "**********" at bounding box center [780, 371] width 714 height 35
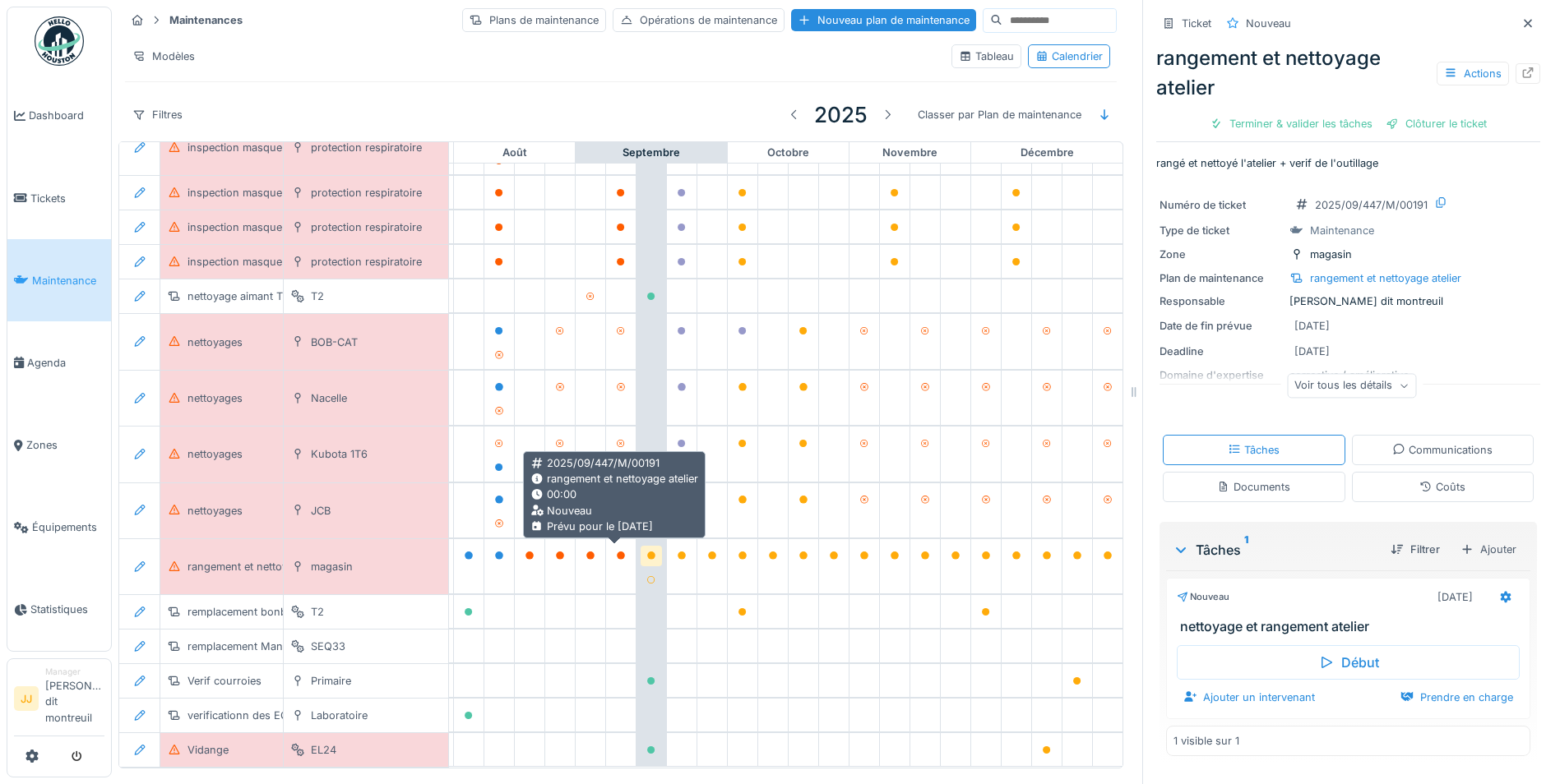
click at [646, 551] on icon at bounding box center [651, 555] width 10 height 8
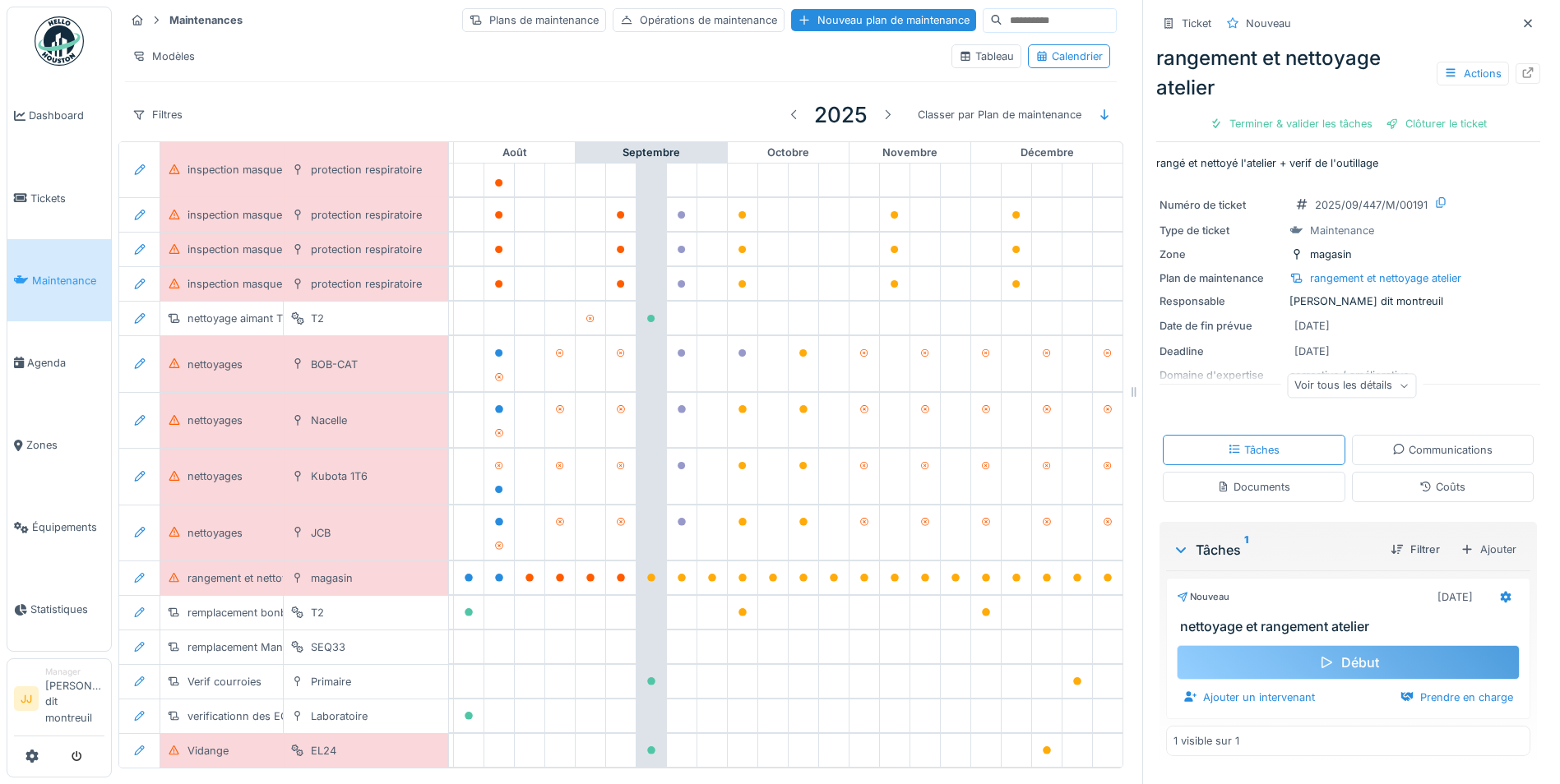
scroll to position [12, 0]
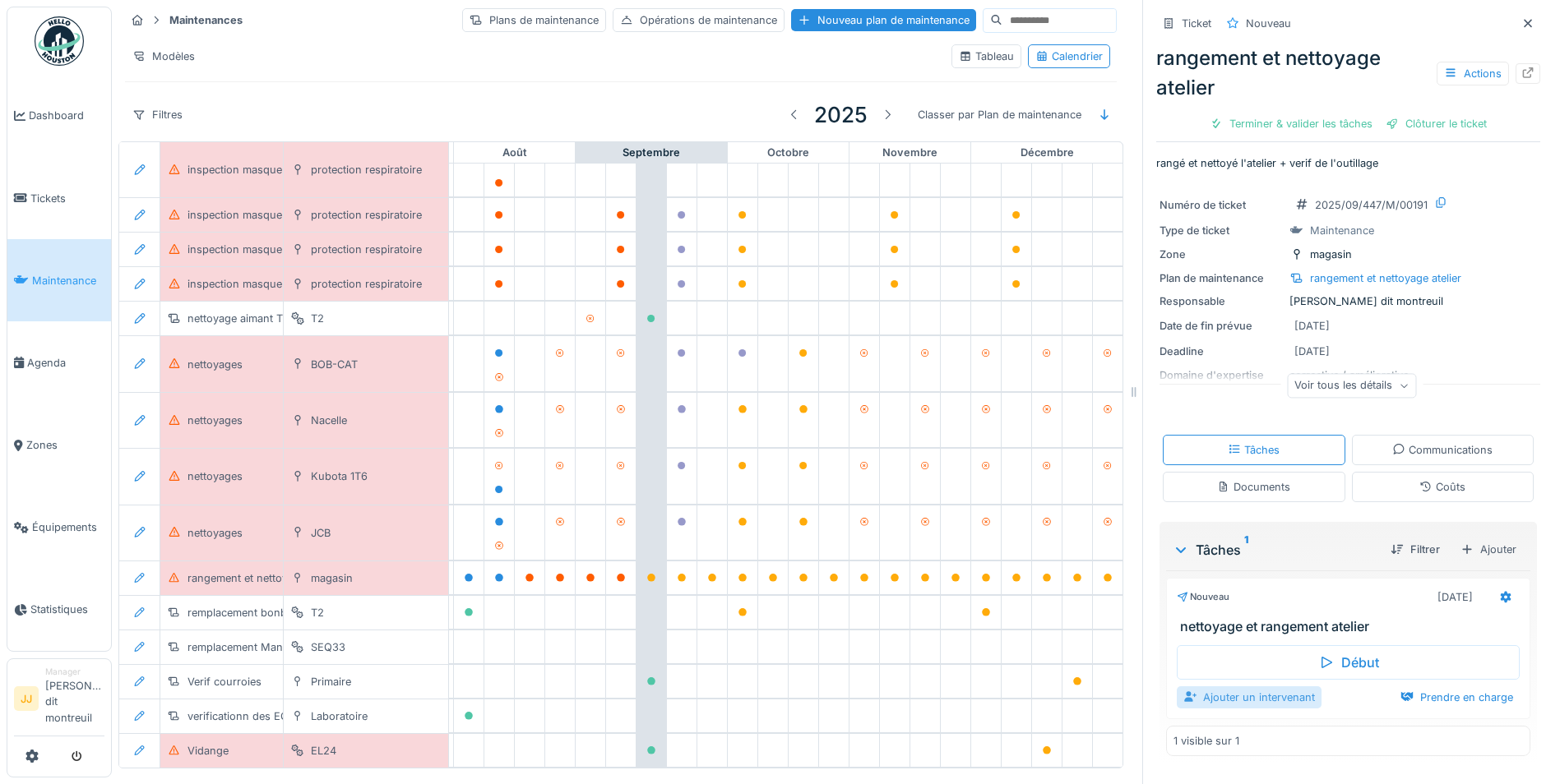
click at [1261, 687] on div "Ajouter un intervenant" at bounding box center [1249, 698] width 145 height 22
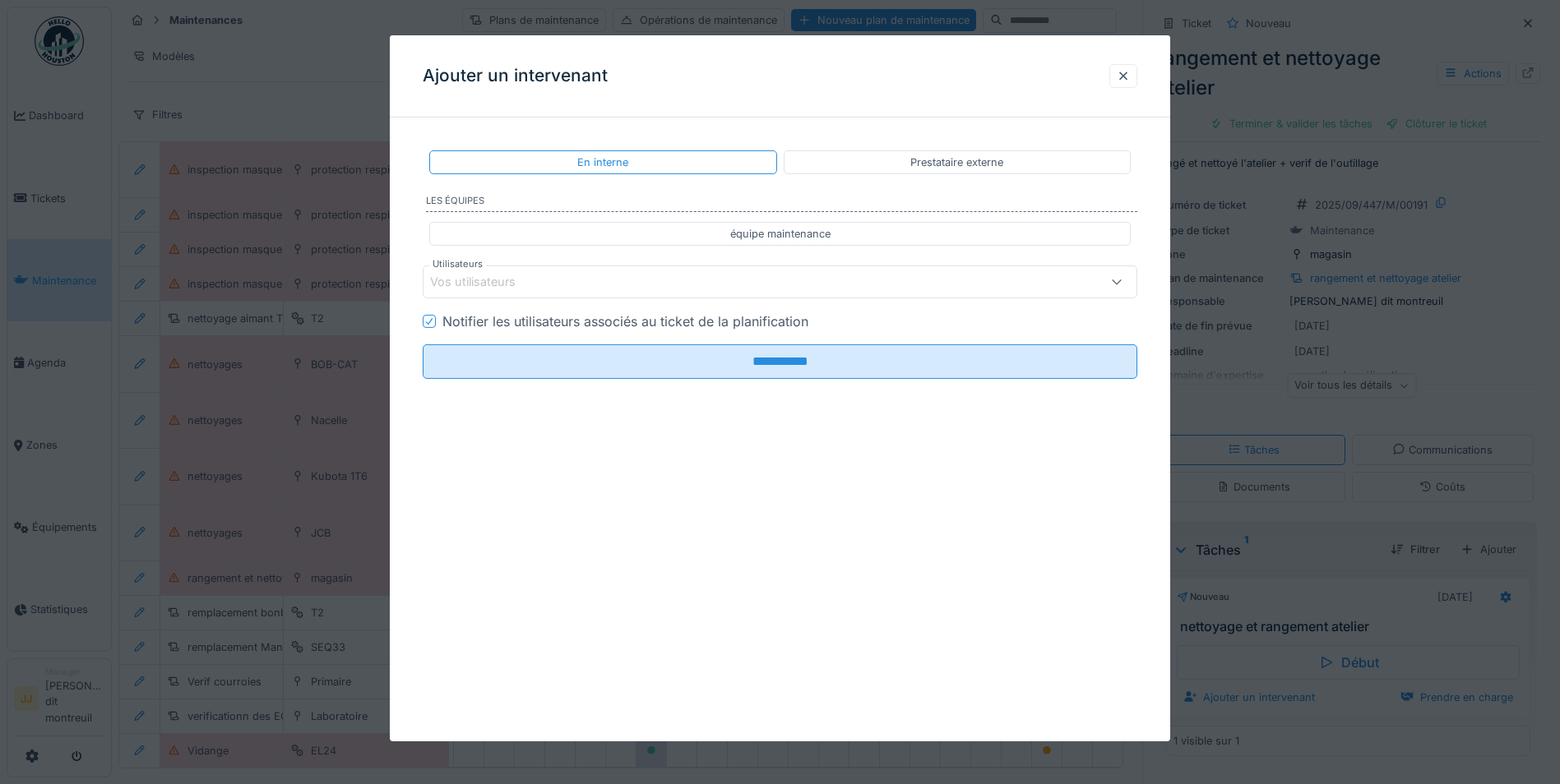
click at [687, 228] on div "équipe maintenance" at bounding box center [780, 235] width 701 height 24
type input "**********"
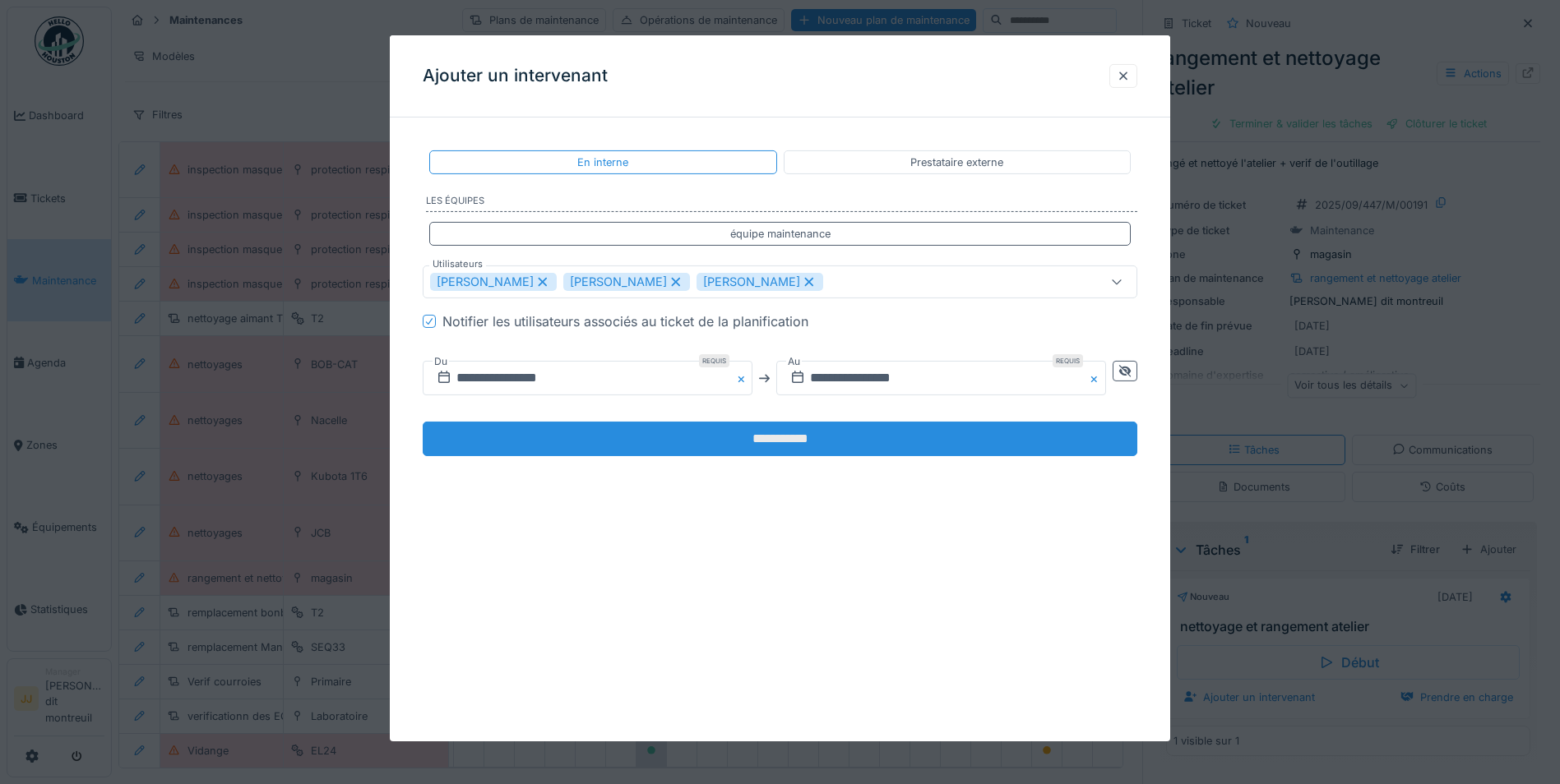
click at [725, 441] on input "**********" at bounding box center [780, 438] width 714 height 35
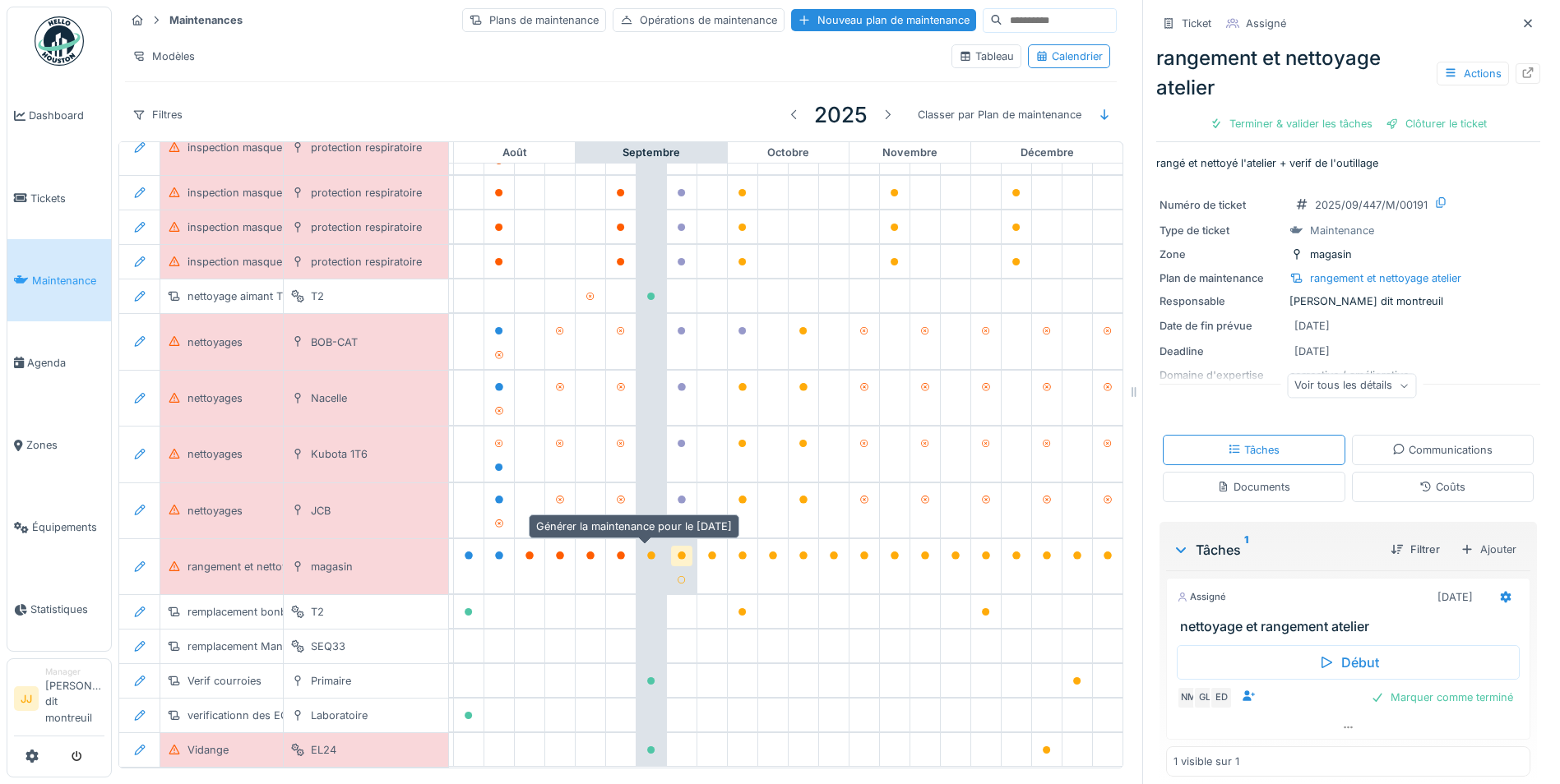
click at [678, 551] on icon at bounding box center [681, 555] width 8 height 8
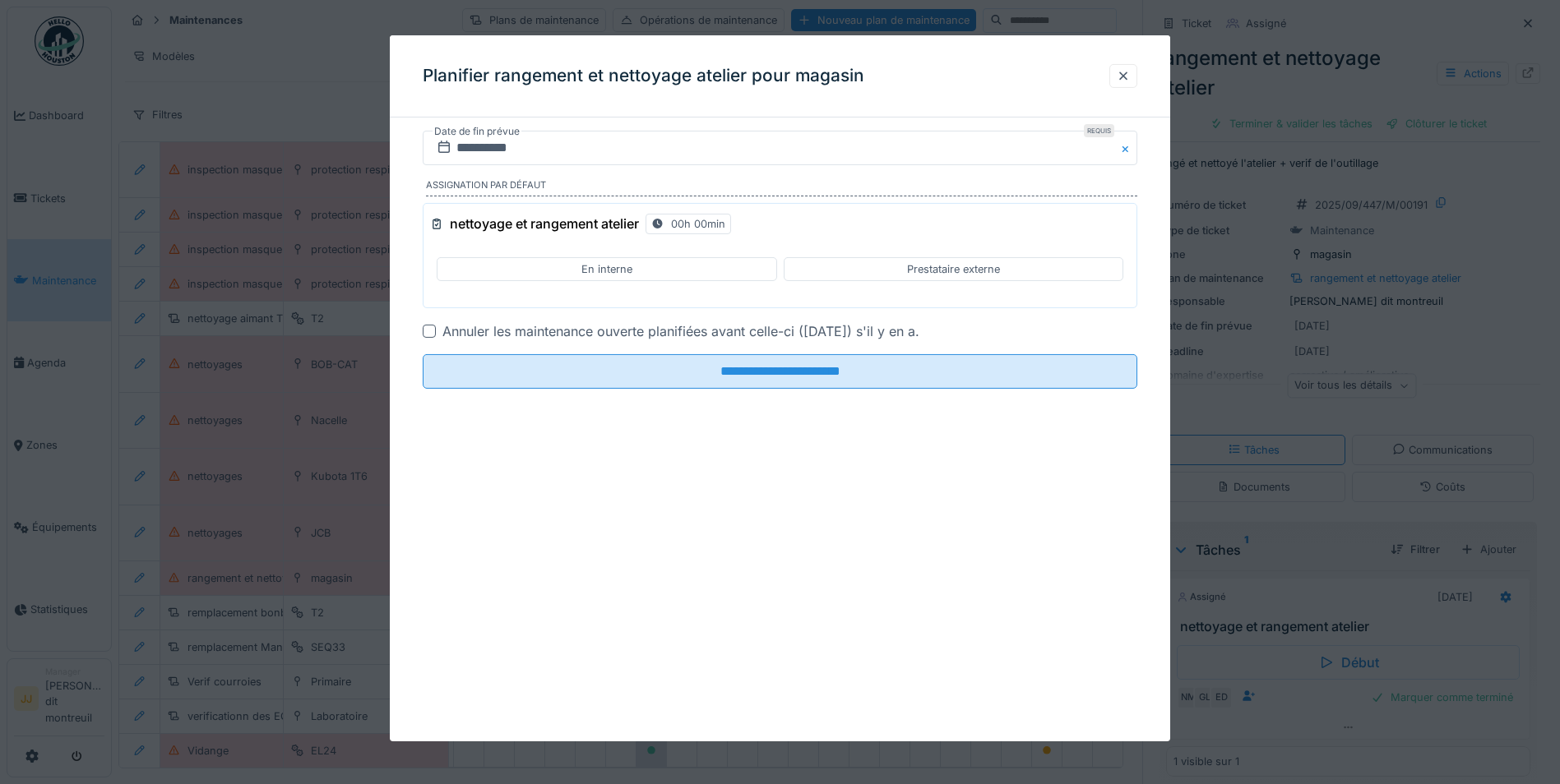
click at [680, 267] on div "En interne" at bounding box center [606, 269] width 339 height 24
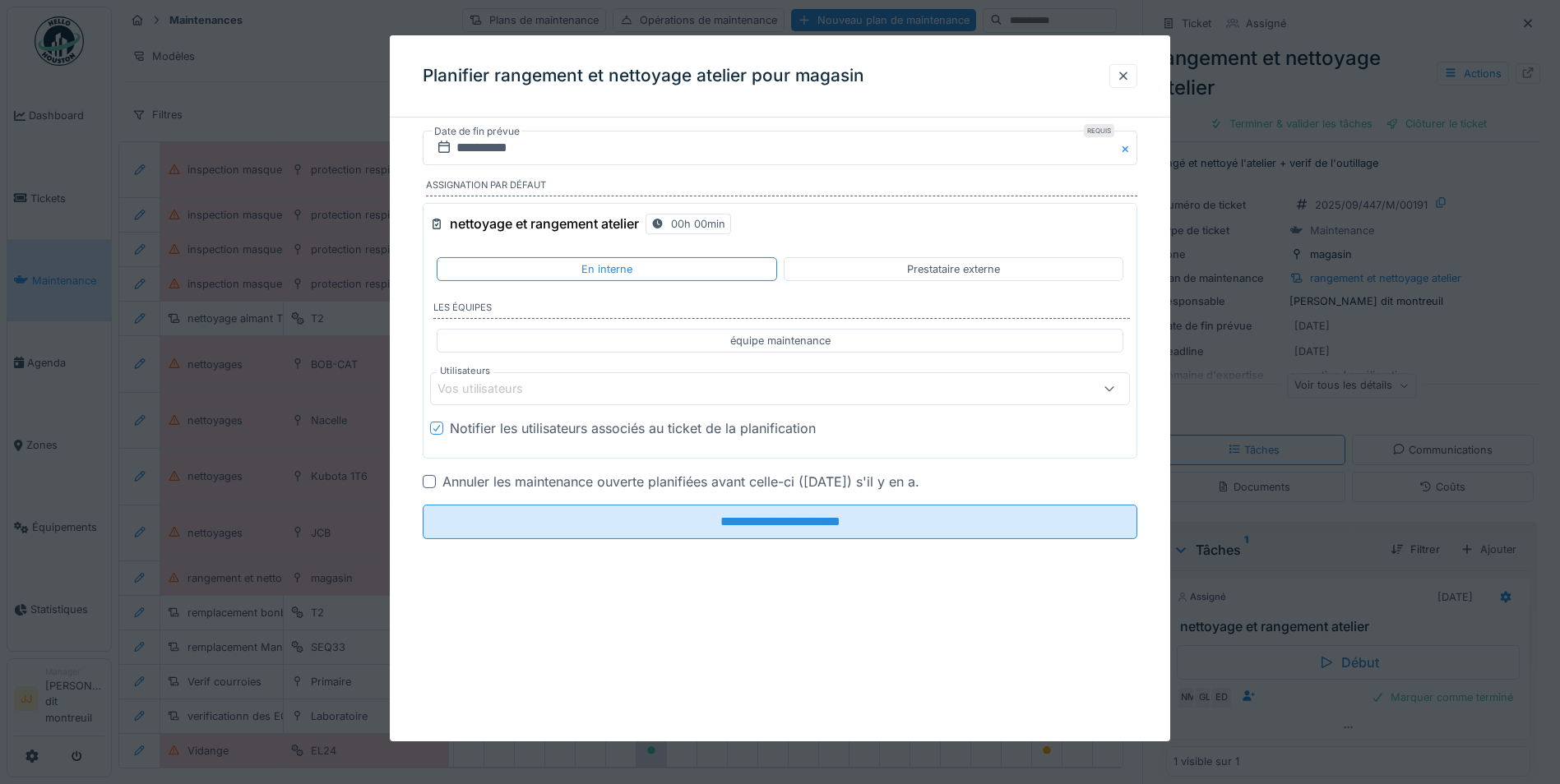
click at [652, 349] on div "équipe maintenance" at bounding box center [780, 341] width 687 height 24
type input "**********"
click at [648, 504] on fieldset "**********" at bounding box center [780, 341] width 714 height 421
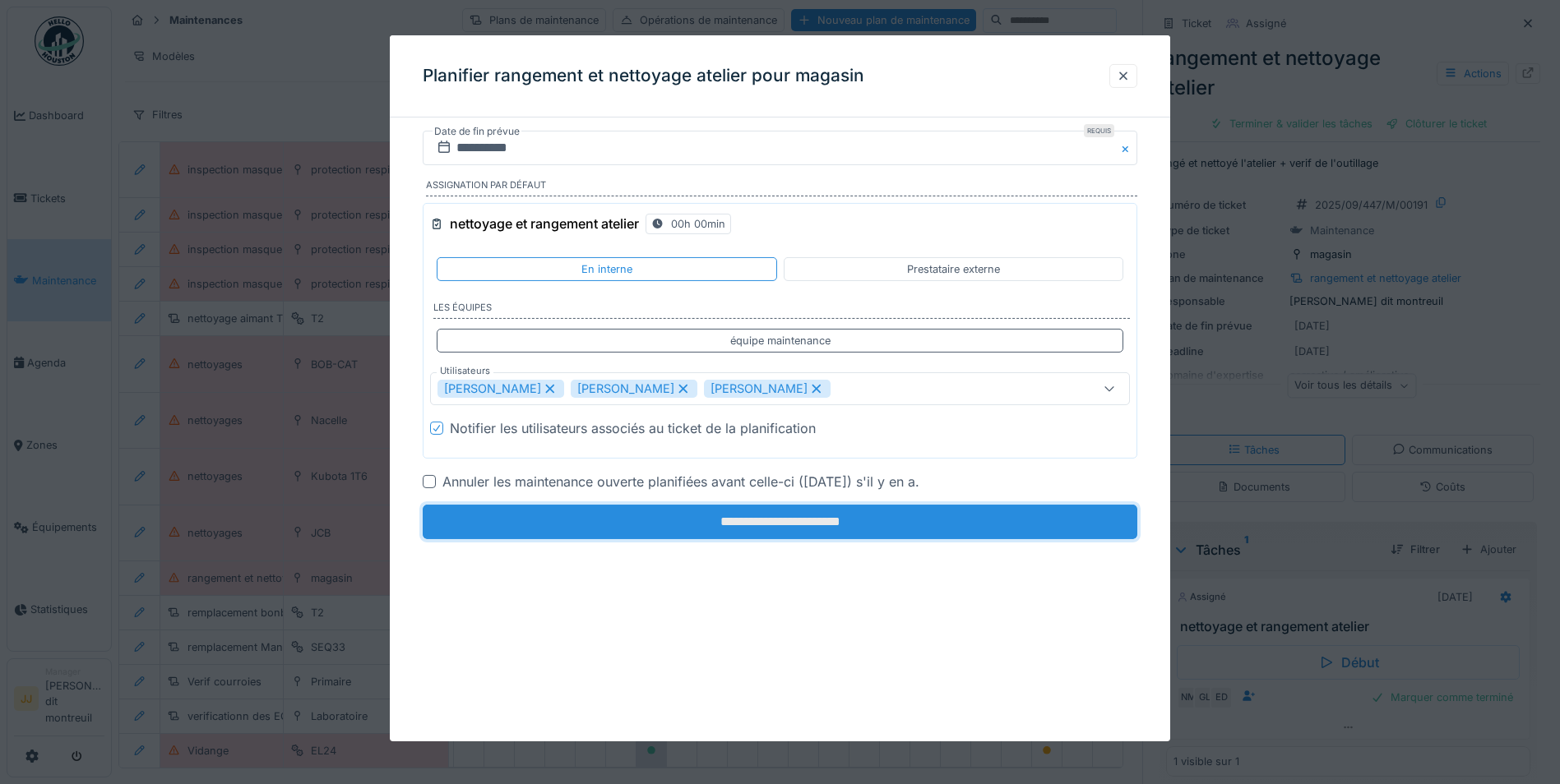
click at [644, 528] on input "**********" at bounding box center [780, 521] width 714 height 35
